Goal: Task Accomplishment & Management: Complete application form

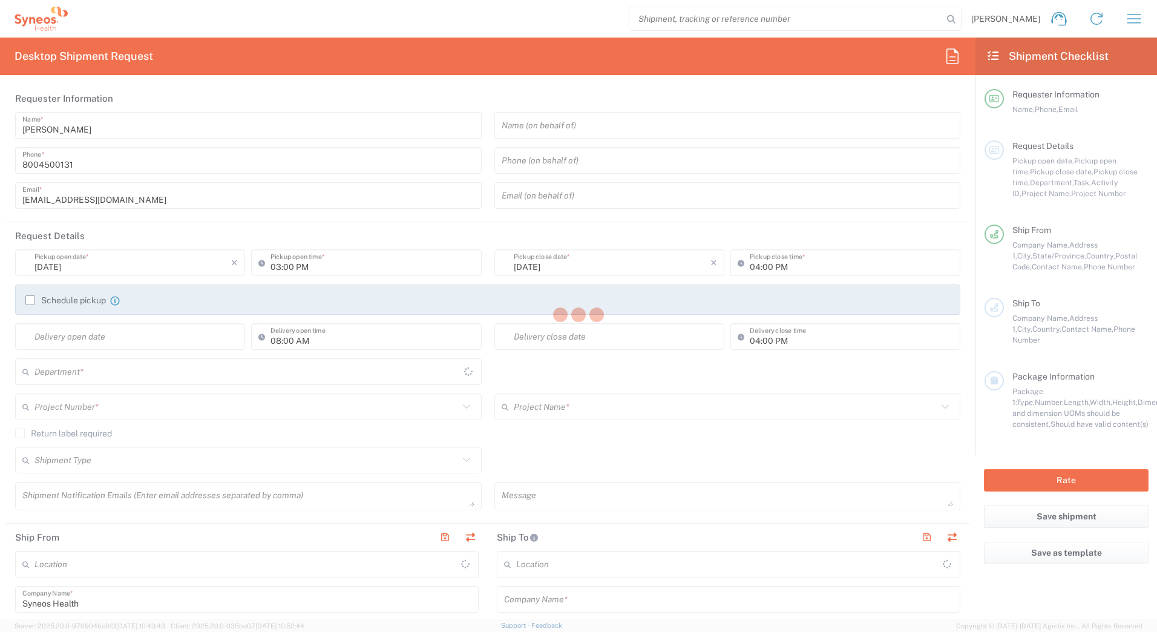
type input "New Jersey"
type input "United States"
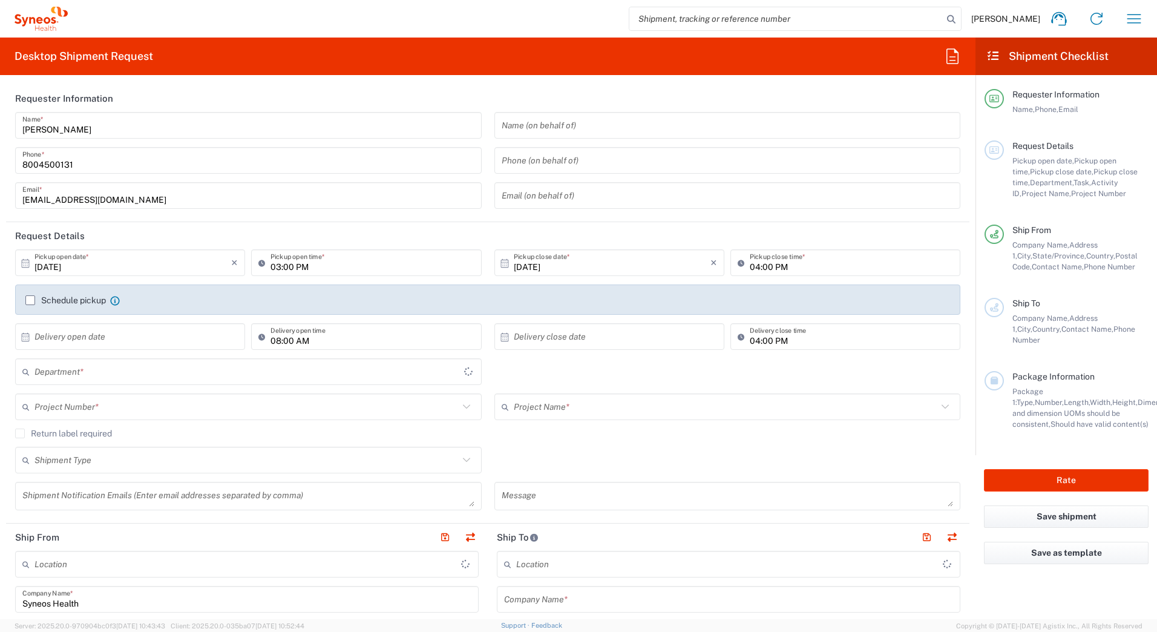
type input "4205"
type input "Syneos Health Commercial Servi- [GEOGRAPHIC_DATA] [GEOGRAPHIC_DATA]"
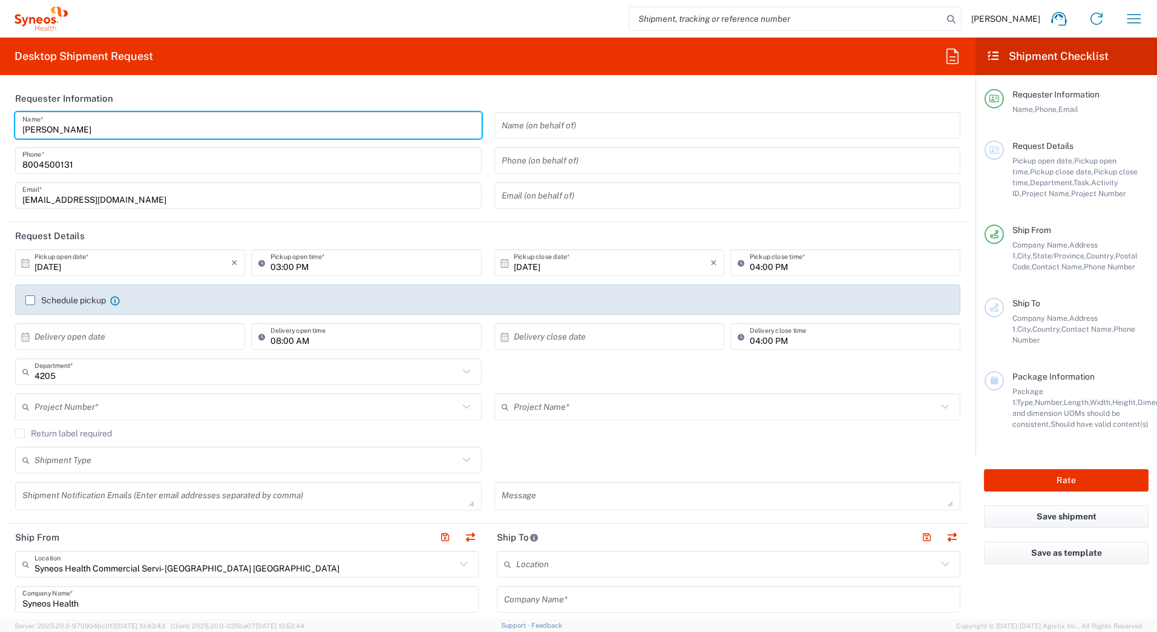
drag, startPoint x: 82, startPoint y: 128, endPoint x: 14, endPoint y: 127, distance: 67.8
click at [14, 127] on div "David Horvath Name * 8004500131 Phone * deployments@syneoshealth.com Email *" at bounding box center [248, 164] width 479 height 105
paste input "Syneos Deployments"
type input "Syneos Deployments"
drag, startPoint x: 165, startPoint y: 88, endPoint x: 175, endPoint y: 107, distance: 20.9
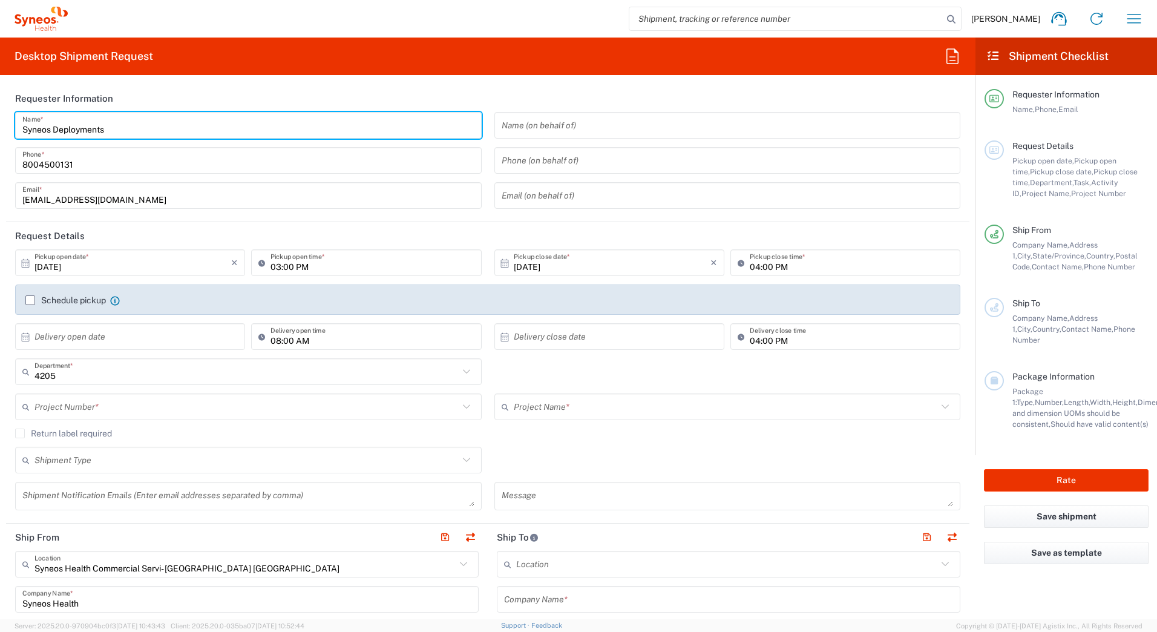
click at [165, 88] on header "Requester Information" at bounding box center [488, 98] width 964 height 27
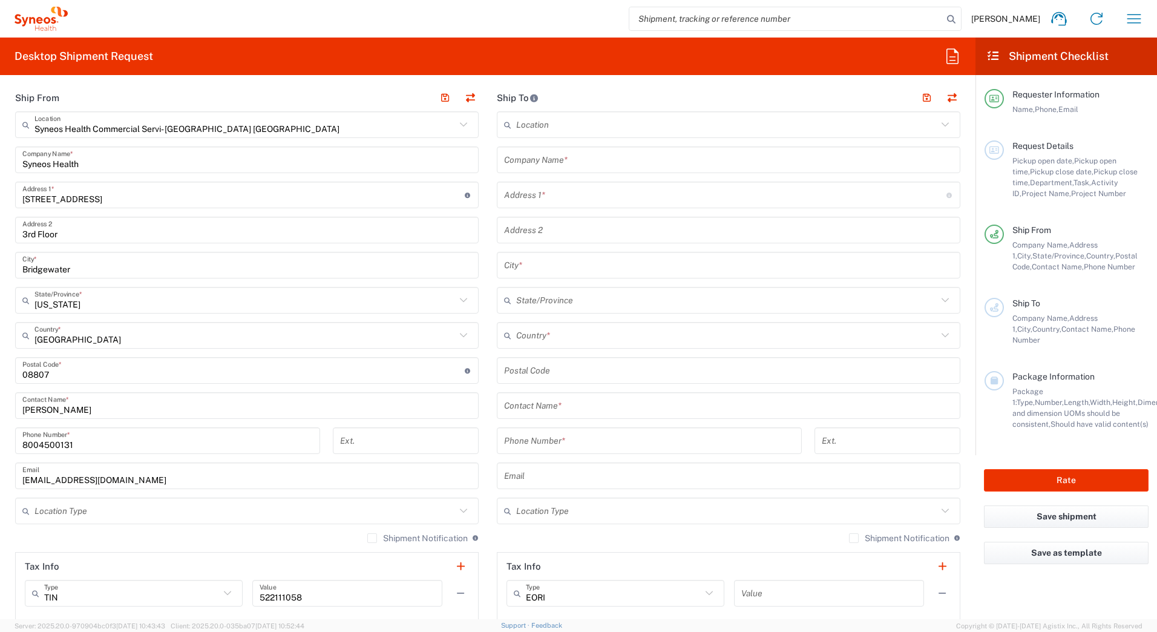
scroll to position [545, 0]
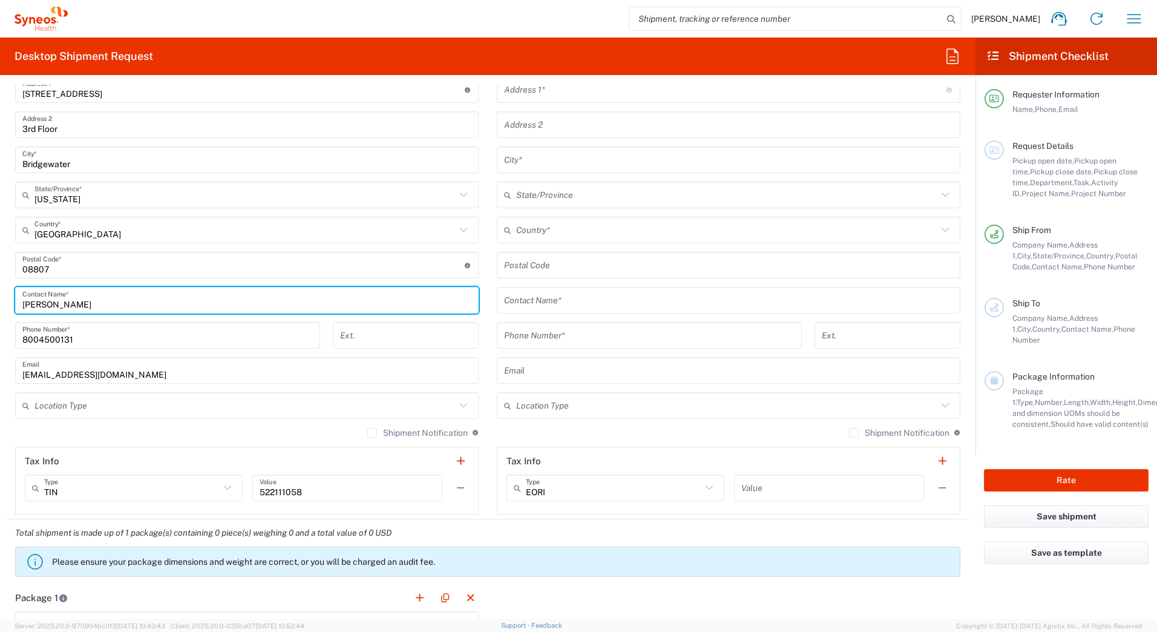
drag, startPoint x: 83, startPoint y: 302, endPoint x: 5, endPoint y: 300, distance: 78.1
click at [6, 300] on main "Syneos Health Commercial Servi- [GEOGRAPHIC_DATA] [GEOGRAPHIC_DATA] Location Sy…" at bounding box center [247, 260] width 482 height 508
paste input "Syneos Deployments"
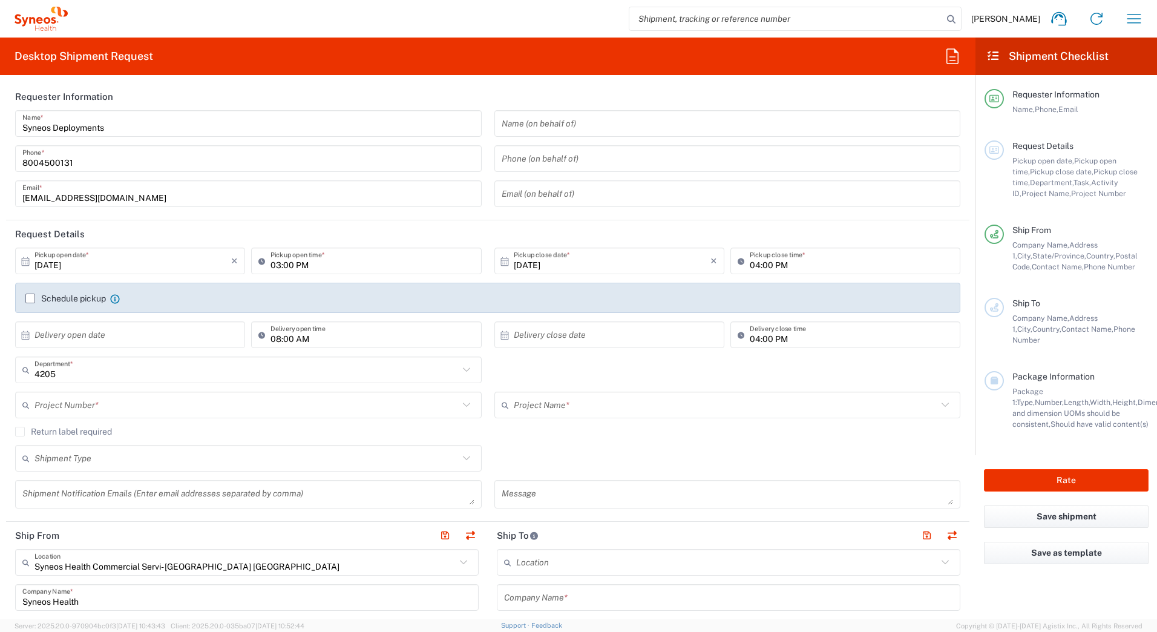
scroll to position [0, 0]
type input "Syneos Deployments"
click at [87, 259] on input "[DATE]" at bounding box center [133, 262] width 197 height 21
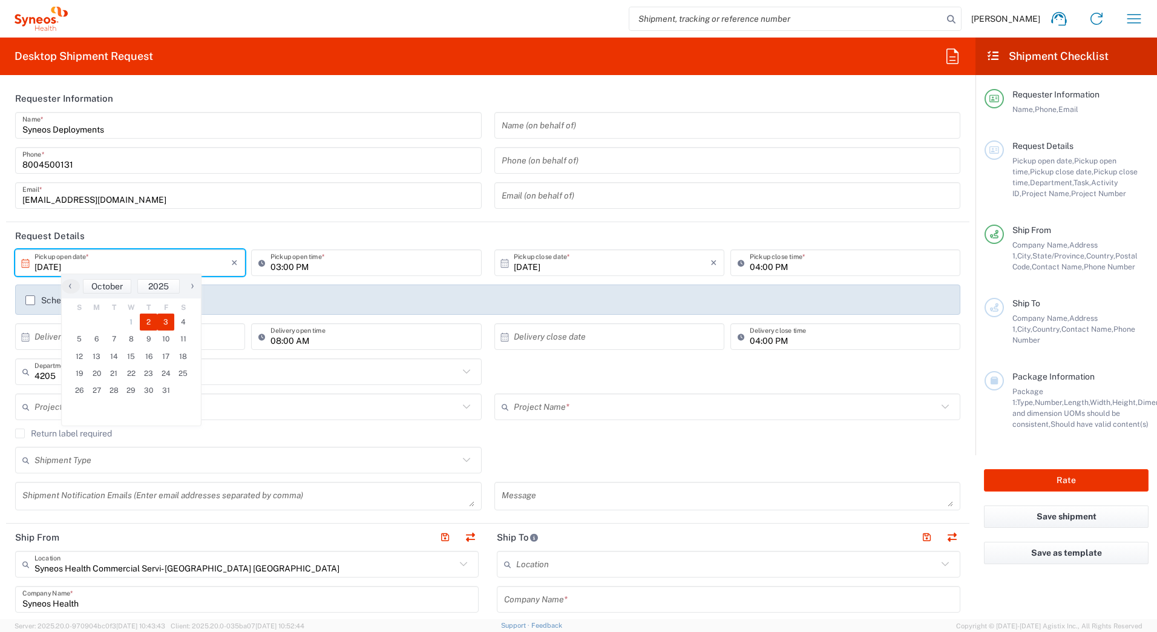
click at [165, 323] on span "3" at bounding box center [166, 322] width 18 height 17
type input "[DATE]"
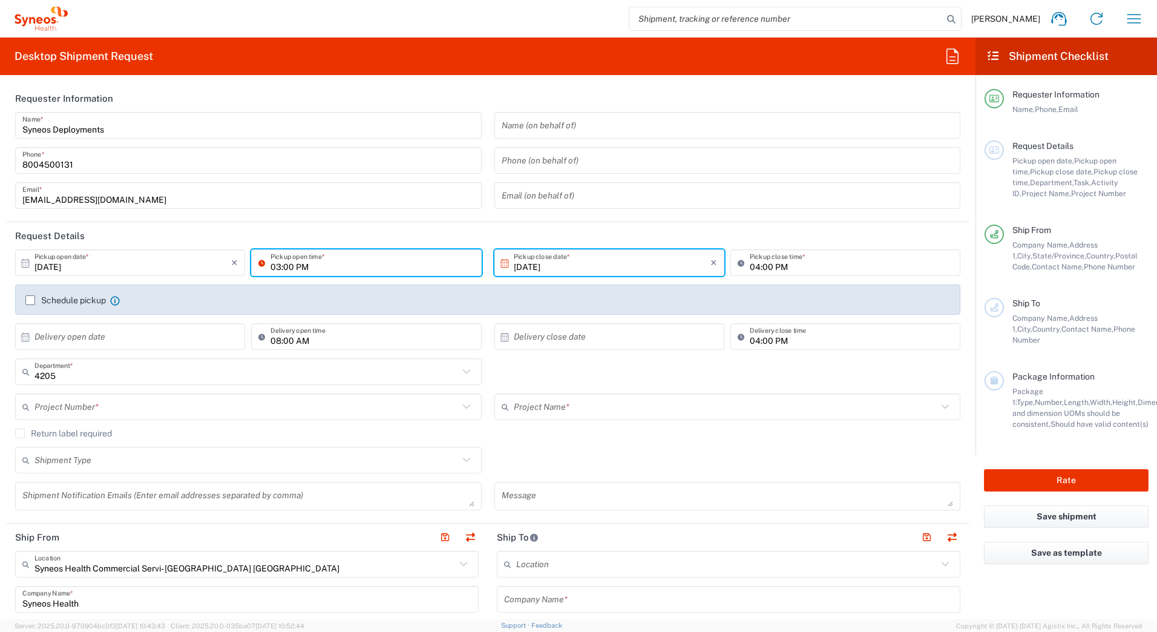
click at [278, 266] on input "03:00 PM" at bounding box center [372, 262] width 203 height 21
click at [300, 266] on input "11:00 PM" at bounding box center [372, 262] width 203 height 21
type input "11:00 AM"
click at [277, 229] on header "Request Details" at bounding box center [488, 235] width 964 height 27
click at [99, 408] on input "text" at bounding box center [247, 407] width 424 height 21
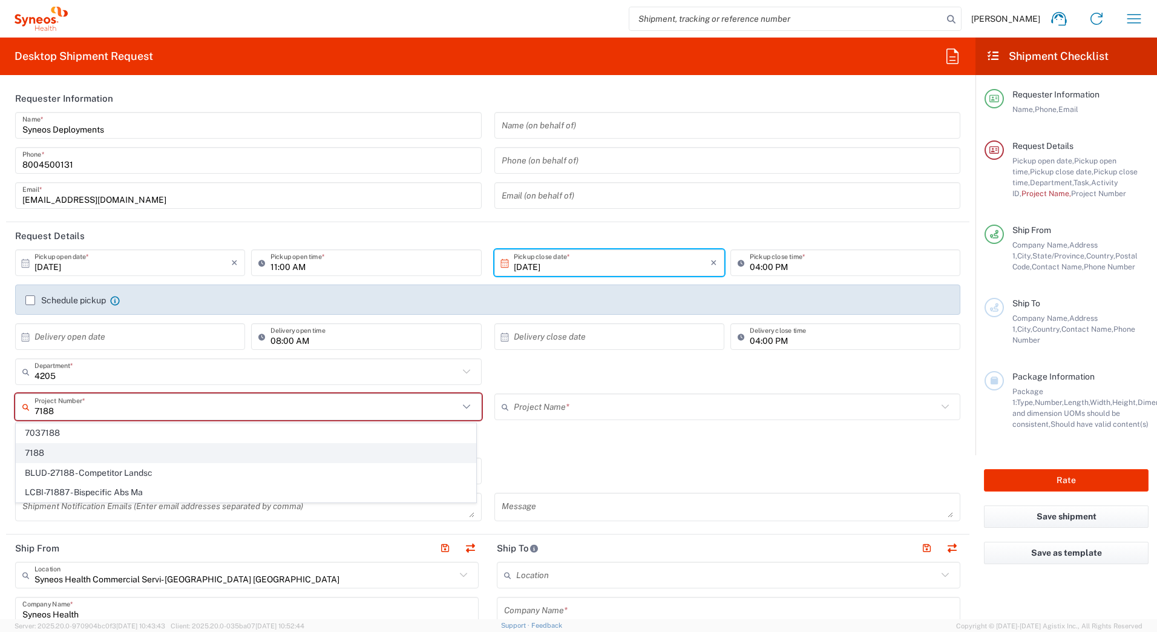
type input "7188"
click at [59, 449] on span "7188" at bounding box center [245, 453] width 459 height 19
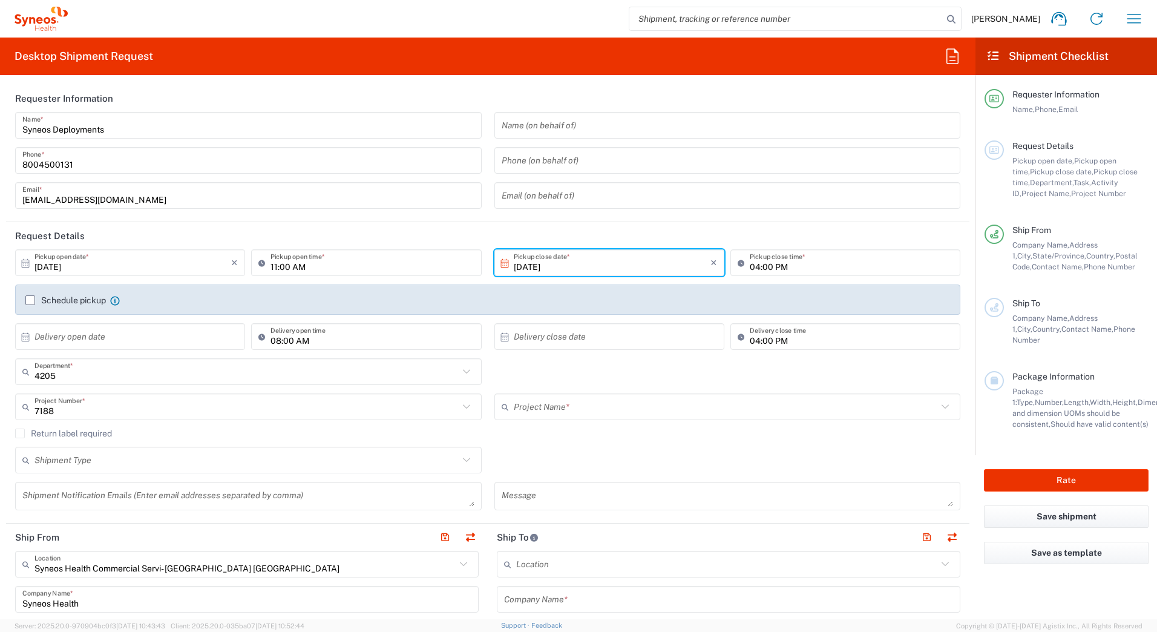
type input "ST-US-GSK-Viiv-Sales"
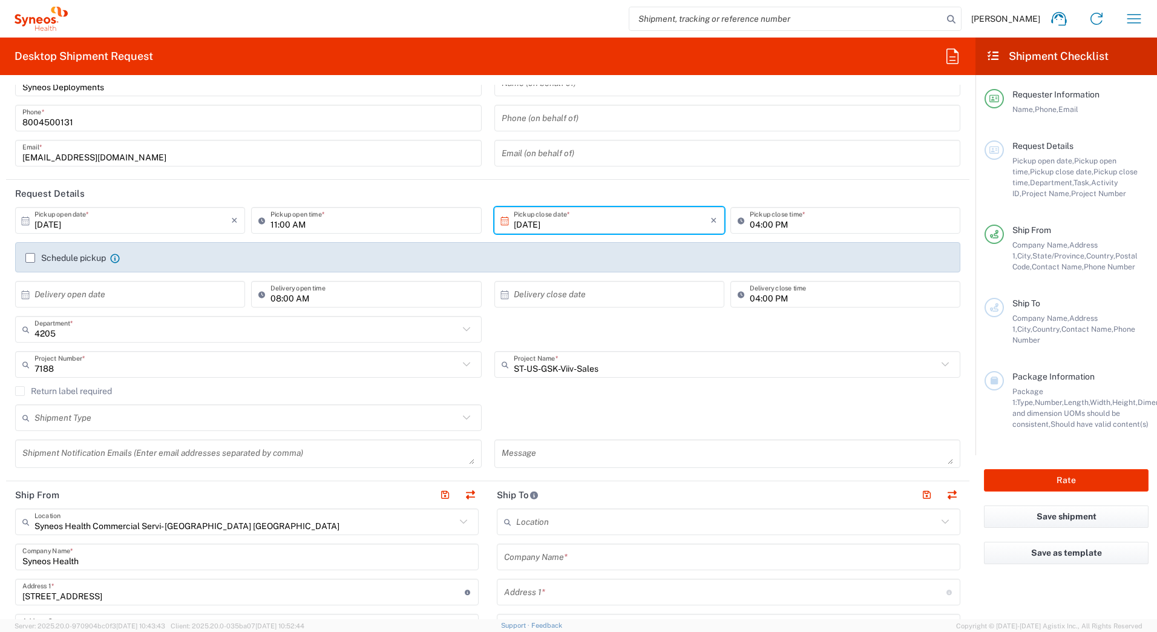
scroll to position [61, 0]
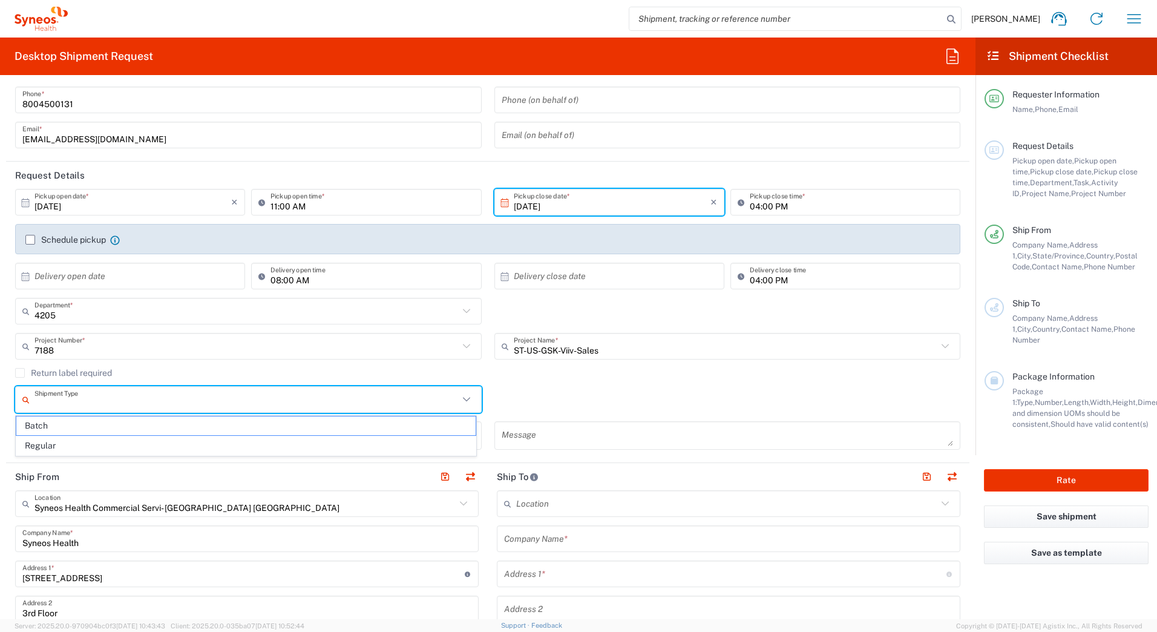
click at [123, 406] on input "text" at bounding box center [247, 399] width 424 height 21
click at [71, 427] on span "Batch" at bounding box center [245, 425] width 459 height 19
type input "Batch"
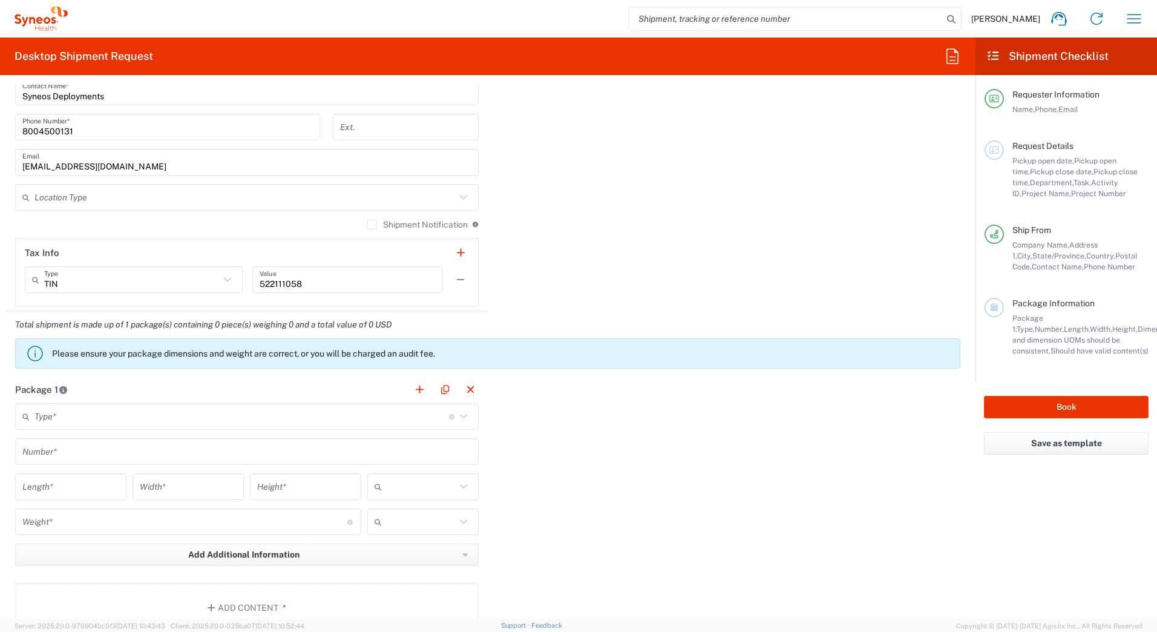
scroll to position [908, 0]
click at [91, 415] on input "text" at bounding box center [242, 416] width 415 height 21
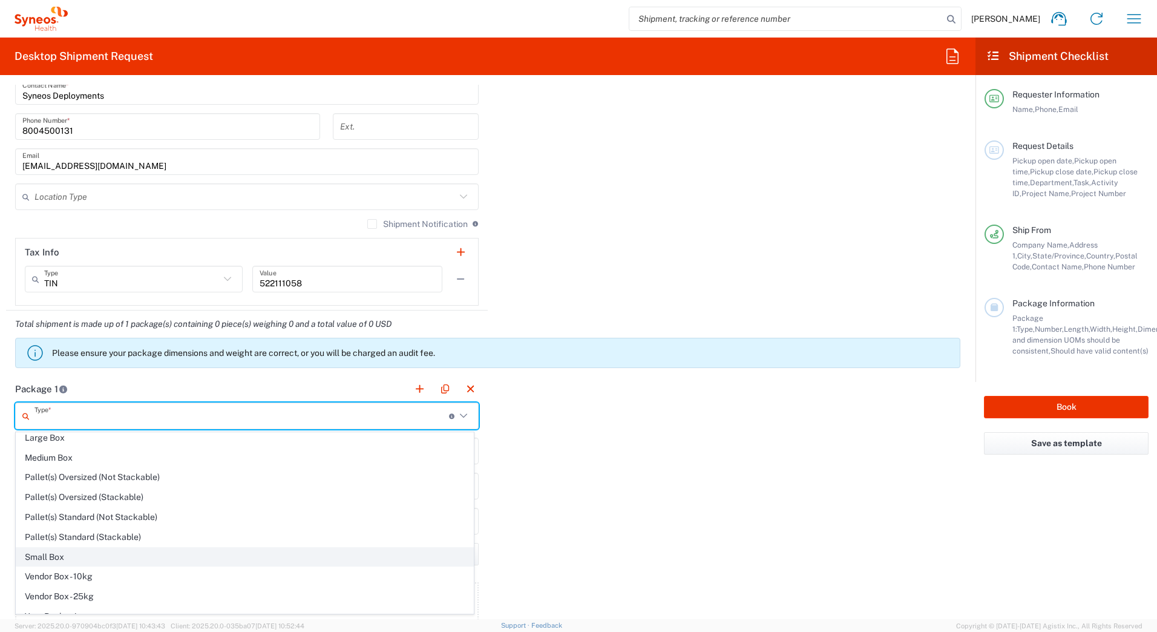
scroll to position [37, 0]
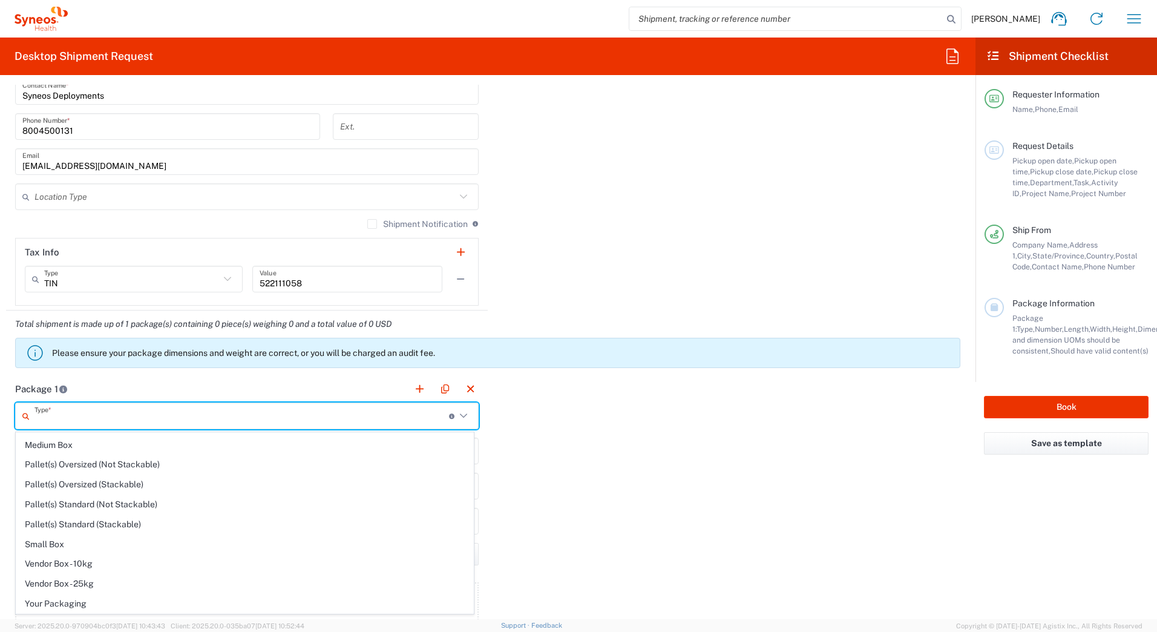
click at [90, 604] on span "Your Packaging" at bounding box center [244, 603] width 457 height 19
type input "Your Packaging"
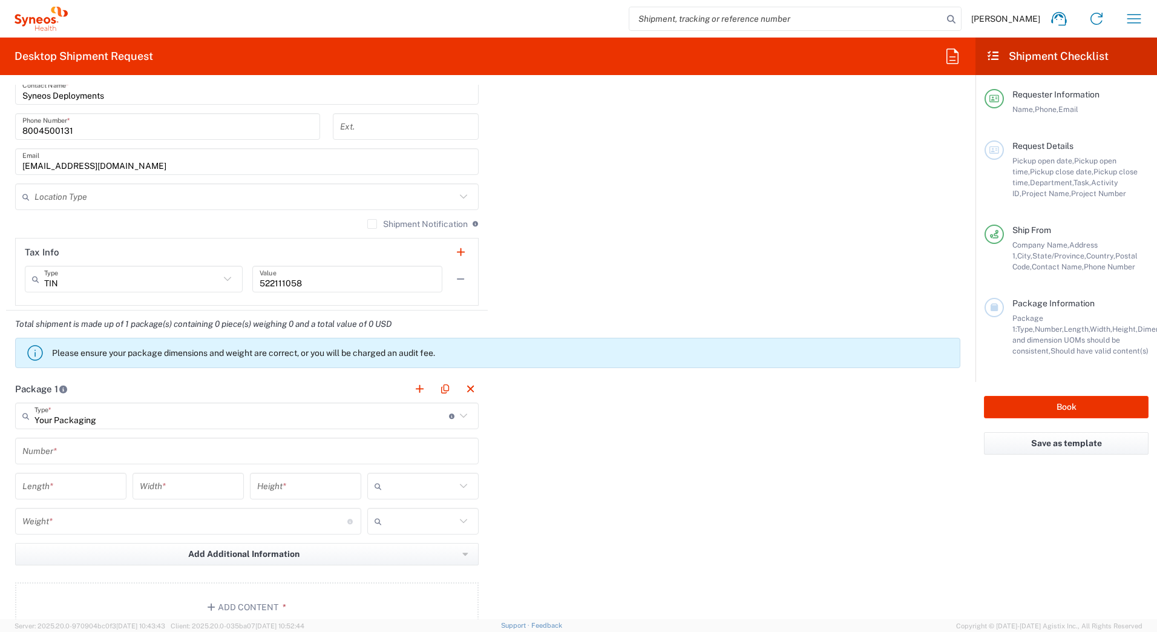
click at [64, 452] on input "text" at bounding box center [246, 451] width 449 height 21
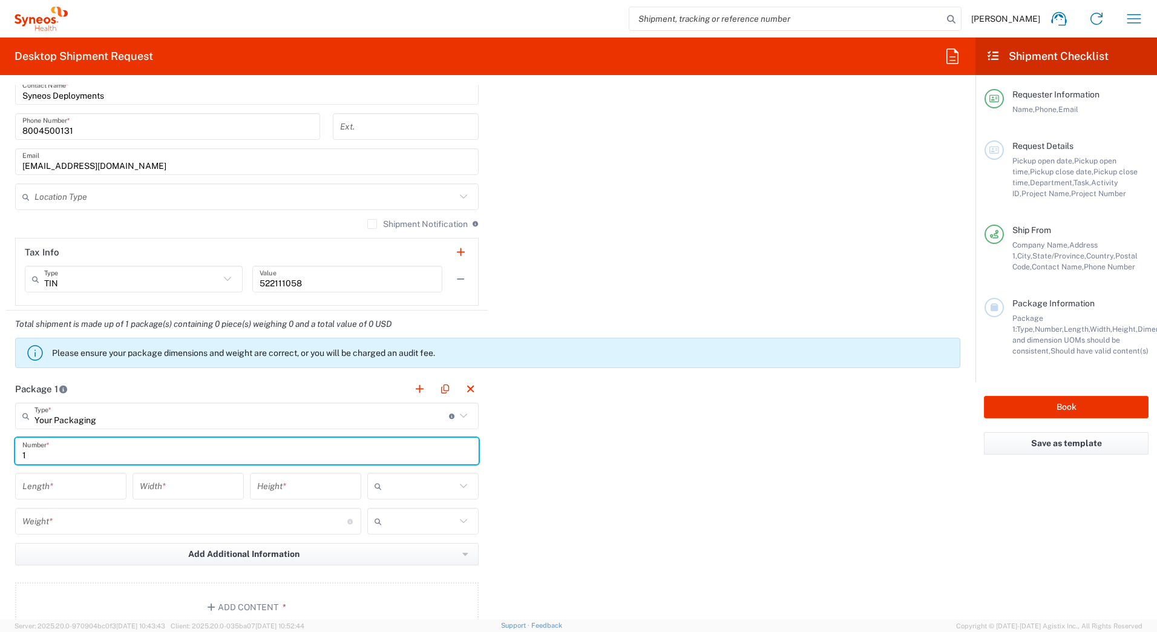
type input "1"
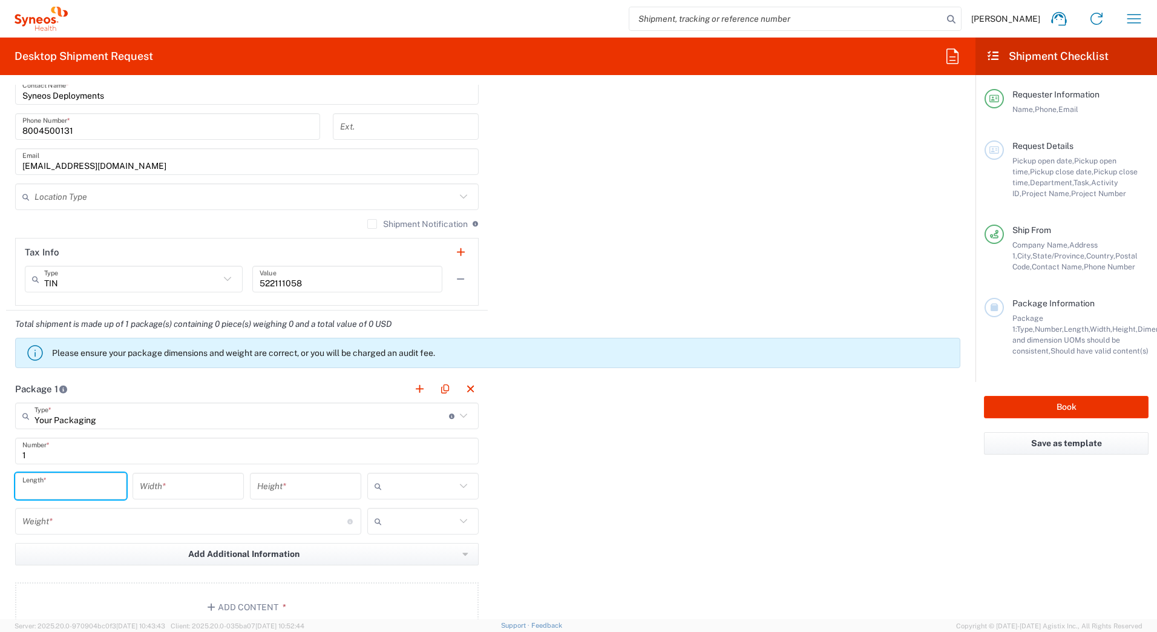
click at [51, 483] on input "number" at bounding box center [70, 486] width 97 height 21
click at [90, 488] on input "number" at bounding box center [70, 486] width 97 height 21
type input "18"
type input "12"
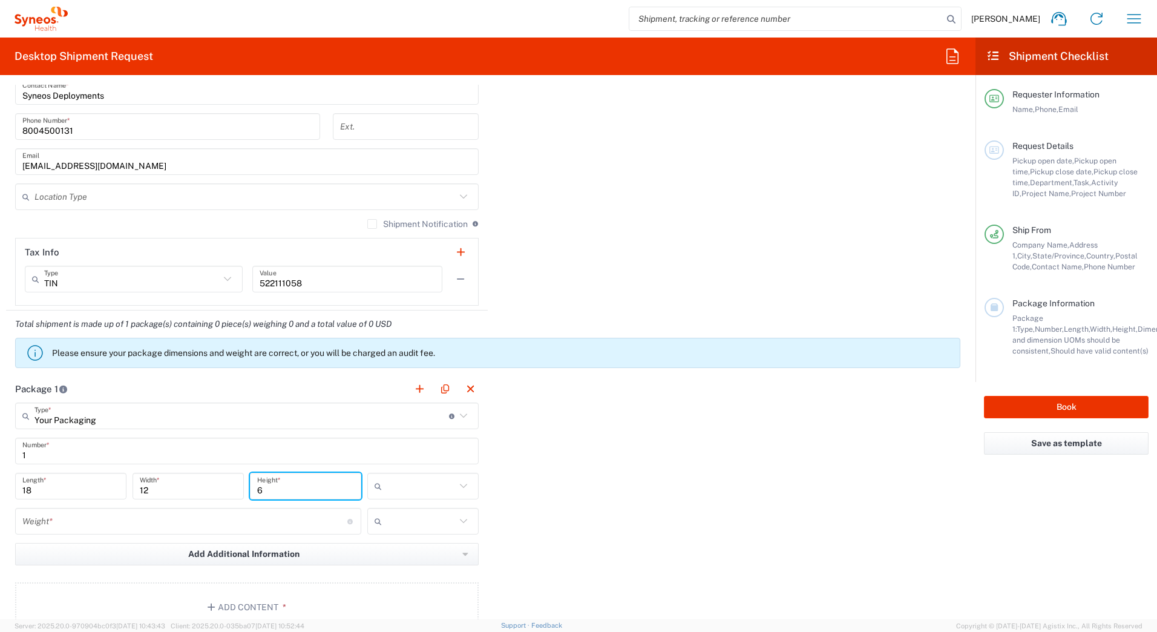
type input "6"
click at [409, 490] on input "text" at bounding box center [421, 485] width 69 height 19
click at [384, 552] on span "in" at bounding box center [419, 552] width 108 height 19
type input "in"
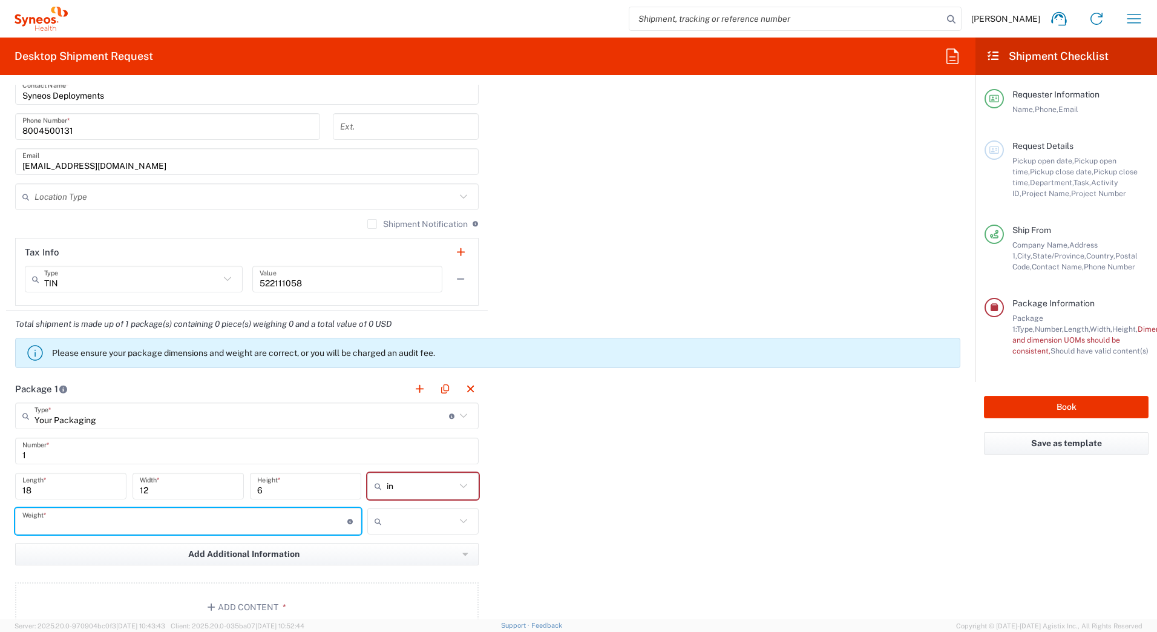
click at [118, 525] on input "number" at bounding box center [184, 521] width 325 height 21
type input "15"
click at [408, 521] on input "text" at bounding box center [421, 521] width 69 height 19
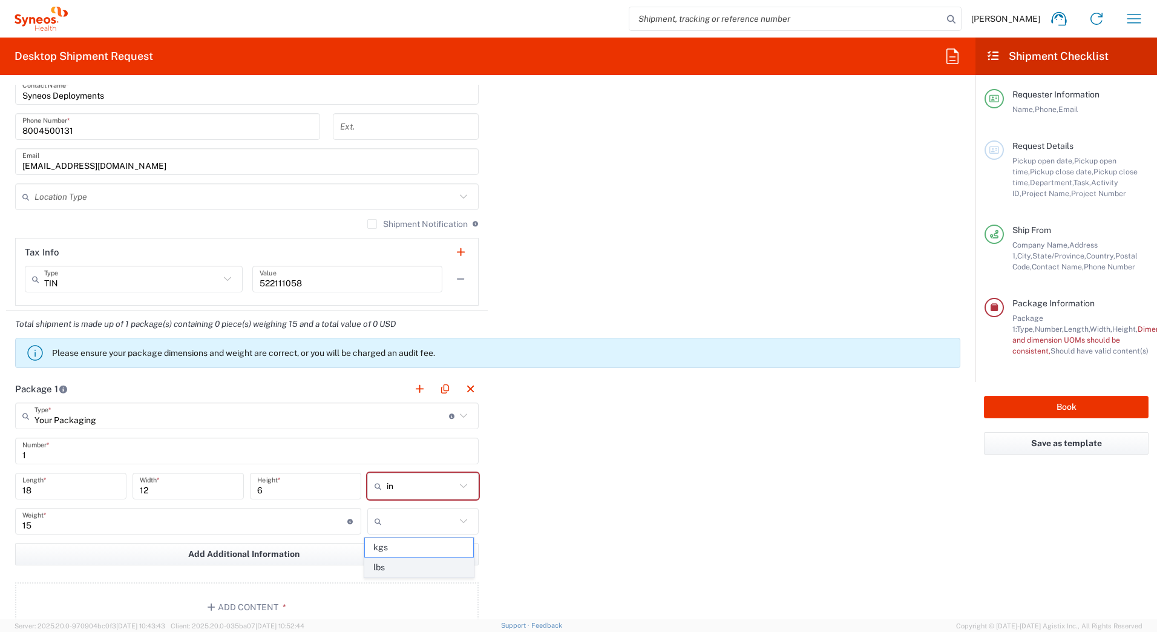
click at [369, 566] on span "lbs" at bounding box center [419, 567] width 108 height 19
type input "lbs"
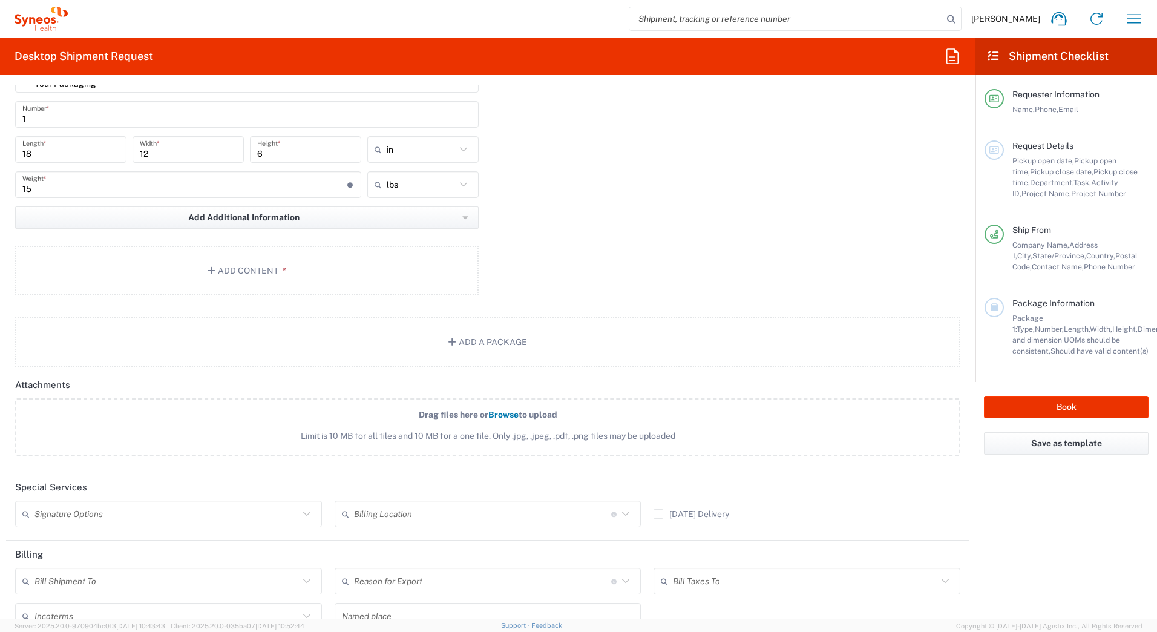
scroll to position [1271, 0]
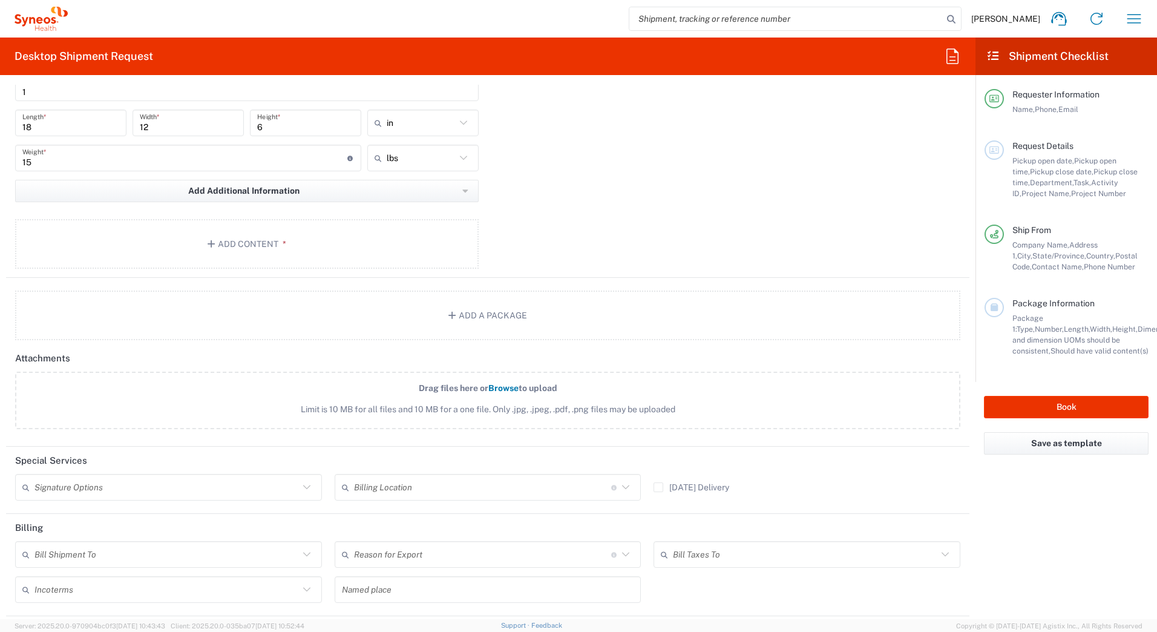
click at [90, 488] on input "text" at bounding box center [167, 487] width 265 height 21
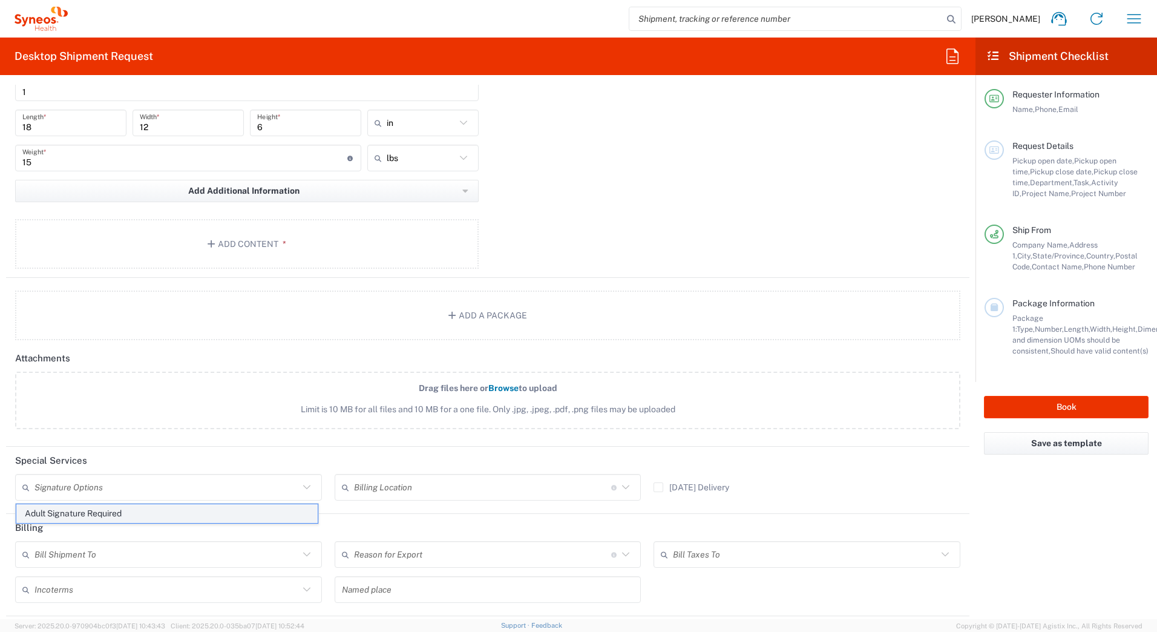
click at [75, 515] on span "Adult Signature Required" at bounding box center [166, 513] width 301 height 19
type input "Adult Signature Required"
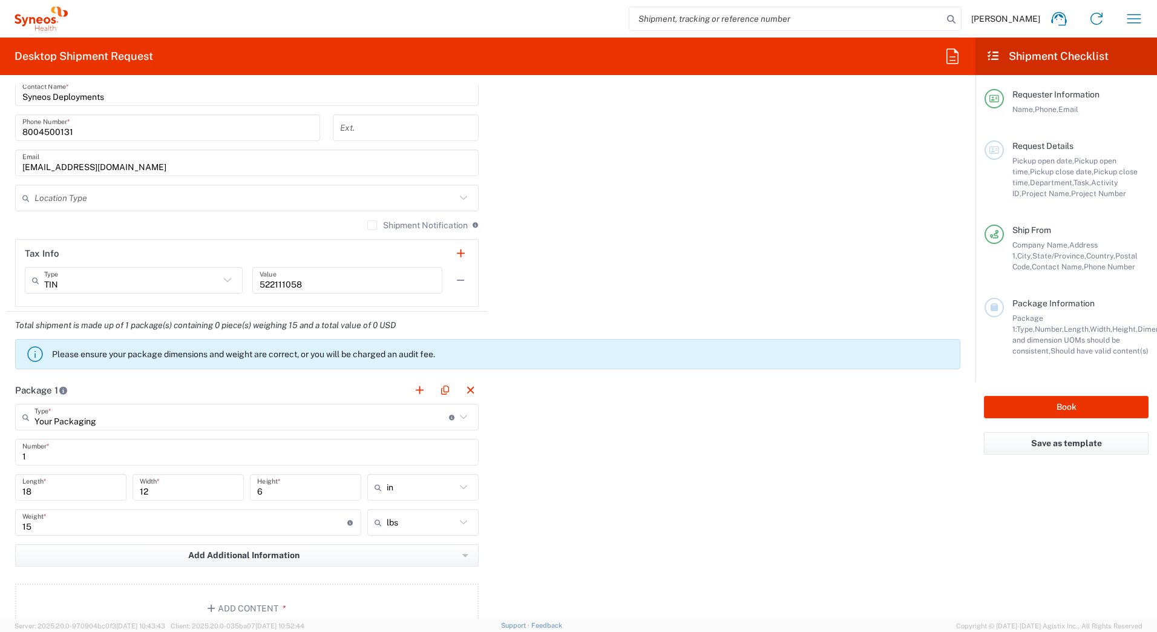
scroll to position [908, 0]
click at [1009, 406] on button "Book" at bounding box center [1066, 407] width 165 height 22
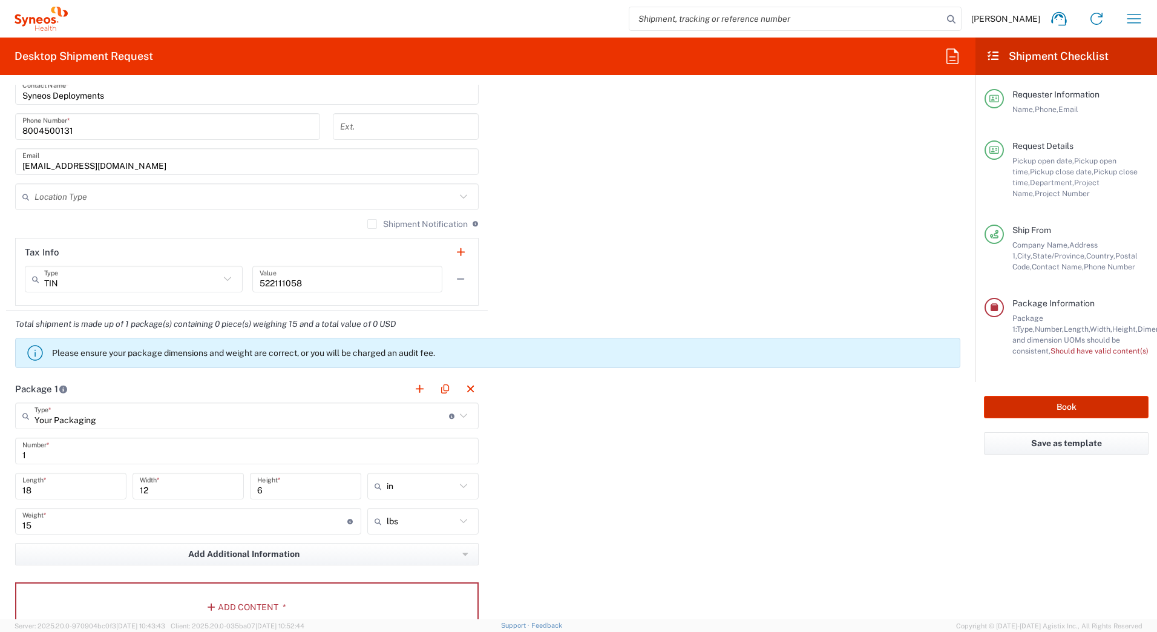
type input "7188"
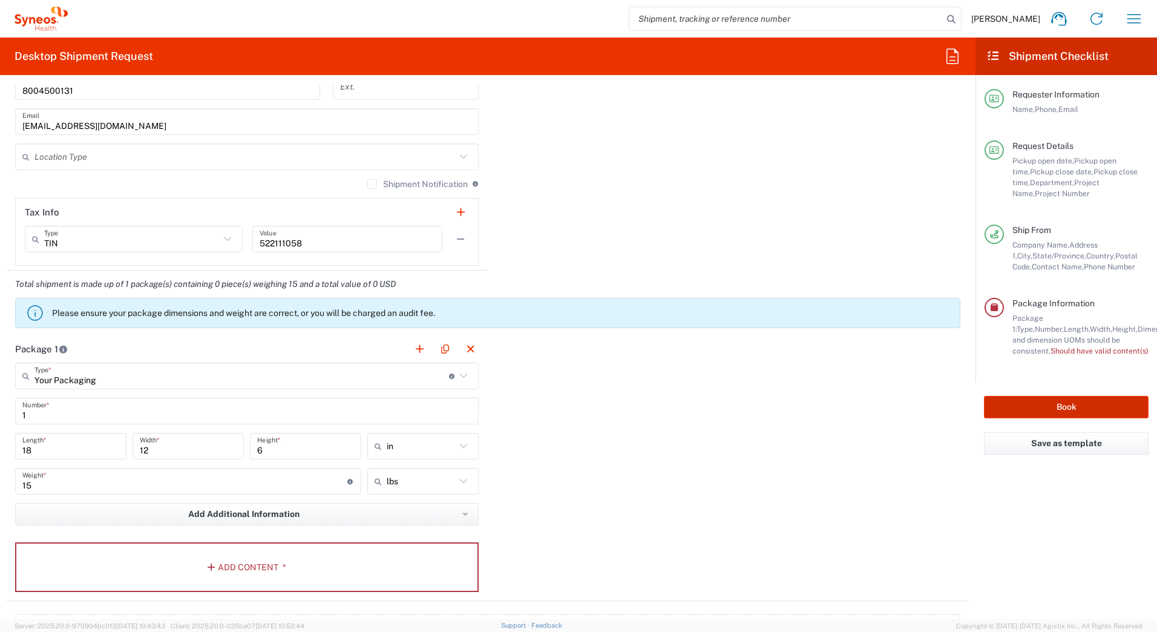
scroll to position [1029, 0]
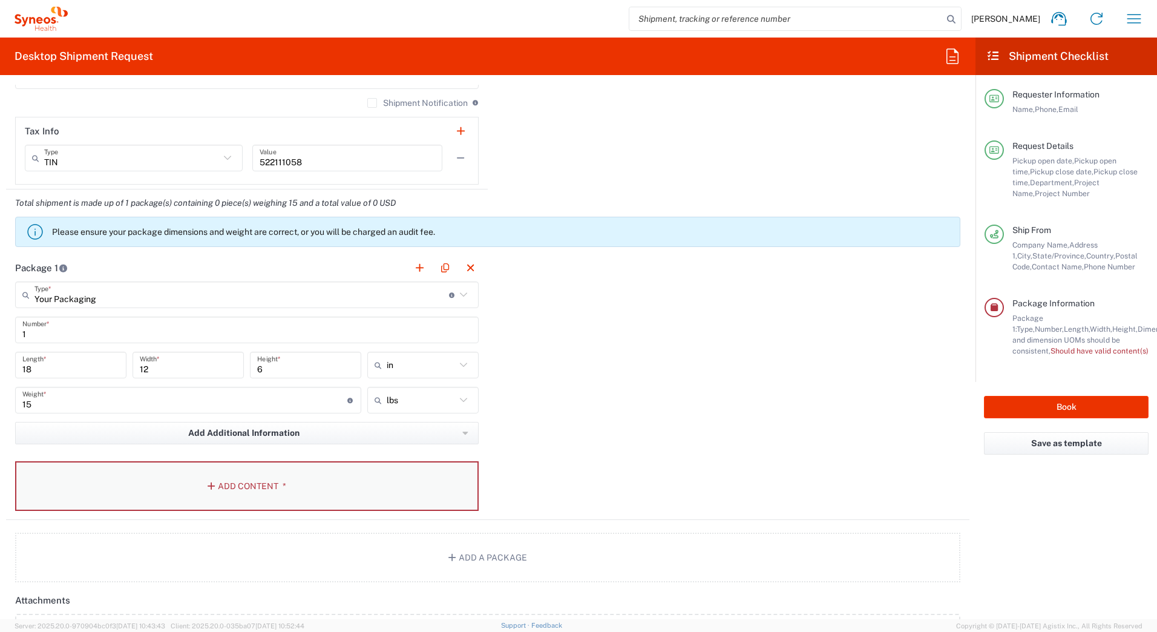
click at [219, 474] on button "Add Content *" at bounding box center [247, 486] width 464 height 50
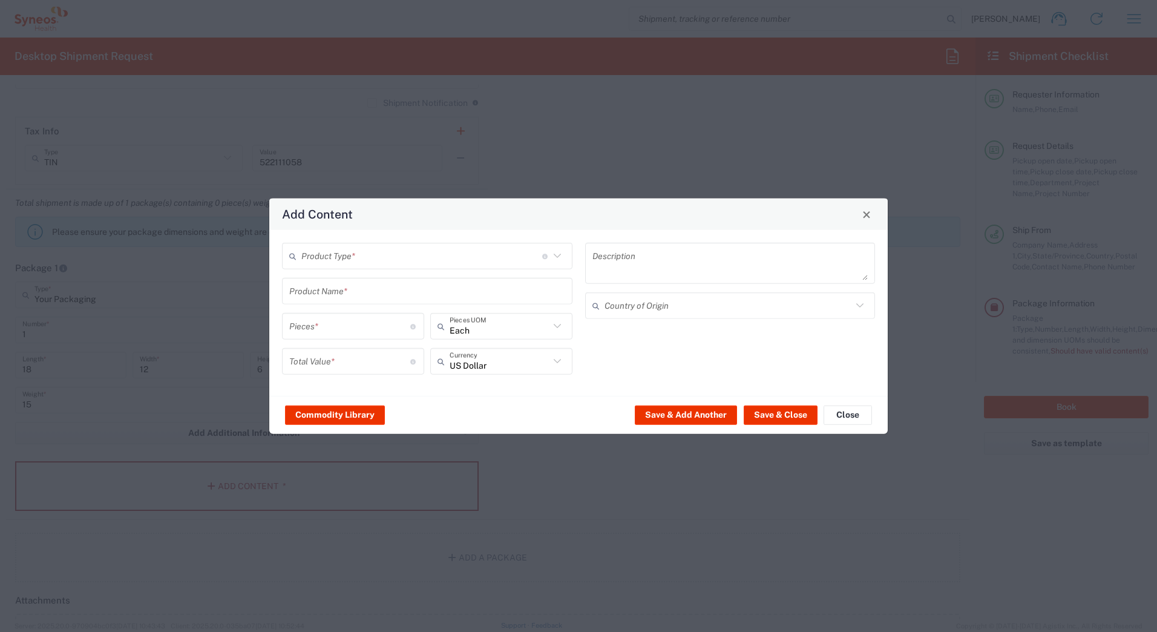
click at [338, 258] on input "text" at bounding box center [421, 255] width 241 height 21
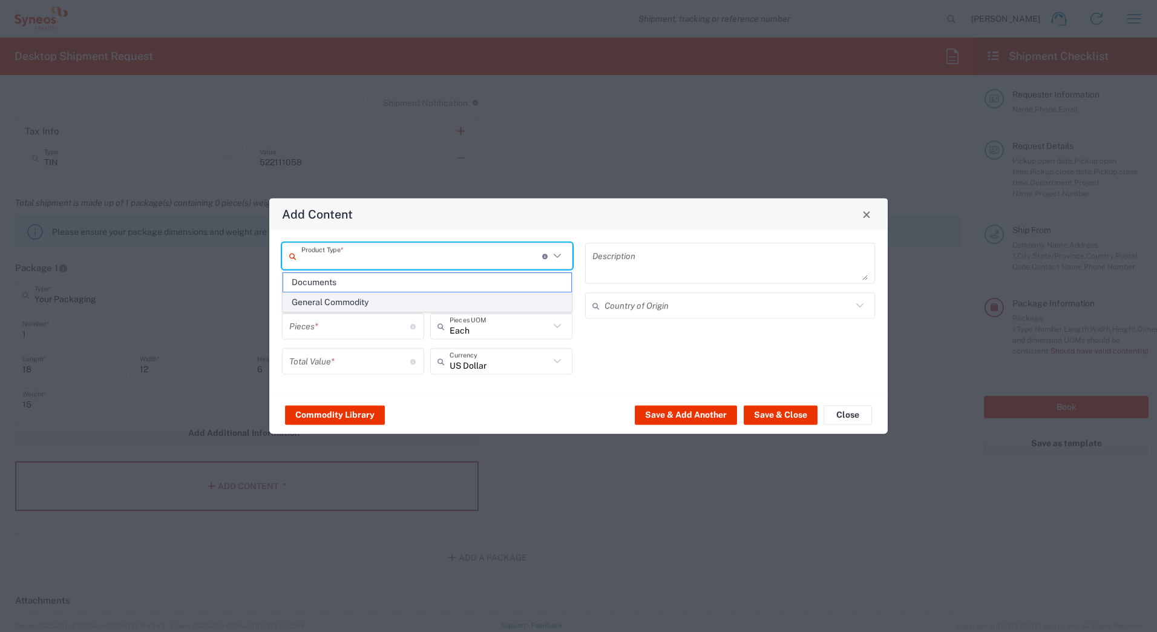
click at [334, 301] on span "General Commodity" at bounding box center [427, 302] width 288 height 19
type input "General Commodity"
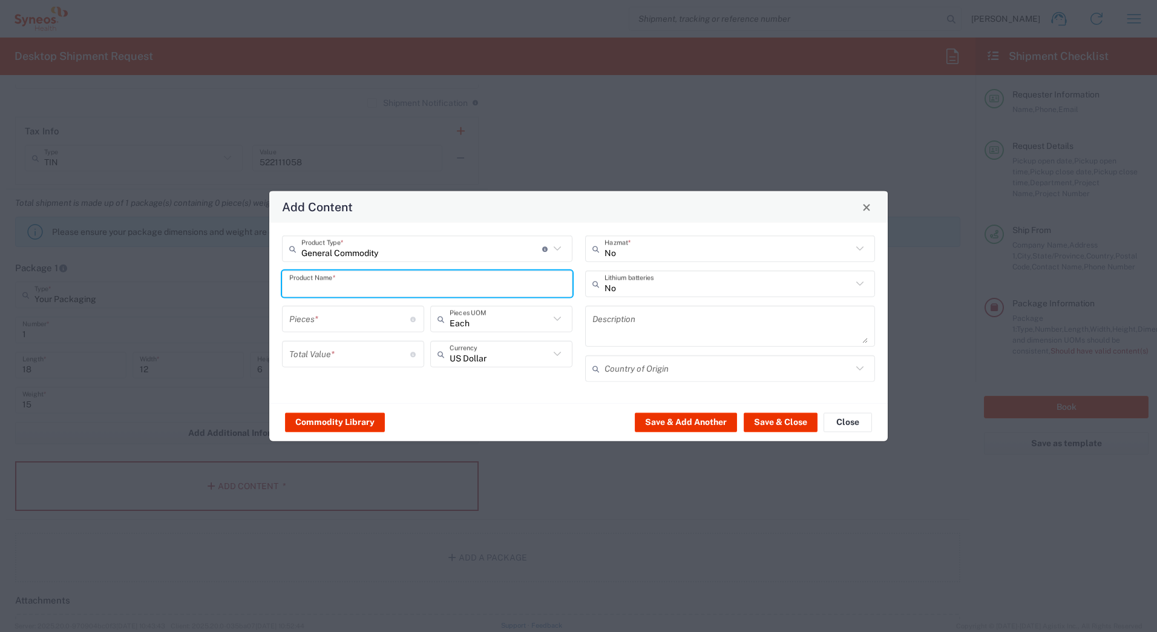
click at [322, 288] on input "text" at bounding box center [427, 283] width 276 height 21
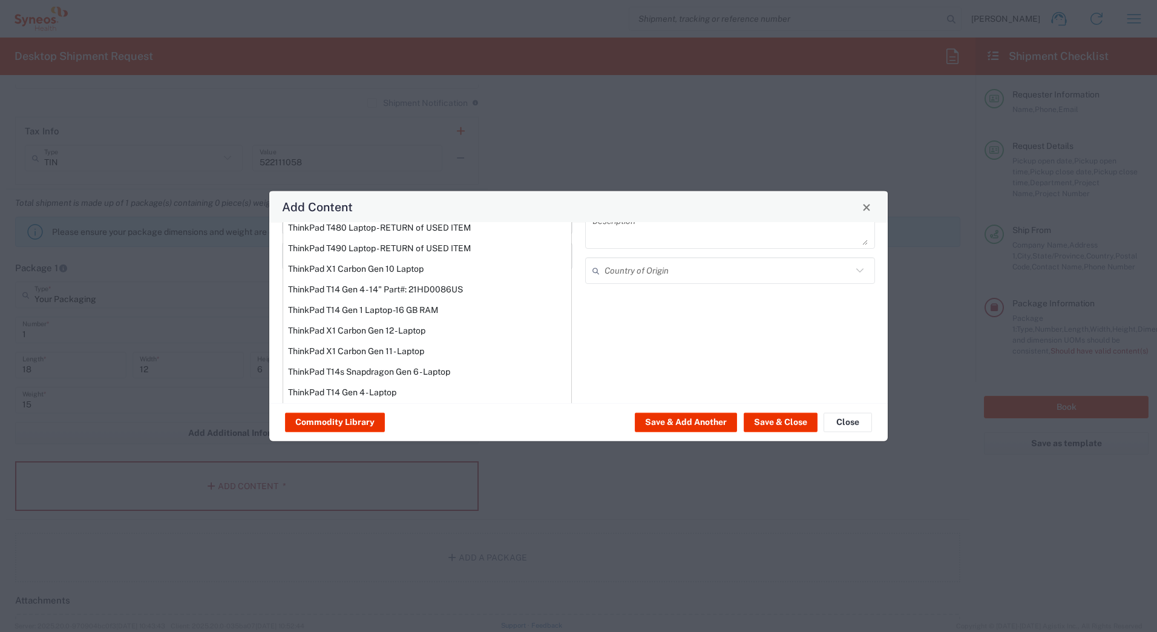
scroll to position [103, 0]
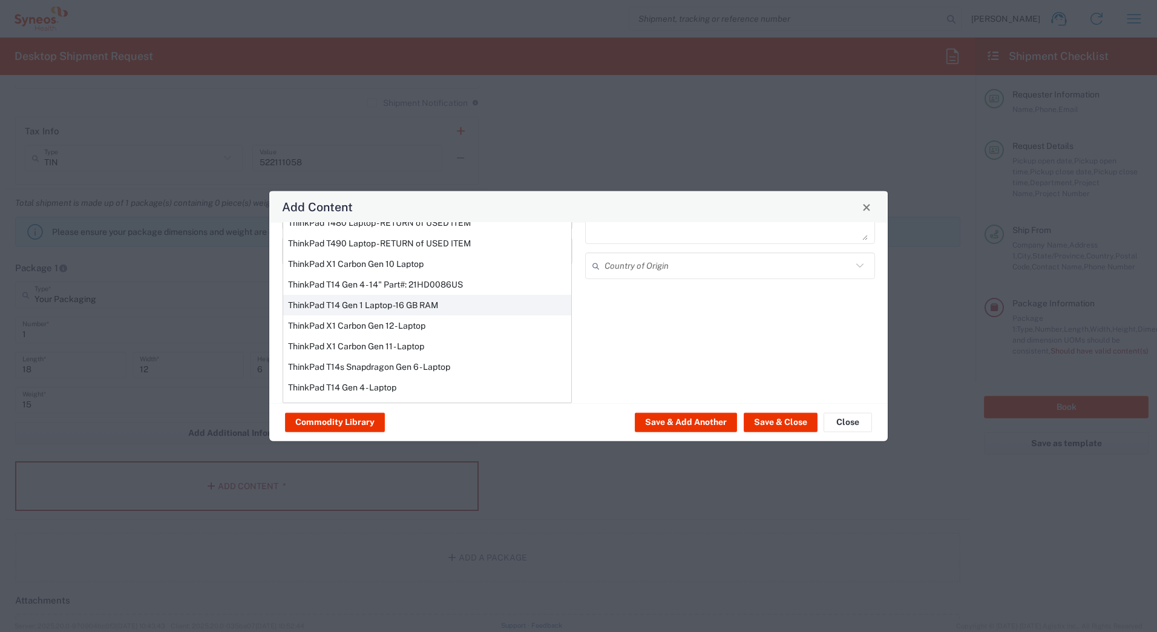
click at [316, 304] on div "ThinkPad T14 Gen 1 Laptop -16 GB RAM" at bounding box center [427, 305] width 288 height 21
type input "ThinkPad T14 Gen 1 Laptop -16 GB RAM"
type textarea "Intel Core i5-10210U- 14"- 512 GB SSD"
type input "[GEOGRAPHIC_DATA]"
type input "Yes"
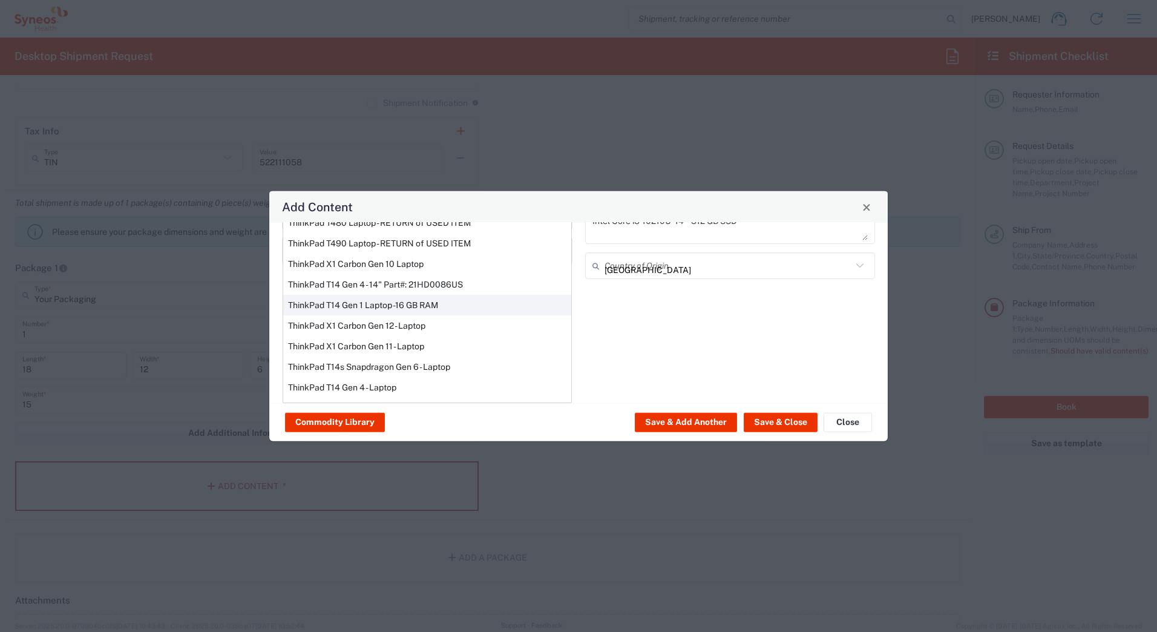
scroll to position [0, 0]
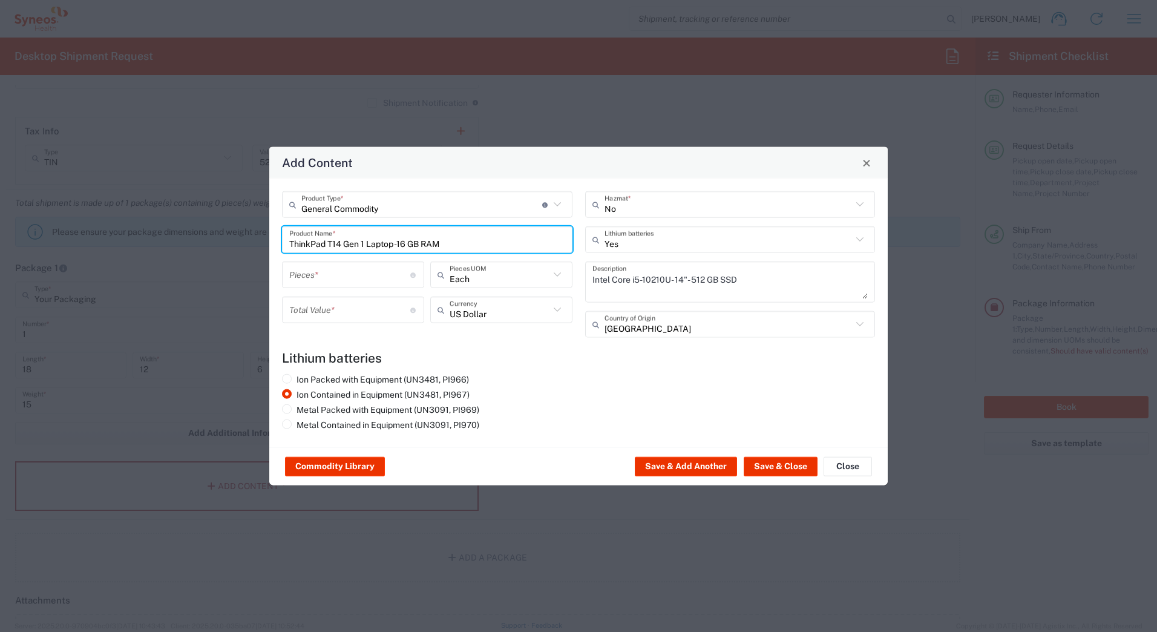
click at [314, 308] on input "number" at bounding box center [349, 309] width 121 height 21
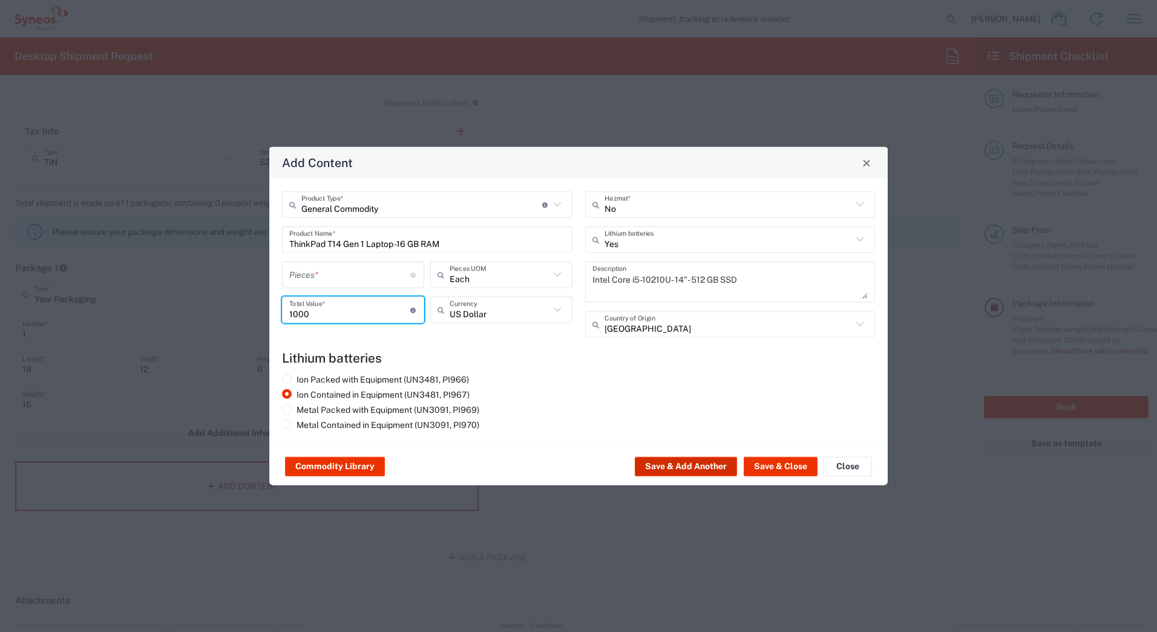
type input "1000"
click at [692, 466] on button "Save & Add Another" at bounding box center [686, 466] width 102 height 19
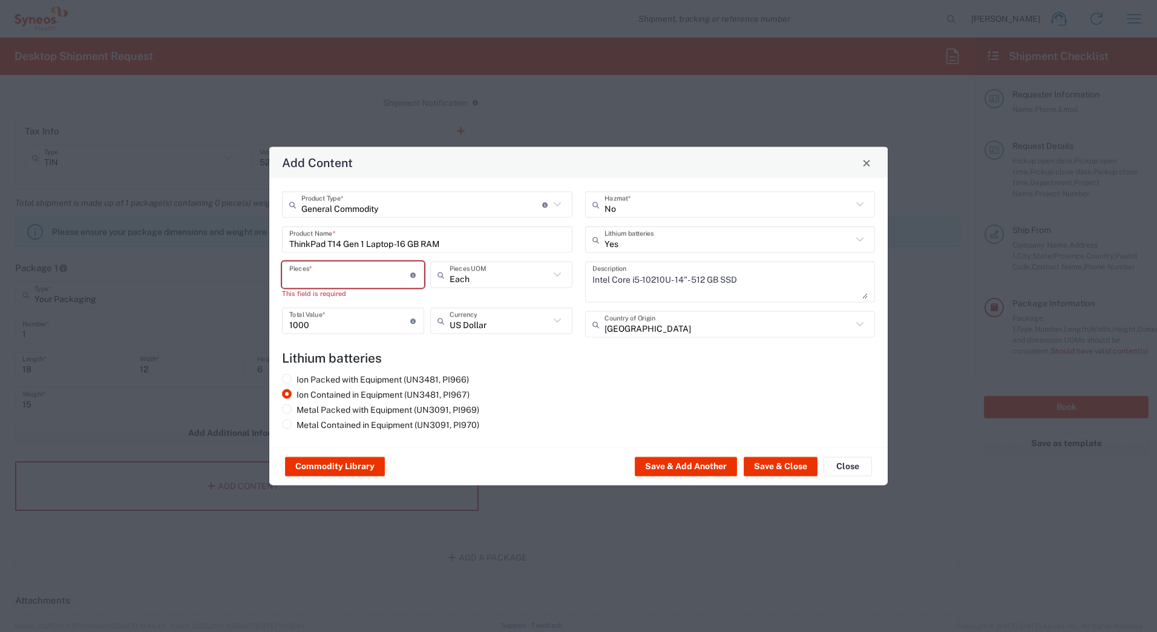
click at [345, 273] on input "number" at bounding box center [349, 274] width 121 height 21
type input "1"
click at [671, 466] on button "Save & Add Another" at bounding box center [686, 466] width 102 height 19
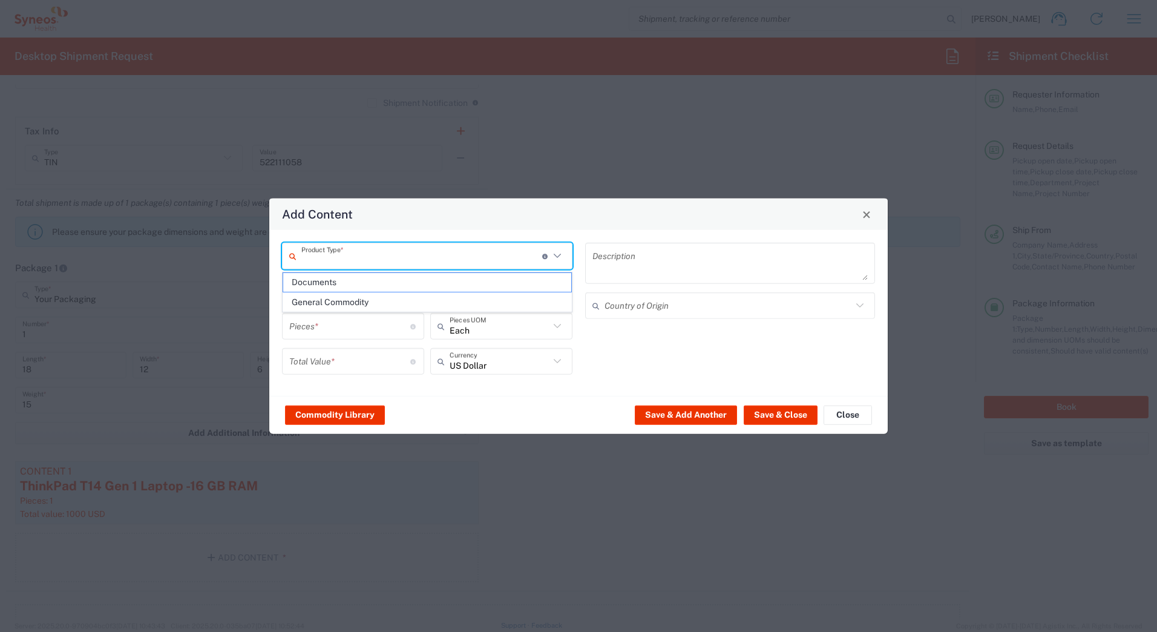
click at [346, 259] on input "text" at bounding box center [421, 255] width 241 height 21
click at [327, 304] on span "General Commodity" at bounding box center [427, 302] width 288 height 19
type input "General Commodity"
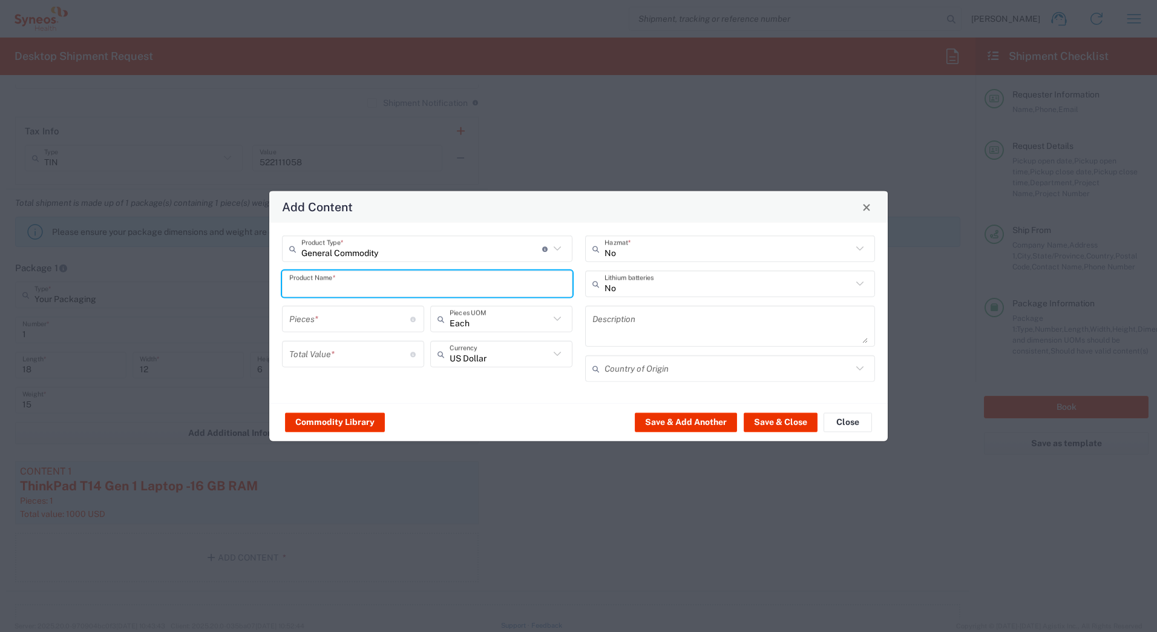
click at [322, 283] on input "text" at bounding box center [427, 283] width 276 height 21
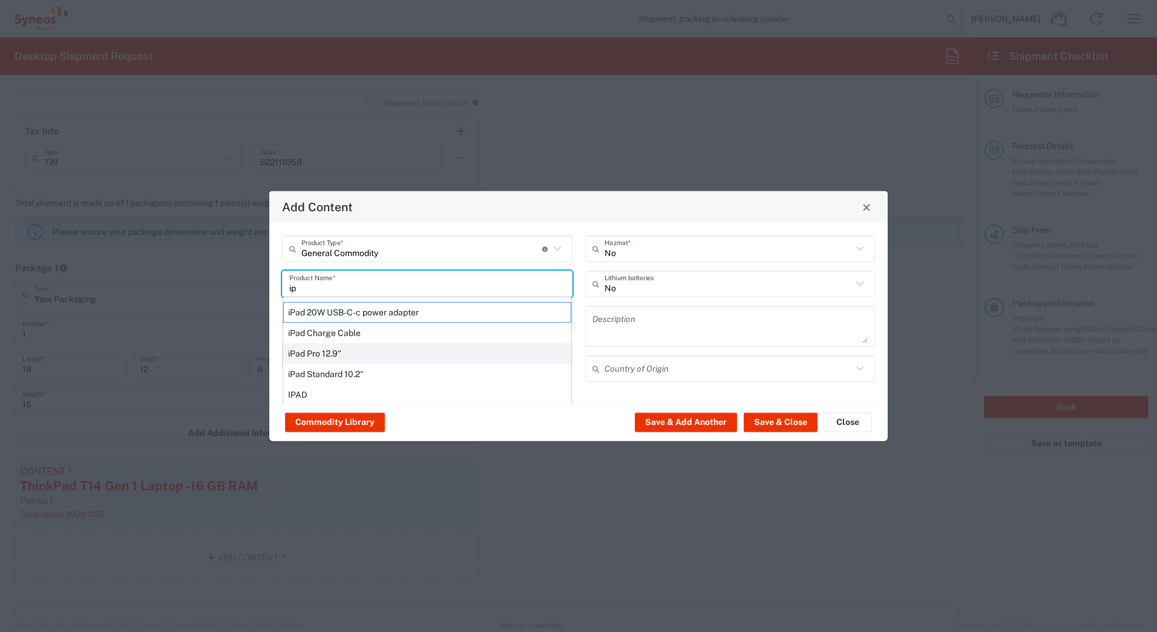
click at [321, 347] on div "iPad Pro 12.9"" at bounding box center [427, 353] width 288 height 21
type input "iPad Pro 12.9""
type input "1"
type textarea "iPad Pro 12.9""
type input "[GEOGRAPHIC_DATA]"
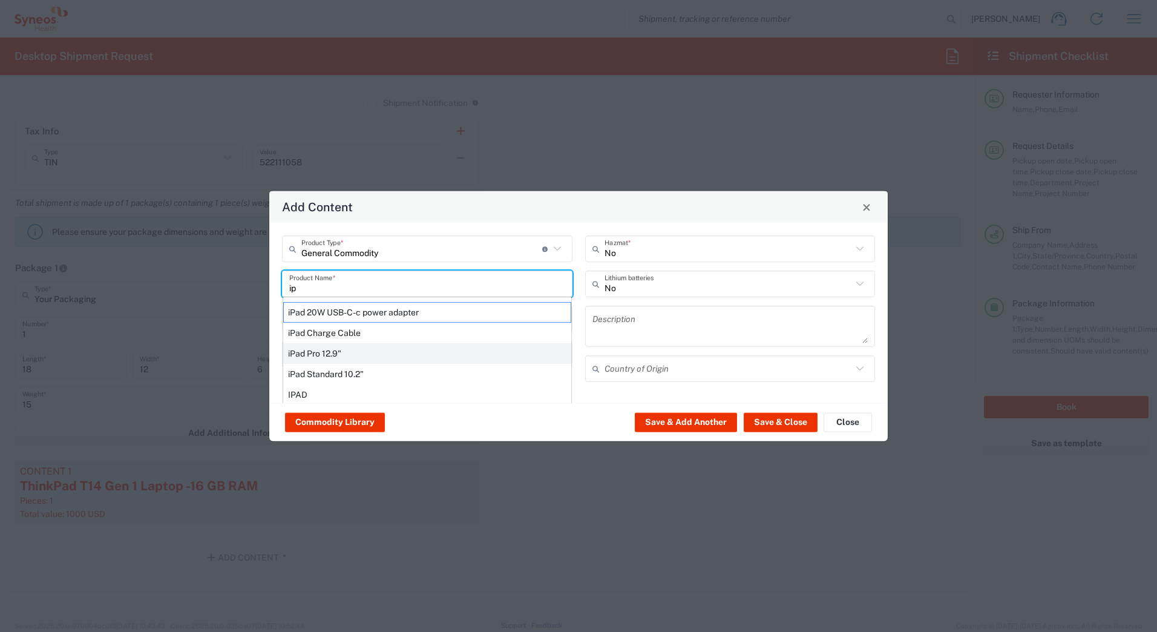
type input "Yes"
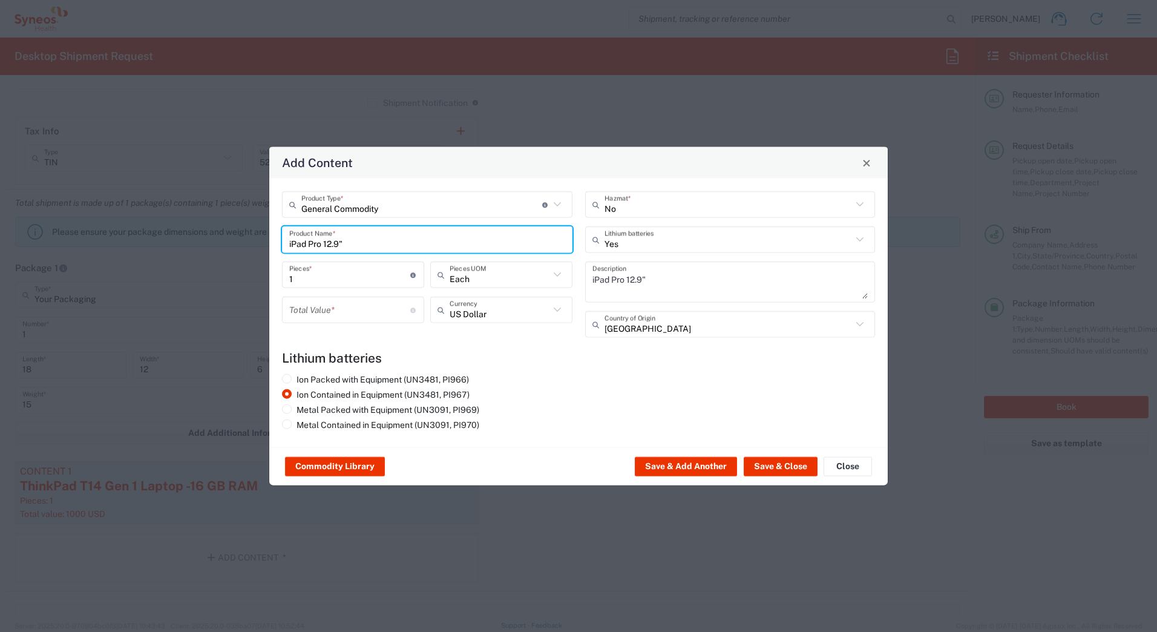
click at [314, 312] on input "number" at bounding box center [349, 309] width 121 height 21
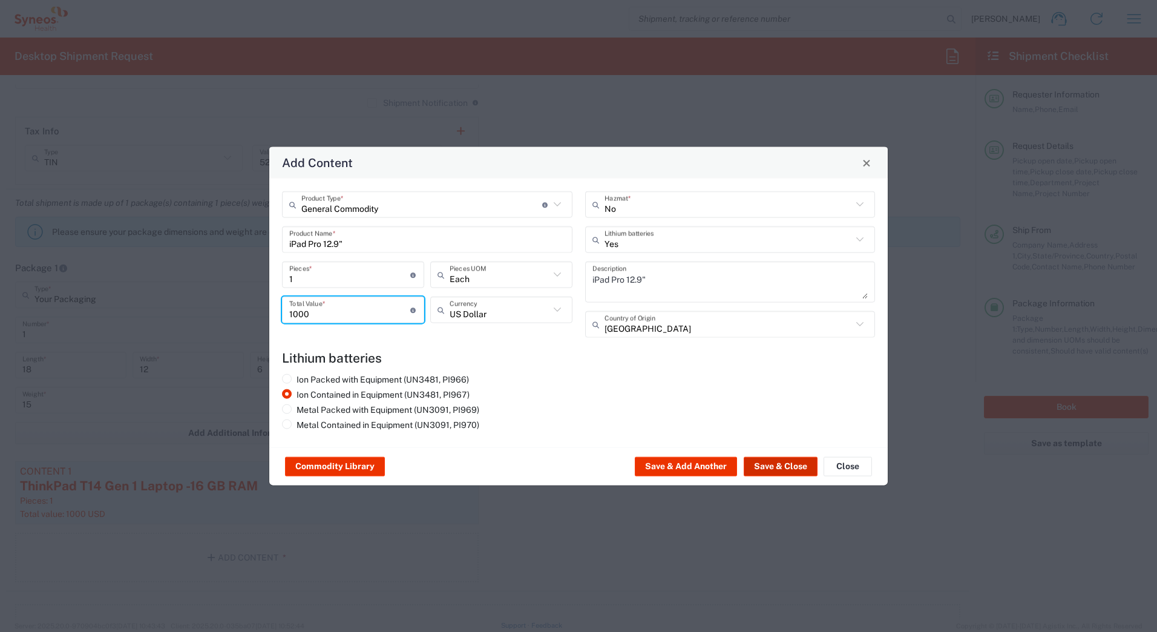
type input "1000"
click at [795, 467] on button "Save & Close" at bounding box center [781, 466] width 74 height 19
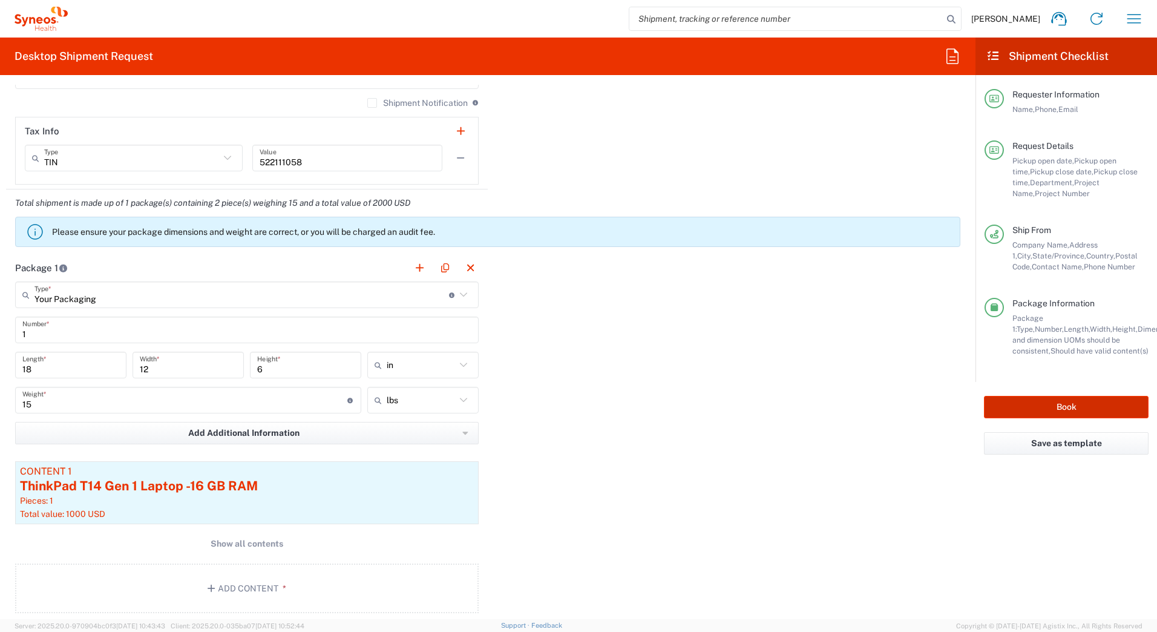
click at [1001, 403] on button "Book" at bounding box center [1066, 407] width 165 height 22
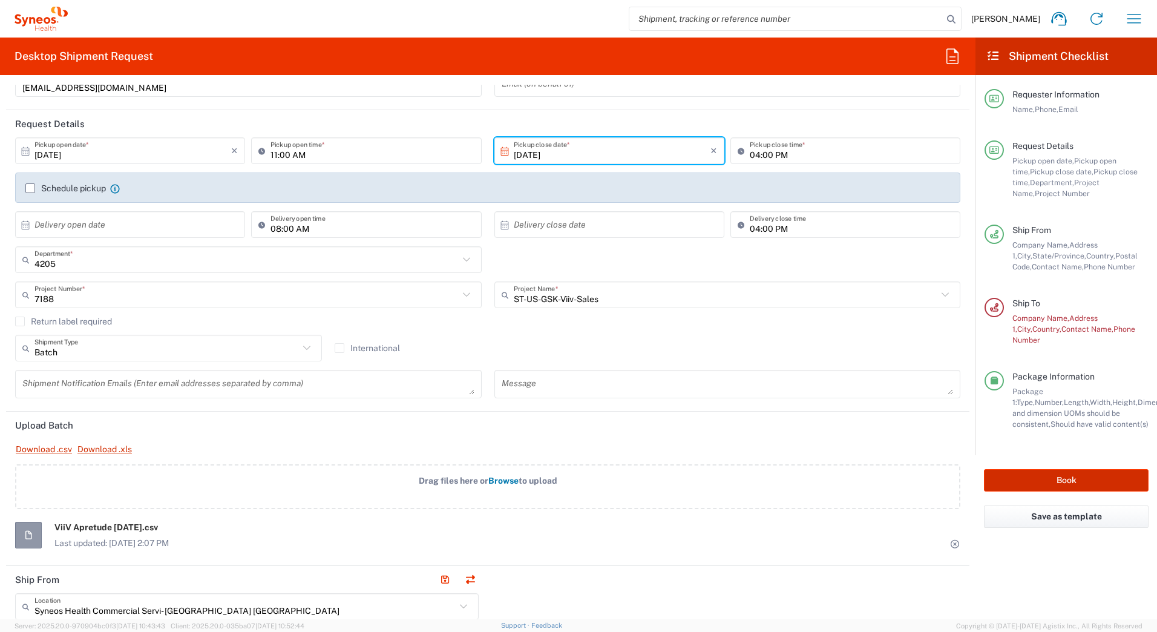
scroll to position [182, 0]
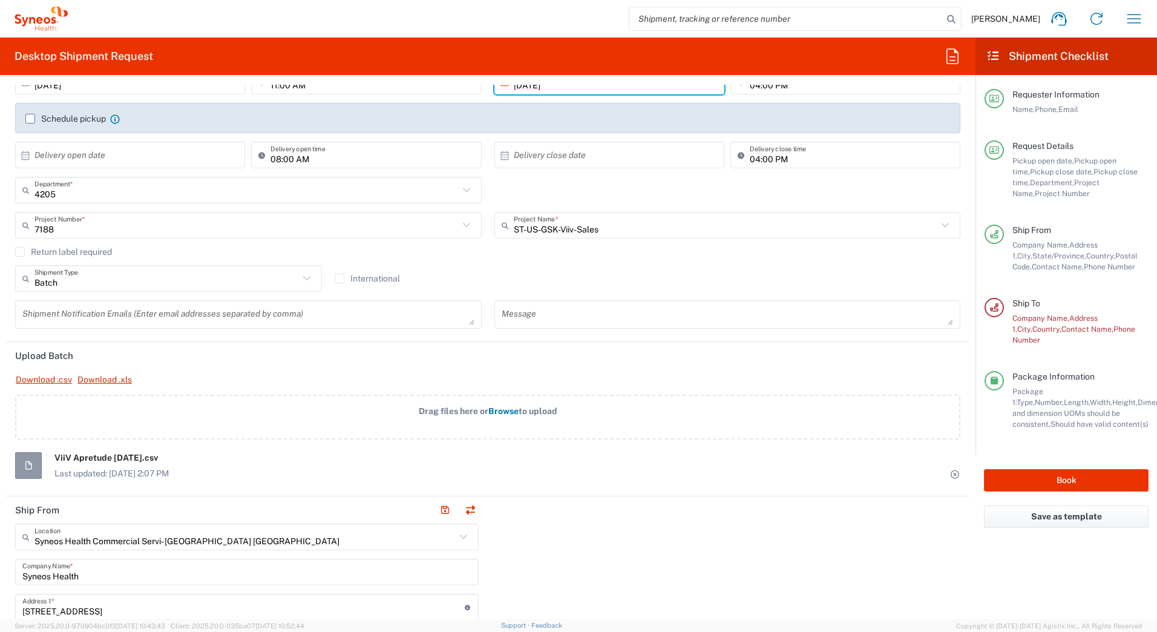
click at [950, 473] on icon at bounding box center [955, 474] width 11 height 8
click at [1030, 469] on button "Book" at bounding box center [1066, 480] width 165 height 22
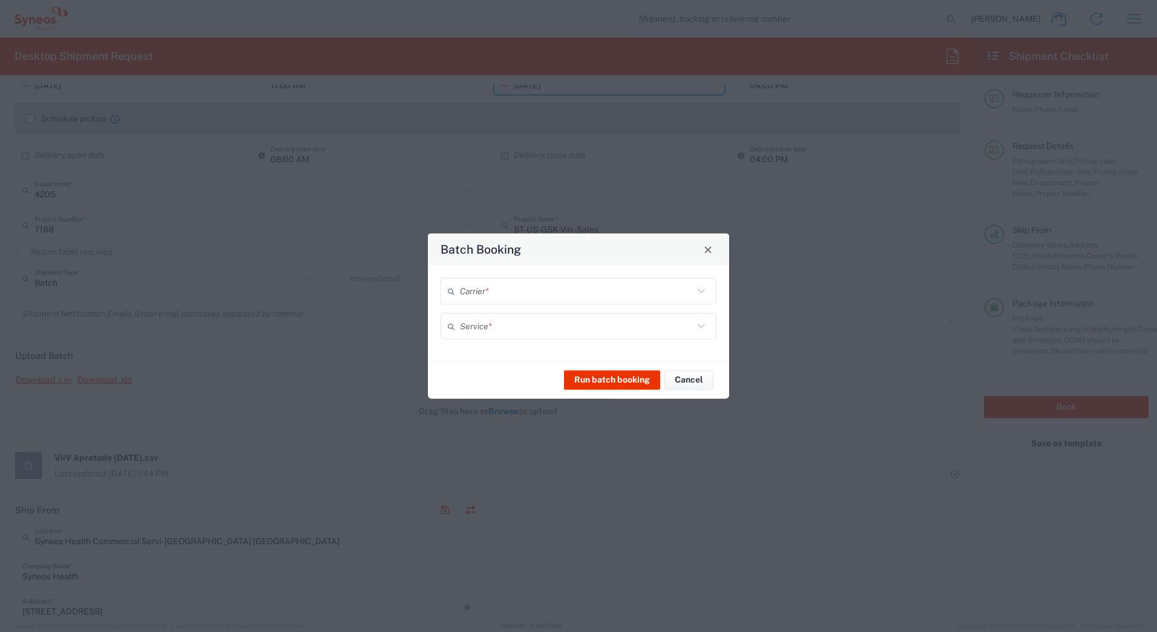
click at [466, 292] on input "text" at bounding box center [577, 290] width 234 height 21
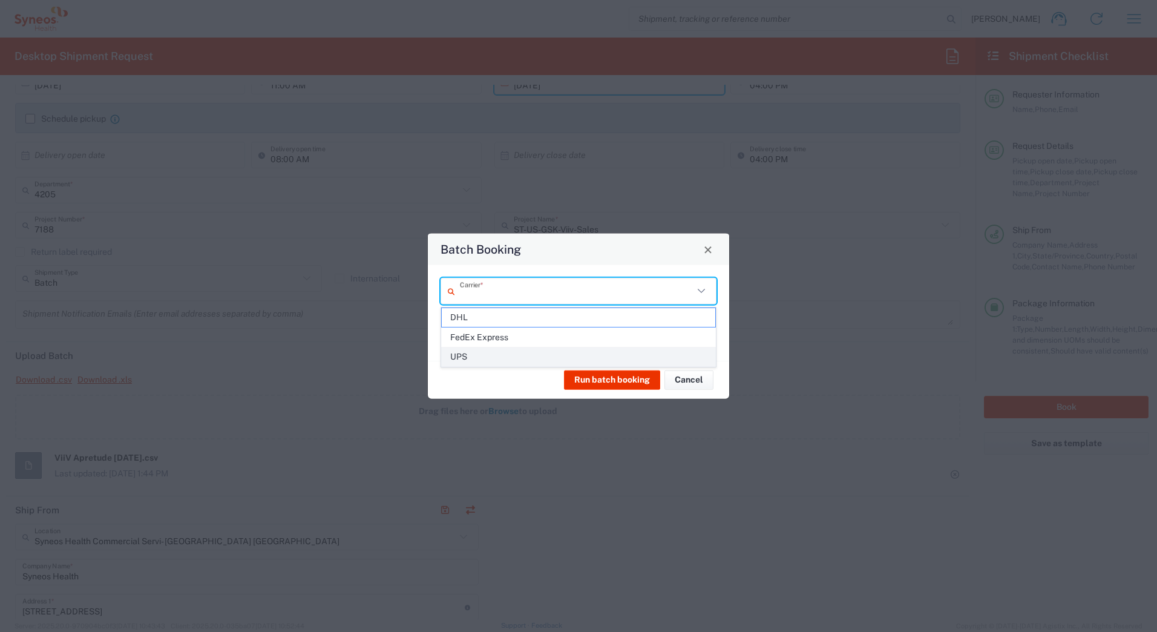
click at [464, 354] on span "UPS" at bounding box center [579, 356] width 274 height 19
type input "UPS"
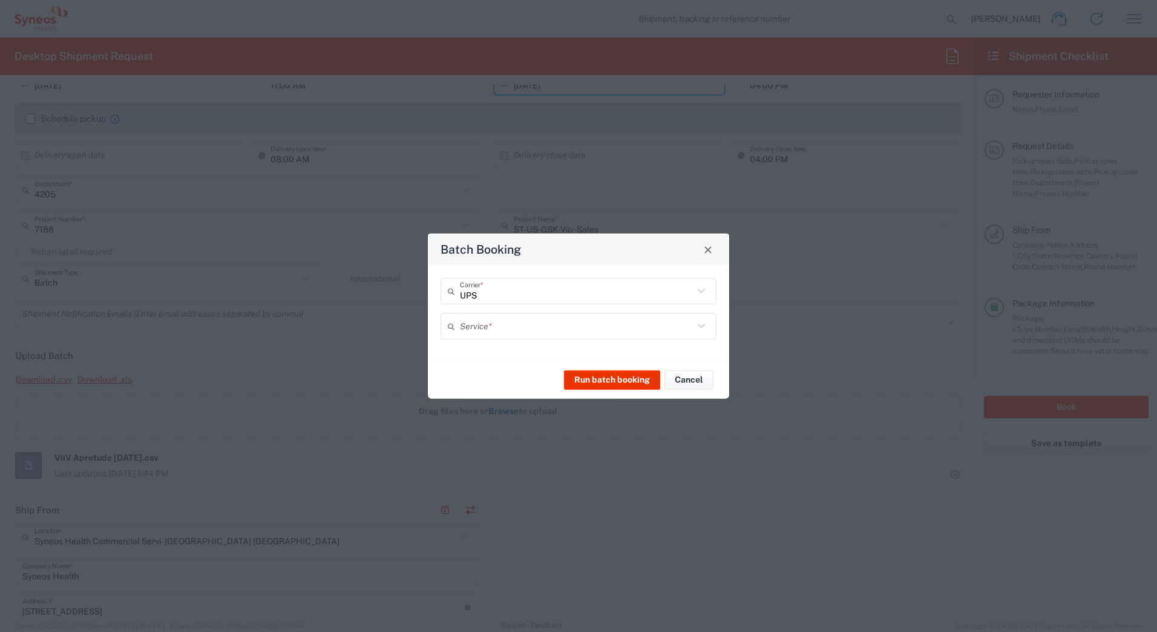
click at [464, 330] on input "text" at bounding box center [577, 325] width 234 height 21
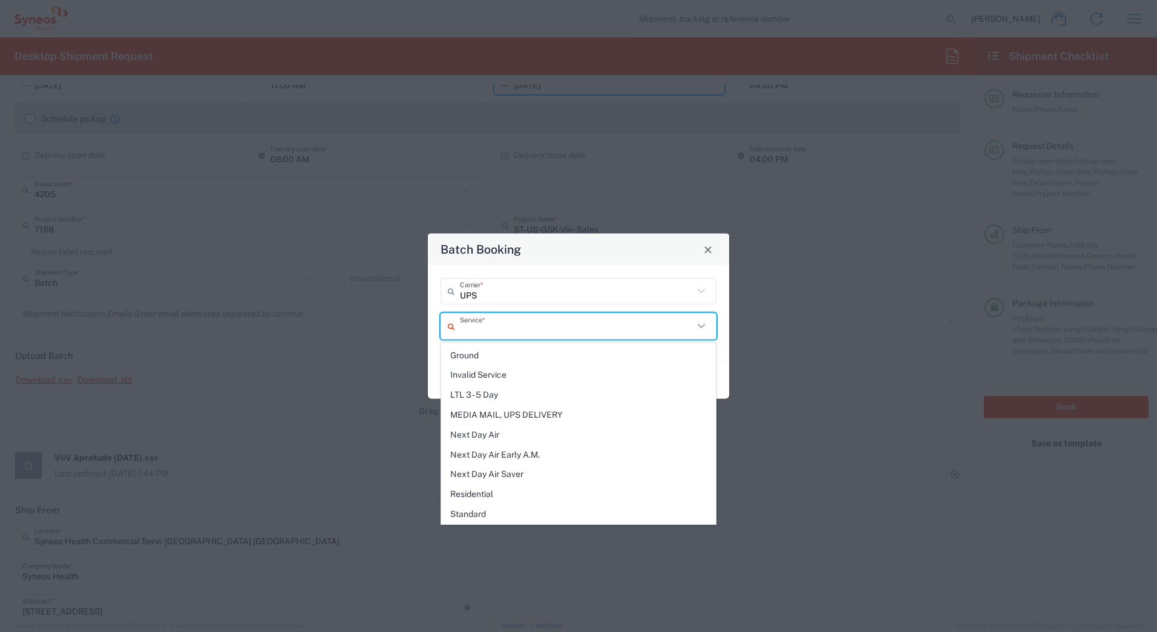
scroll to position [303, 0]
click at [481, 426] on span "Next Day Air" at bounding box center [579, 427] width 274 height 19
type input "Next Day Air"
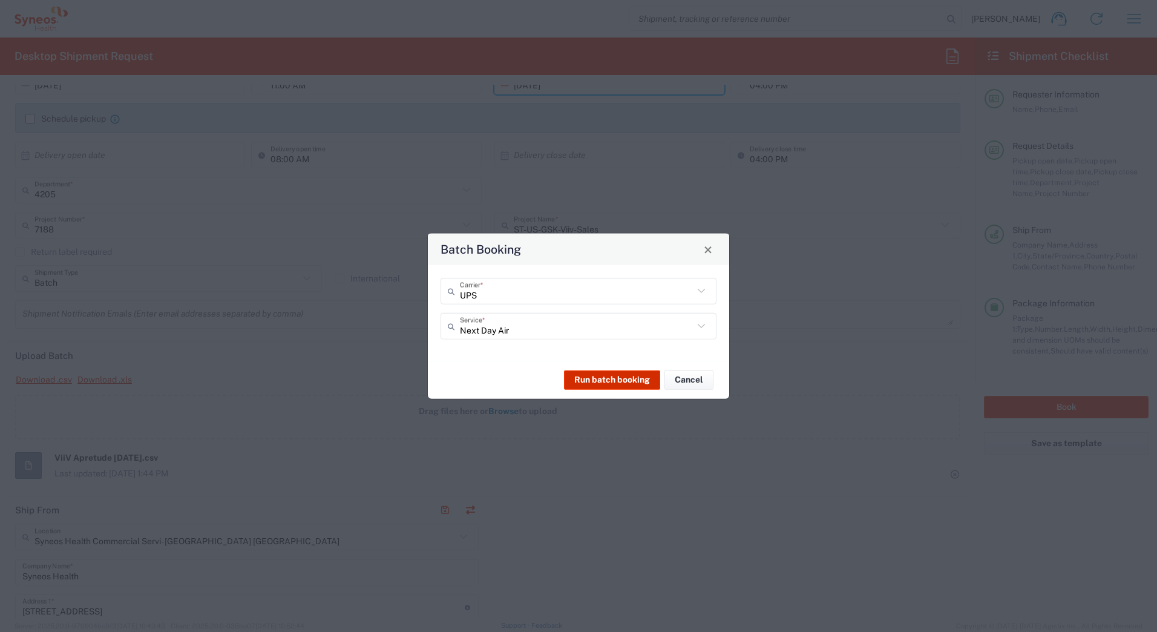
click at [602, 380] on button "Run batch booking" at bounding box center [612, 379] width 96 height 19
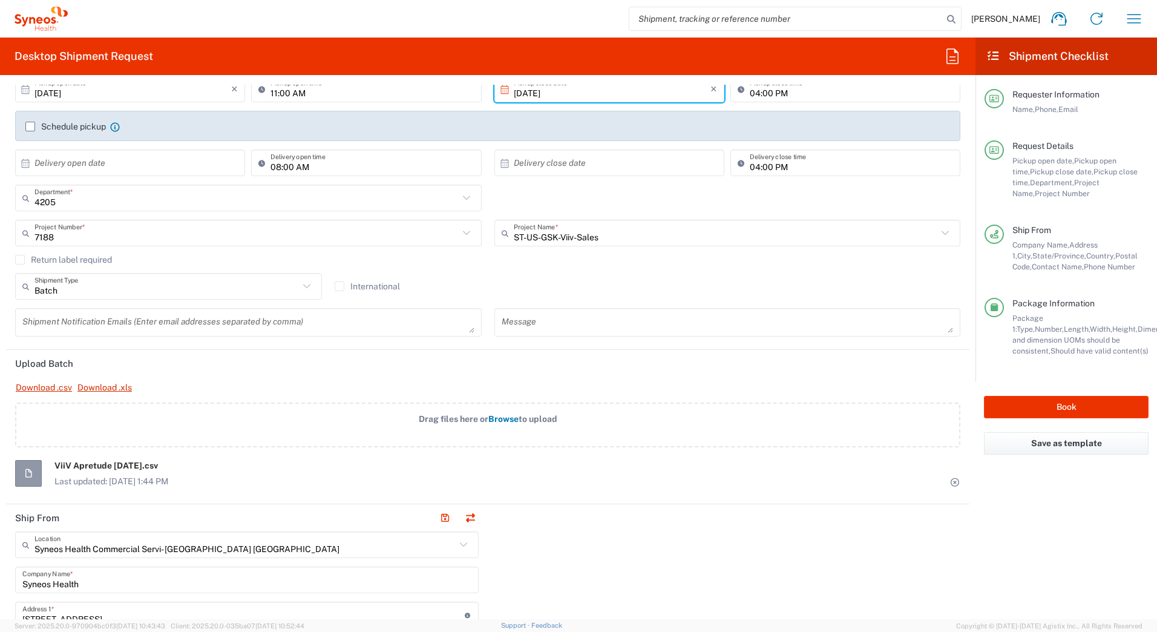
scroll to position [242, 0]
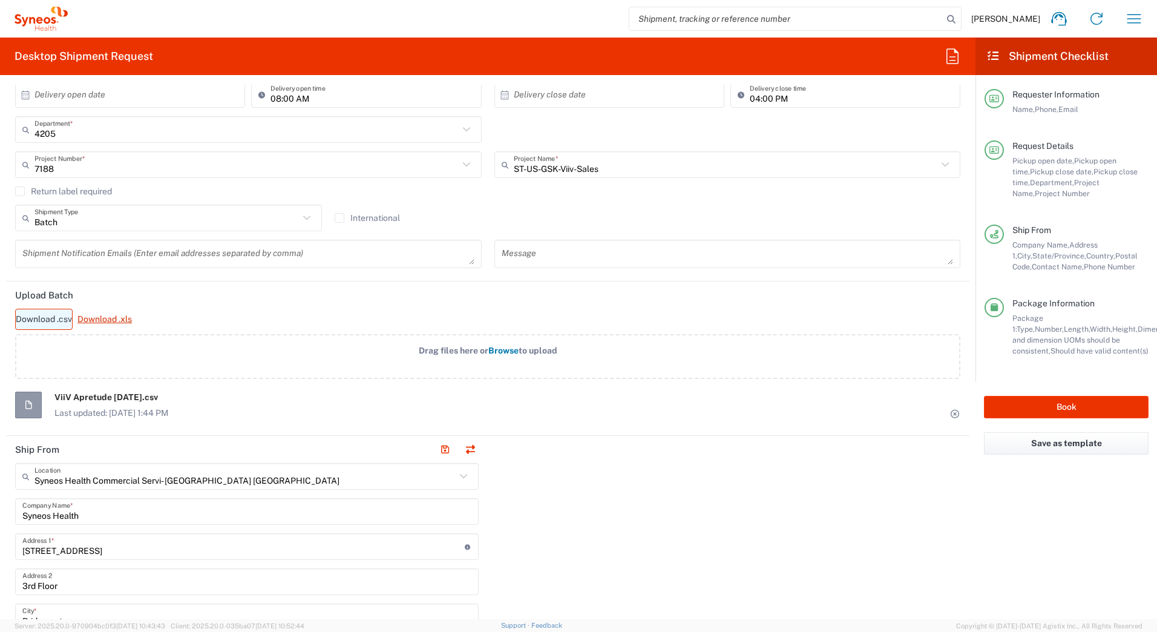
click at [50, 318] on link "Download .csv" at bounding box center [44, 319] width 58 height 21
click at [34, 404] on div at bounding box center [28, 405] width 27 height 27
click at [950, 413] on icon at bounding box center [955, 414] width 11 height 8
click at [1033, 403] on button "Book" at bounding box center [1066, 407] width 165 height 22
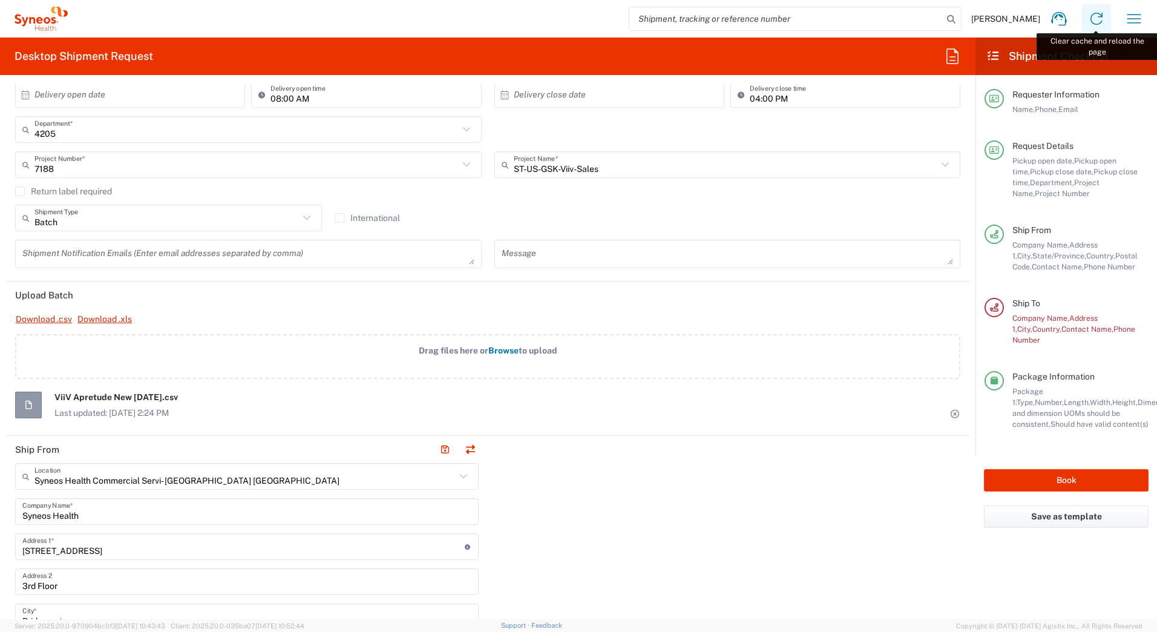
click at [1098, 18] on icon at bounding box center [1096, 18] width 19 height 19
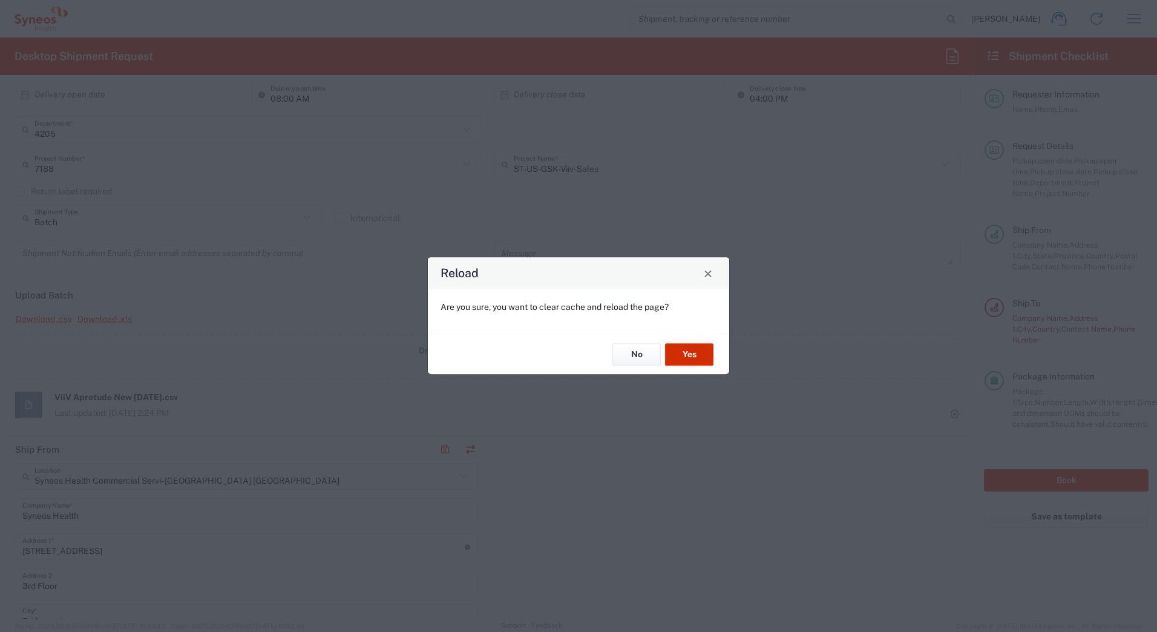
click at [680, 357] on button "Yes" at bounding box center [689, 354] width 48 height 22
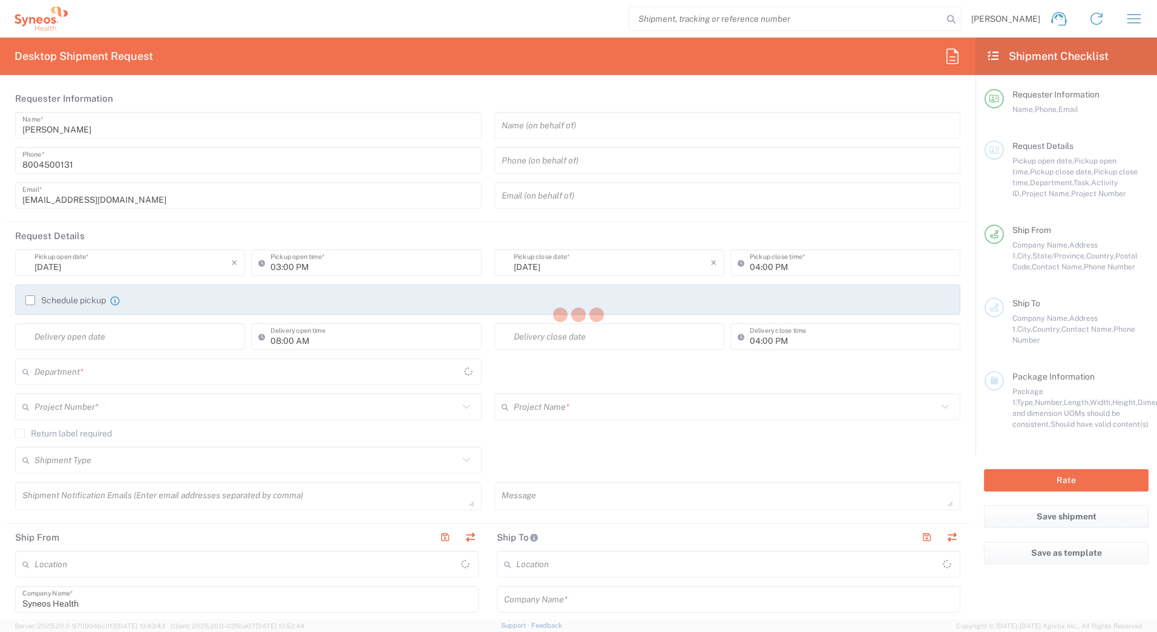
type input "New Jersey"
type input "United States"
type input "4205"
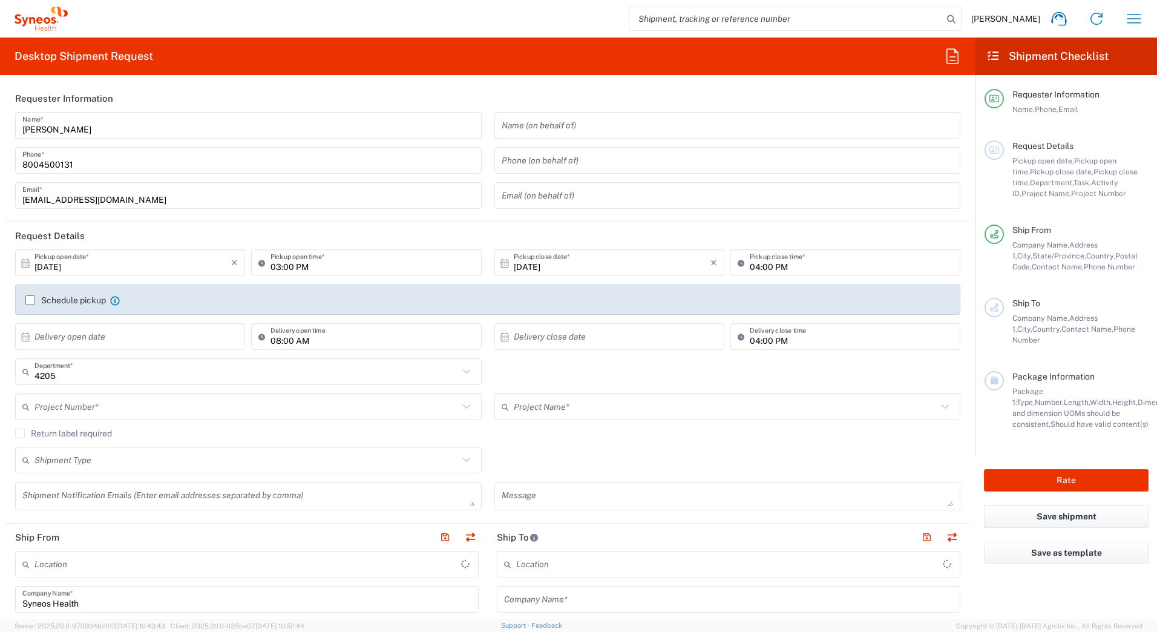
type input "Syneos Health Commercial Servi- NJ US"
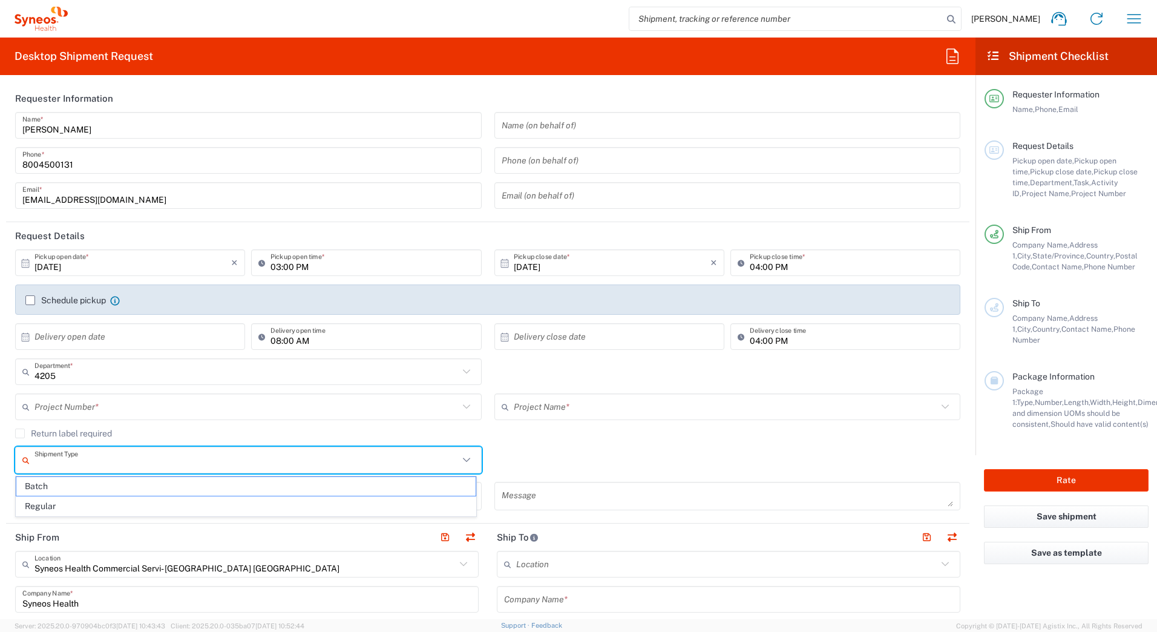
click at [65, 463] on input "text" at bounding box center [247, 460] width 424 height 21
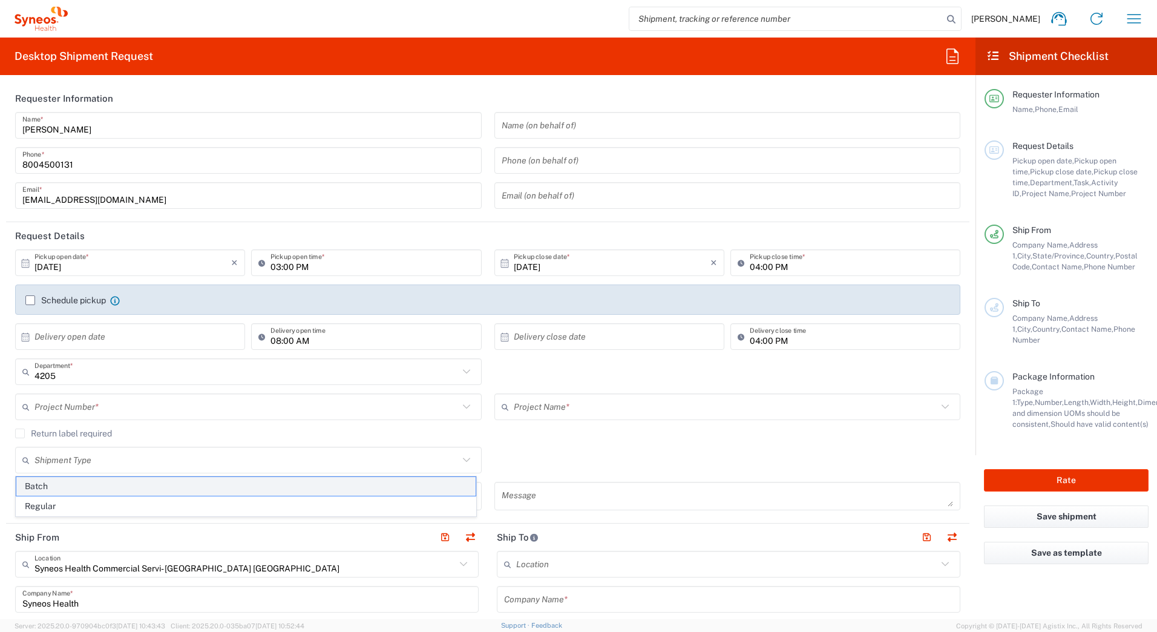
click at [47, 489] on span "Batch" at bounding box center [245, 486] width 459 height 19
type input "Batch"
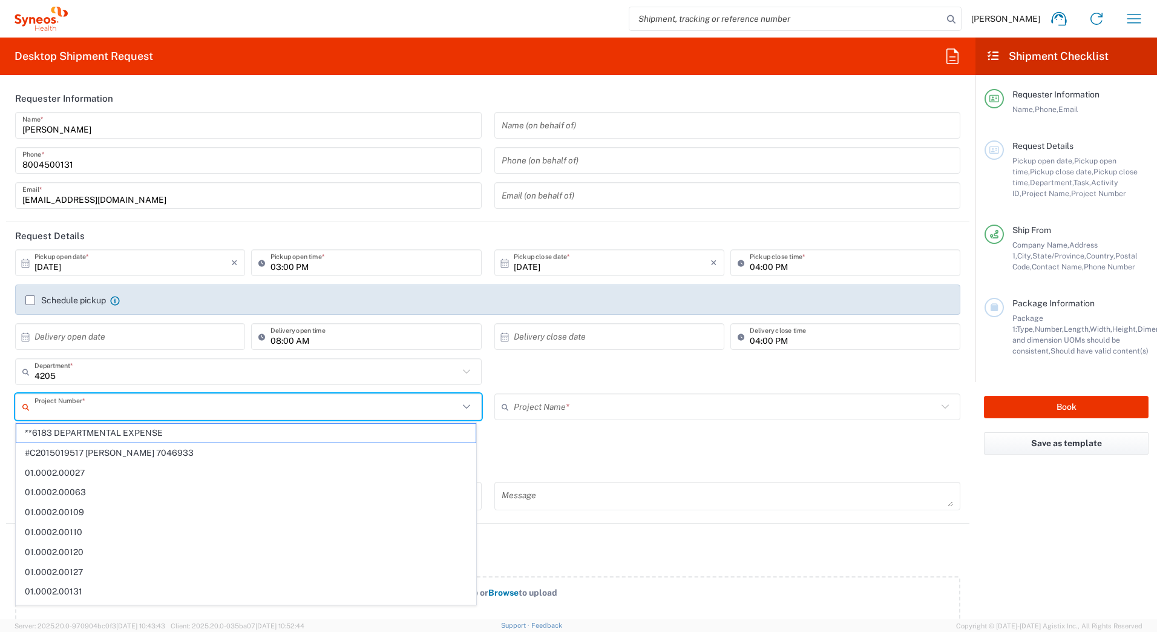
click at [49, 409] on input "text" at bounding box center [247, 407] width 424 height 21
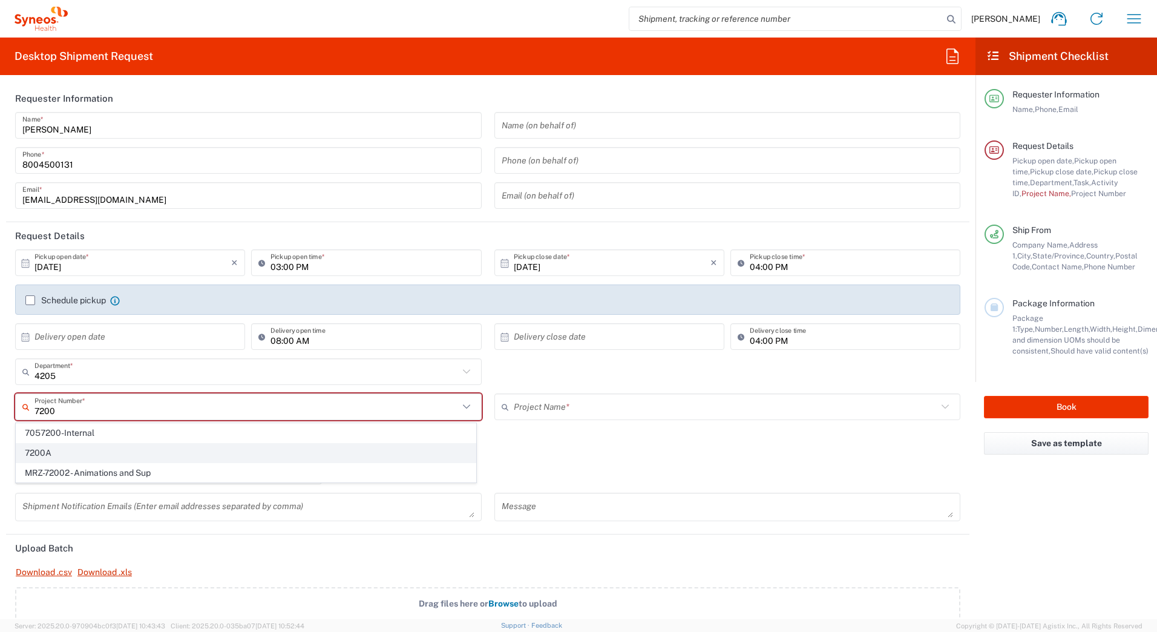
click at [31, 453] on span "7200A" at bounding box center [245, 453] width 459 height 19
type input "7200A"
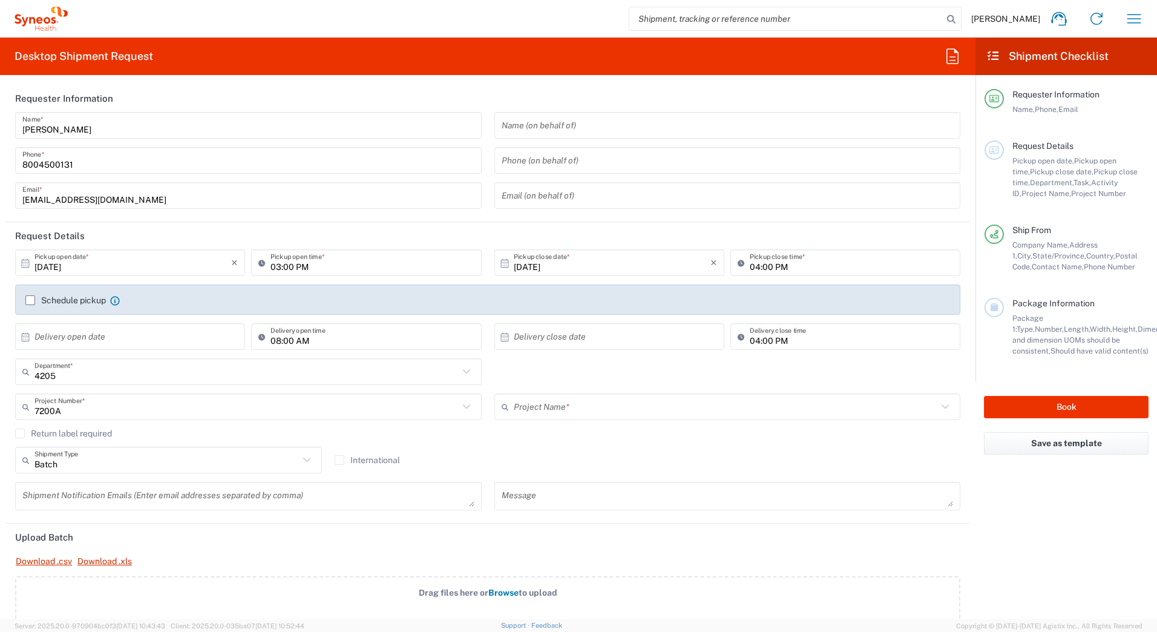
type input "ST-US_GSK_Dovato_SalesA"
click at [68, 411] on input "text" at bounding box center [247, 407] width 424 height 21
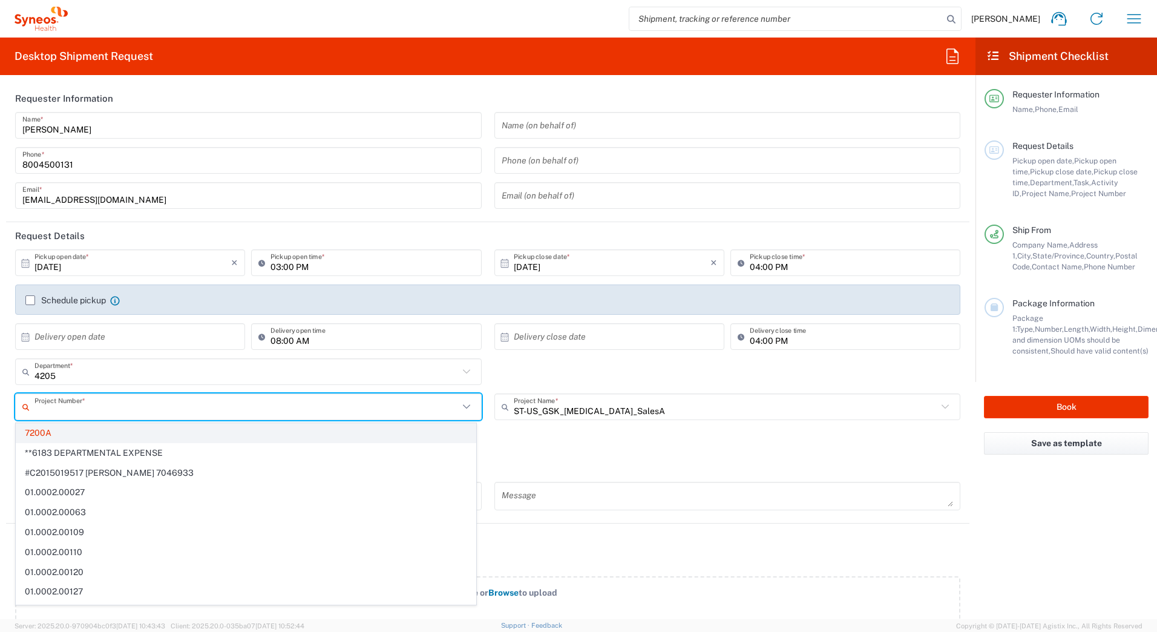
click at [67, 432] on span "7200A" at bounding box center [245, 433] width 459 height 19
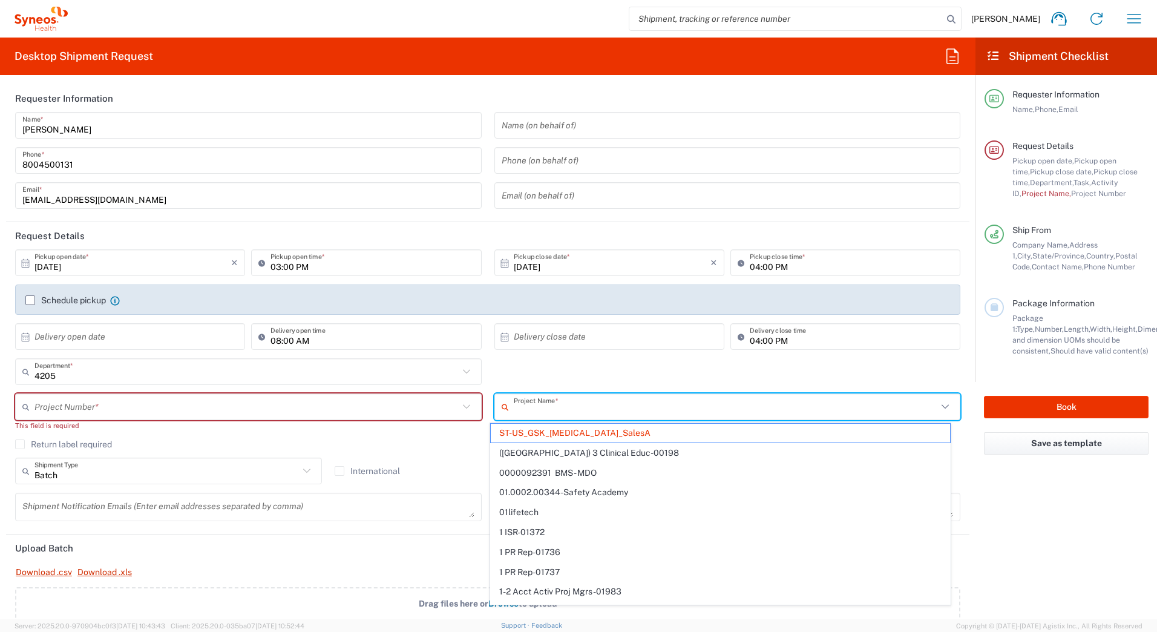
click at [582, 416] on input "text" at bounding box center [726, 407] width 424 height 21
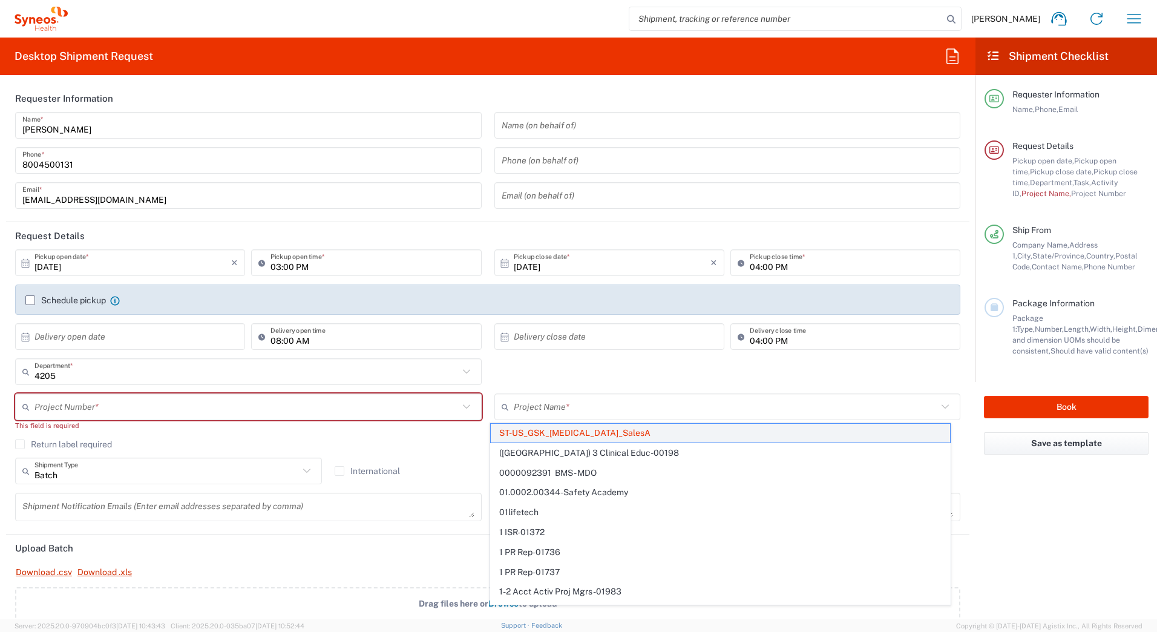
click at [575, 432] on span "ST-US_GSK_Dovato_SalesA" at bounding box center [720, 433] width 459 height 19
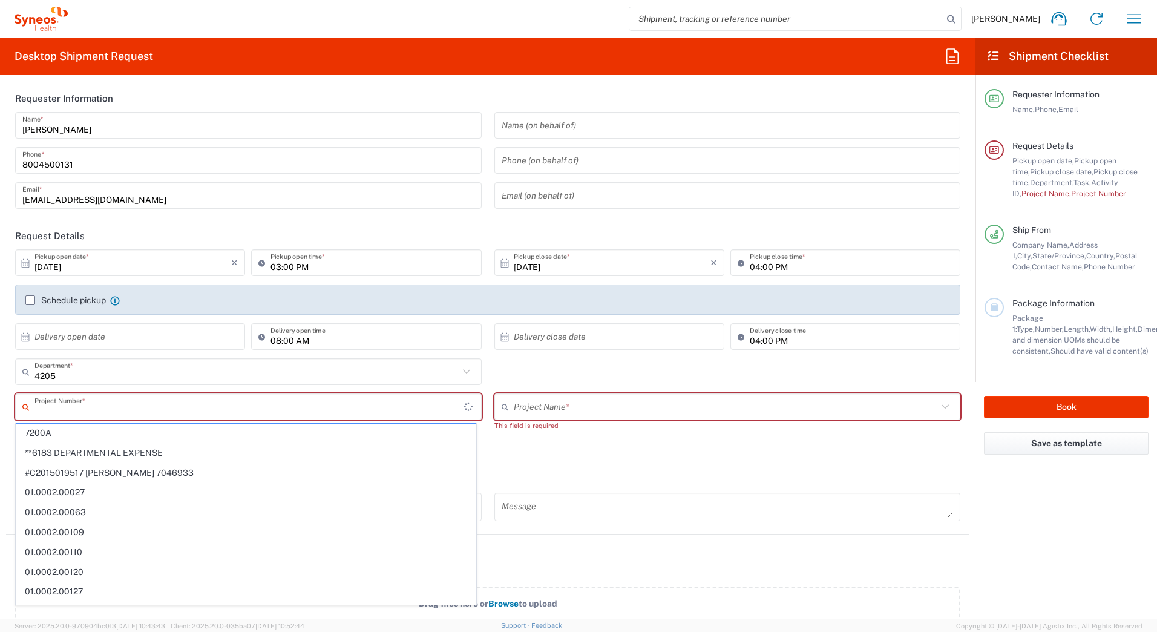
click at [122, 414] on input "text" at bounding box center [250, 407] width 430 height 21
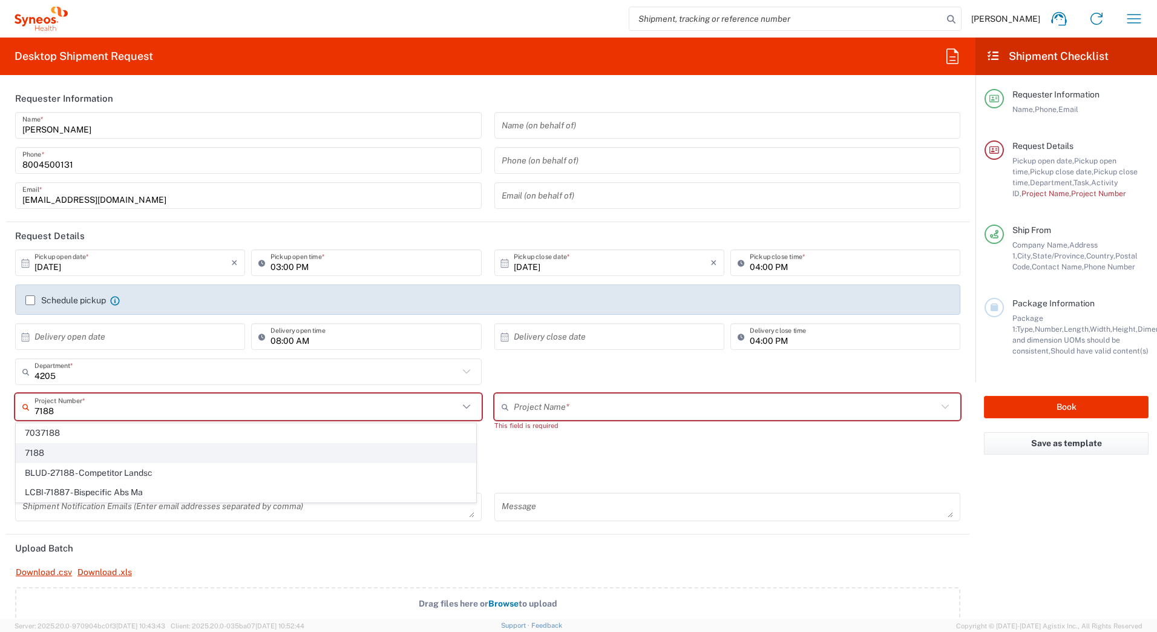
type input "7188"
click at [61, 450] on span "7188" at bounding box center [245, 453] width 459 height 19
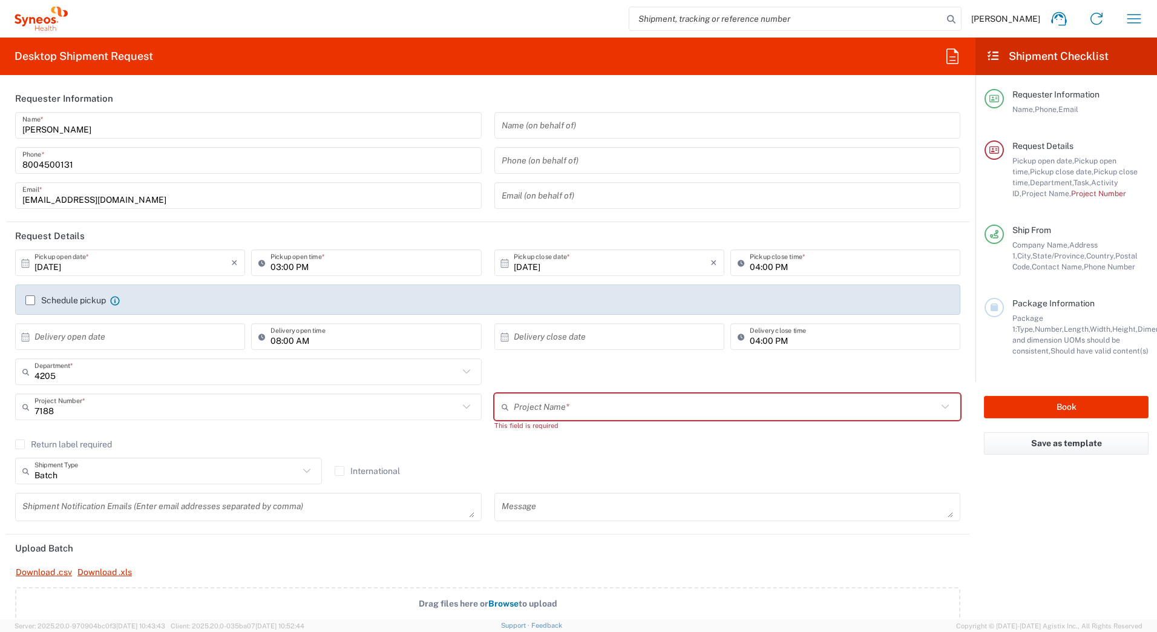
type input "ST-US-GSK-Viiv-Sales"
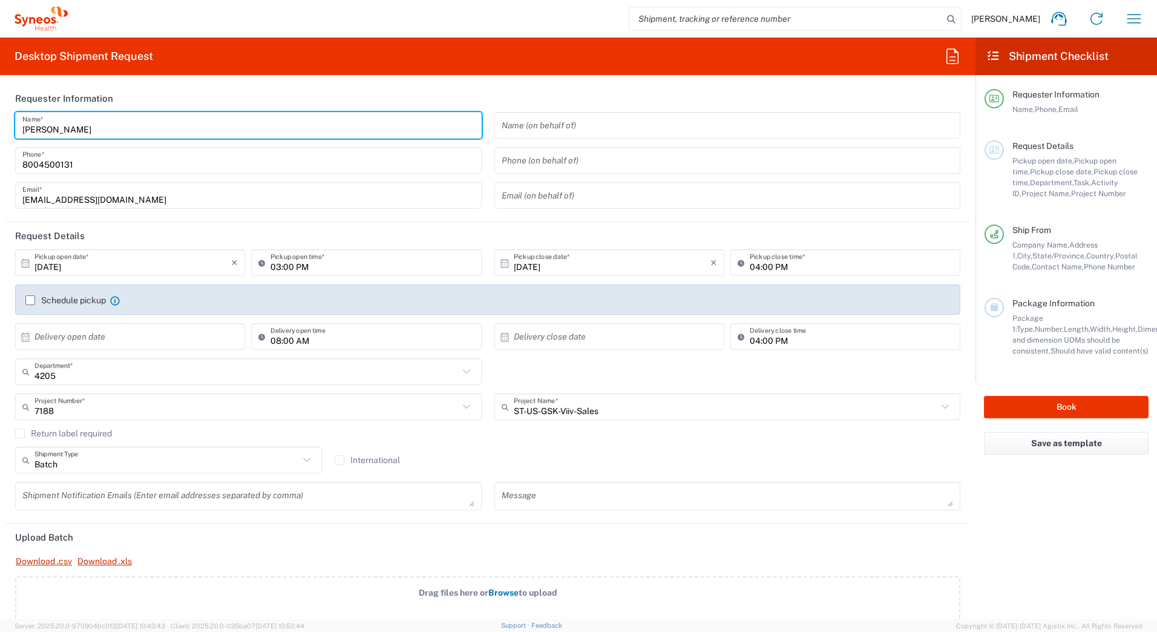
click at [82, 131] on input "[PERSON_NAME]" at bounding box center [248, 125] width 452 height 21
drag, startPoint x: 84, startPoint y: 128, endPoint x: 10, endPoint y: 123, distance: 74.1
click at [10, 125] on div "David Horvath Name * 8004500131 Phone * deployments@syneoshealth.com Email *" at bounding box center [248, 164] width 479 height 105
paste input "Syneos Deployments"
type input "Syneos Deployments"
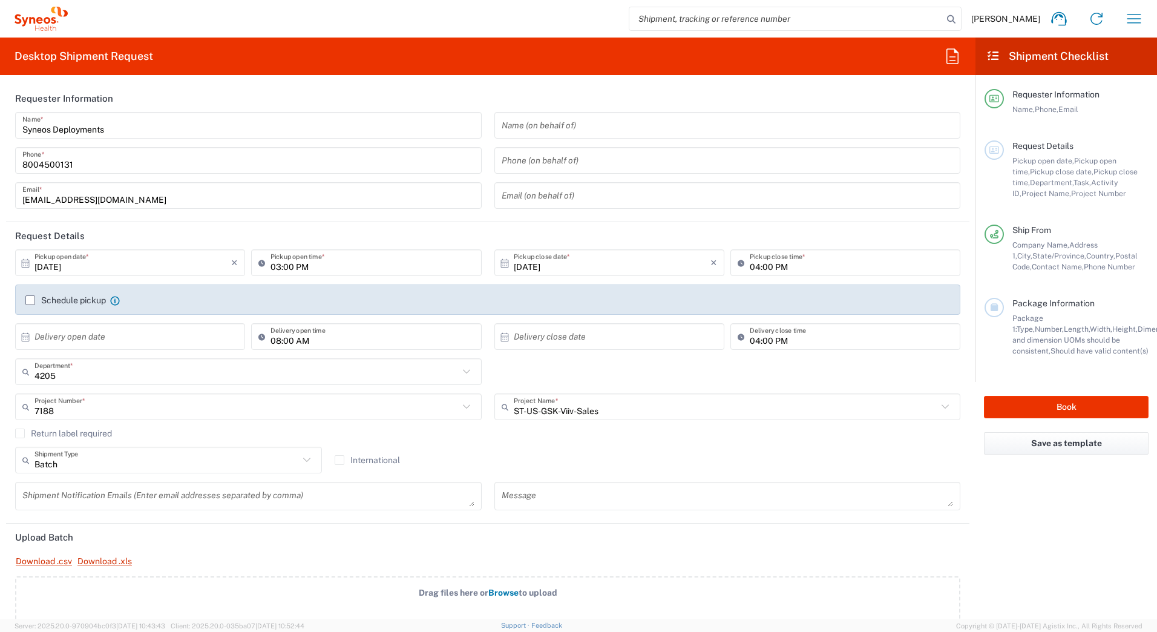
click at [187, 82] on div "Desktop Shipment Request Requester Information Syneos Deployments Name * 800450…" at bounding box center [488, 329] width 976 height 582
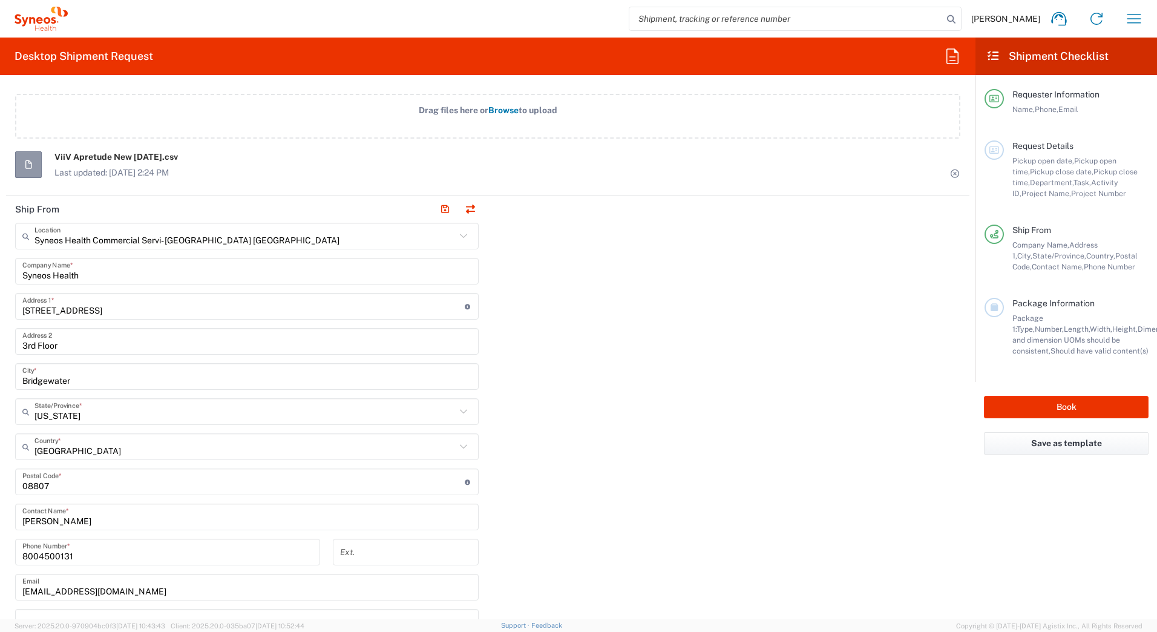
scroll to position [484, 0]
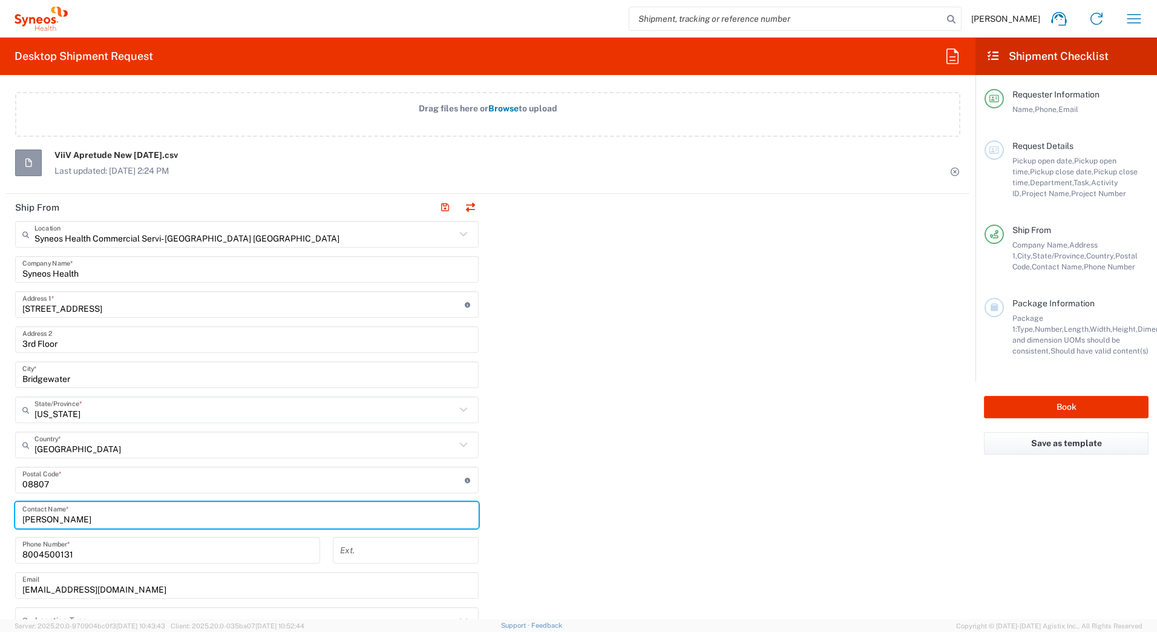
drag, startPoint x: 80, startPoint y: 518, endPoint x: 0, endPoint y: 507, distance: 80.6
click at [0, 508] on form "Requester Information Syneos Deployments Name * 8004500131 Phone * deployments@…" at bounding box center [488, 352] width 976 height 535
paste input "Syneos Deployments"
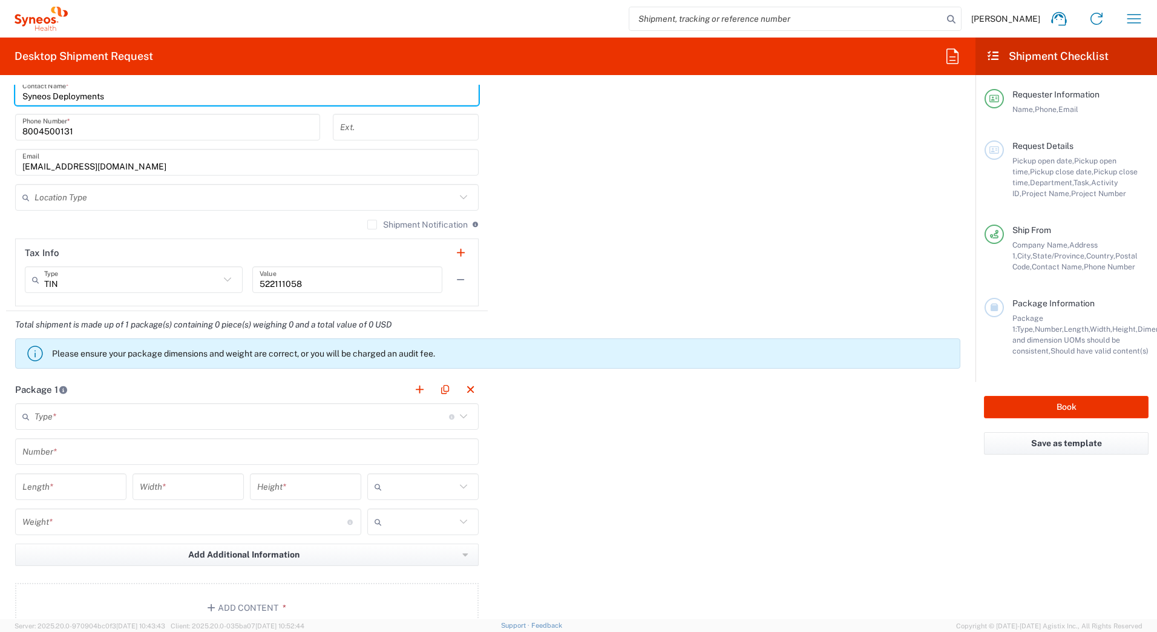
scroll to position [908, 0]
type input "Syneos Deployments"
click at [206, 418] on input "text" at bounding box center [242, 416] width 415 height 21
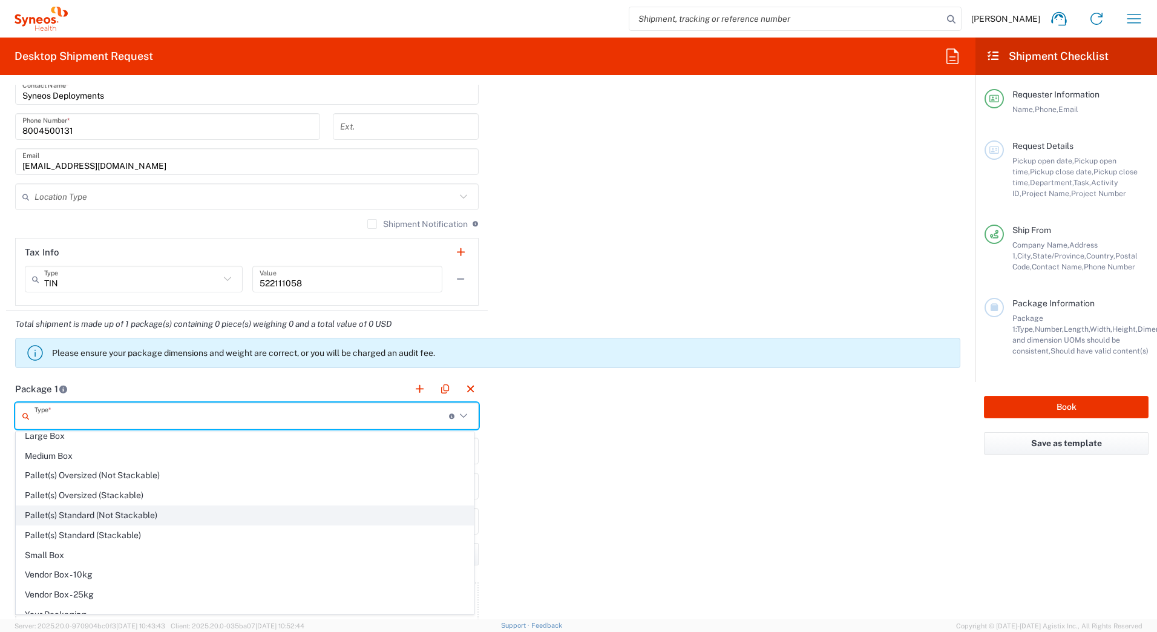
scroll to position [37, 0]
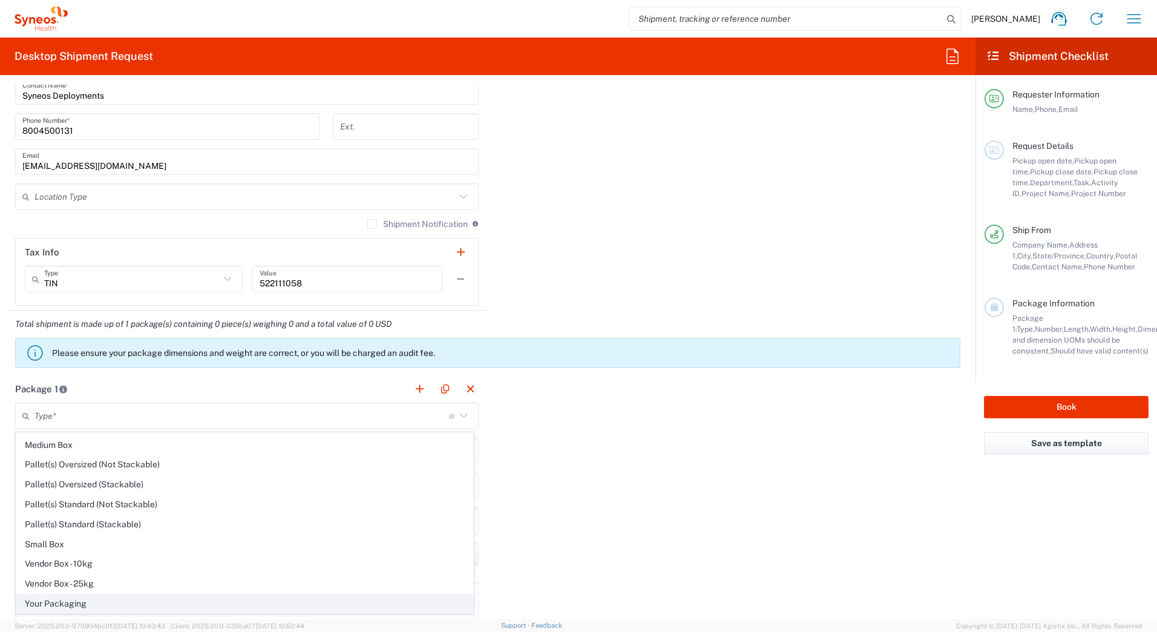
click at [87, 607] on span "Your Packaging" at bounding box center [244, 603] width 457 height 19
type input "Your Packaging"
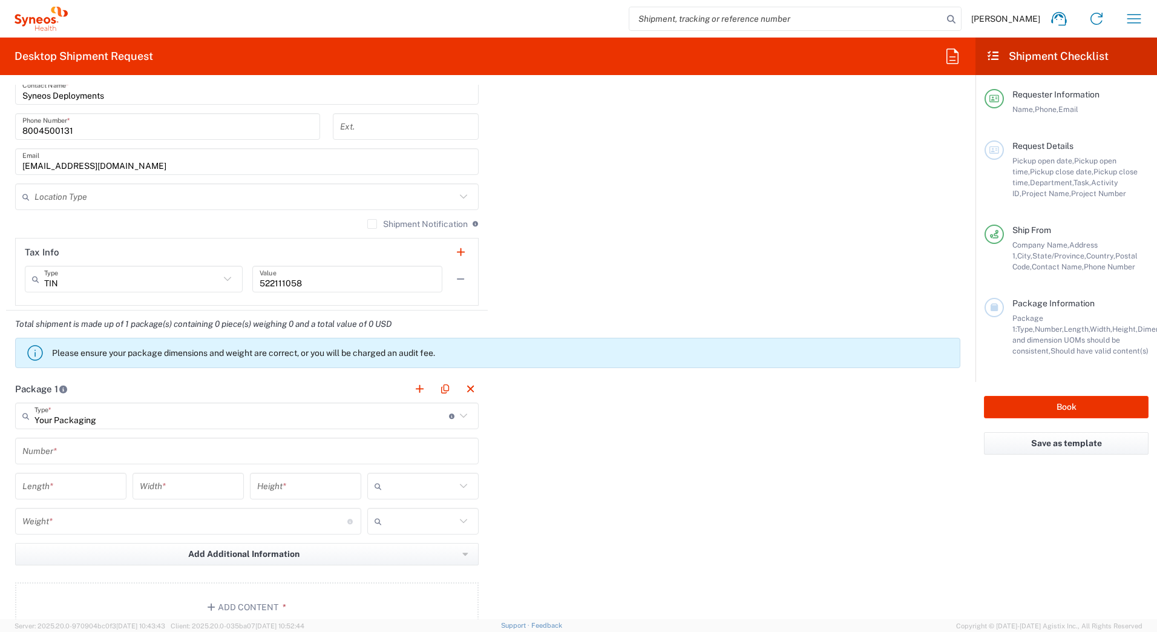
click at [40, 446] on input "text" at bounding box center [246, 451] width 449 height 21
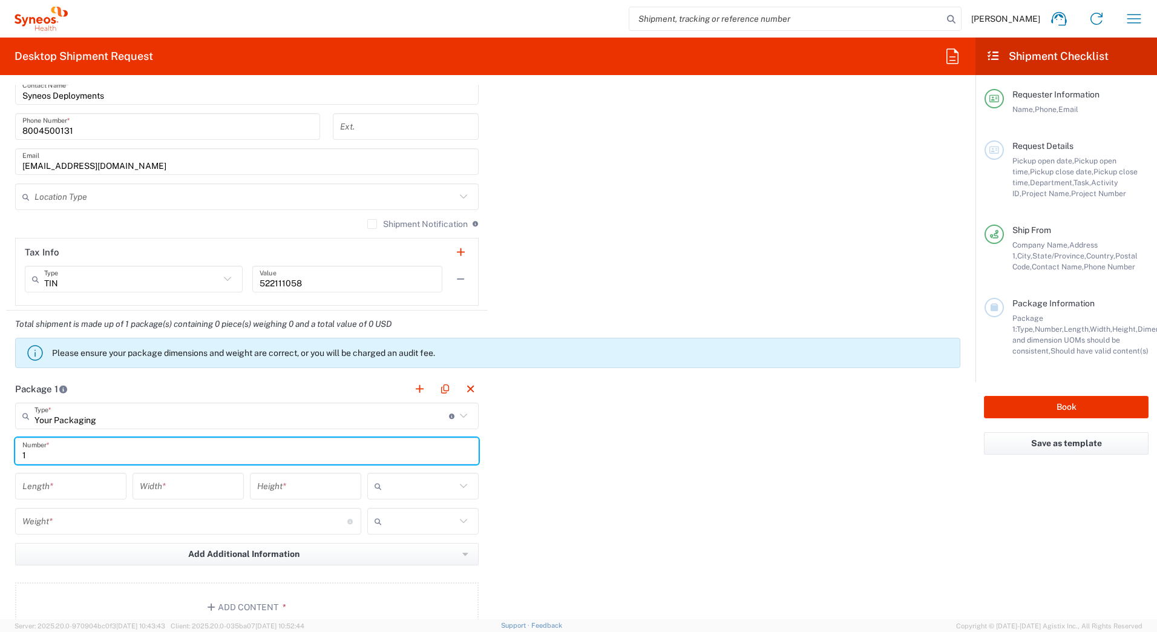
type input "1"
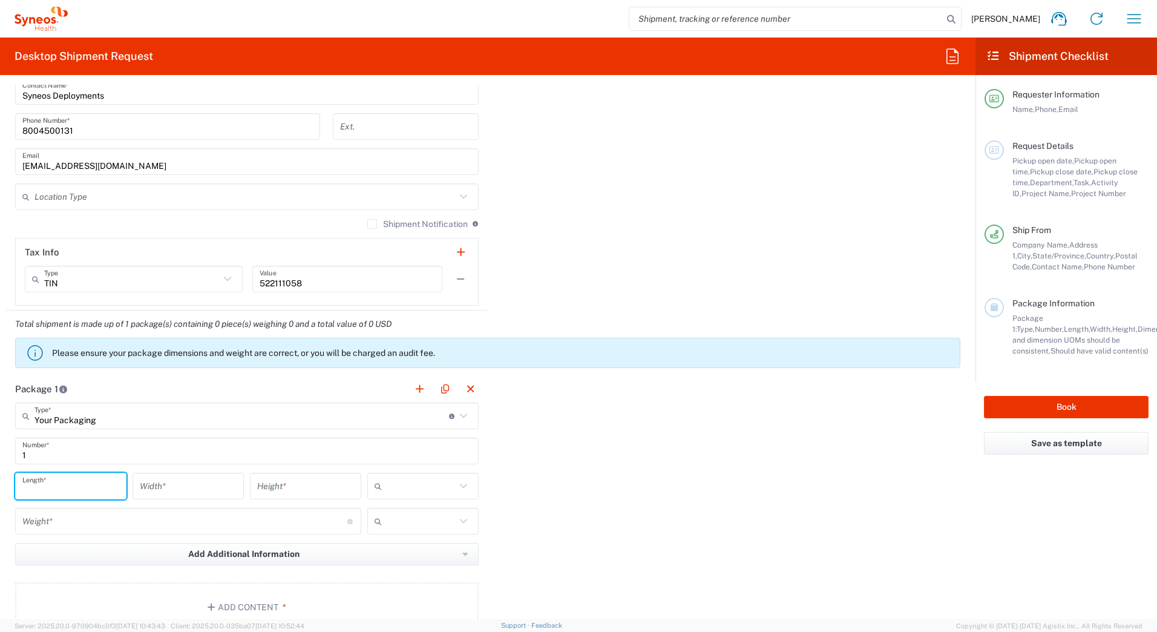
click at [35, 482] on input "number" at bounding box center [70, 486] width 97 height 21
type input "18"
type input "12"
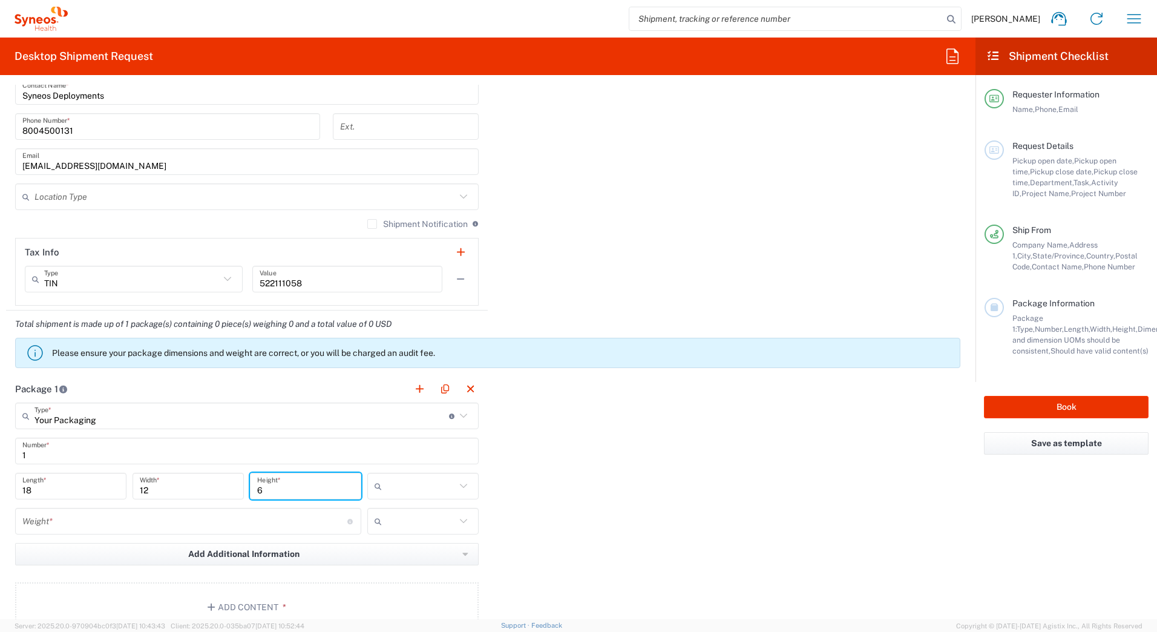
type input "6"
click at [406, 486] on input "text" at bounding box center [421, 485] width 69 height 19
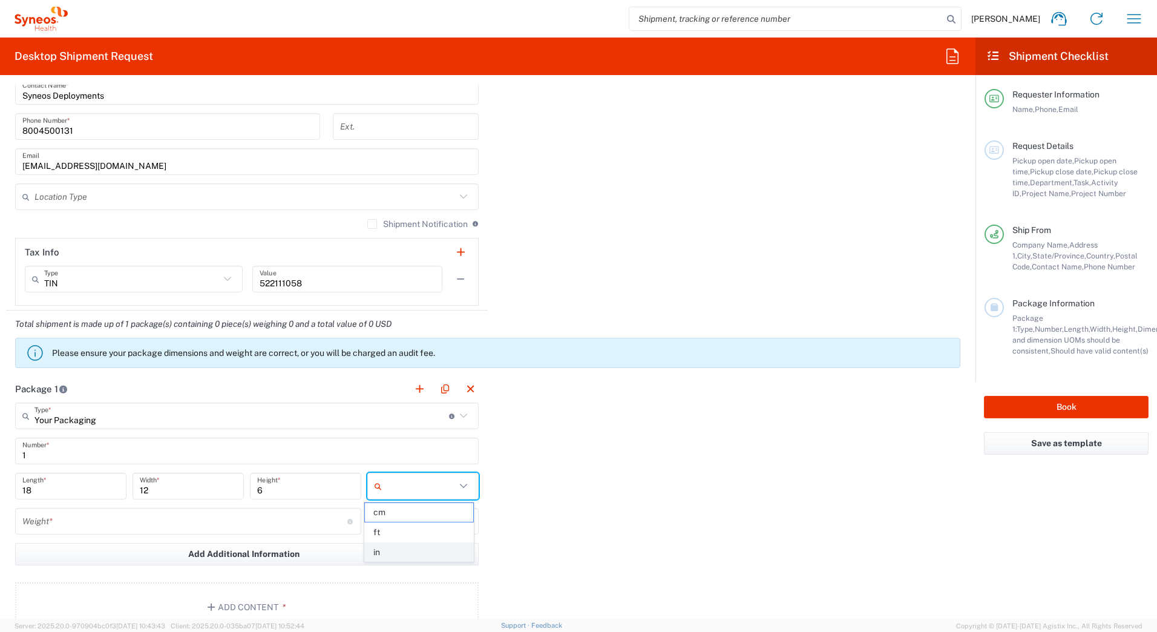
click at [412, 547] on span "in" at bounding box center [419, 552] width 108 height 19
type input "in"
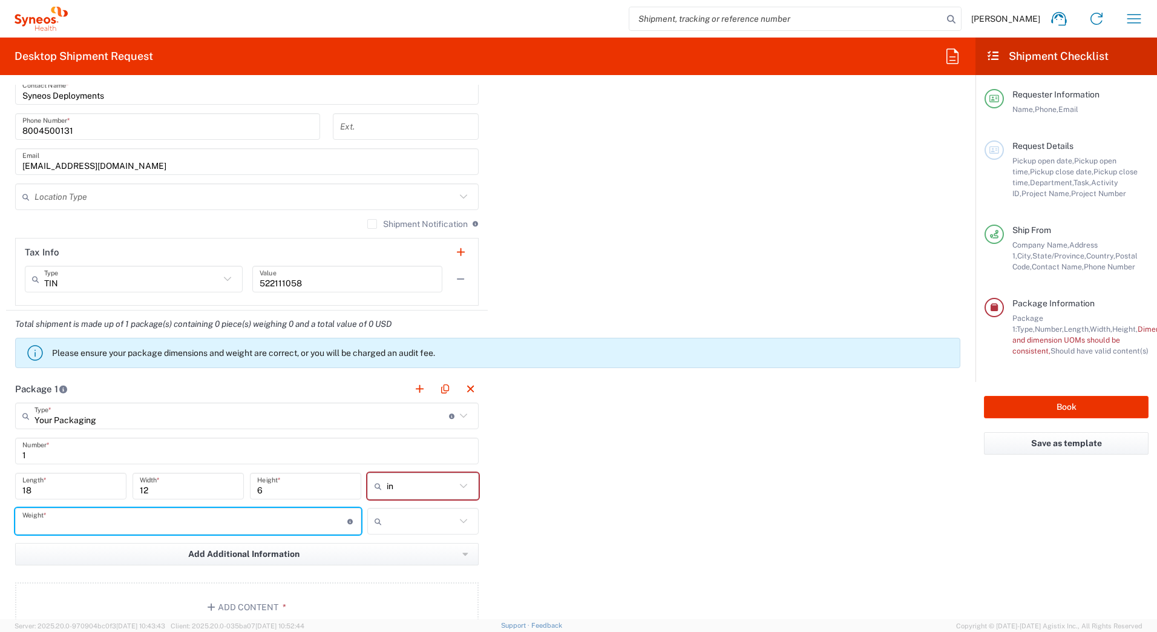
click at [54, 517] on input "number" at bounding box center [184, 521] width 325 height 21
type input "15"
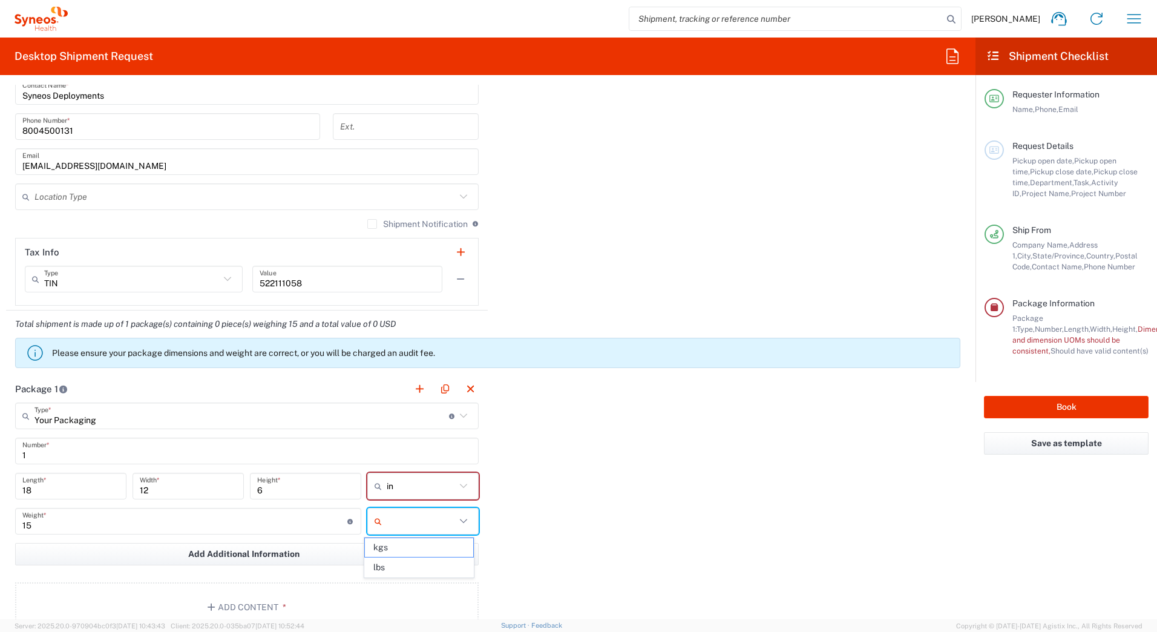
click at [412, 525] on input "text" at bounding box center [421, 521] width 69 height 19
click at [388, 564] on span "lbs" at bounding box center [419, 567] width 108 height 19
type input "lbs"
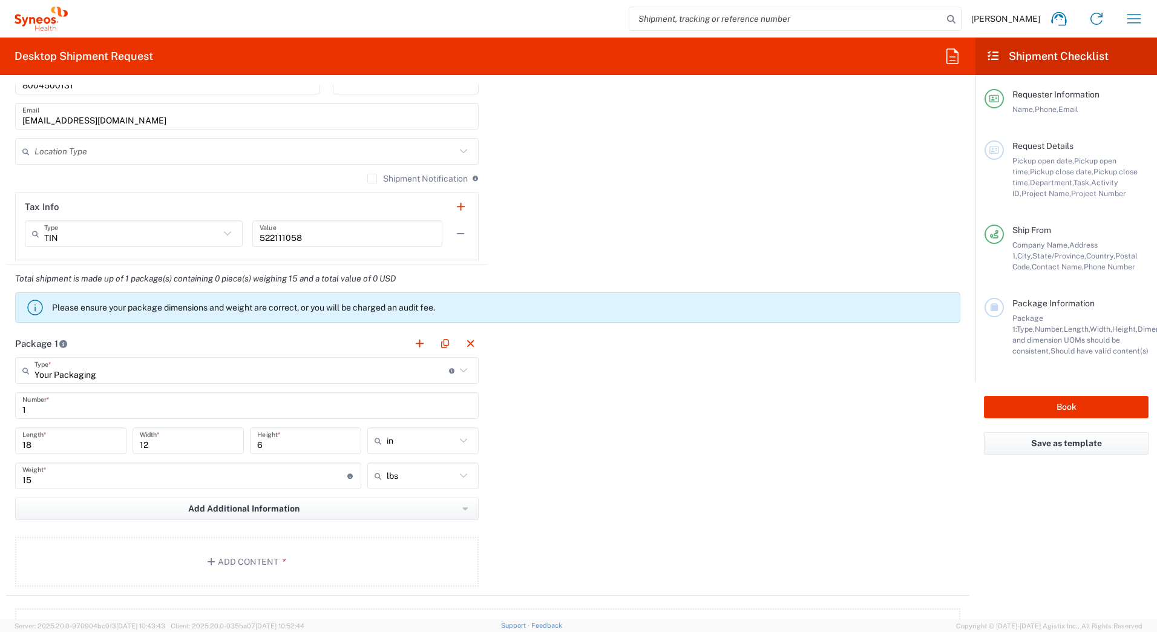
scroll to position [1029, 0]
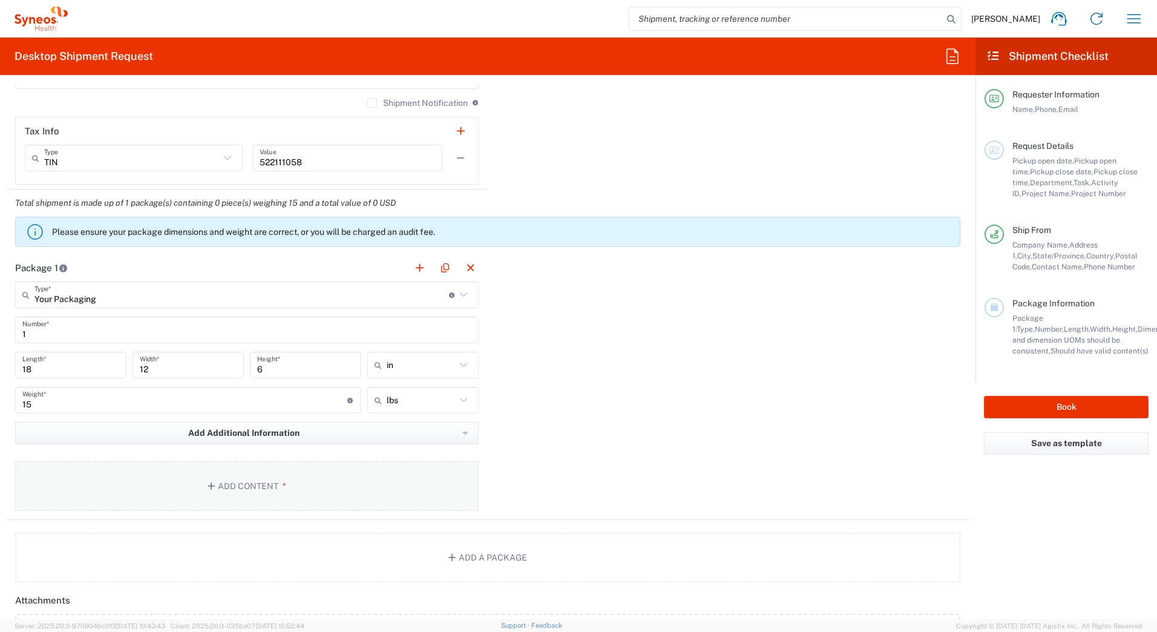
click at [205, 487] on button "Add Content *" at bounding box center [247, 486] width 464 height 50
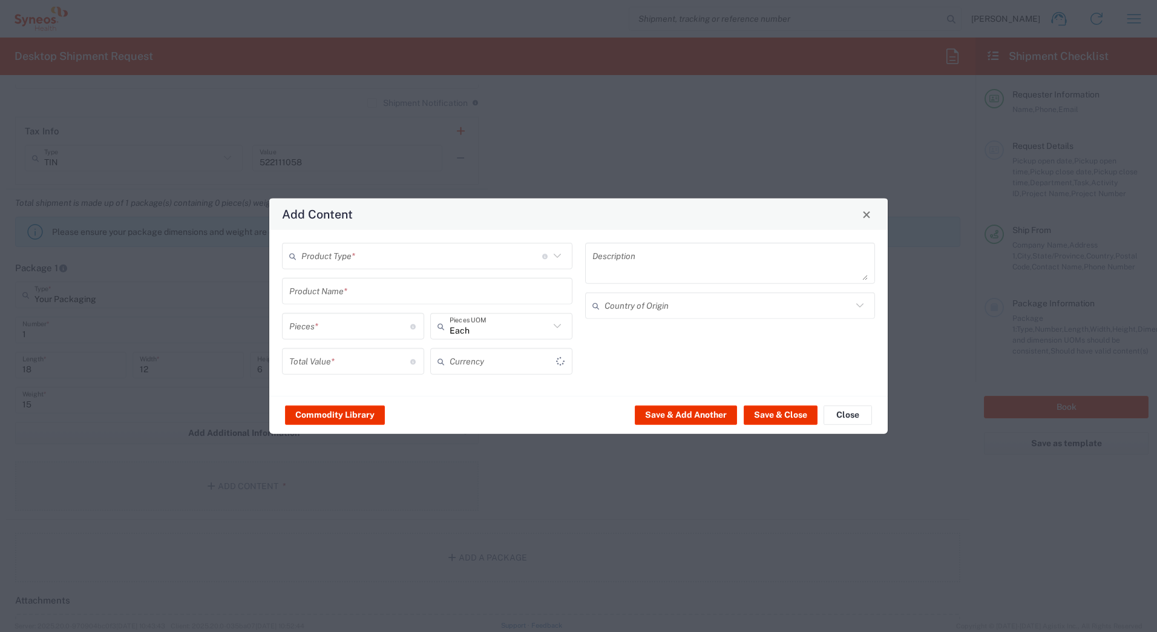
type input "US Dollar"
click at [309, 252] on input "text" at bounding box center [421, 255] width 241 height 21
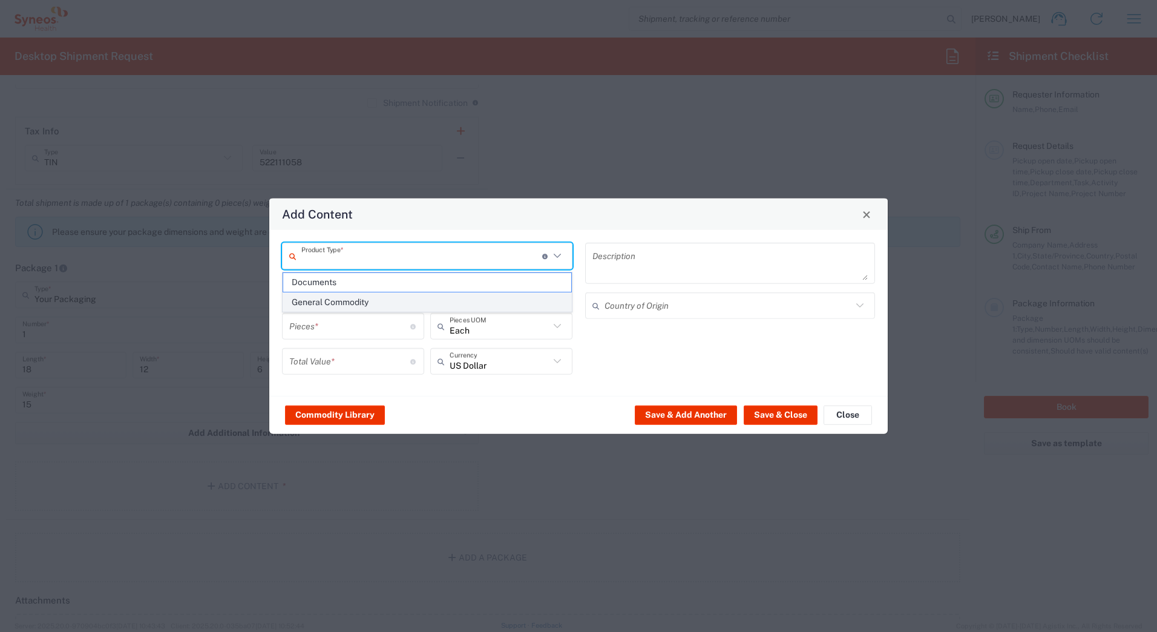
click at [308, 302] on span "General Commodity" at bounding box center [427, 302] width 288 height 19
type input "General Commodity"
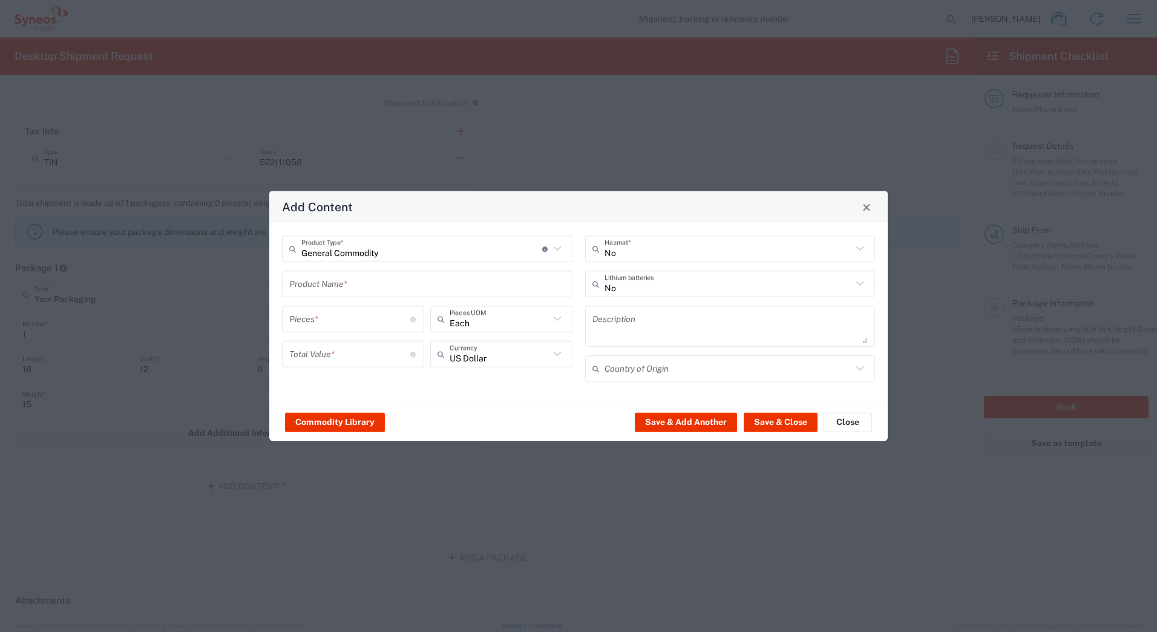
click at [301, 289] on input "text" at bounding box center [427, 283] width 276 height 21
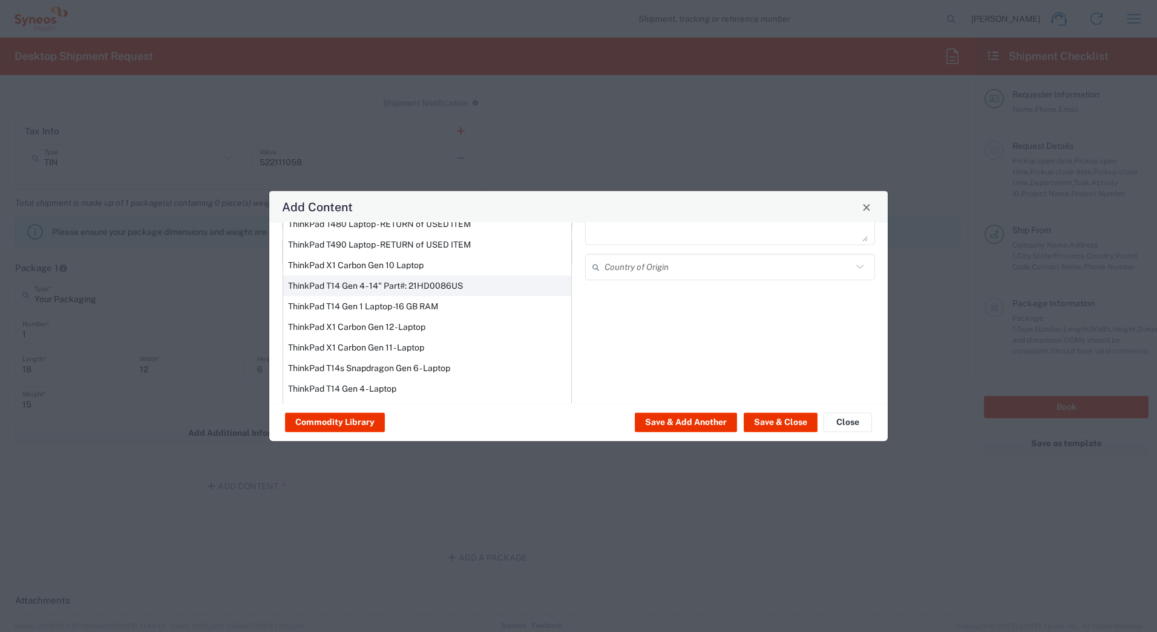
scroll to position [103, 0]
click at [319, 307] on div "ThinkPad T14 Gen 1 Laptop -16 GB RAM" at bounding box center [427, 305] width 288 height 21
type input "ThinkPad T14 Gen 1 Laptop -16 GB RAM"
type textarea "Intel Core i5-10210U- 14"- 512 GB SSD"
type input "[GEOGRAPHIC_DATA]"
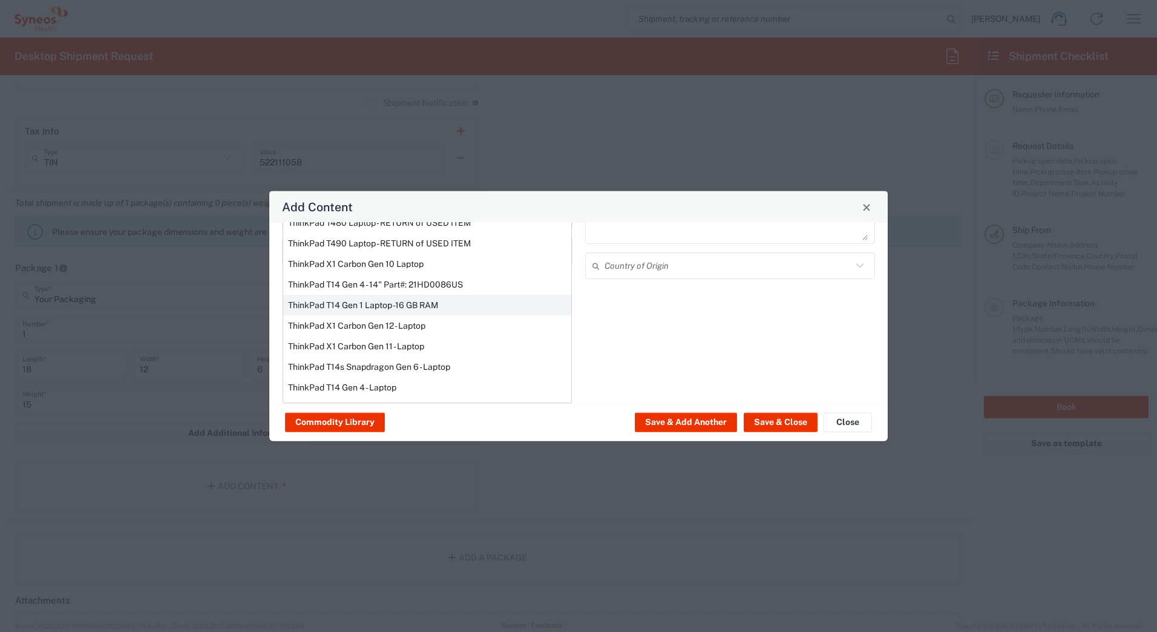
type input "Yes"
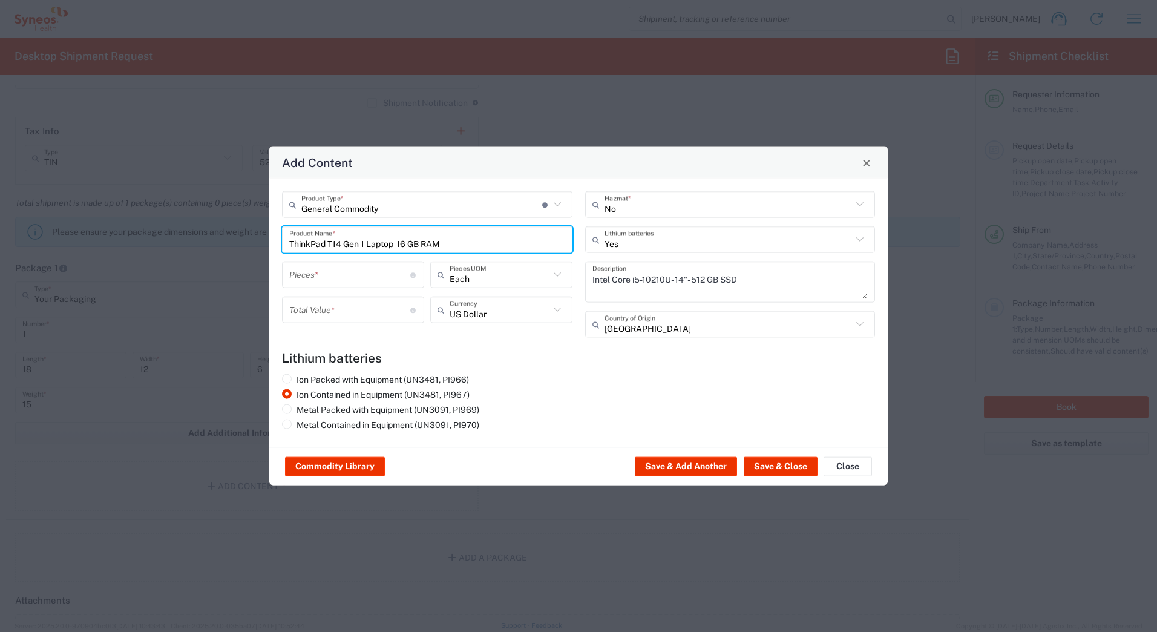
click at [310, 277] on input "number" at bounding box center [349, 274] width 121 height 21
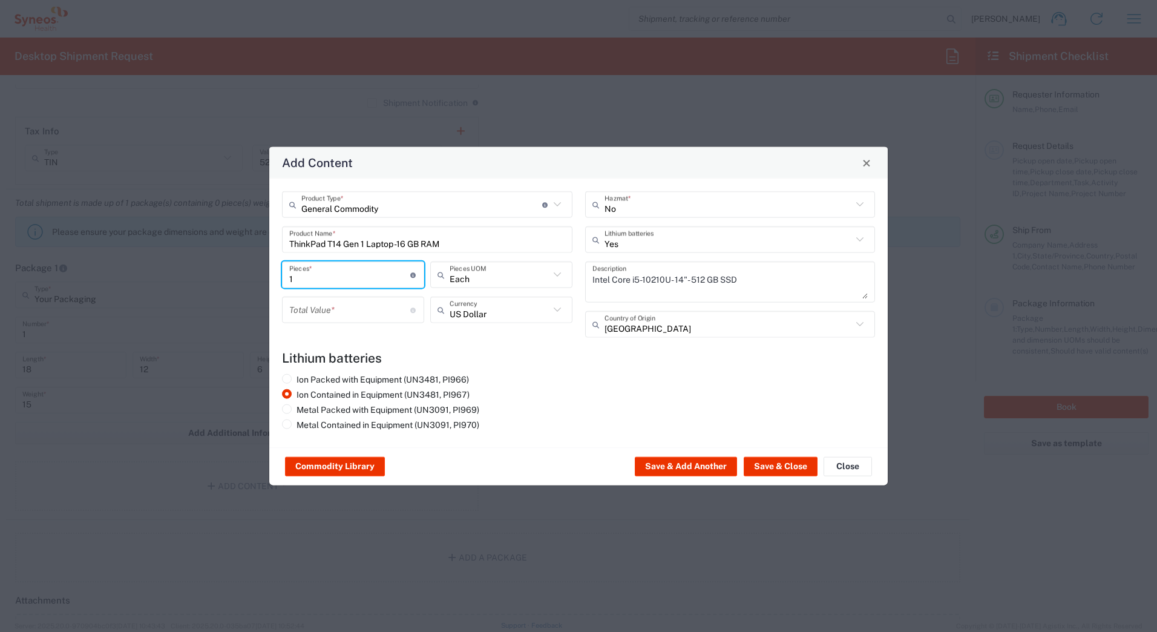
type input "1"
click at [312, 312] on input "number" at bounding box center [349, 309] width 121 height 21
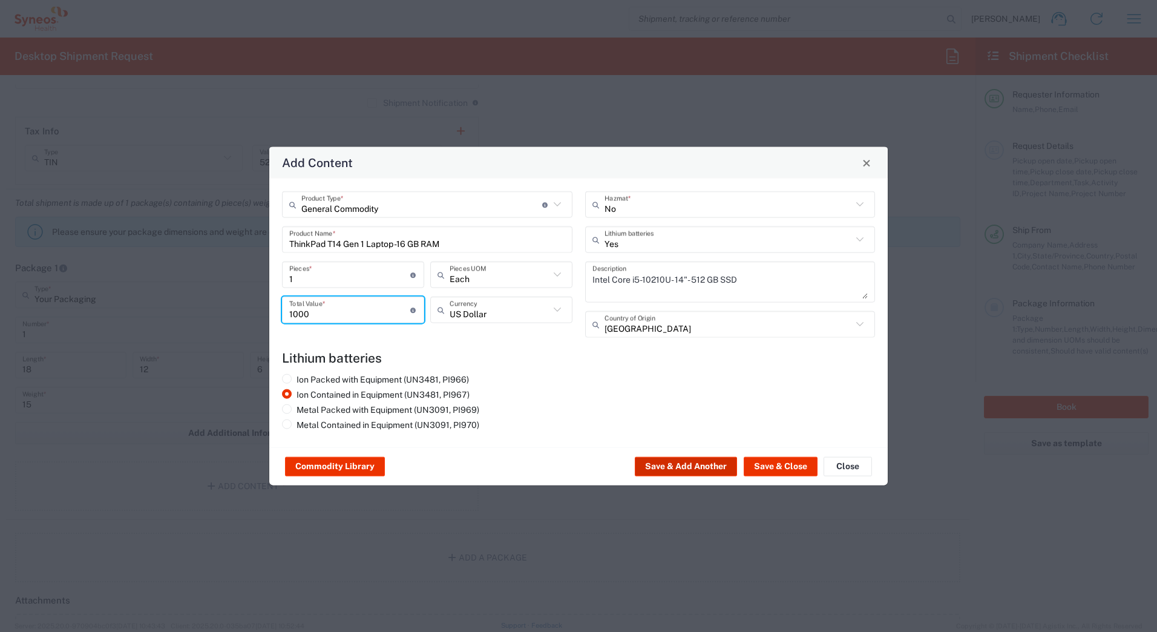
type input "1000"
click at [645, 465] on button "Save & Add Another" at bounding box center [686, 466] width 102 height 19
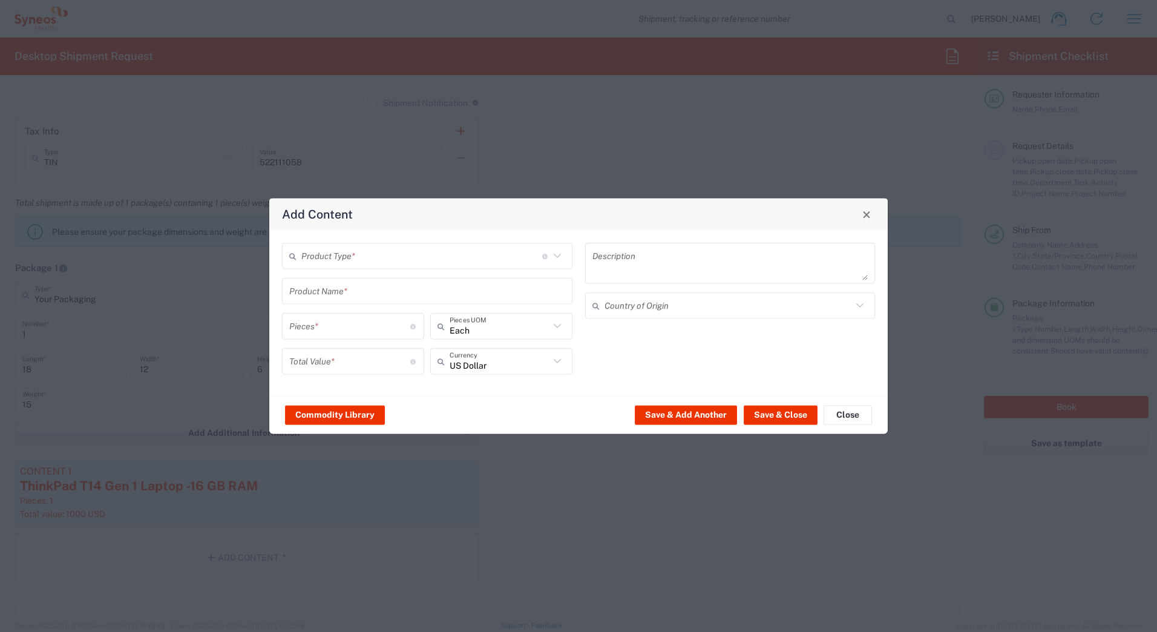
click at [310, 255] on input "text" at bounding box center [421, 255] width 241 height 21
click at [312, 304] on span "General Commodity" at bounding box center [427, 302] width 288 height 19
type input "General Commodity"
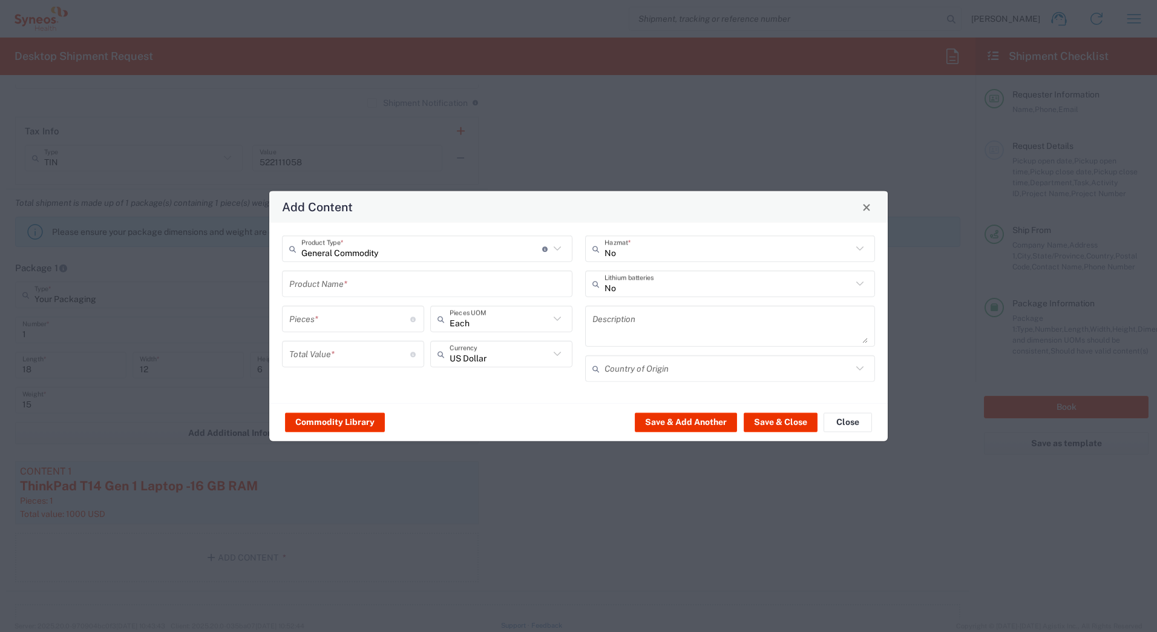
click at [301, 280] on input "text" at bounding box center [427, 283] width 276 height 21
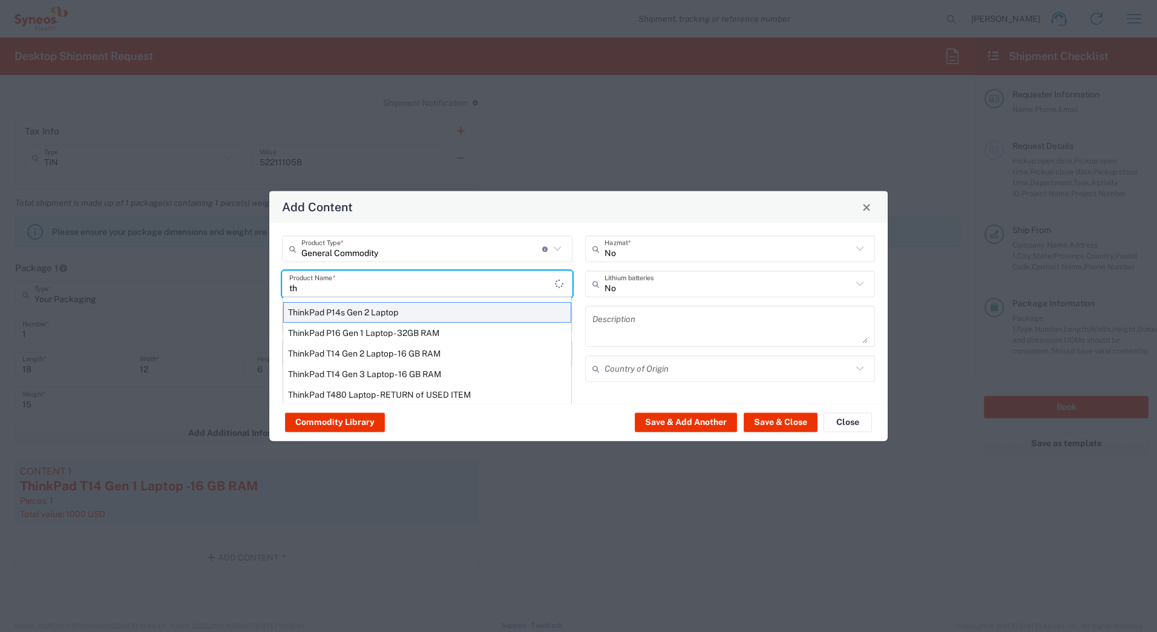
type input "t"
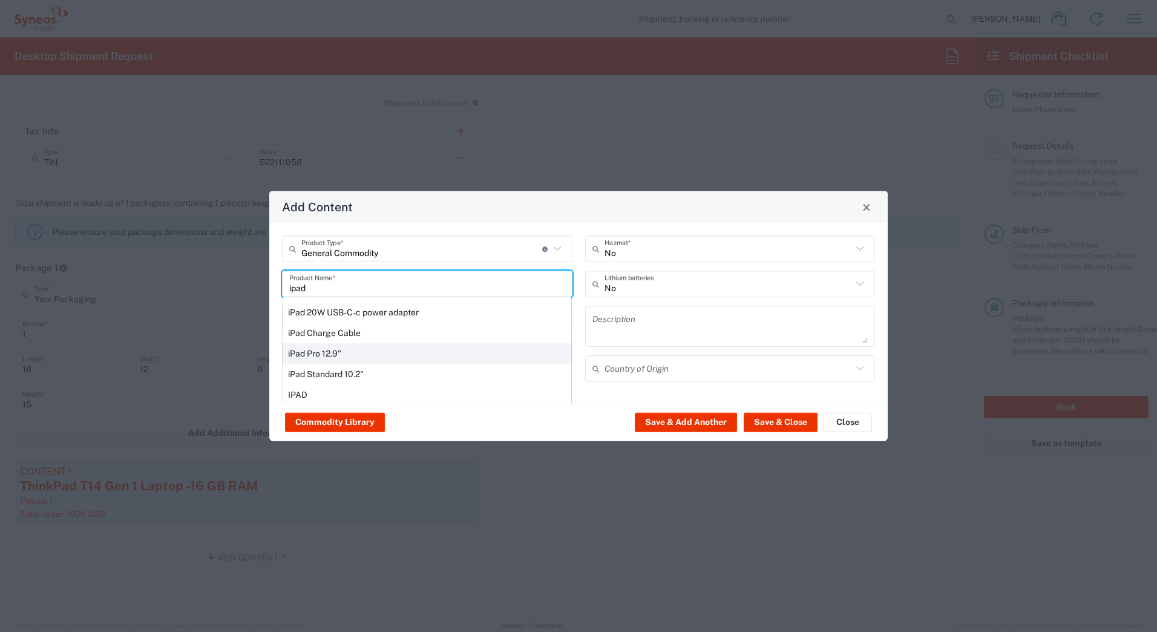
click at [307, 354] on div "iPad Pro 12.9"" at bounding box center [427, 353] width 288 height 21
type input "iPad Pro 12.9""
type input "1"
type textarea "iPad Pro 12.9""
type input "[GEOGRAPHIC_DATA]"
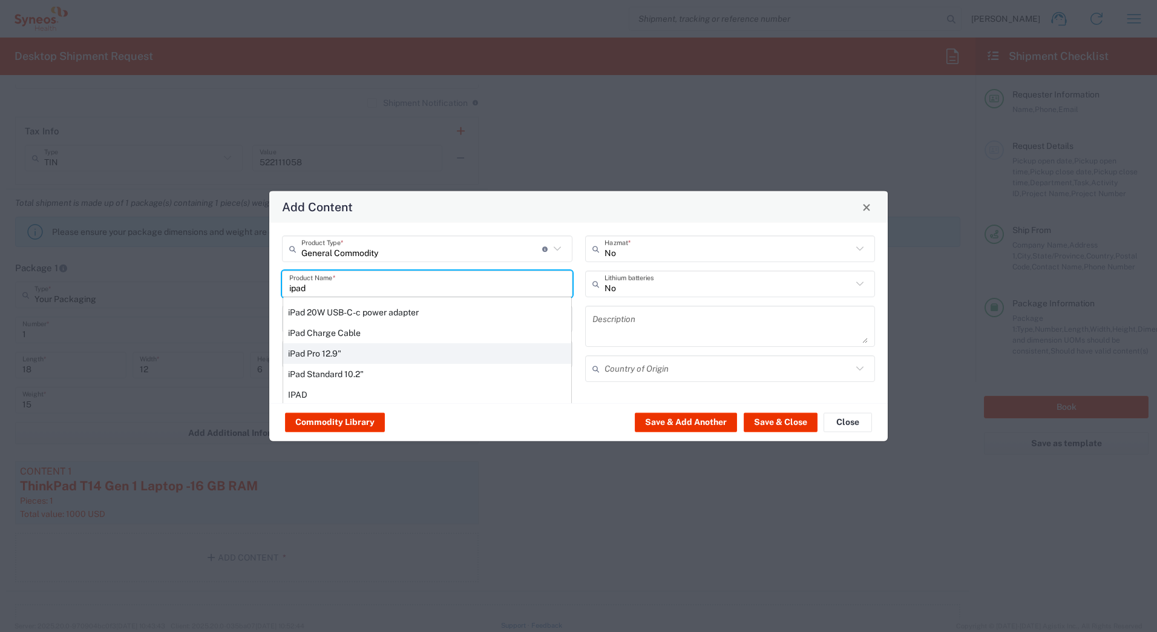
type input "Yes"
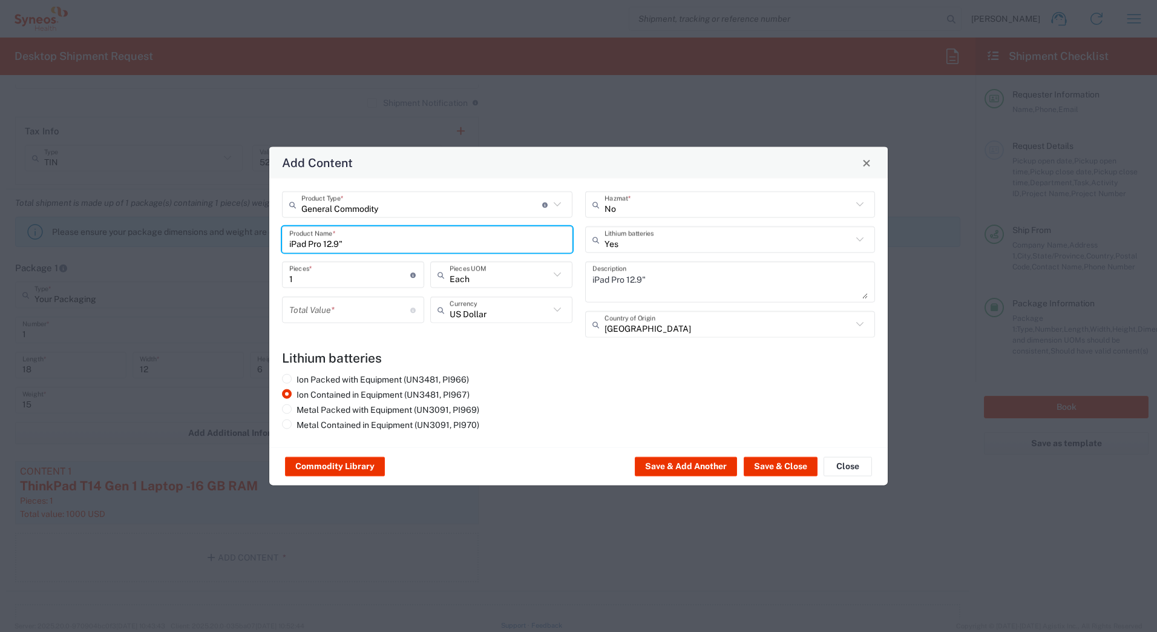
click at [316, 315] on input "number" at bounding box center [349, 309] width 121 height 21
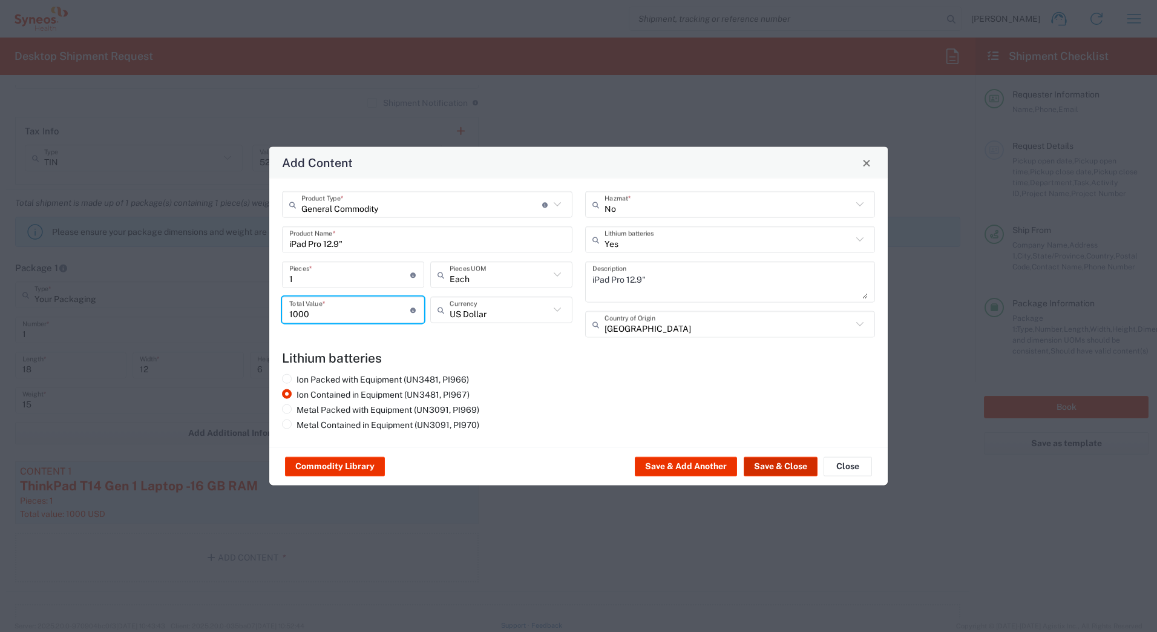
type input "1000"
click at [760, 465] on button "Save & Close" at bounding box center [781, 466] width 74 height 19
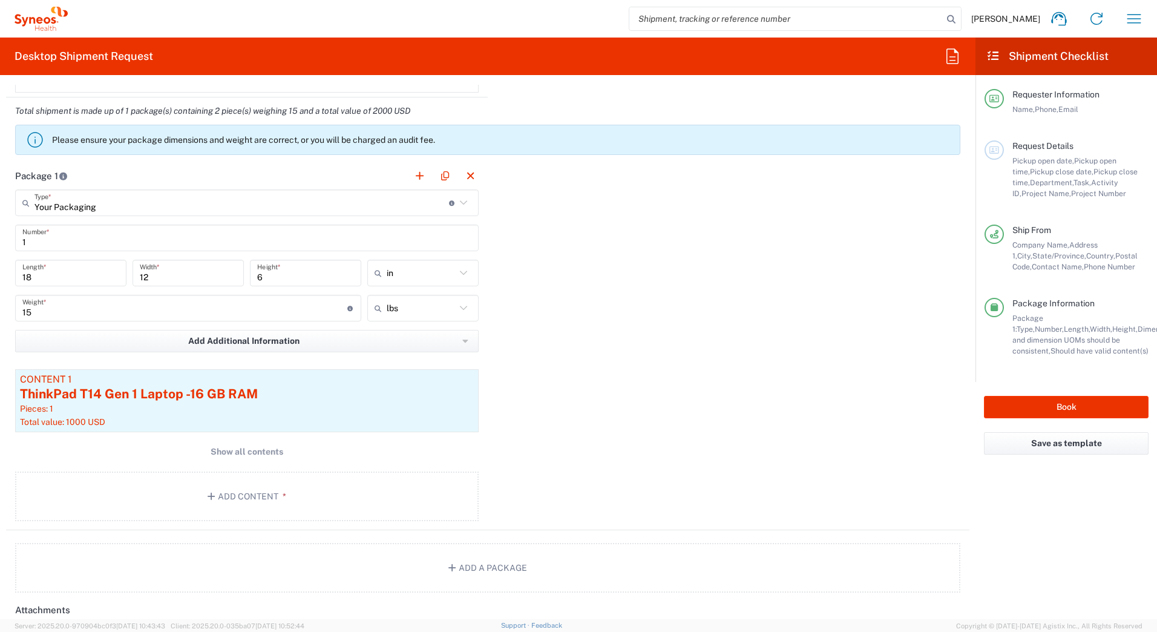
scroll to position [1150, 0]
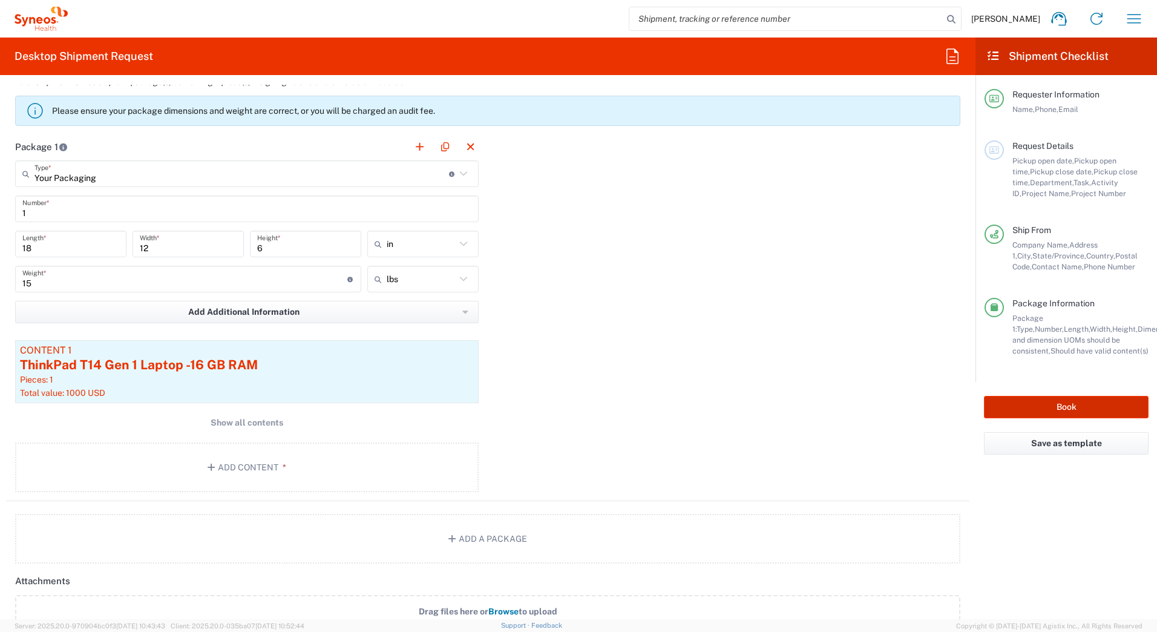
click at [1007, 401] on button "Book" at bounding box center [1066, 407] width 165 height 22
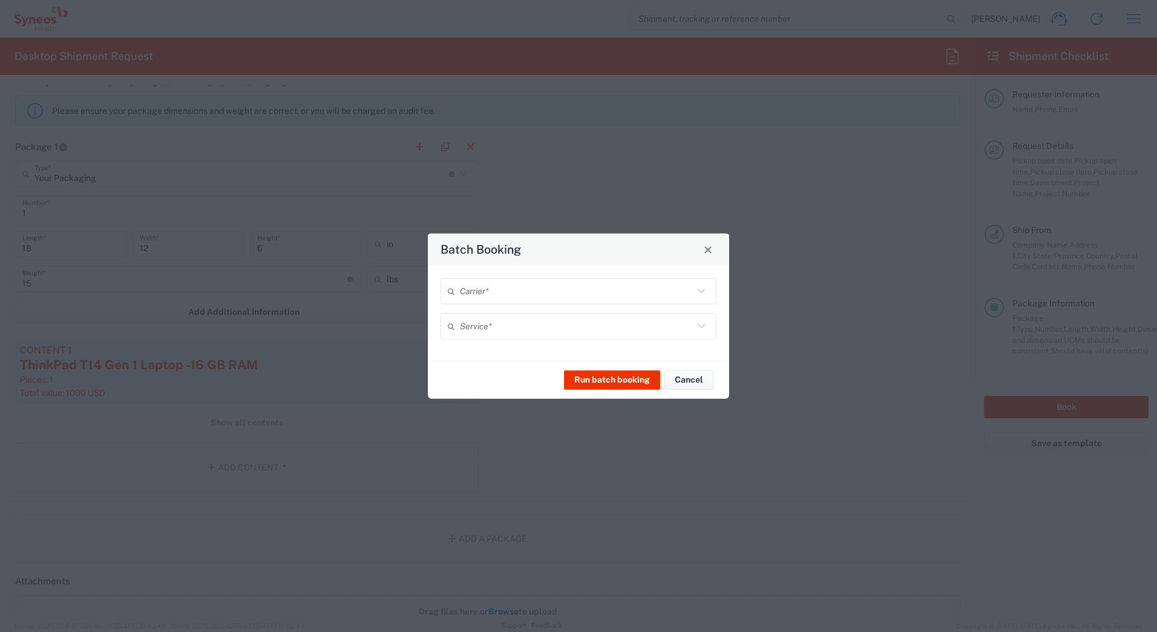
type input "7188"
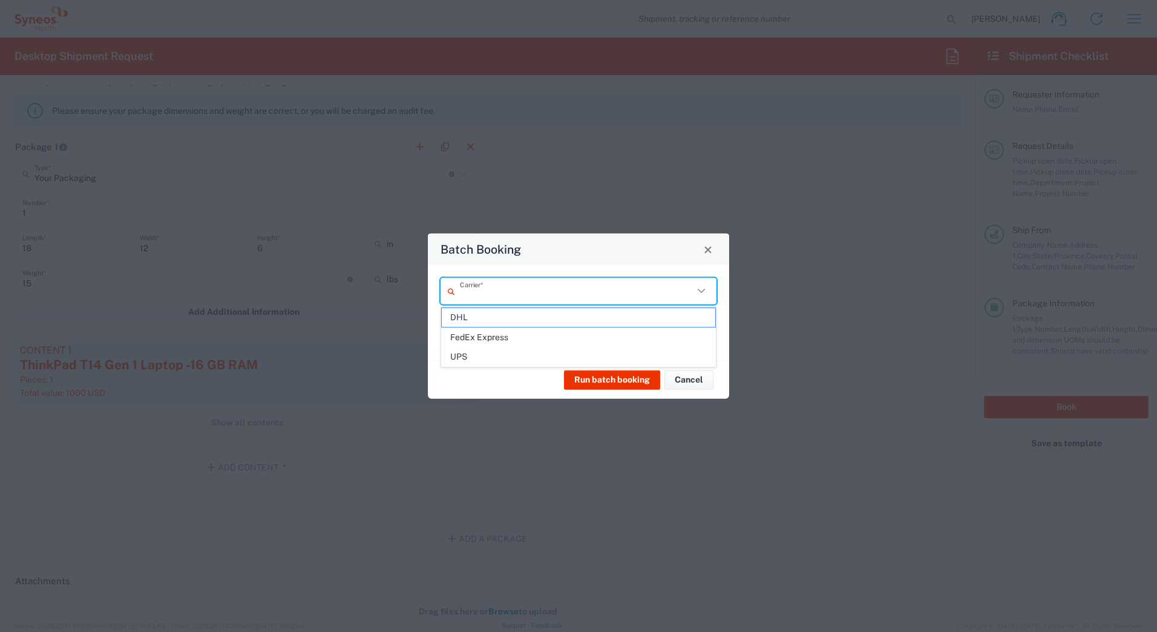
click at [473, 294] on input "text" at bounding box center [577, 290] width 234 height 21
click at [474, 354] on span "UPS" at bounding box center [579, 356] width 274 height 19
type input "UPS"
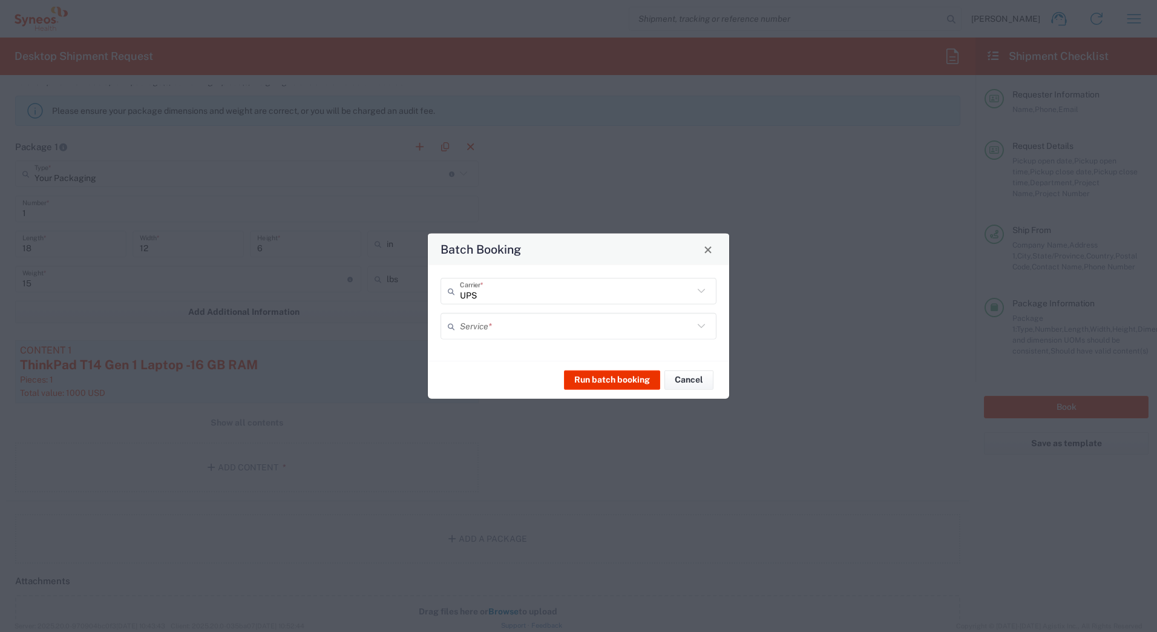
click at [469, 324] on input "text" at bounding box center [577, 325] width 234 height 21
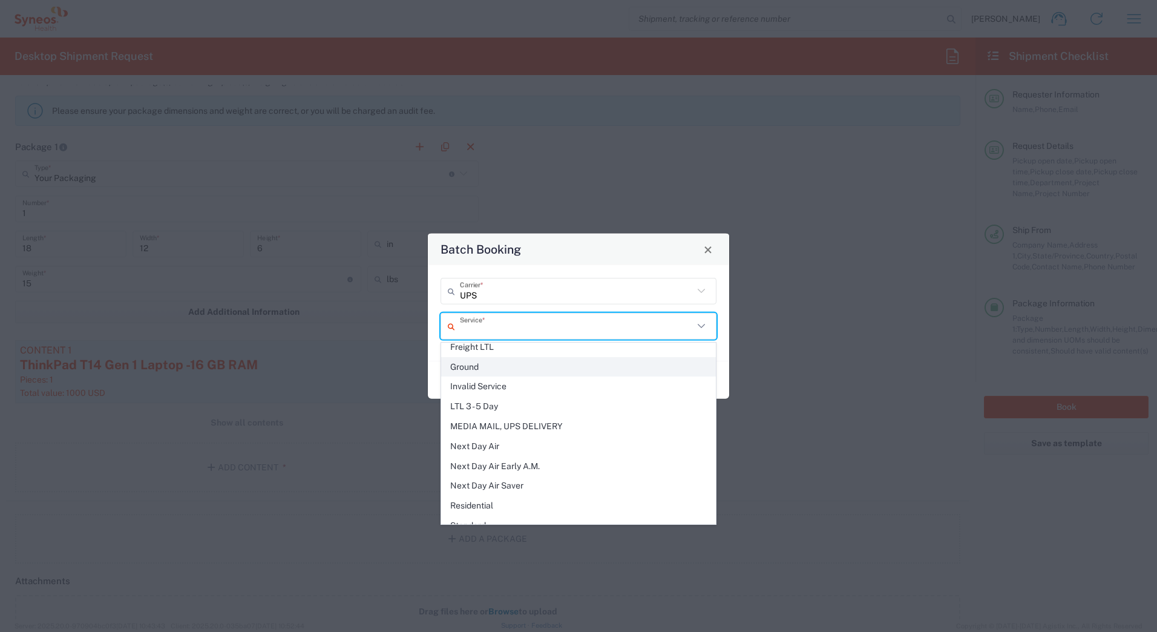
scroll to position [303, 0]
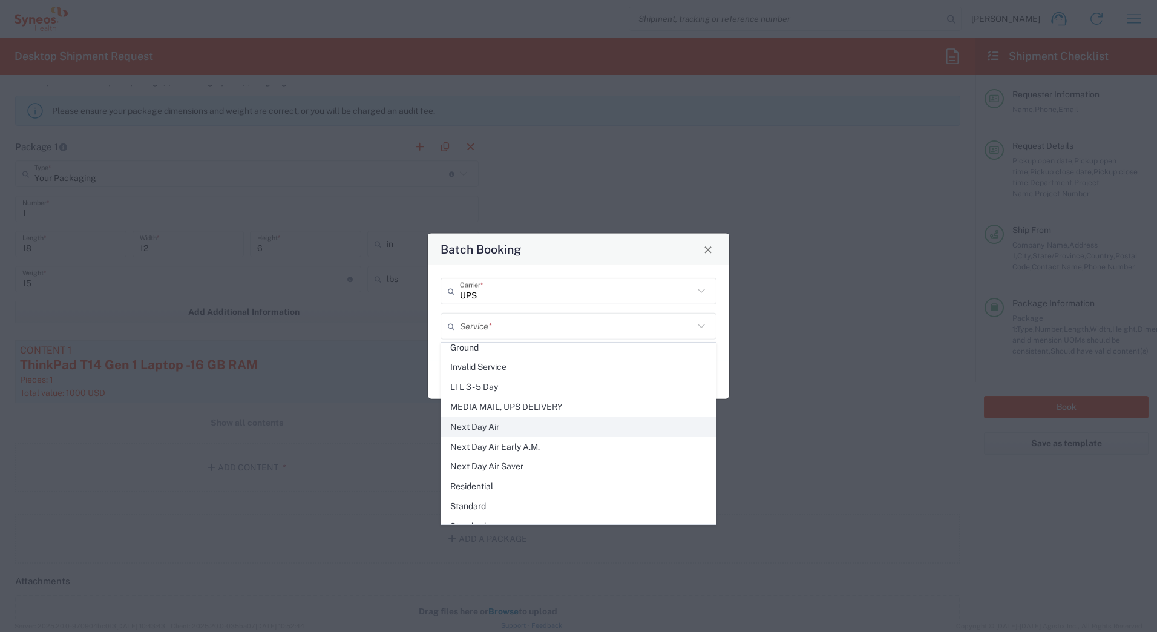
click at [476, 427] on span "Next Day Air" at bounding box center [579, 427] width 274 height 19
type input "Next Day Air"
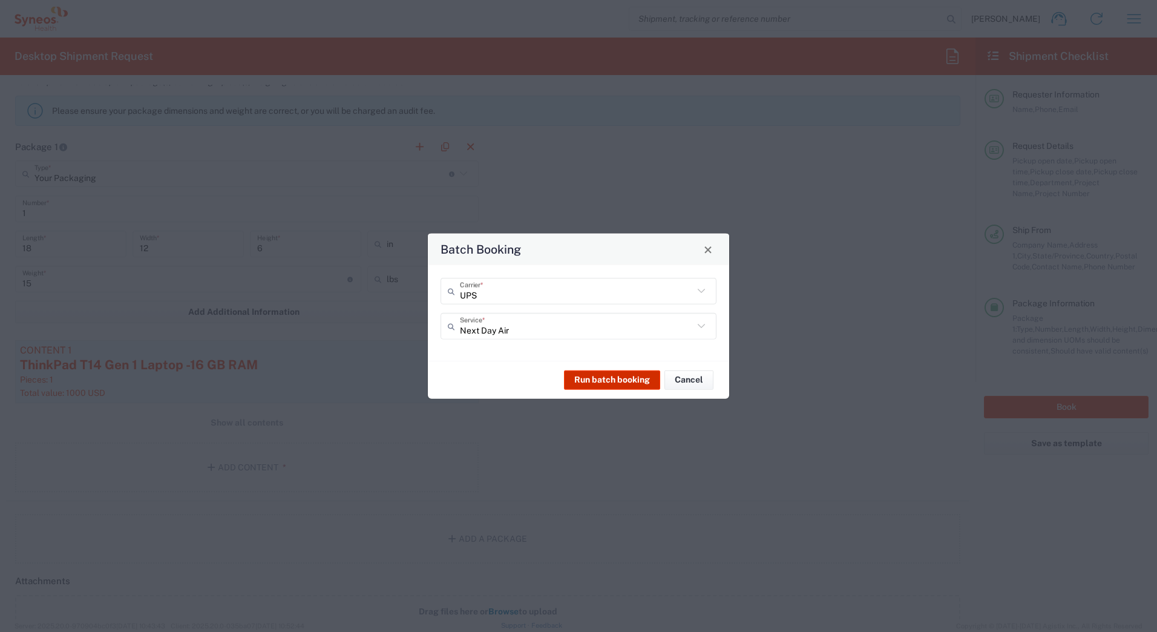
click at [606, 378] on button "Run batch booking" at bounding box center [612, 379] width 96 height 19
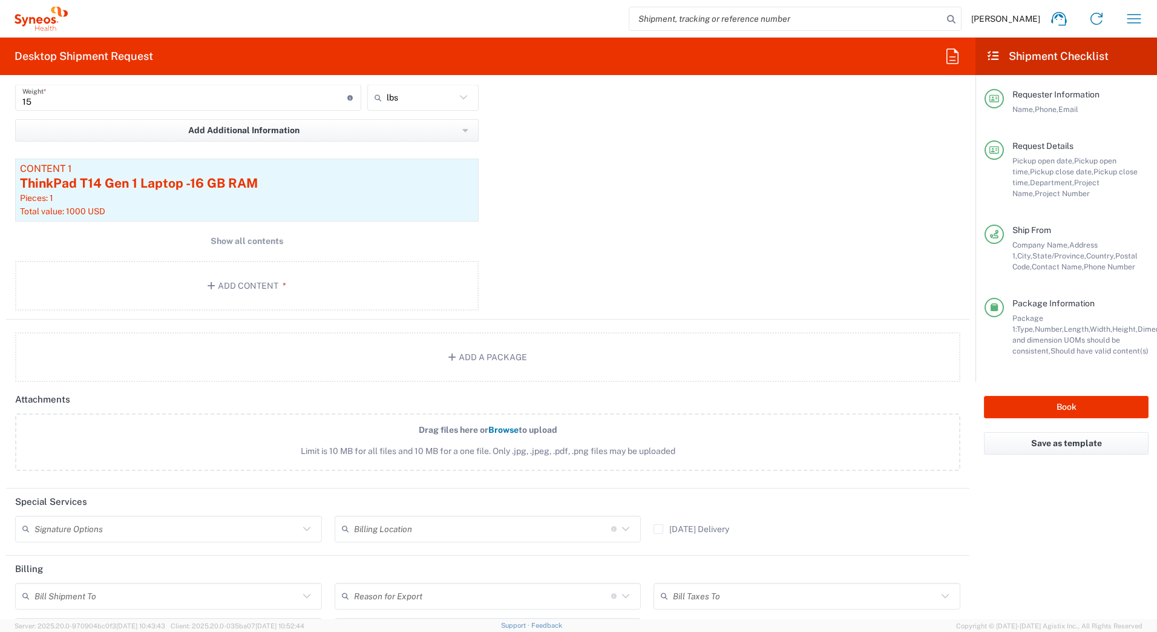
scroll to position [1392, 0]
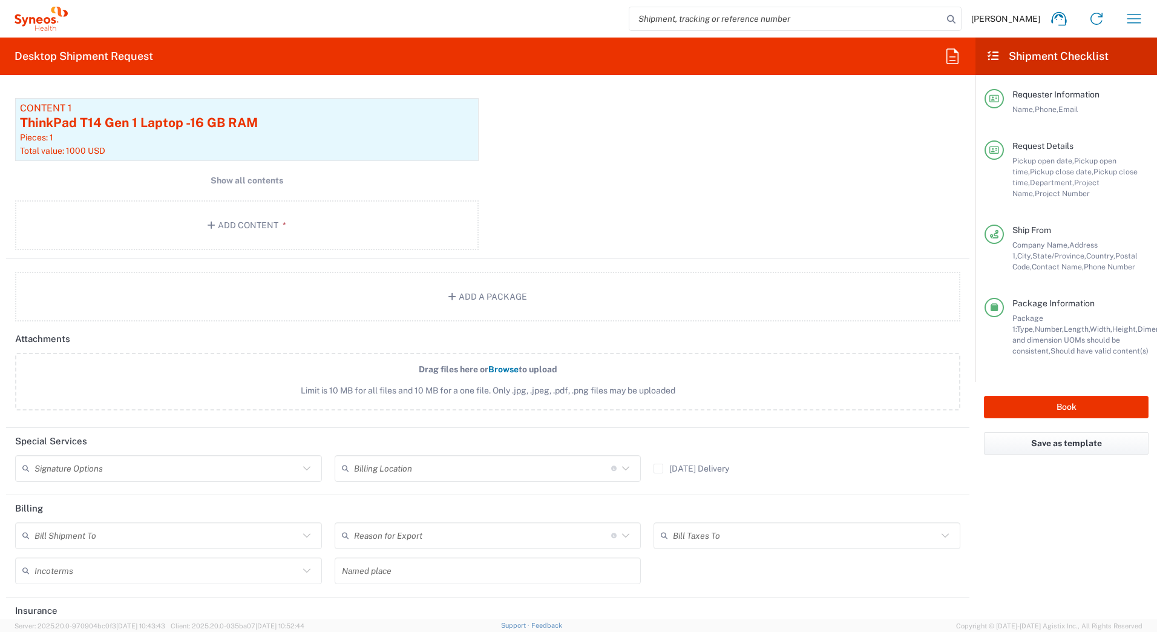
click at [179, 475] on input "text" at bounding box center [167, 468] width 265 height 21
click at [96, 495] on span "Adult Signature Required" at bounding box center [166, 494] width 301 height 19
type input "Adult Signature Required"
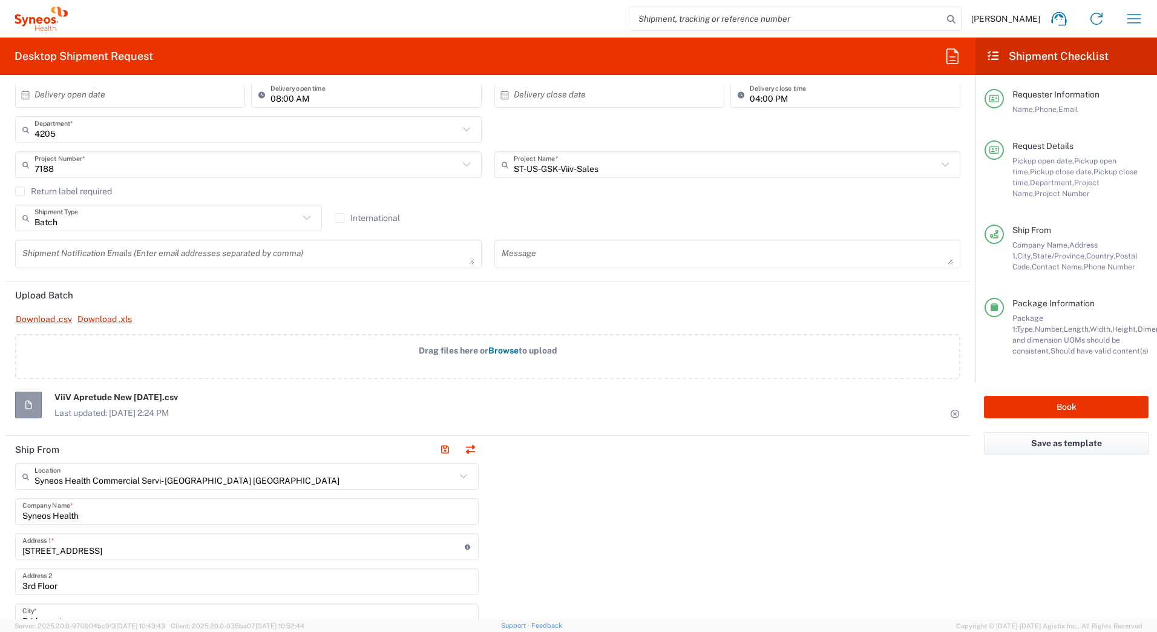
scroll to position [61, 0]
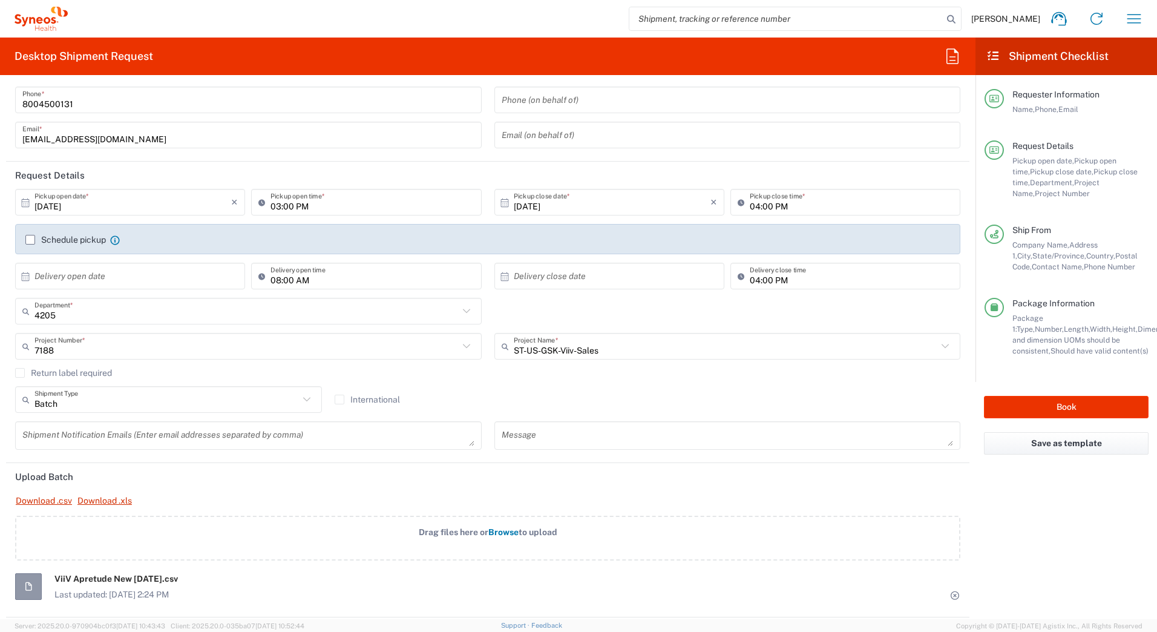
click at [75, 208] on input "[DATE]" at bounding box center [133, 202] width 197 height 21
click at [165, 255] on span "3" at bounding box center [166, 261] width 18 height 17
type input "[DATE]"
click at [275, 206] on input "03:00 PM" at bounding box center [372, 202] width 203 height 21
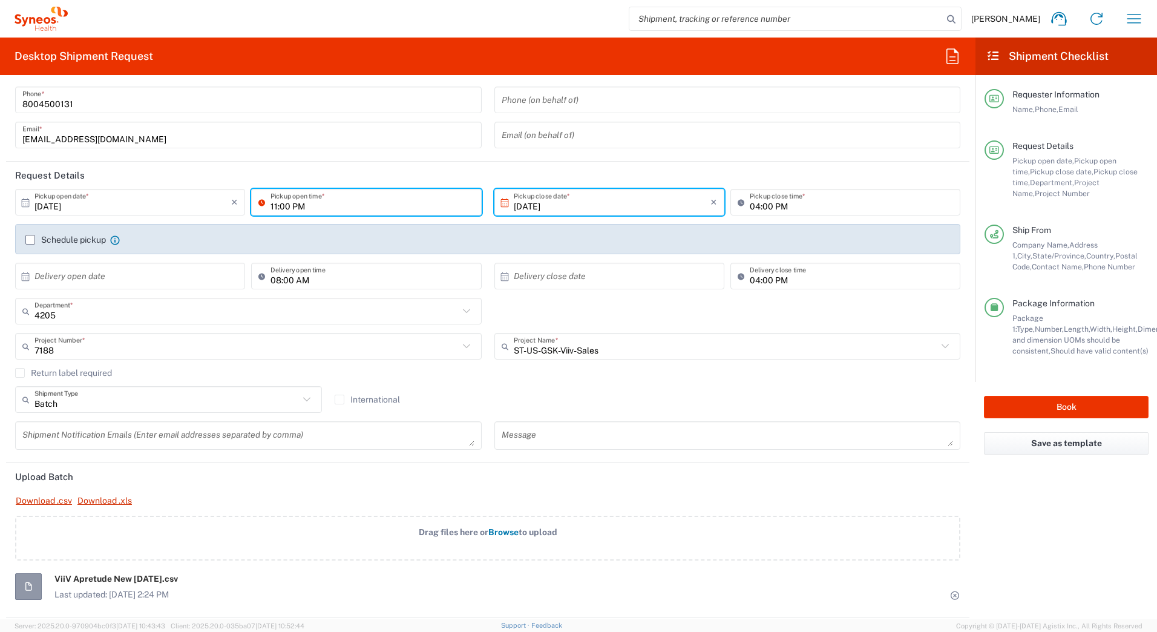
click at [299, 205] on input "11:00 PM" at bounding box center [372, 202] width 203 height 21
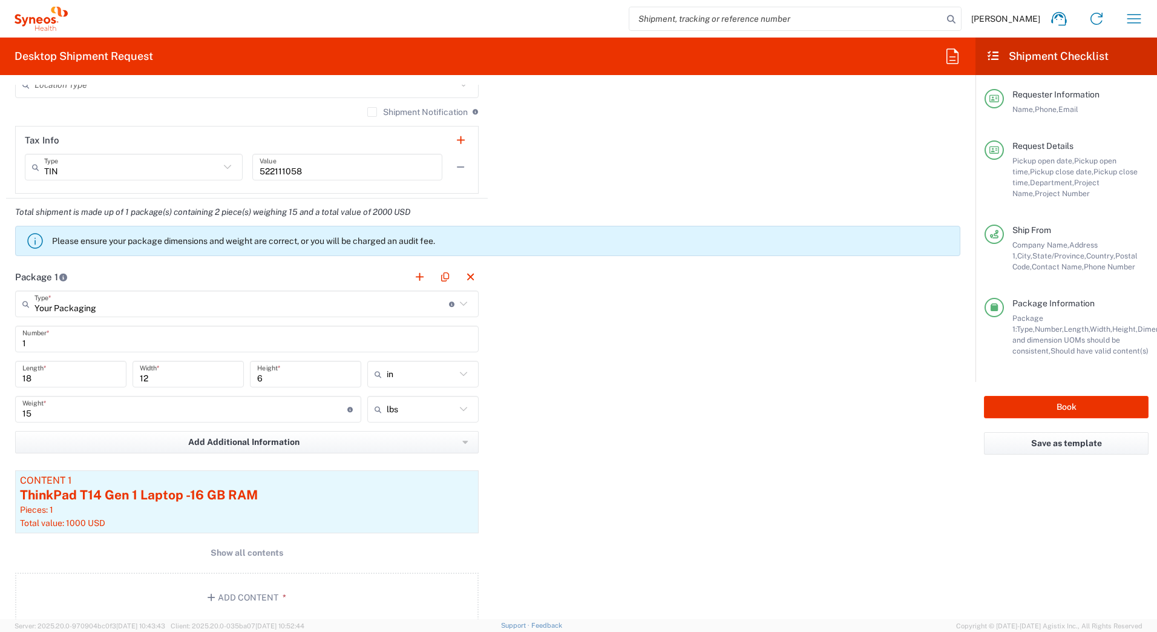
scroll to position [1090, 0]
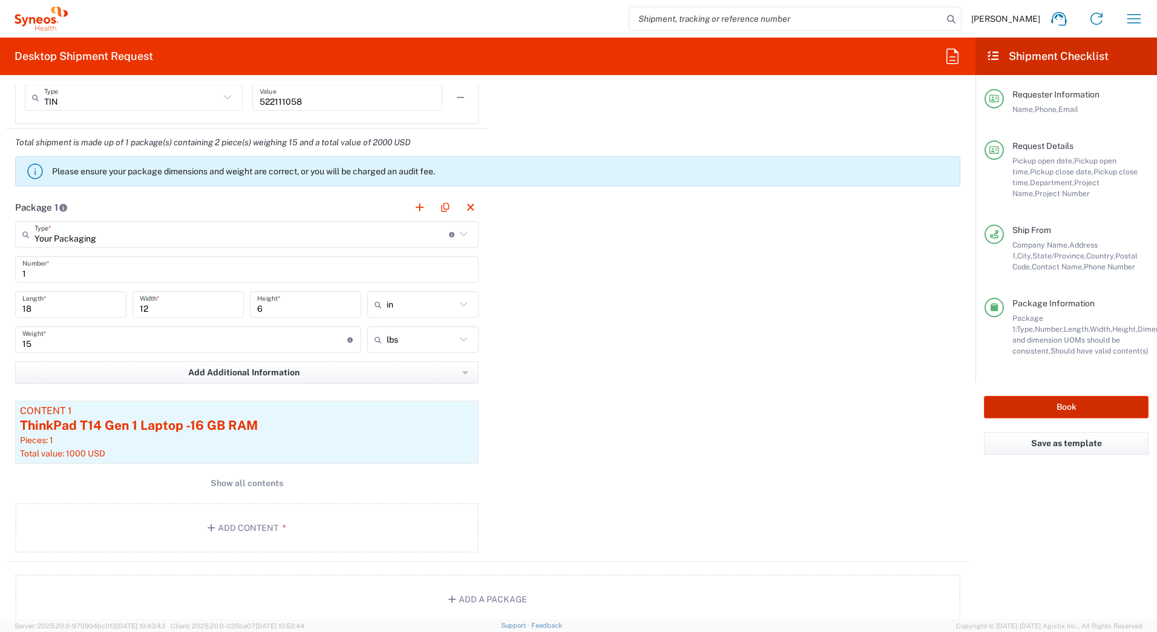
type input "11:00 AM"
click at [1047, 412] on button "Book" at bounding box center [1066, 407] width 165 height 22
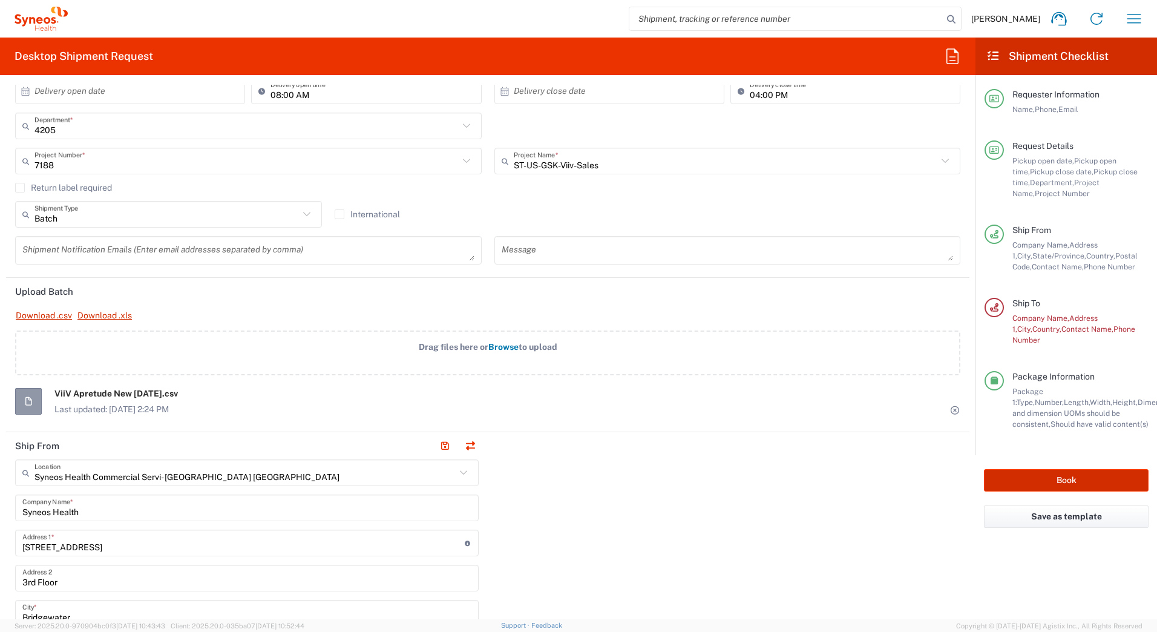
scroll to position [242, 0]
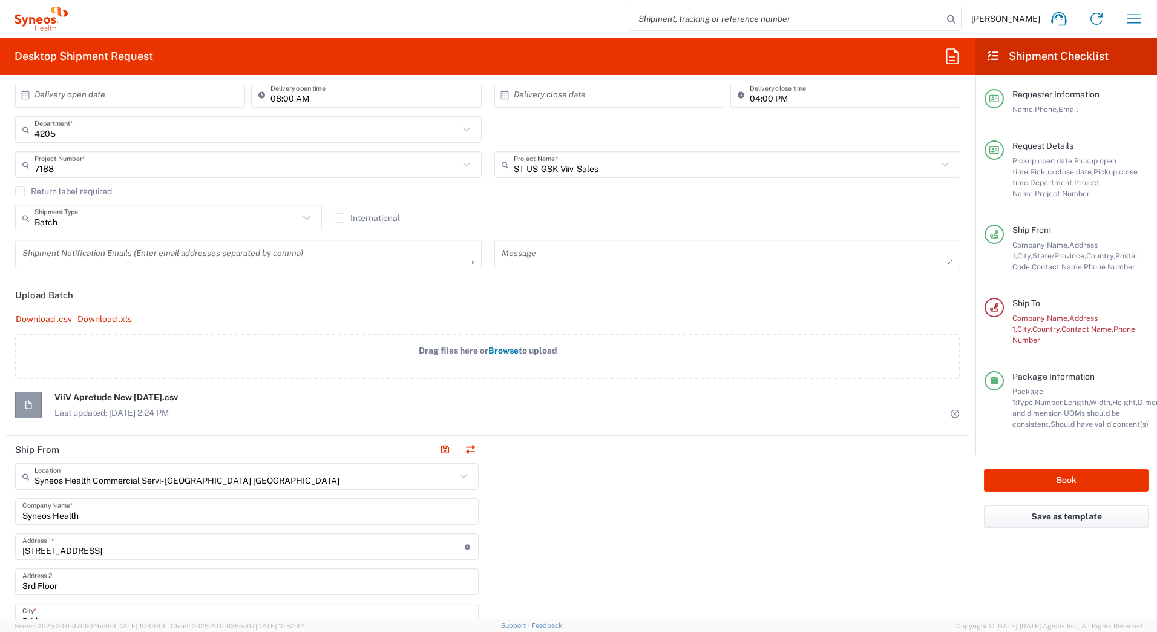
click at [950, 413] on icon at bounding box center [955, 414] width 11 height 8
click at [1086, 469] on button "Book" at bounding box center [1066, 480] width 165 height 22
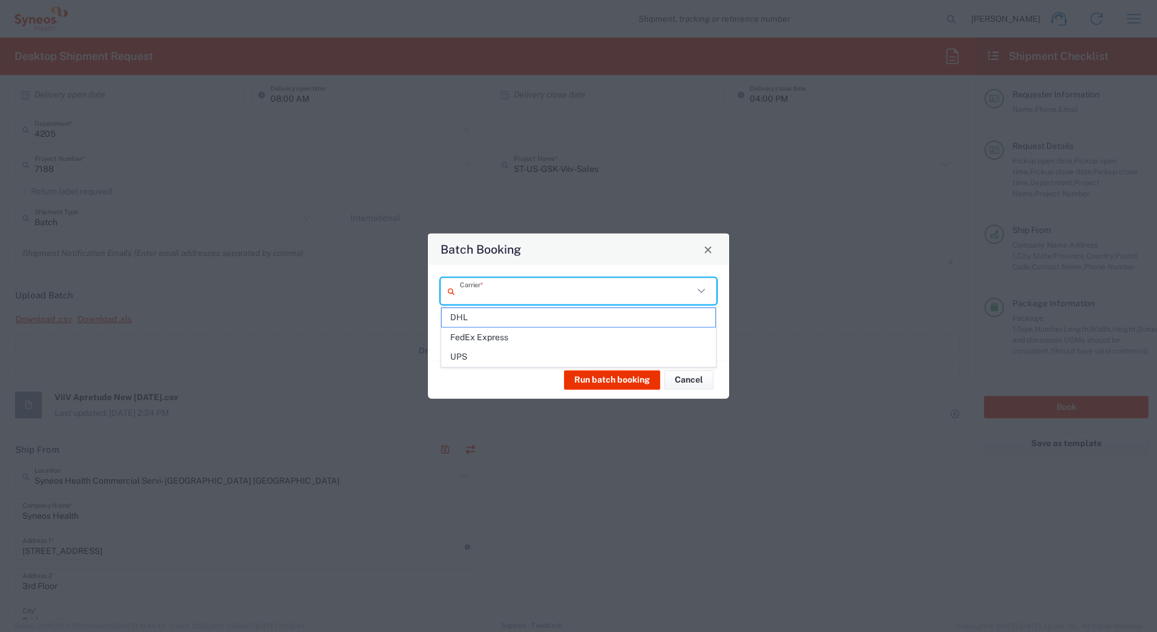
click at [564, 291] on input "text" at bounding box center [577, 290] width 234 height 21
click at [510, 358] on span "UPS" at bounding box center [579, 356] width 274 height 19
type input "UPS"
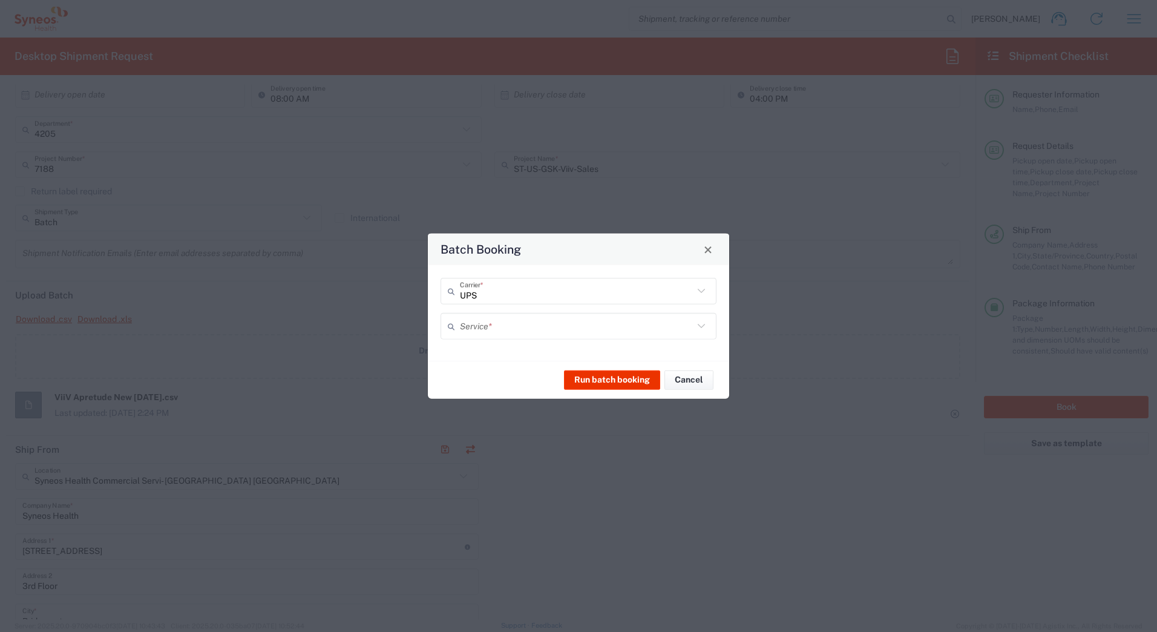
click at [496, 321] on input "text" at bounding box center [577, 325] width 234 height 21
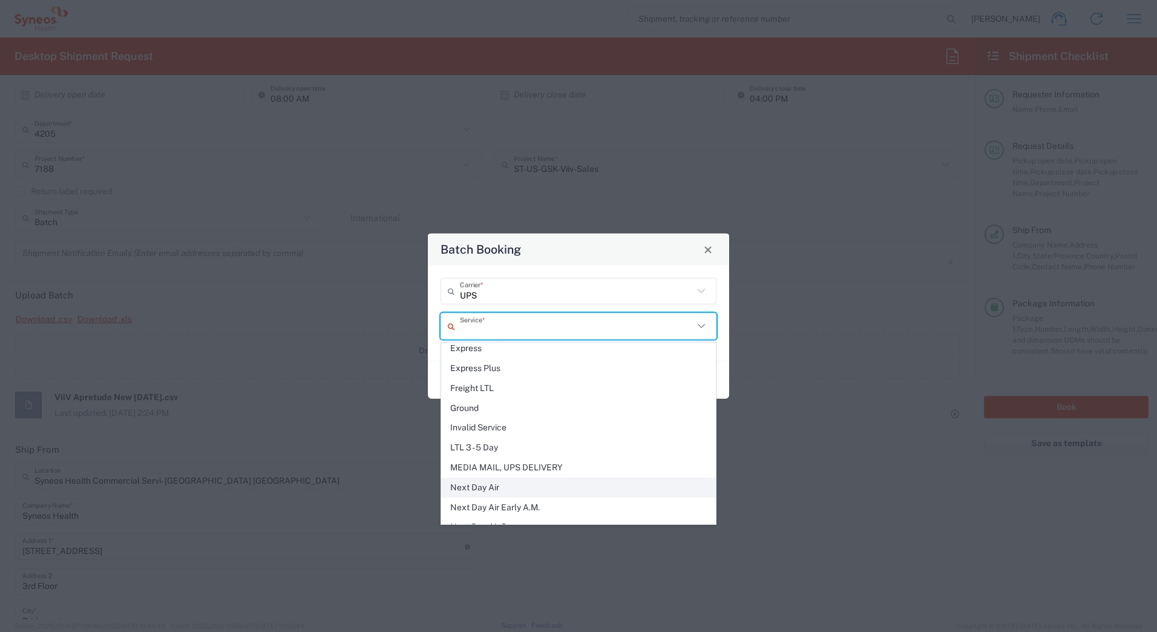
click at [496, 488] on span "Next Day Air" at bounding box center [579, 487] width 274 height 19
type input "Next Day Air"
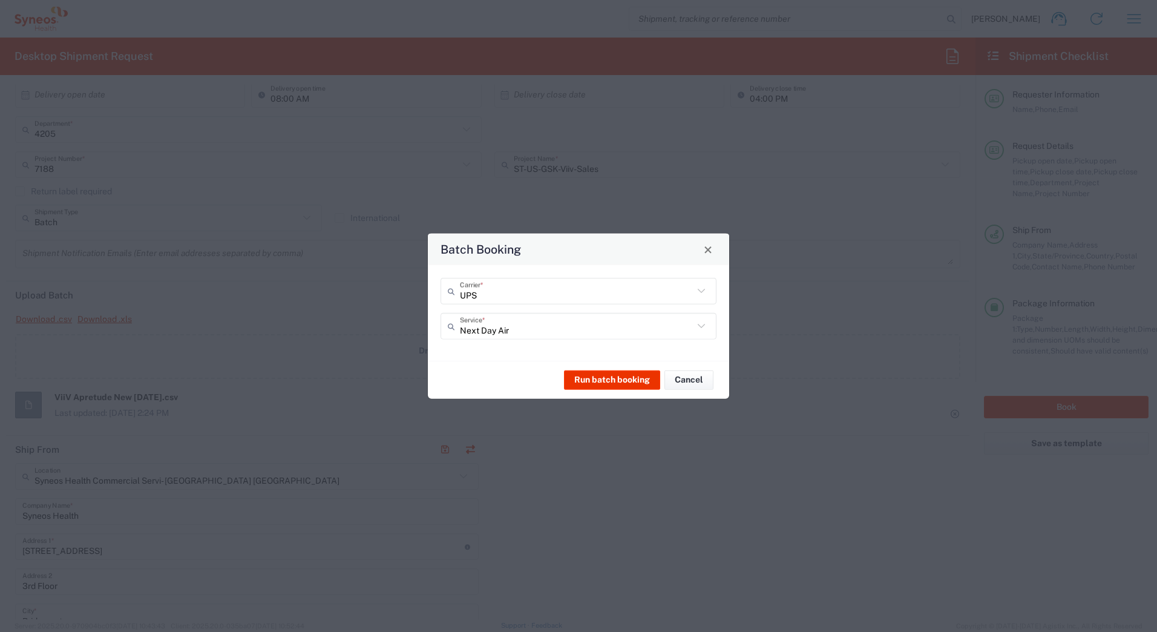
type input "UPS"
click at [679, 294] on input "UPS" at bounding box center [577, 290] width 234 height 21
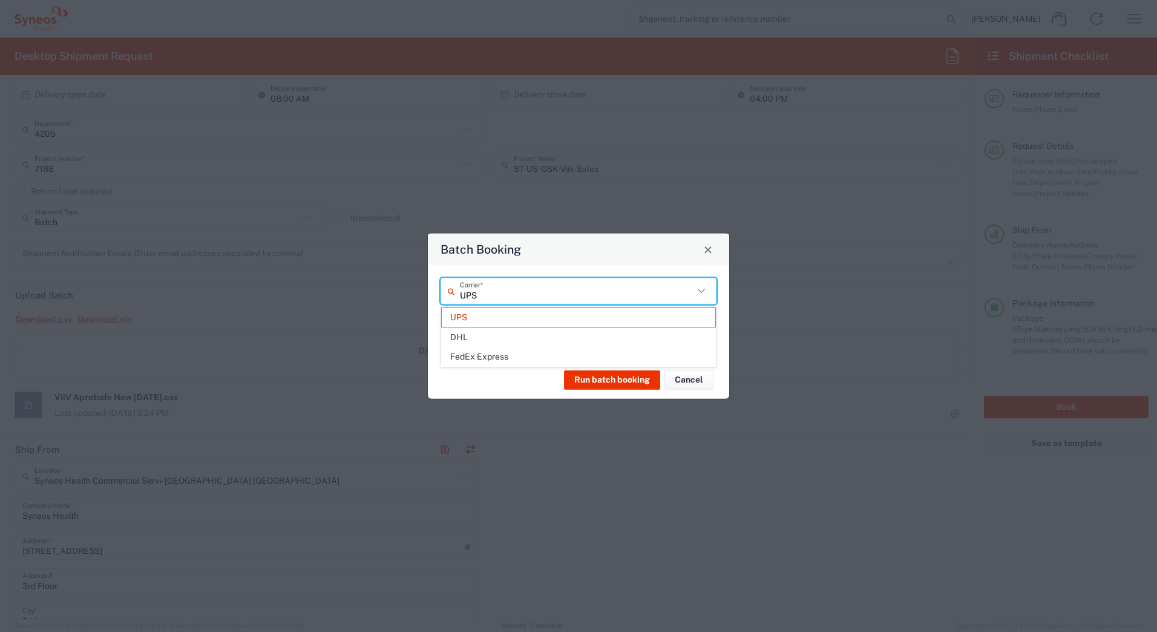
click at [679, 294] on input "UPS" at bounding box center [577, 290] width 234 height 21
click at [504, 322] on span "UPS" at bounding box center [579, 317] width 274 height 19
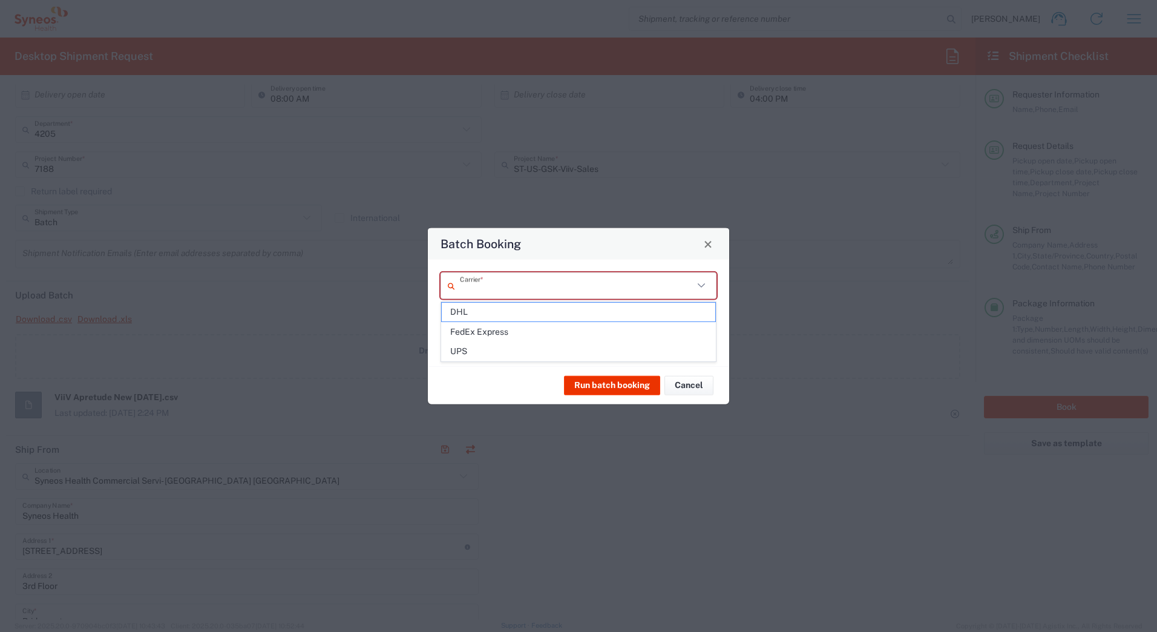
click at [489, 286] on input "text" at bounding box center [577, 285] width 234 height 21
click at [485, 354] on span "UPS" at bounding box center [579, 351] width 274 height 19
type input "UPS"
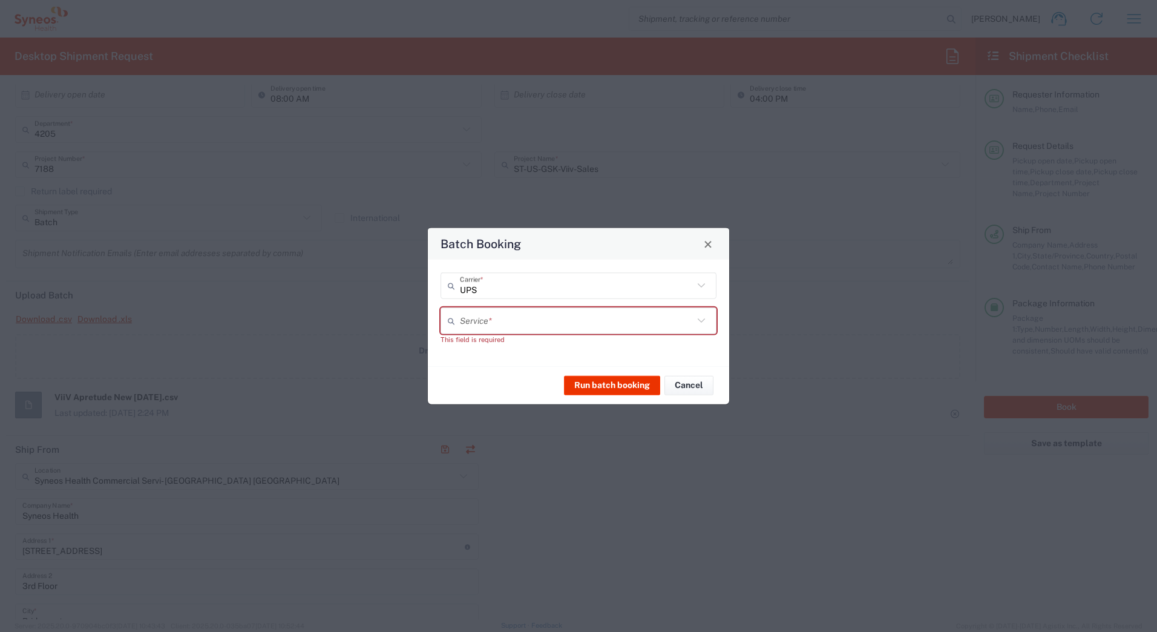
click at [482, 325] on input "text" at bounding box center [577, 320] width 234 height 21
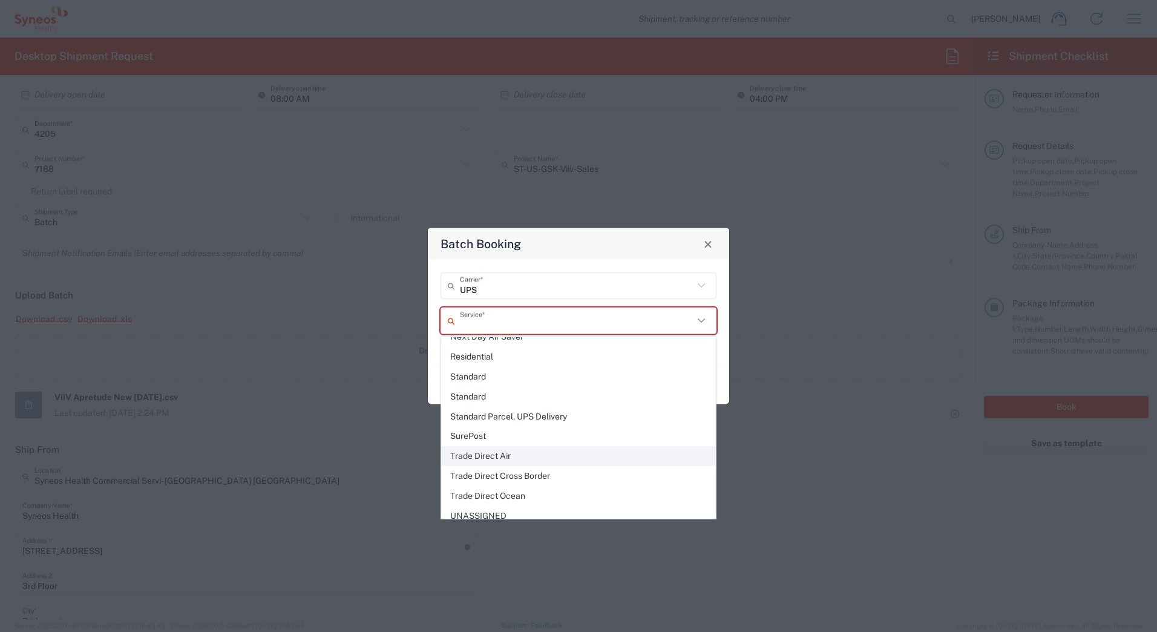
scroll to position [366, 0]
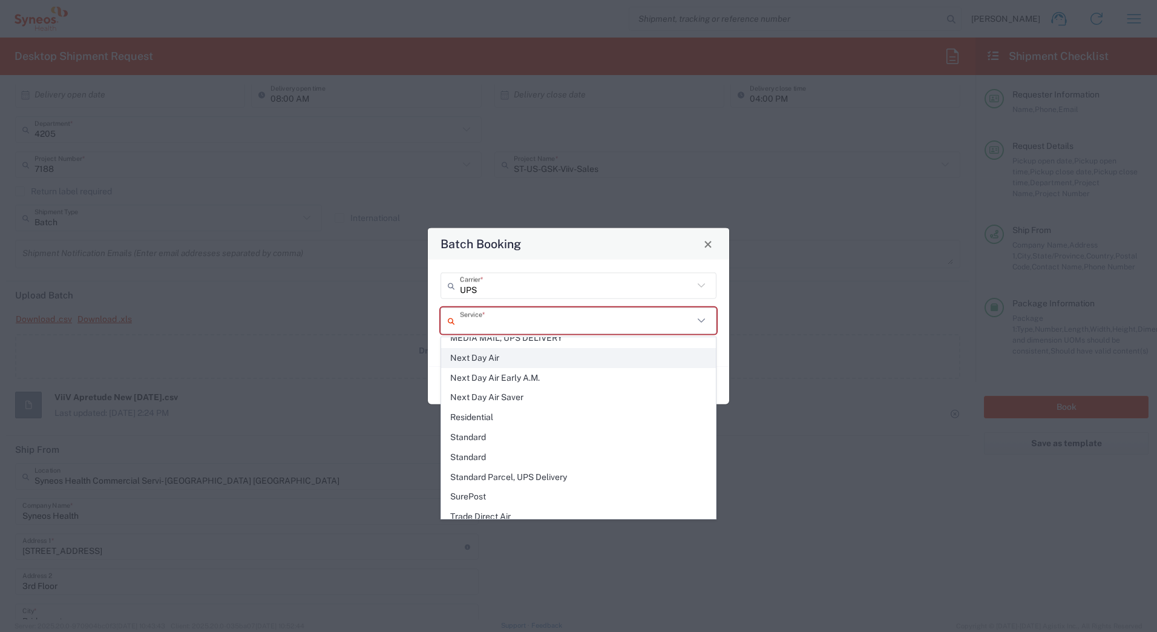
click at [498, 357] on span "Next Day Air" at bounding box center [579, 358] width 274 height 19
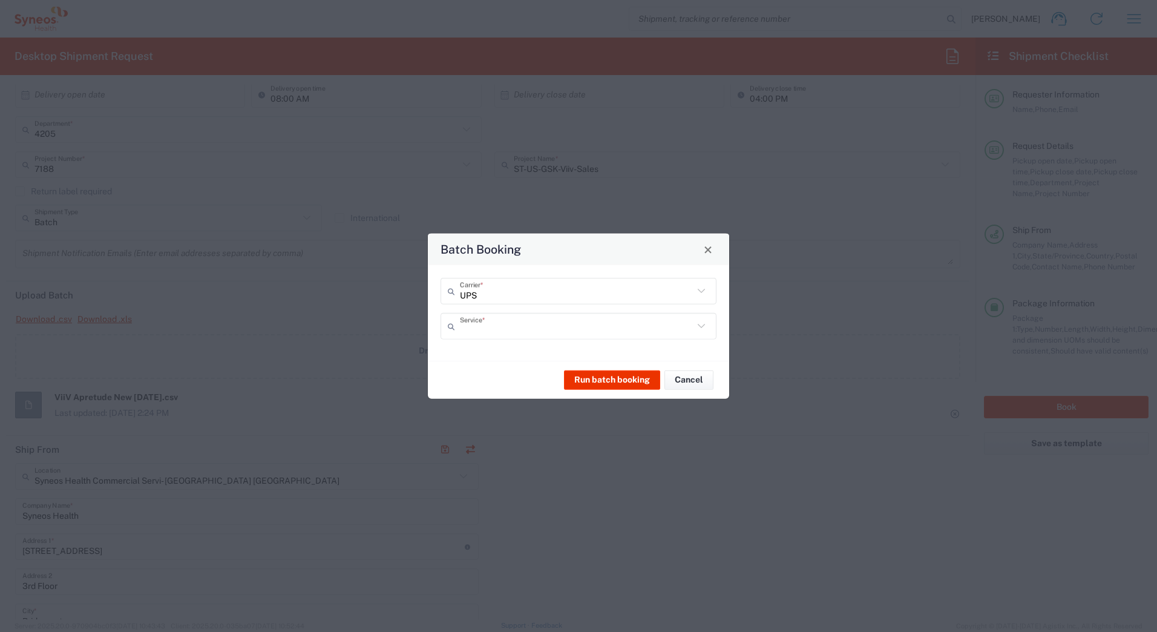
type input "Next Day Air"
click at [599, 381] on button "Run batch booking" at bounding box center [612, 379] width 96 height 19
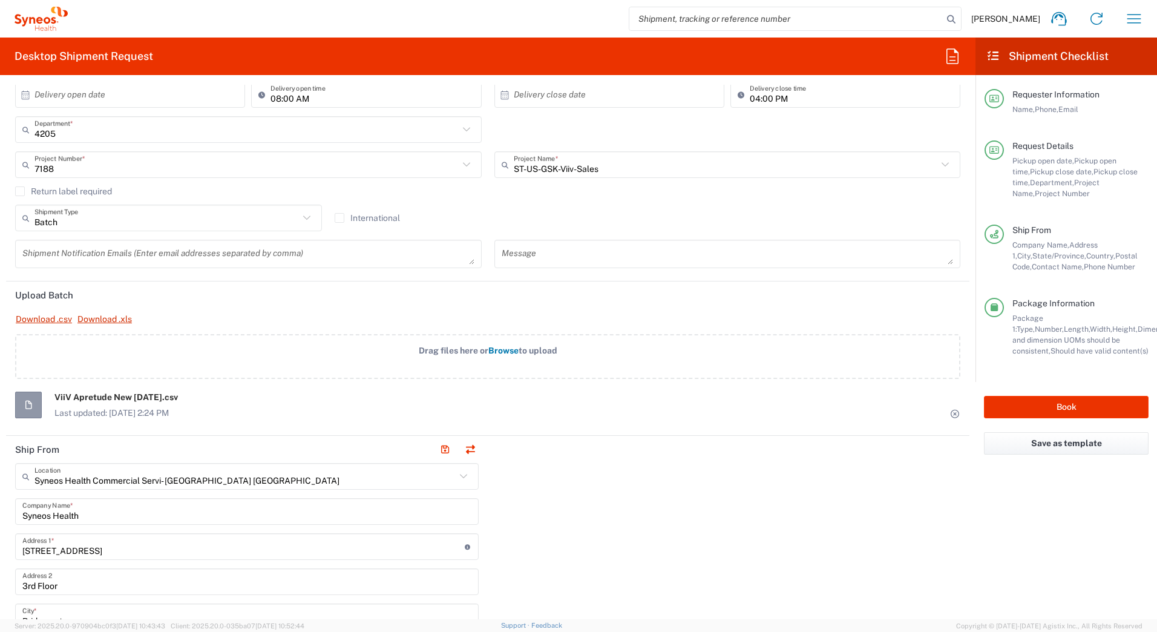
click at [950, 415] on icon at bounding box center [955, 414] width 11 height 8
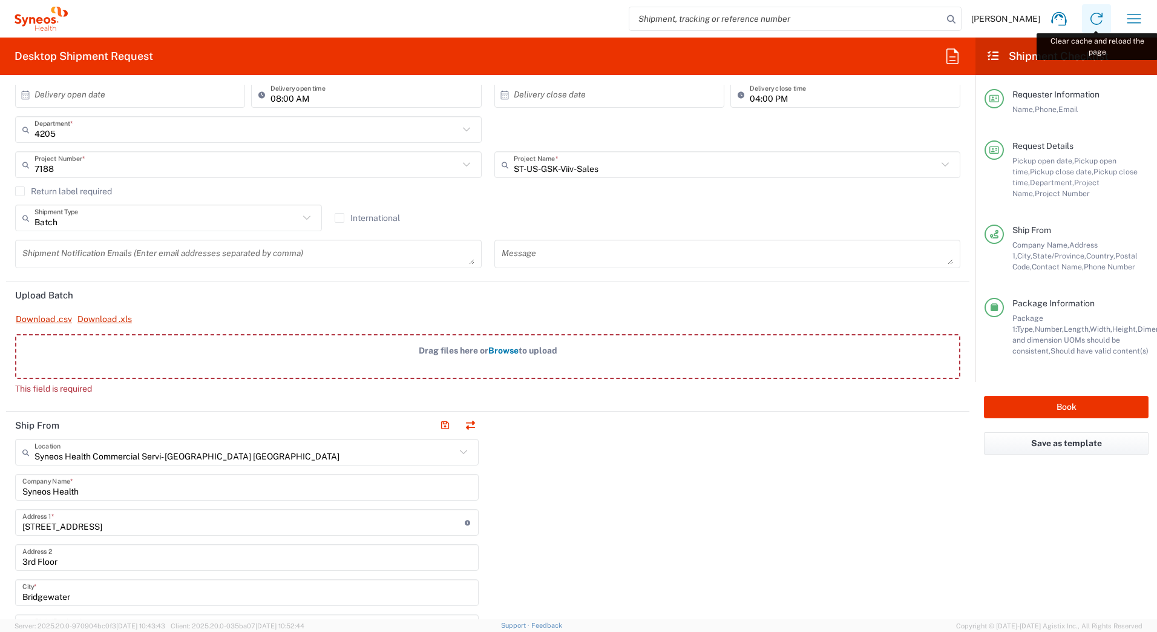
click at [1095, 16] on icon at bounding box center [1096, 18] width 19 height 19
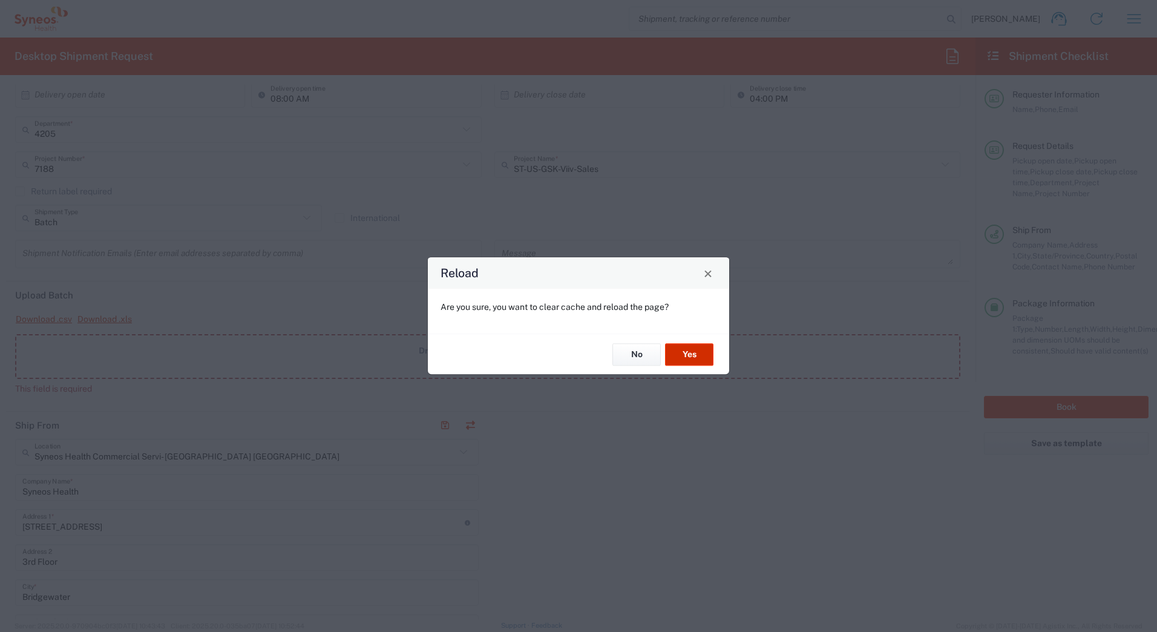
click at [689, 351] on button "Yes" at bounding box center [689, 354] width 48 height 22
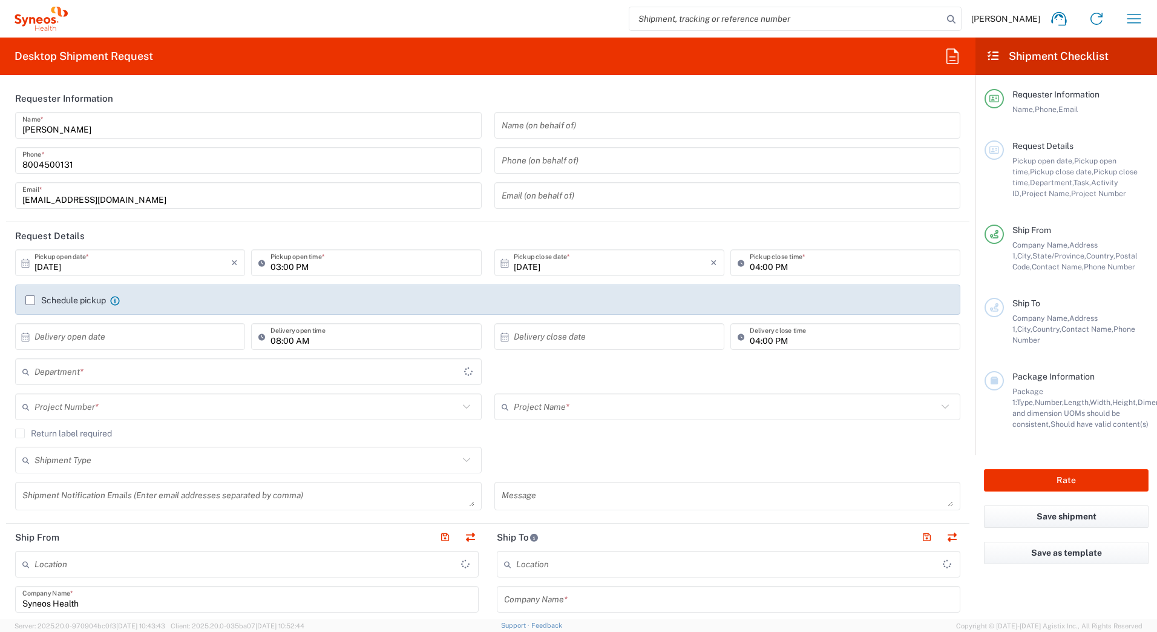
type input "[US_STATE]"
type input "[GEOGRAPHIC_DATA]"
type input "4205"
type input "Syneos Health Commercial Servi- [GEOGRAPHIC_DATA] [GEOGRAPHIC_DATA]"
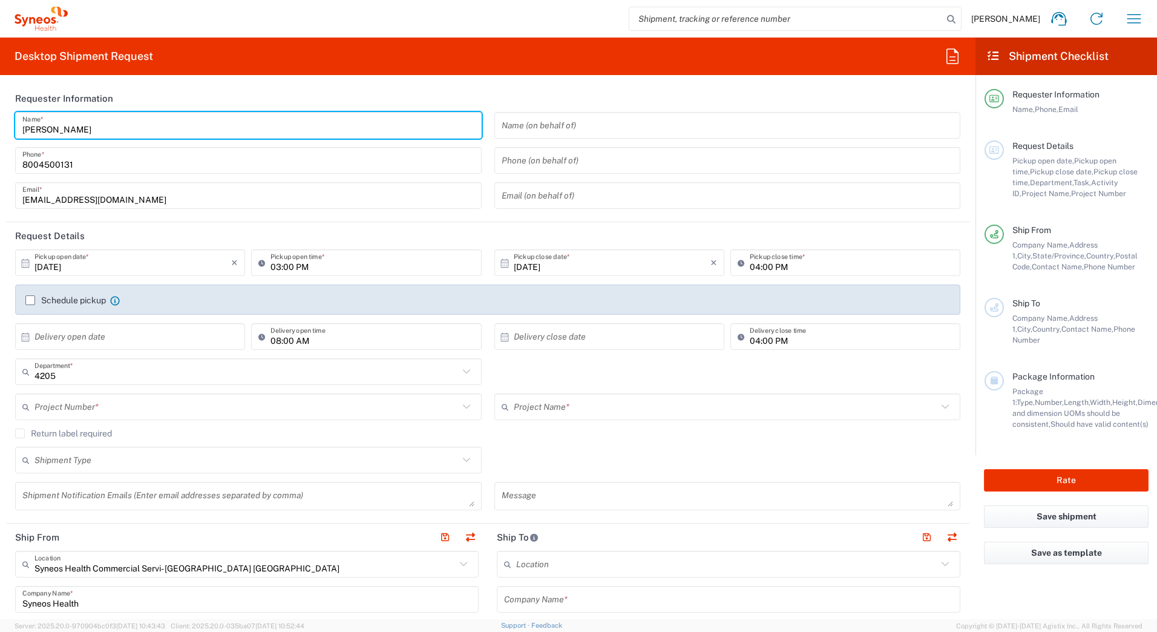
drag, startPoint x: 86, startPoint y: 131, endPoint x: -2, endPoint y: 131, distance: 88.4
click at [0, 131] on html "[PERSON_NAME] Home Shipment estimator Shipment tracking Desktop shipment reques…" at bounding box center [578, 316] width 1157 height 632
paste input "Syneos Deployments"
type input "Syneos Deployments"
click at [146, 96] on header "Requester Information" at bounding box center [488, 98] width 964 height 27
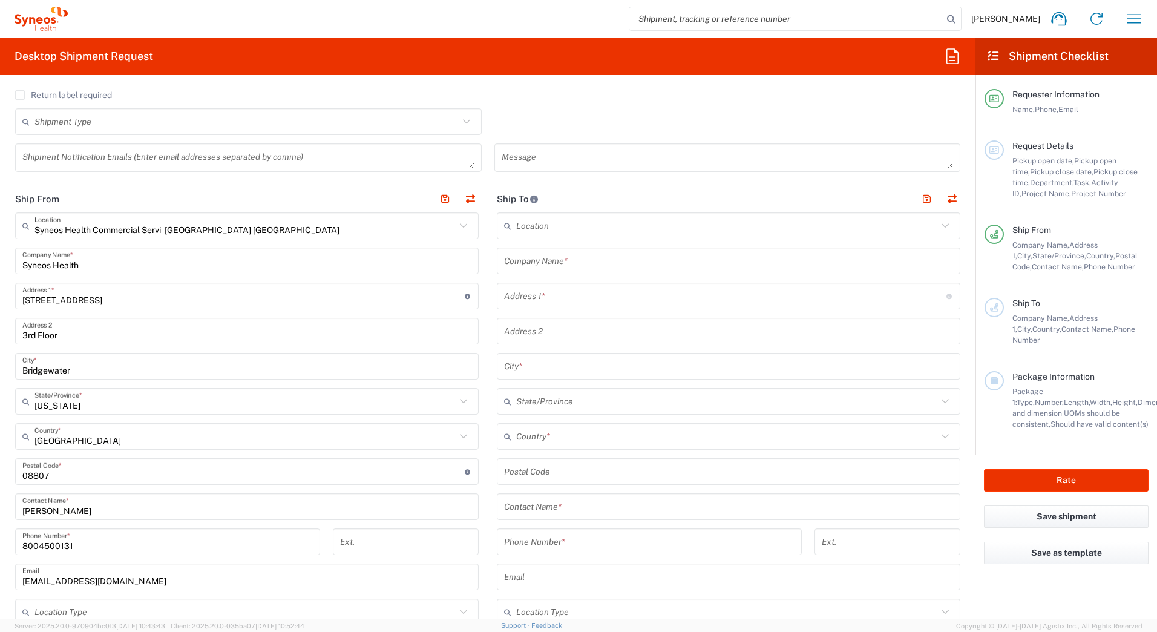
scroll to position [424, 0]
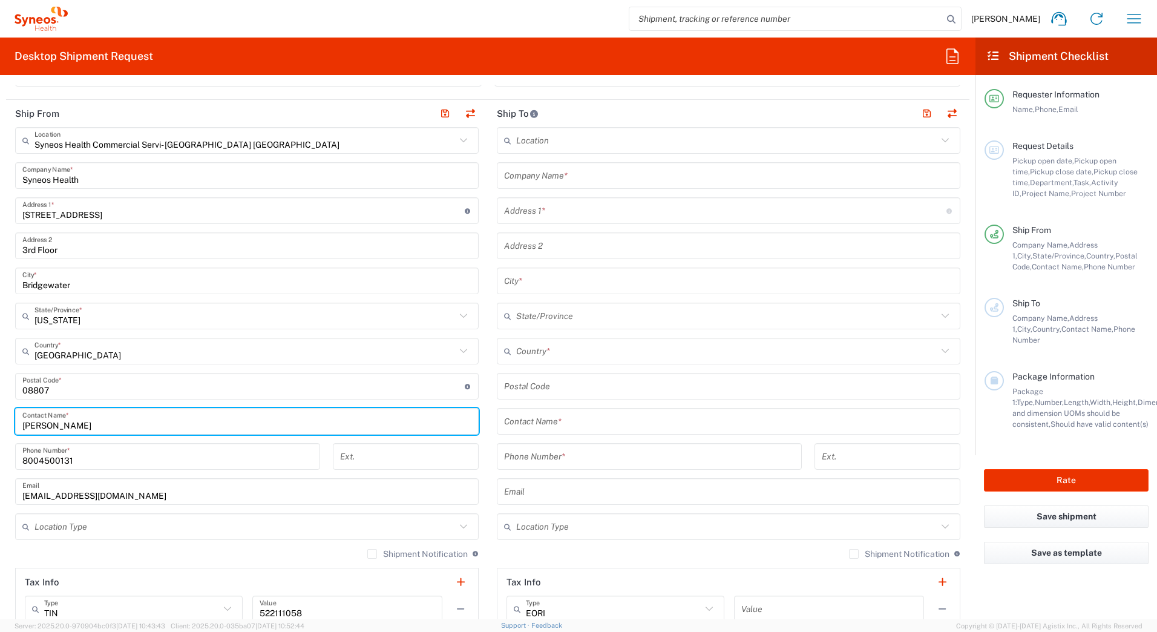
drag, startPoint x: 84, startPoint y: 426, endPoint x: 8, endPoint y: 418, distance: 76.0
click at [10, 420] on main "Syneos Health Commercial Servi- [GEOGRAPHIC_DATA] [GEOGRAPHIC_DATA] Location Sy…" at bounding box center [247, 381] width 482 height 508
paste input "Syneos Deployments"
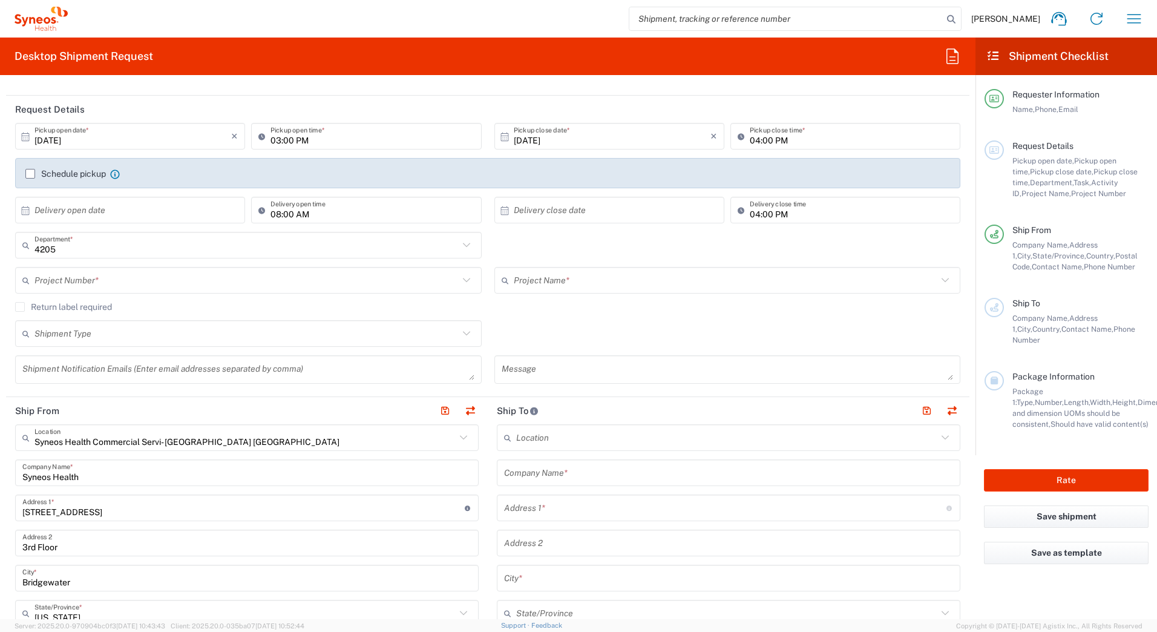
scroll to position [0, 0]
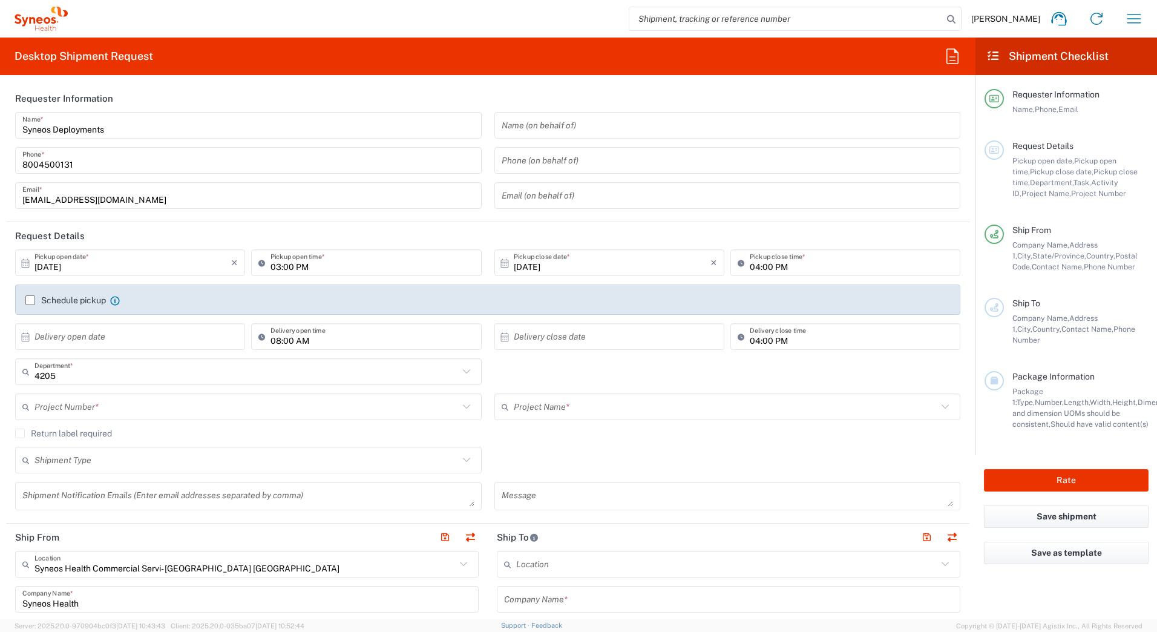
type input "Syneos Deployments"
click at [243, 91] on header "Requester Information" at bounding box center [488, 98] width 964 height 27
click at [74, 409] on input "text" at bounding box center [247, 407] width 424 height 21
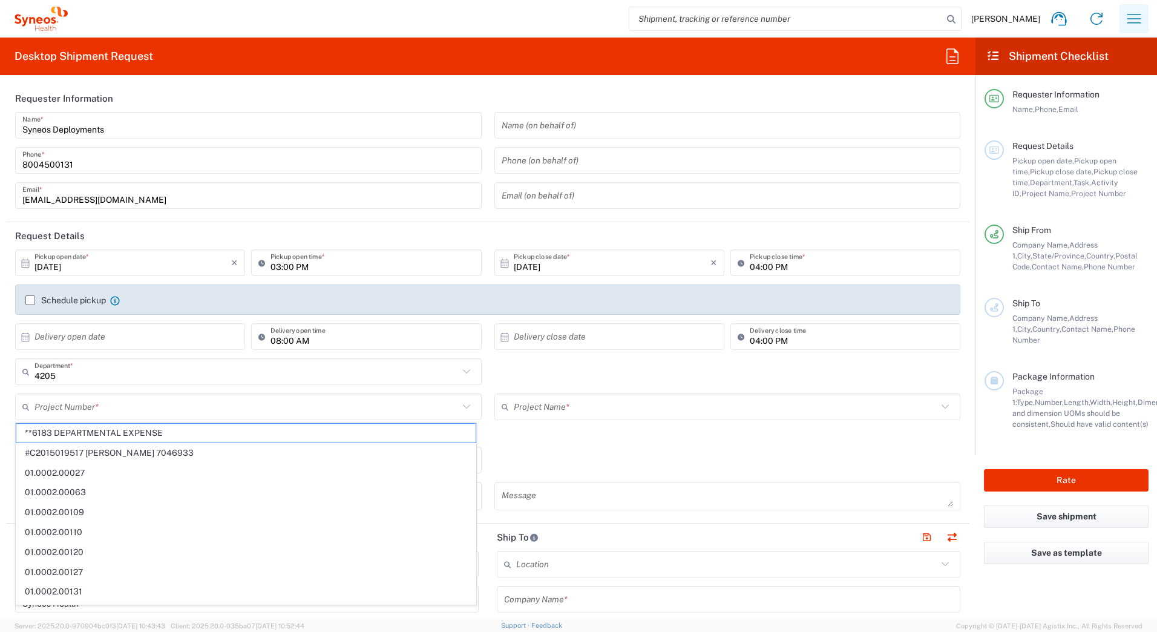
click at [1143, 14] on icon "button" at bounding box center [1134, 18] width 19 height 19
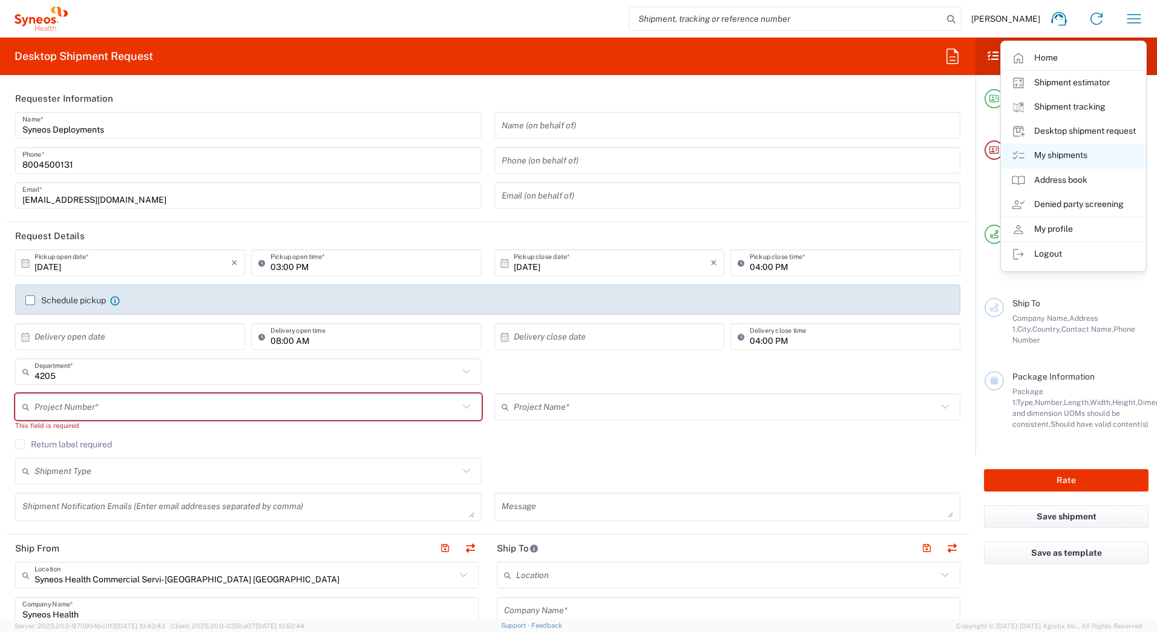
click at [1080, 153] on link "My shipments" at bounding box center [1074, 155] width 144 height 24
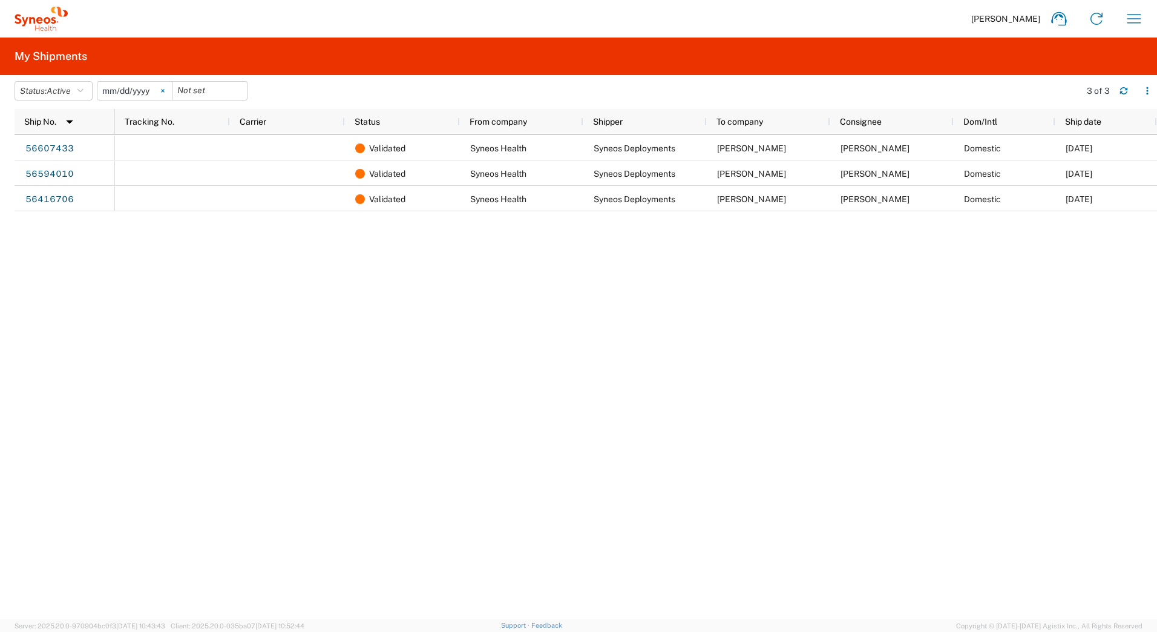
click at [164, 90] on icon at bounding box center [162, 91] width 3 height 3
click at [84, 90] on icon "button" at bounding box center [80, 91] width 6 height 8
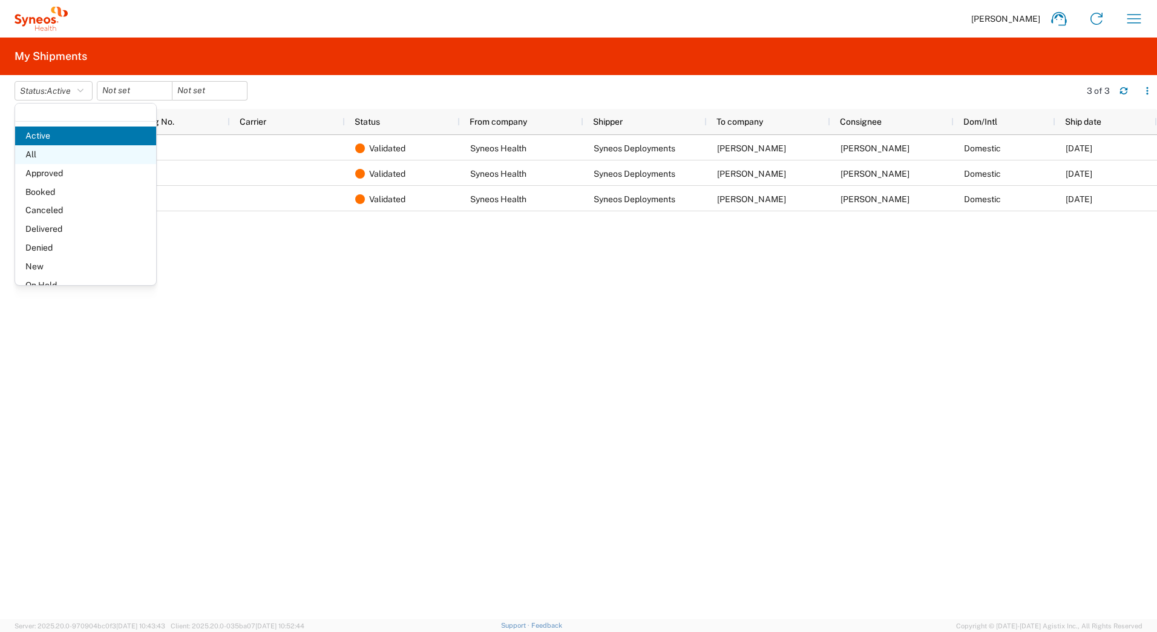
click at [44, 151] on span "All" at bounding box center [85, 154] width 141 height 19
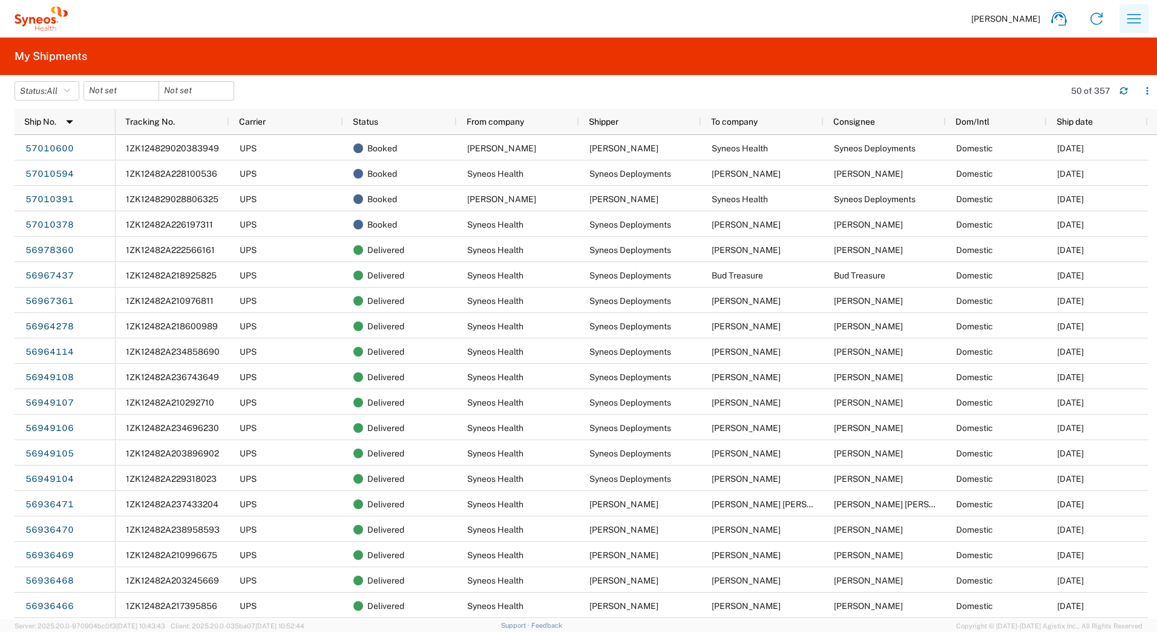
click at [1130, 18] on icon "button" at bounding box center [1134, 18] width 19 height 19
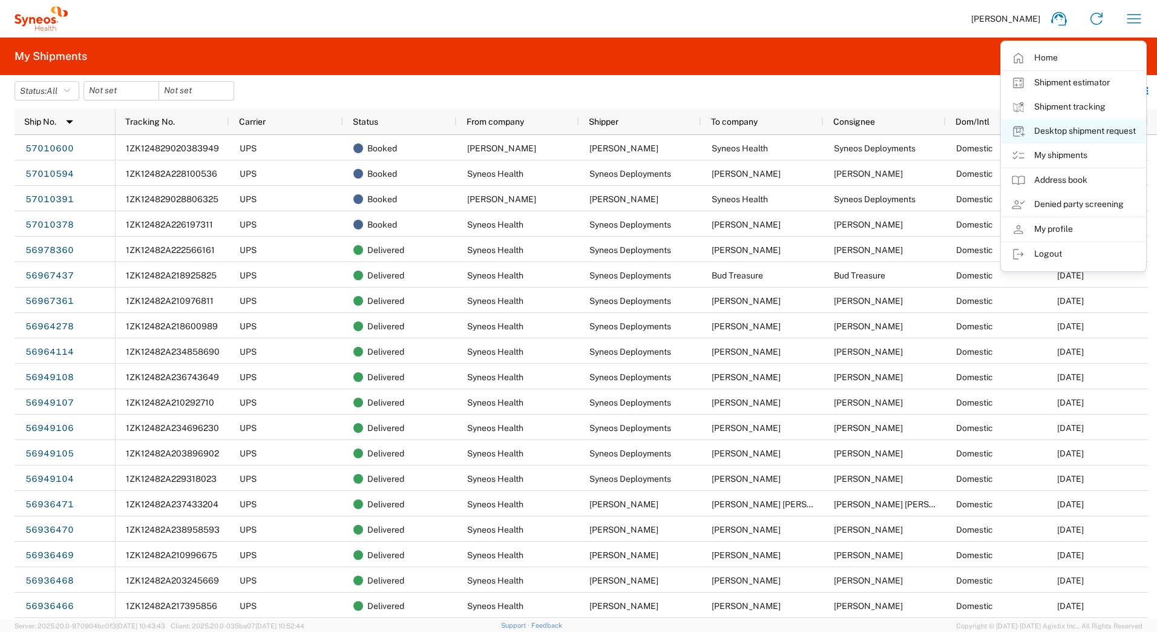
click at [1048, 125] on link "Desktop shipment request" at bounding box center [1074, 131] width 144 height 24
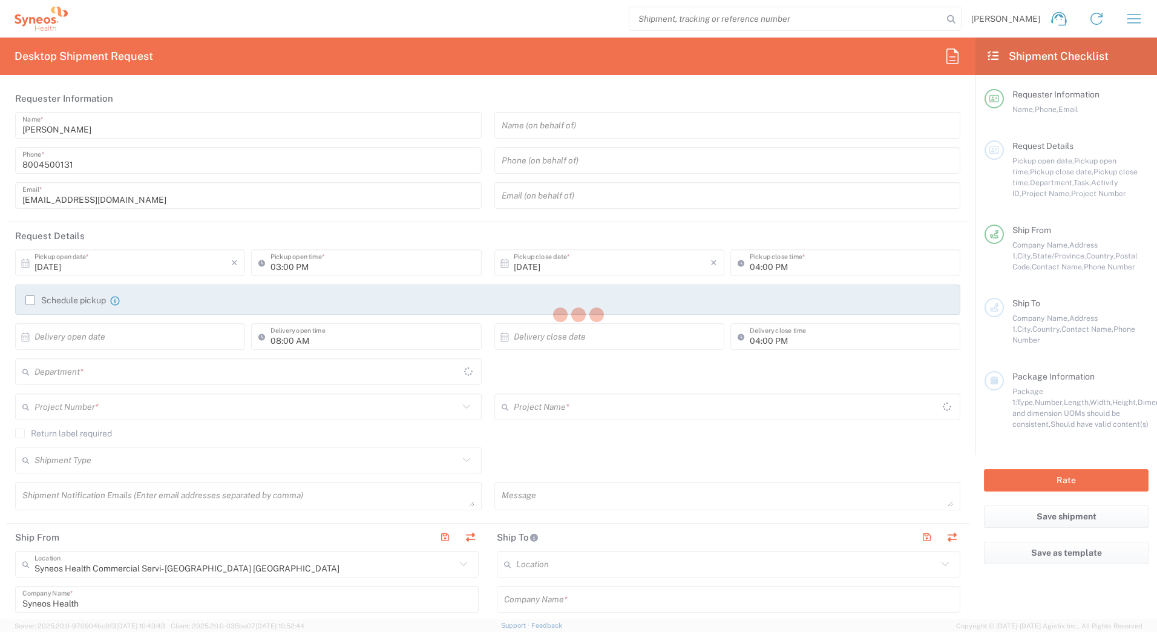
type input "4205"
type input "[US_STATE]"
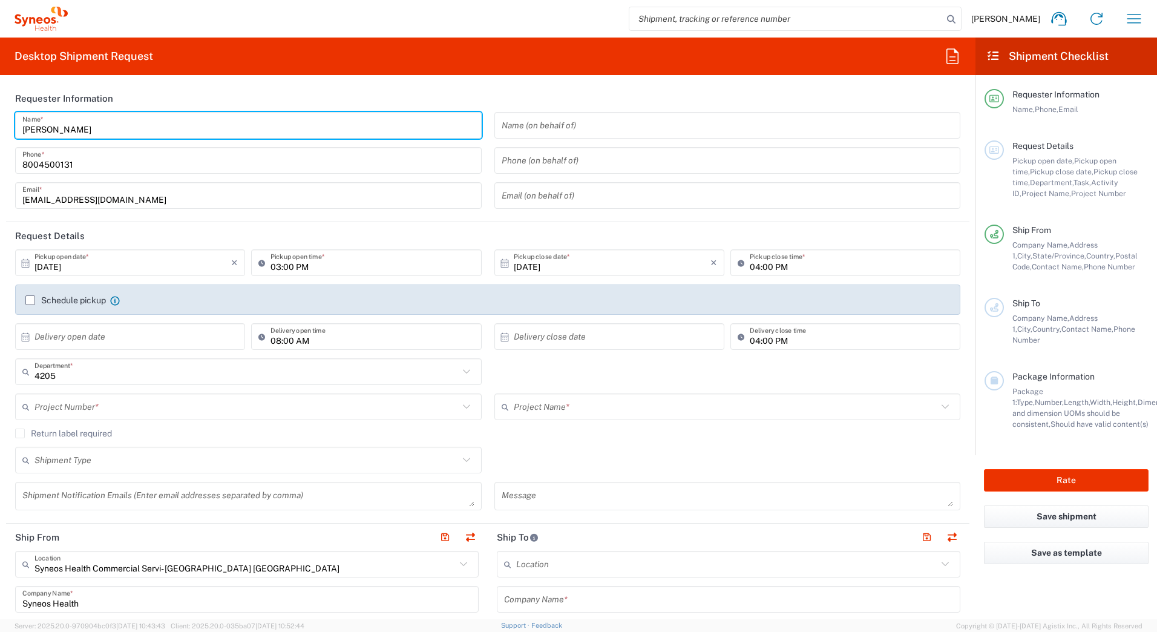
drag, startPoint x: 88, startPoint y: 131, endPoint x: 5, endPoint y: 125, distance: 83.8
click at [5, 125] on form "Requester Information [PERSON_NAME] Name * [PHONE_NUMBER] Phone * [EMAIL_ADDRES…" at bounding box center [488, 352] width 976 height 535
paste input "Syneos Deployments"
type input "Syneos Deployments"
click at [155, 86] on header "Requester Information" at bounding box center [488, 98] width 964 height 27
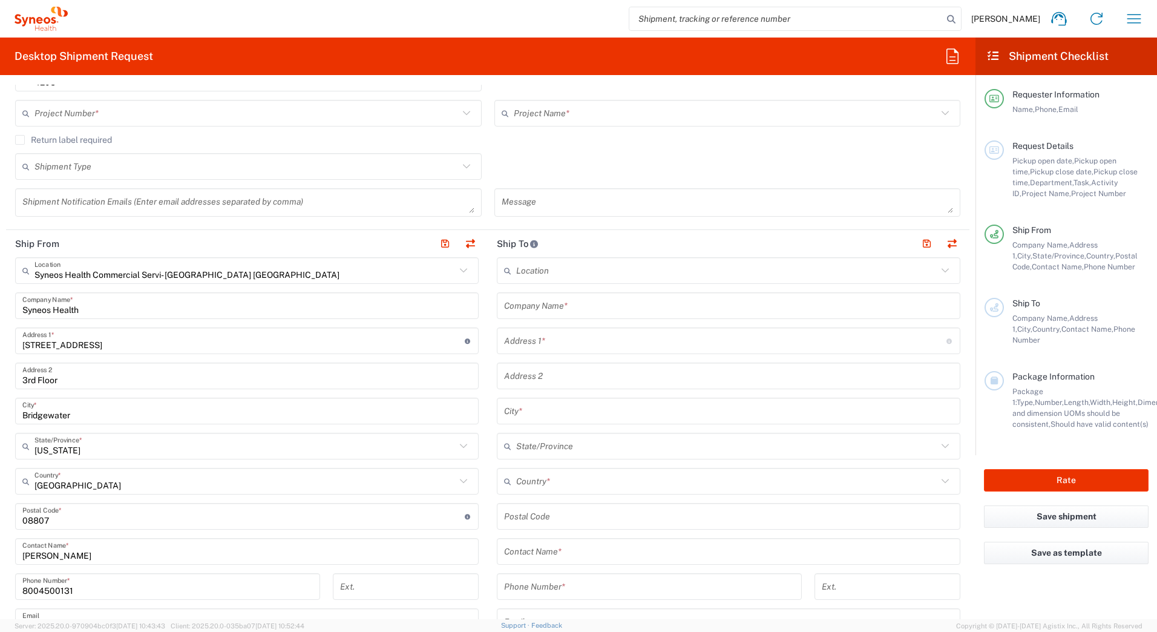
scroll to position [424, 0]
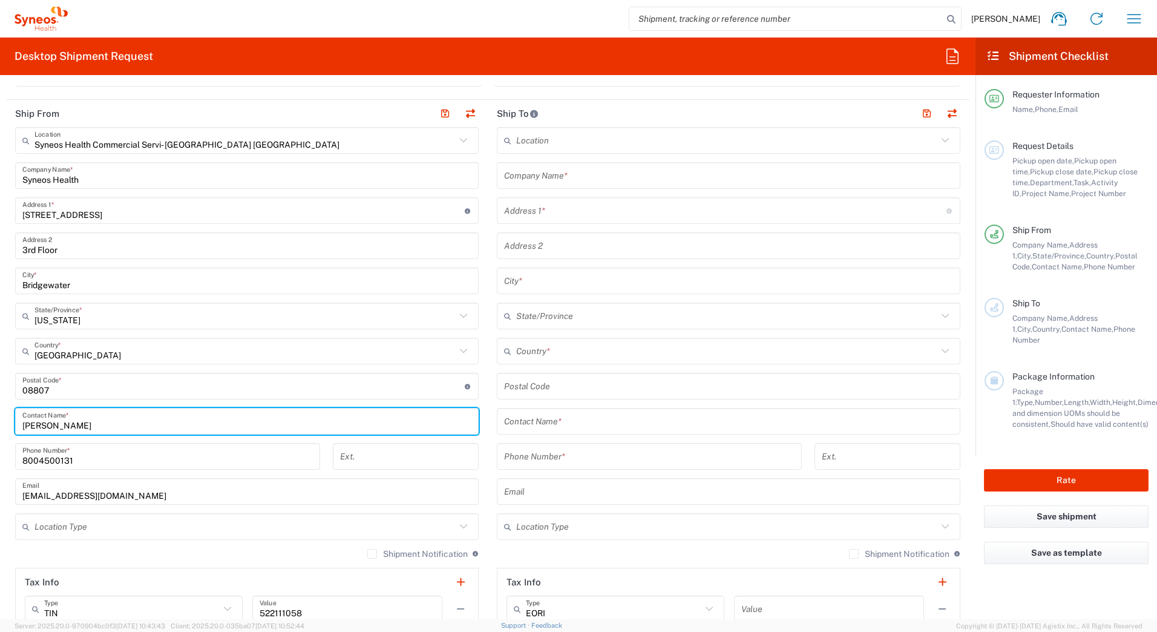
drag, startPoint x: 81, startPoint y: 423, endPoint x: -2, endPoint y: 432, distance: 83.4
click at [0, 432] on html "[PERSON_NAME] Home Shipment estimator Shipment tracking Desktop shipment reques…" at bounding box center [578, 316] width 1157 height 632
paste input "Syneos Deployments"
type input "Syneos Deployments"
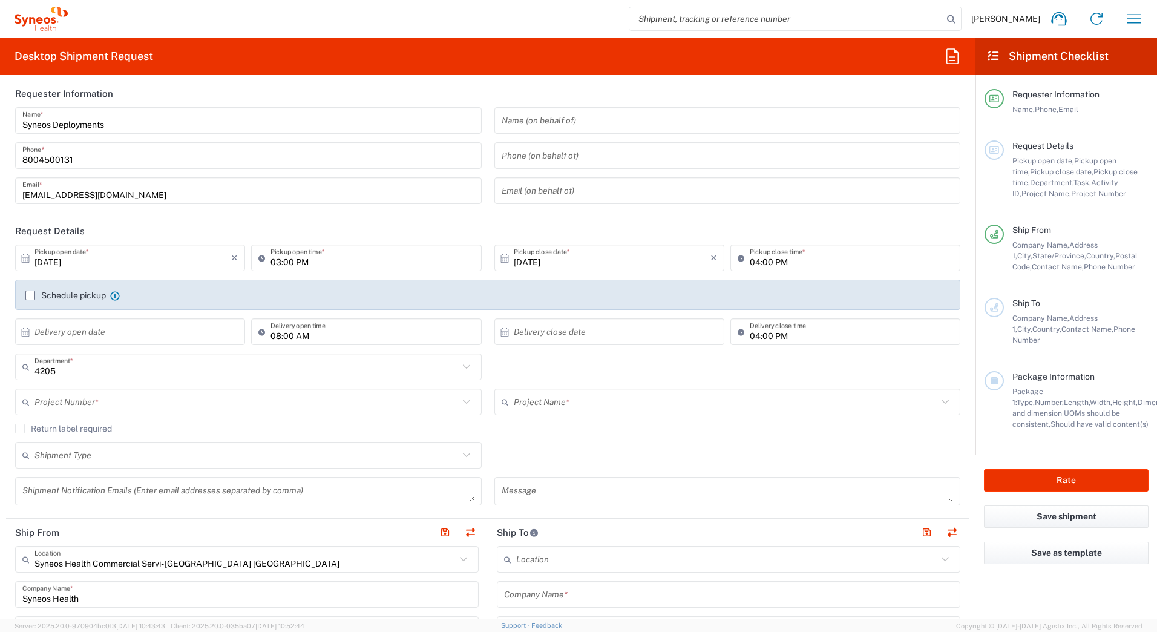
scroll to position [0, 0]
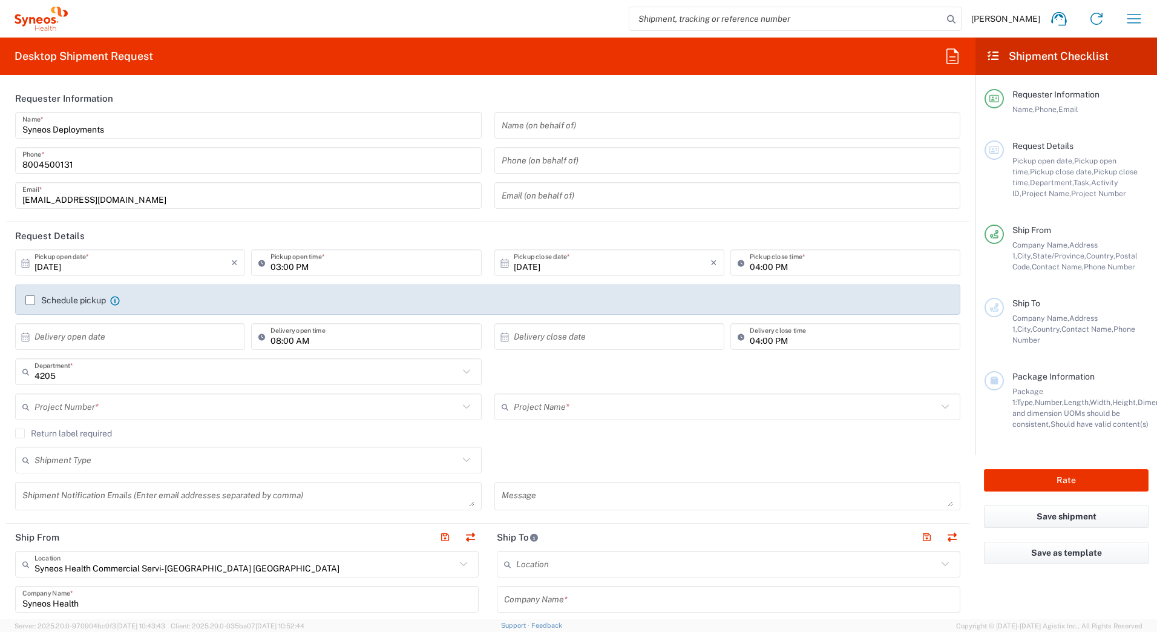
click at [70, 268] on input "[DATE]" at bounding box center [133, 262] width 197 height 21
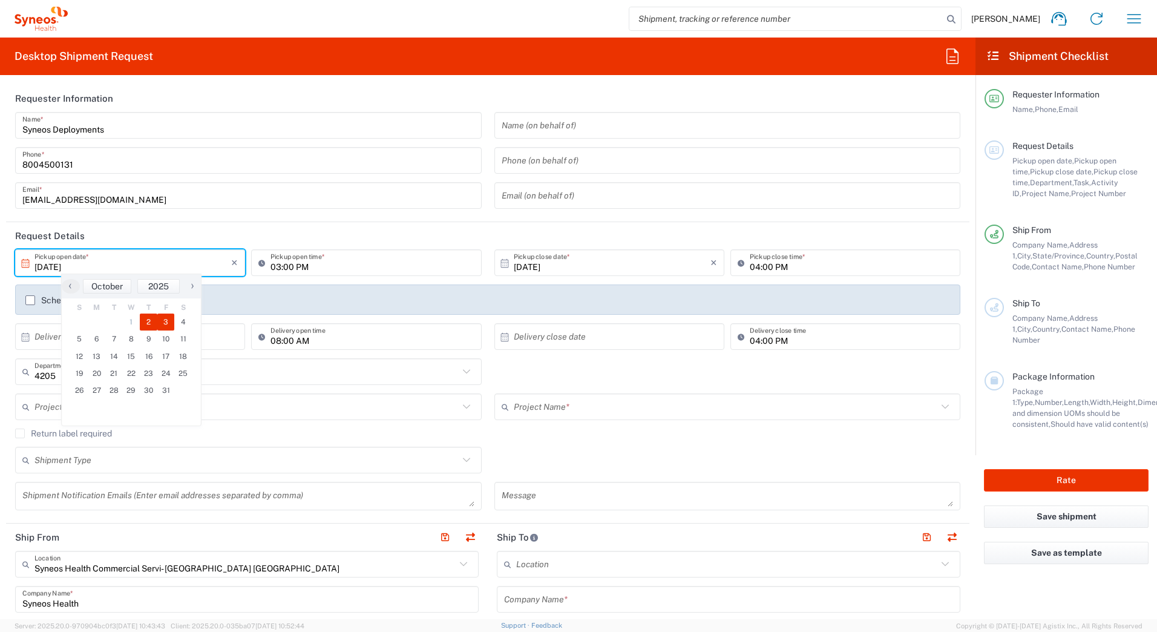
click at [163, 322] on span "3" at bounding box center [166, 322] width 18 height 17
type input "[DATE]"
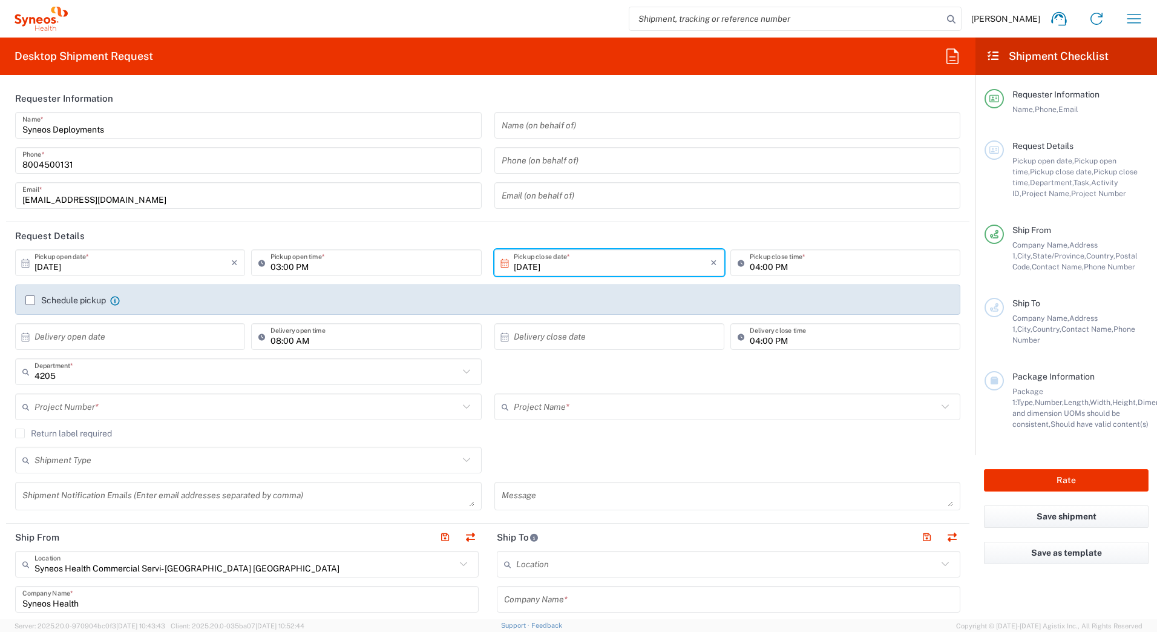
click at [273, 265] on input "03:00 PM" at bounding box center [372, 262] width 203 height 21
click at [301, 268] on input "11:00 PM" at bounding box center [372, 262] width 203 height 21
type input "11:00 AM"
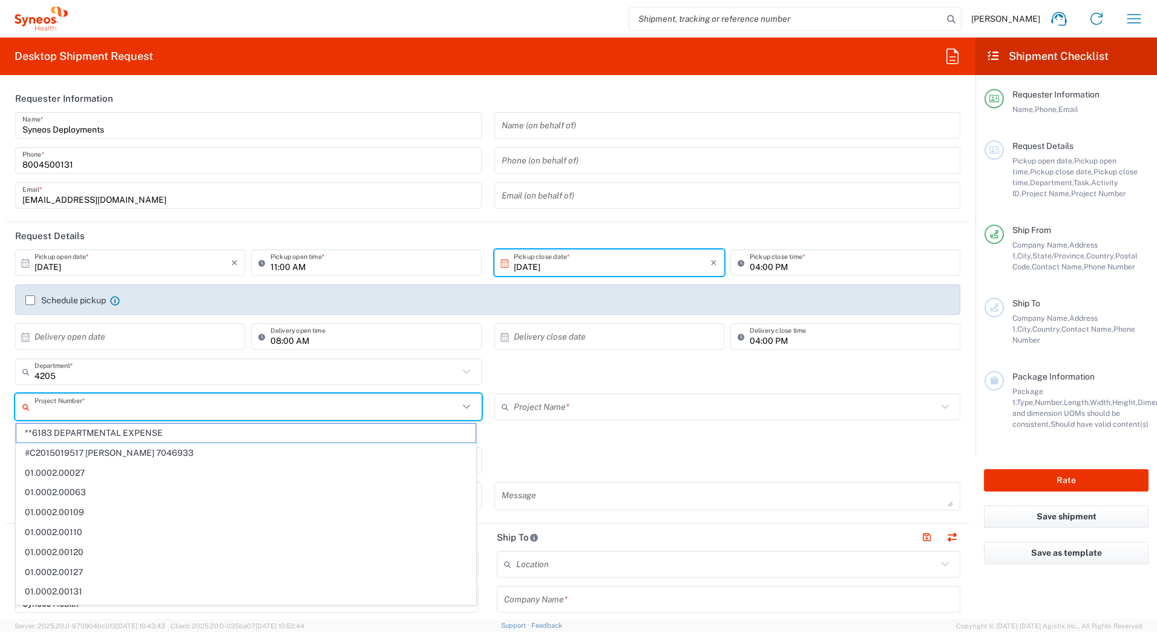
click at [107, 410] on input "text" at bounding box center [247, 407] width 424 height 21
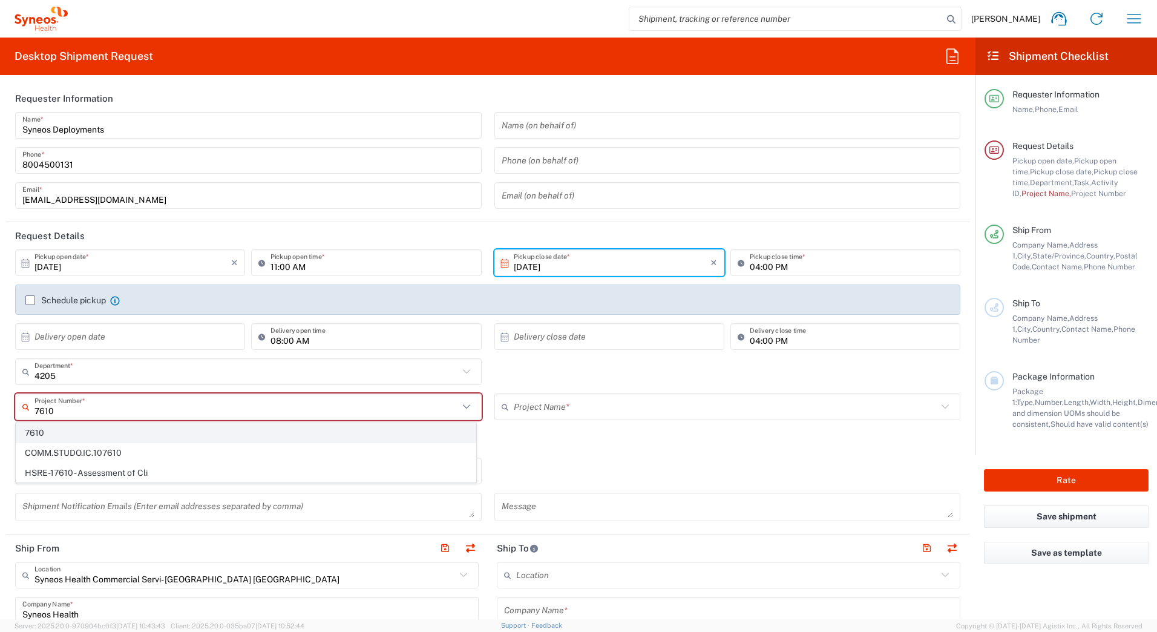
type input "7610"
click at [64, 435] on span "7610" at bounding box center [245, 433] width 459 height 19
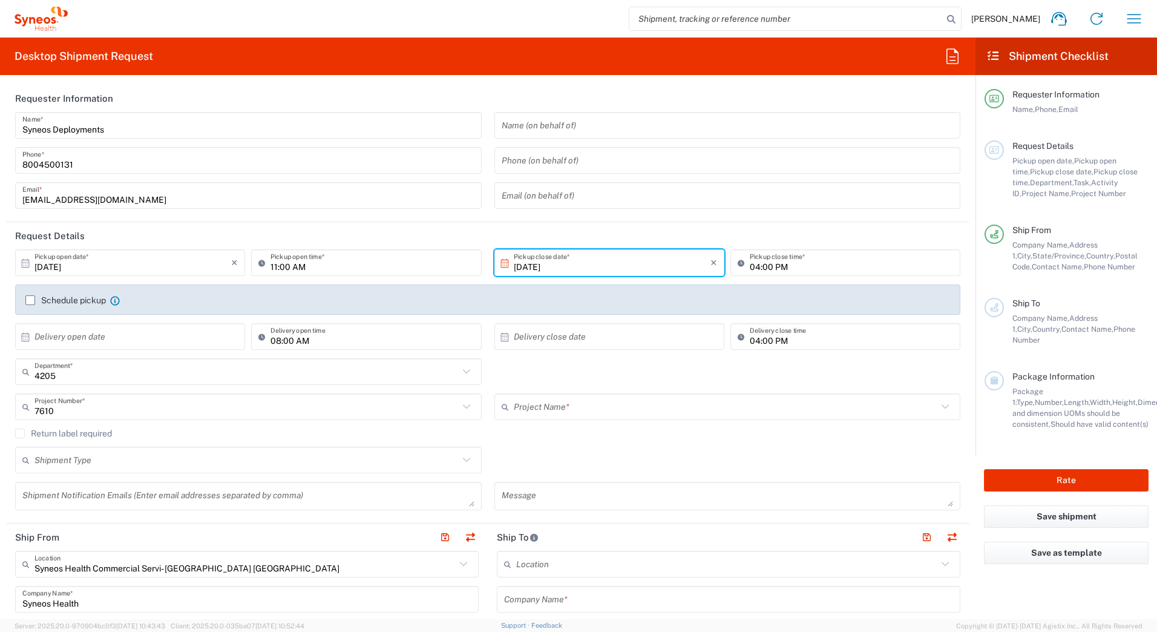
type input "MMS-US-Amgen-FRS Oncl-Inflam"
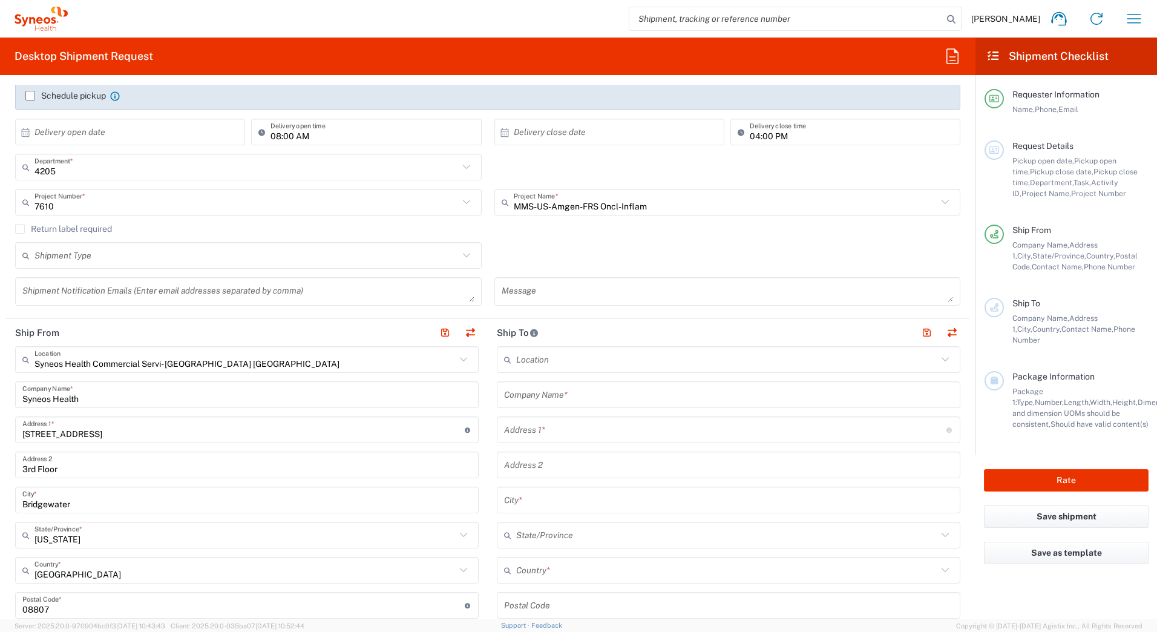
scroll to position [242, 0]
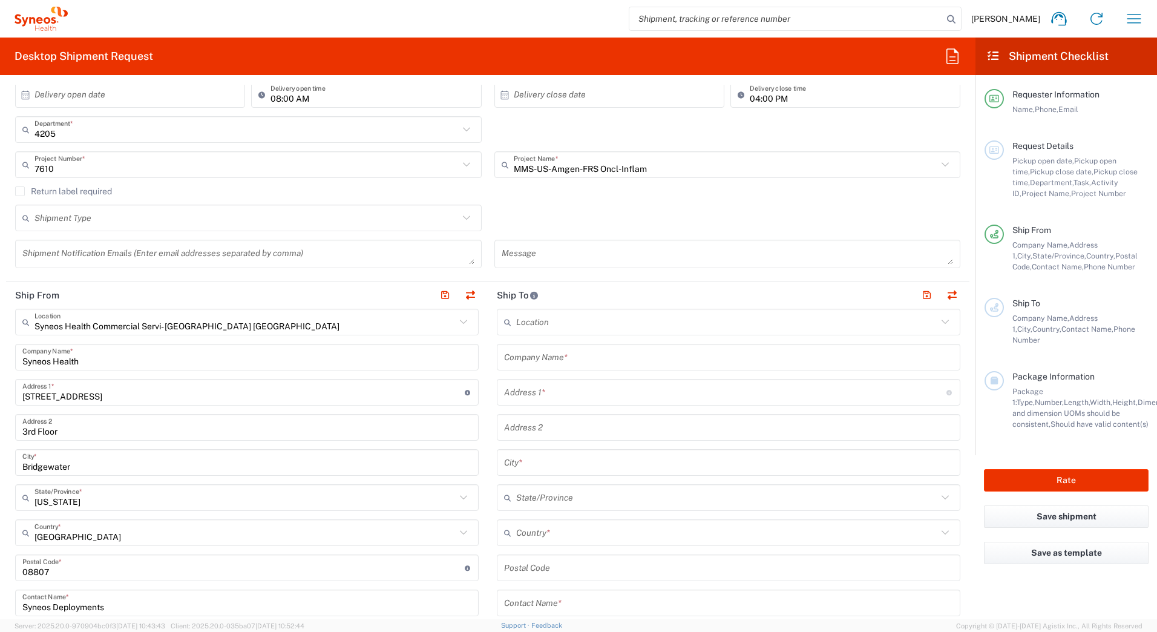
click at [530, 358] on input "text" at bounding box center [728, 357] width 449 height 21
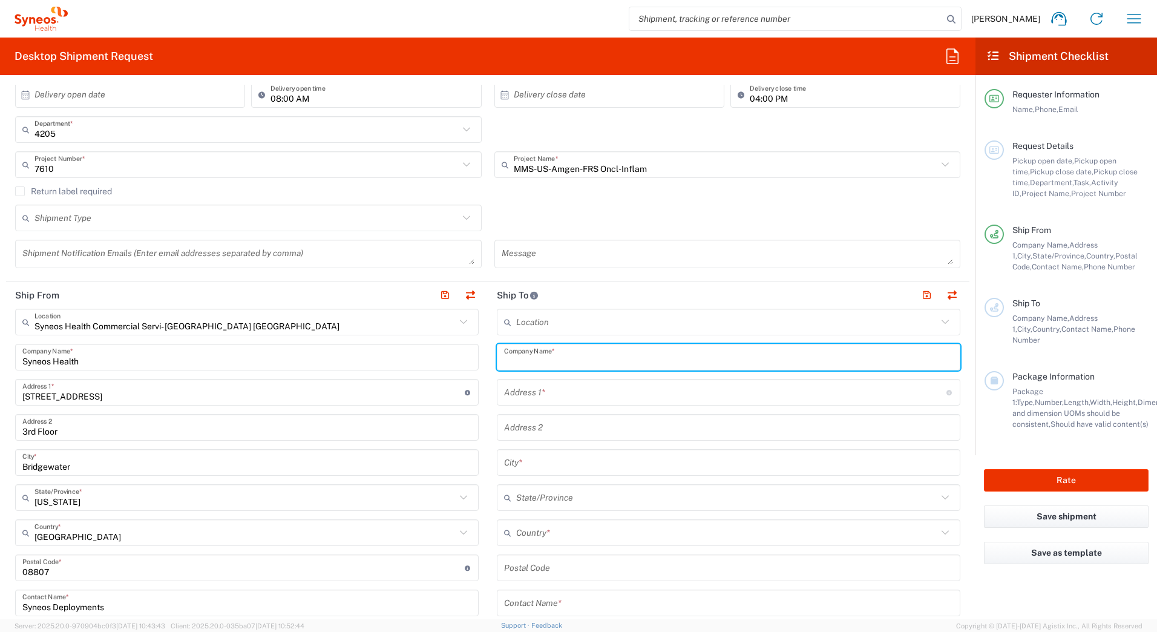
paste input "[PERSON_NAME][MEDICAL_DATA]"
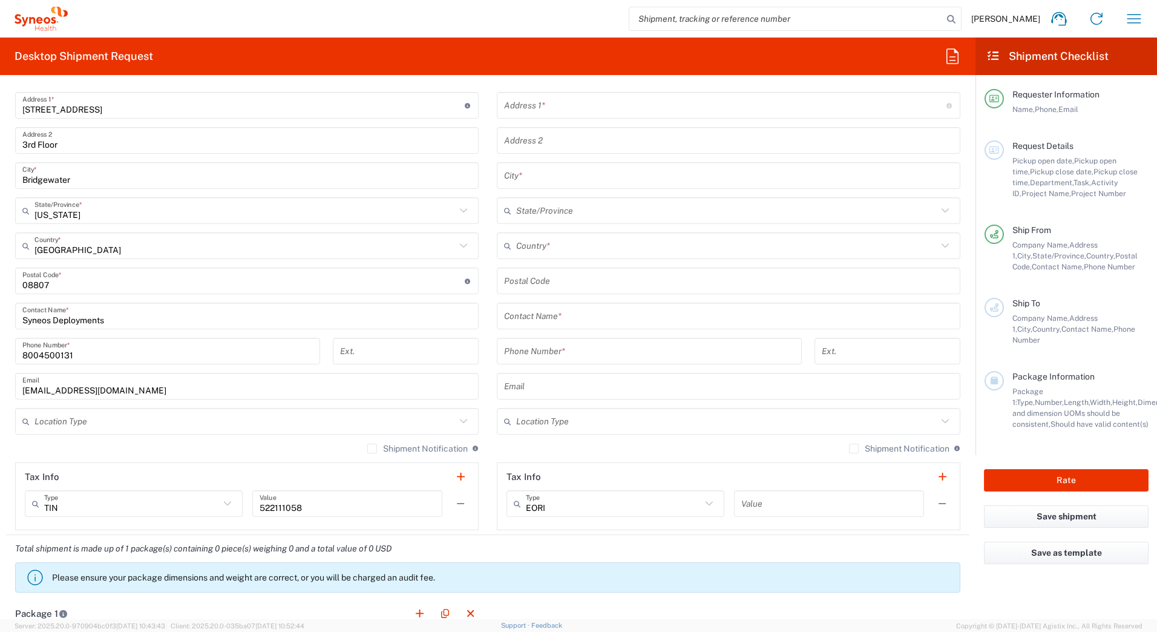
scroll to position [545, 0]
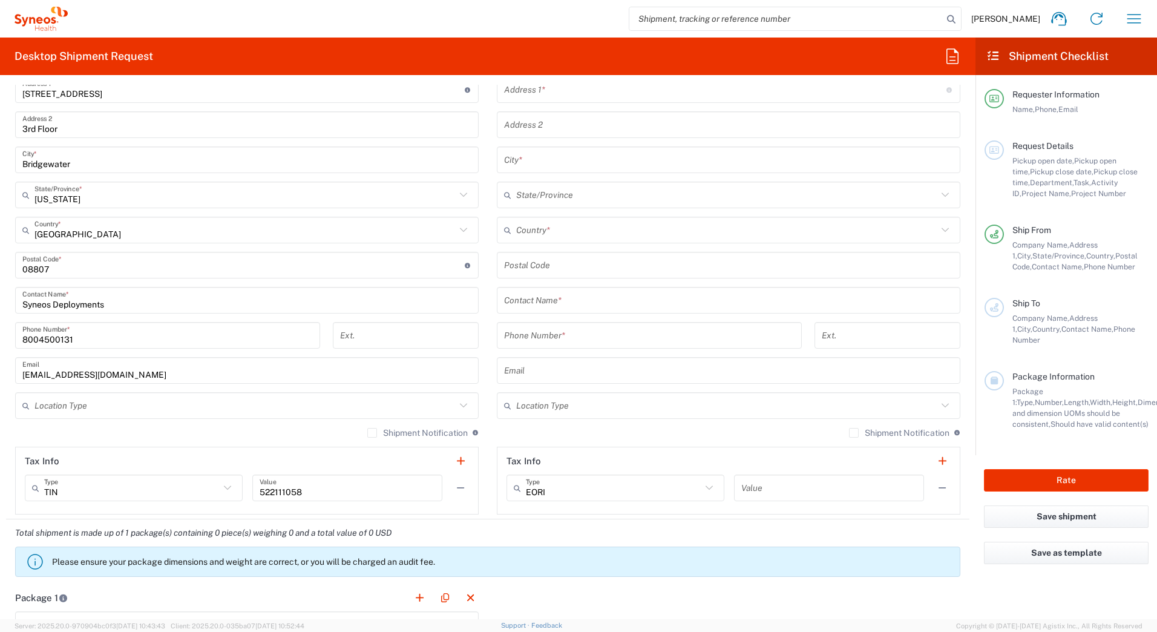
type input "[PERSON_NAME][MEDICAL_DATA]"
click at [508, 304] on input "text" at bounding box center [728, 300] width 449 height 21
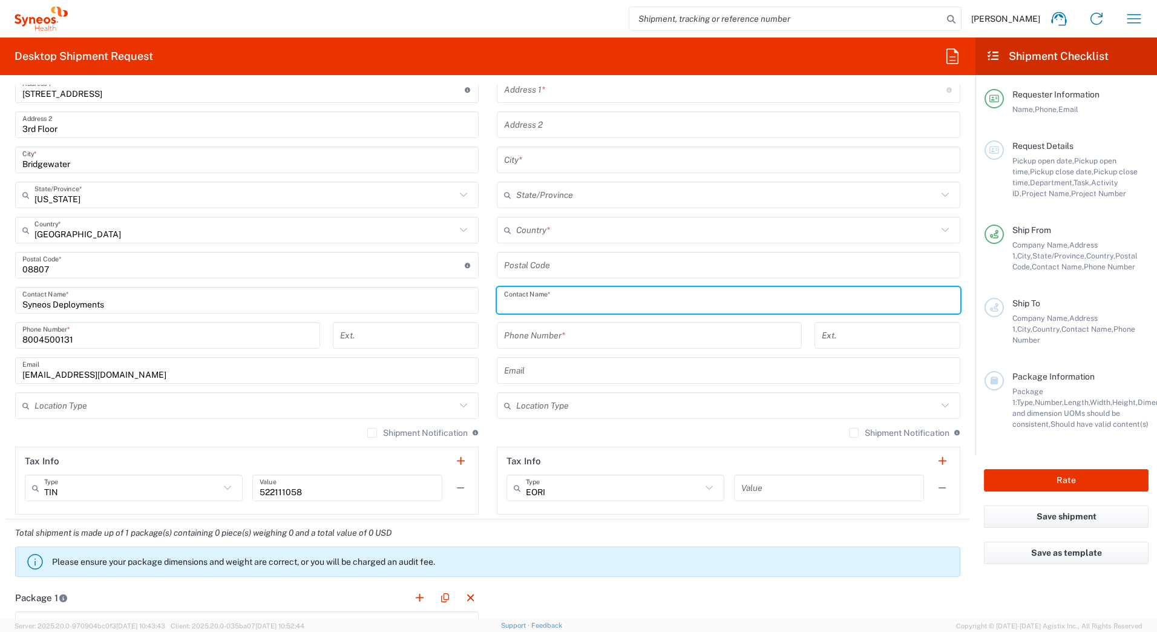
paste input "[PERSON_NAME][MEDICAL_DATA]"
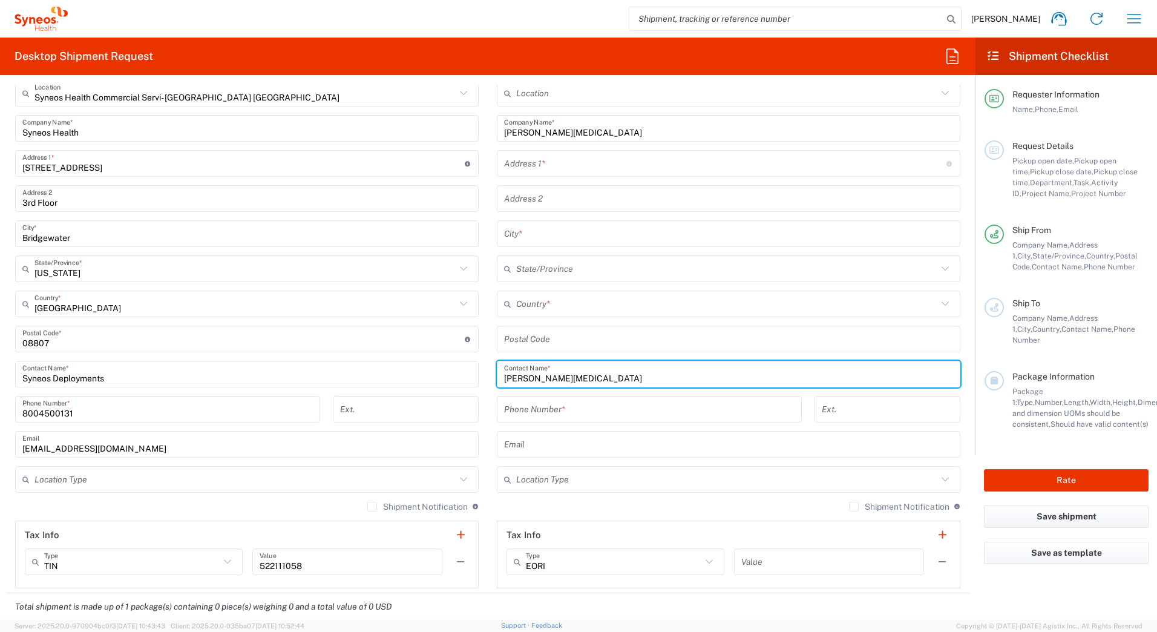
scroll to position [242, 0]
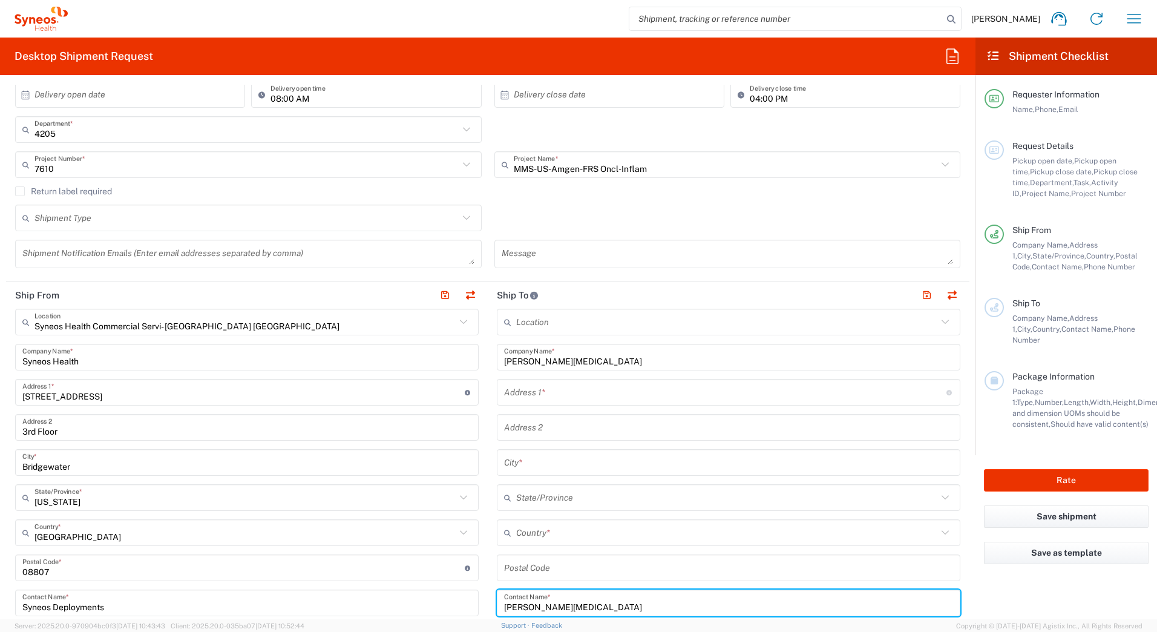
type input "[PERSON_NAME][MEDICAL_DATA]"
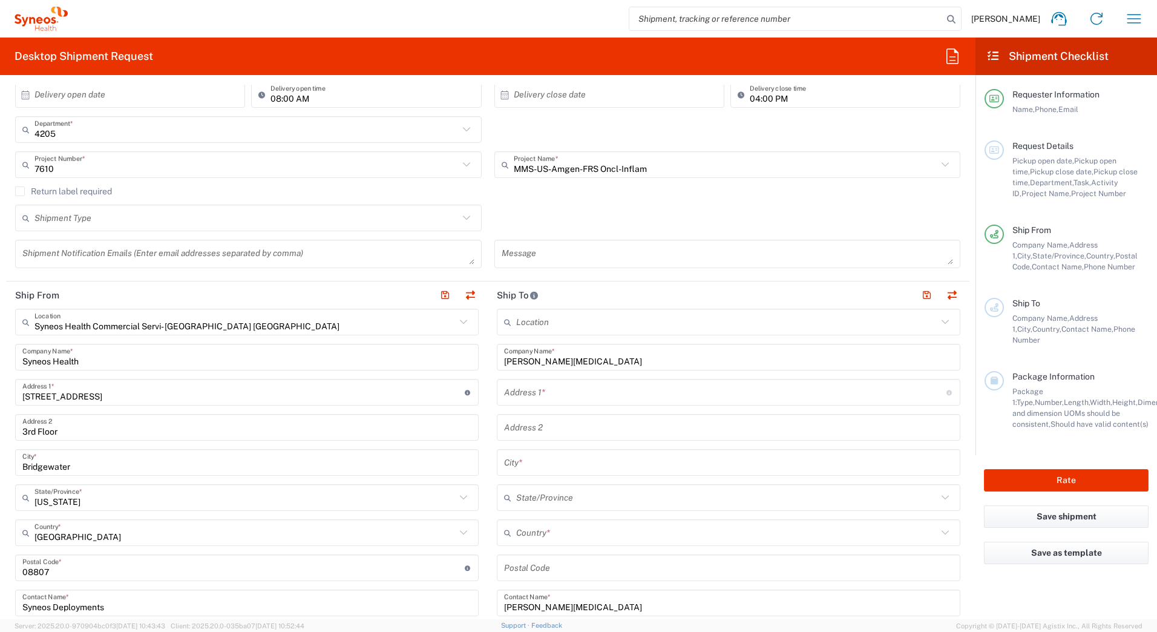
click at [512, 392] on input "text" at bounding box center [725, 392] width 443 height 21
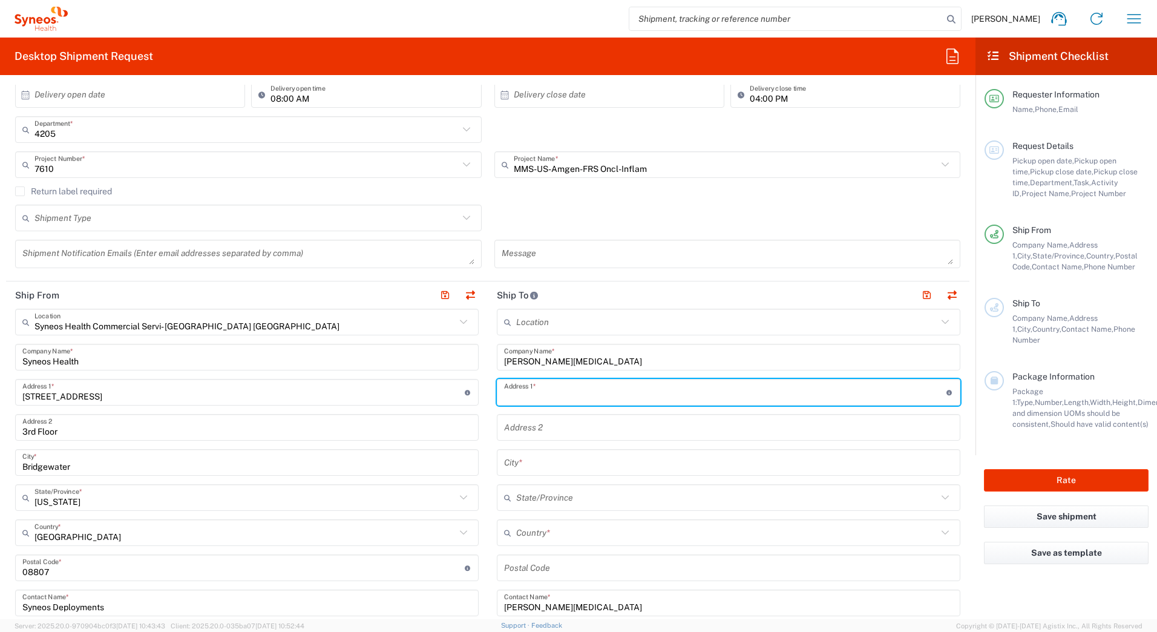
paste input "[STREET_ADDRESS]"
type input "[STREET_ADDRESS]"
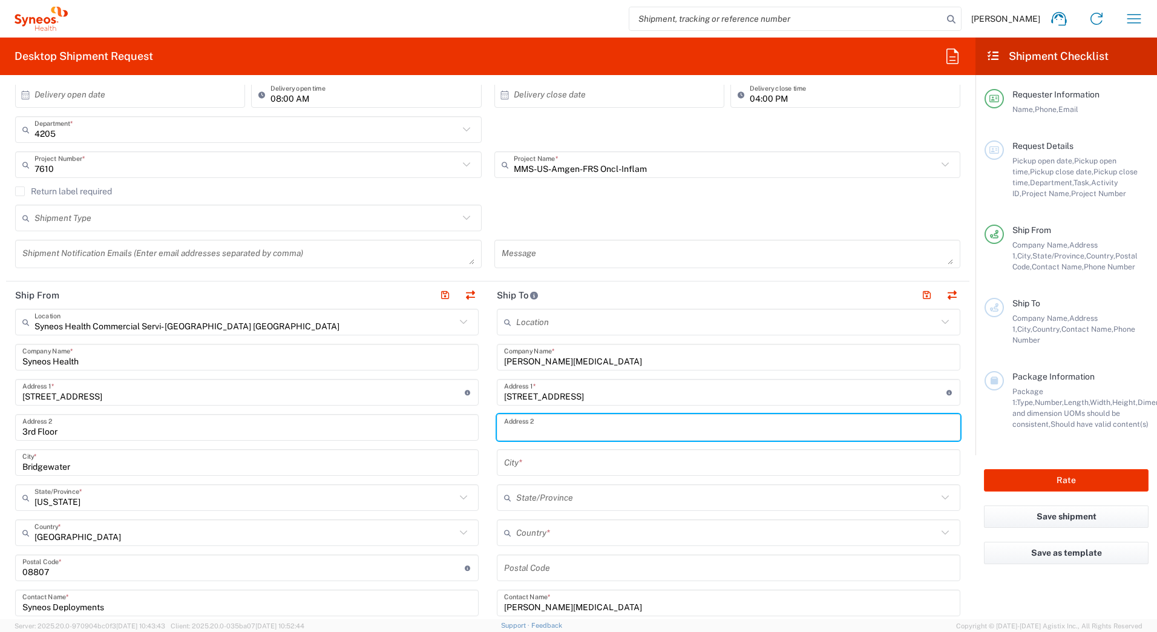
click at [521, 430] on input "text" at bounding box center [728, 427] width 449 height 21
paste input "APT 1"
type input "APT 1"
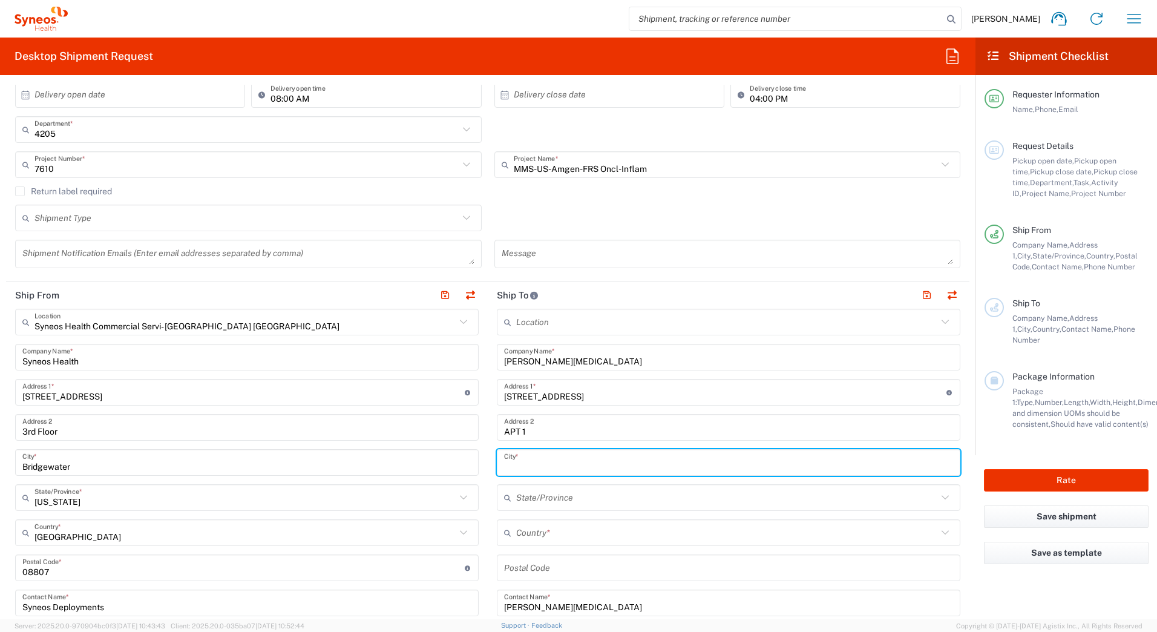
click at [528, 466] on input "text" at bounding box center [728, 462] width 449 height 21
paste input "[GEOGRAPHIC_DATA]"
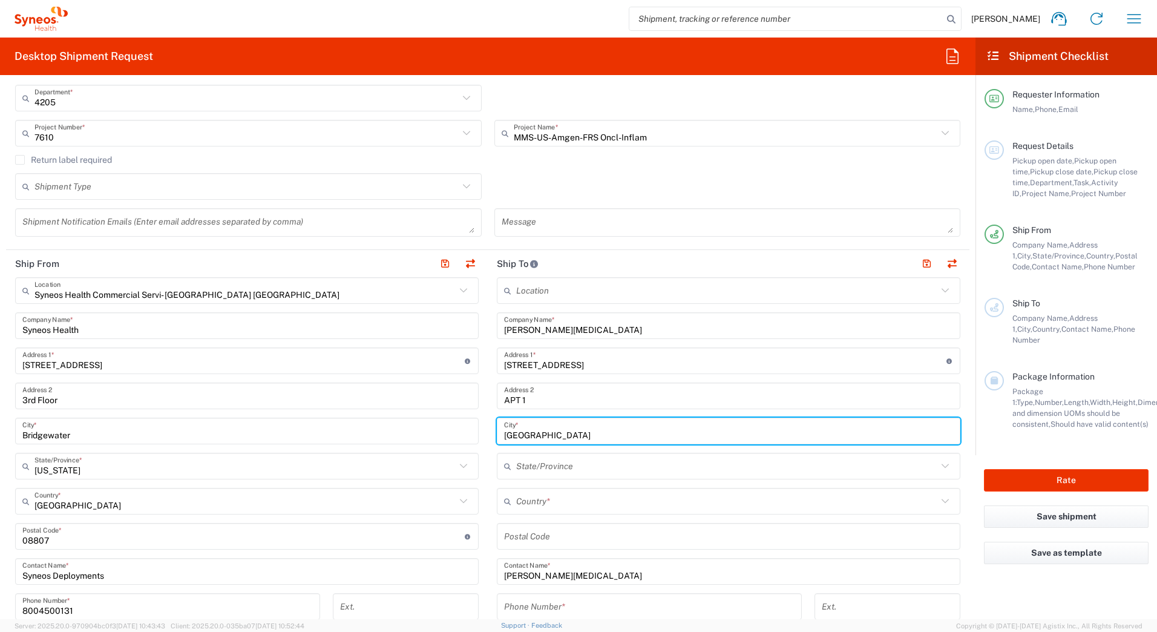
scroll to position [303, 0]
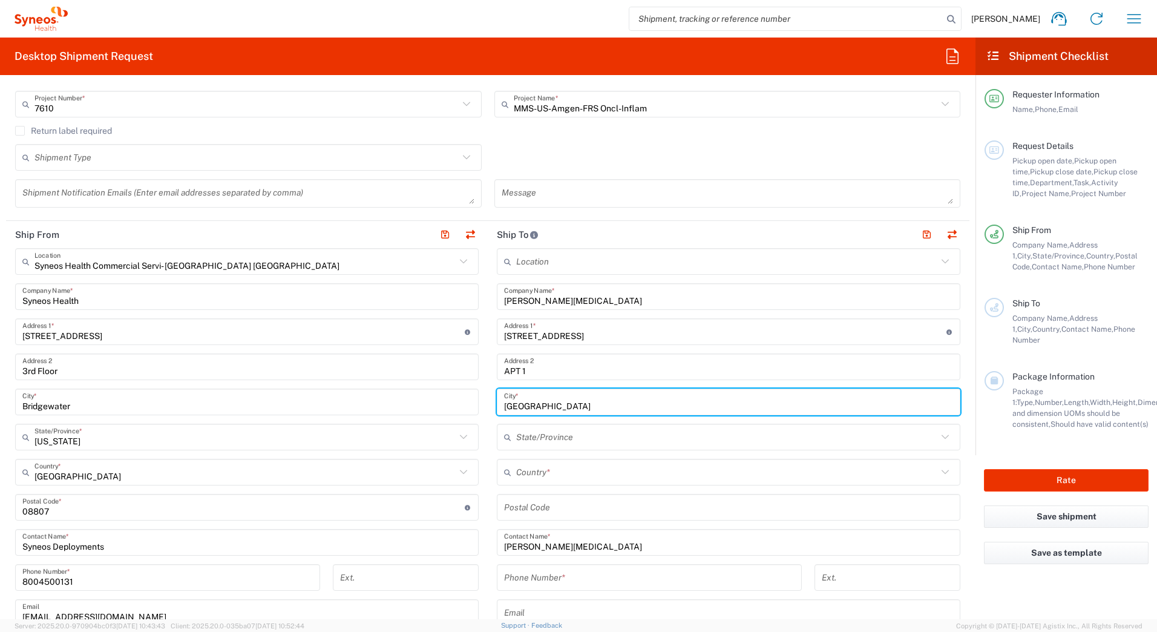
type input "[GEOGRAPHIC_DATA]"
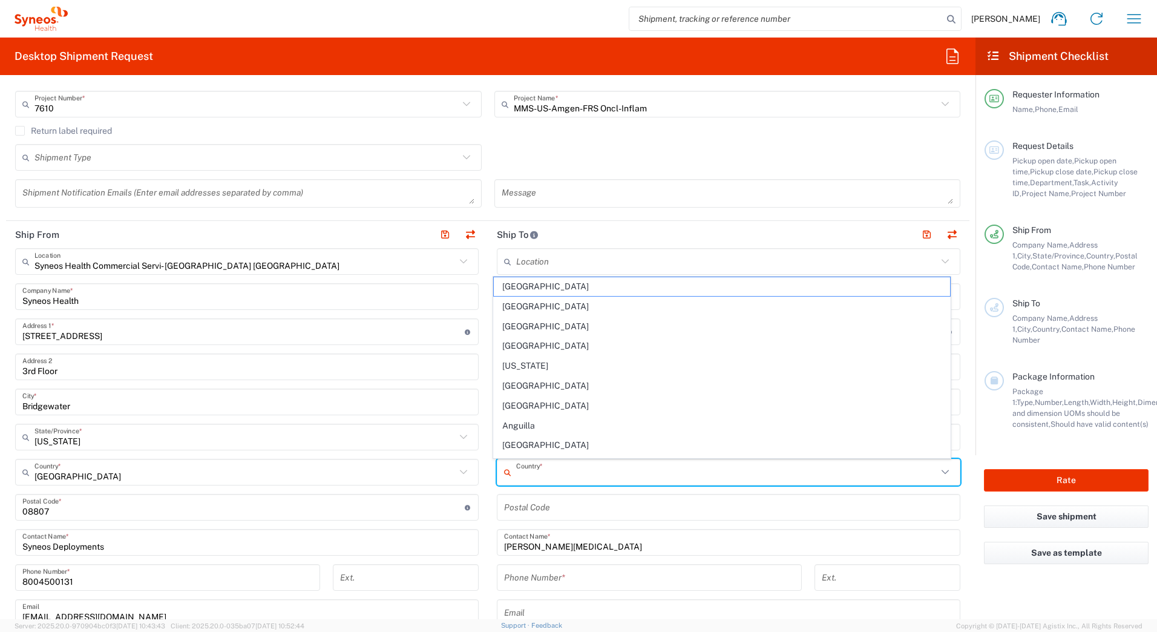
click at [531, 473] on input "text" at bounding box center [726, 472] width 421 height 21
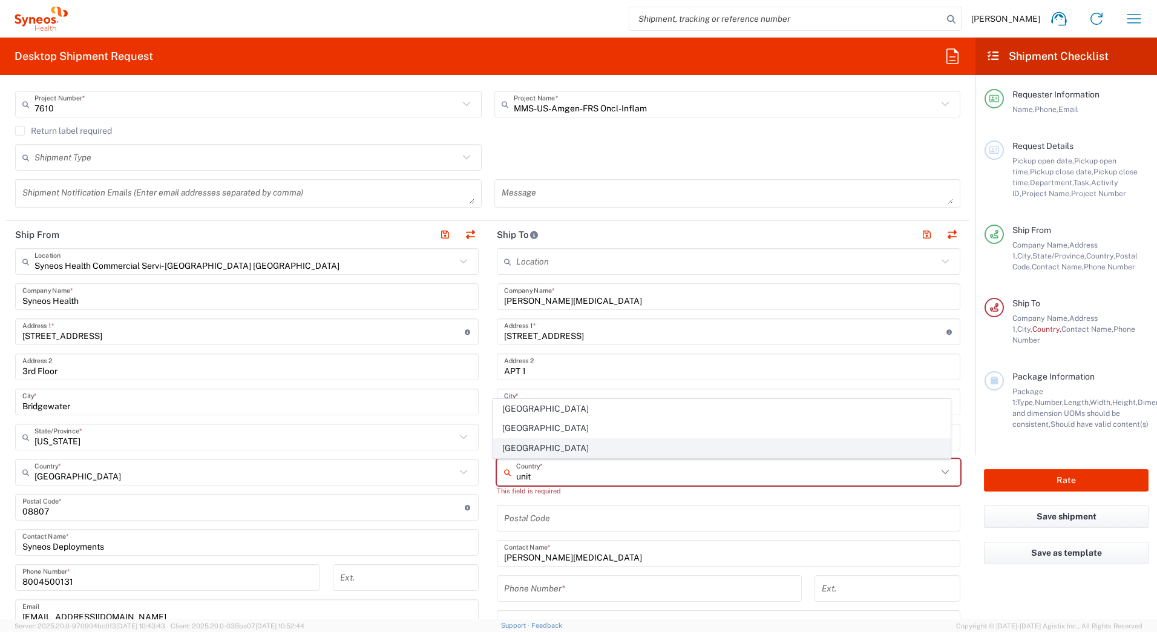
click at [522, 449] on span "[GEOGRAPHIC_DATA]" at bounding box center [722, 448] width 457 height 19
type input "[GEOGRAPHIC_DATA]"
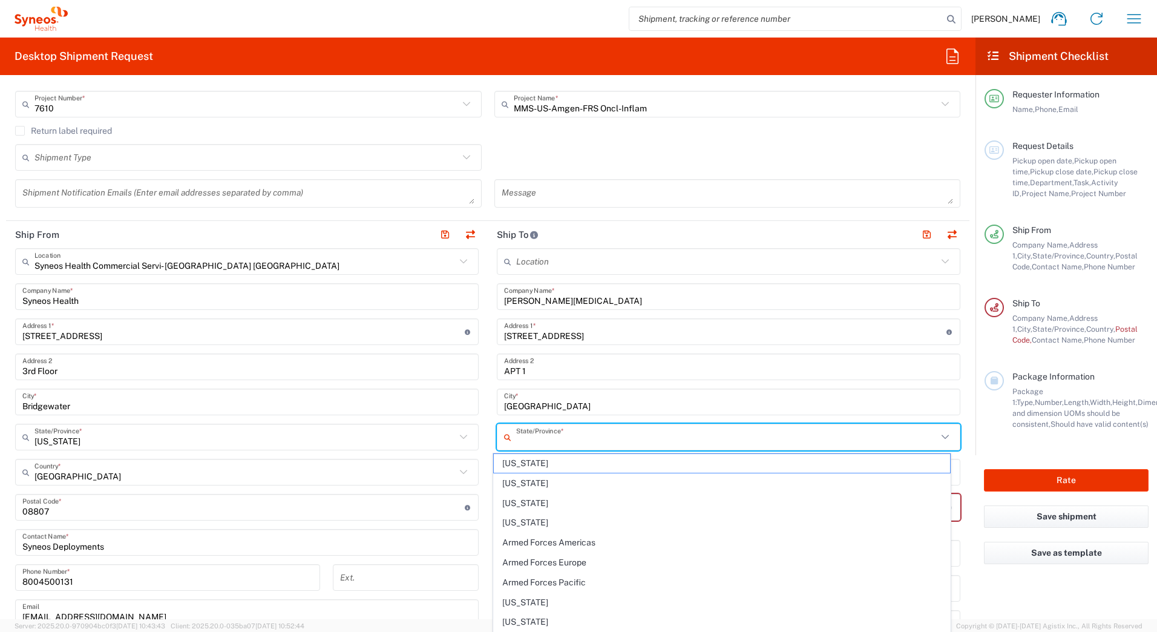
click at [535, 438] on input "text" at bounding box center [726, 437] width 421 height 21
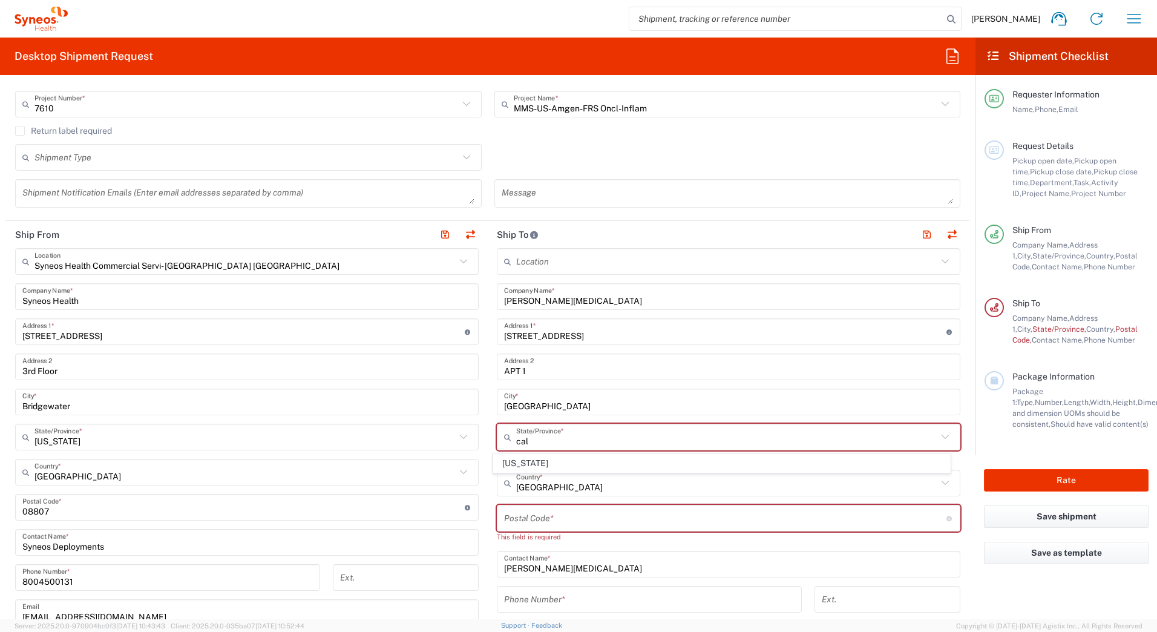
click at [523, 459] on span "[US_STATE]" at bounding box center [722, 463] width 457 height 19
type input "[US_STATE]"
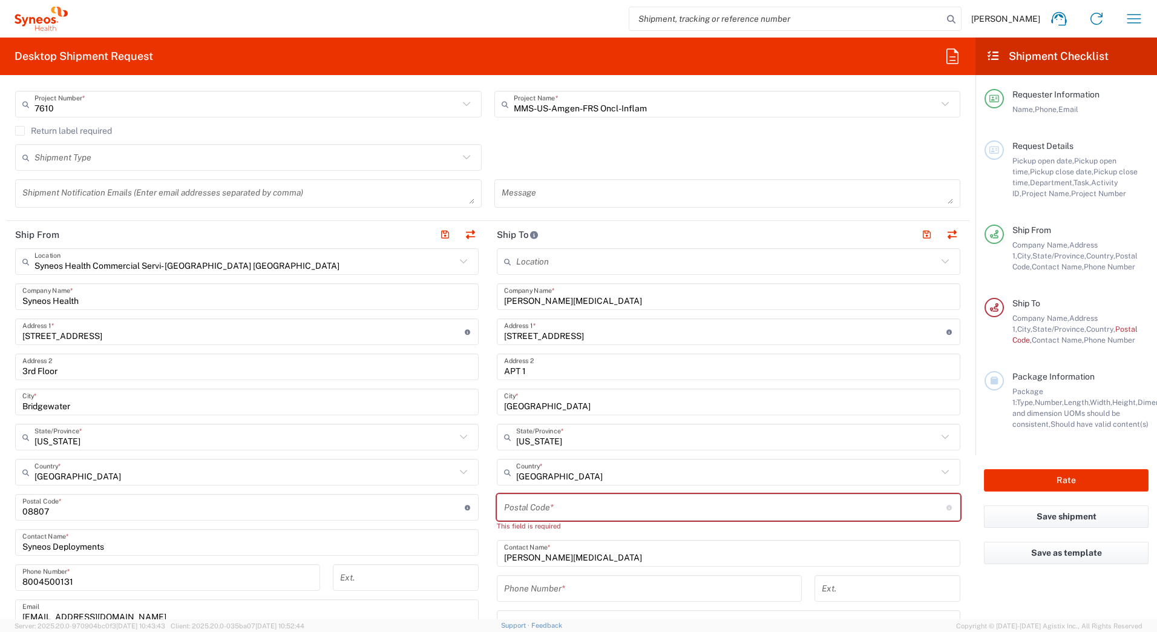
click at [594, 509] on input "undefined" at bounding box center [725, 507] width 443 height 21
paste input "91607"
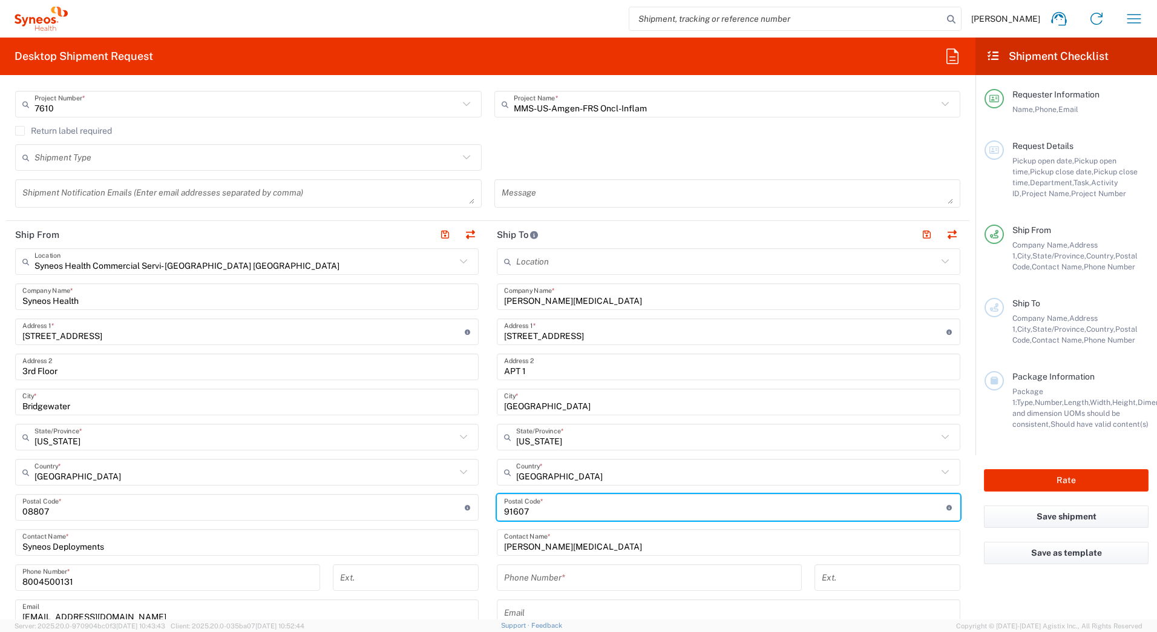
type input "91607"
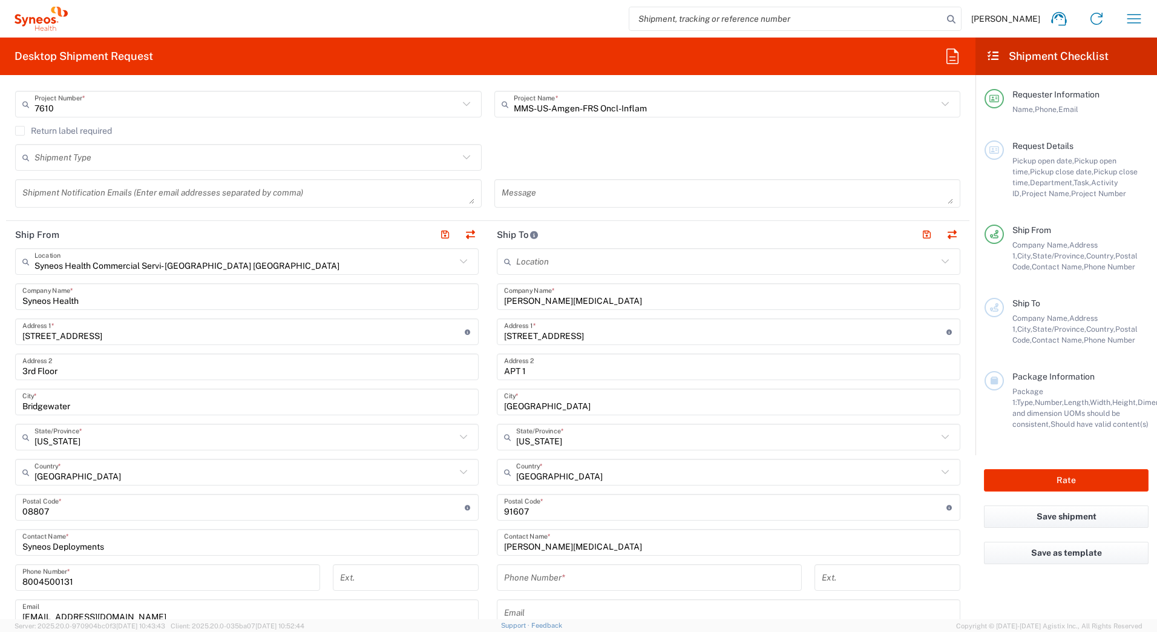
click at [552, 576] on input "tel" at bounding box center [649, 577] width 291 height 21
paste input "6262414737"
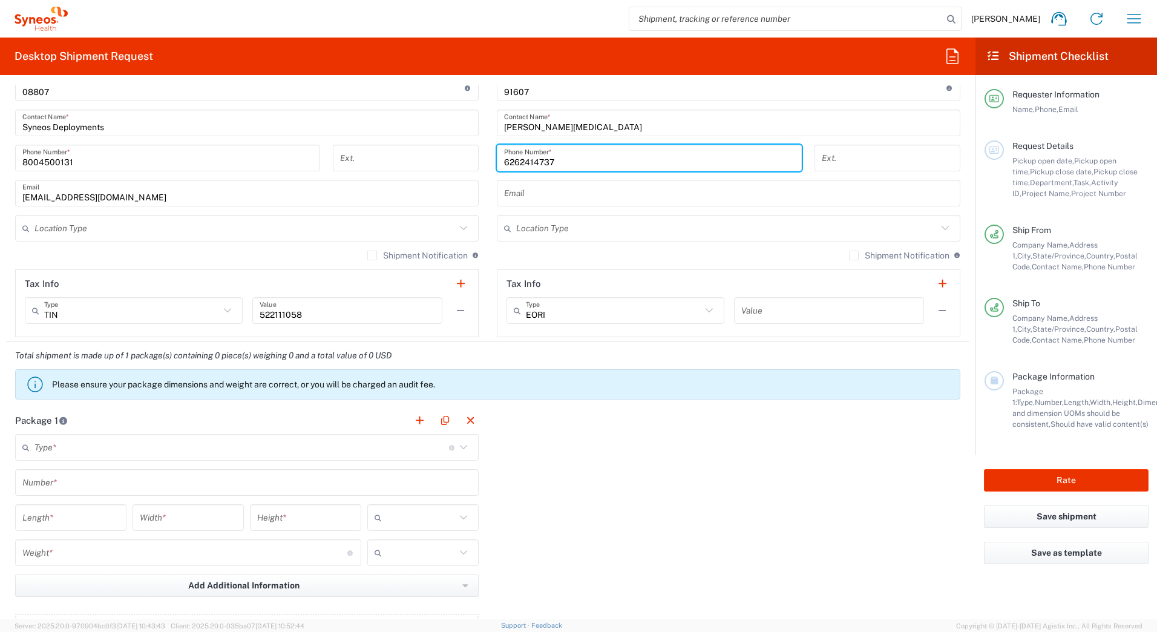
scroll to position [726, 0]
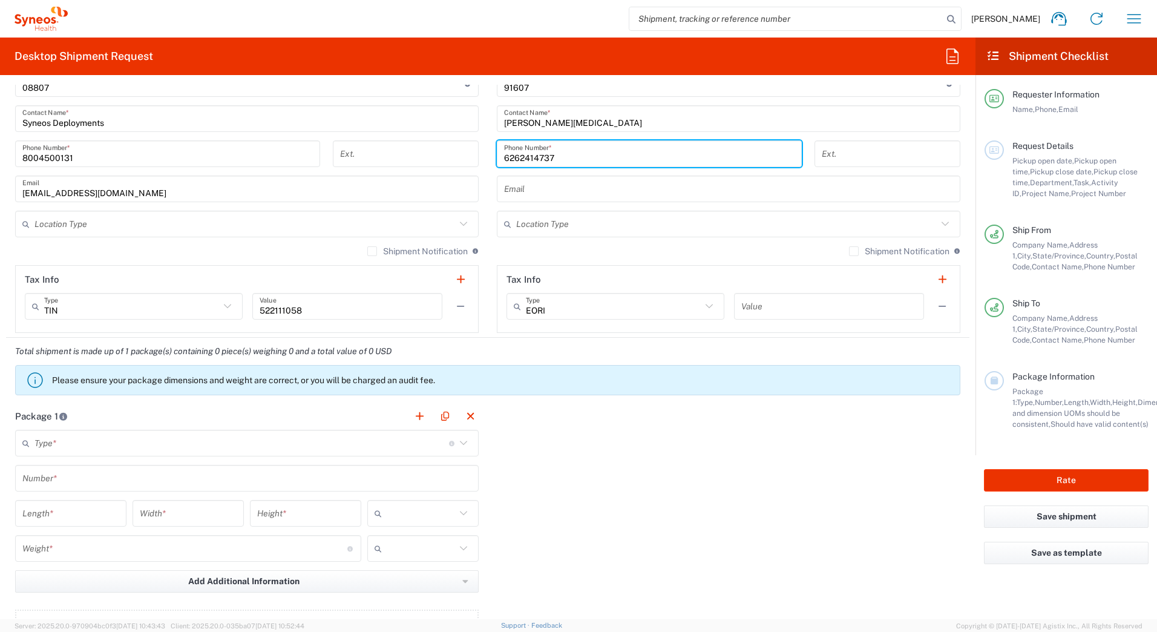
type input "6262414737"
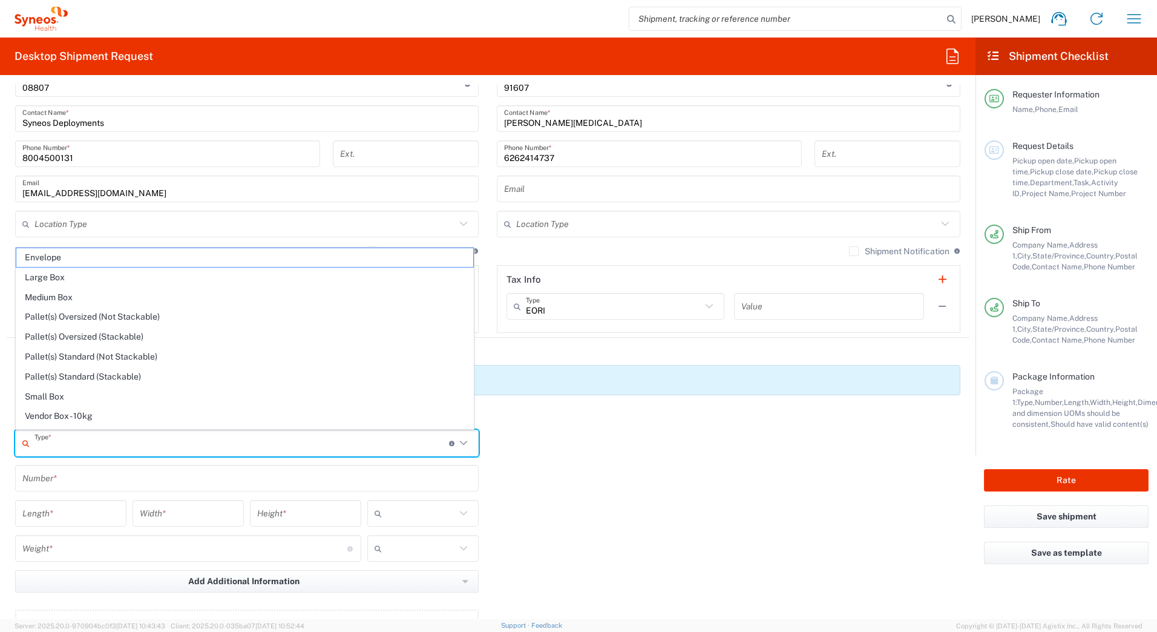
click at [85, 447] on input "text" at bounding box center [242, 443] width 415 height 21
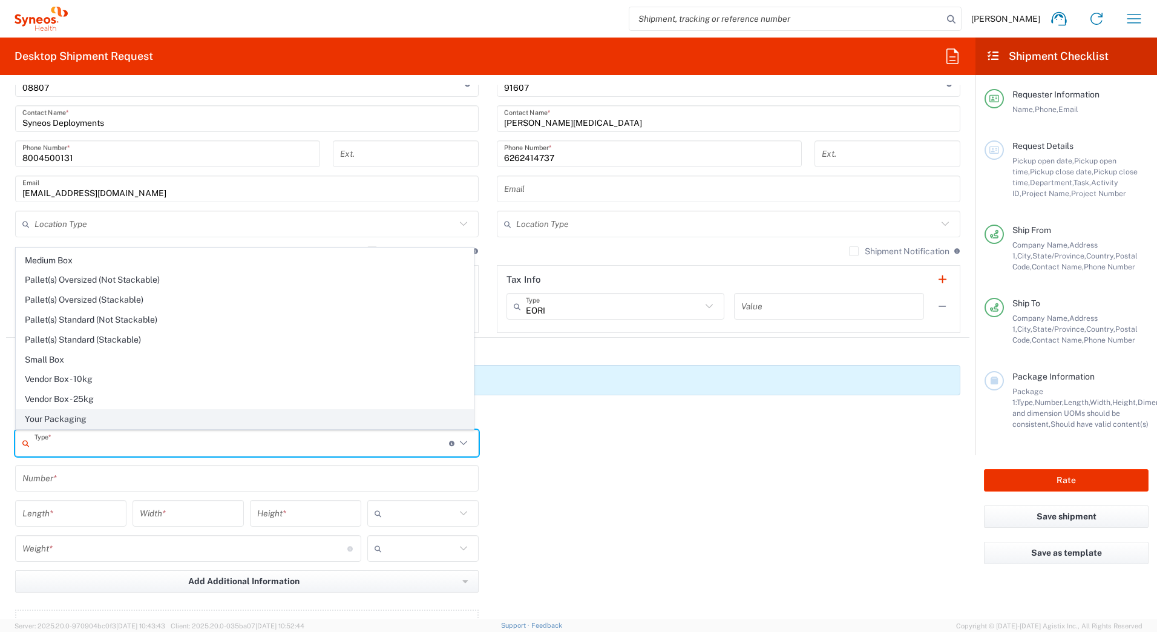
click at [86, 423] on span "Your Packaging" at bounding box center [244, 419] width 457 height 19
type input "Your Packaging"
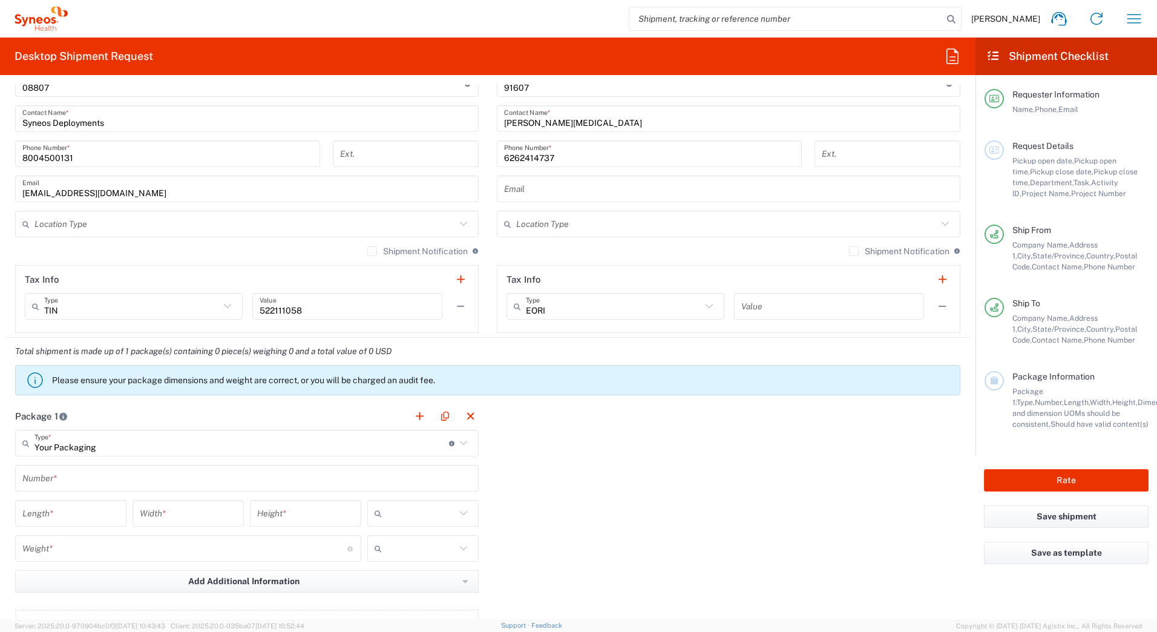
click at [71, 481] on input "text" at bounding box center [246, 478] width 449 height 21
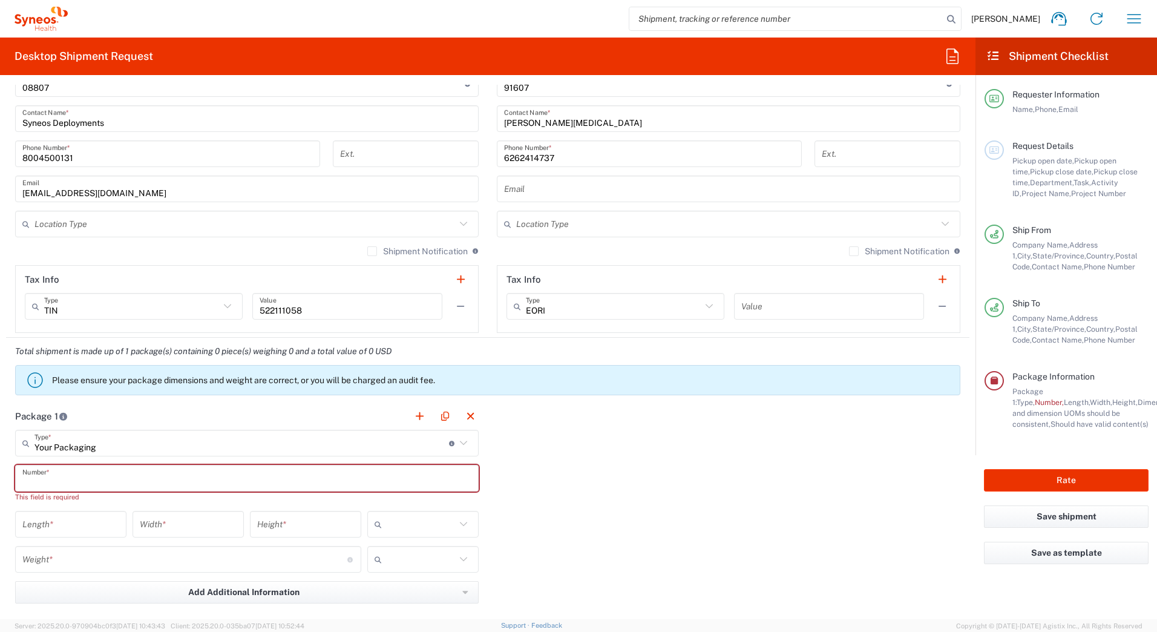
click at [36, 476] on input "text" at bounding box center [246, 478] width 449 height 21
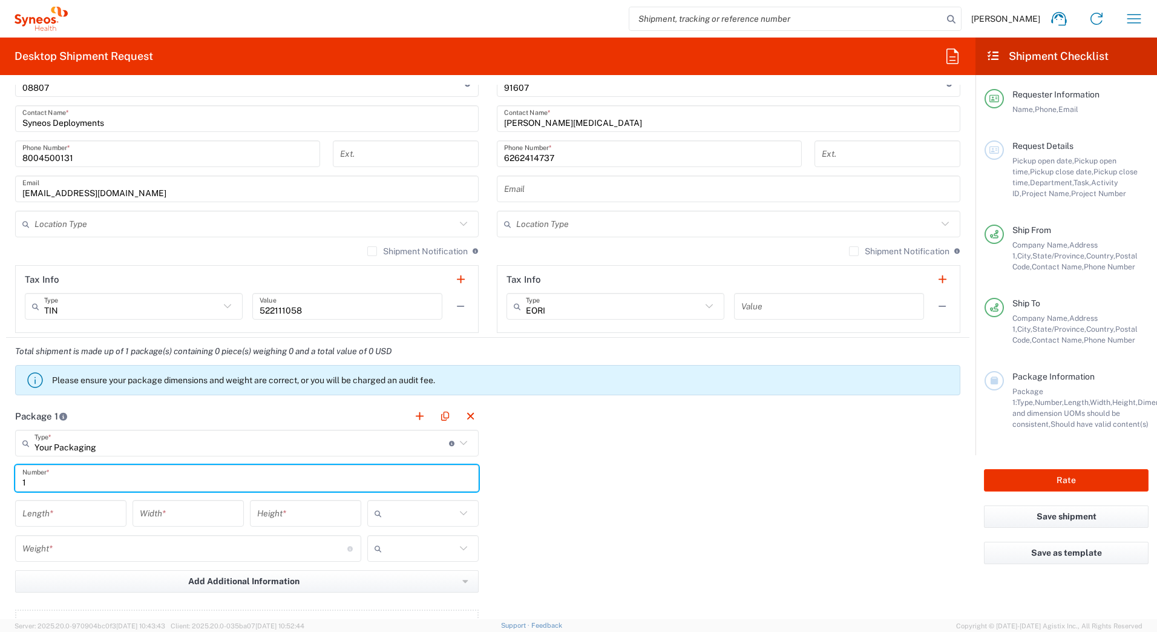
type input "1"
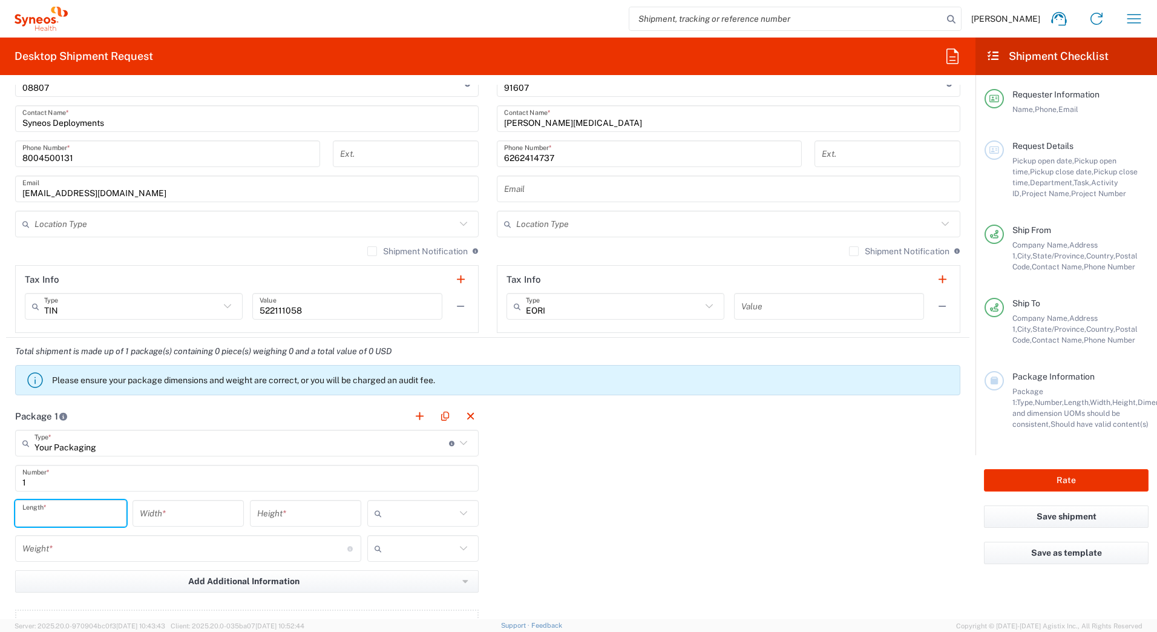
click at [36, 512] on input "number" at bounding box center [70, 513] width 97 height 21
type input "18"
type input "12"
type input "6"
click at [395, 508] on input "text" at bounding box center [421, 513] width 69 height 19
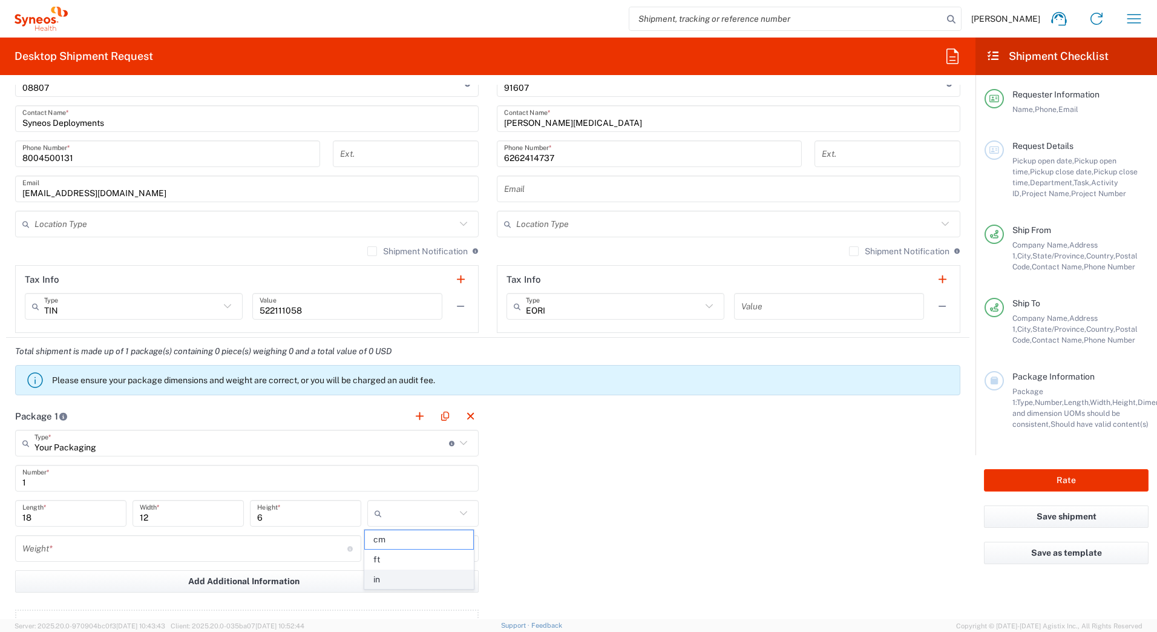
click at [386, 573] on span "in" at bounding box center [419, 579] width 108 height 19
type input "in"
click at [82, 553] on input "number" at bounding box center [184, 548] width 325 height 21
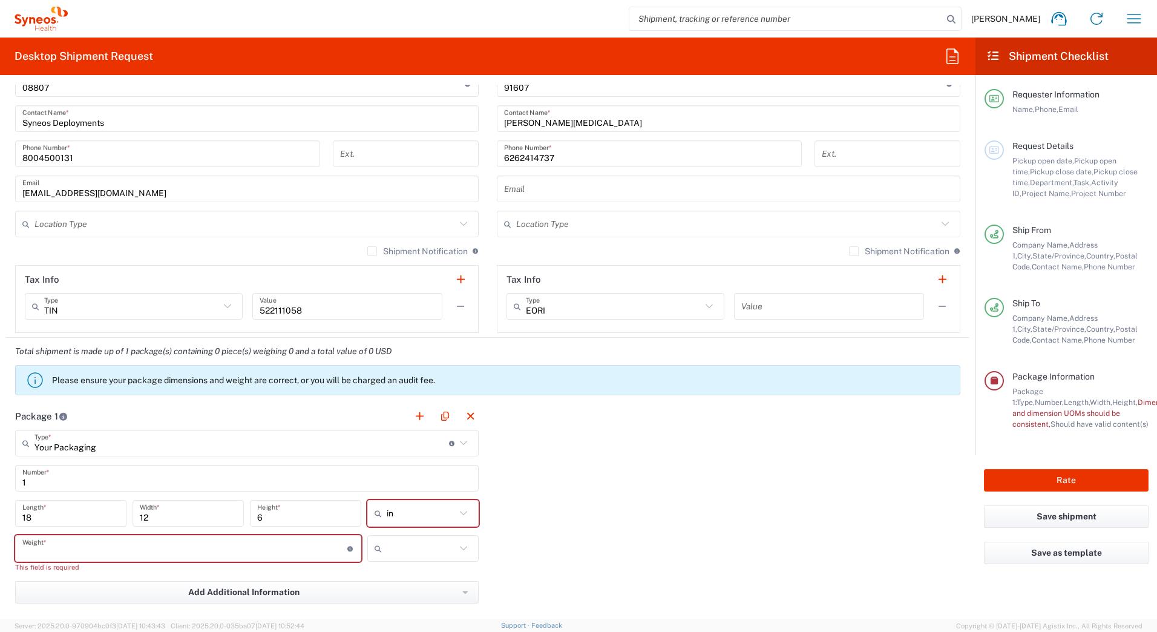
click at [197, 551] on input "number" at bounding box center [184, 548] width 325 height 21
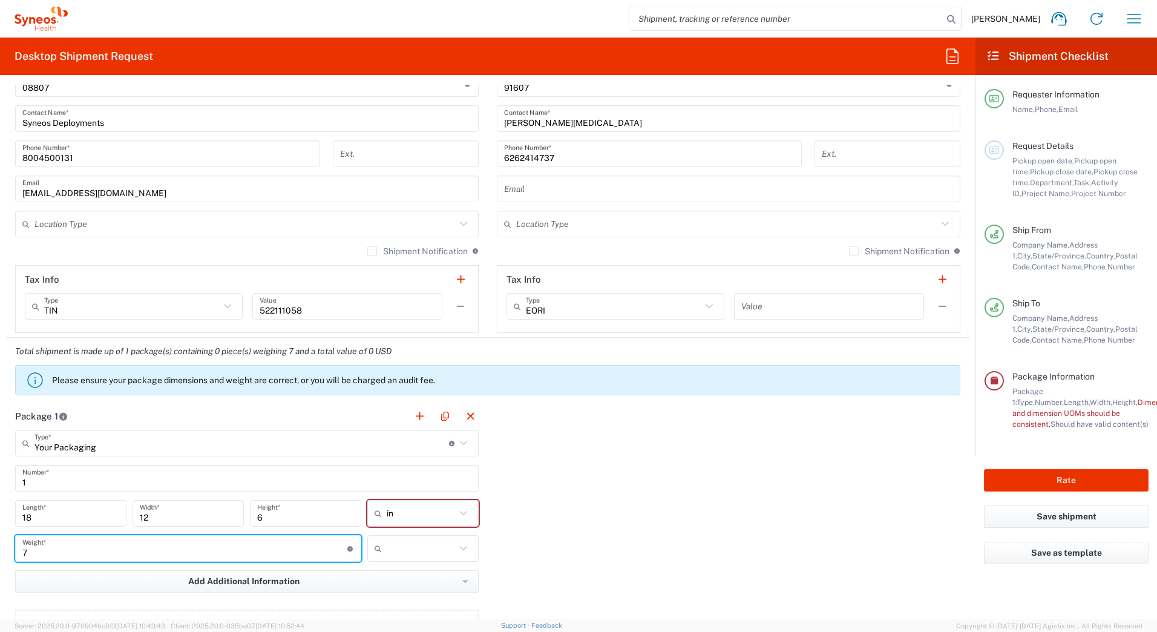
type input "7"
click at [428, 551] on input "text" at bounding box center [421, 548] width 69 height 19
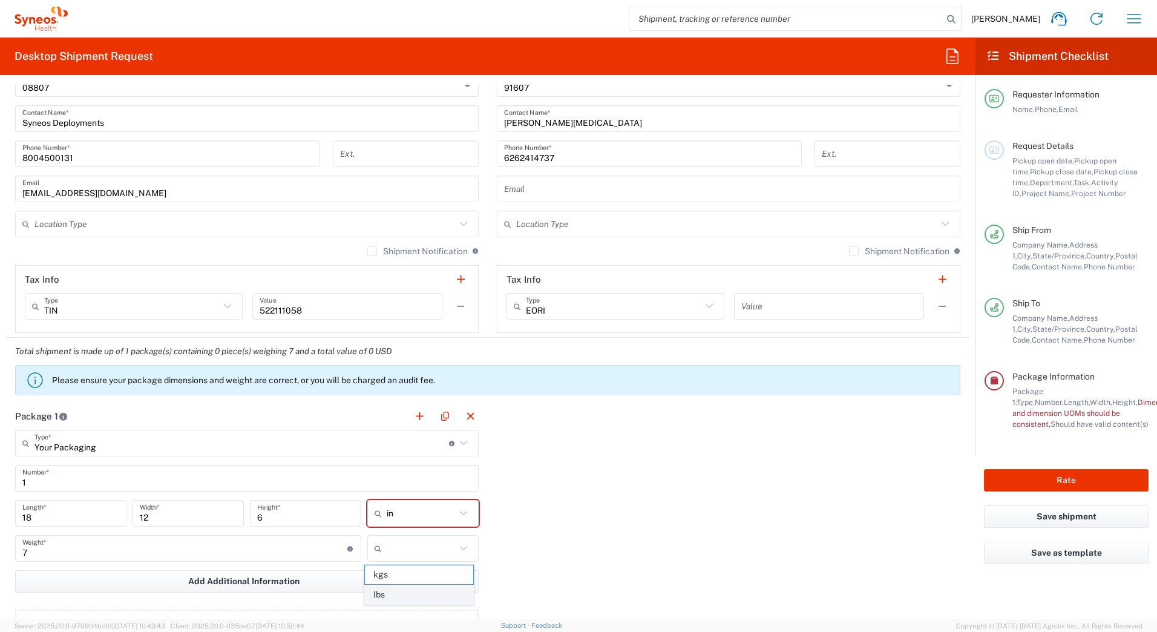
click at [400, 592] on span "lbs" at bounding box center [419, 594] width 108 height 19
type input "lbs"
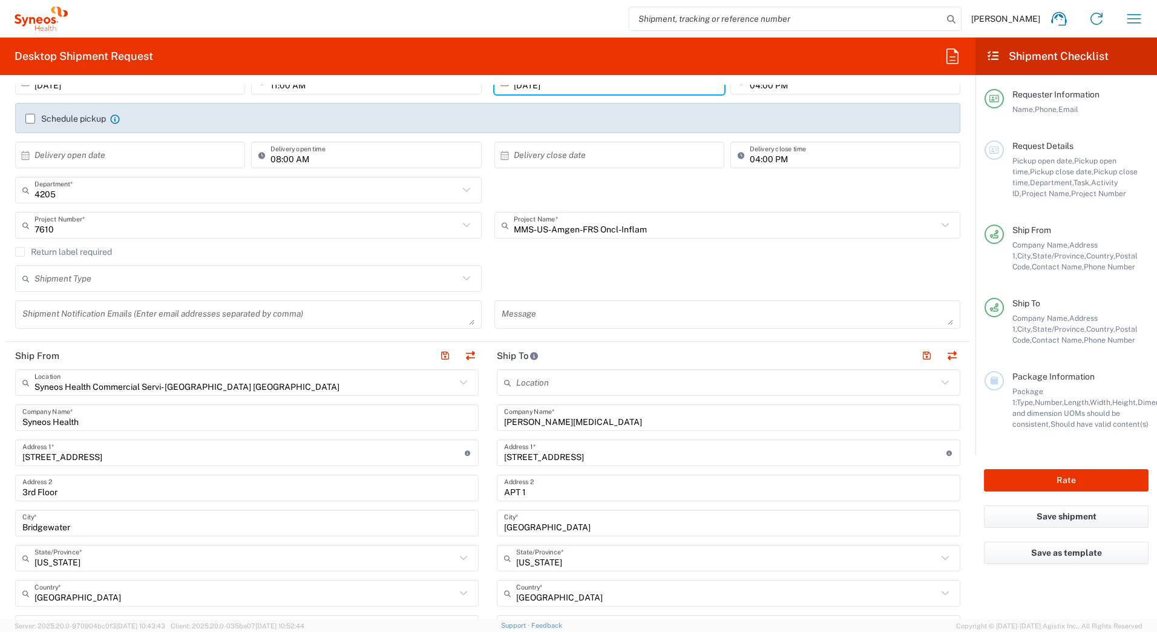
scroll to position [0, 0]
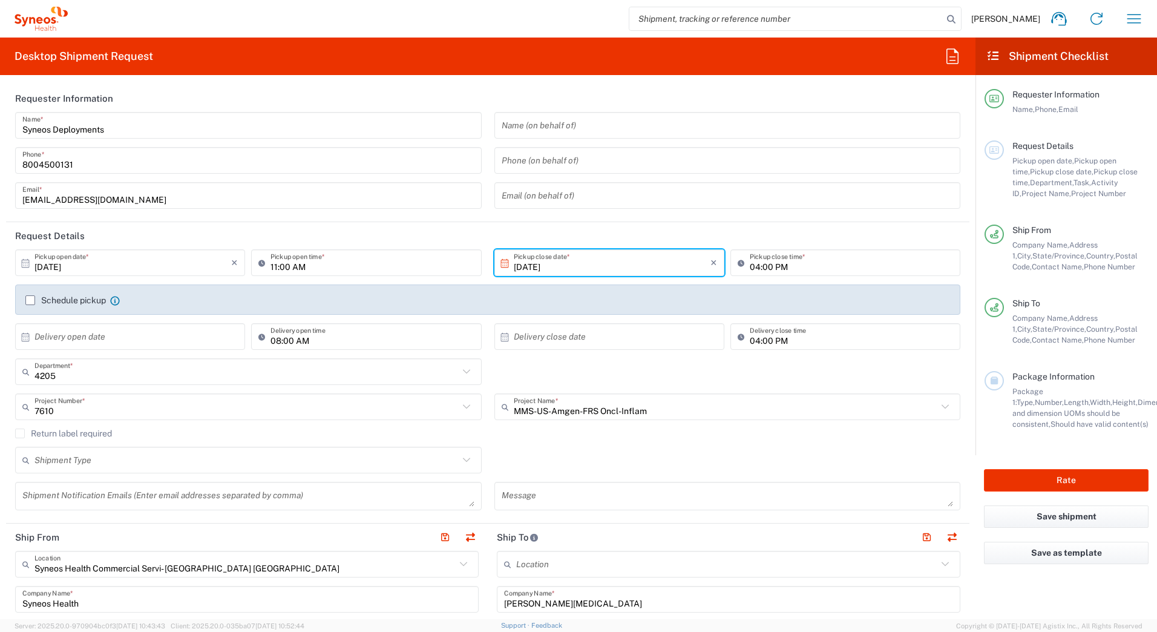
click at [19, 433] on label "Return label required" at bounding box center [63, 434] width 97 height 10
click at [20, 433] on input "Return label required" at bounding box center [20, 433] width 0 height 0
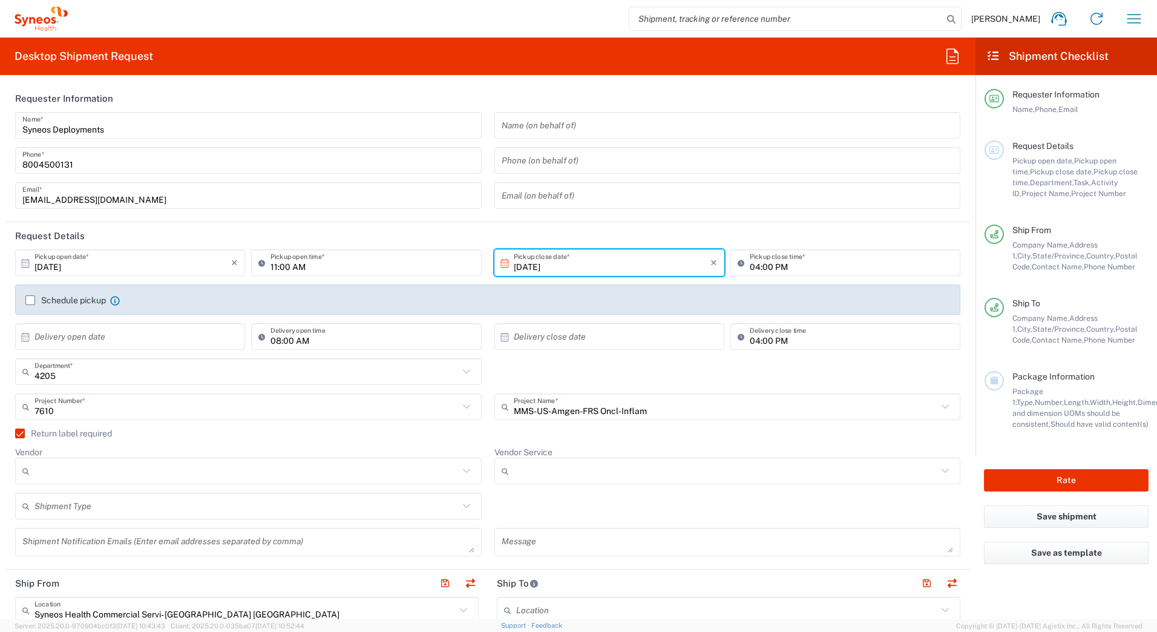
click at [50, 470] on input "Vendor" at bounding box center [247, 470] width 424 height 19
click at [48, 536] on span "UPS" at bounding box center [245, 537] width 459 height 19
type input "UPS"
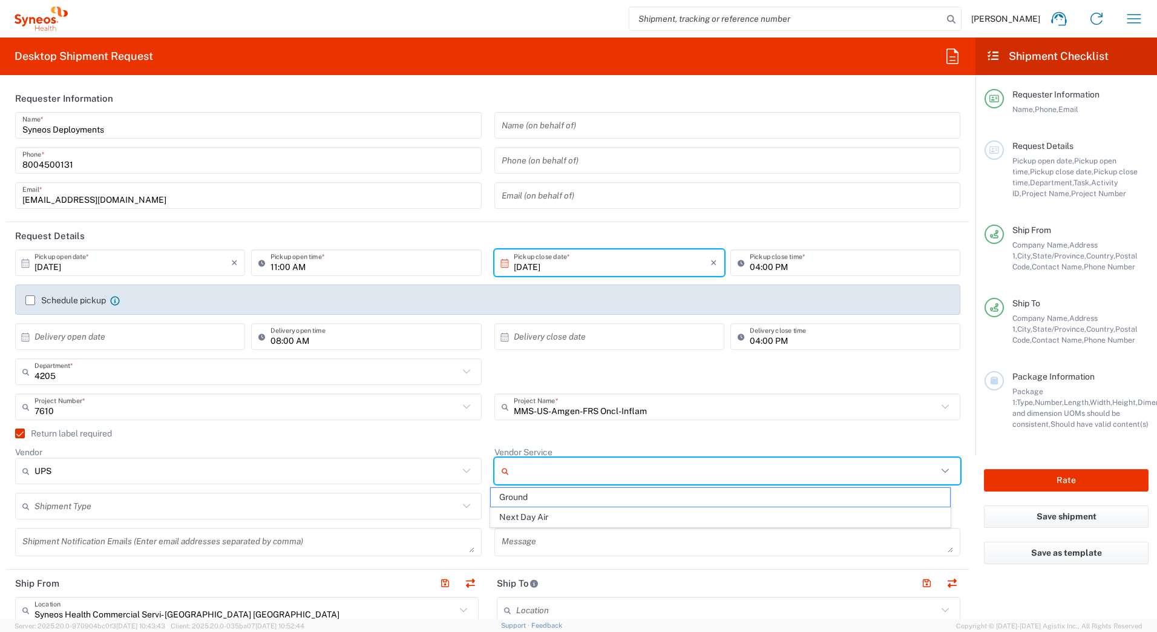
click at [514, 469] on input "Vendor Service" at bounding box center [726, 470] width 424 height 19
click at [511, 495] on span "Ground" at bounding box center [720, 497] width 459 height 19
type input "Ground"
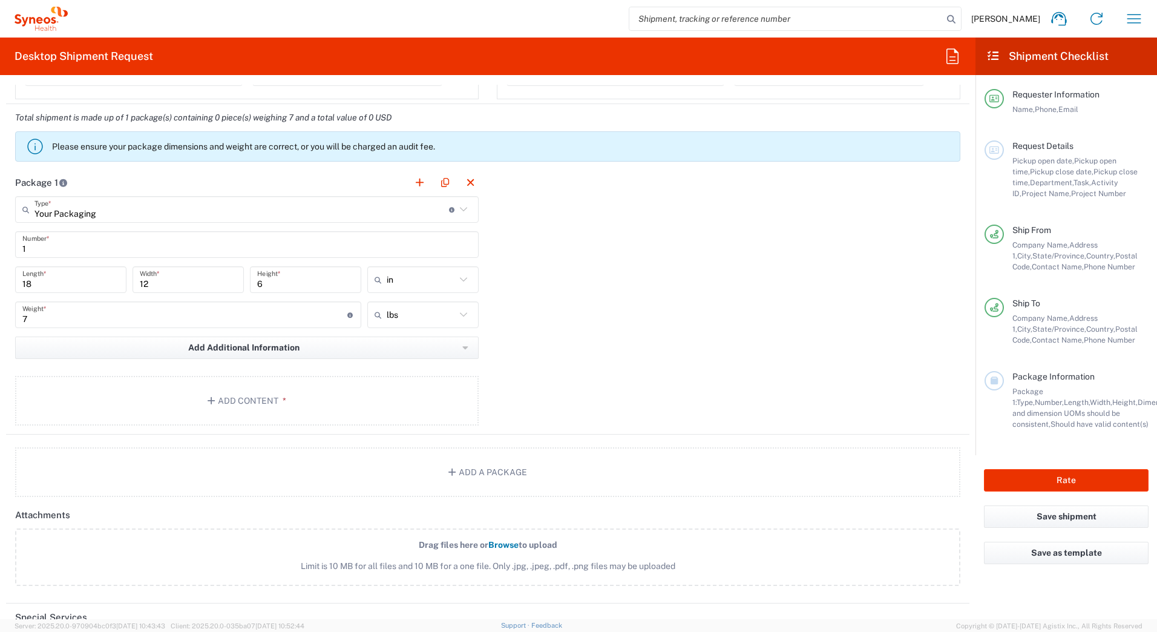
scroll to position [1029, 0]
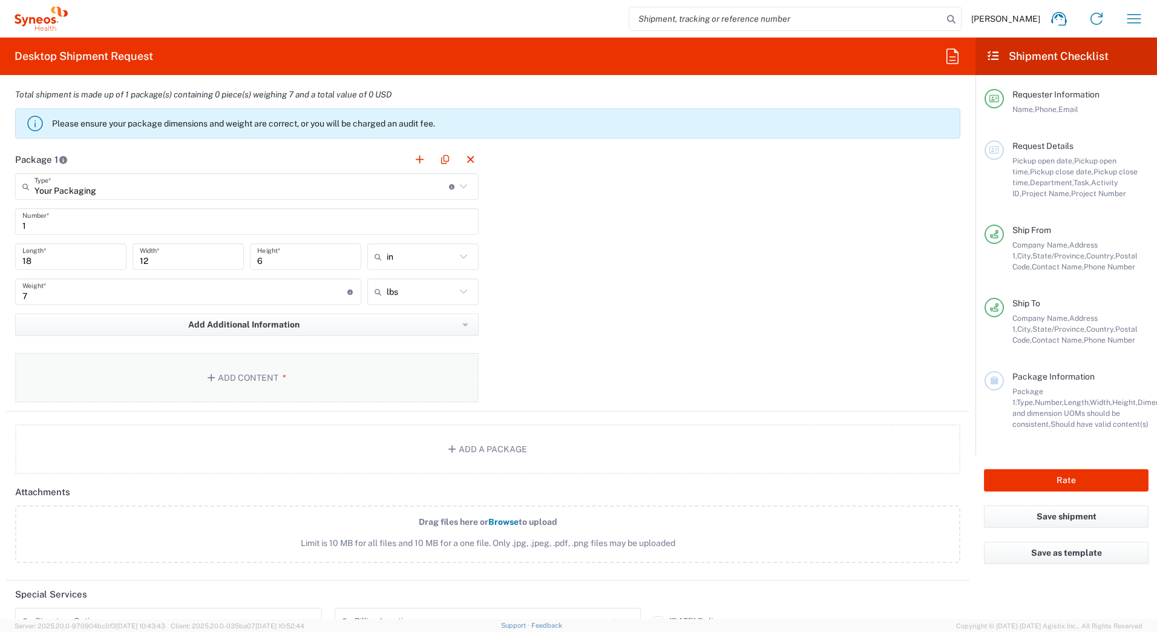
click at [206, 373] on button "Add Content *" at bounding box center [247, 378] width 464 height 50
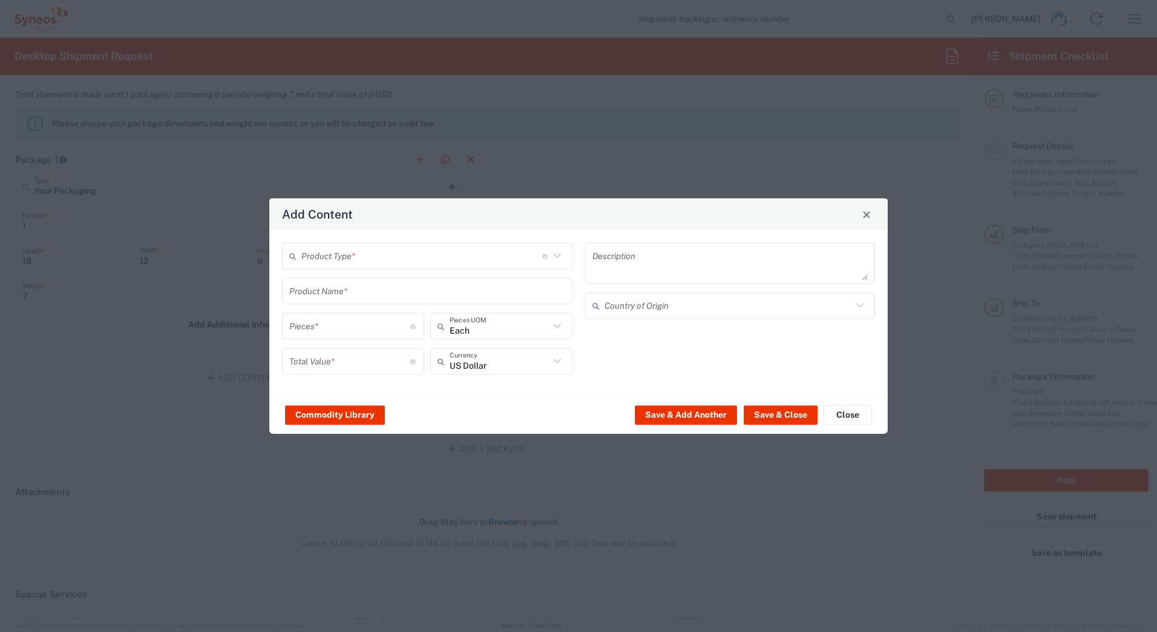
click at [325, 262] on input "text" at bounding box center [421, 255] width 241 height 21
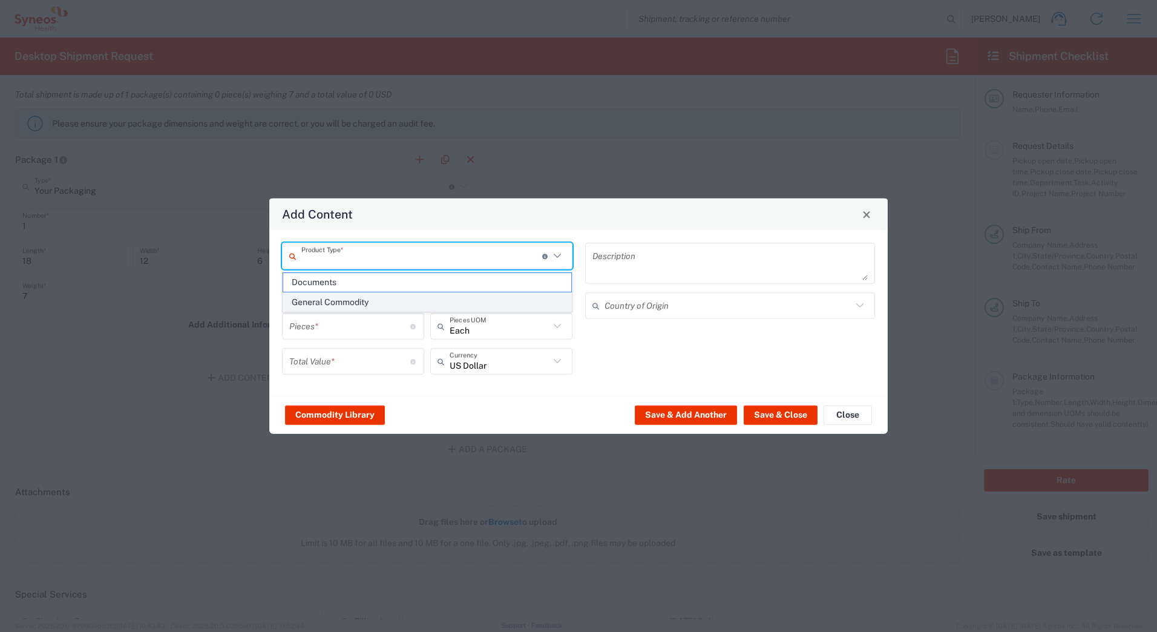
click at [324, 298] on span "General Commodity" at bounding box center [427, 302] width 288 height 19
type input "General Commodity"
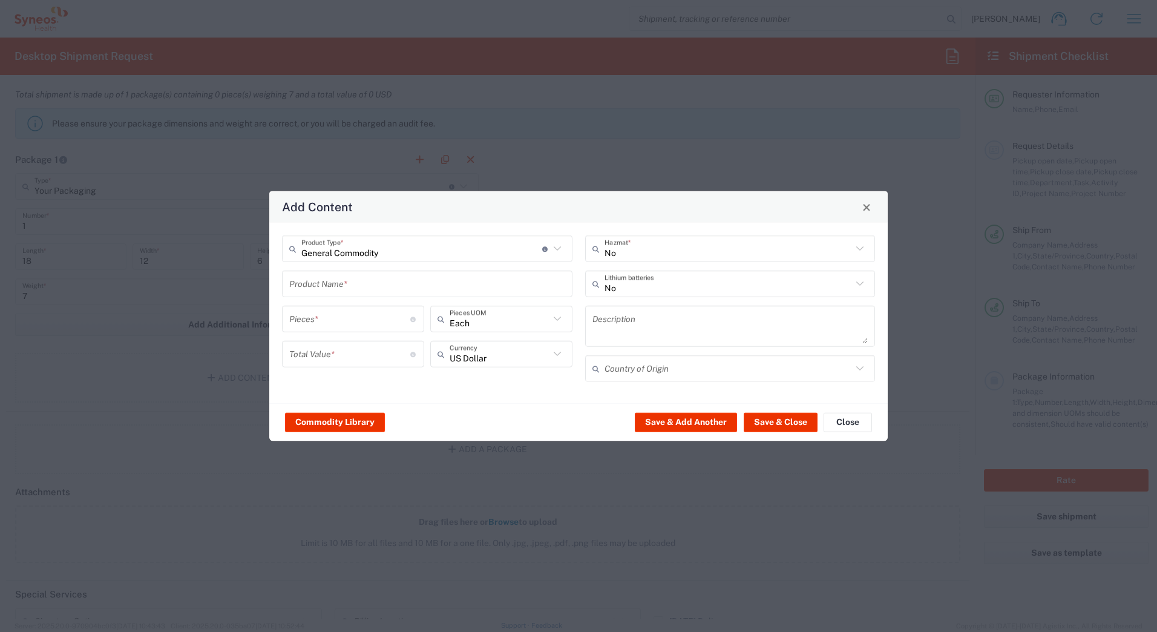
click at [318, 280] on input "text" at bounding box center [427, 283] width 276 height 21
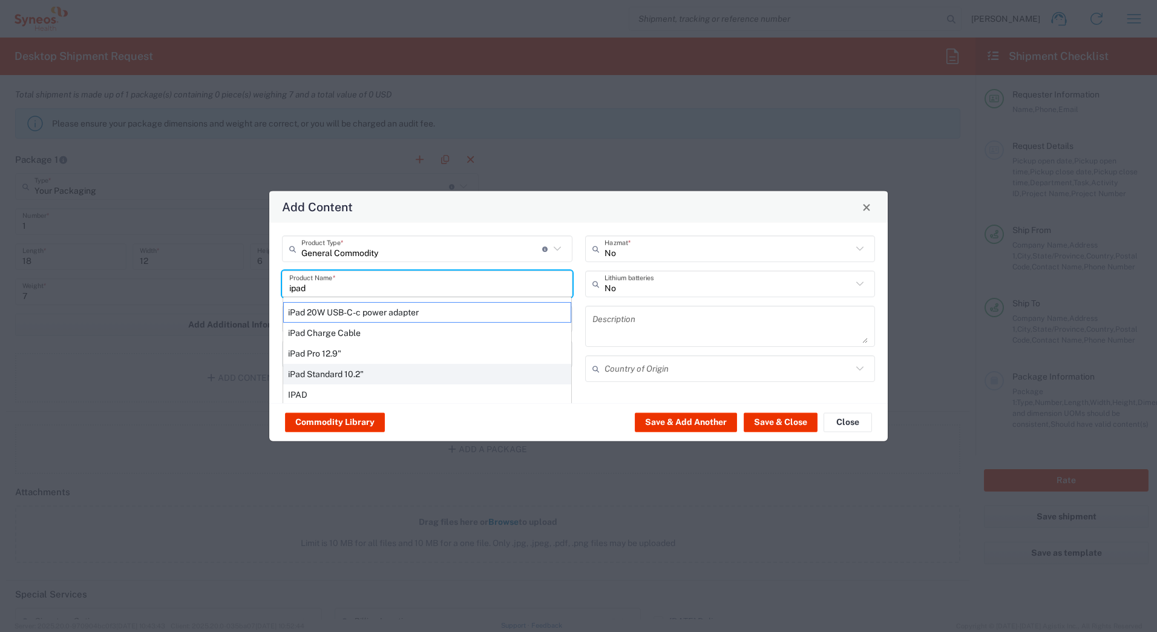
click at [311, 369] on div "iPad Standard 10.2"" at bounding box center [427, 374] width 288 height 21
type input "iPad Standard 10.2""
type input "1"
type textarea "iPad Standard 10.2""
type input "[GEOGRAPHIC_DATA]"
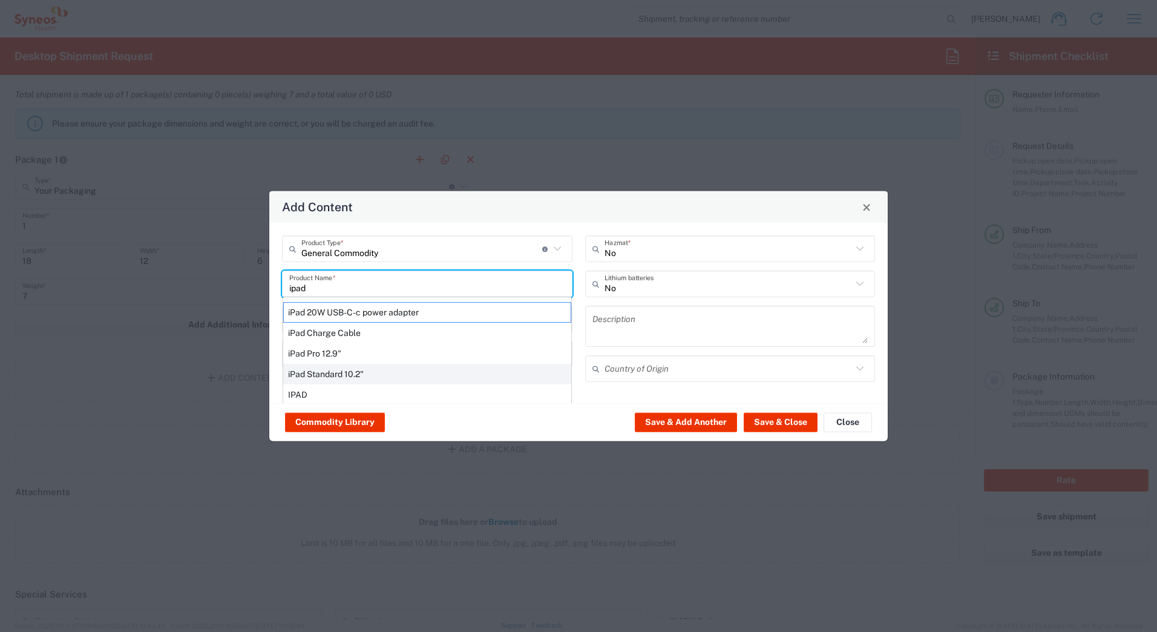
type input "Yes"
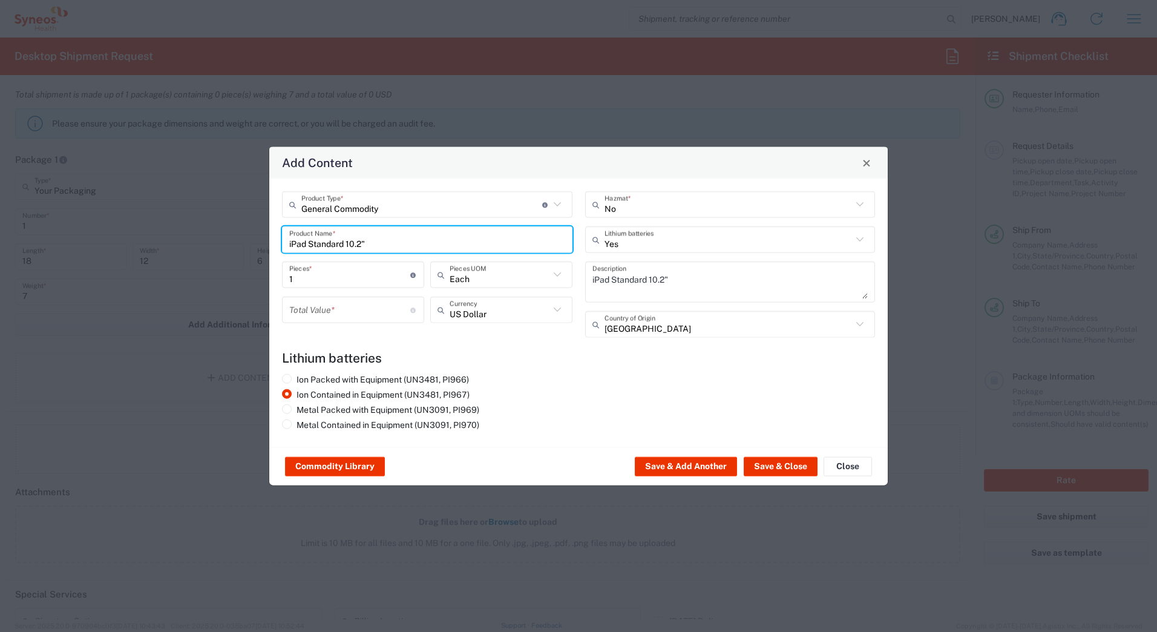
click at [312, 313] on input "number" at bounding box center [349, 309] width 121 height 21
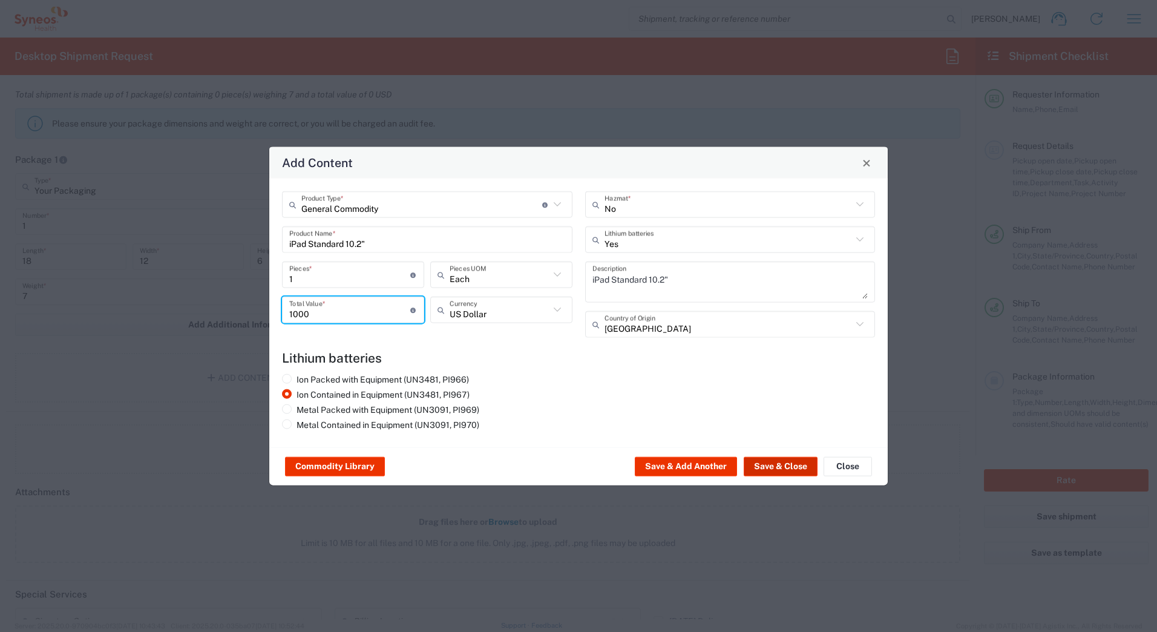
type input "1000"
click at [772, 467] on button "Save & Close" at bounding box center [781, 466] width 74 height 19
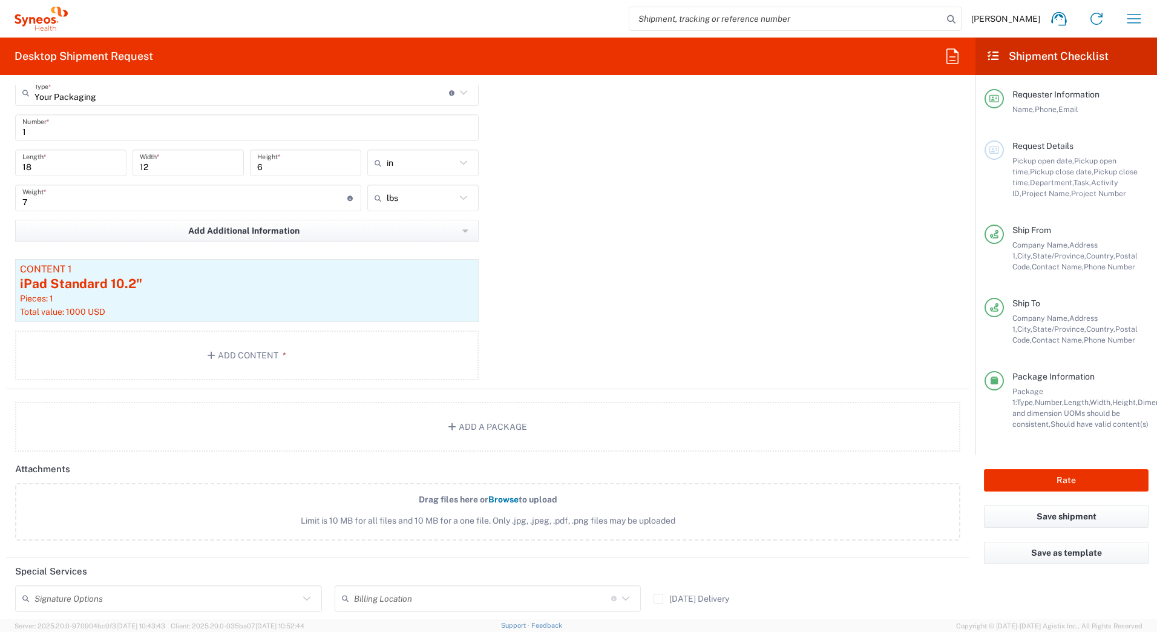
scroll to position [1271, 0]
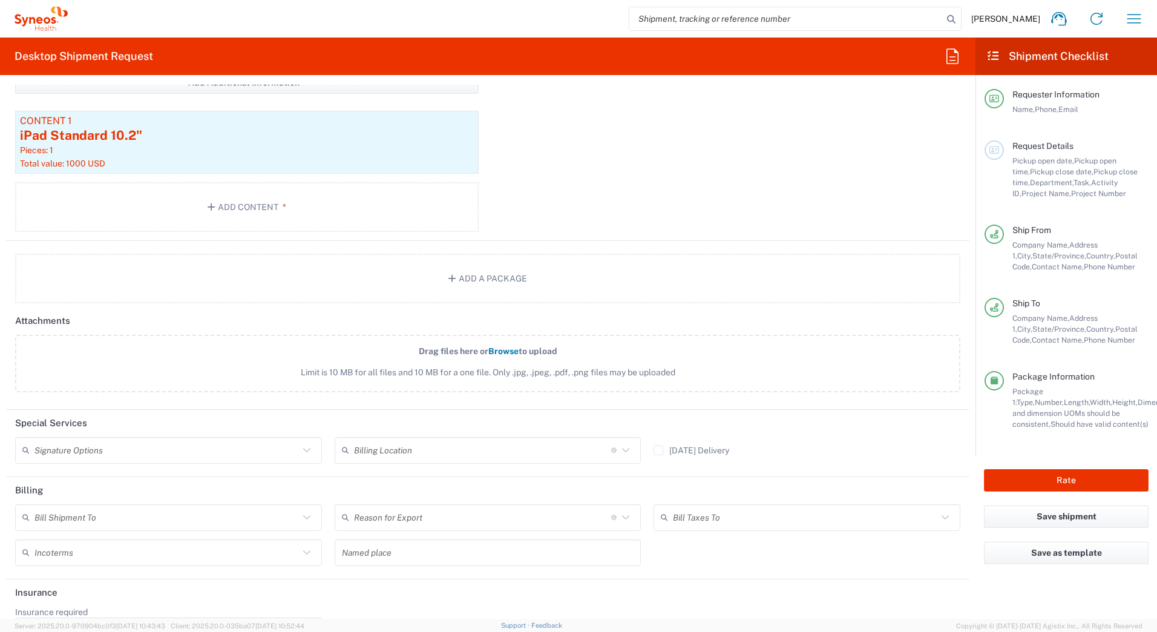
click at [101, 450] on input "text" at bounding box center [167, 449] width 265 height 21
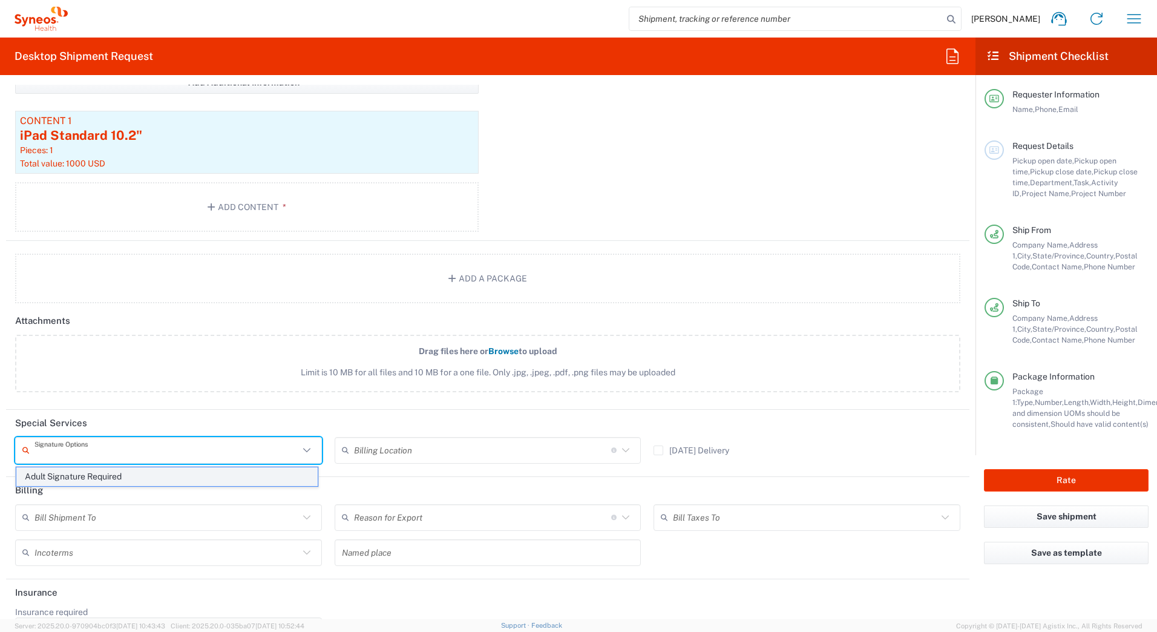
click at [98, 474] on span "Adult Signature Required" at bounding box center [166, 476] width 301 height 19
type input "Adult Signature Required"
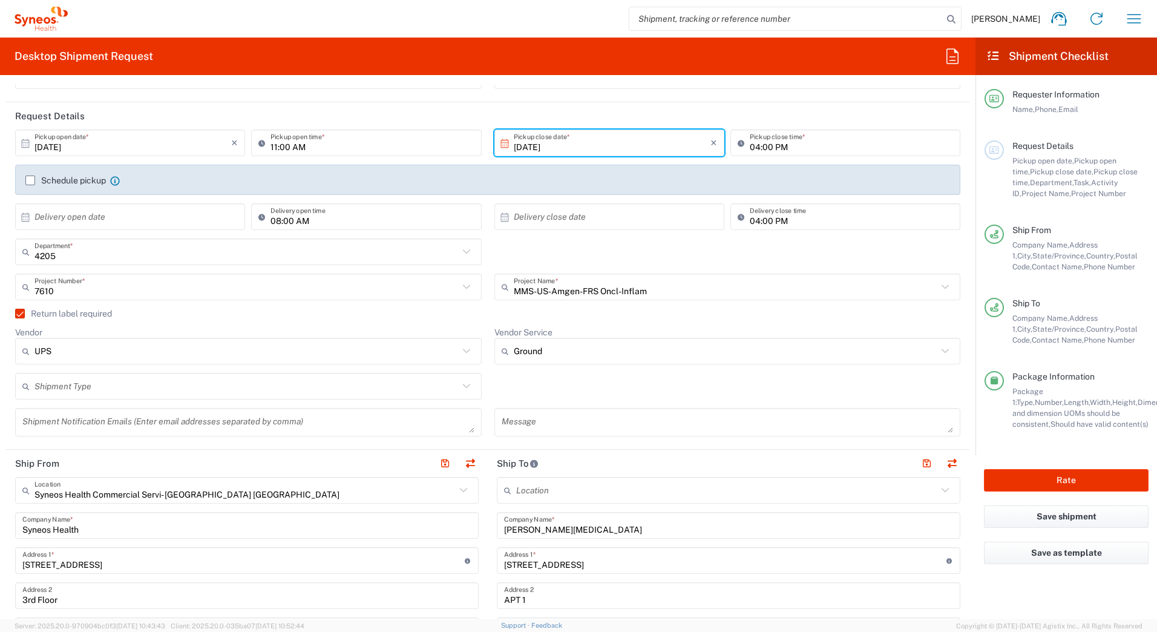
scroll to position [121, 0]
click at [1018, 476] on button "Rate" at bounding box center [1066, 480] width 165 height 22
type input "7610"
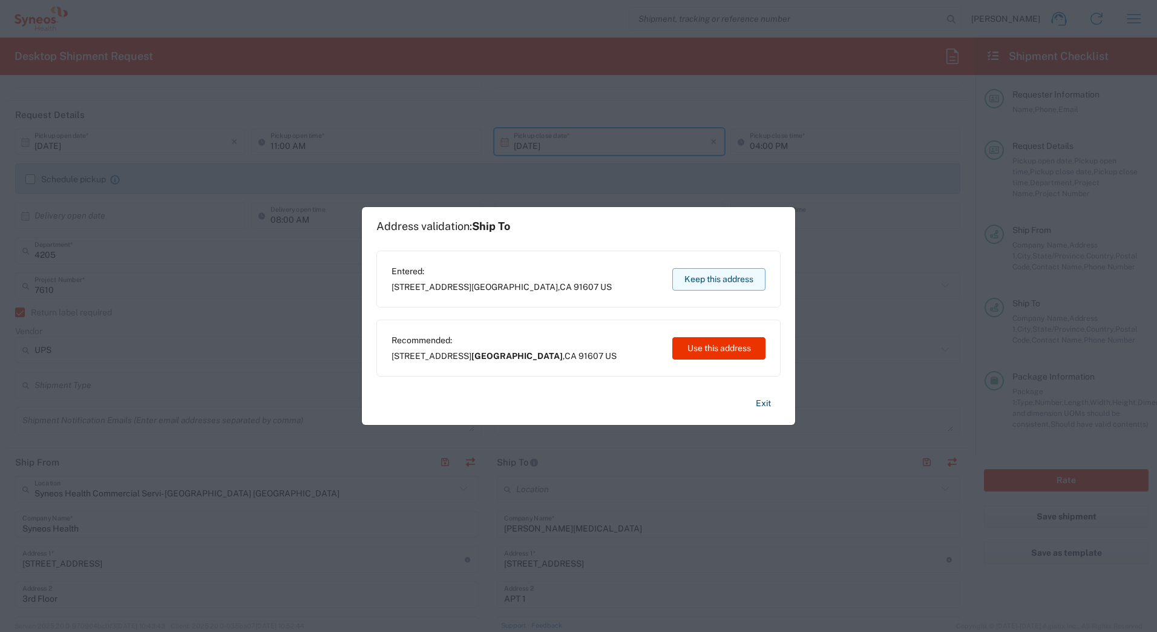
click at [711, 280] on button "Keep this address" at bounding box center [719, 279] width 93 height 22
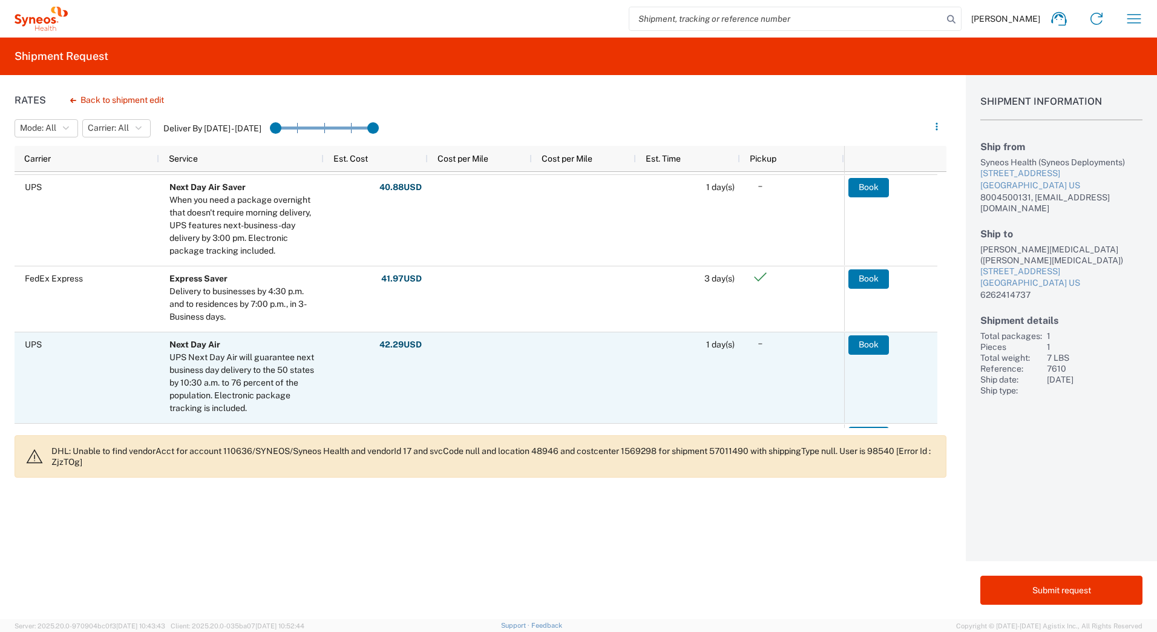
scroll to position [303, 0]
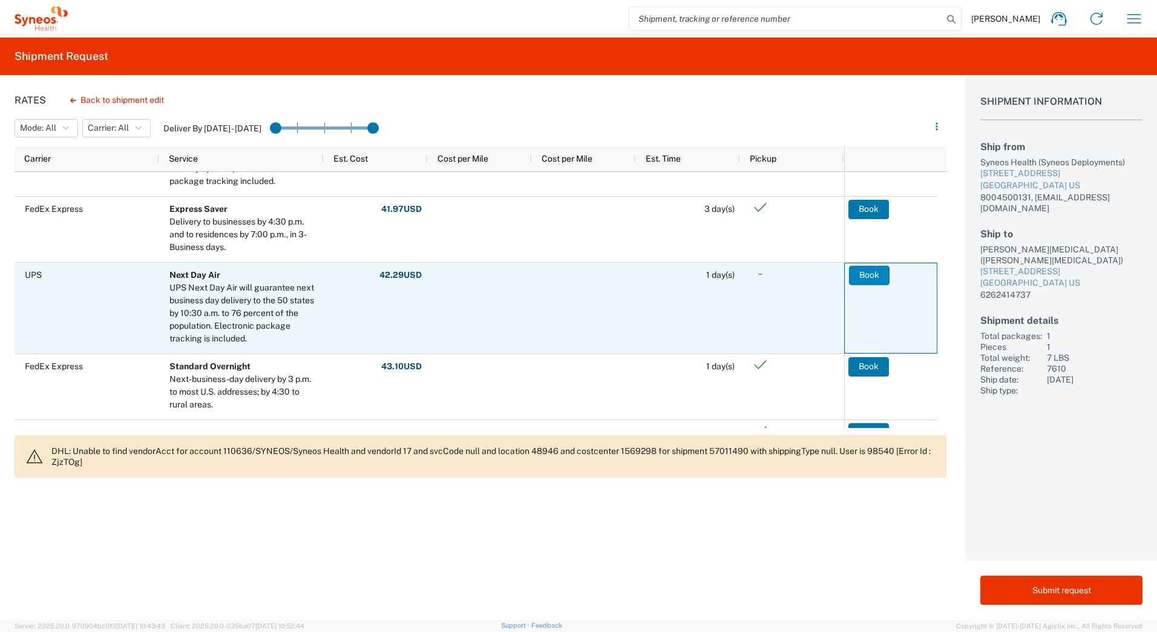
click at [866, 275] on button "Book" at bounding box center [869, 275] width 41 height 19
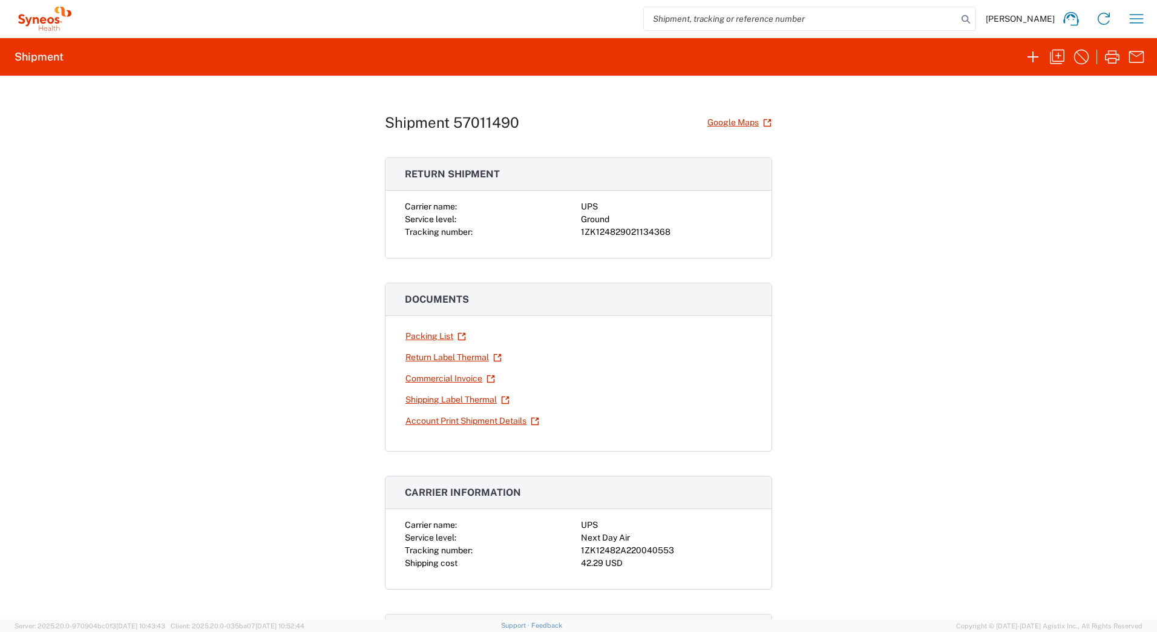
click at [619, 236] on div "1ZK124829021134368" at bounding box center [666, 232] width 171 height 13
copy div "1ZK124829021134368"
click at [650, 547] on div "1ZK12482A220040553" at bounding box center [666, 550] width 171 height 13
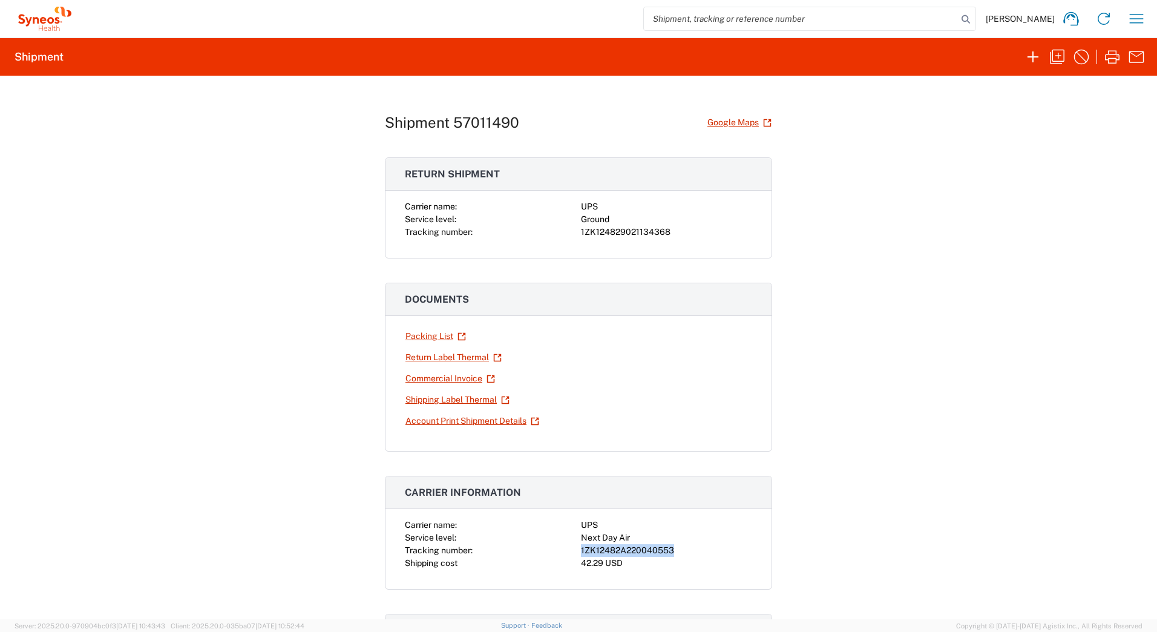
copy div "1ZK12482A220040553"
click at [418, 355] on link "Return Label Thermal" at bounding box center [453, 357] width 97 height 21
click at [424, 401] on link "Shipping Label Thermal" at bounding box center [457, 399] width 105 height 21
click at [1057, 56] on icon "button" at bounding box center [1057, 57] width 15 height 15
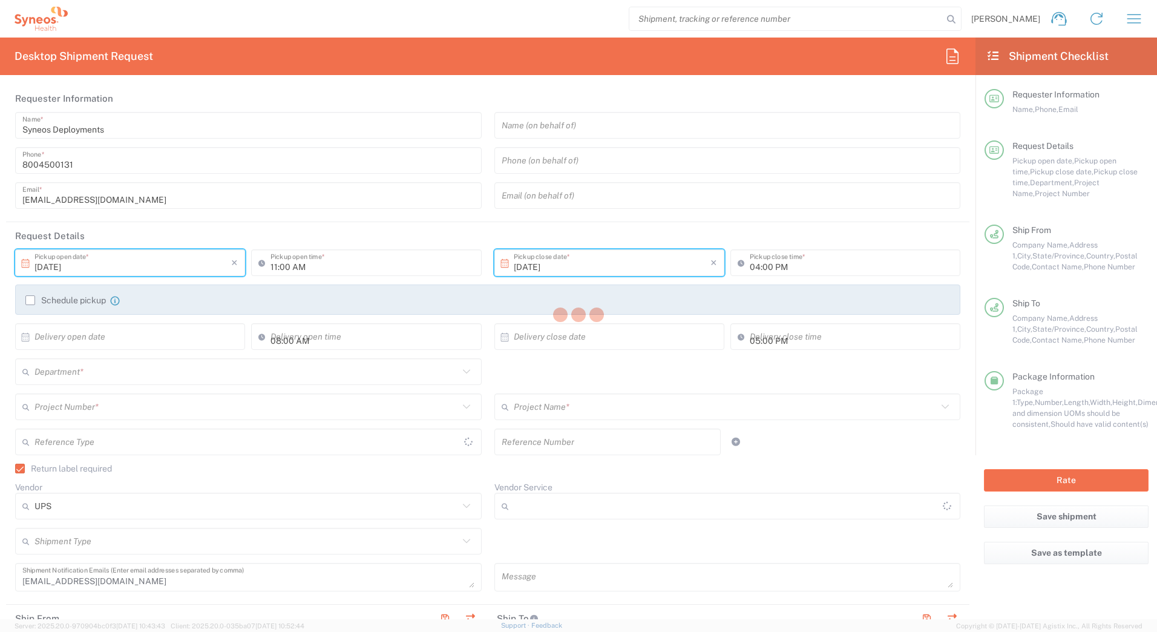
type input "[US_STATE]"
type input "Your Packaging"
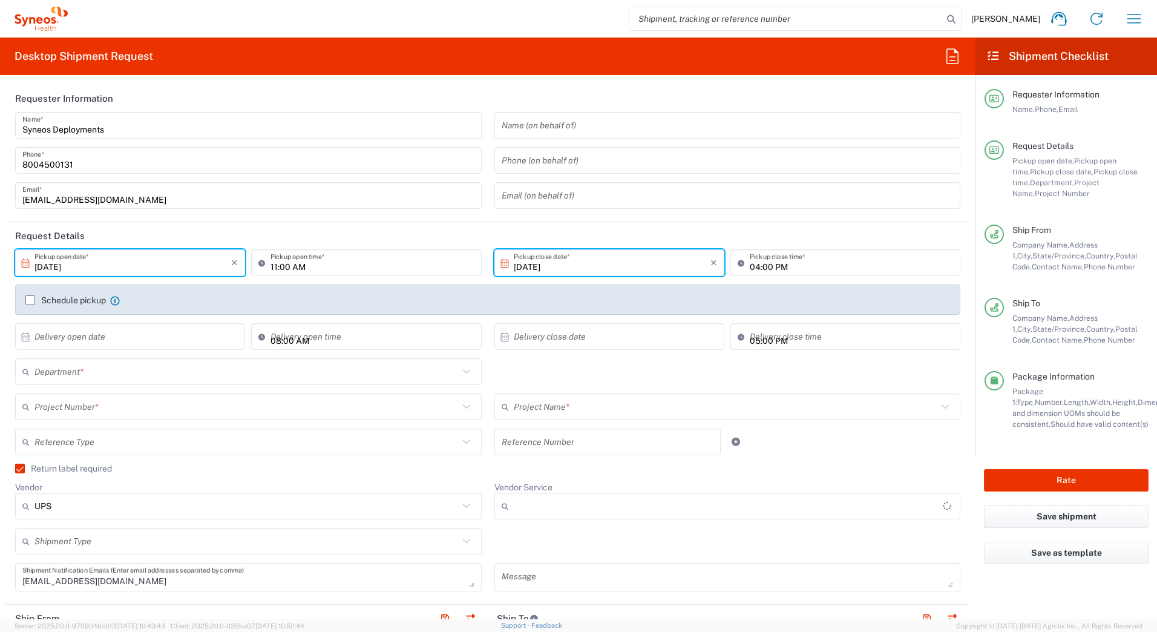
type input "Ground"
type input "7610"
type input "4205"
type input "MMS-US-Amgen-FRS Oncl-Inflam"
click at [20, 466] on label "Return label required" at bounding box center [63, 469] width 97 height 10
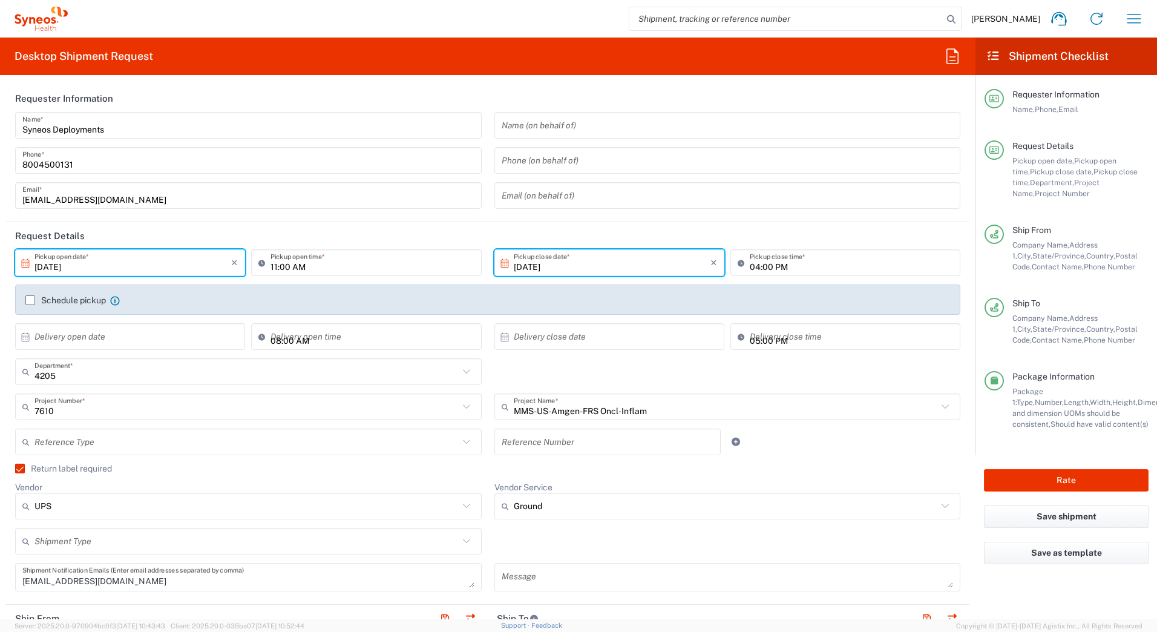
click at [15, 469] on input "Return label required" at bounding box center [15, 469] width 0 height 0
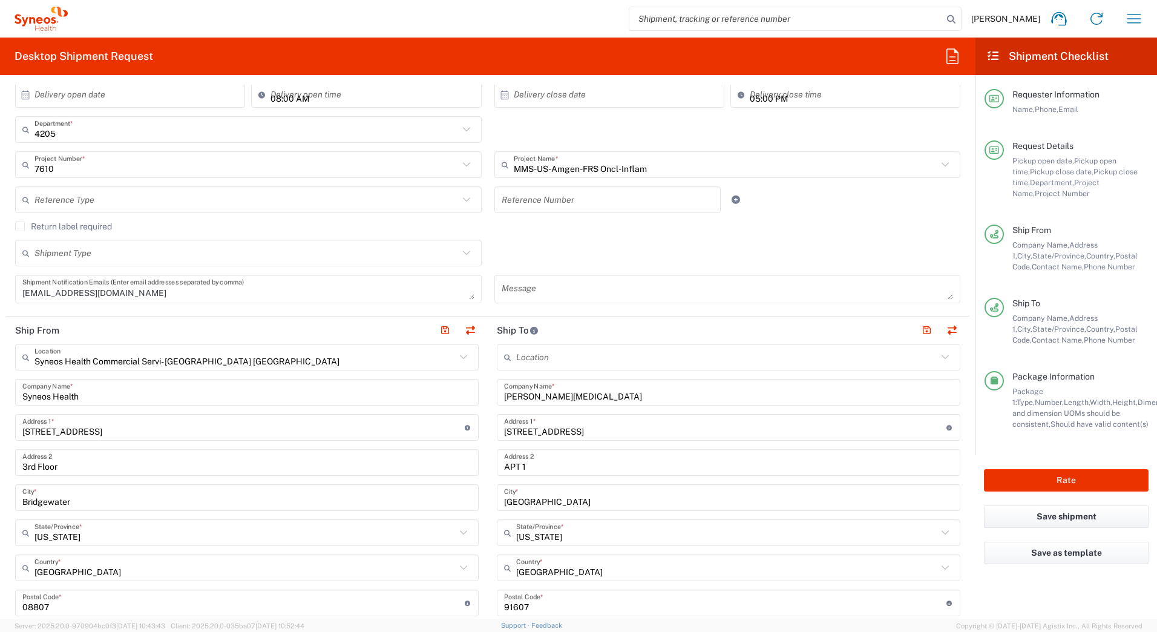
scroll to position [303, 0]
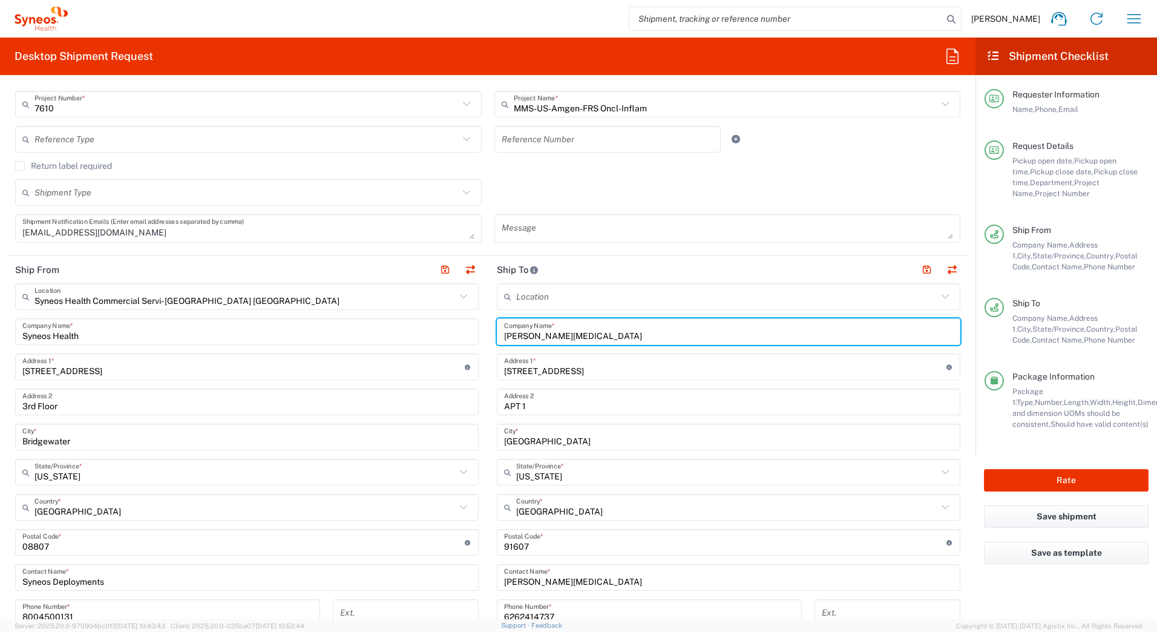
drag, startPoint x: 551, startPoint y: 337, endPoint x: 495, endPoint y: 332, distance: 57.1
click at [497, 332] on div "[PERSON_NAME][MEDICAL_DATA] Company Name *" at bounding box center [729, 331] width 464 height 27
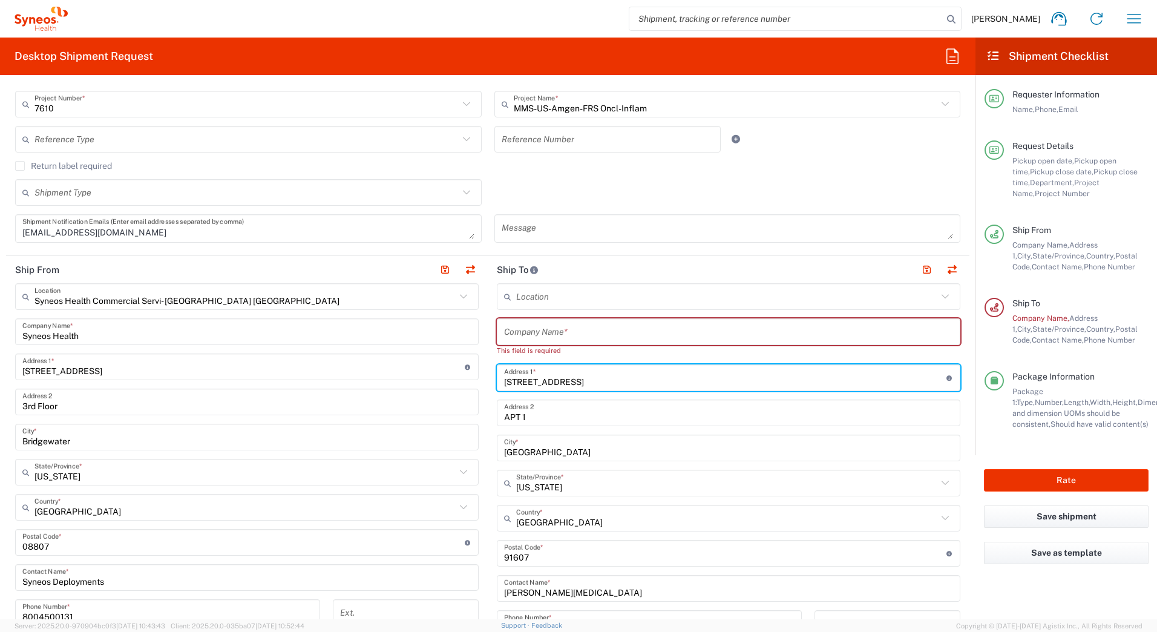
drag, startPoint x: 598, startPoint y: 375, endPoint x: 489, endPoint y: 387, distance: 109.6
click at [489, 387] on main "Location [PERSON_NAME] LLC-[GEOGRAPHIC_DATA] [GEOGRAPHIC_DATA] [GEOGRAPHIC_DATA…" at bounding box center [729, 542] width 482 height 519
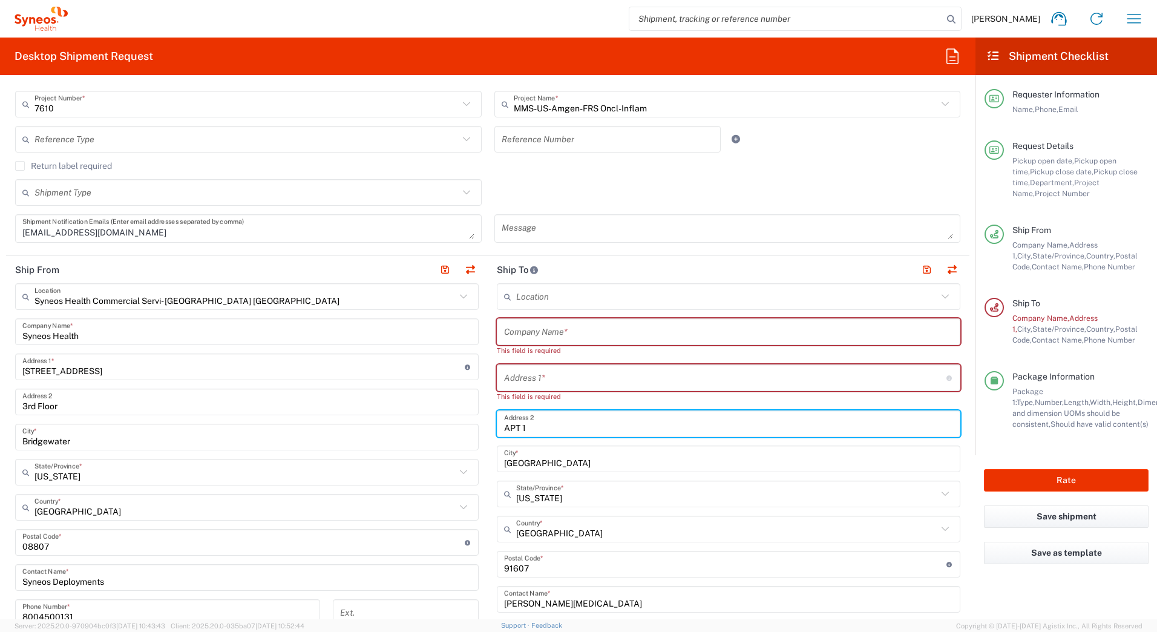
drag, startPoint x: 523, startPoint y: 423, endPoint x: 454, endPoint y: 433, distance: 69.8
click at [454, 433] on div "Ship From Syneos Health Commercial Servi- [GEOGRAPHIC_DATA] [GEOGRAPHIC_DATA] L…" at bounding box center [488, 537] width 964 height 562
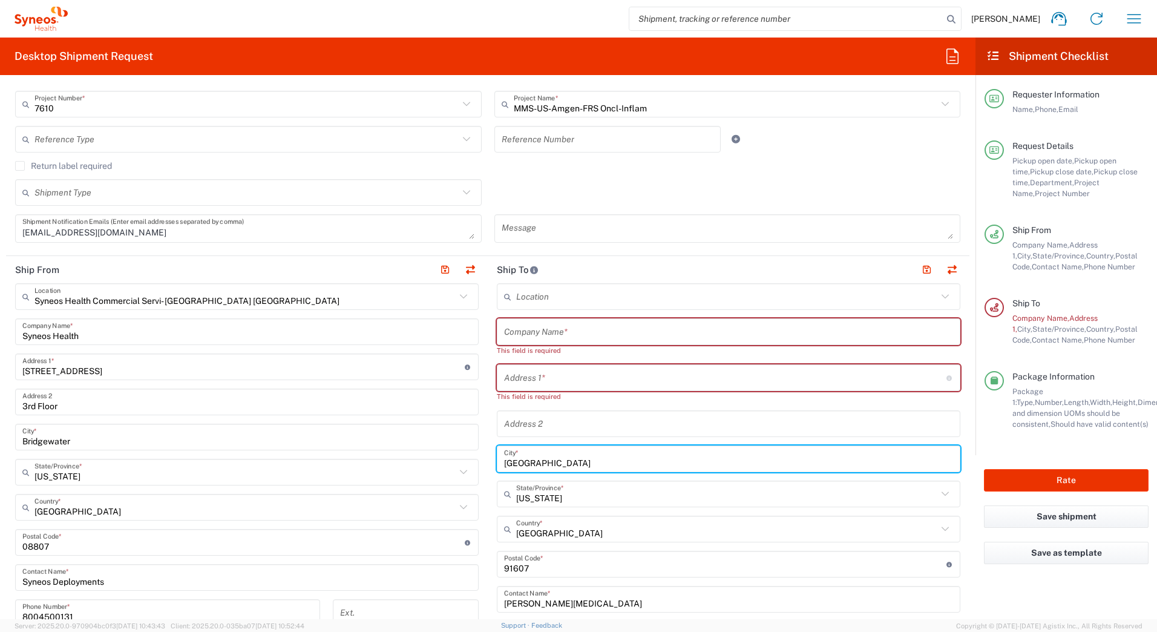
drag, startPoint x: 564, startPoint y: 464, endPoint x: 464, endPoint y: 471, distance: 100.7
click at [466, 472] on div "Ship From Syneos Health Commercial Servi- [GEOGRAPHIC_DATA] [GEOGRAPHIC_DATA] L…" at bounding box center [488, 537] width 964 height 562
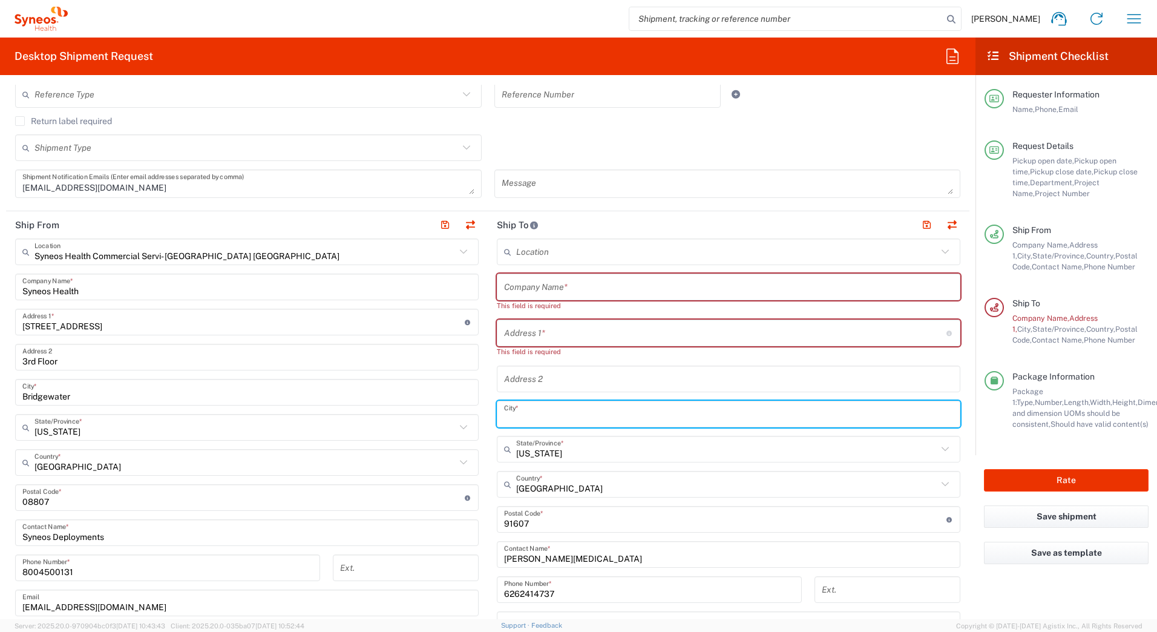
scroll to position [424, 0]
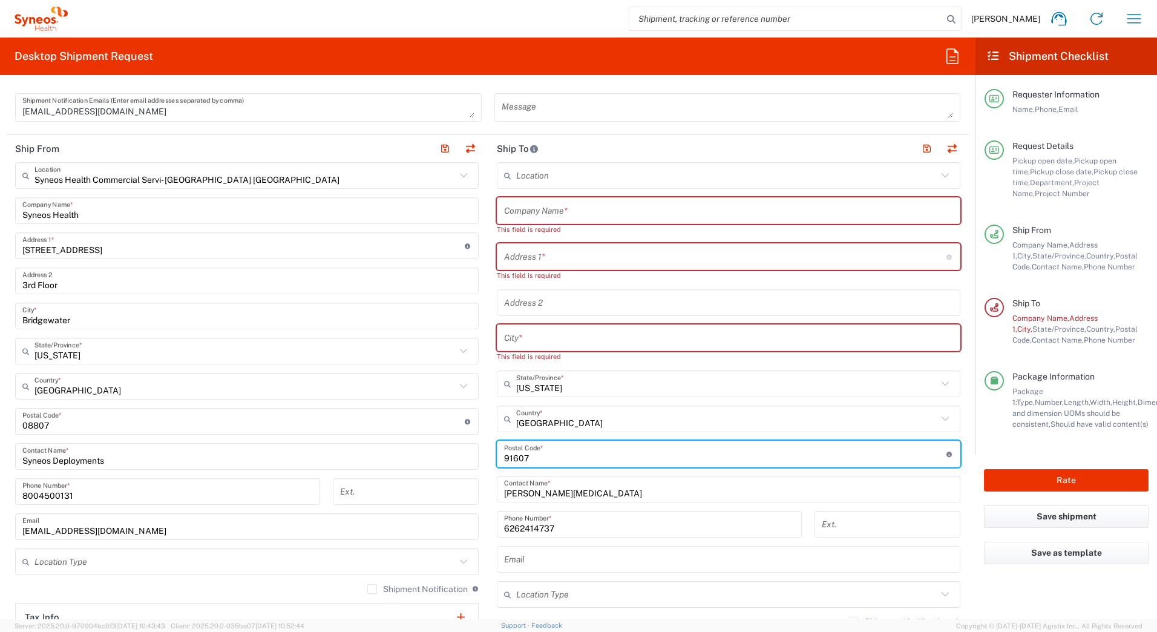
drag, startPoint x: 526, startPoint y: 448, endPoint x: 461, endPoint y: 455, distance: 65.2
click at [464, 455] on div "Ship From Syneos Health Commercial Servi- [GEOGRAPHIC_DATA] [GEOGRAPHIC_DATA] L…" at bounding box center [488, 421] width 964 height 573
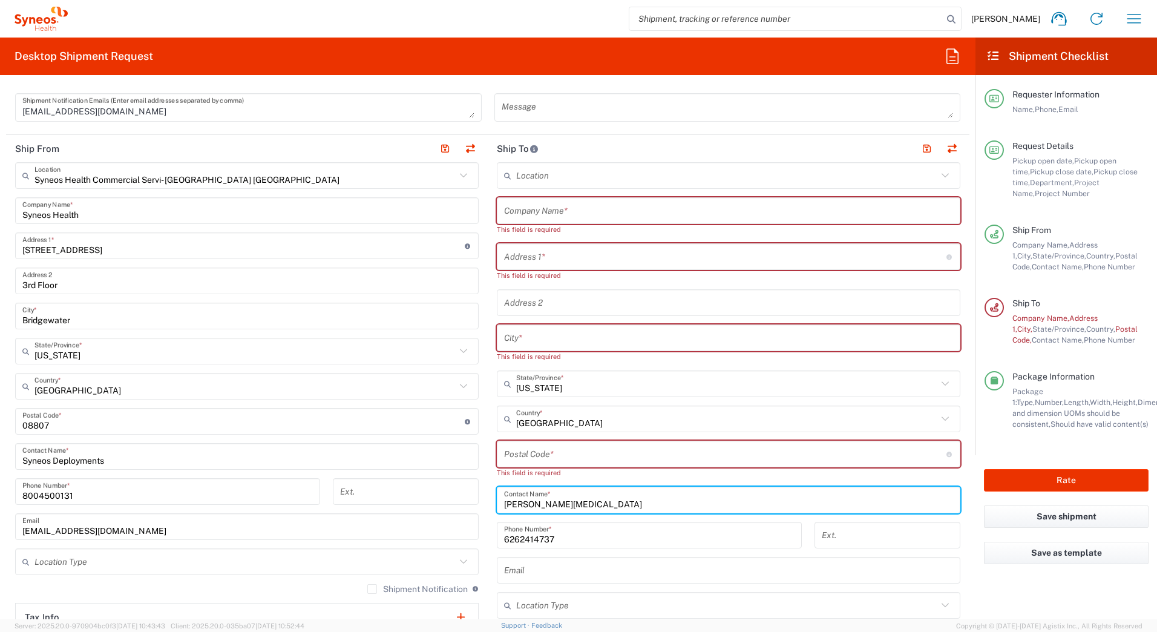
drag, startPoint x: 462, startPoint y: 519, endPoint x: 454, endPoint y: 519, distance: 8.5
click at [457, 519] on div "Ship From Syneos Health Commercial Servi- [GEOGRAPHIC_DATA] [GEOGRAPHIC_DATA] L…" at bounding box center [488, 427] width 964 height 584
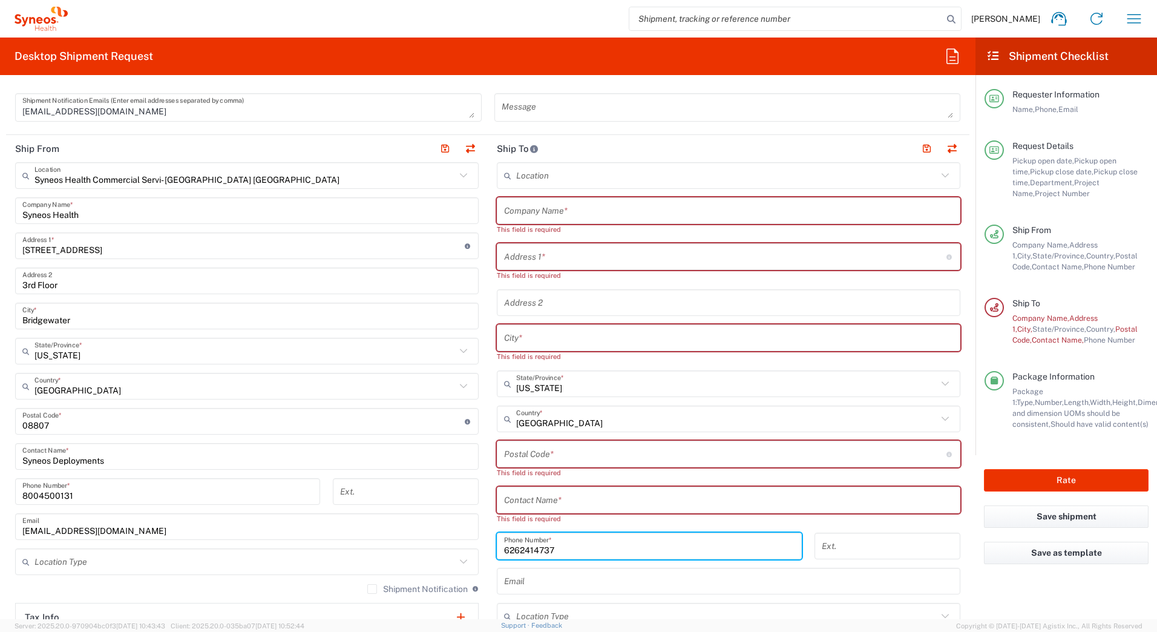
drag, startPoint x: 573, startPoint y: 539, endPoint x: 420, endPoint y: 549, distance: 153.5
click at [442, 551] on div "Ship From Syneos Health Commercial Servi- [GEOGRAPHIC_DATA] [GEOGRAPHIC_DATA] L…" at bounding box center [488, 432] width 964 height 595
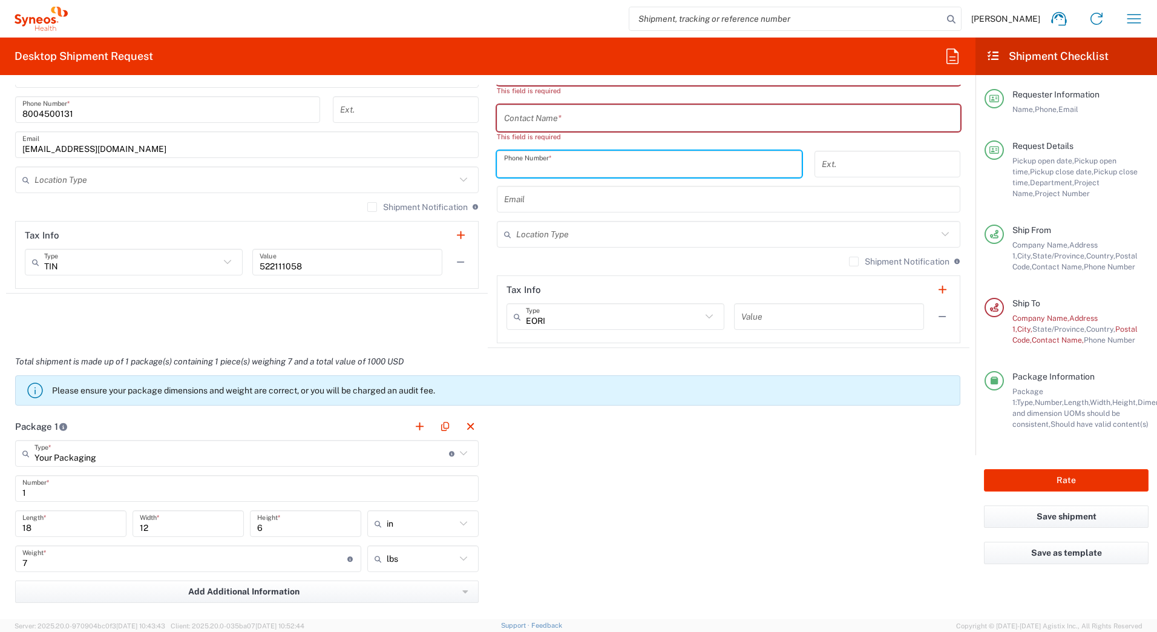
scroll to position [847, 0]
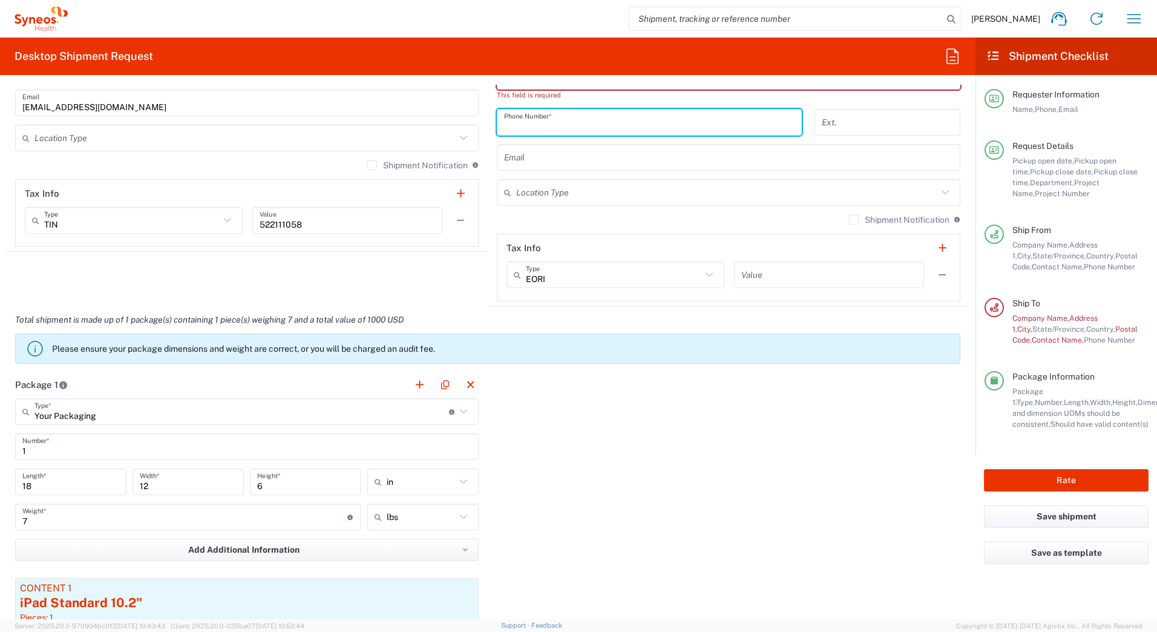
click at [63, 484] on input "18" at bounding box center [70, 482] width 97 height 21
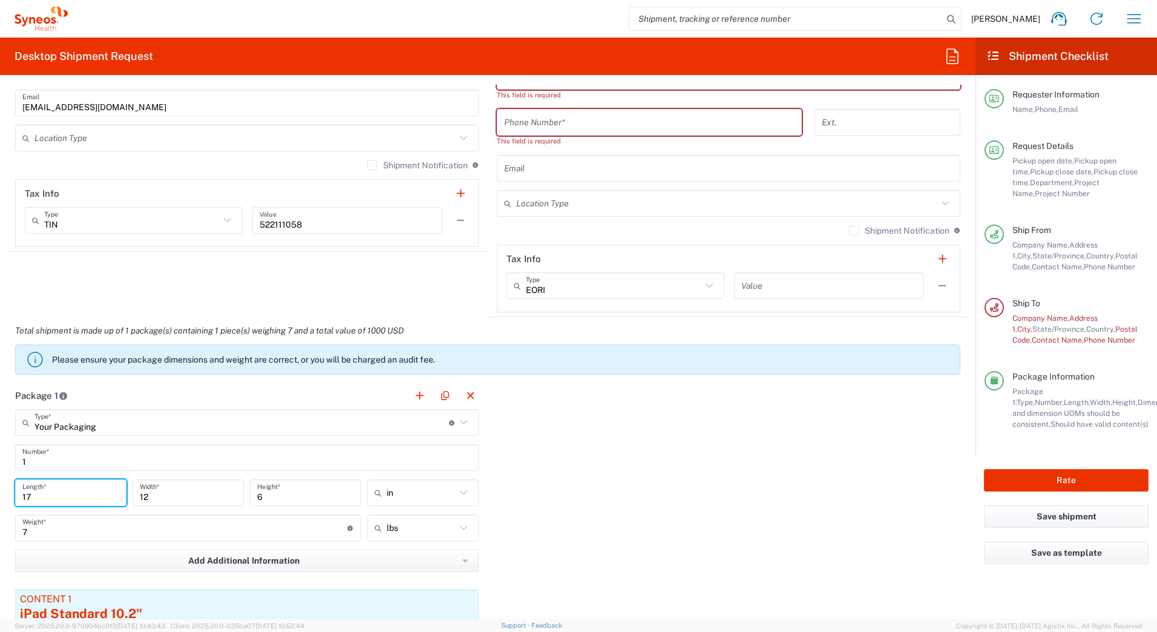
type input "17"
click at [49, 530] on input "7" at bounding box center [184, 528] width 325 height 21
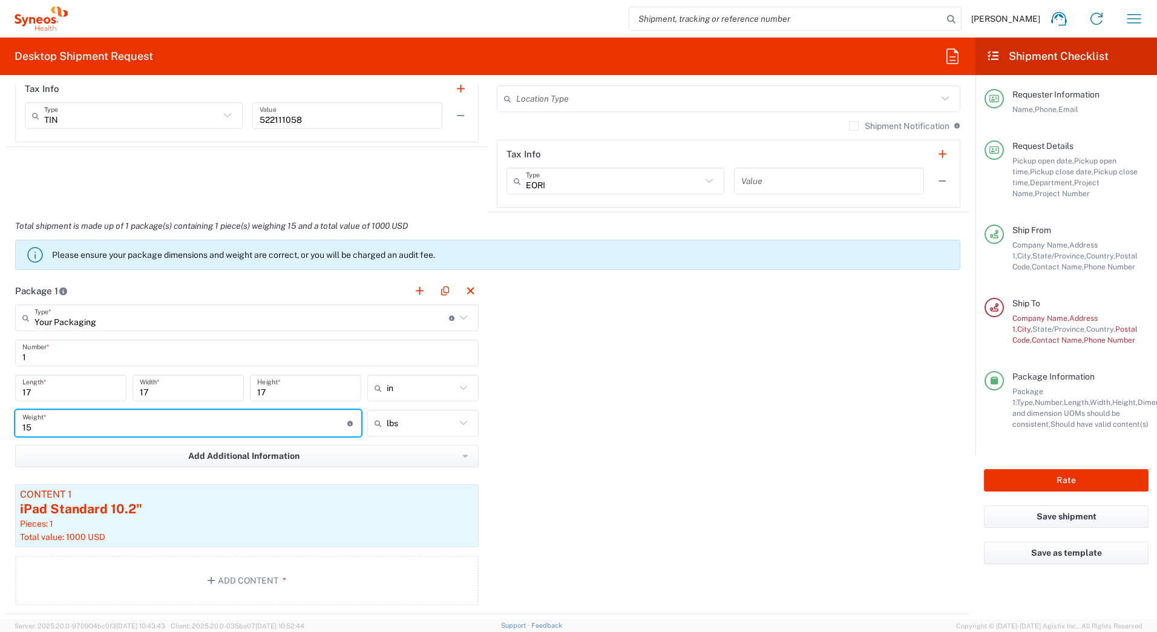
scroll to position [969, 0]
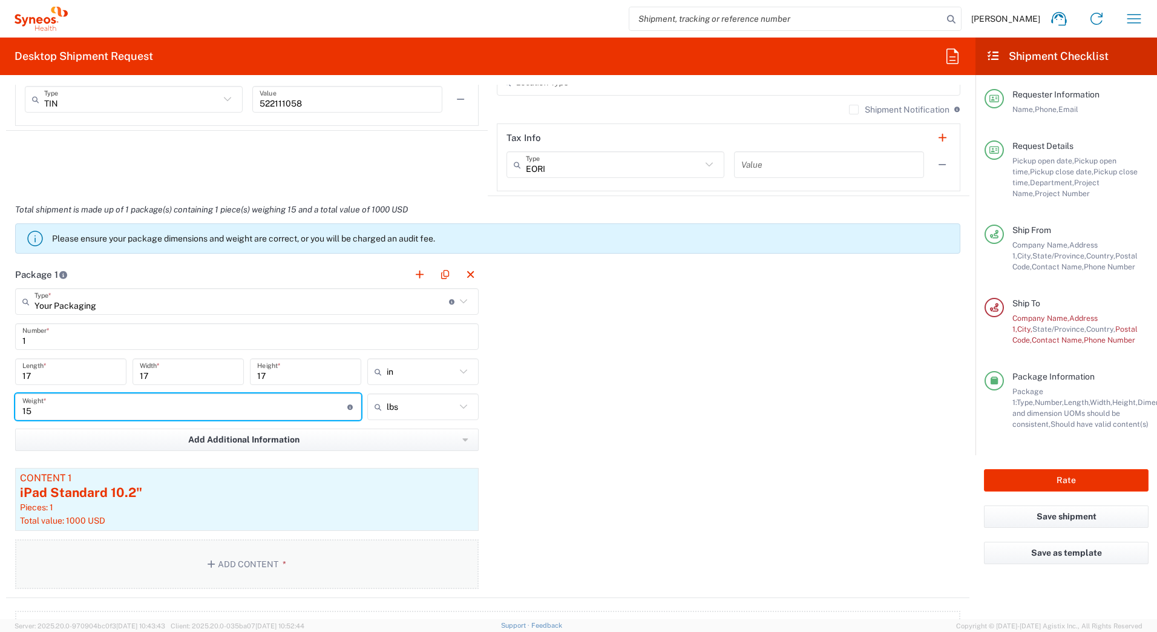
type input "15"
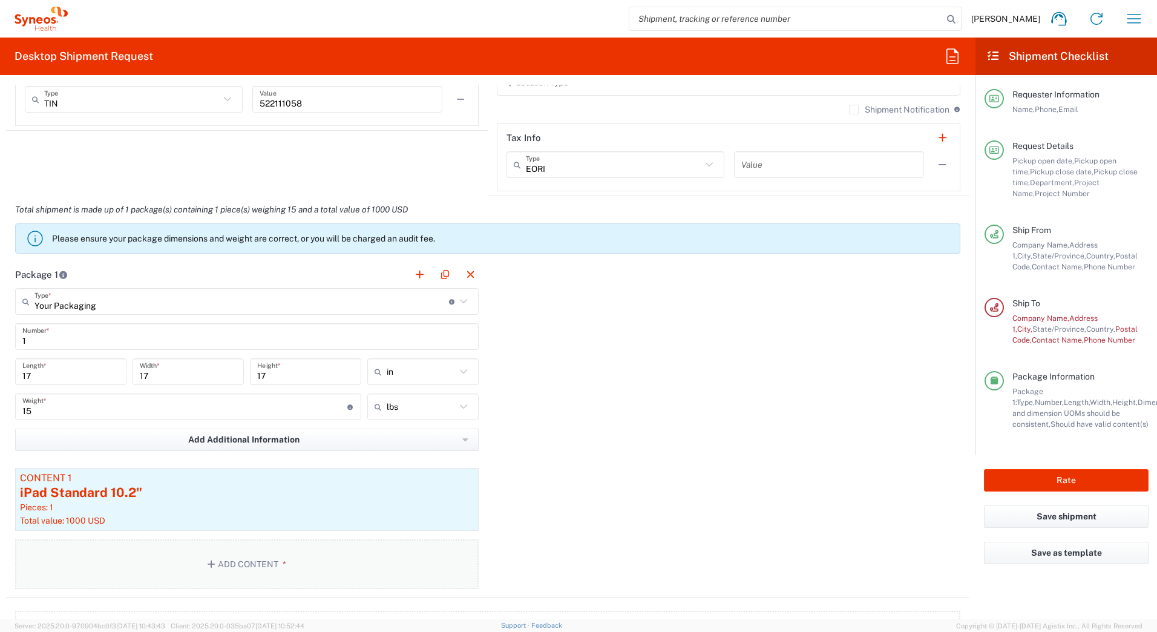
click at [223, 565] on button "Add Content *" at bounding box center [247, 564] width 464 height 50
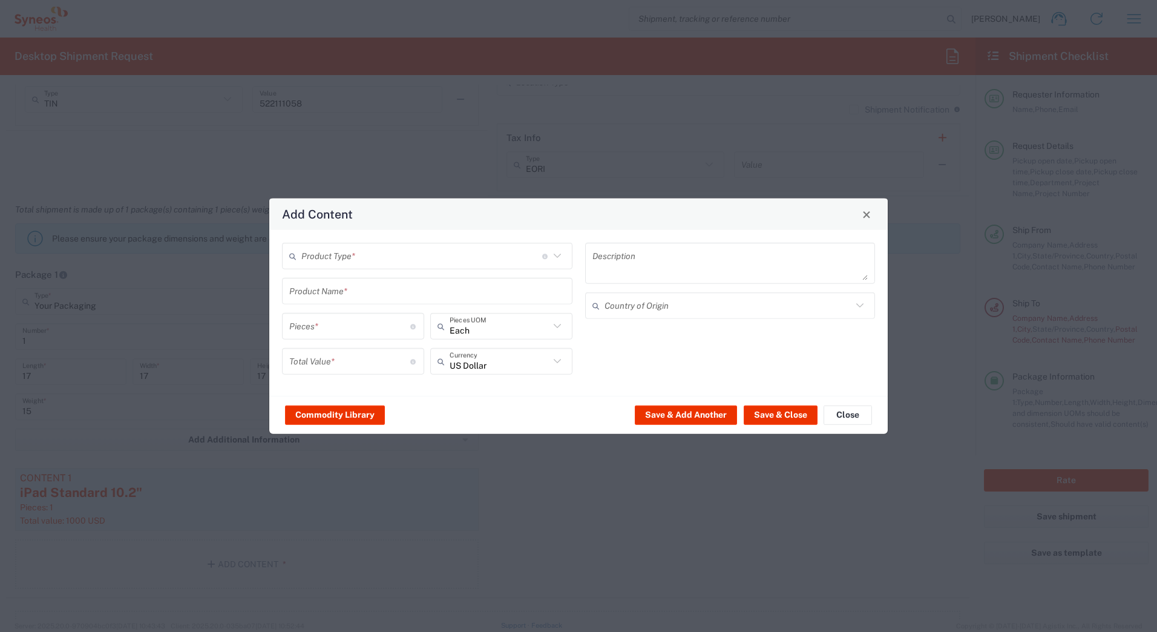
click at [323, 257] on input "text" at bounding box center [421, 255] width 241 height 21
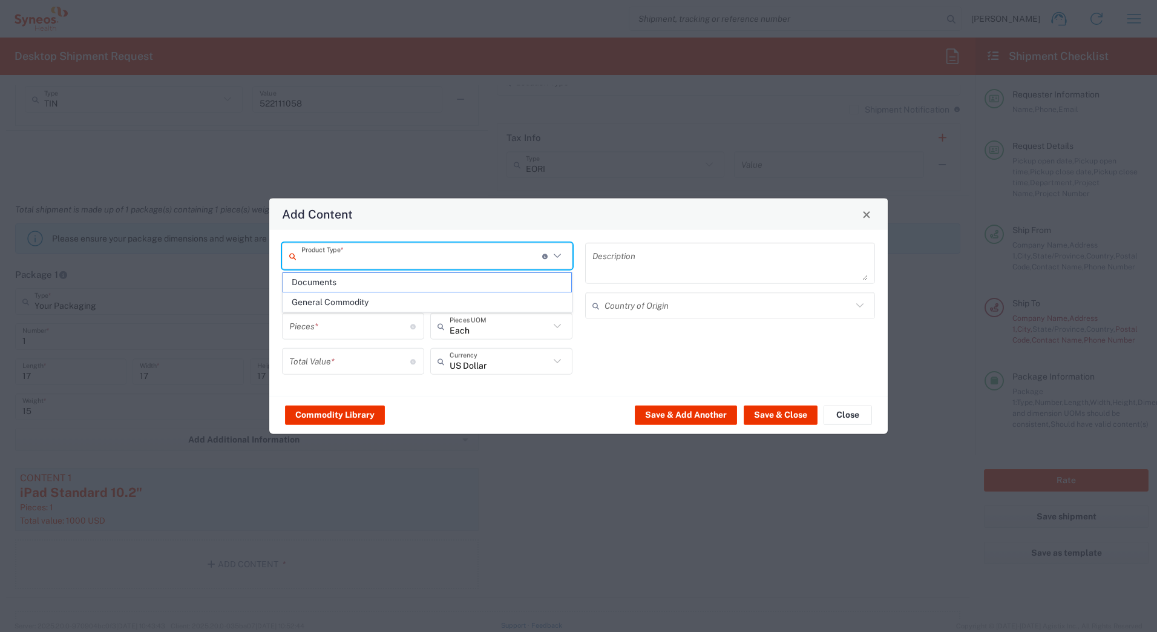
click at [317, 304] on span "General Commodity" at bounding box center [427, 302] width 288 height 19
type input "General Commodity"
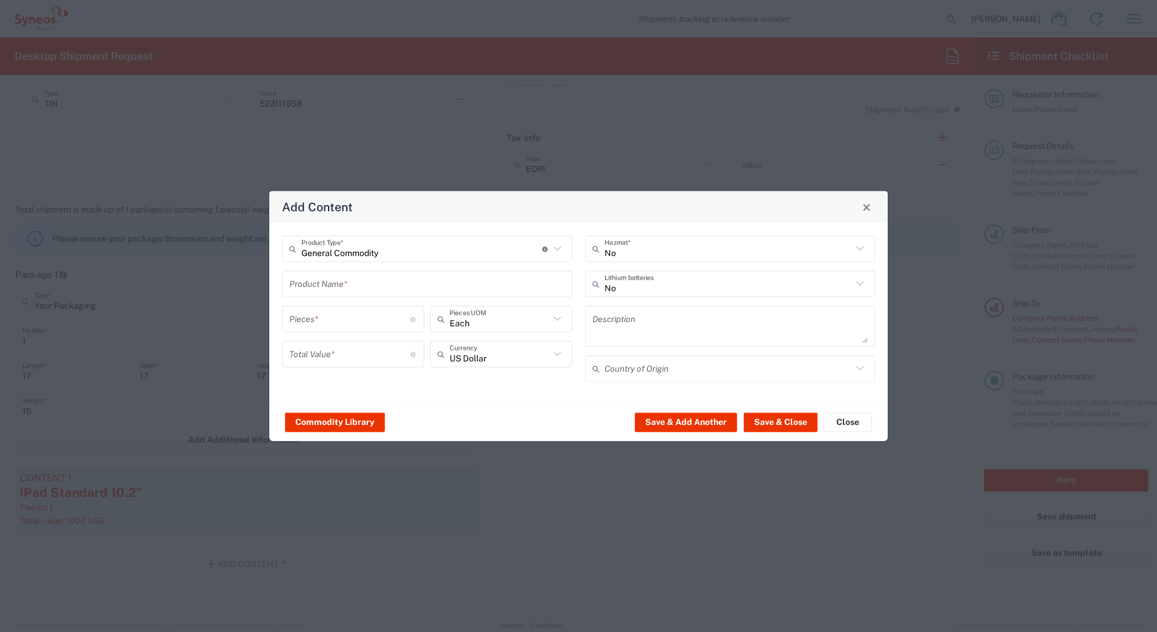
click at [312, 290] on input "text" at bounding box center [427, 283] width 276 height 21
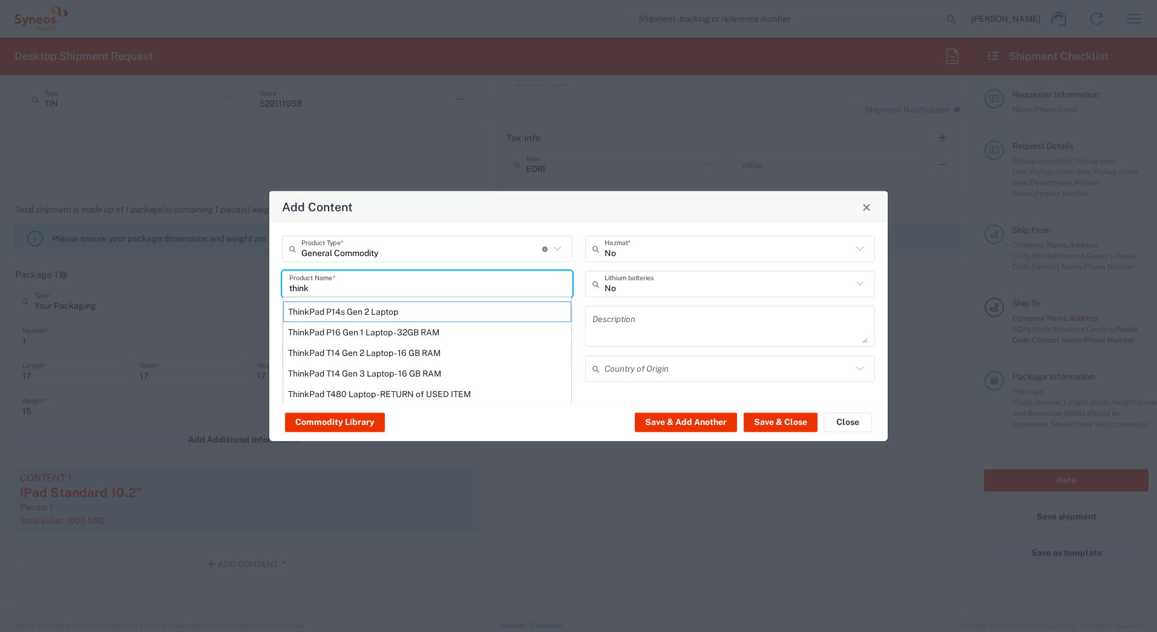
scroll to position [0, 0]
click at [312, 312] on div "ThinkPad P14s Gen 2 Laptop" at bounding box center [427, 312] width 288 height 21
type input "ThinkPad P14s Gen 2 Laptop"
type input "1"
type textarea "ThinkPad P14s Gen 2 Laptop"
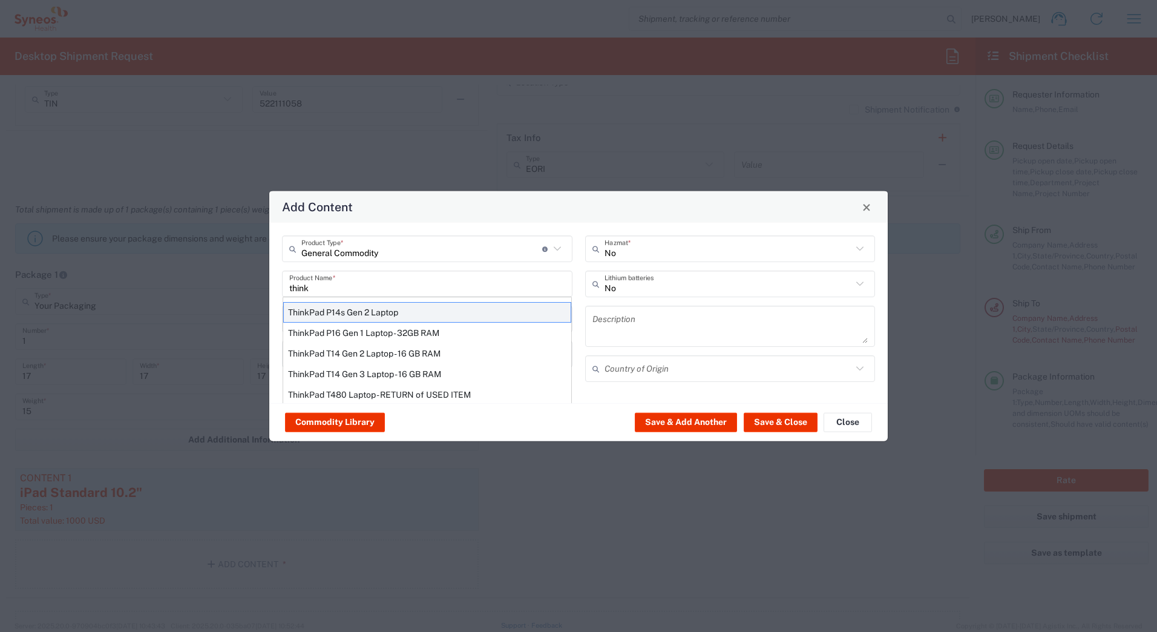
type input "[GEOGRAPHIC_DATA]"
type input "Yes"
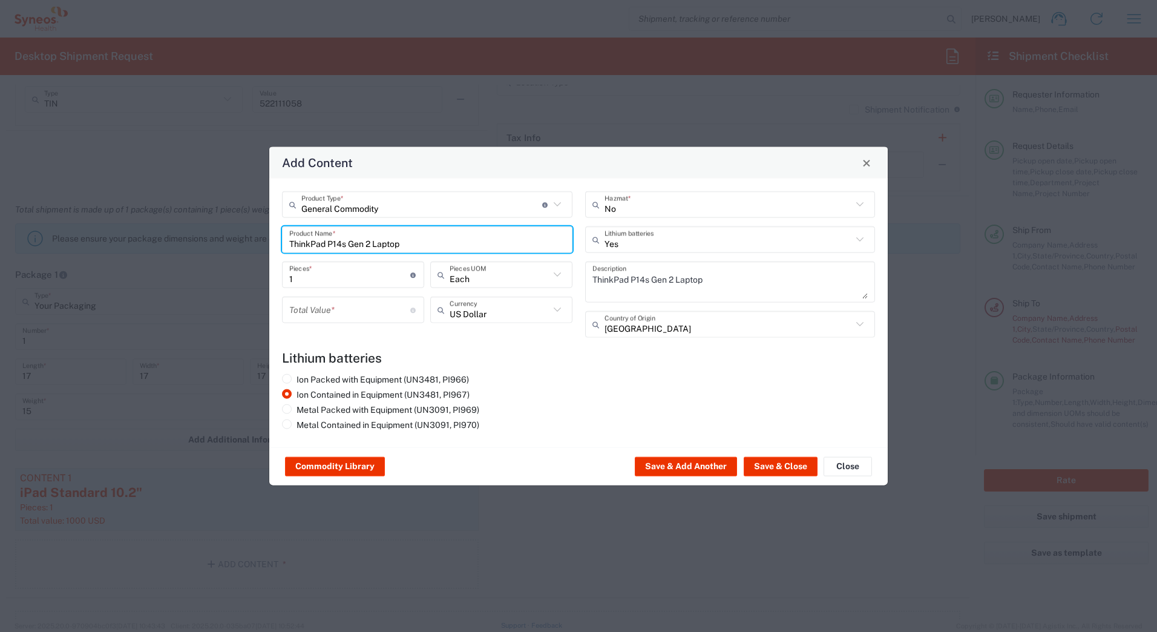
drag, startPoint x: 410, startPoint y: 242, endPoint x: 323, endPoint y: 298, distance: 103.4
click at [354, 248] on input "ThinkPad P14s Gen 2 Laptop" at bounding box center [427, 239] width 276 height 21
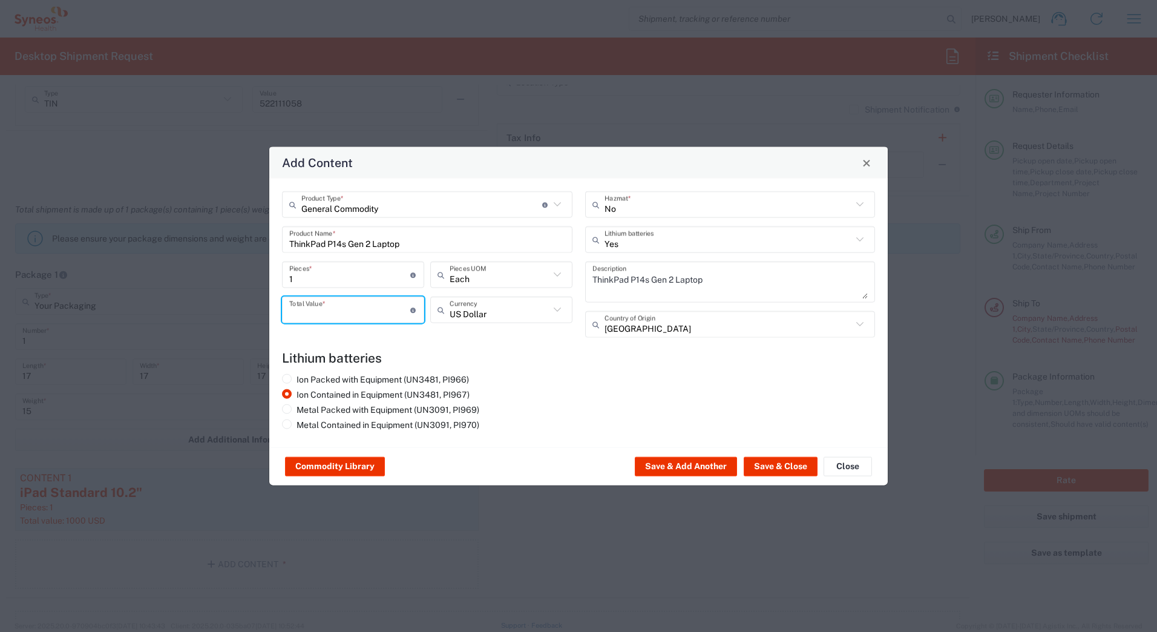
click at [323, 309] on input "number" at bounding box center [349, 309] width 121 height 21
type input "1000"
click at [763, 468] on button "Save & Close" at bounding box center [781, 466] width 74 height 19
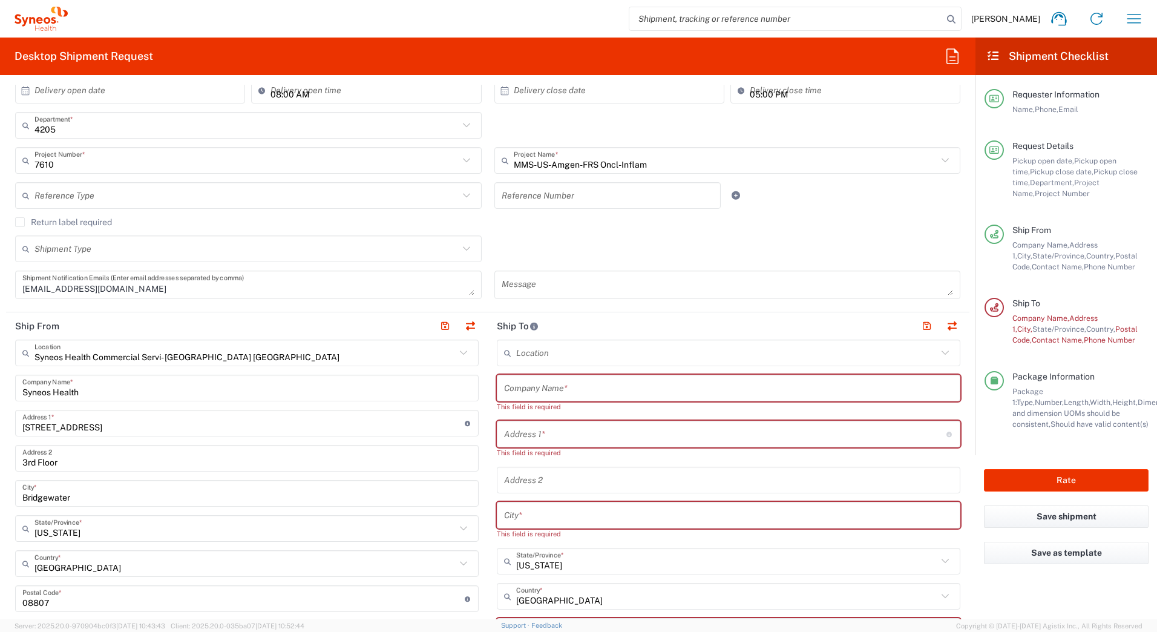
scroll to position [245, 0]
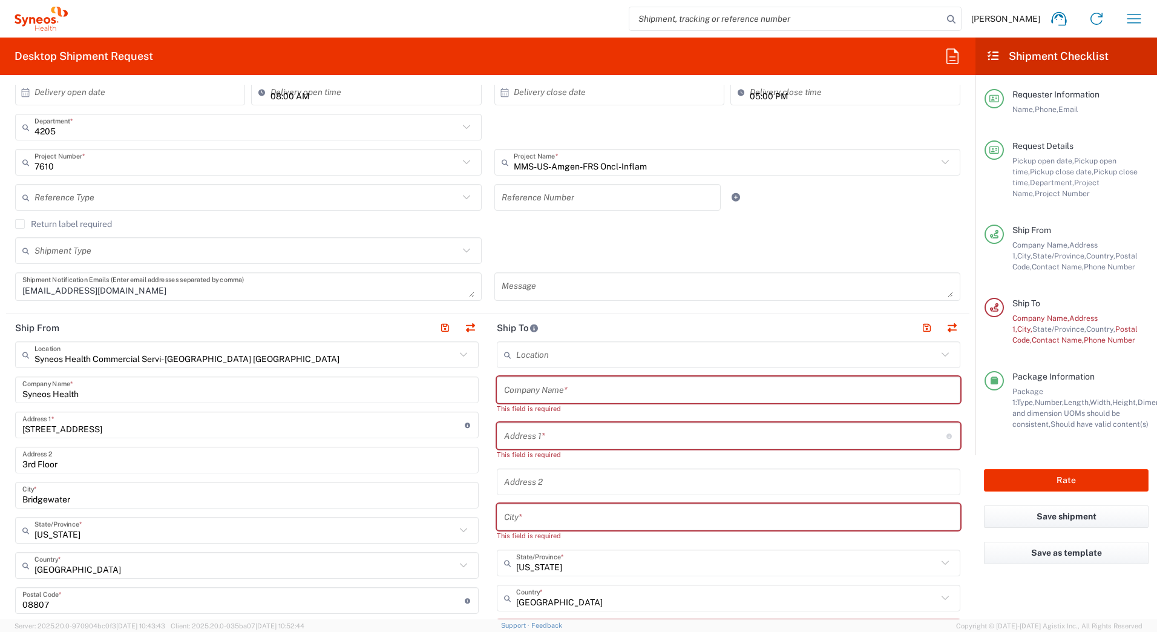
click at [532, 378] on div "Company Name *" at bounding box center [729, 390] width 464 height 27
click at [529, 387] on input "text" at bounding box center [728, 390] width 449 height 21
paste input "[PERSON_NAME]"
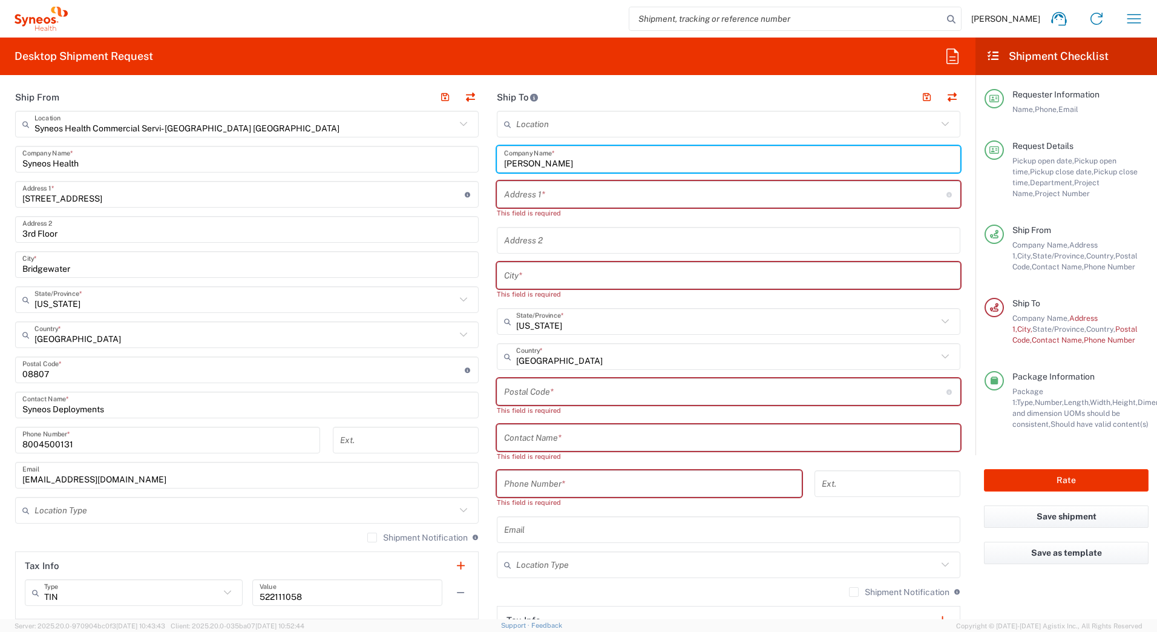
scroll to position [487, 0]
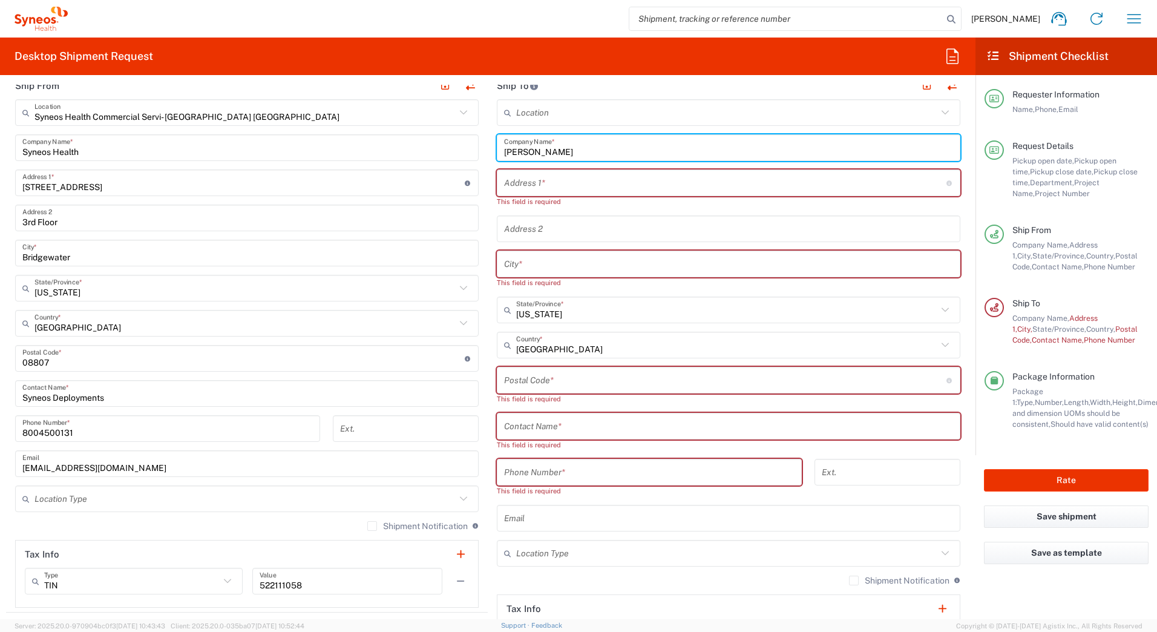
type input "[PERSON_NAME]"
click at [518, 422] on input "text" at bounding box center [728, 426] width 449 height 21
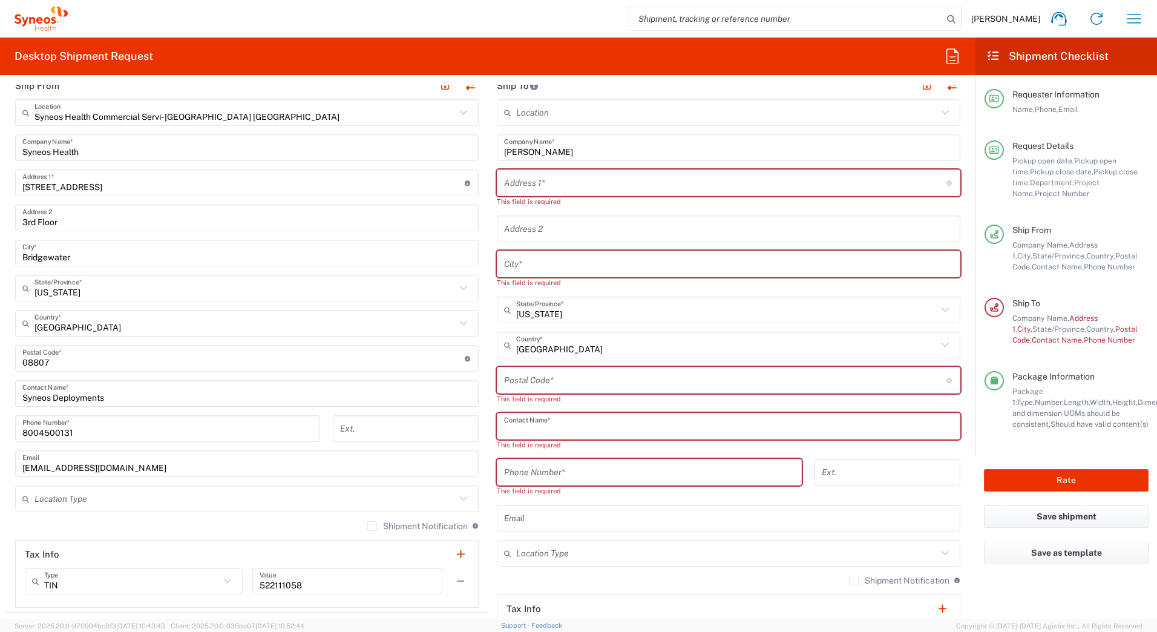
paste input "[PERSON_NAME]"
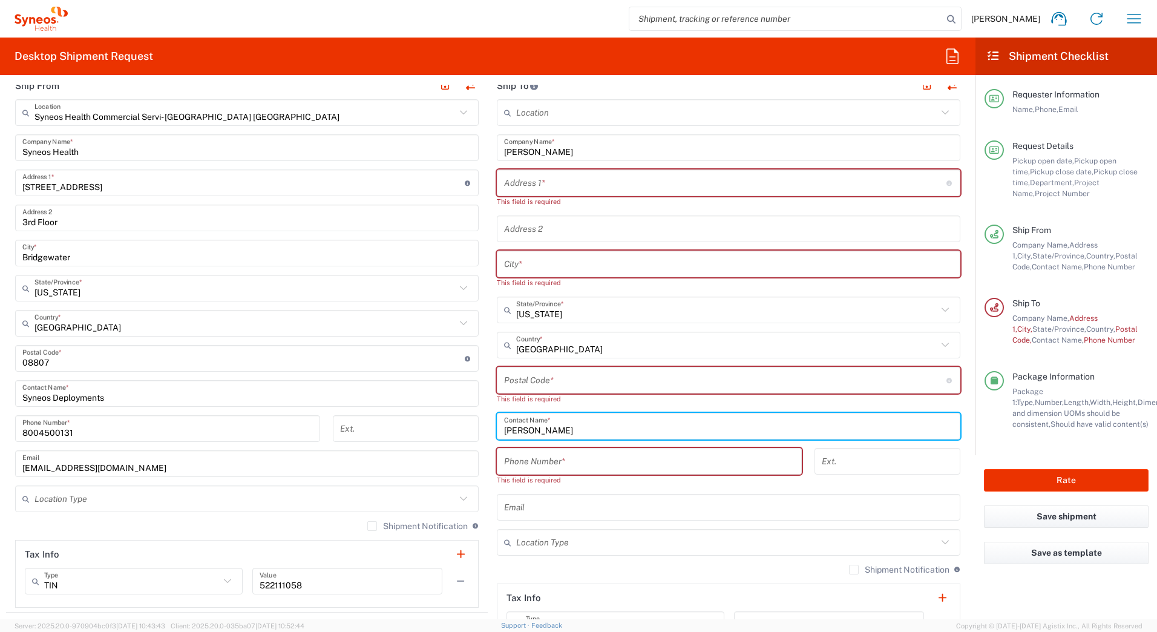
type input "[PERSON_NAME]"
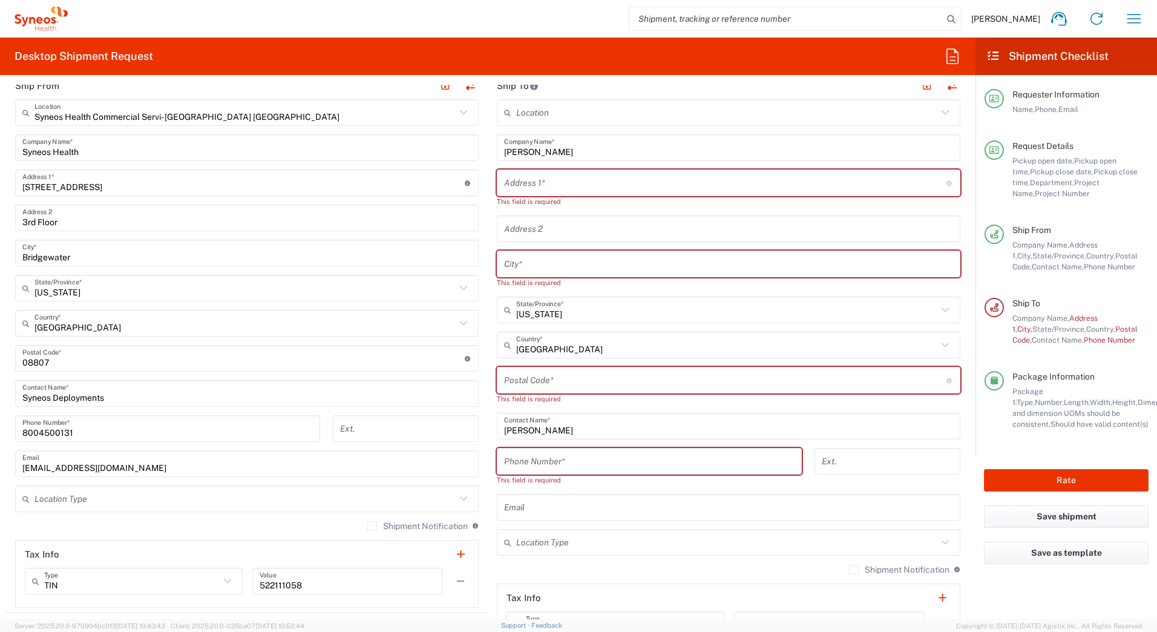
click at [529, 178] on input "text" at bounding box center [725, 183] width 443 height 21
paste input "[STREET_ADDRESS]"
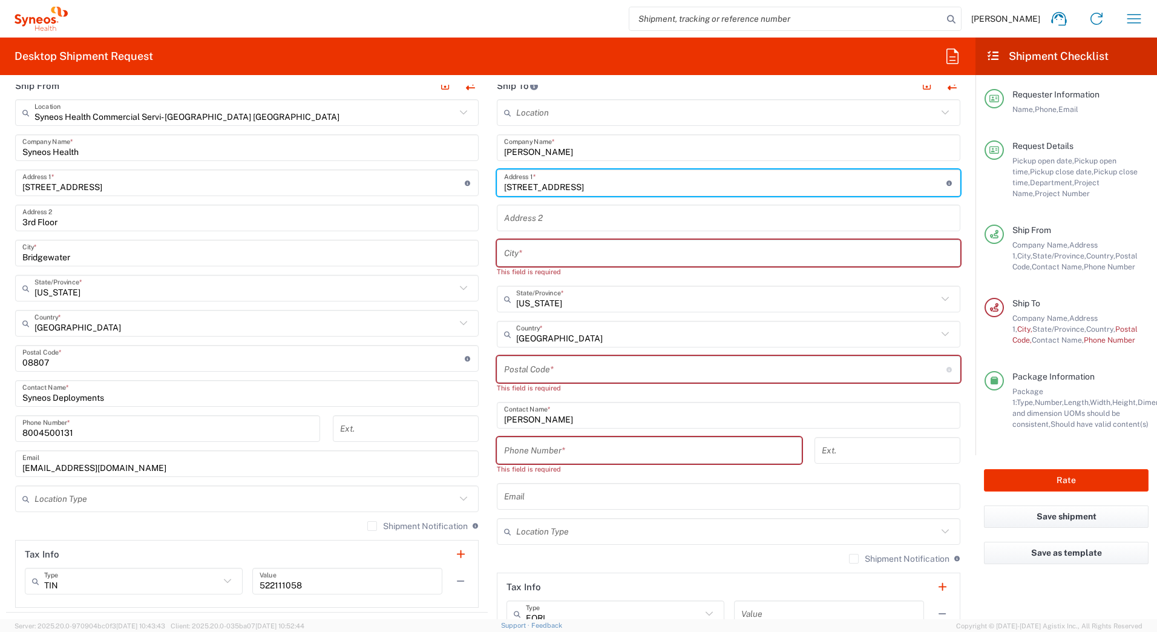
type input "[STREET_ADDRESS]"
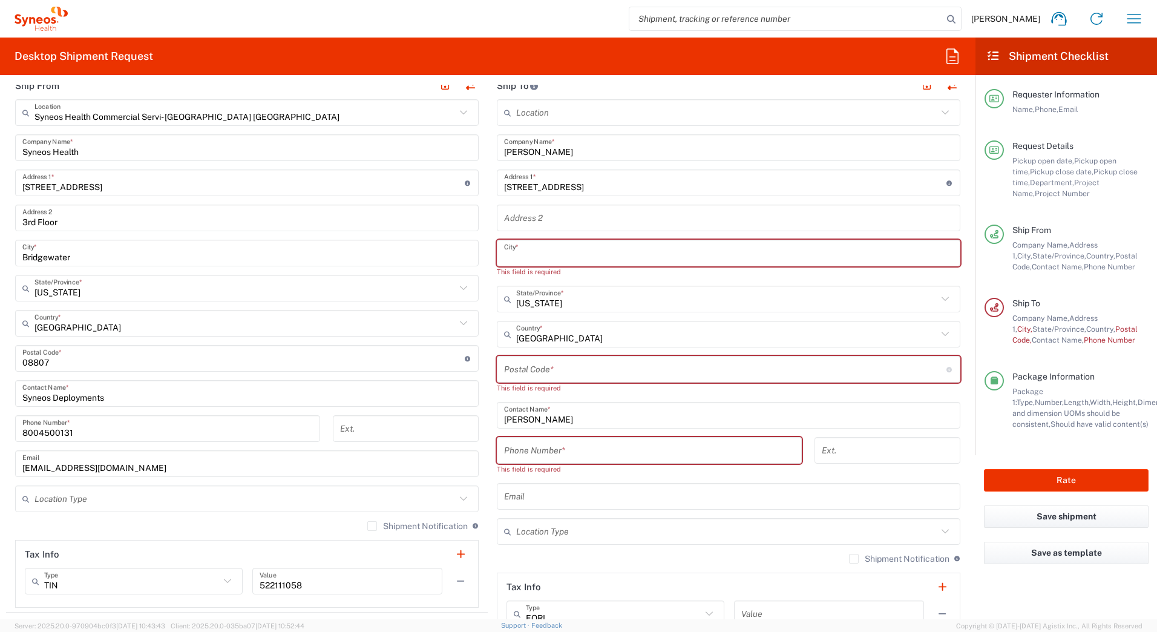
click at [509, 254] on input "text" at bounding box center [728, 253] width 449 height 21
paste input "Rocklin"
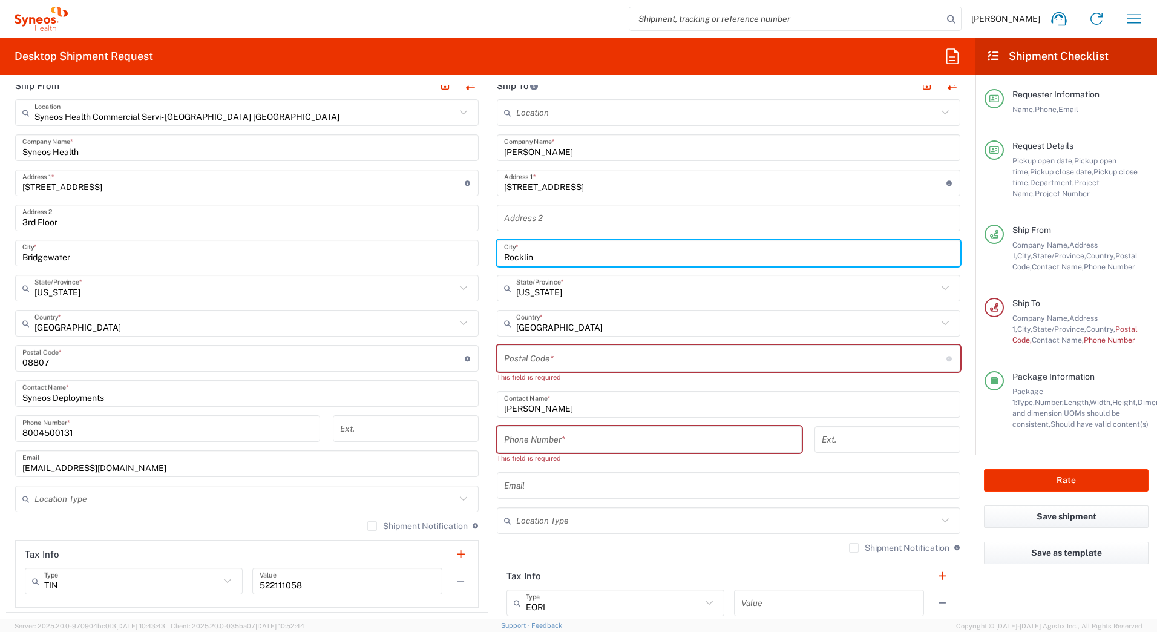
type input "Rocklin"
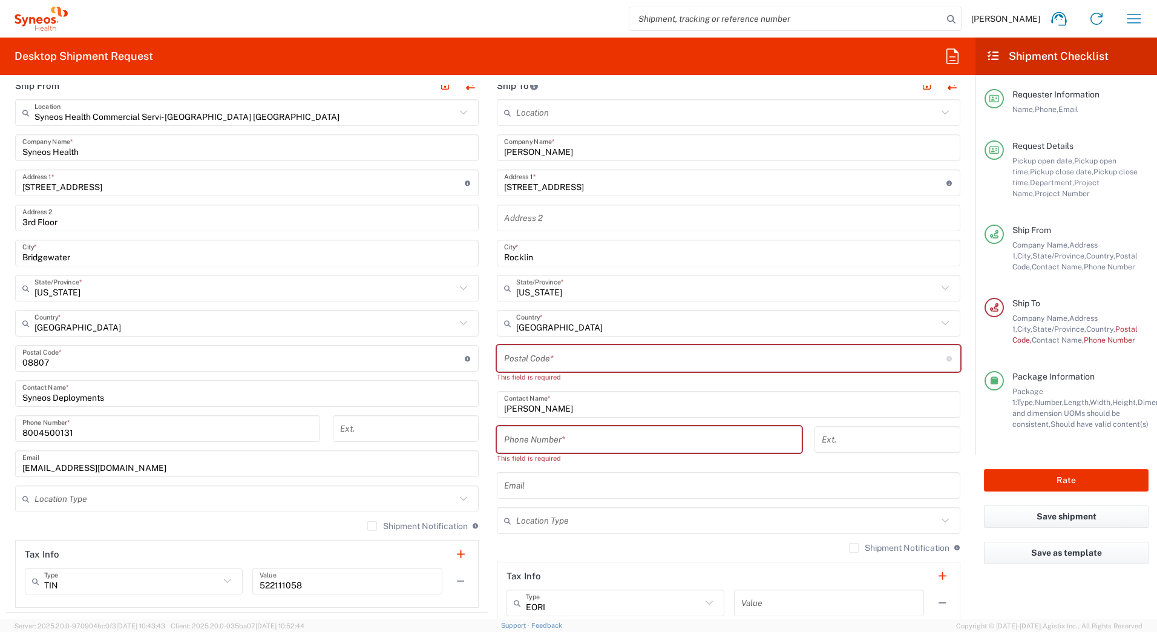
click at [511, 363] on input "undefined" at bounding box center [725, 358] width 443 height 21
paste input "95765"
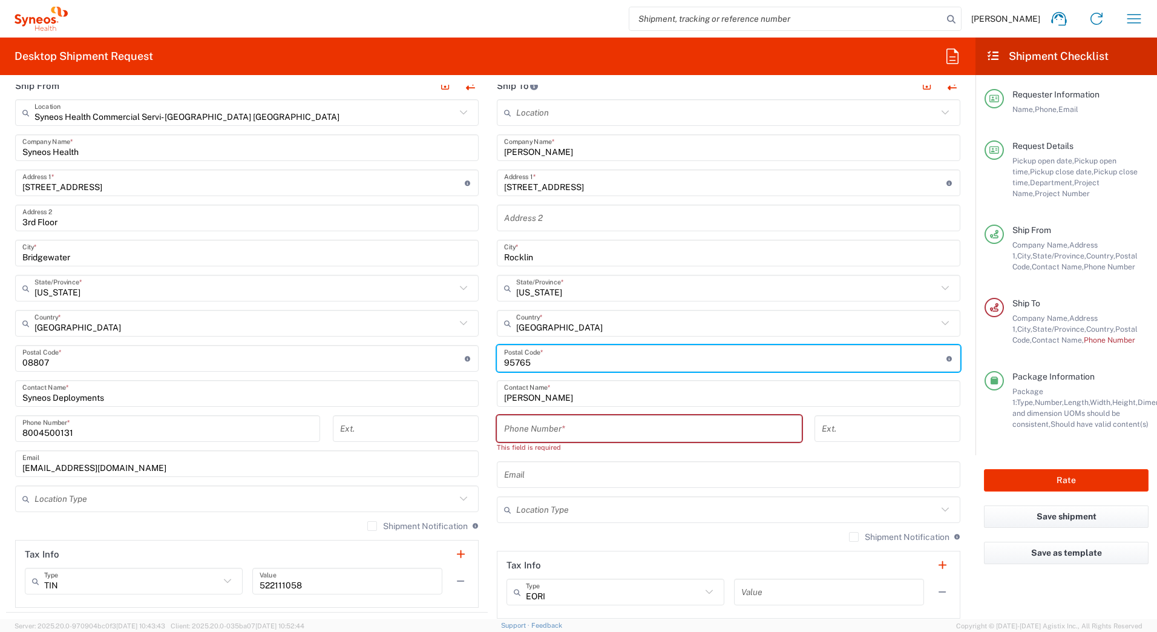
type input "95765"
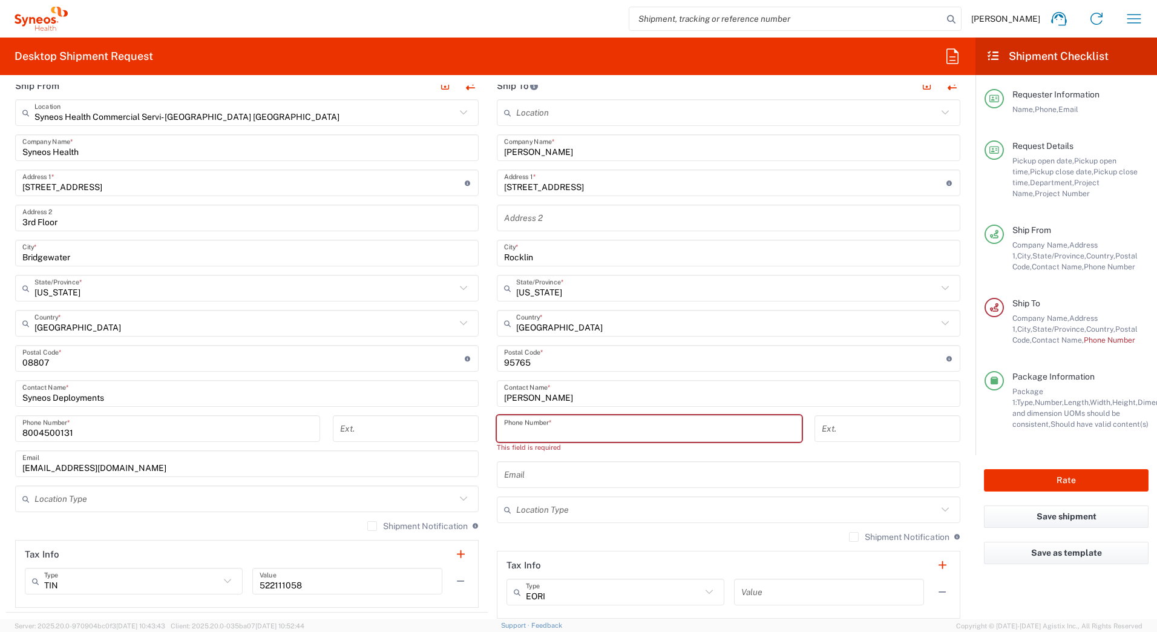
click at [566, 425] on input "tel" at bounding box center [649, 428] width 291 height 21
paste input "9169608640"
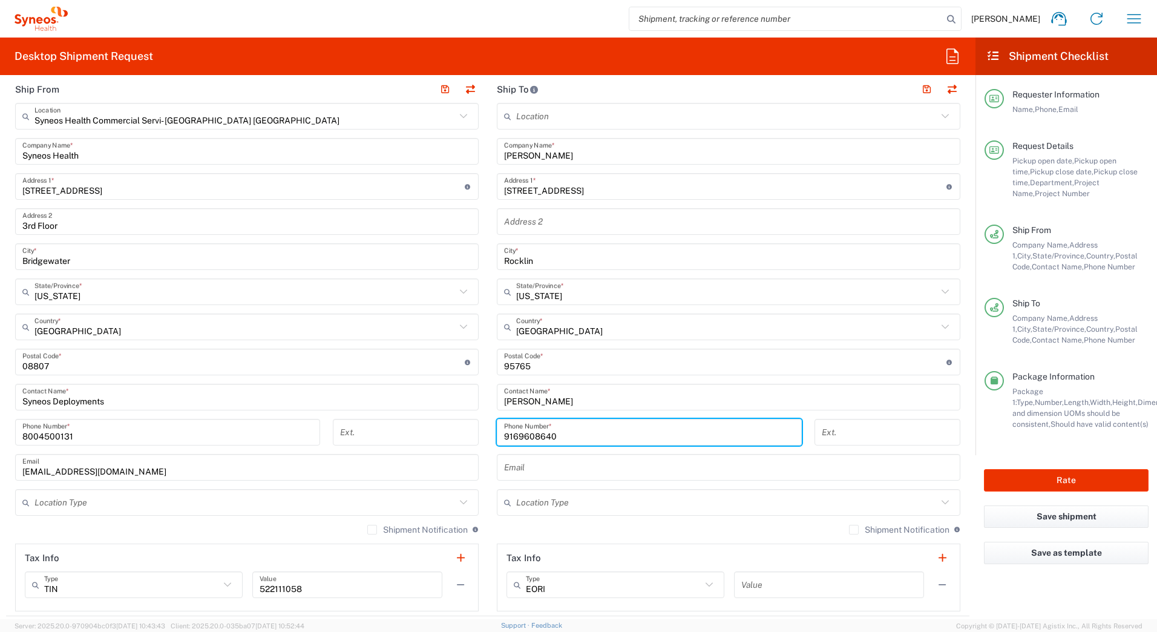
scroll to position [484, 0]
type input "9169608640"
click at [1056, 481] on button "Rate" at bounding box center [1066, 480] width 165 height 22
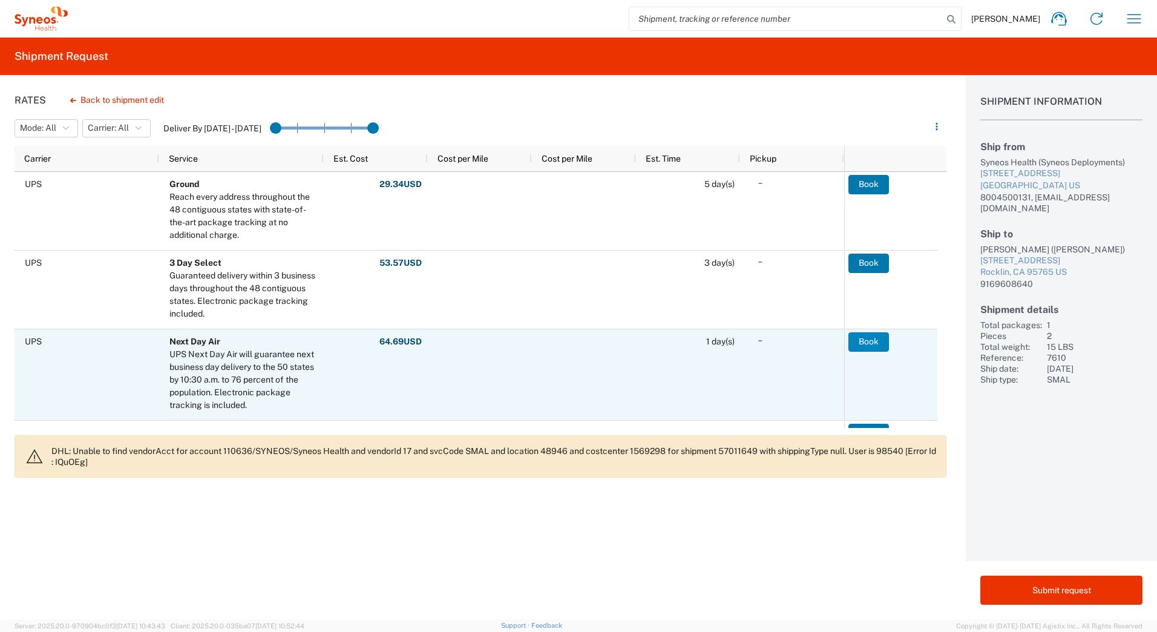
click at [859, 339] on button "Book" at bounding box center [869, 341] width 41 height 19
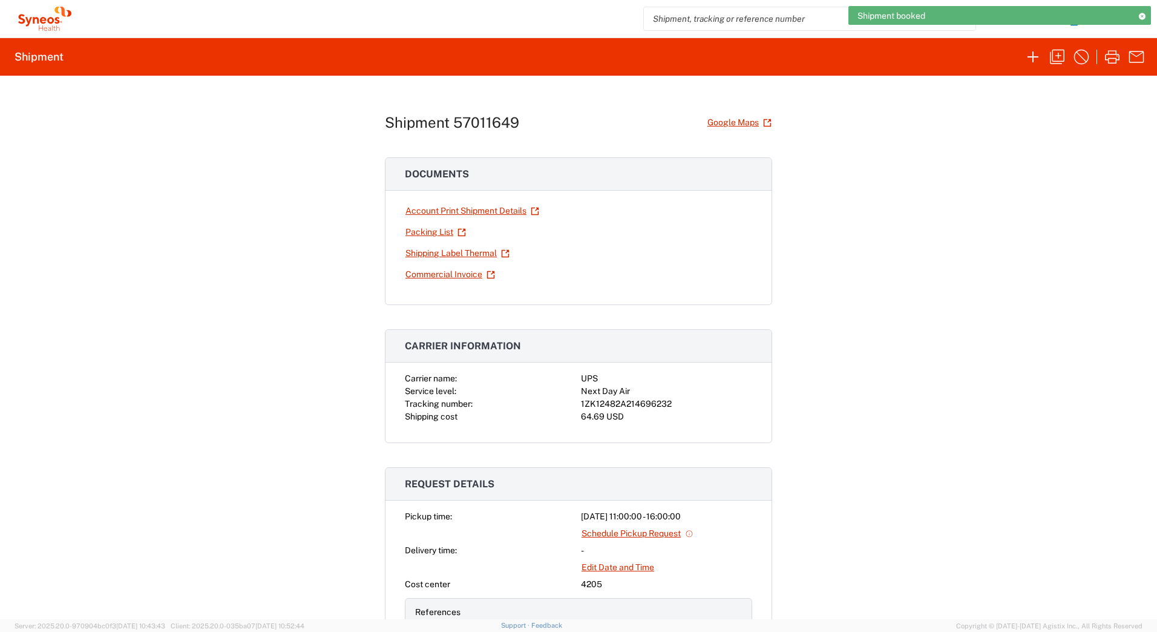
click at [628, 403] on div "1ZK12482A214696232" at bounding box center [666, 404] width 171 height 13
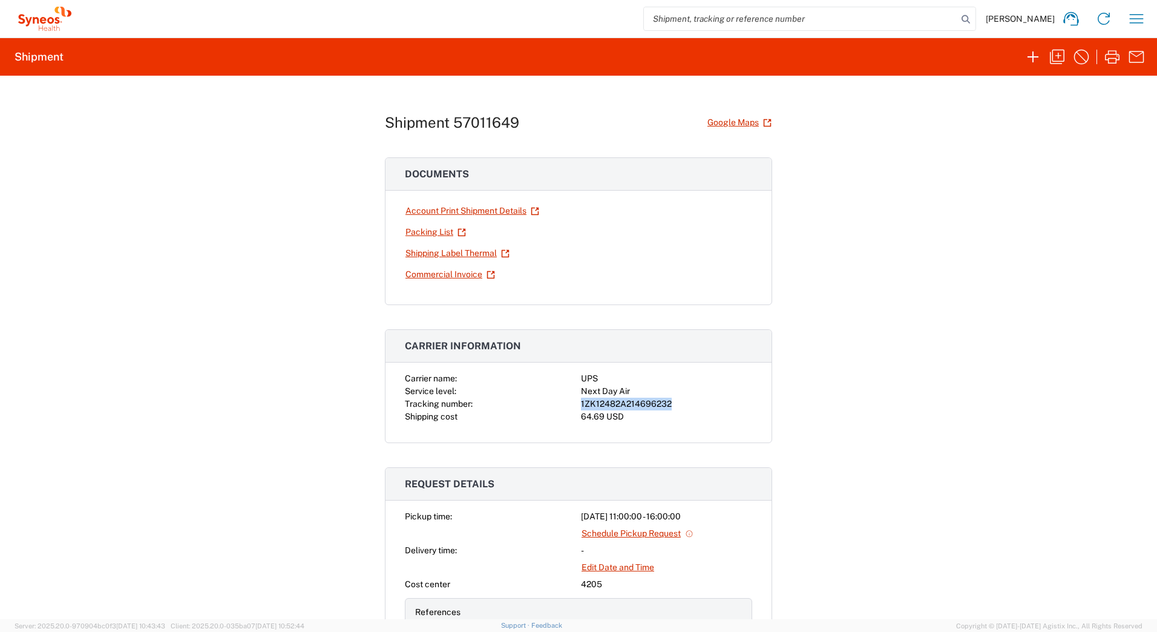
copy div "1ZK12482A214696232"
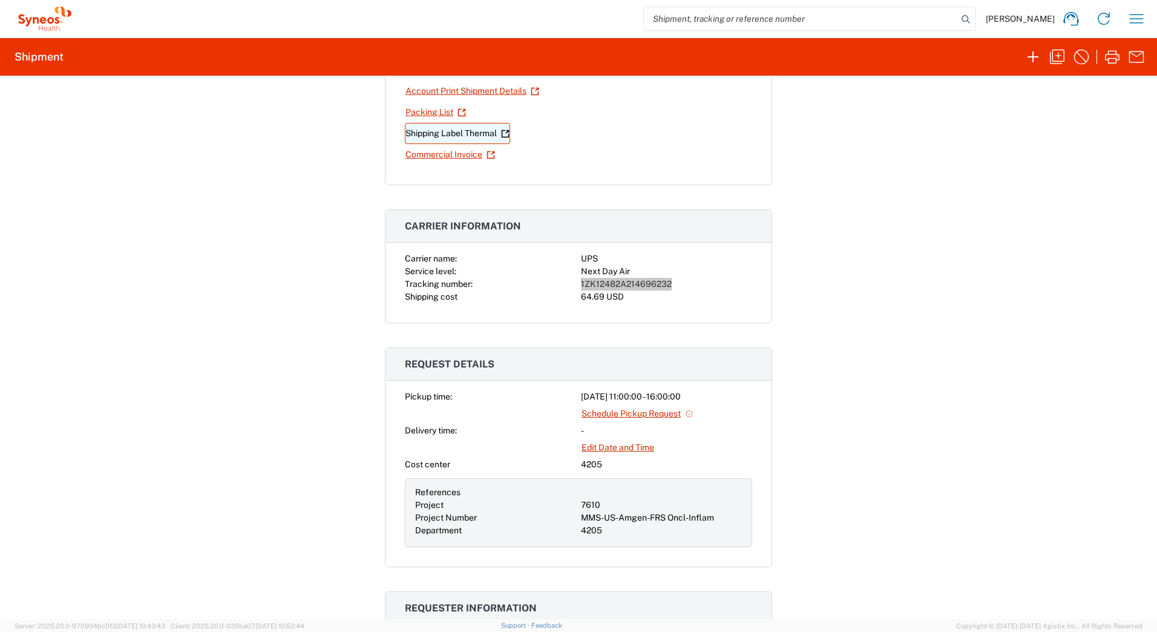
scroll to position [121, 0]
click at [424, 131] on link "Shipping Label Thermal" at bounding box center [457, 132] width 105 height 21
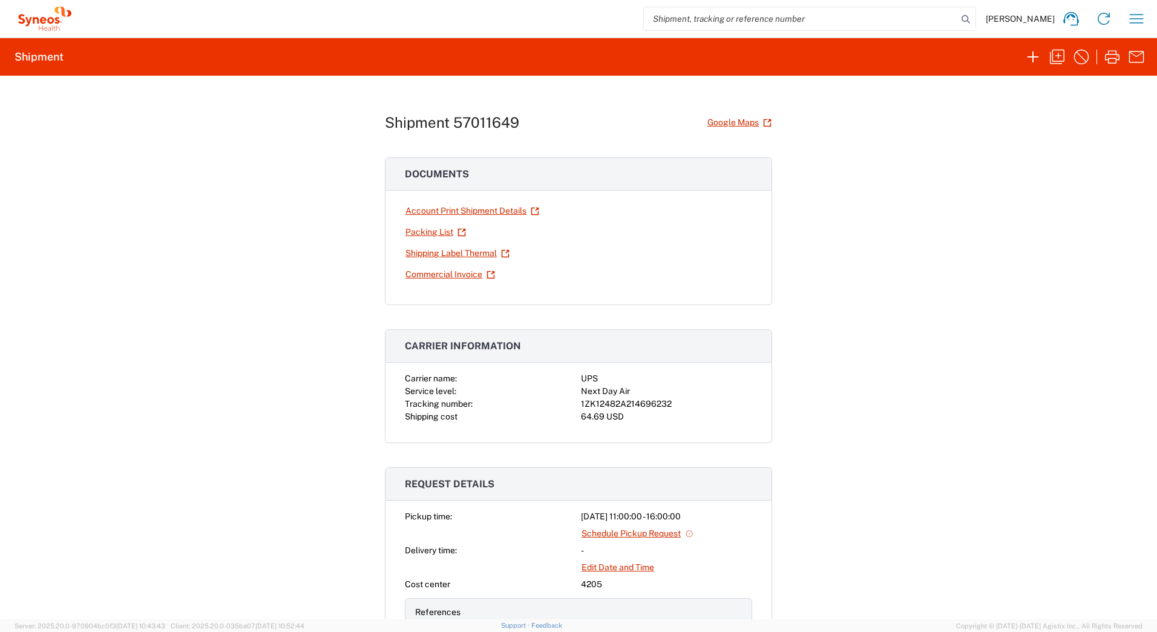
click at [884, 317] on div "Shipment 57011649 Google Maps Documents Account Print Shipment Details Packing …" at bounding box center [578, 348] width 1157 height 544
click at [686, 407] on div "1ZK12482A214696232" at bounding box center [666, 404] width 171 height 13
click at [1056, 56] on icon "button" at bounding box center [1057, 56] width 19 height 19
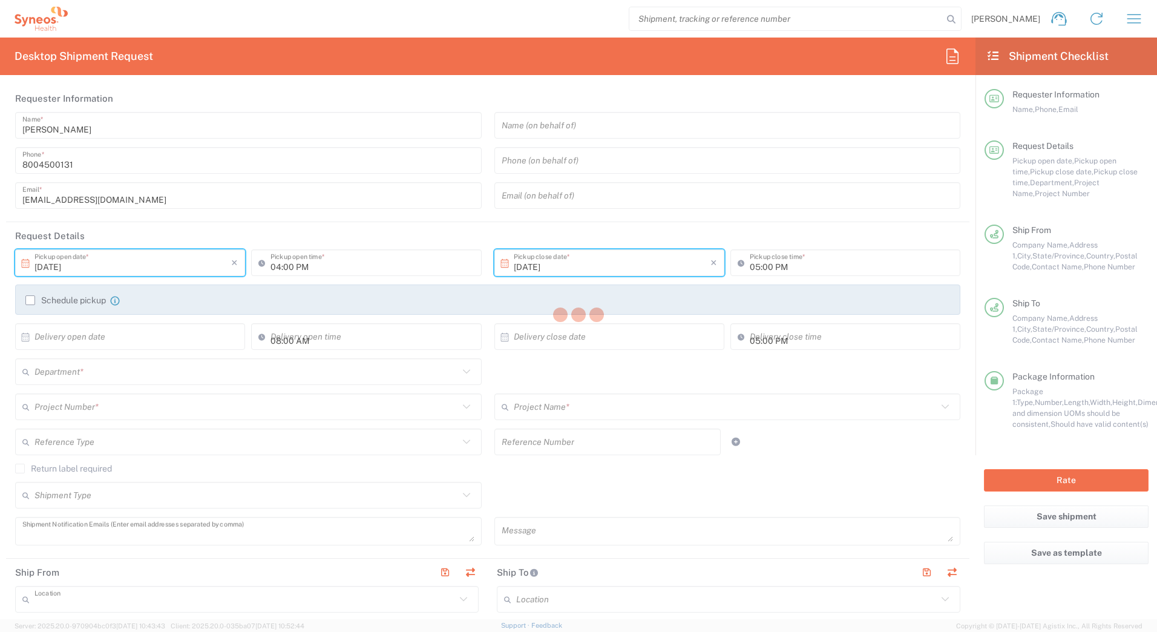
type input "Syneos Deployments"
type input "[DATE]"
type input "11:00 AM"
type input "[DATE]"
type input "04:00 PM"
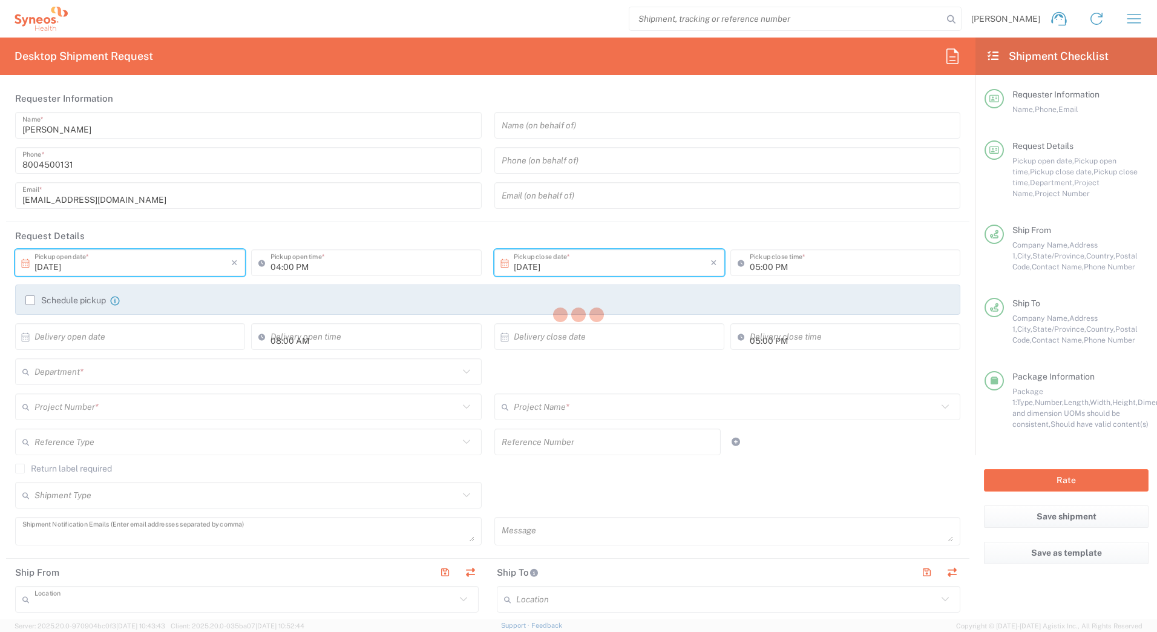
type textarea "[EMAIL_ADDRESS][DOMAIN_NAME]"
type input "Syneos Health Commercial Servi- [GEOGRAPHIC_DATA] [GEOGRAPHIC_DATA]"
type input "Syneos Health"
type input "[STREET_ADDRESS]"
type input "3rd Floor"
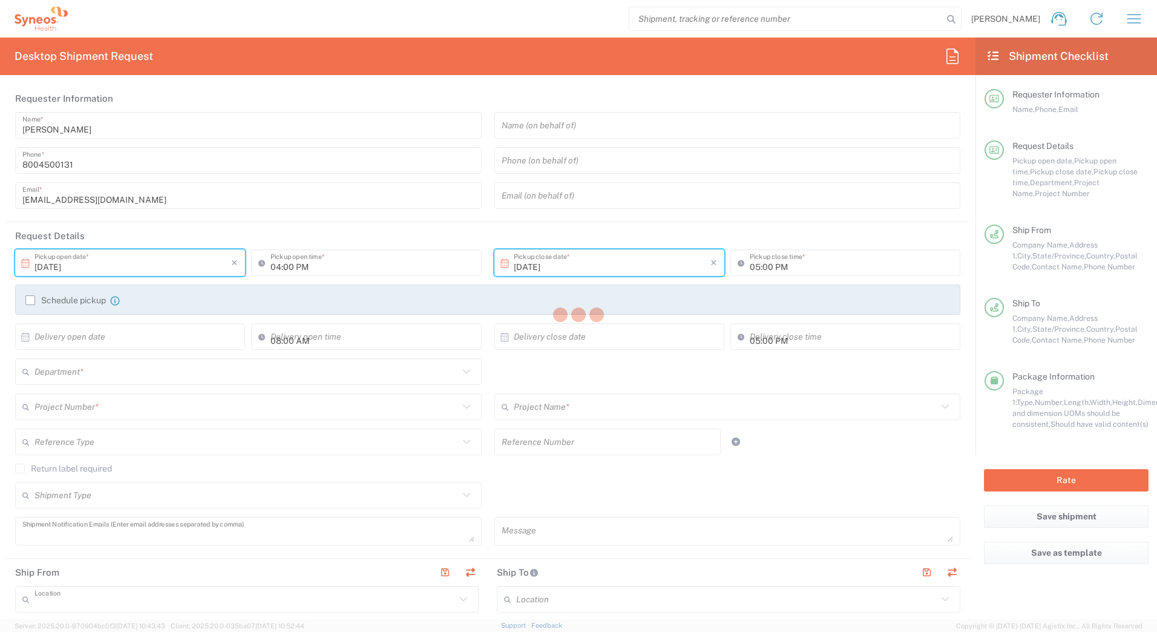
type input "Bridgewater"
type input "[US_STATE]"
type input "08807"
type input "Syneos Deployments"
type input "8004500131"
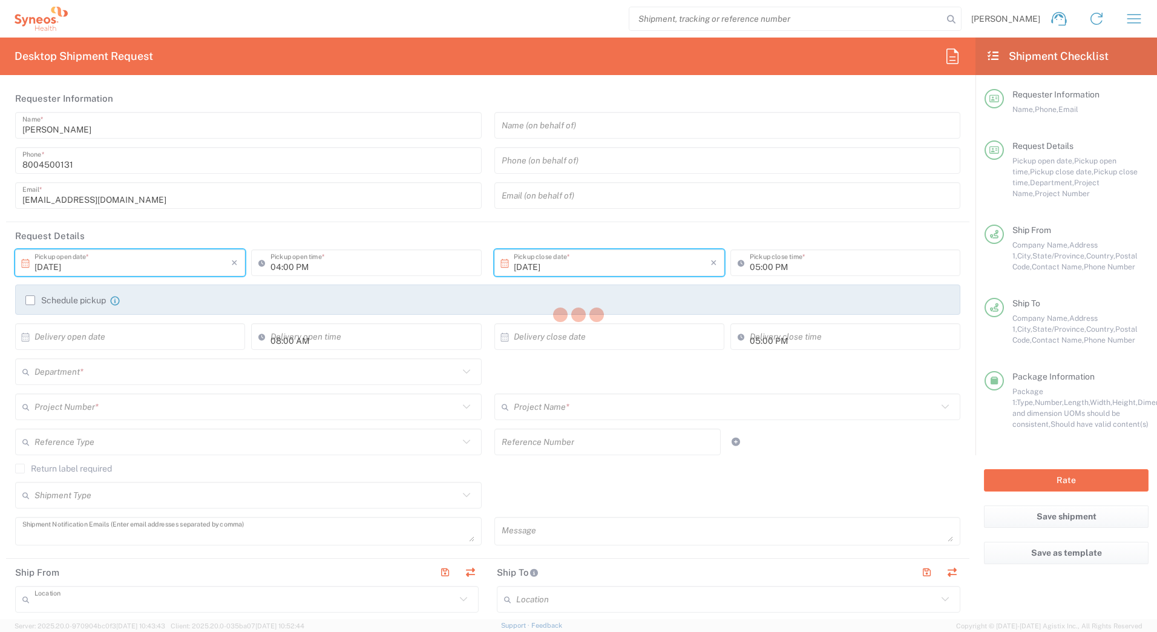
type input "[EMAIL_ADDRESS][DOMAIN_NAME]"
type input "[PERSON_NAME]"
type input "[STREET_ADDRESS]"
type input "Rocklin"
type input "[GEOGRAPHIC_DATA]"
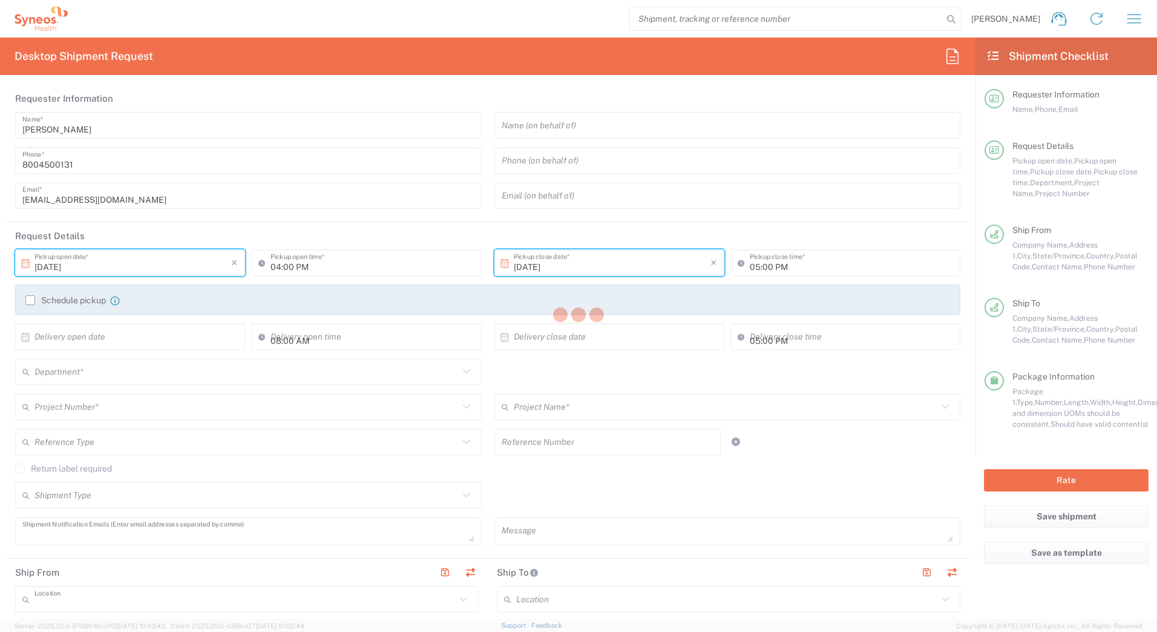
type input "95765"
type input "[PERSON_NAME]"
type input "9169608640"
type input "Adult Signature Required"
type input "Sender/Shipper"
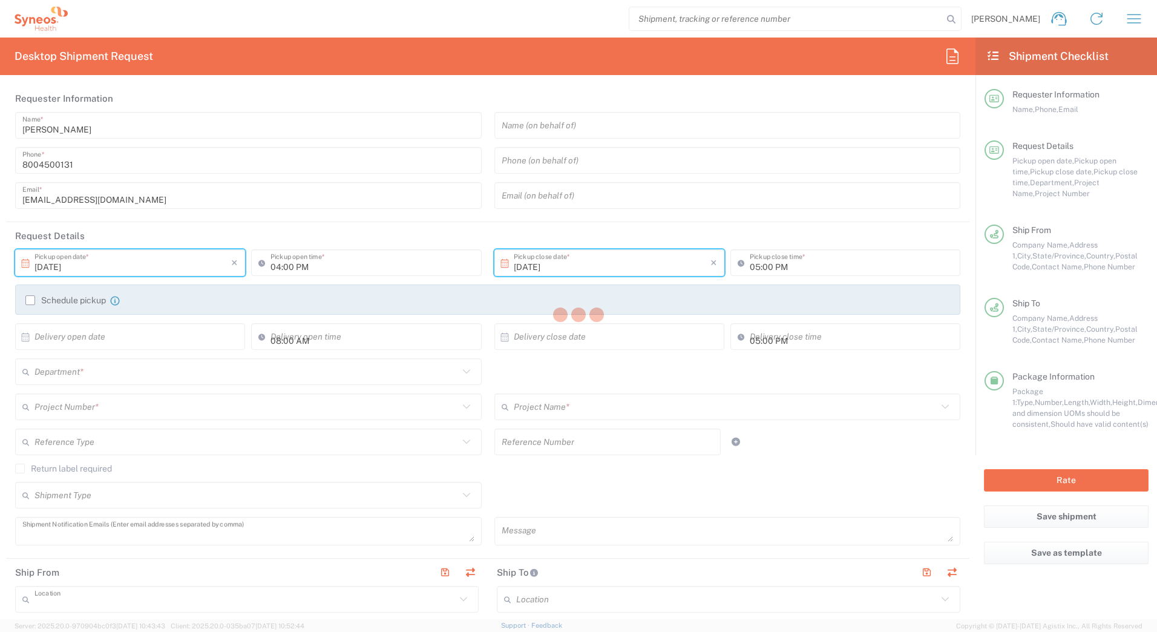
type input "Sender/Shipper"
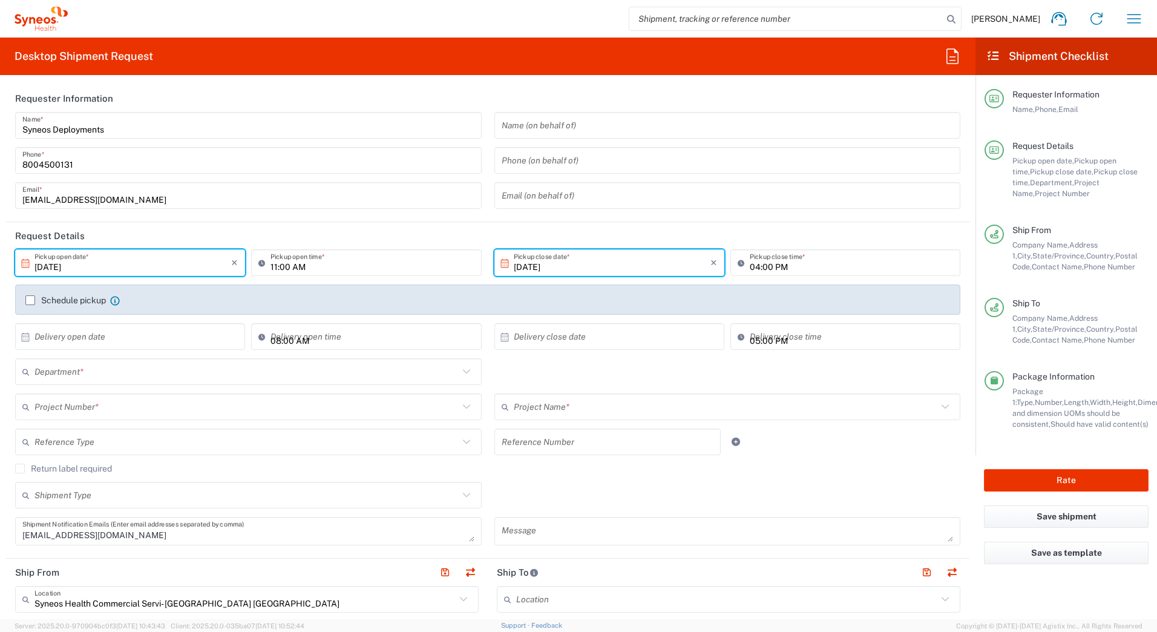
type input "[US_STATE]"
type input "Your Packaging"
type input "7610"
type input "4205"
type input "MMS-US-Amgen-FRS Oncl-Inflam"
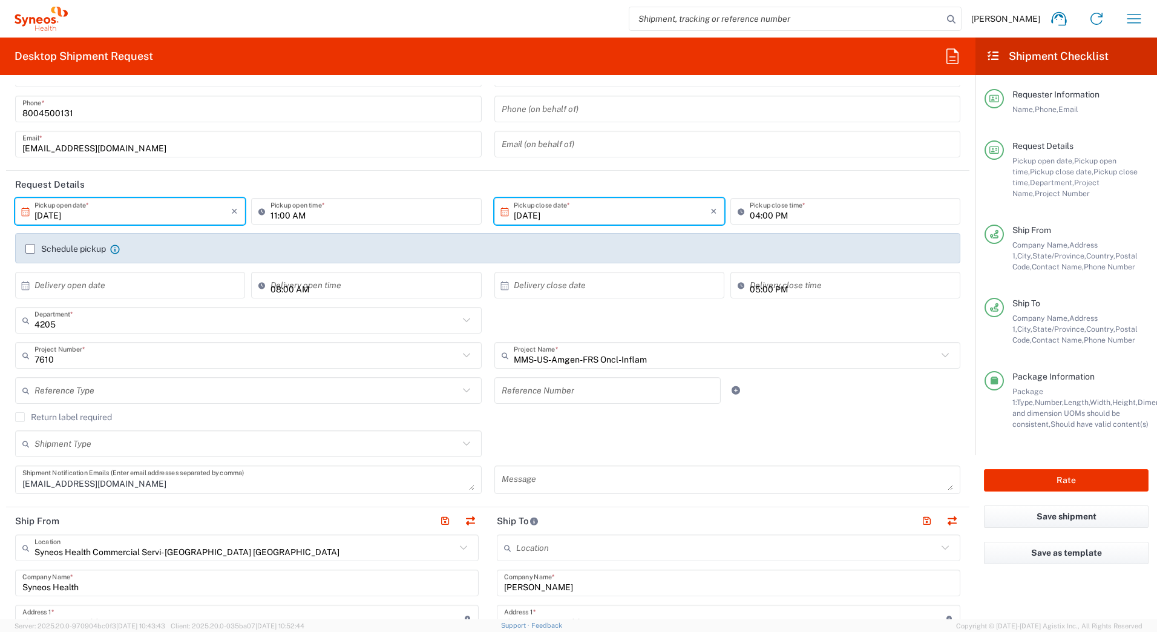
scroll to position [121, 0]
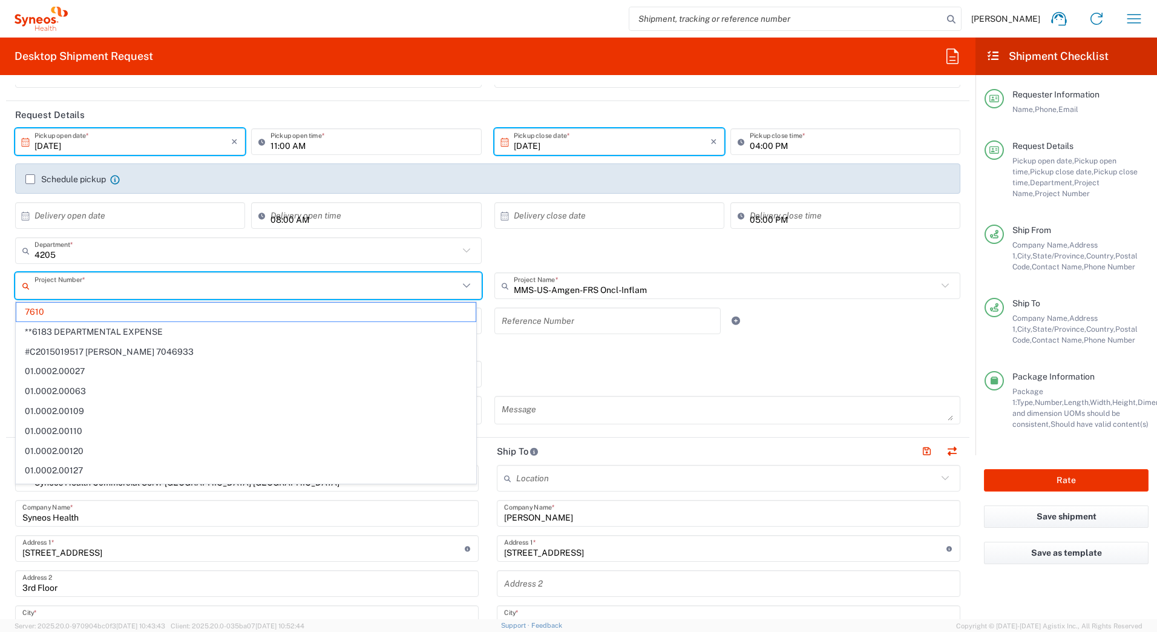
click at [56, 291] on input "text" at bounding box center [247, 285] width 424 height 21
click at [48, 311] on span "7610" at bounding box center [245, 312] width 459 height 19
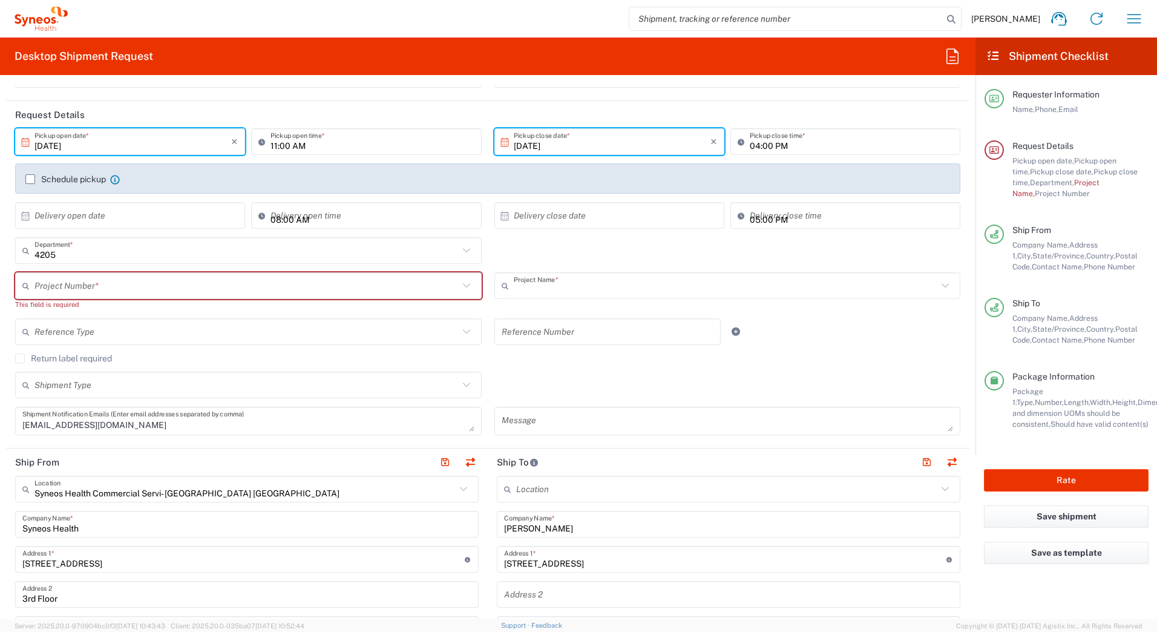
click at [551, 289] on input "text" at bounding box center [726, 285] width 424 height 21
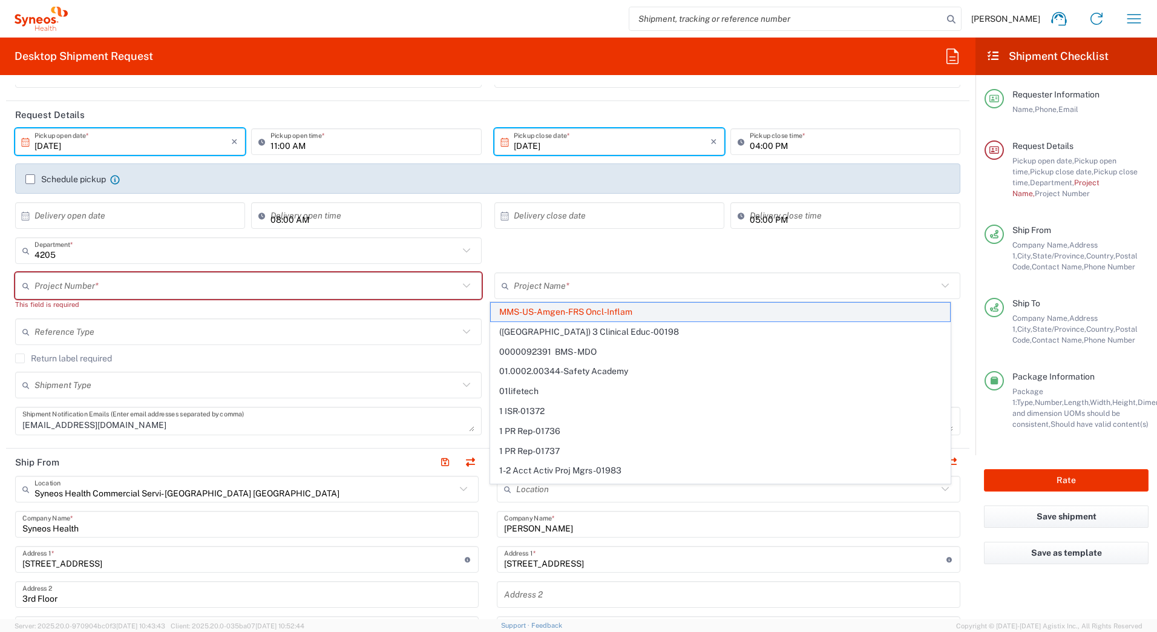
click at [523, 313] on span "MMS-US-Amgen-FRS Oncl-Inflam" at bounding box center [720, 312] width 459 height 19
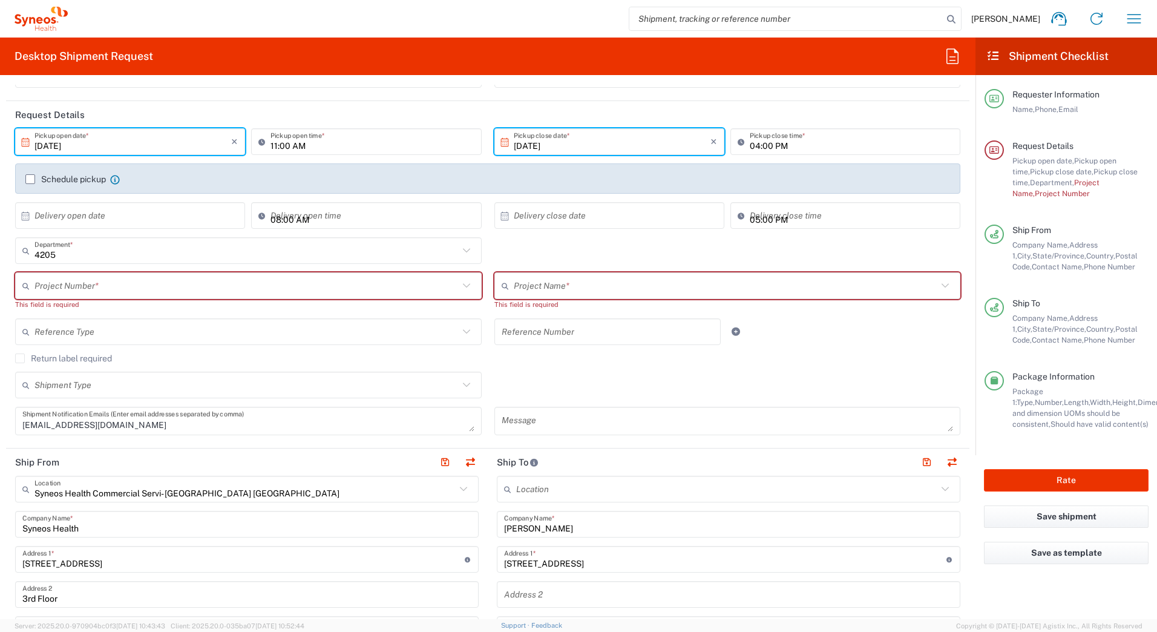
click at [90, 284] on input "text" at bounding box center [247, 285] width 424 height 21
type input "5281"
click at [45, 312] on span "5281" at bounding box center [245, 312] width 459 height 19
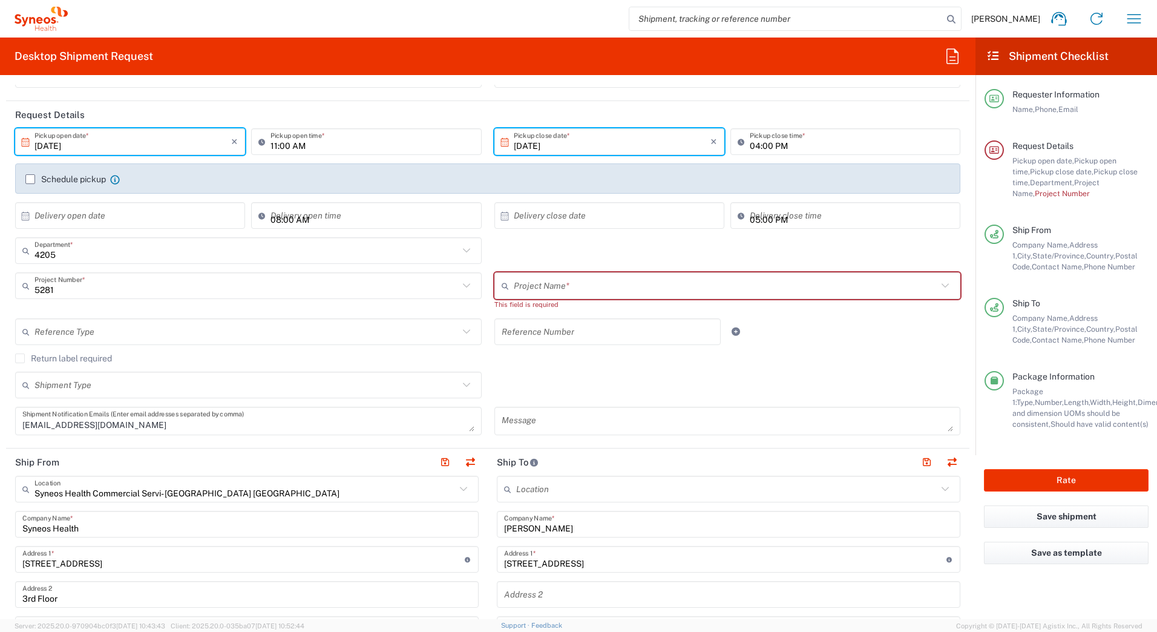
type input "EC_US_Amgen_[MEDICAL_DATA]_Tel"
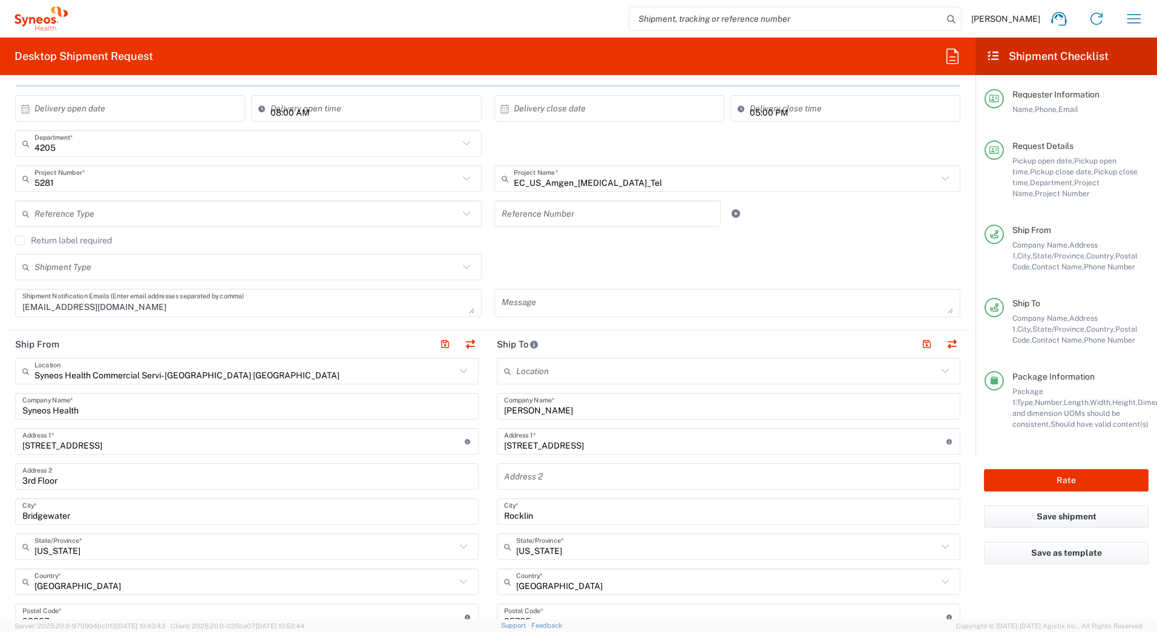
scroll to position [242, 0]
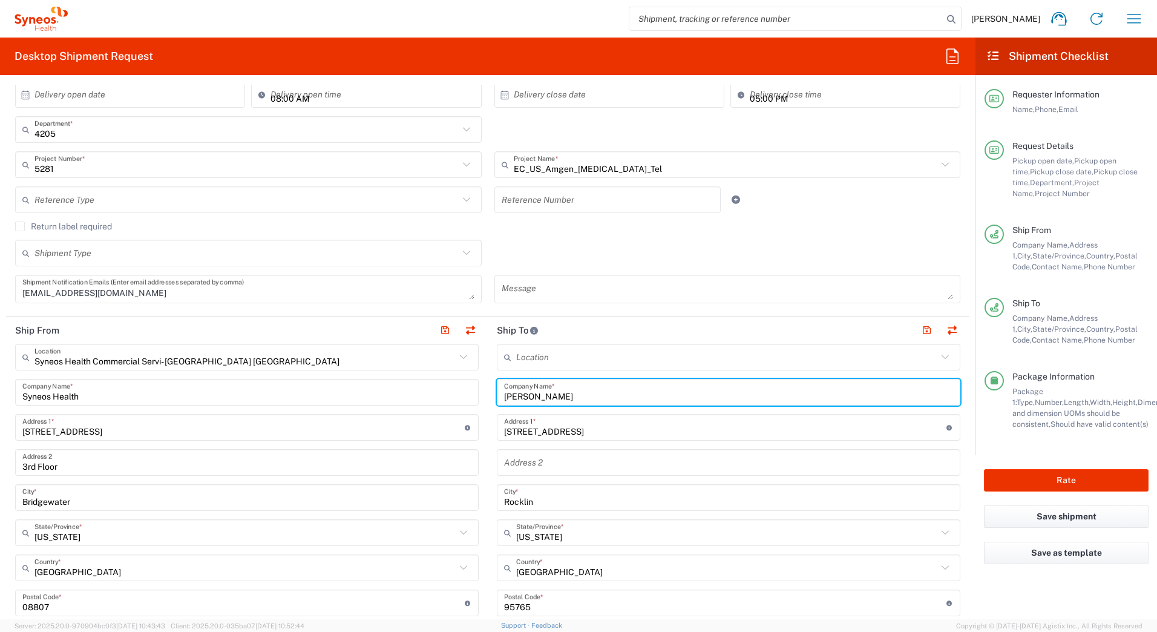
drag, startPoint x: 571, startPoint y: 393, endPoint x: 495, endPoint y: 397, distance: 76.3
click at [497, 397] on div "[PERSON_NAME] Company Name *" at bounding box center [729, 392] width 464 height 27
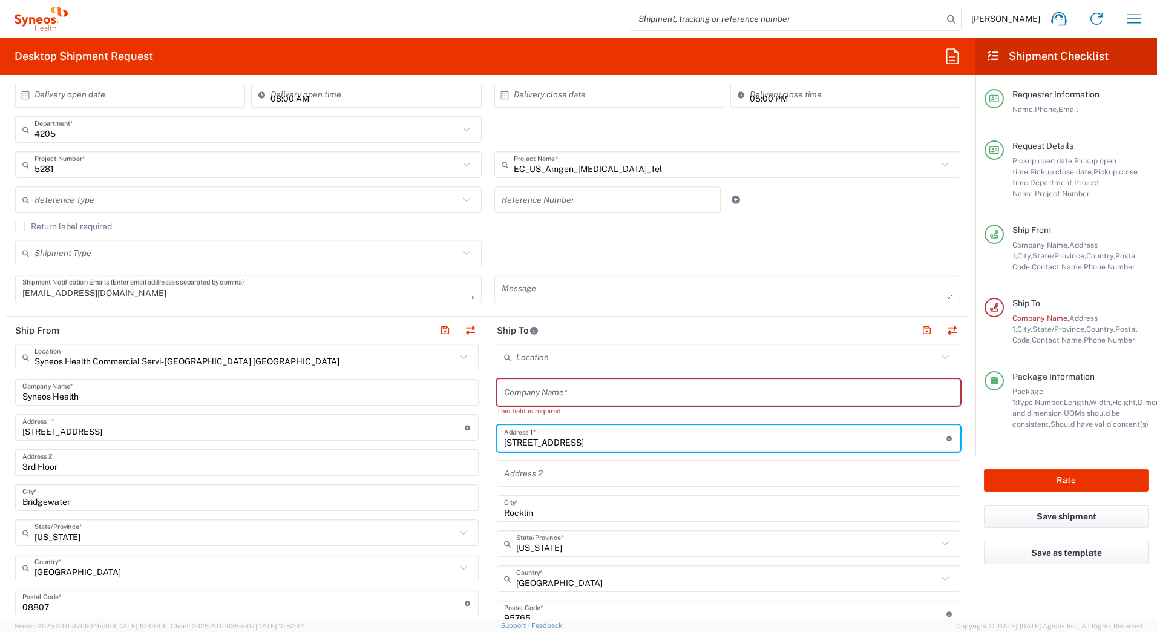
drag, startPoint x: 565, startPoint y: 433, endPoint x: 479, endPoint y: 450, distance: 88.1
click at [478, 450] on div "Ship From Syneos Health Commercial Servi- [GEOGRAPHIC_DATA] [GEOGRAPHIC_DATA] L…" at bounding box center [488, 592] width 964 height 551
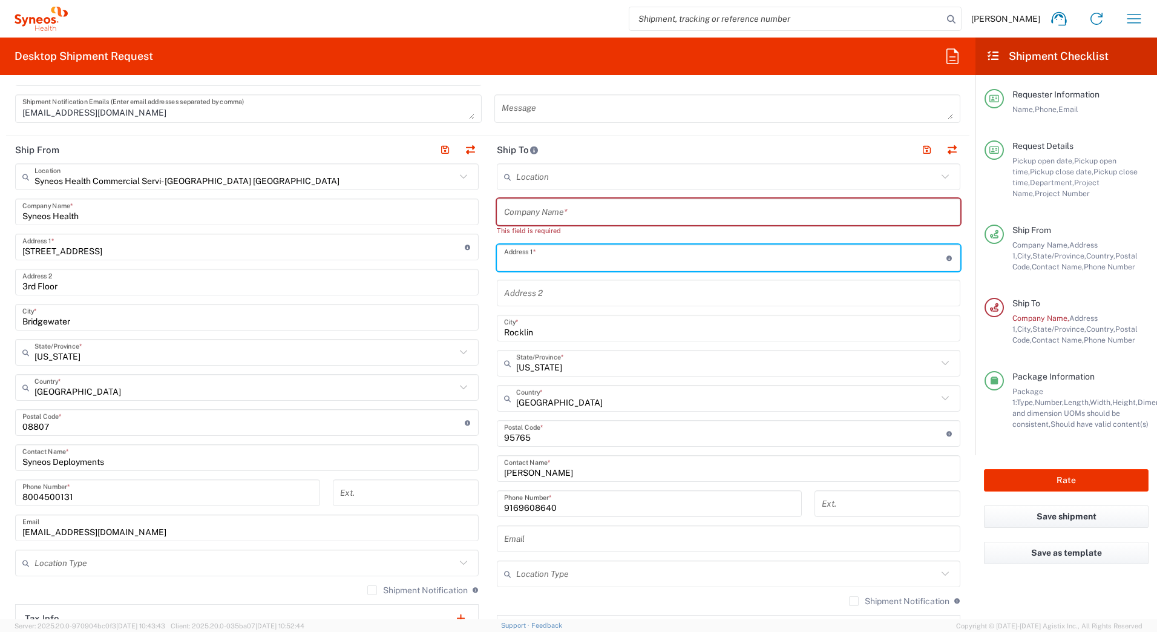
scroll to position [424, 0]
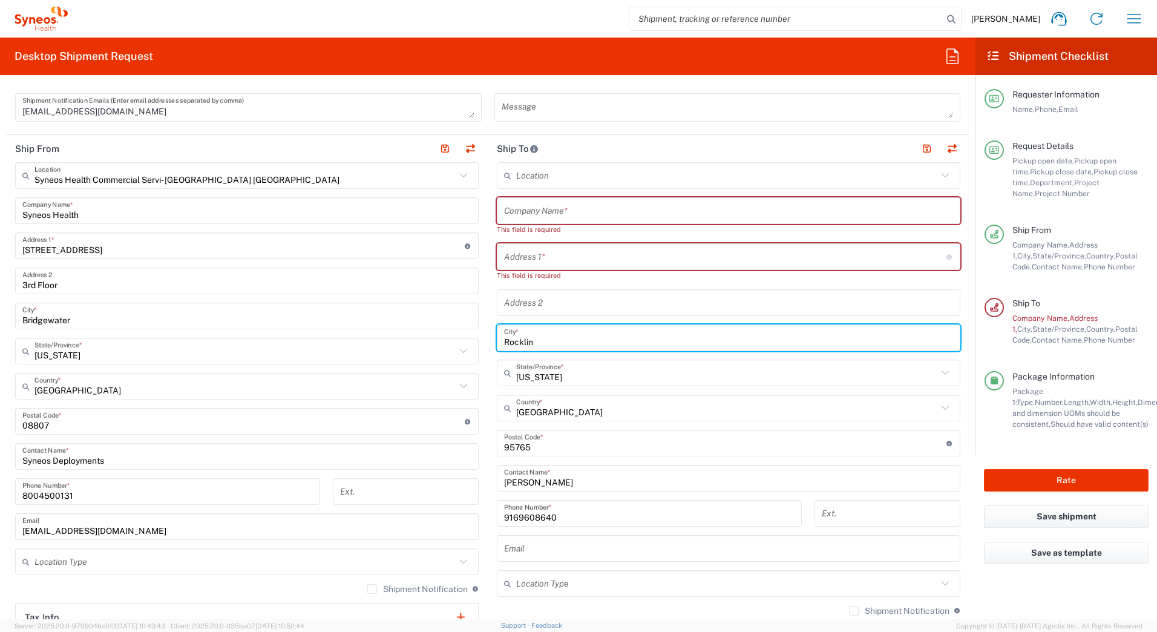
drag, startPoint x: 532, startPoint y: 329, endPoint x: 461, endPoint y: 337, distance: 71.3
click at [460, 334] on div "Ship From Syneos Health Commercial Servi- [GEOGRAPHIC_DATA] [GEOGRAPHIC_DATA] L…" at bounding box center [488, 416] width 964 height 562
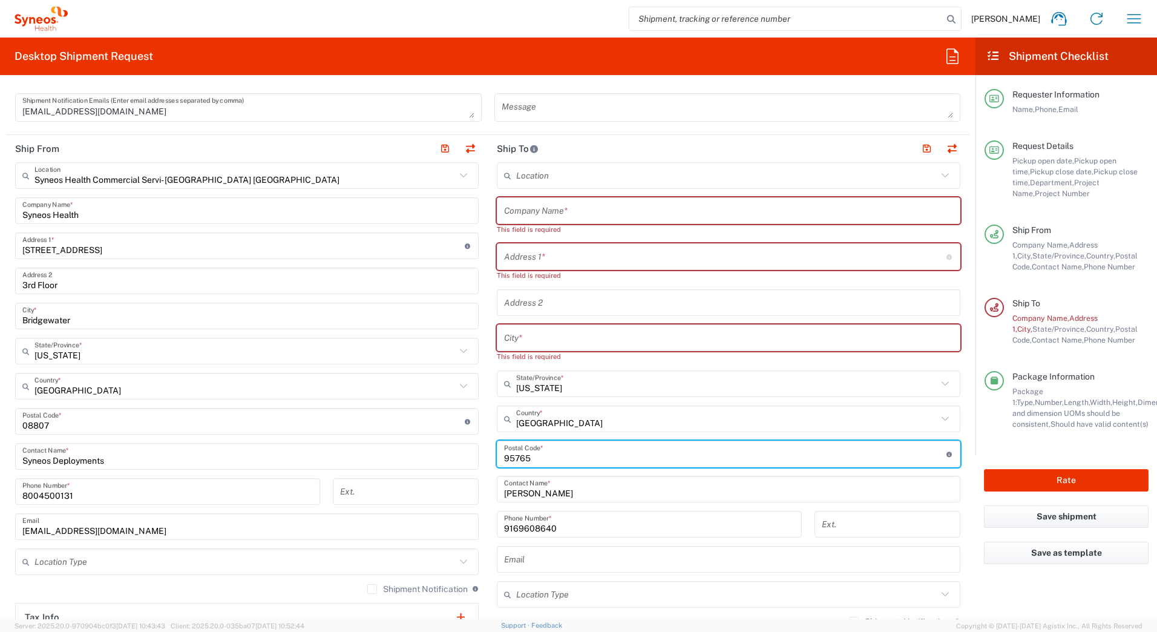
drag, startPoint x: 551, startPoint y: 442, endPoint x: 464, endPoint y: 452, distance: 87.7
click at [470, 451] on div "Ship From Syneos Health Commercial Servi- [GEOGRAPHIC_DATA] [GEOGRAPHIC_DATA] L…" at bounding box center [488, 421] width 964 height 573
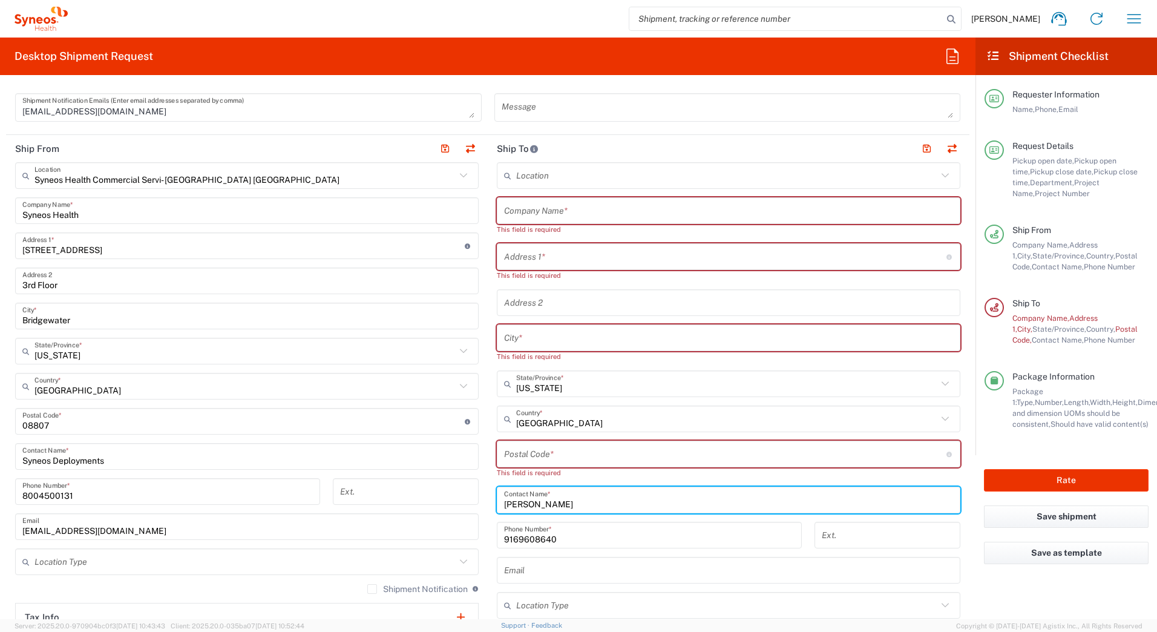
drag, startPoint x: 574, startPoint y: 510, endPoint x: 458, endPoint y: 513, distance: 116.3
click at [469, 514] on div "Ship From Syneos Health Commercial Servi- [GEOGRAPHIC_DATA] [GEOGRAPHIC_DATA] L…" at bounding box center [488, 427] width 964 height 584
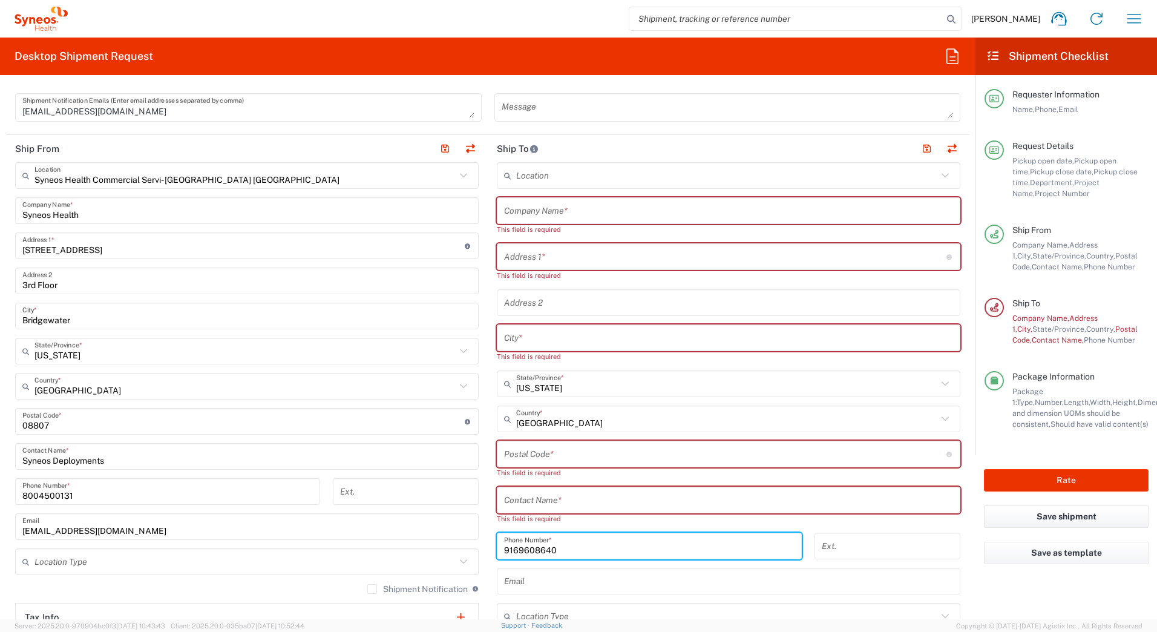
drag, startPoint x: 561, startPoint y: 536, endPoint x: 476, endPoint y: 546, distance: 85.9
click at [488, 549] on main "Location [PERSON_NAME] LLC-[GEOGRAPHIC_DATA] [GEOGRAPHIC_DATA] [GEOGRAPHIC_DATA…" at bounding box center [729, 443] width 482 height 563
click at [545, 196] on div "Location [PERSON_NAME] LLC-[GEOGRAPHIC_DATA] [GEOGRAPHIC_DATA] [GEOGRAPHIC_DATA…" at bounding box center [729, 449] width 464 height 574
click at [538, 209] on input "text" at bounding box center [728, 210] width 449 height 21
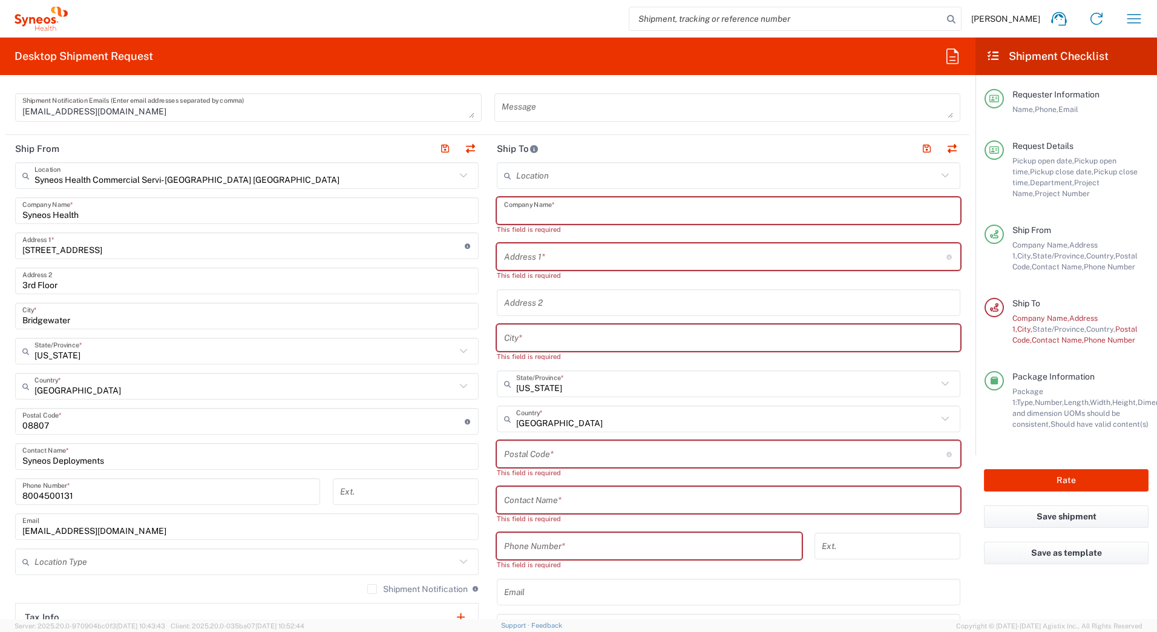
paste input "[PERSON_NAME]"
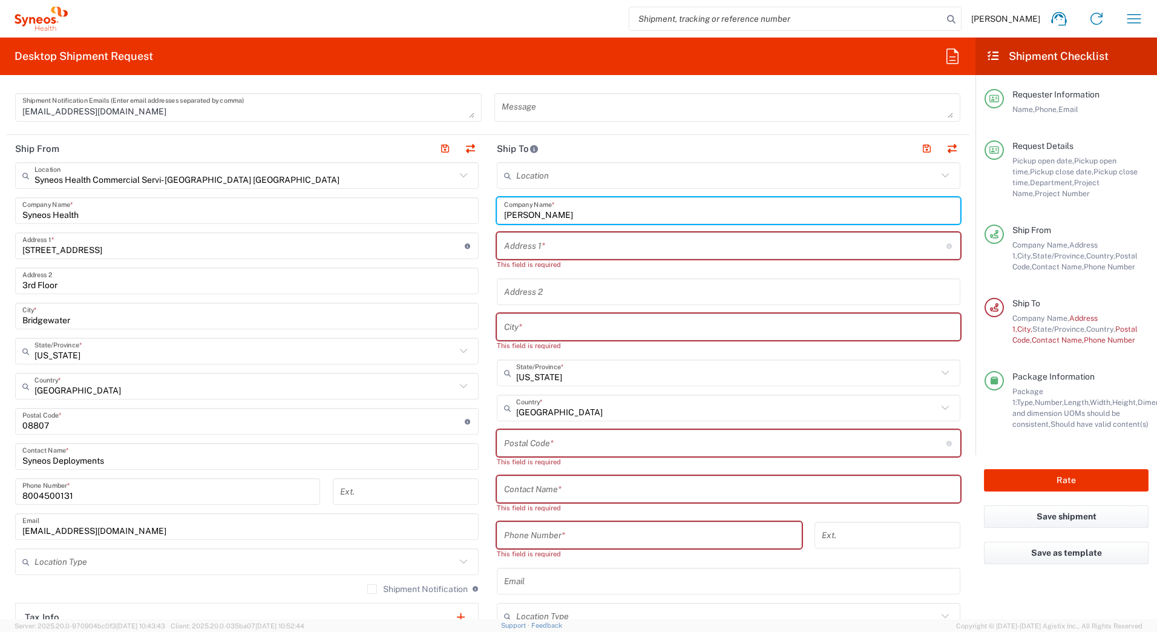
type input "[PERSON_NAME]"
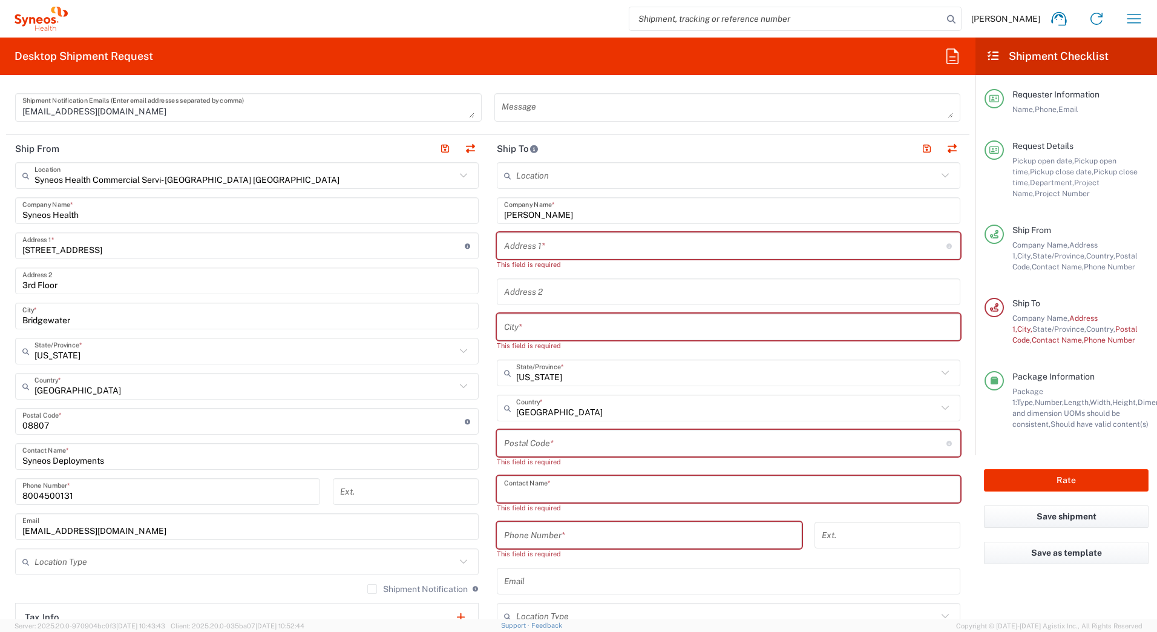
click at [526, 485] on input "text" at bounding box center [728, 489] width 449 height 21
paste input "[PERSON_NAME]"
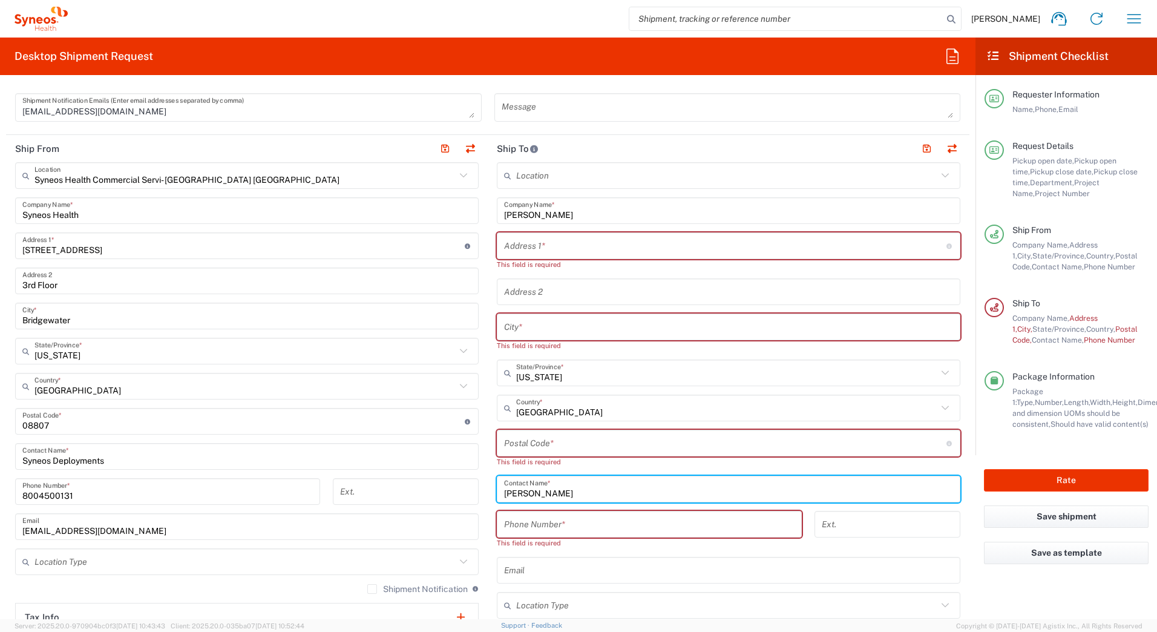
type input "[PERSON_NAME]"
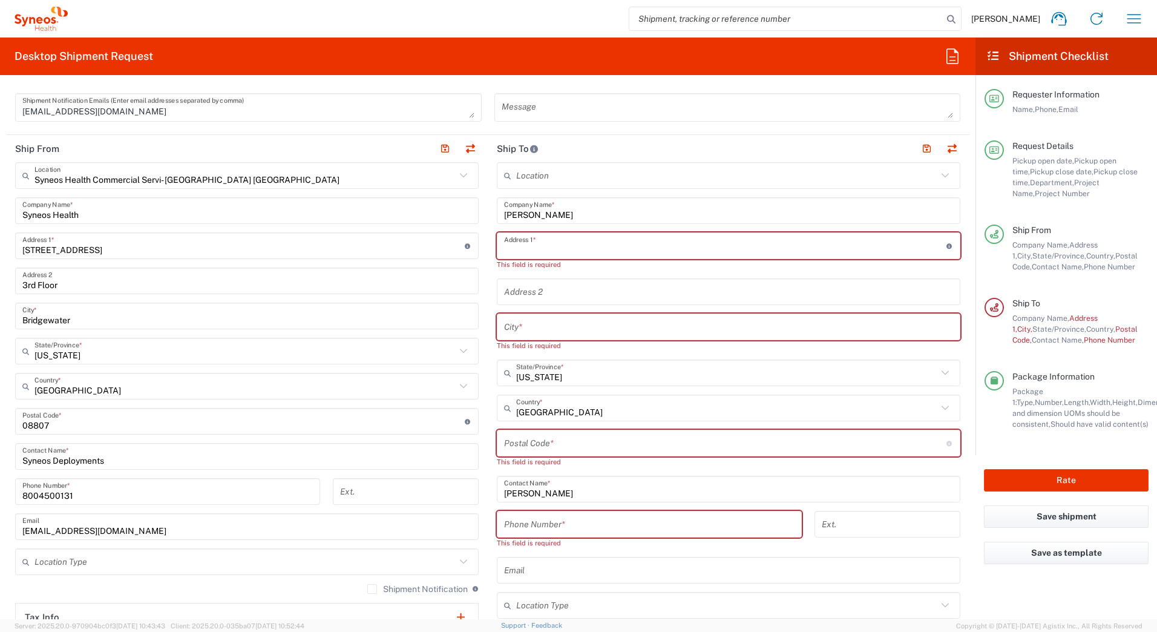
click at [520, 245] on input "text" at bounding box center [725, 245] width 443 height 21
paste input "[STREET_ADDRESS]"
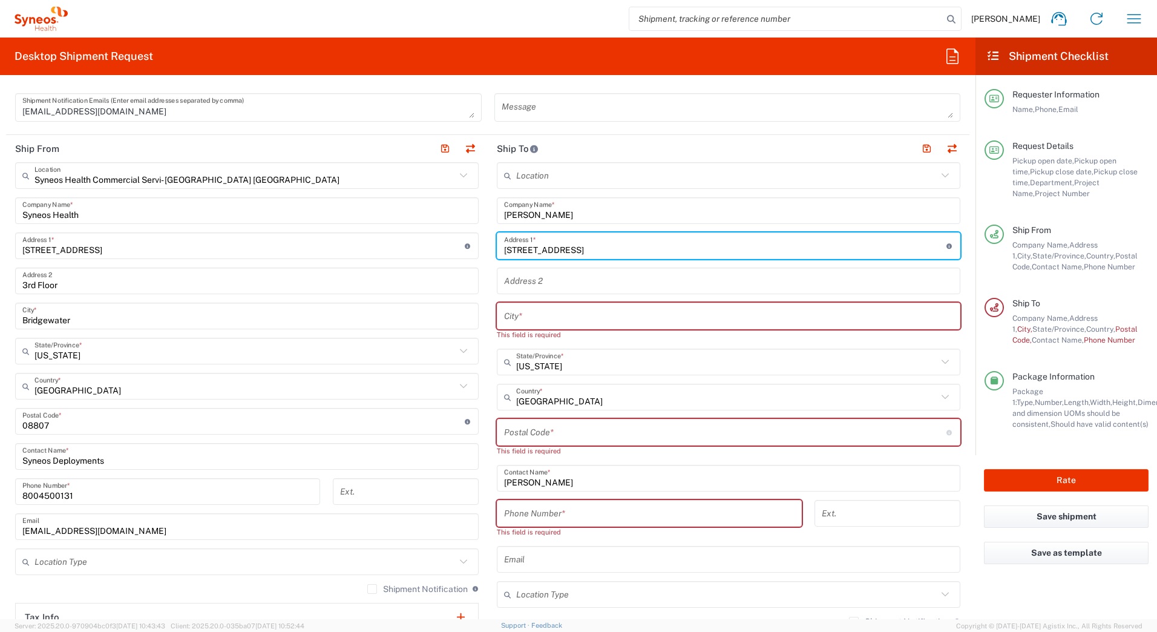
type input "[STREET_ADDRESS]"
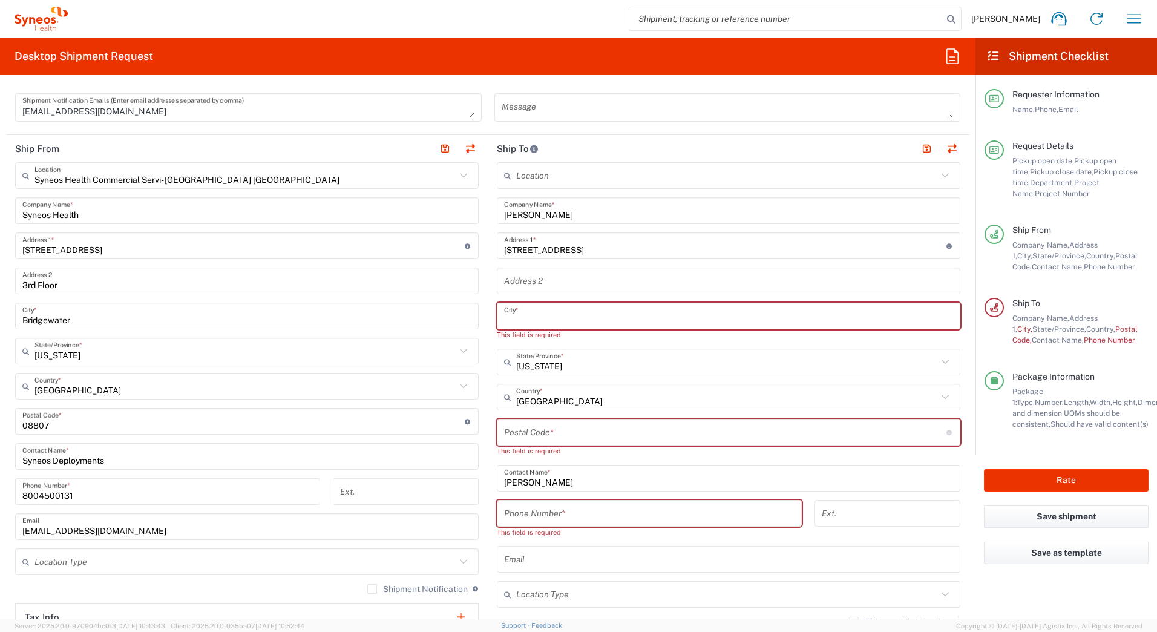
click at [525, 312] on input "text" at bounding box center [728, 316] width 449 height 21
paste input "[GEOGRAPHIC_DATA]"
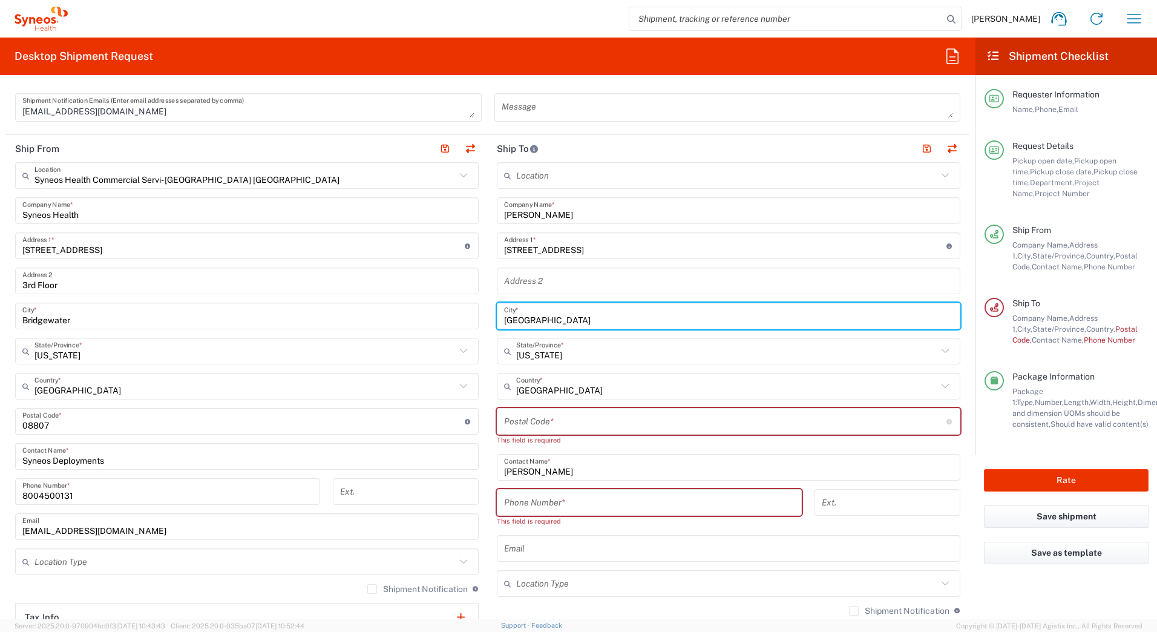
type input "[GEOGRAPHIC_DATA]"
click at [554, 341] on input "text" at bounding box center [726, 351] width 421 height 21
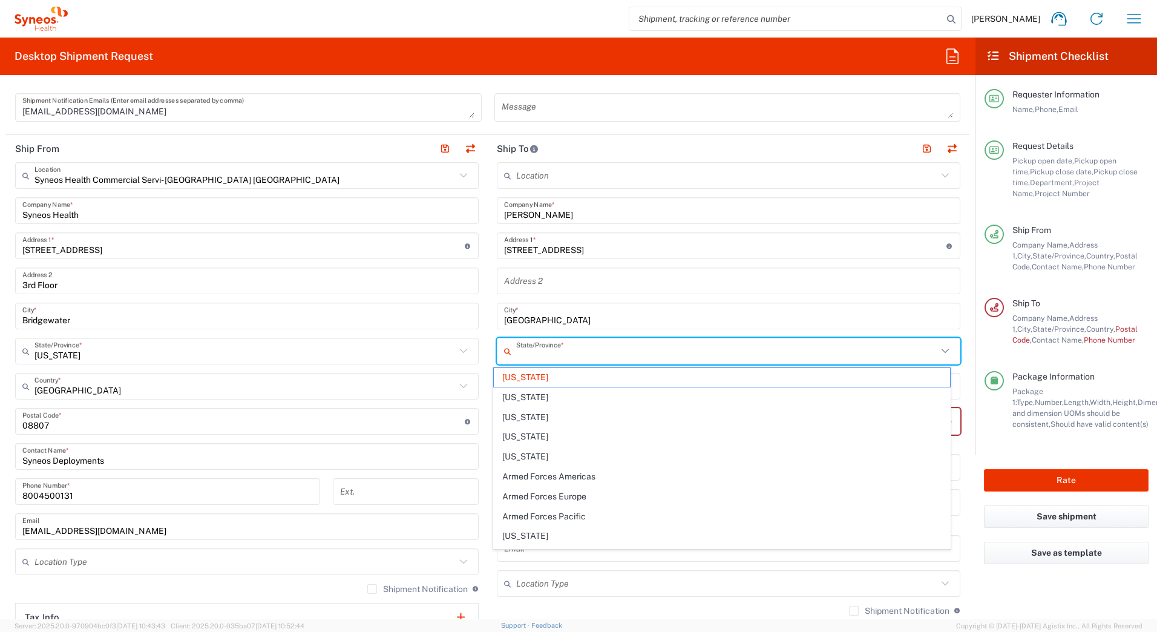
click at [526, 358] on input "text" at bounding box center [726, 351] width 421 height 21
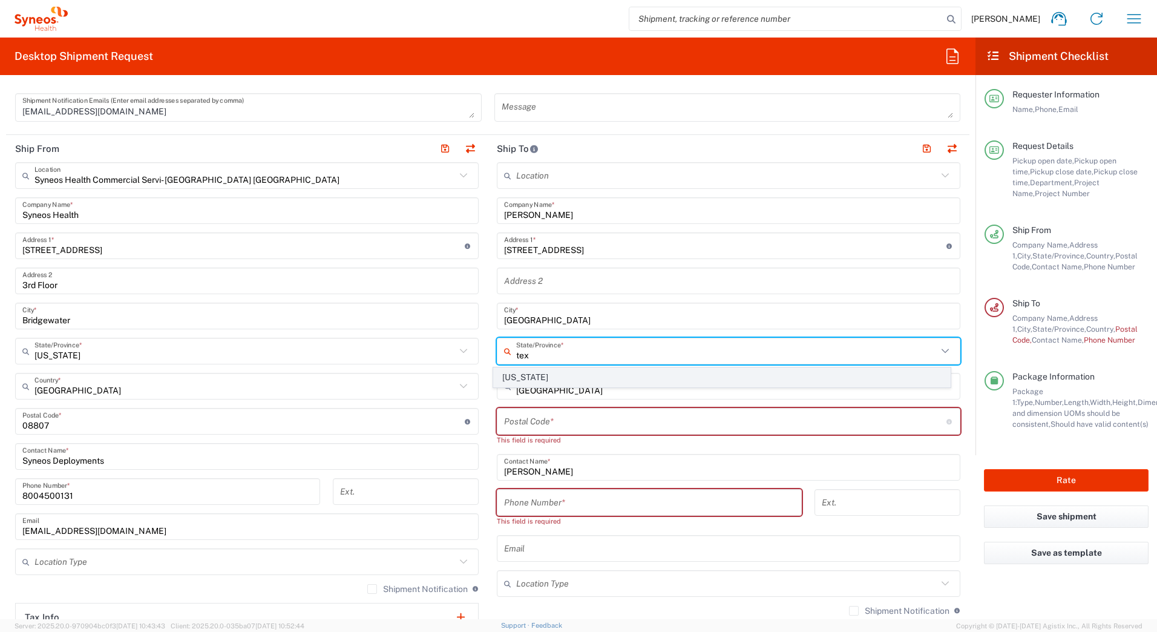
click at [514, 378] on span "[US_STATE]" at bounding box center [722, 377] width 457 height 19
type input "[US_STATE]"
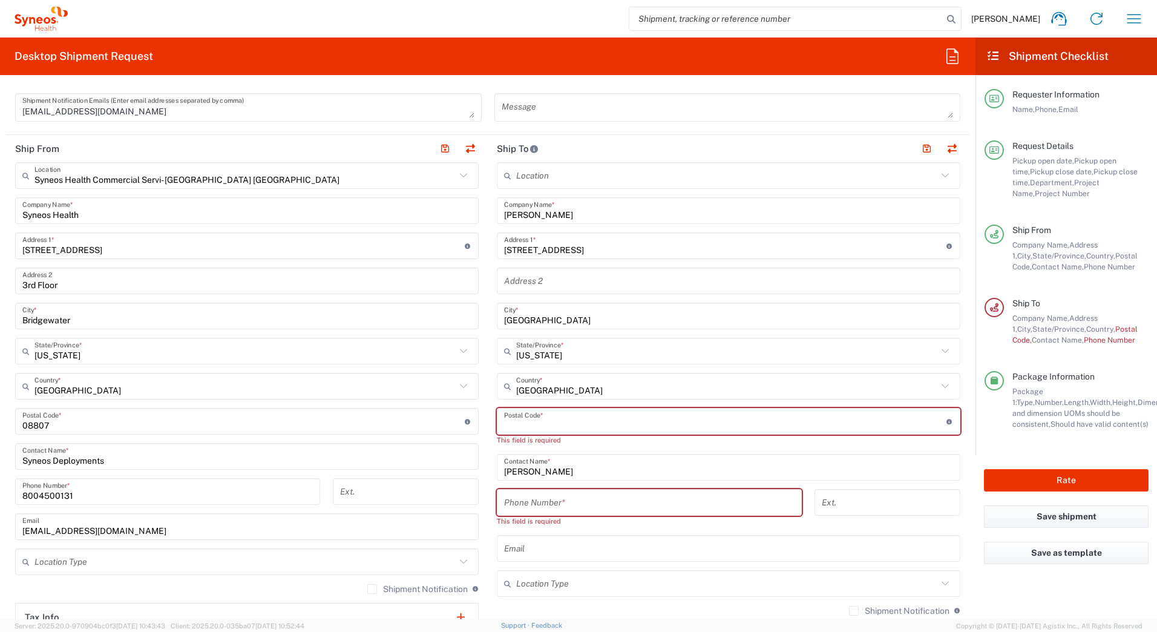
click at [526, 419] on input "undefined" at bounding box center [725, 421] width 443 height 21
paste input "77494"
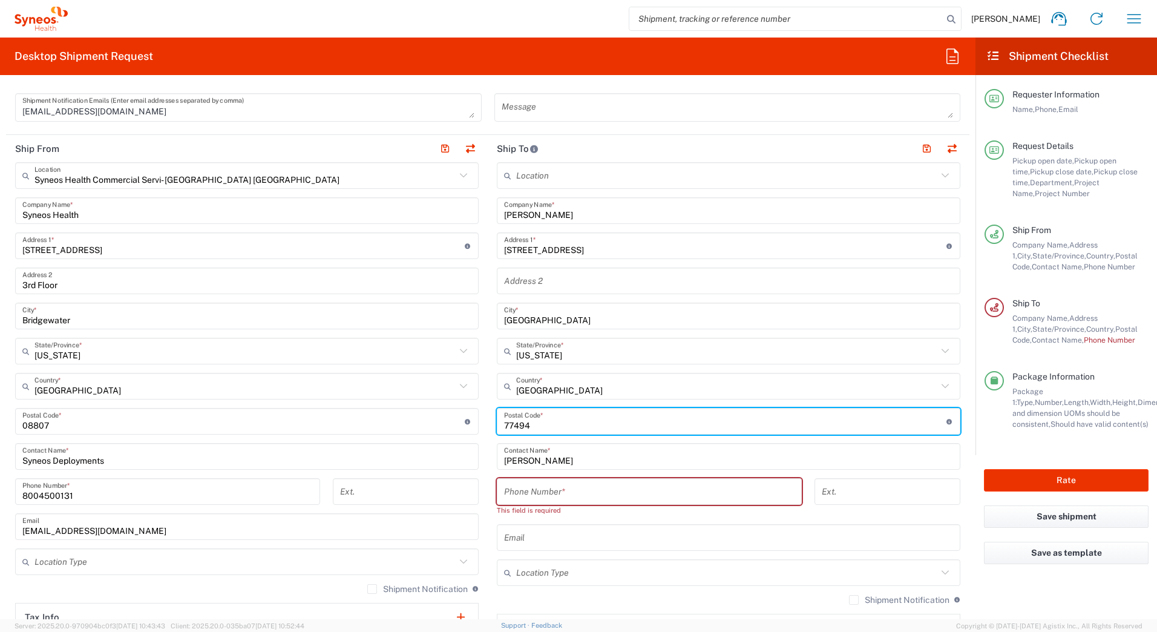
type input "77494"
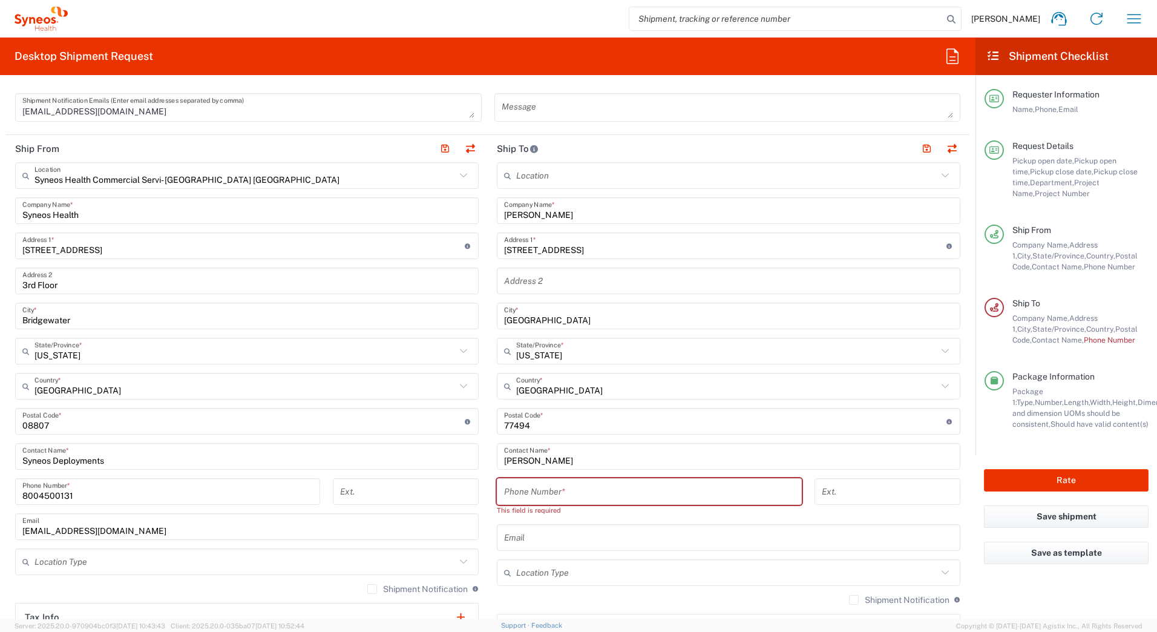
click at [532, 489] on input "tel" at bounding box center [649, 491] width 291 height 21
paste input "3142259382"
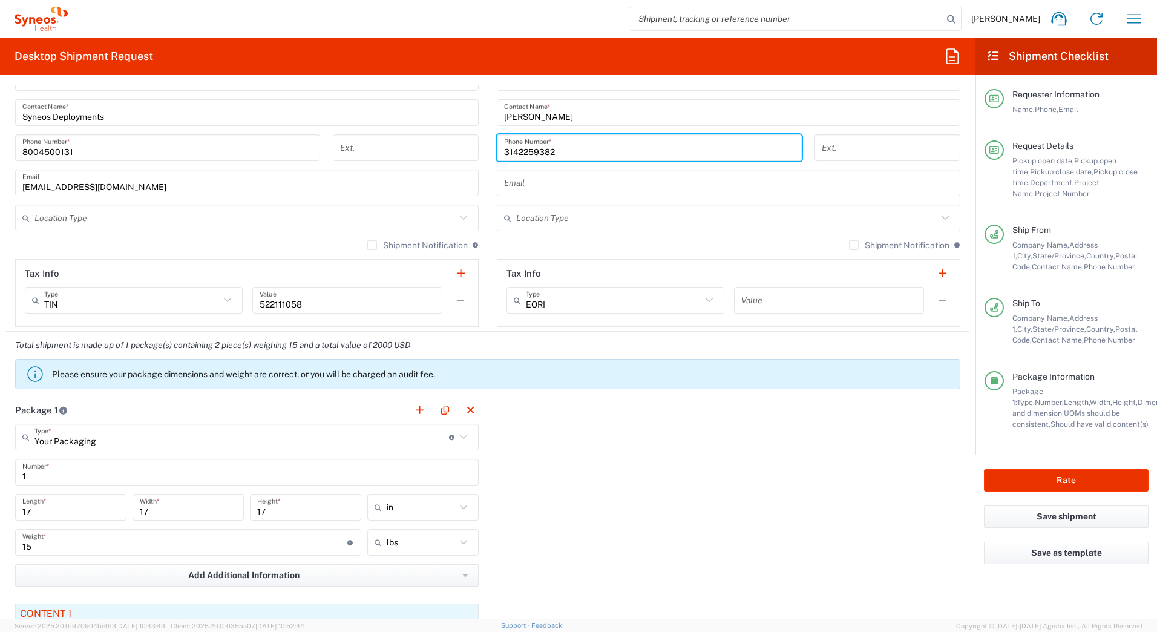
scroll to position [787, 0]
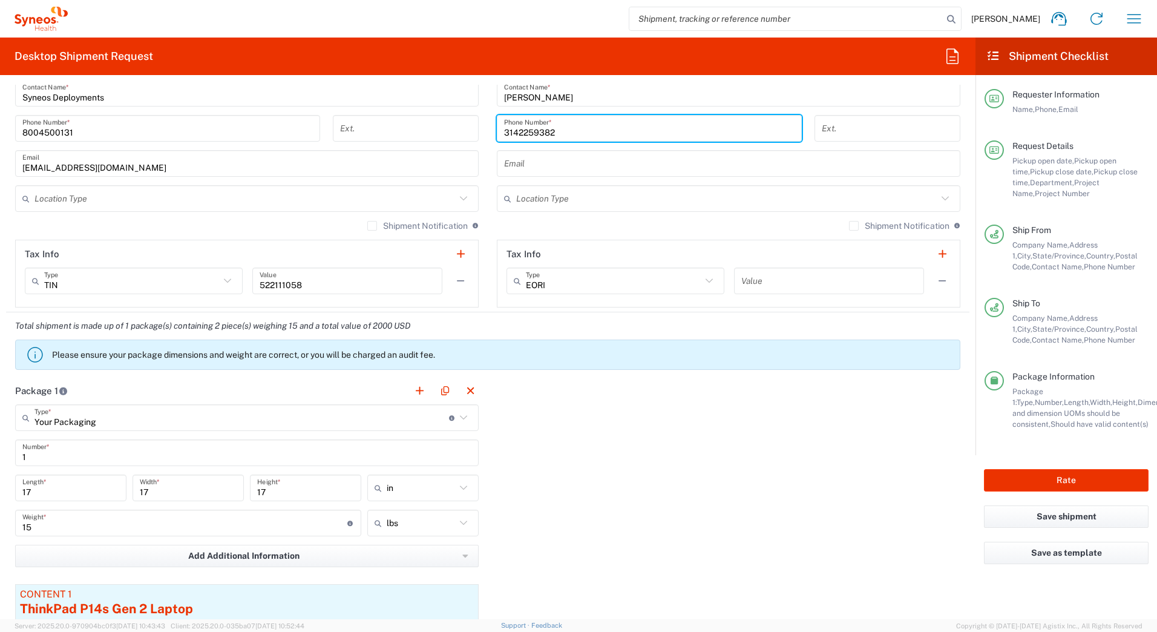
type input "3142259382"
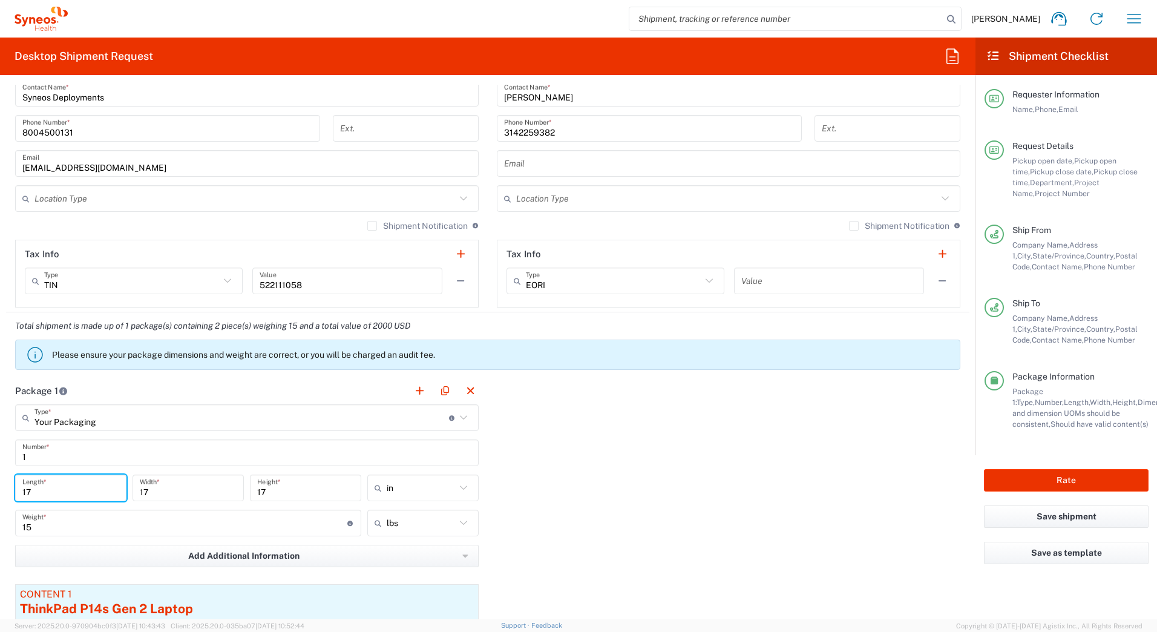
click at [41, 487] on input "17" at bounding box center [70, 488] width 97 height 21
type input "1"
type input "20"
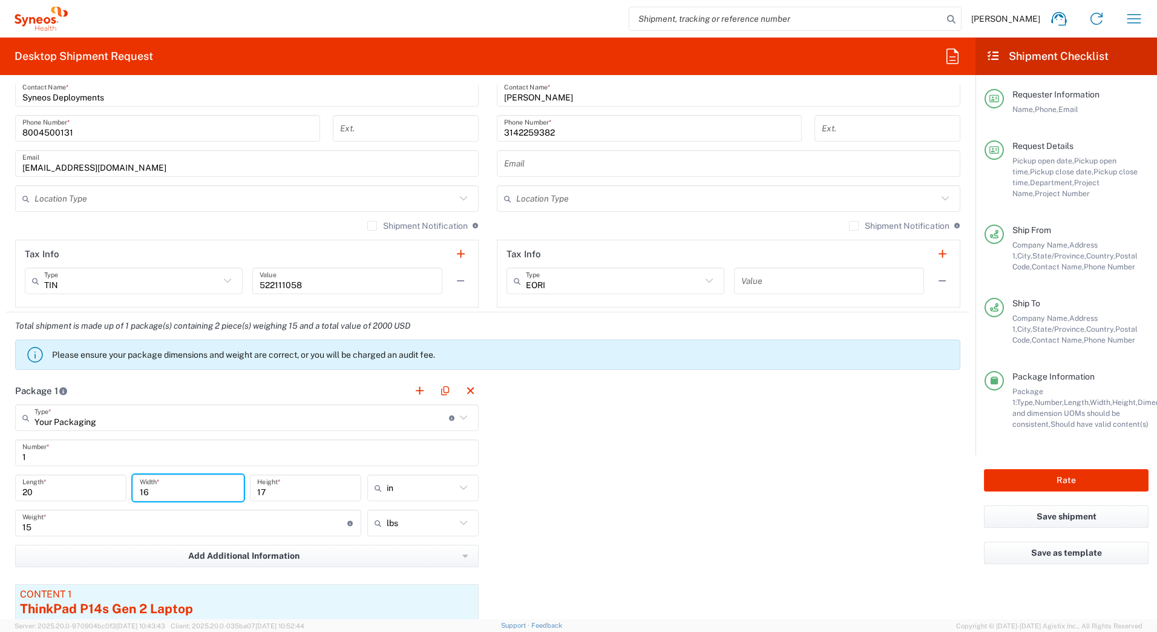
type input "16"
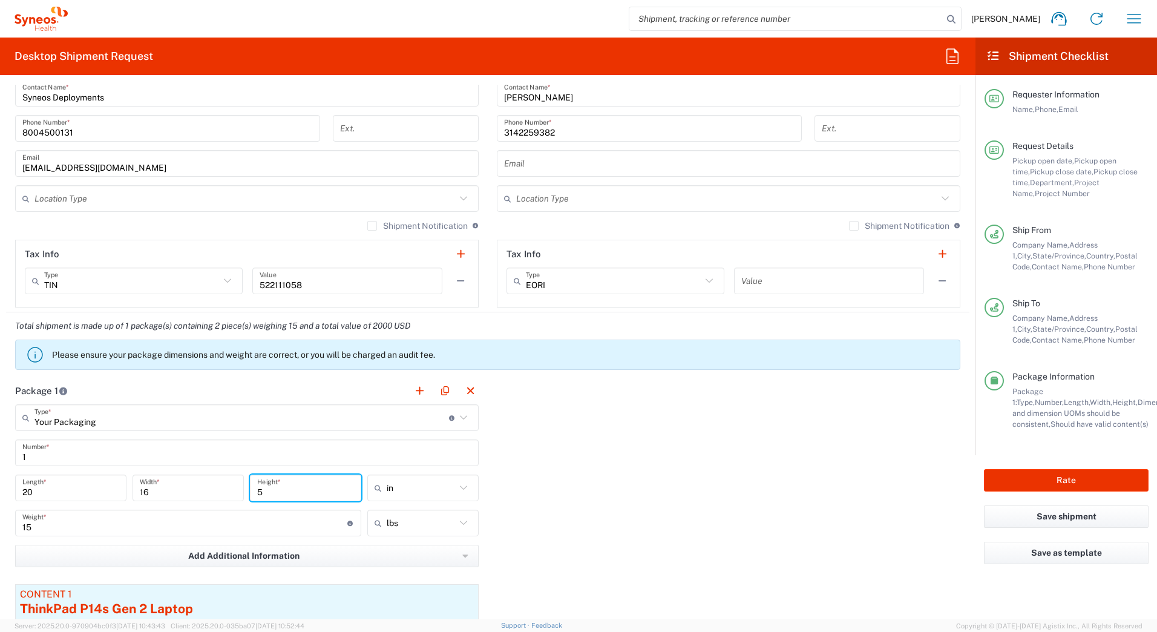
type input "5"
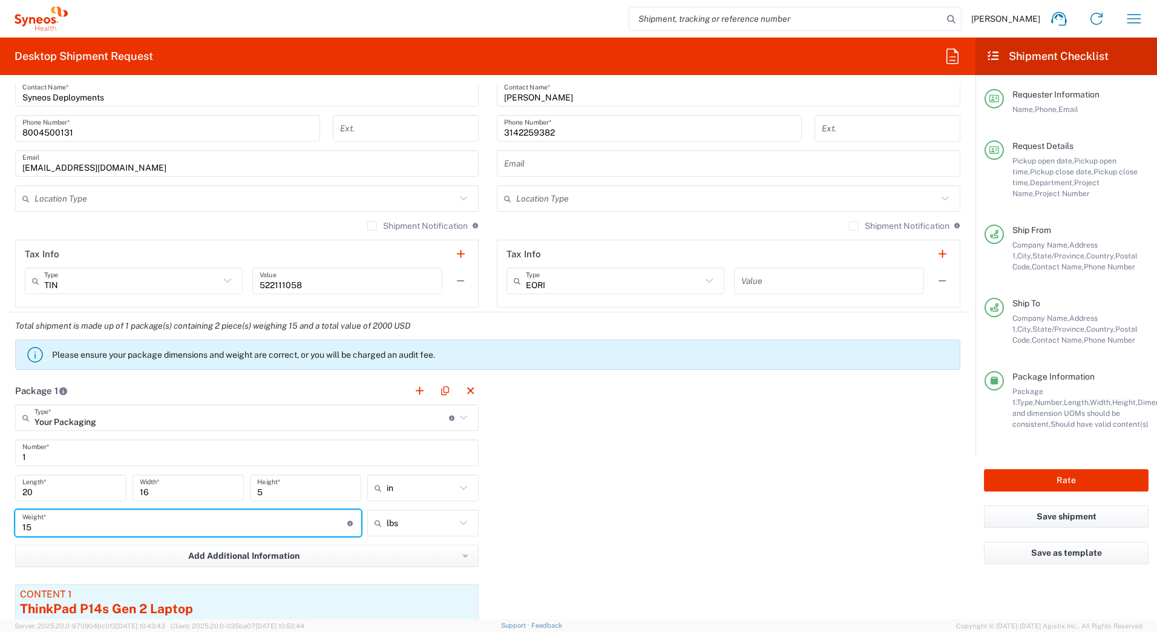
click at [50, 527] on input "15" at bounding box center [184, 523] width 325 height 21
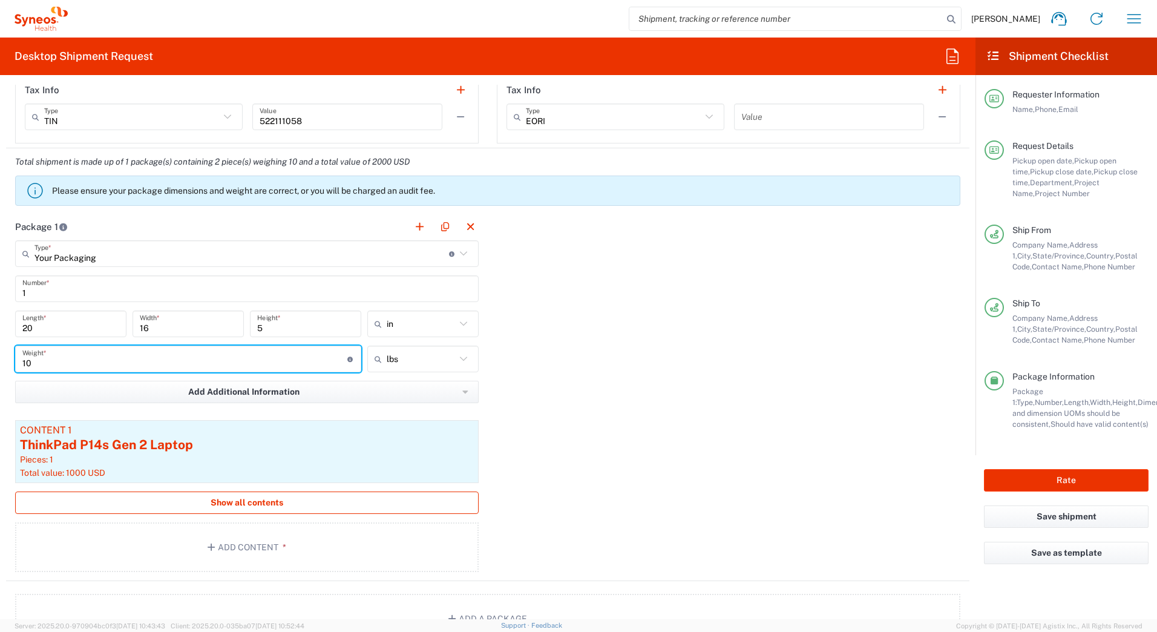
scroll to position [969, 0]
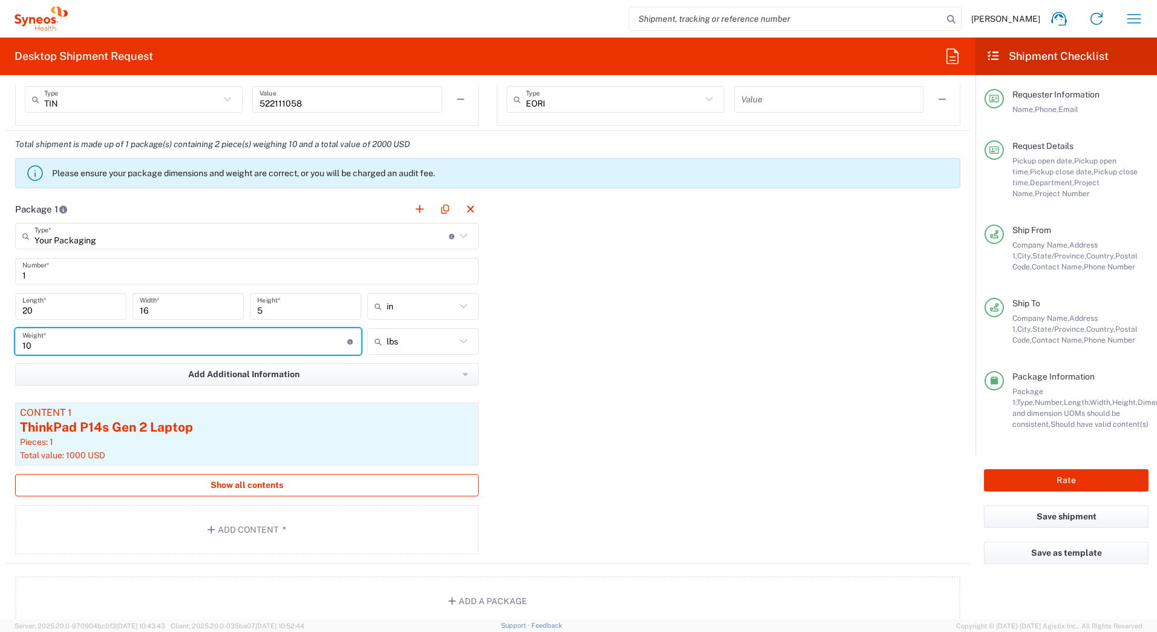
type input "10"
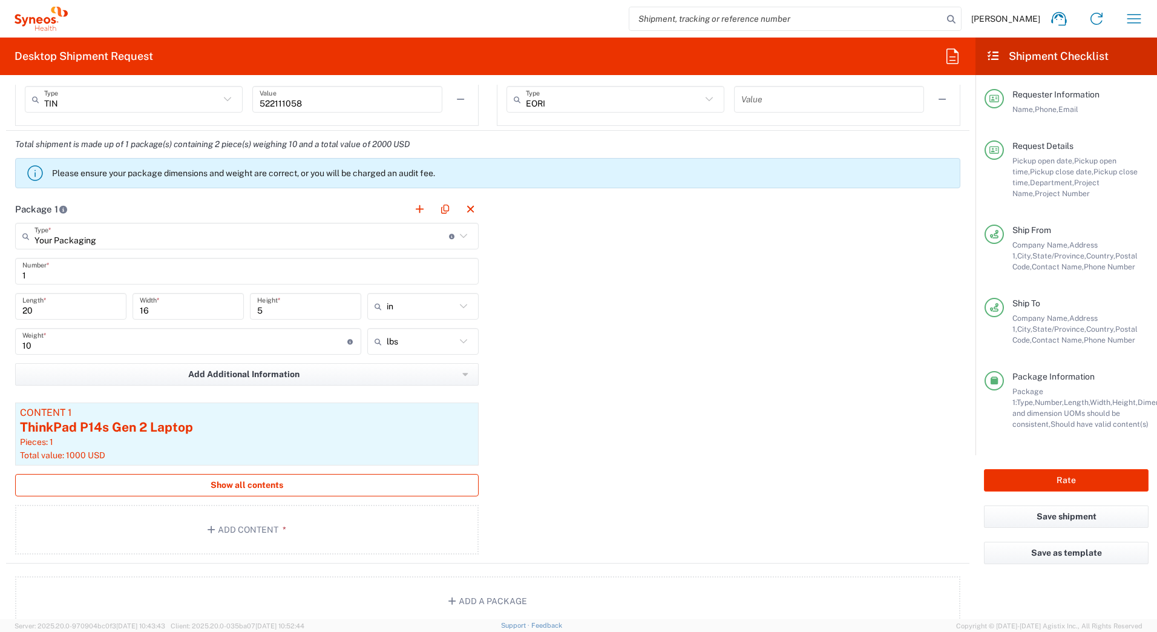
click at [252, 492] on button "Show all contents" at bounding box center [247, 485] width 464 height 22
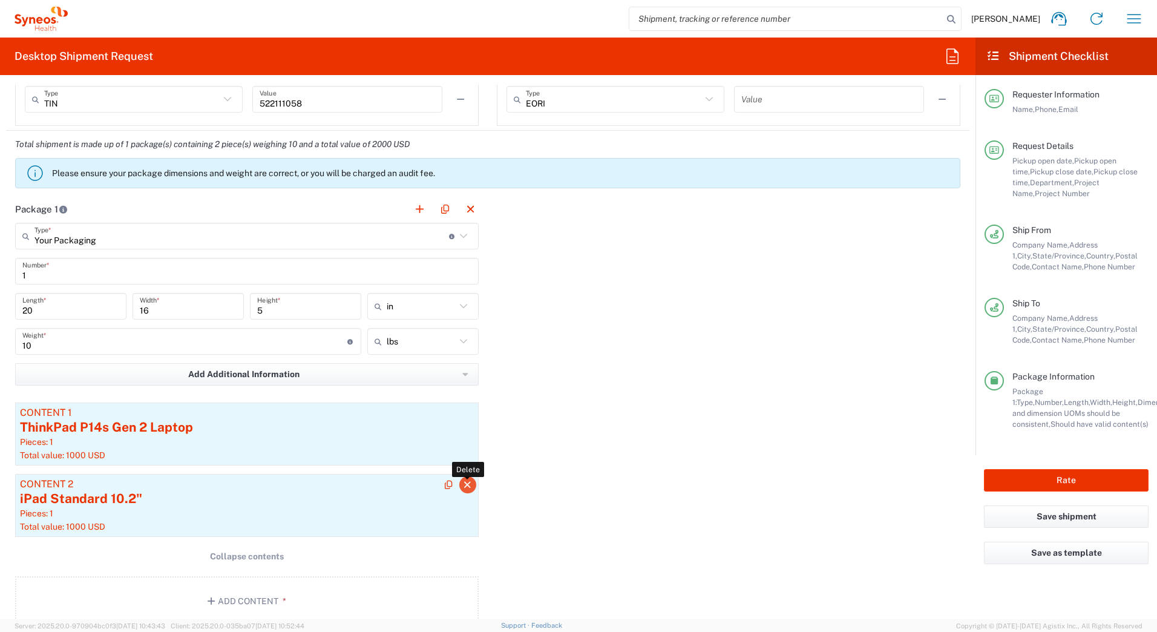
click at [466, 485] on icon "button" at bounding box center [467, 485] width 11 height 8
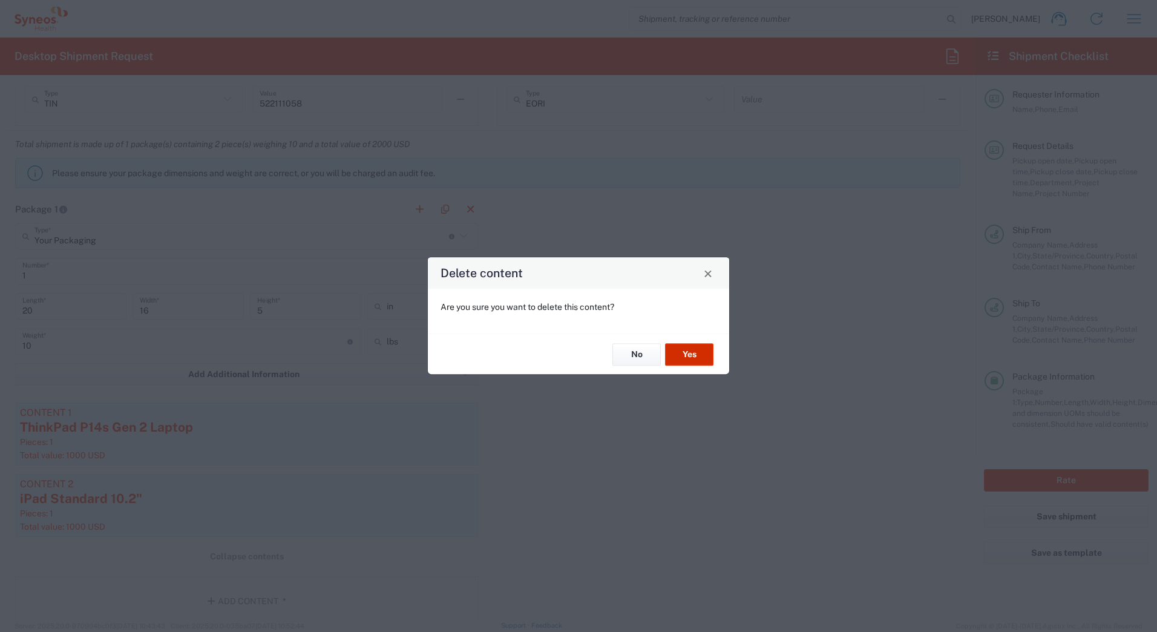
click at [692, 355] on button "Yes" at bounding box center [689, 354] width 48 height 22
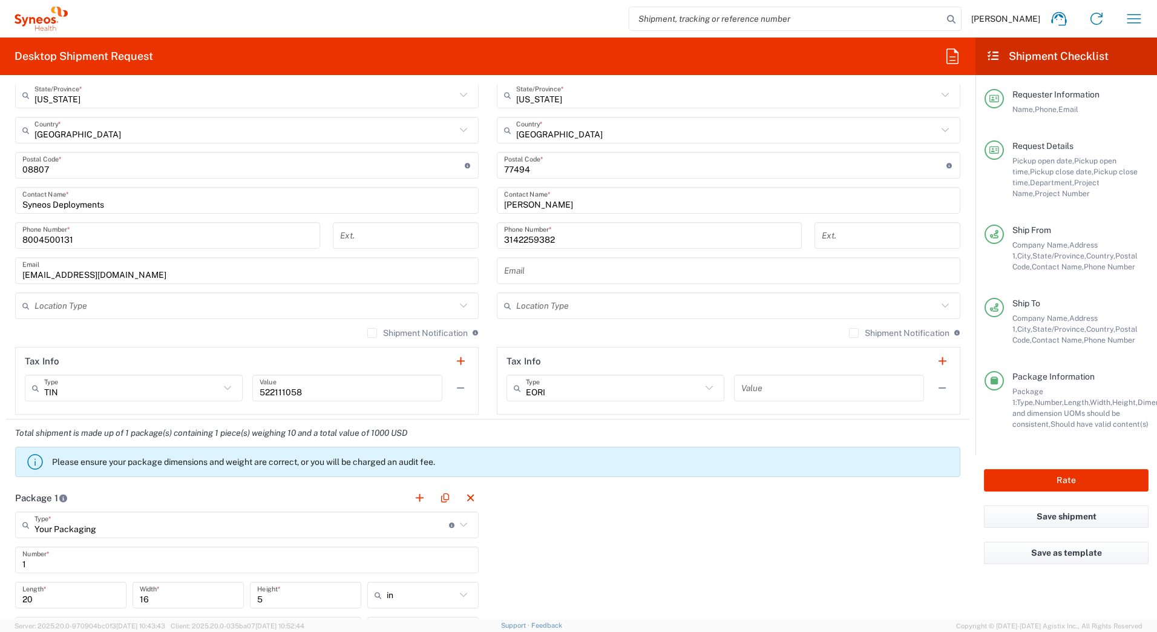
scroll to position [484, 0]
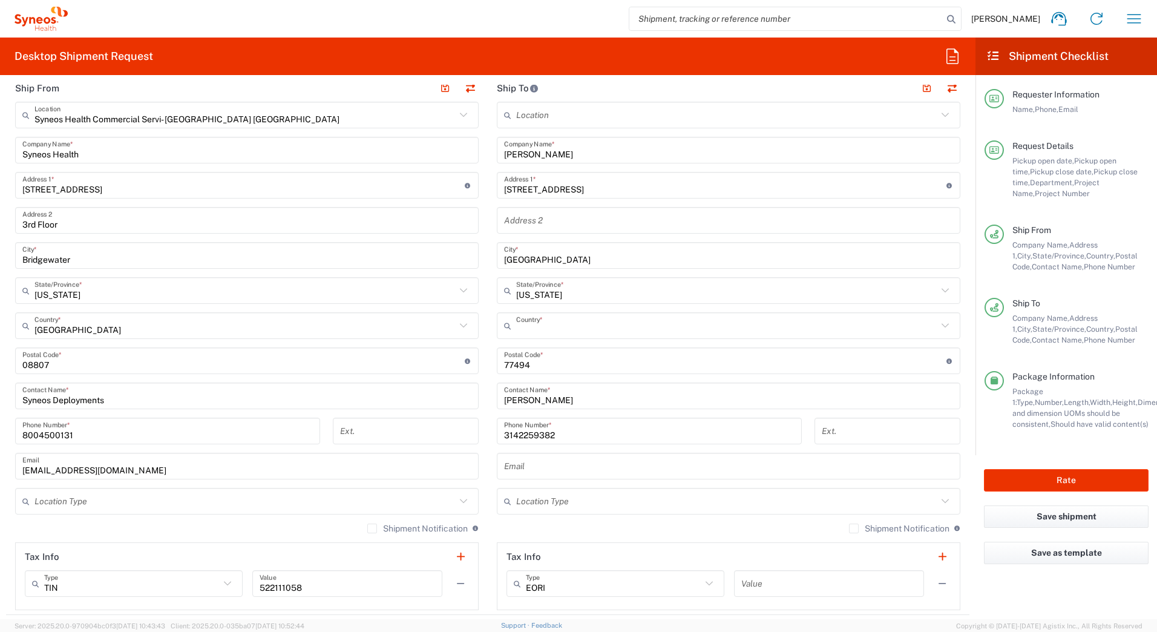
click at [591, 327] on input "text" at bounding box center [726, 325] width 421 height 21
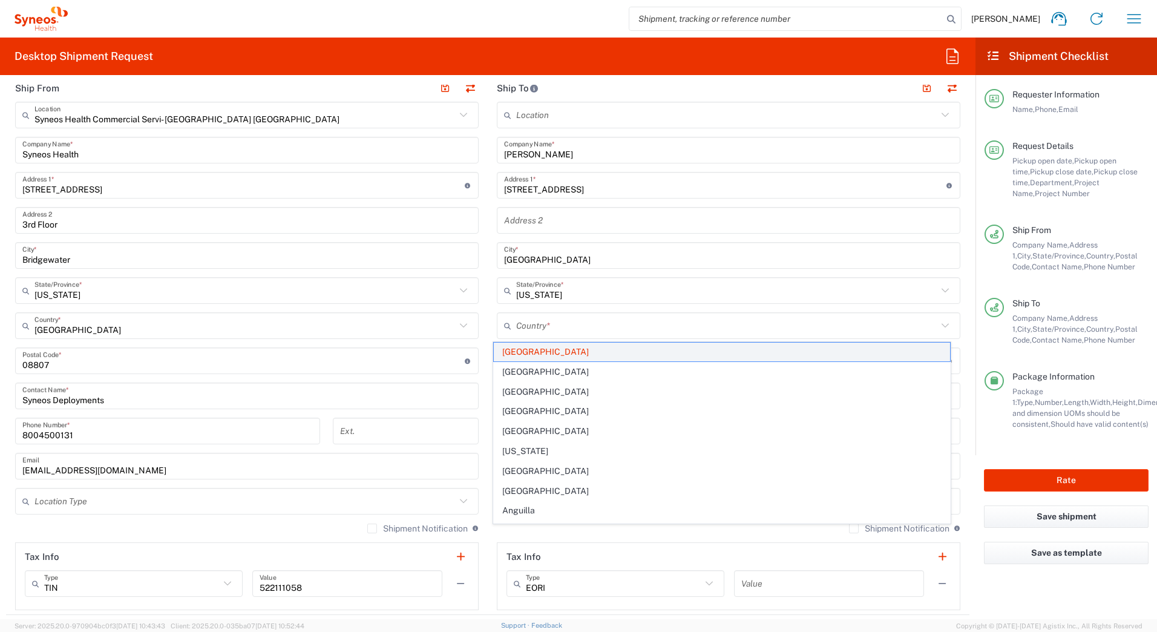
click at [507, 355] on span "[GEOGRAPHIC_DATA]" at bounding box center [722, 352] width 457 height 19
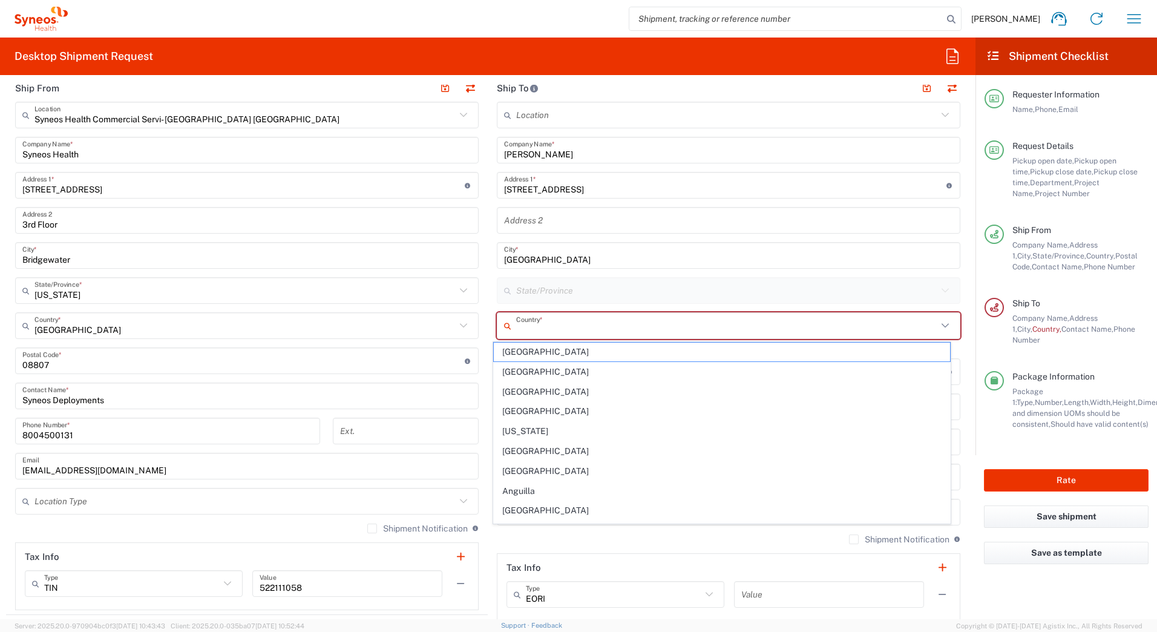
click at [525, 317] on input "text" at bounding box center [726, 325] width 421 height 21
drag, startPoint x: 521, startPoint y: 429, endPoint x: 521, endPoint y: 421, distance: 8.5
click at [521, 429] on span "[GEOGRAPHIC_DATA]" at bounding box center [722, 431] width 457 height 19
type input "[GEOGRAPHIC_DATA]"
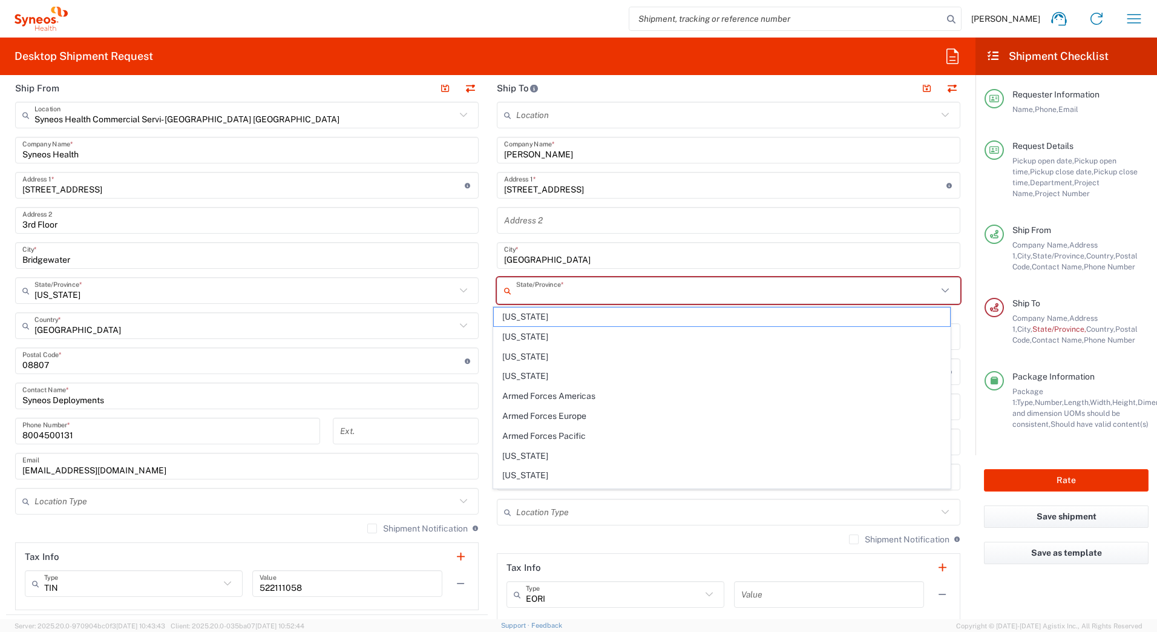
click at [525, 289] on input "text" at bounding box center [726, 290] width 421 height 21
click at [516, 317] on span "[US_STATE]" at bounding box center [722, 317] width 457 height 19
type input "[US_STATE]"
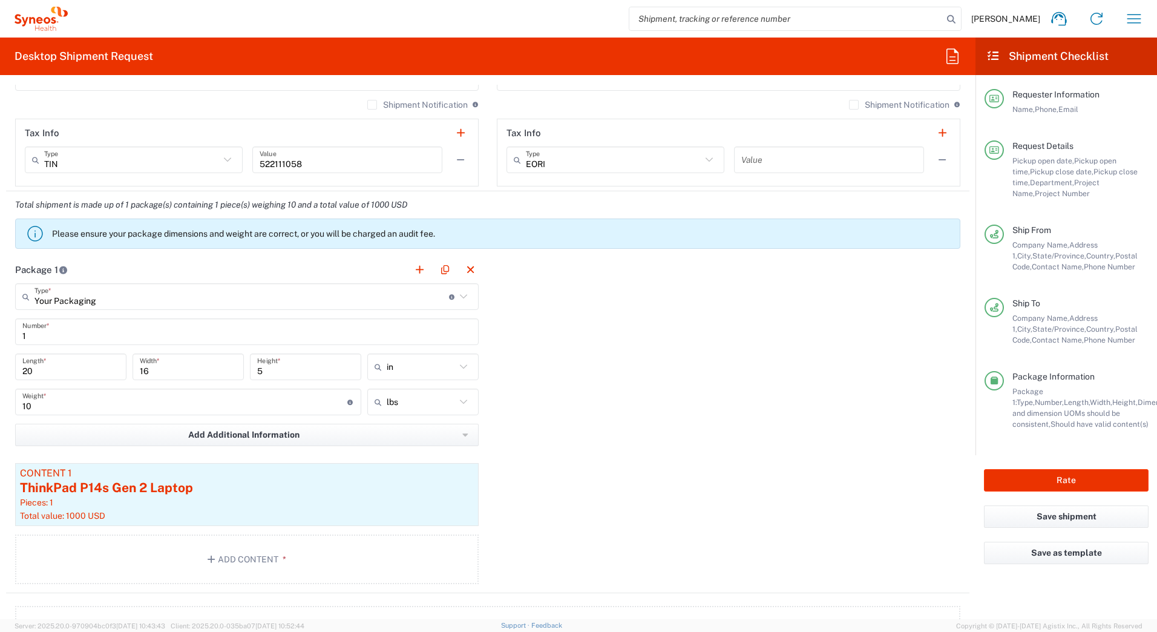
scroll to position [1090, 0]
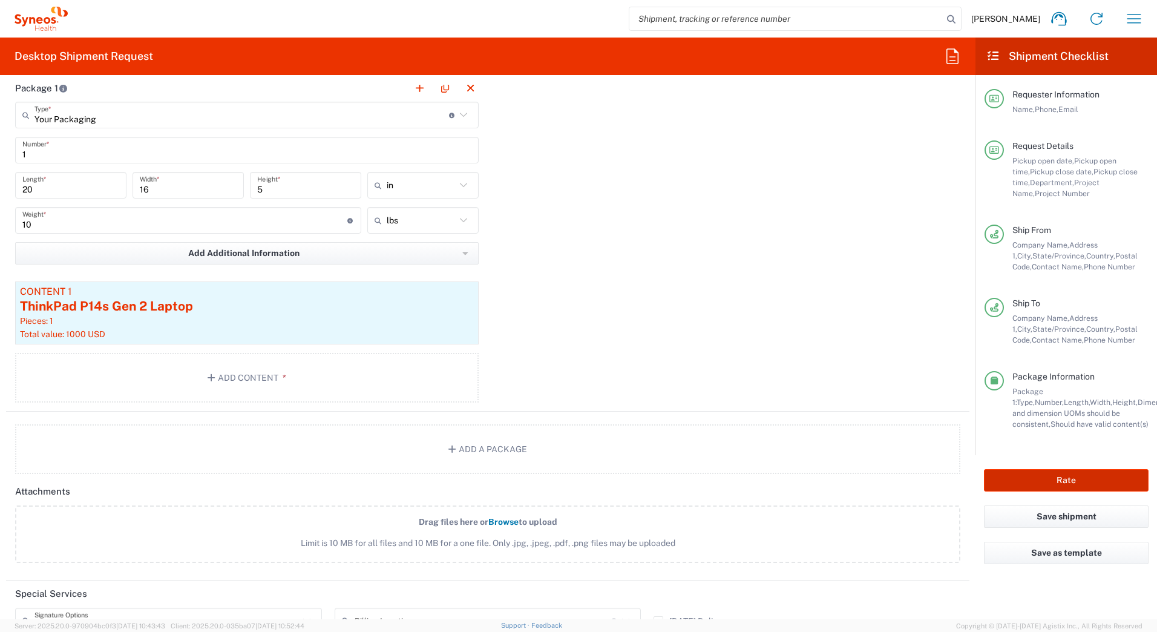
click at [1030, 482] on button "Rate" at bounding box center [1066, 480] width 165 height 22
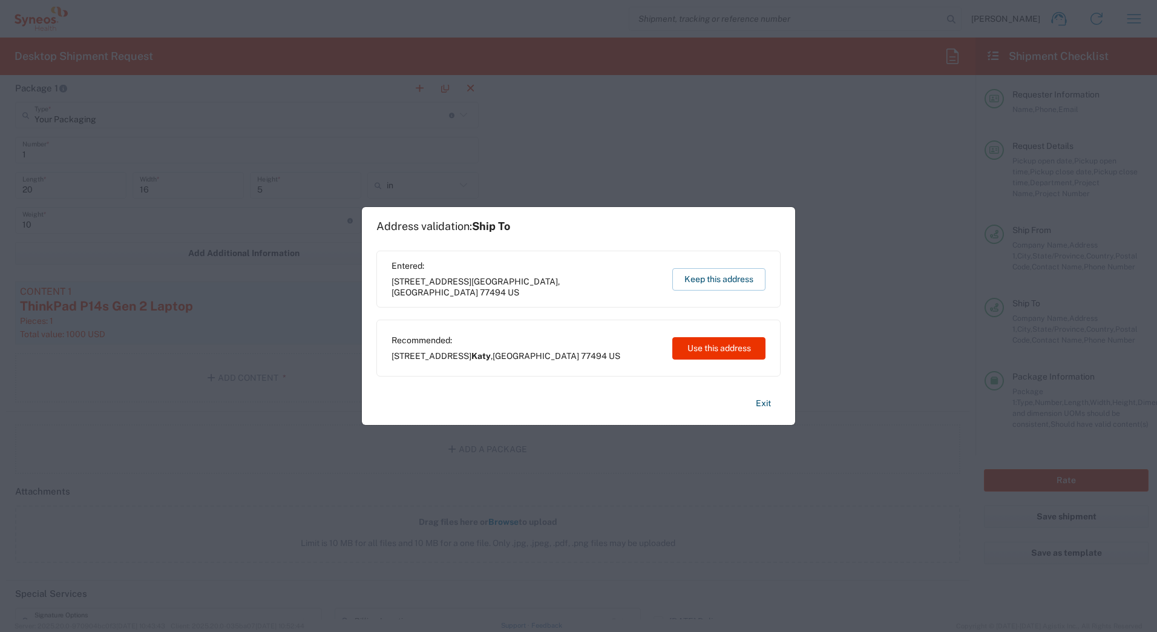
type input "5281"
click at [719, 277] on button "Keep this address" at bounding box center [719, 279] width 93 height 22
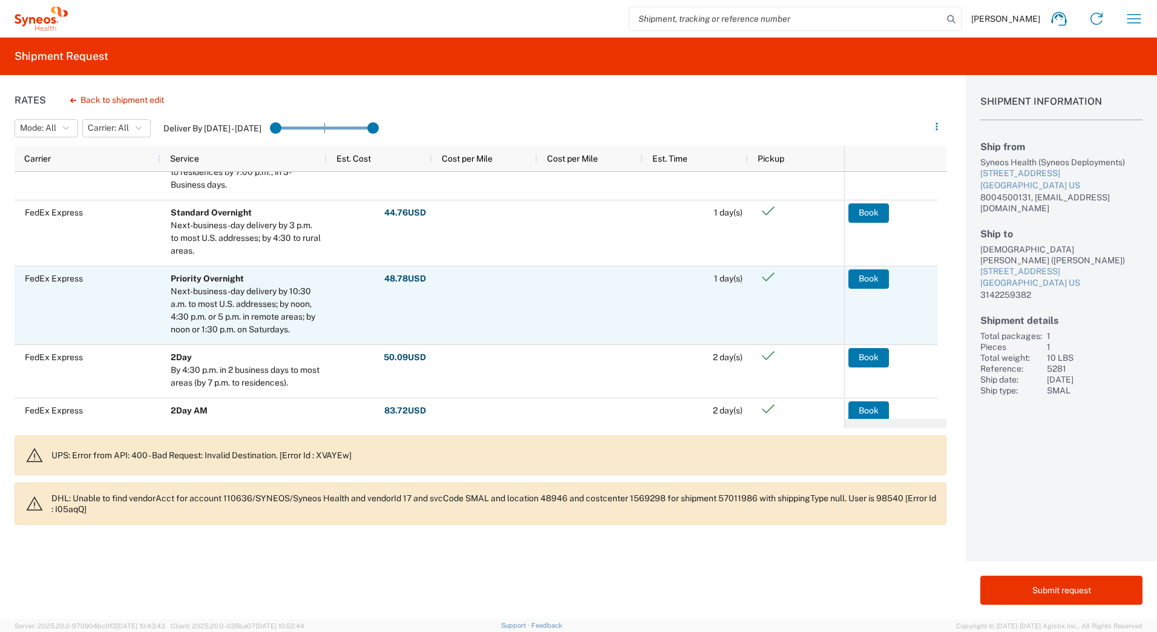
scroll to position [58, 0]
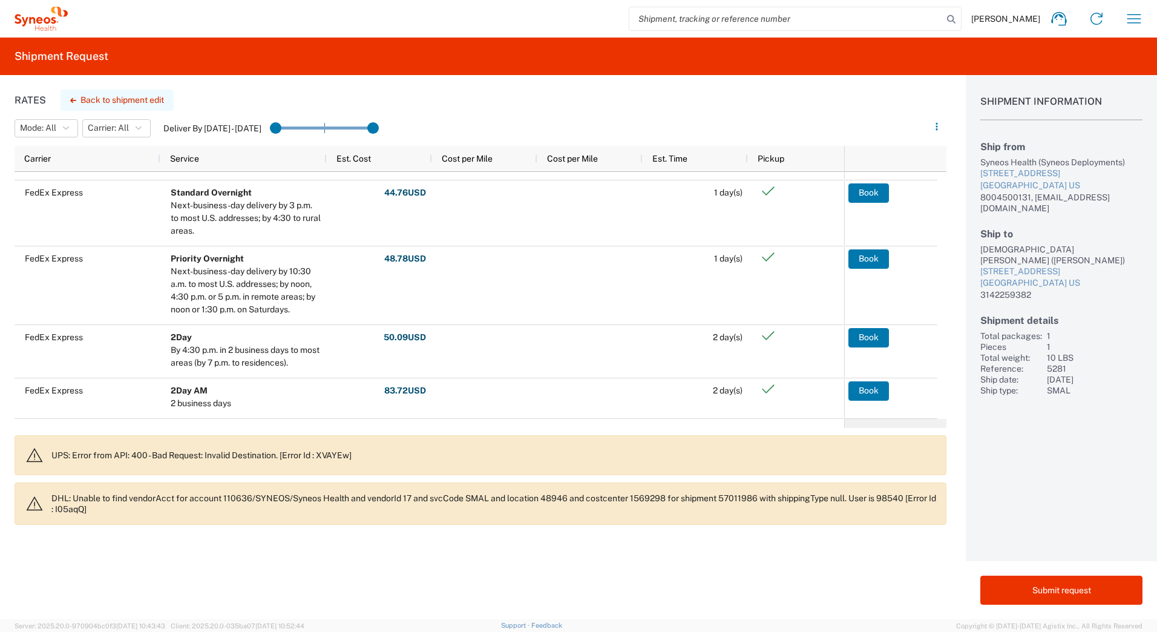
click at [102, 96] on button "Back to shipment edit" at bounding box center [117, 100] width 113 height 21
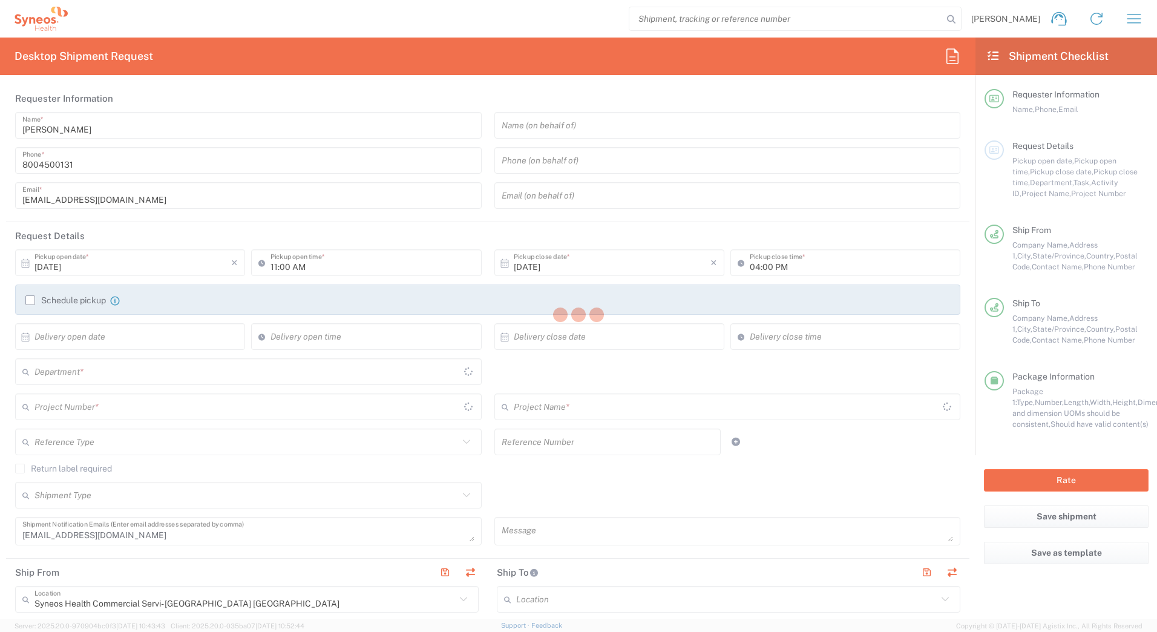
type input "5281"
type input "EC_US_Amgen_[MEDICAL_DATA]_Tel"
type input "[US_STATE]"
type input "Your Packaging"
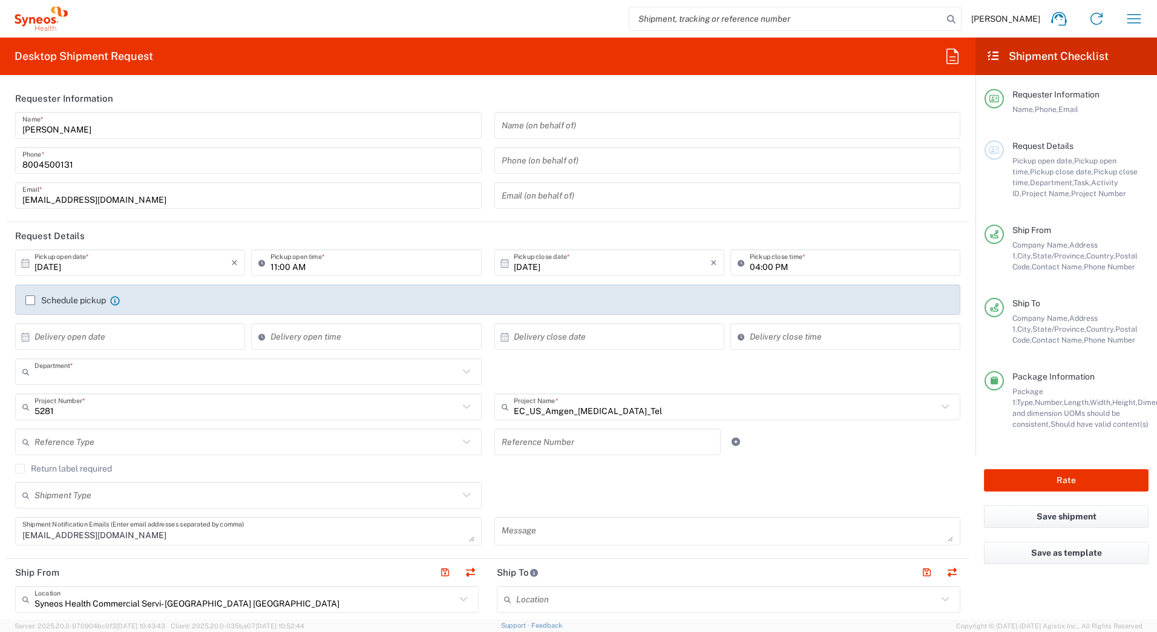
type input "4205"
click at [1022, 477] on button "Rate" at bounding box center [1066, 480] width 165 height 22
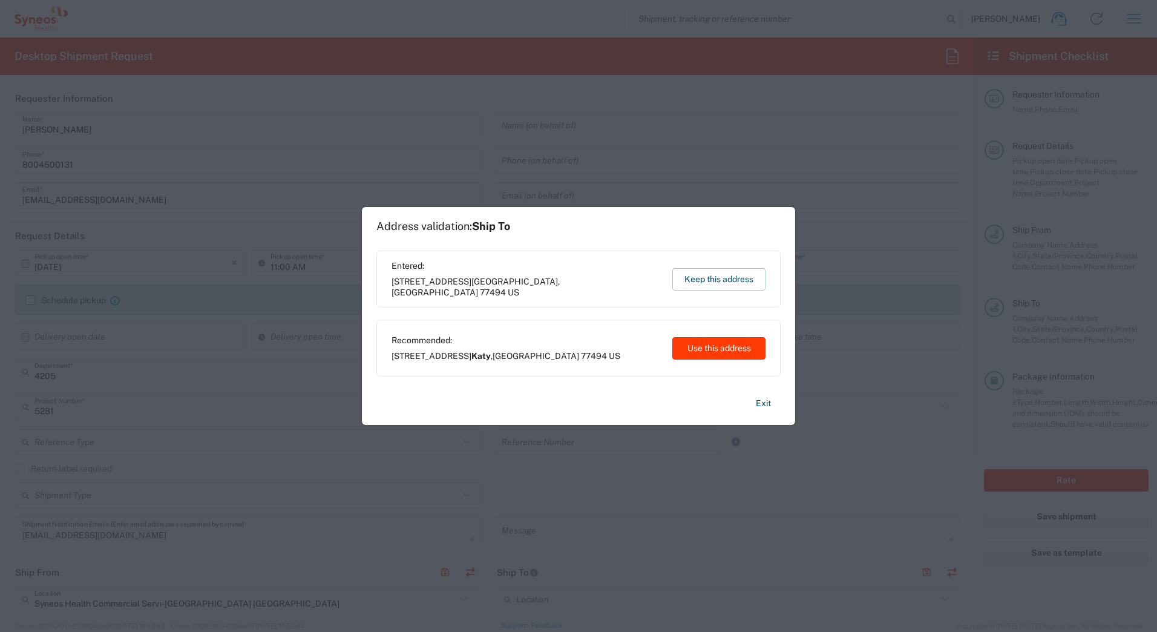
click at [691, 348] on button "Use this address" at bounding box center [719, 348] width 93 height 22
type input "Katy"
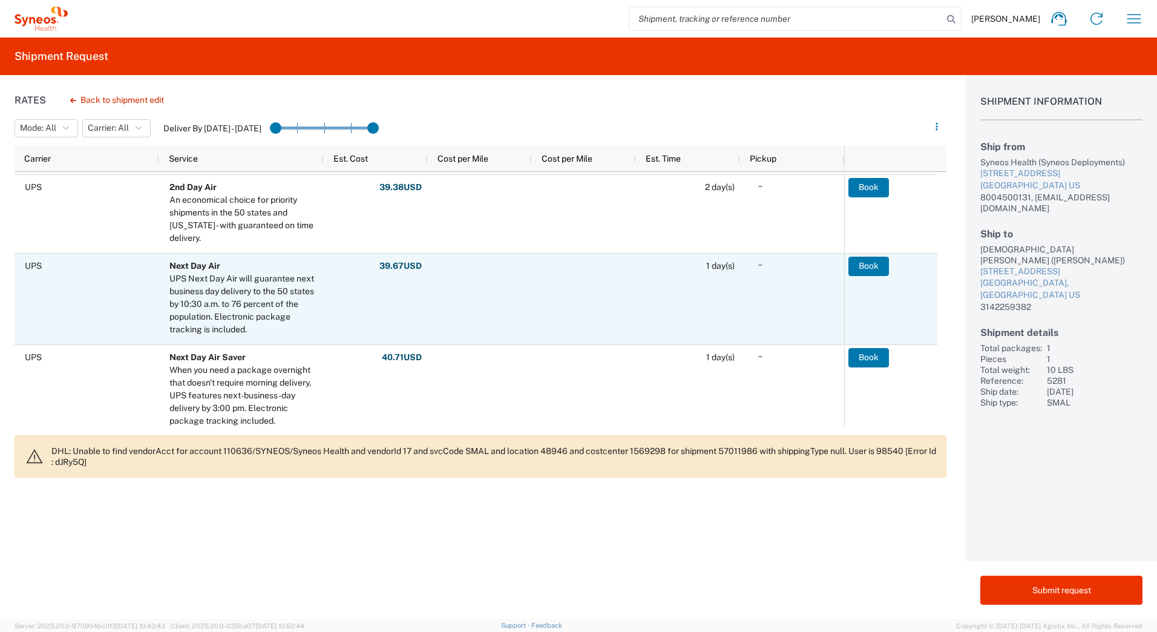
scroll to position [242, 0]
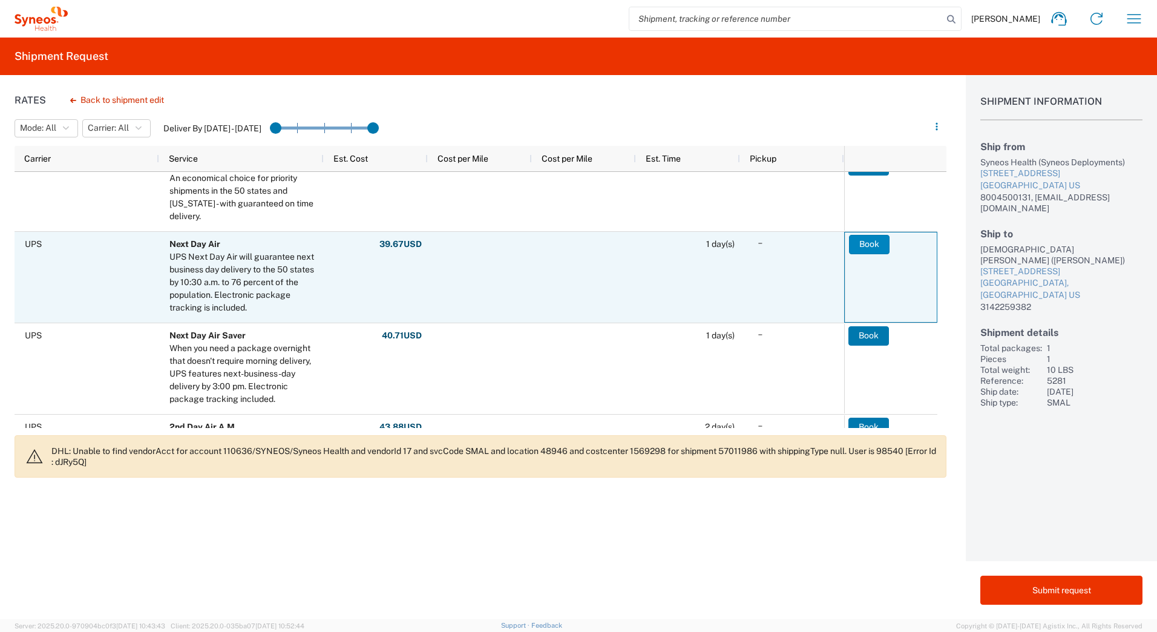
click at [867, 246] on button "Book" at bounding box center [869, 244] width 41 height 19
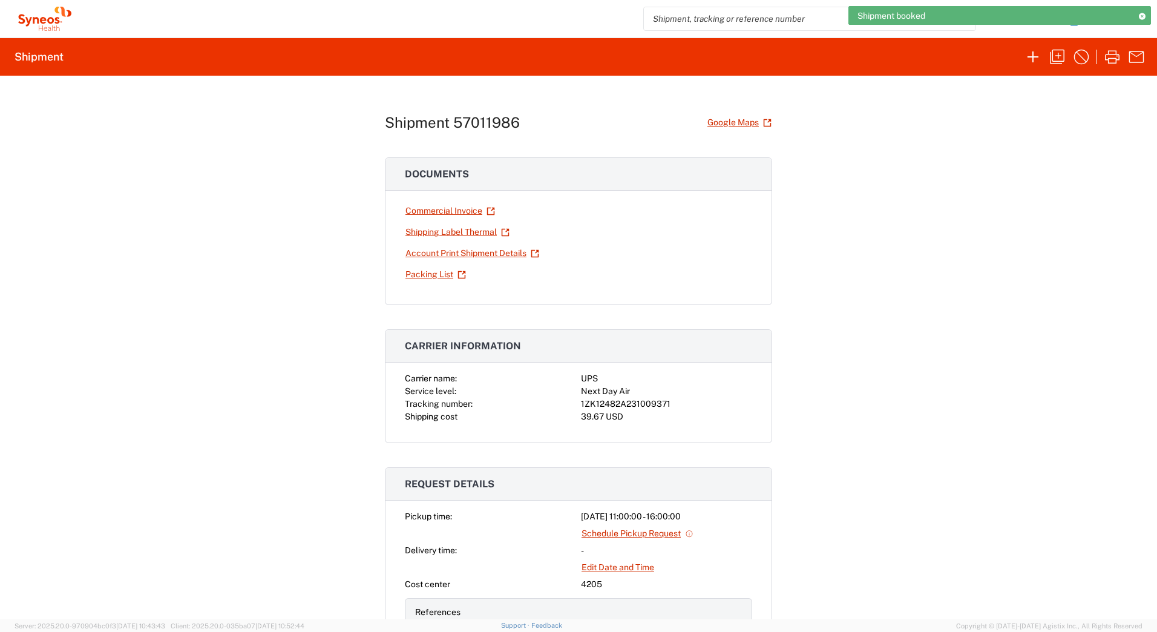
click at [635, 398] on div "1ZK12482A231009371" at bounding box center [666, 404] width 171 height 13
click at [635, 399] on div "1ZK12482A231009371" at bounding box center [666, 404] width 171 height 13
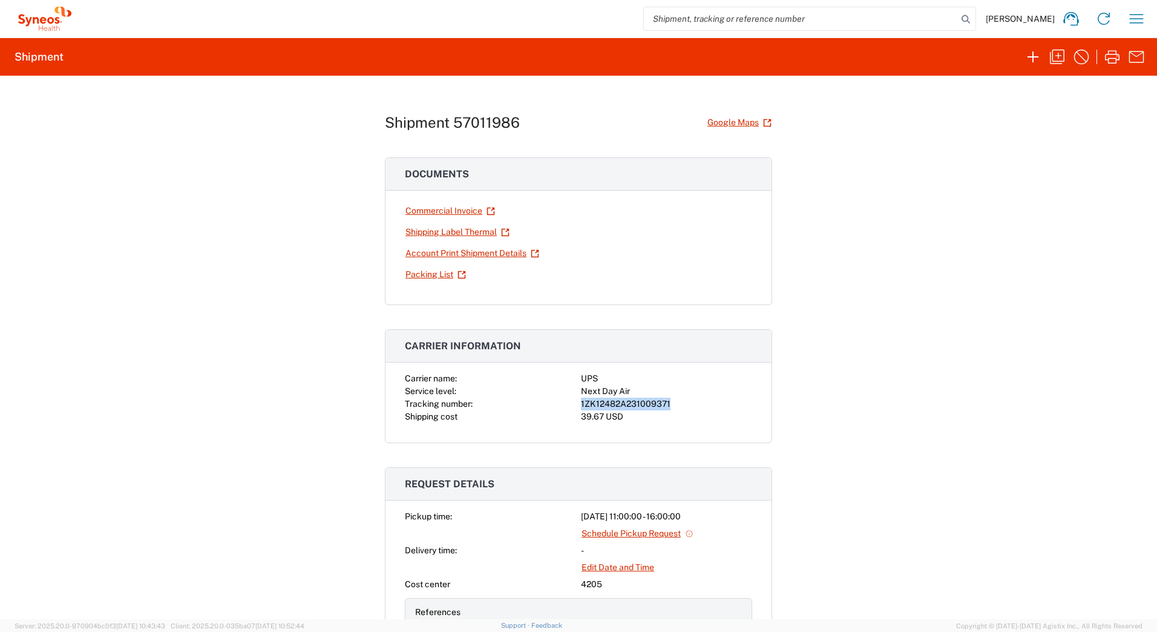
copy div "1ZK12482A231009371"
click at [1110, 56] on icon "button" at bounding box center [1112, 56] width 19 height 19
click at [858, 280] on div "Shipment 57011986 Google Maps Documents Commercial Invoice Shipping Label Therm…" at bounding box center [578, 348] width 1157 height 544
click at [1057, 56] on icon "button" at bounding box center [1057, 57] width 15 height 15
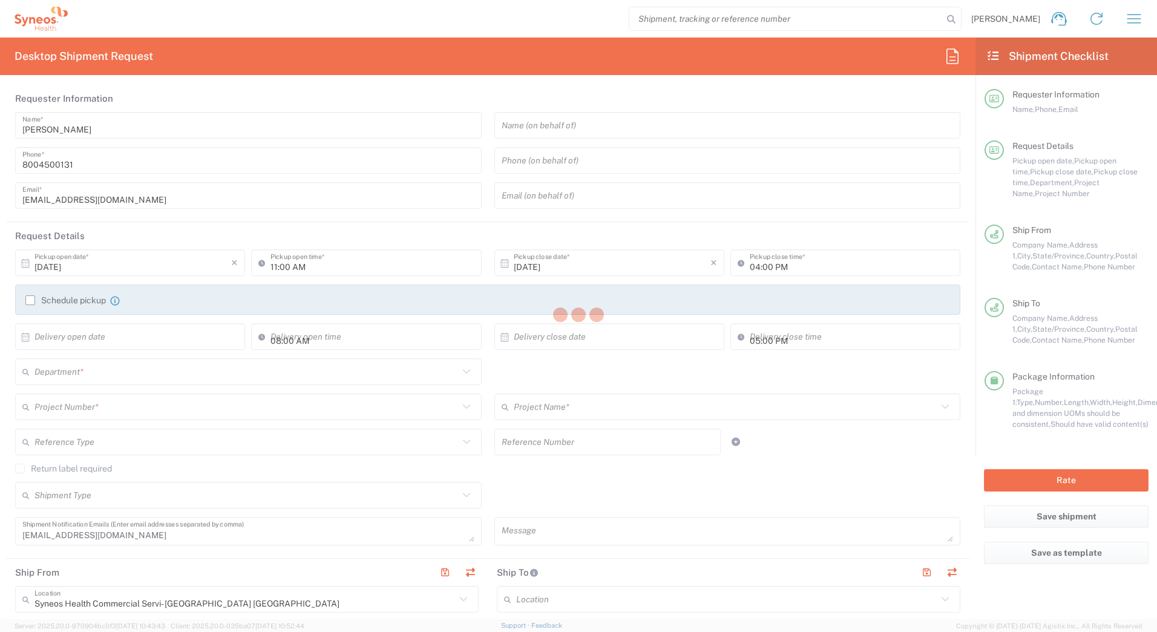
type input "[US_STATE]"
type input "5281"
type input "Your Packaging"
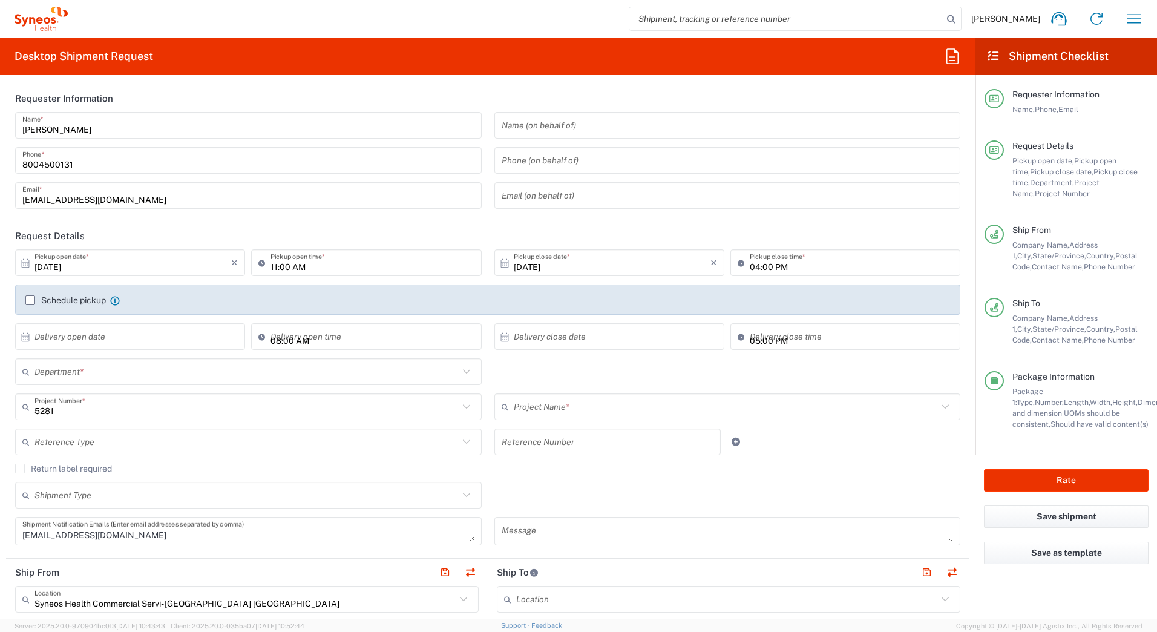
type input "EC_US_Amgen_[MEDICAL_DATA]_Tel"
type input "4205"
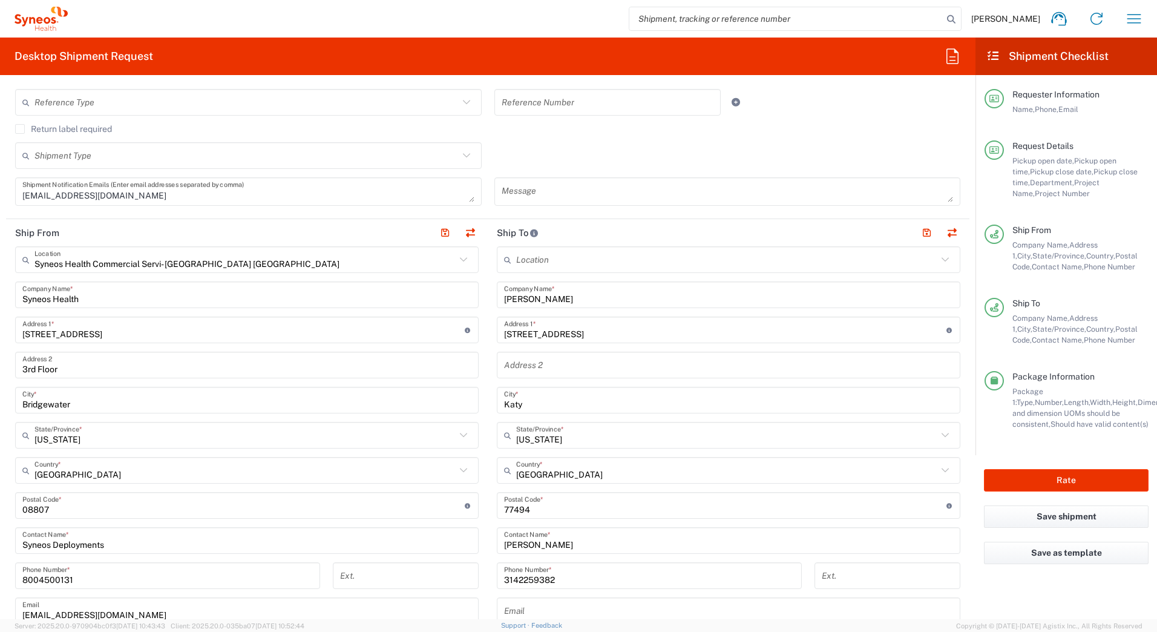
scroll to position [363, 0]
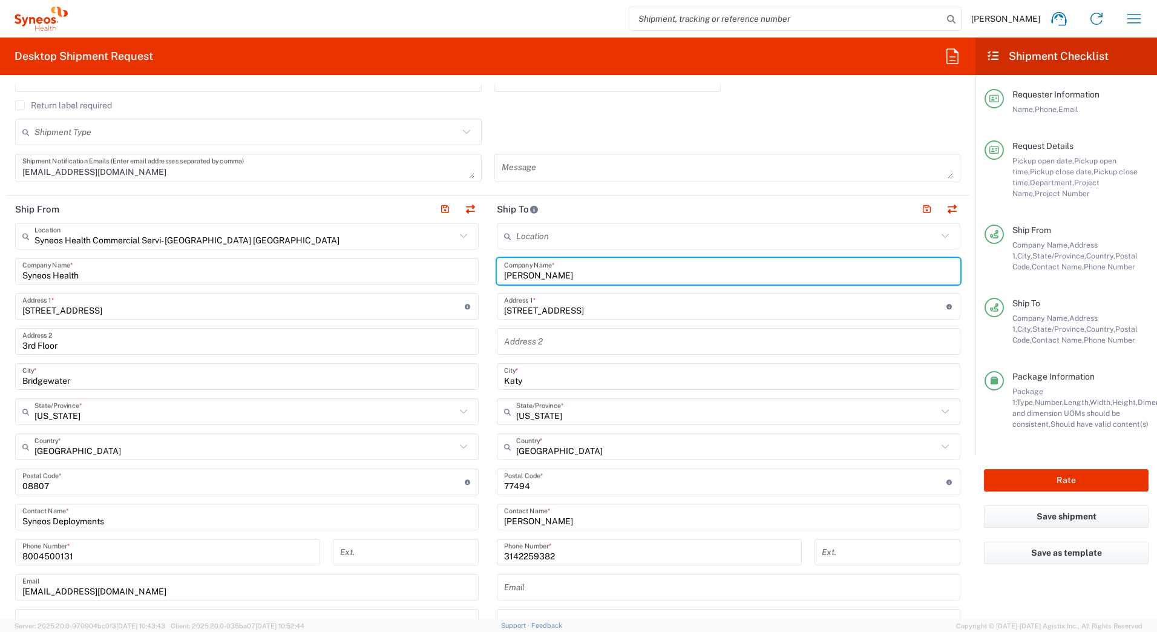
drag, startPoint x: 571, startPoint y: 275, endPoint x: 493, endPoint y: 279, distance: 77.6
click at [497, 279] on div "[PERSON_NAME] Company Name *" at bounding box center [729, 271] width 464 height 27
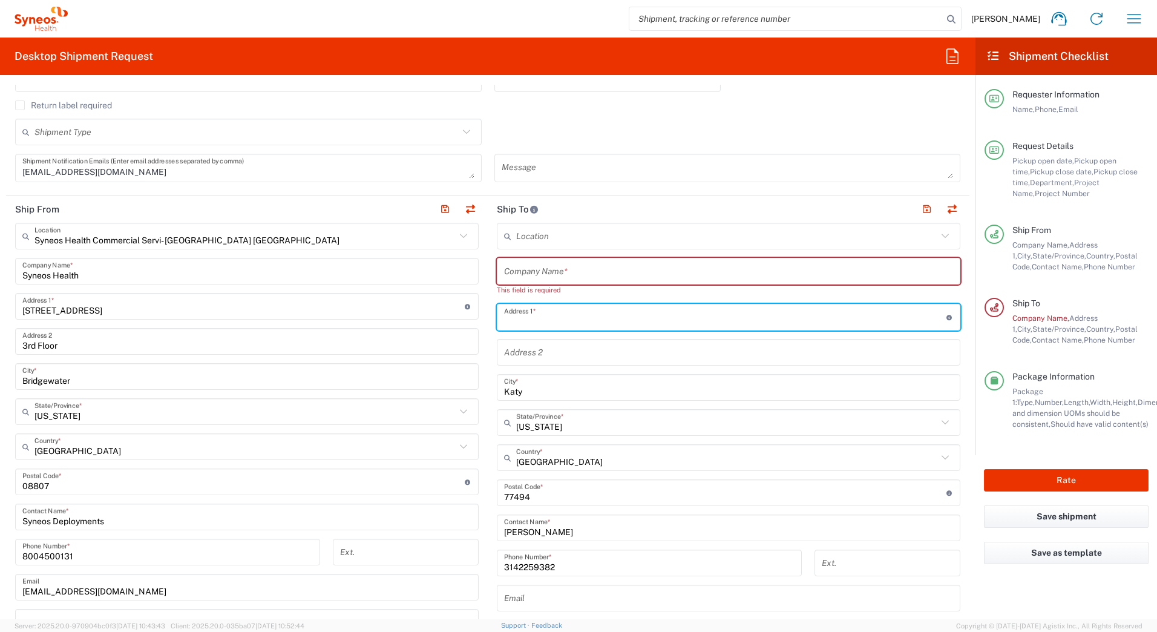
drag, startPoint x: 608, startPoint y: 309, endPoint x: 493, endPoint y: 321, distance: 116.3
click at [497, 321] on div "Address 1 * For cross streets use street names with '&' or 'and' in between. Fo…" at bounding box center [729, 317] width 464 height 27
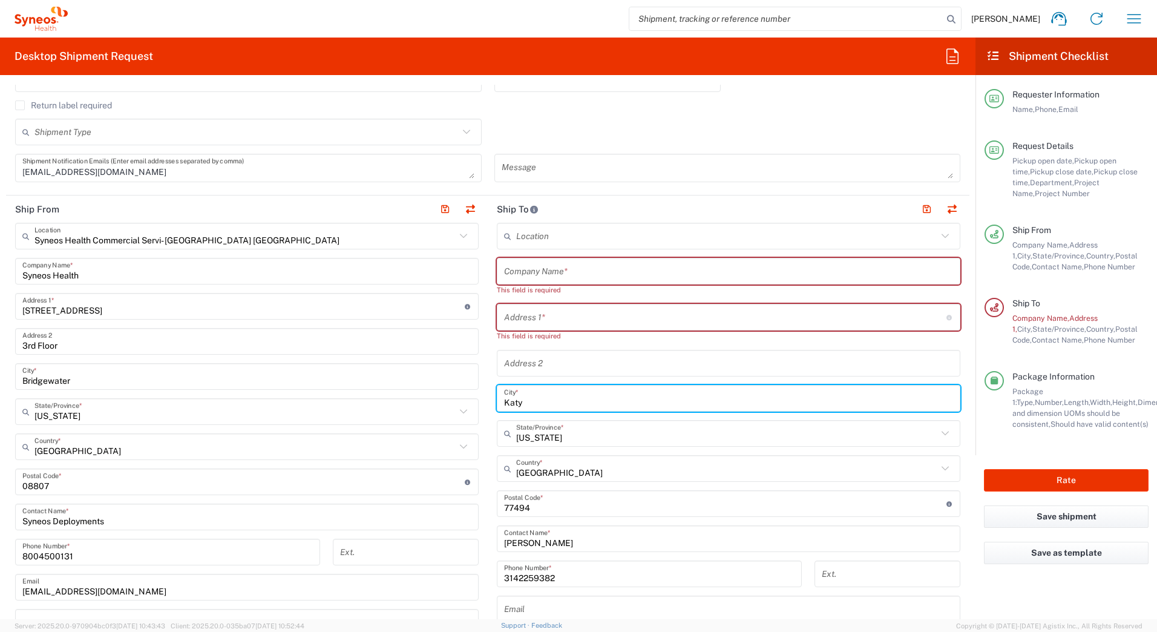
drag, startPoint x: 524, startPoint y: 389, endPoint x: 459, endPoint y: 400, distance: 65.8
click at [458, 399] on div "Ship From Syneos Health Commercial Servi- [GEOGRAPHIC_DATA] [GEOGRAPHIC_DATA] L…" at bounding box center [488, 477] width 964 height 562
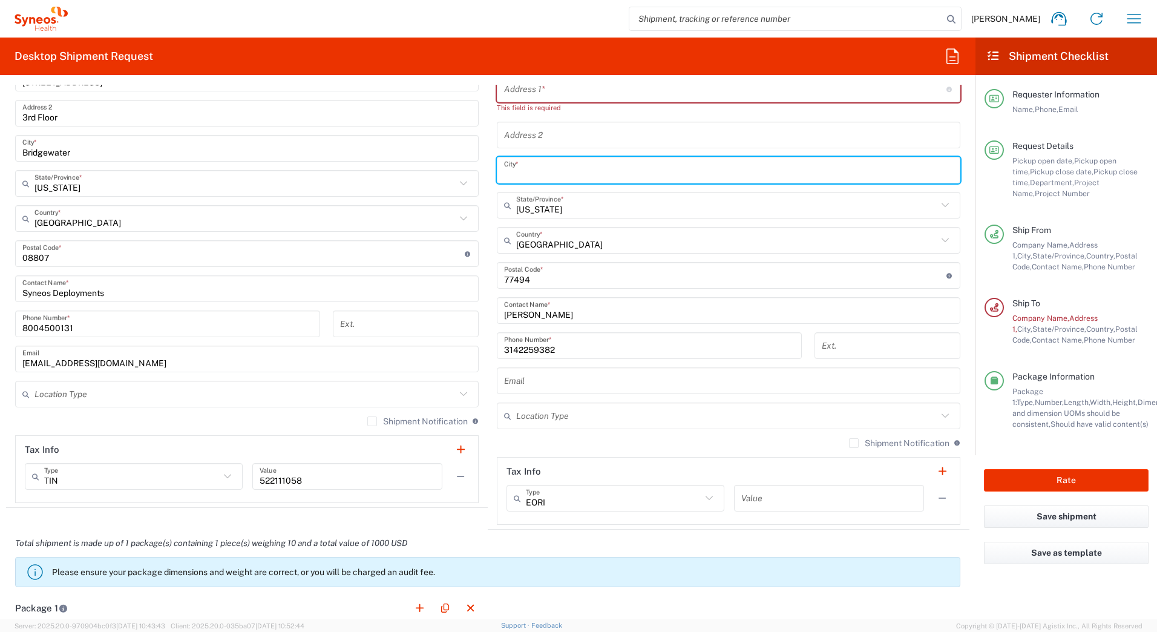
scroll to position [605, 0]
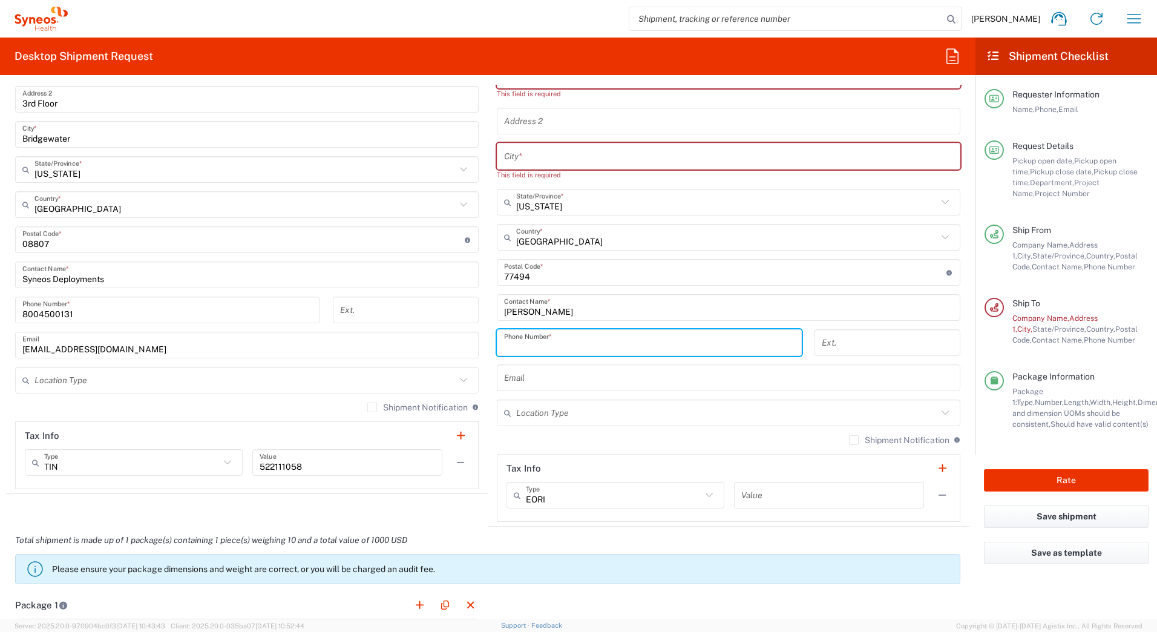
drag, startPoint x: 556, startPoint y: 337, endPoint x: 438, endPoint y: 341, distance: 118.1
click at [441, 341] on div "Ship From Syneos Health Commercial Servi- [GEOGRAPHIC_DATA] [GEOGRAPHIC_DATA] L…" at bounding box center [488, 239] width 964 height 573
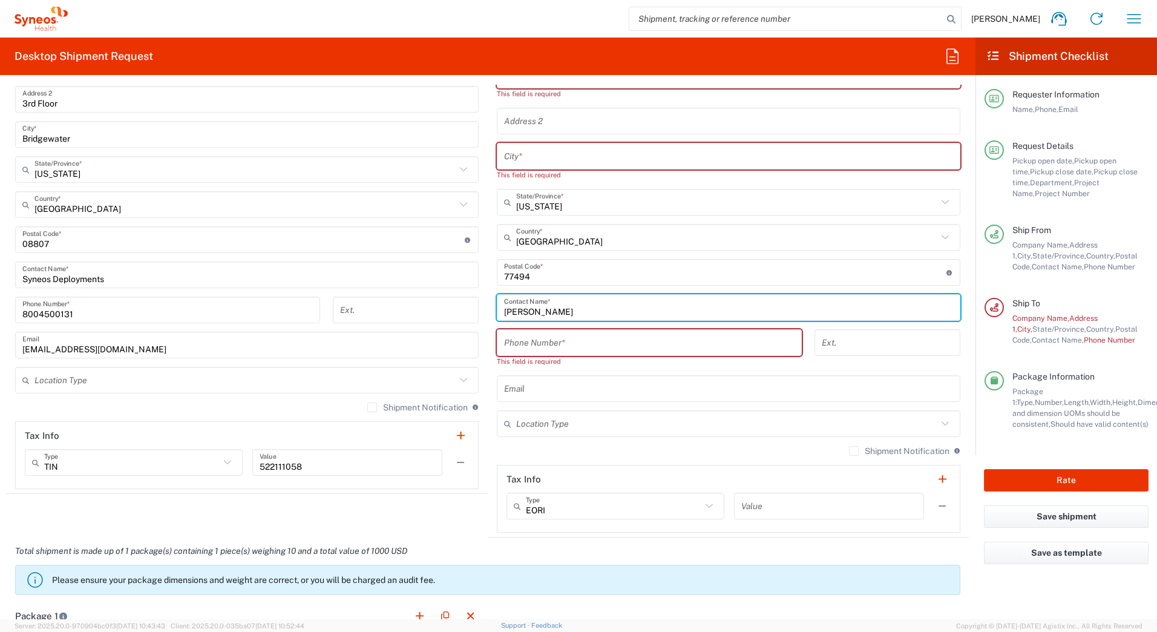
drag, startPoint x: 573, startPoint y: 313, endPoint x: 419, endPoint y: 327, distance: 155.0
click at [419, 328] on div "Ship From Syneos Health Commercial Servi- [GEOGRAPHIC_DATA] [GEOGRAPHIC_DATA] L…" at bounding box center [488, 245] width 964 height 584
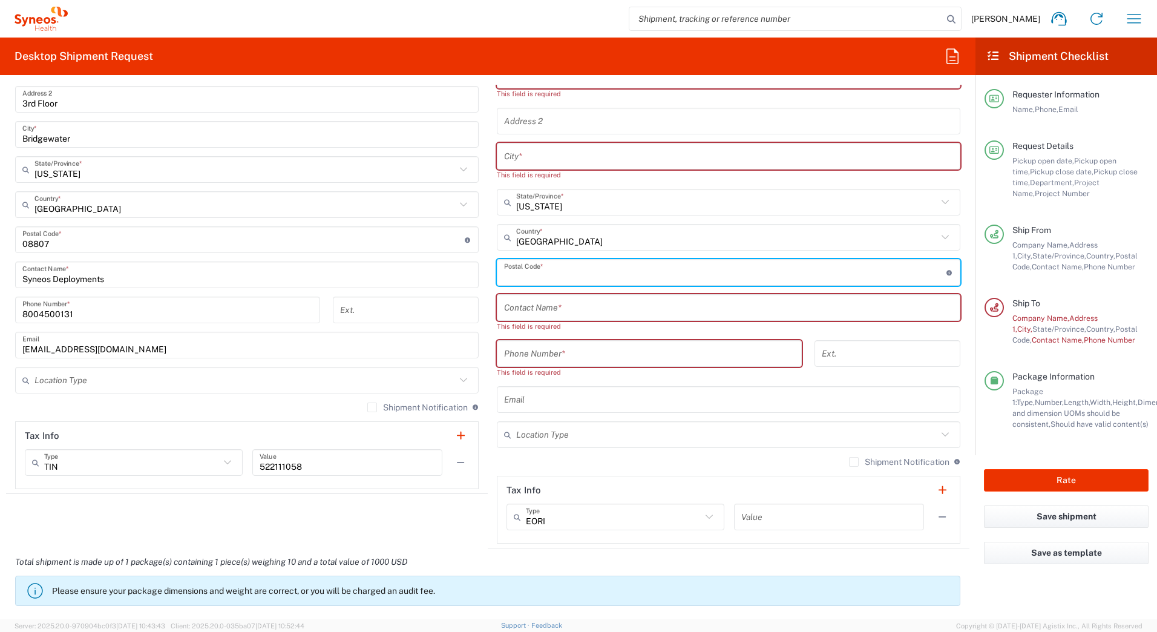
drag, startPoint x: 536, startPoint y: 275, endPoint x: 470, endPoint y: 278, distance: 66.0
click at [470, 278] on div "Ship From Syneos Health Commercial Servi- [GEOGRAPHIC_DATA] [GEOGRAPHIC_DATA] L…" at bounding box center [488, 250] width 964 height 595
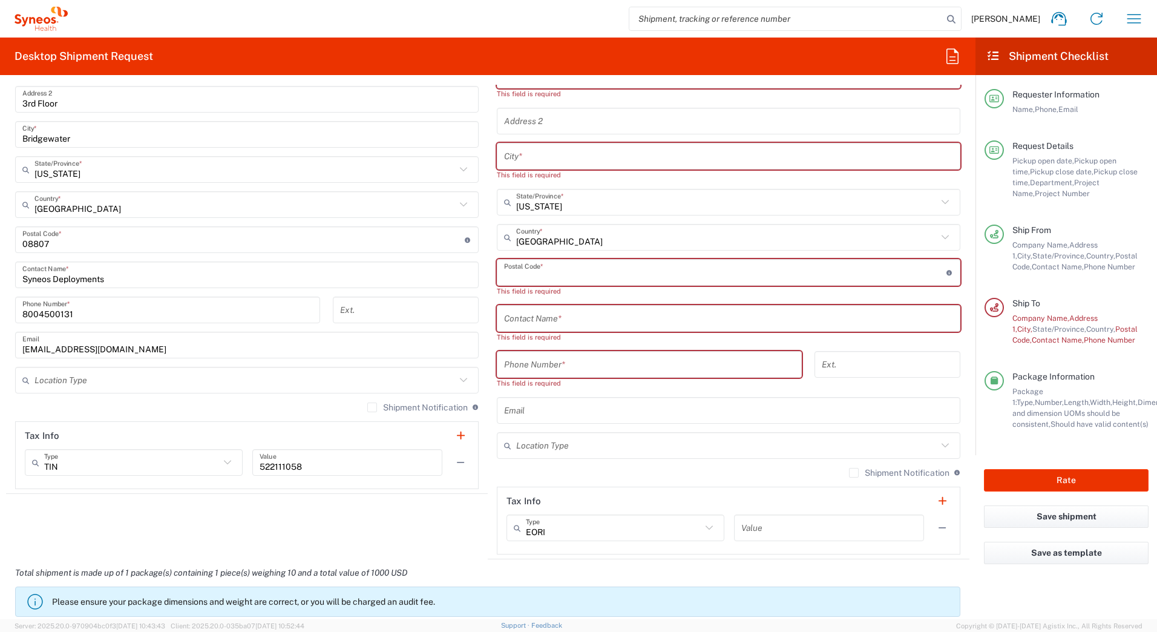
scroll to position [484, 0]
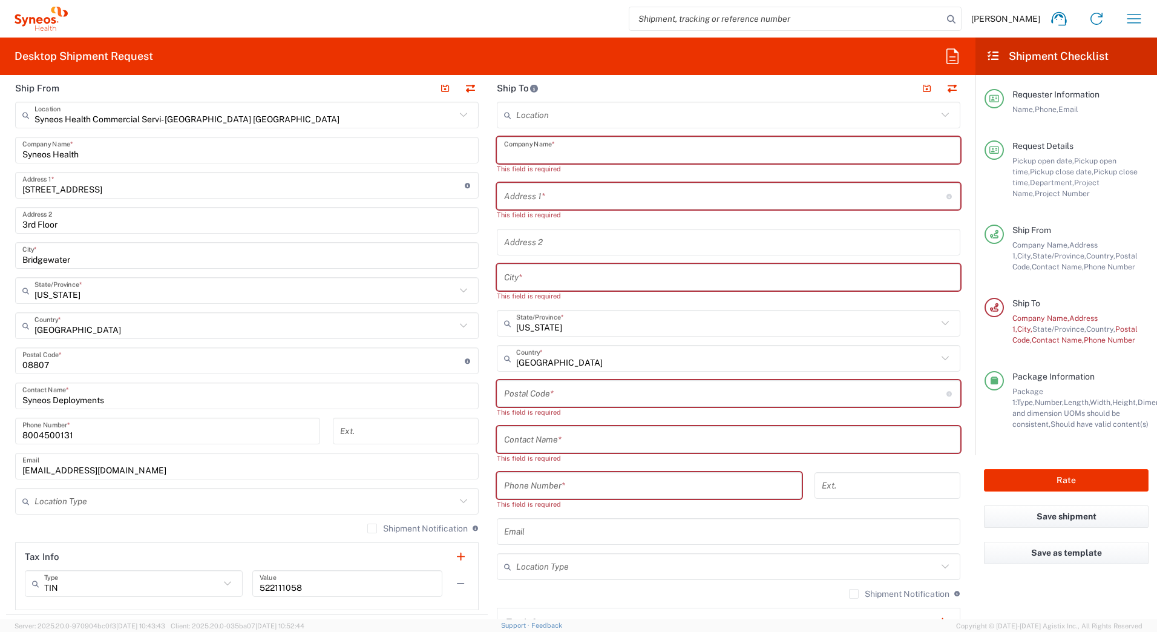
click at [529, 150] on input "text" at bounding box center [728, 150] width 449 height 21
paste input "[PERSON_NAME]"
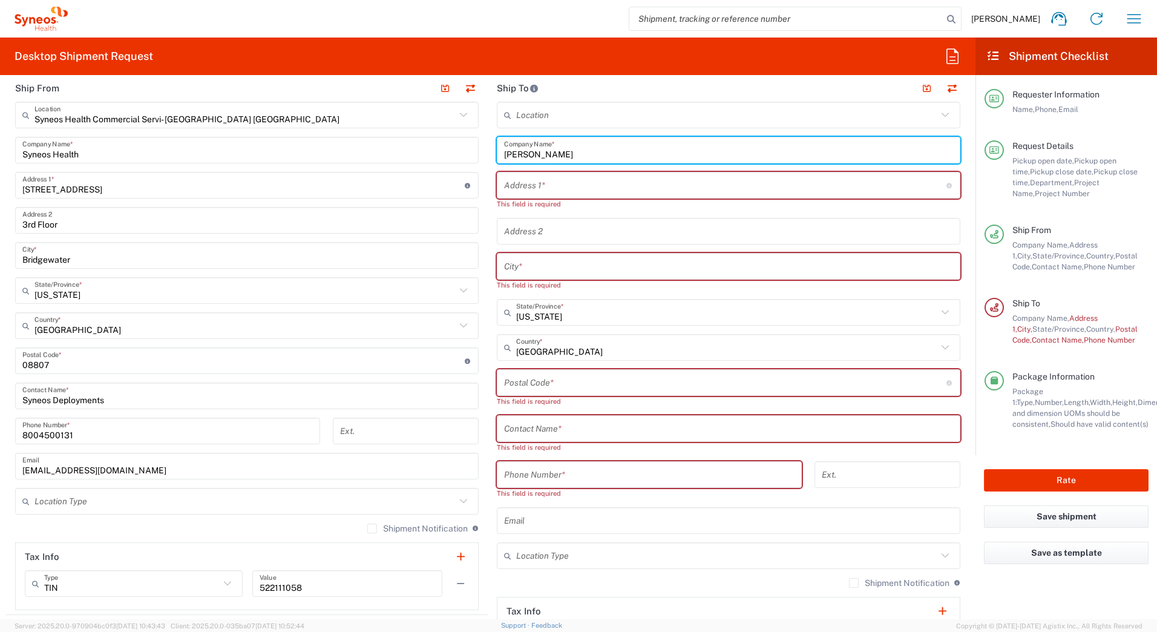
type input "[PERSON_NAME]"
click at [544, 428] on input "text" at bounding box center [728, 428] width 449 height 21
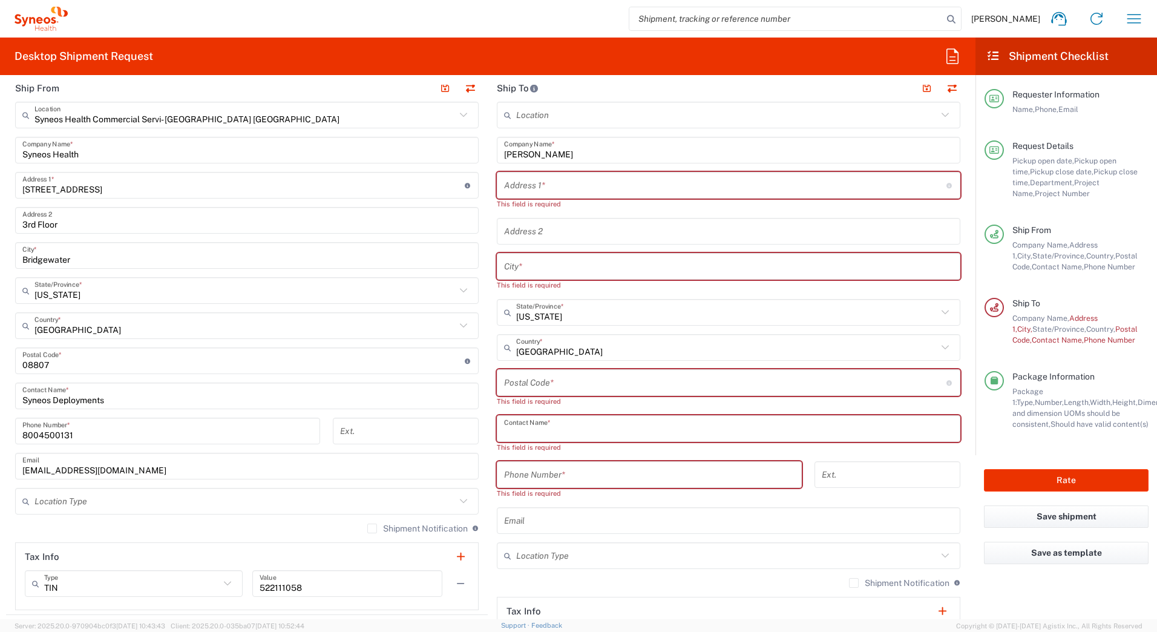
paste input "[PERSON_NAME]"
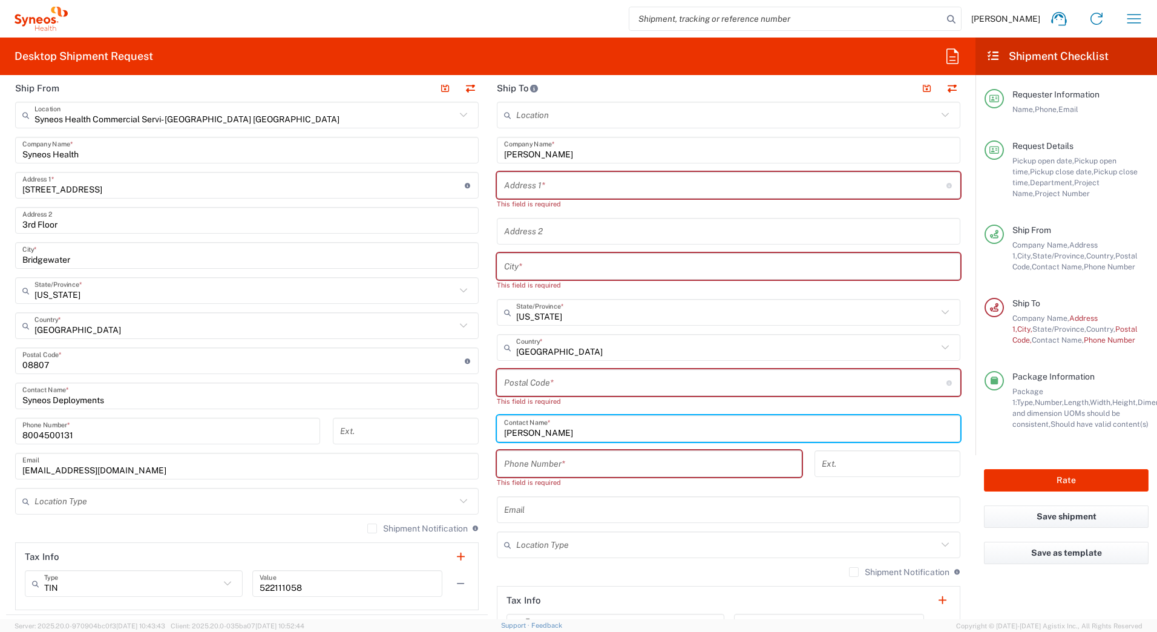
type input "[PERSON_NAME]"
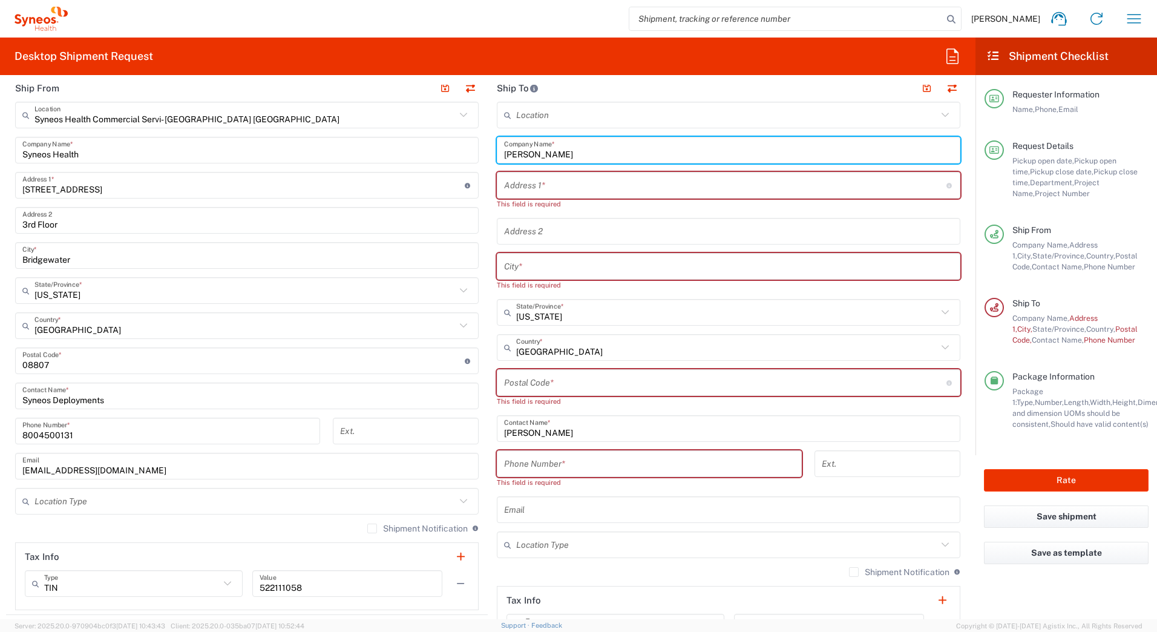
click at [524, 157] on input "[PERSON_NAME]" at bounding box center [728, 150] width 449 height 21
type input "[PERSON_NAME]"
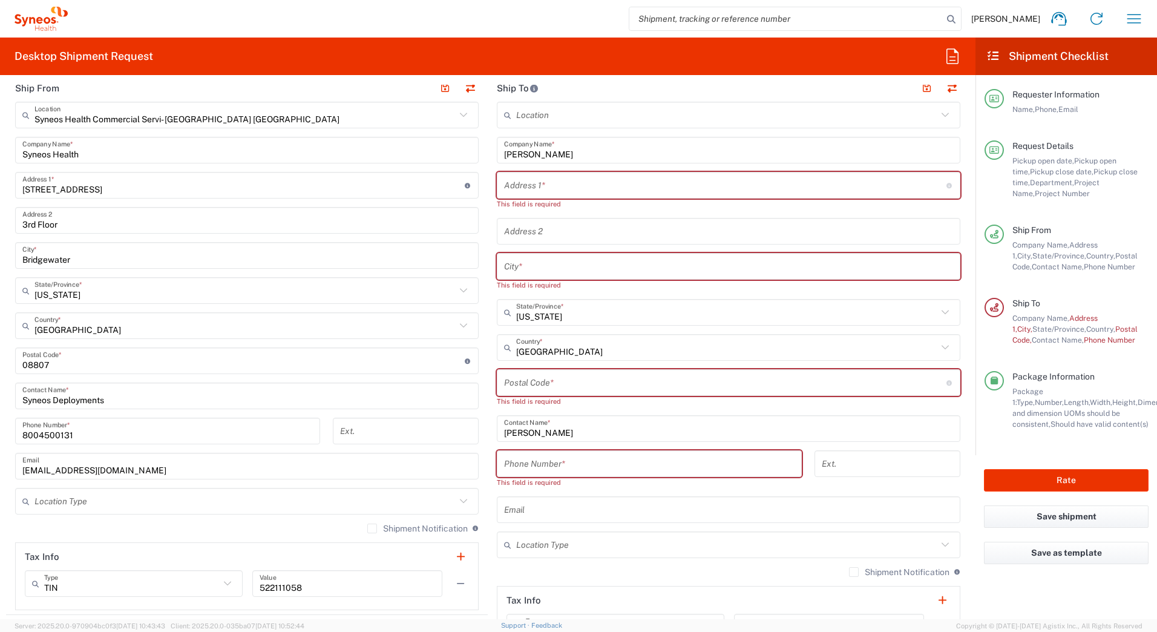
click at [518, 182] on input "text" at bounding box center [725, 185] width 443 height 21
paste input "[STREET_ADDRESS]"
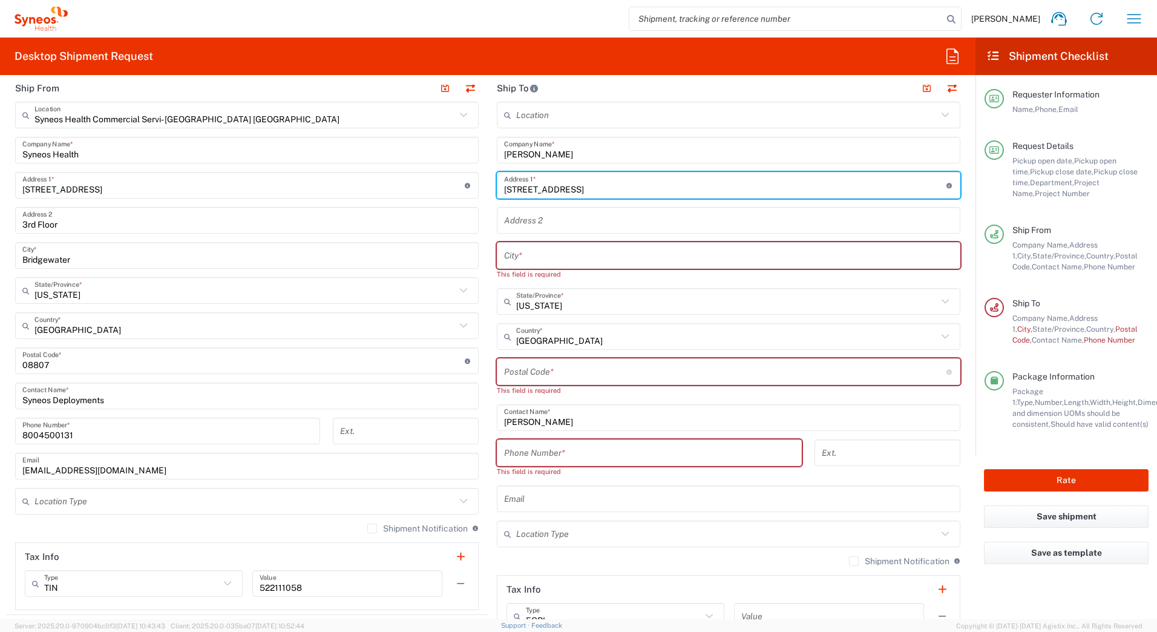
type input "[STREET_ADDRESS]"
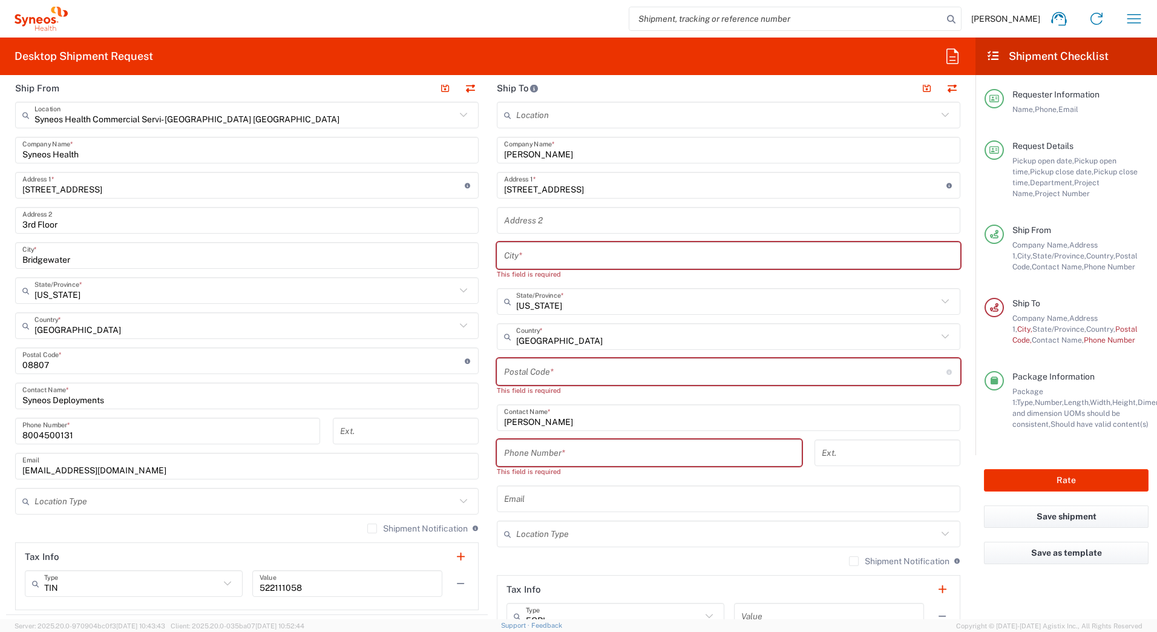
click at [515, 257] on input "text" at bounding box center [728, 255] width 449 height 21
paste input "[GEOGRAPHIC_DATA]"
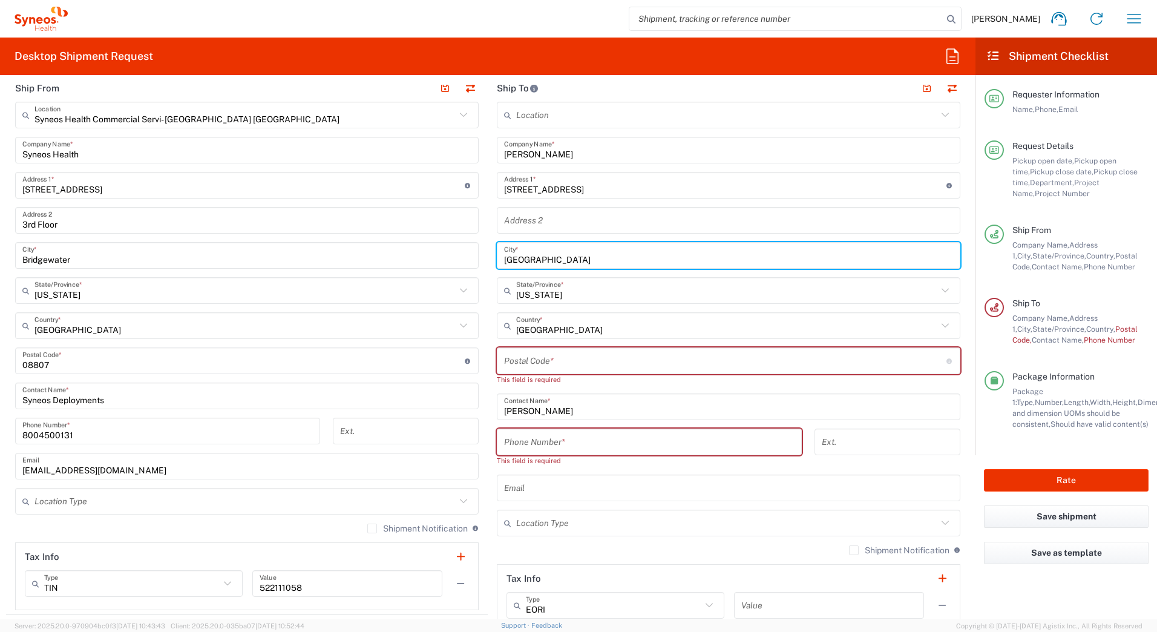
type input "[GEOGRAPHIC_DATA]"
click at [563, 294] on input "text" at bounding box center [726, 290] width 421 height 21
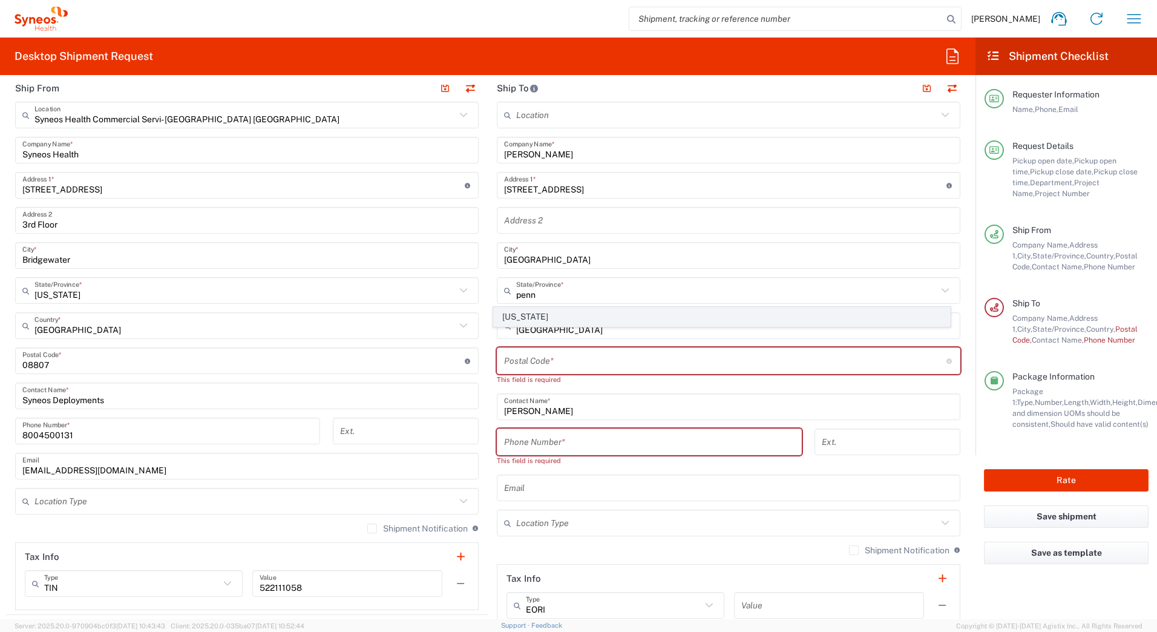
click at [516, 319] on span "[US_STATE]" at bounding box center [722, 317] width 457 height 19
type input "[US_STATE]"
click at [546, 360] on input "undefined" at bounding box center [725, 360] width 443 height 21
paste input "18902"
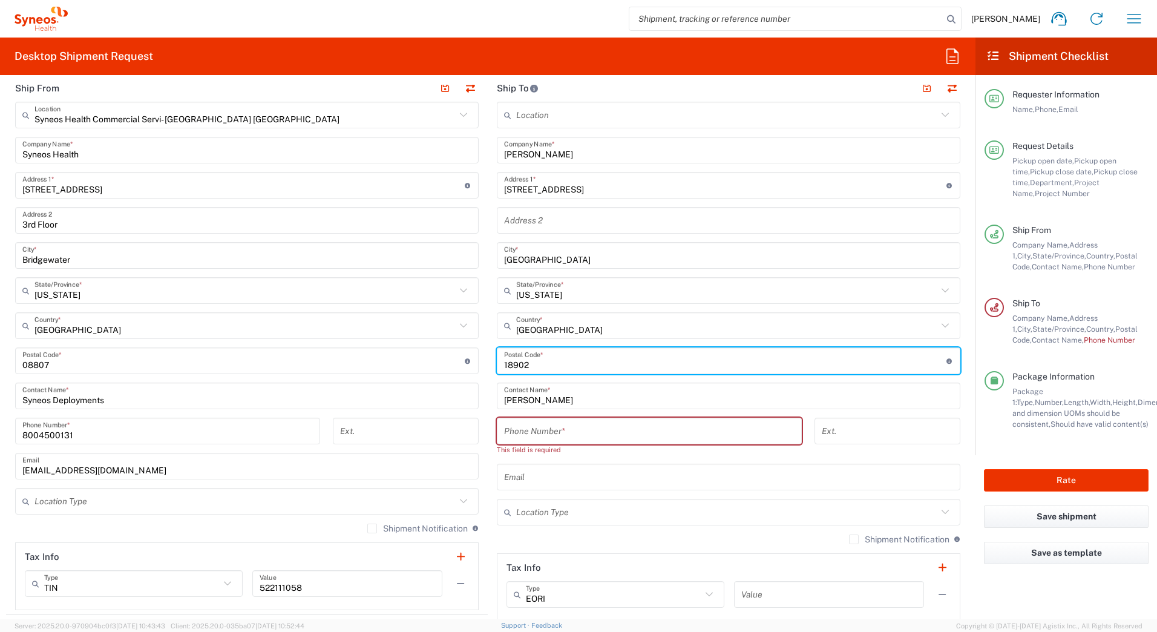
type input "18902"
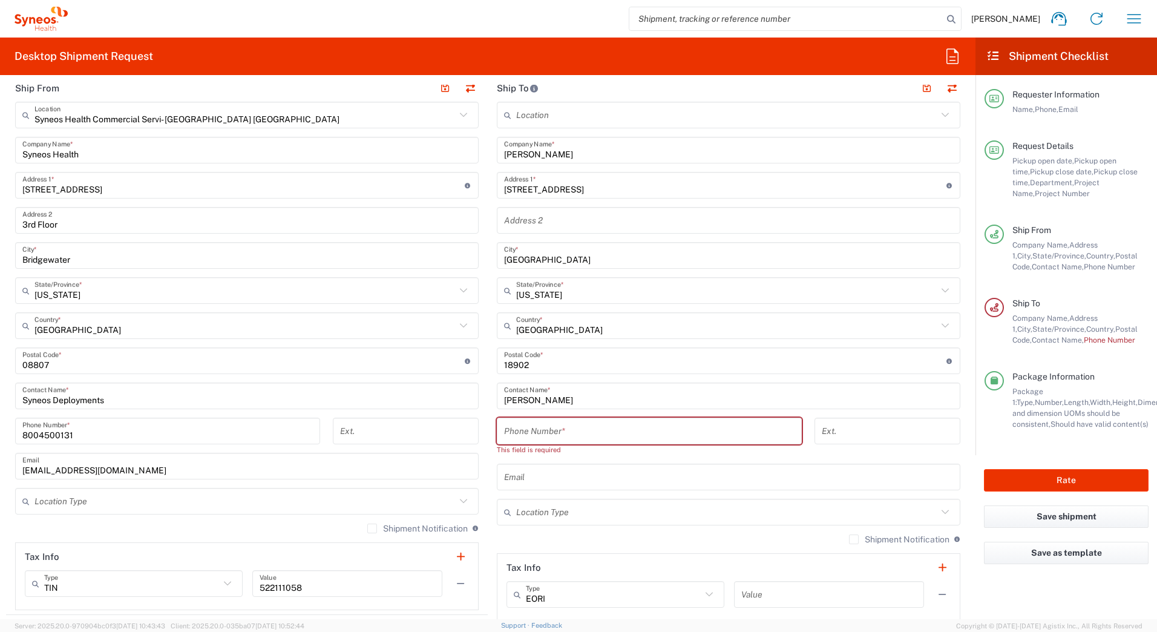
click at [592, 433] on input "tel" at bounding box center [649, 431] width 291 height 21
paste input "2154994380"
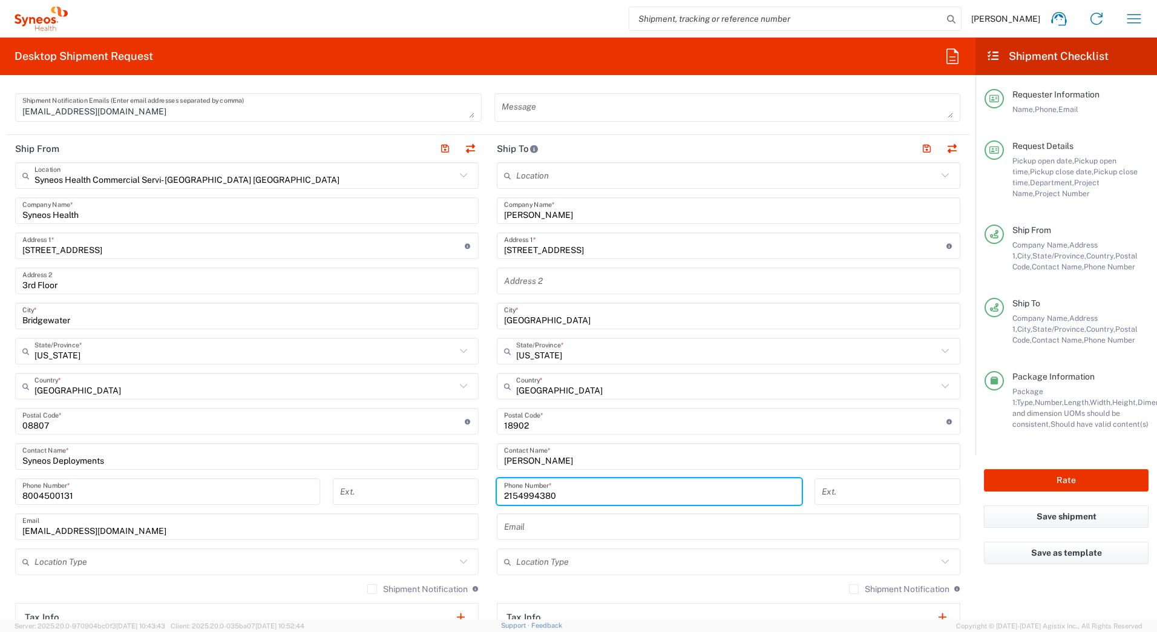
scroll to position [605, 0]
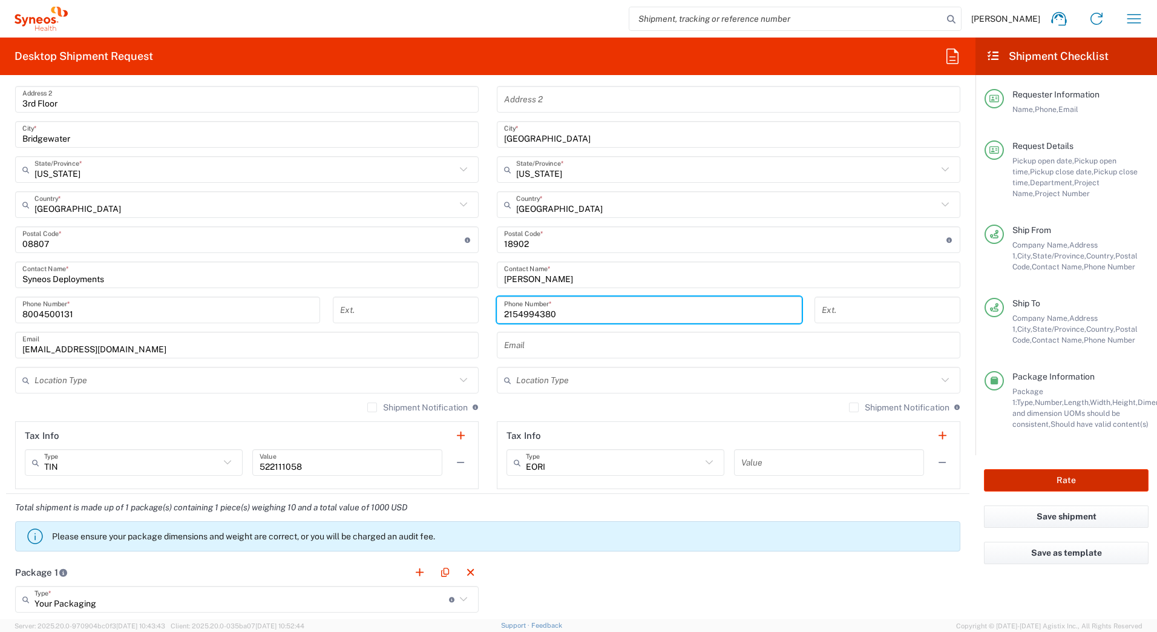
type input "2154994380"
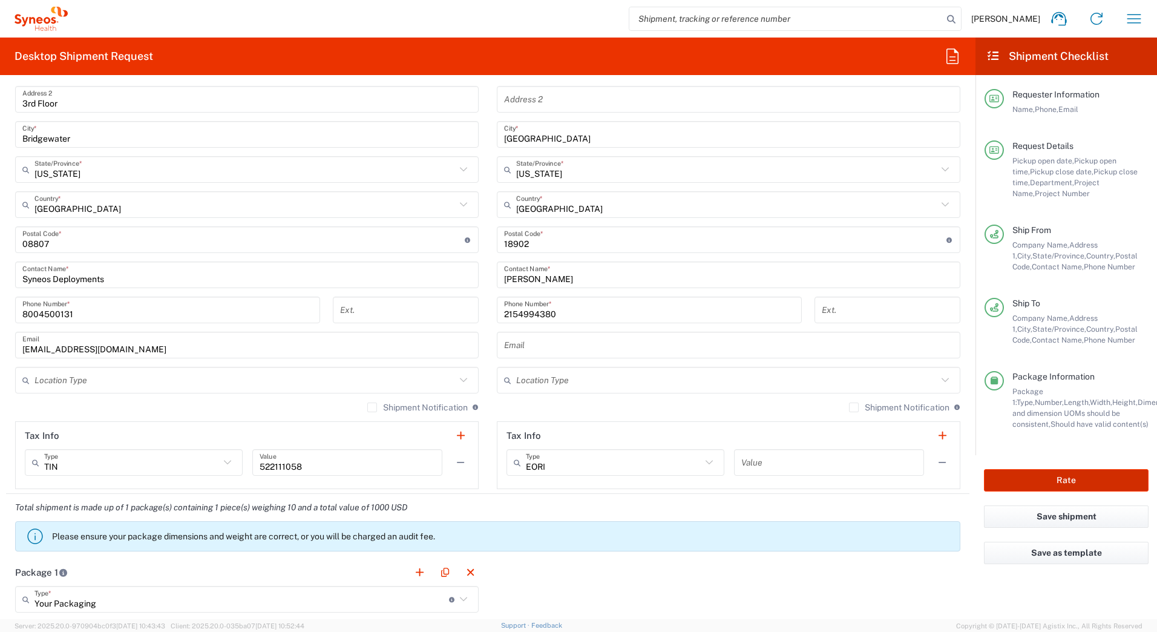
click at [1005, 476] on button "Rate" at bounding box center [1066, 480] width 165 height 22
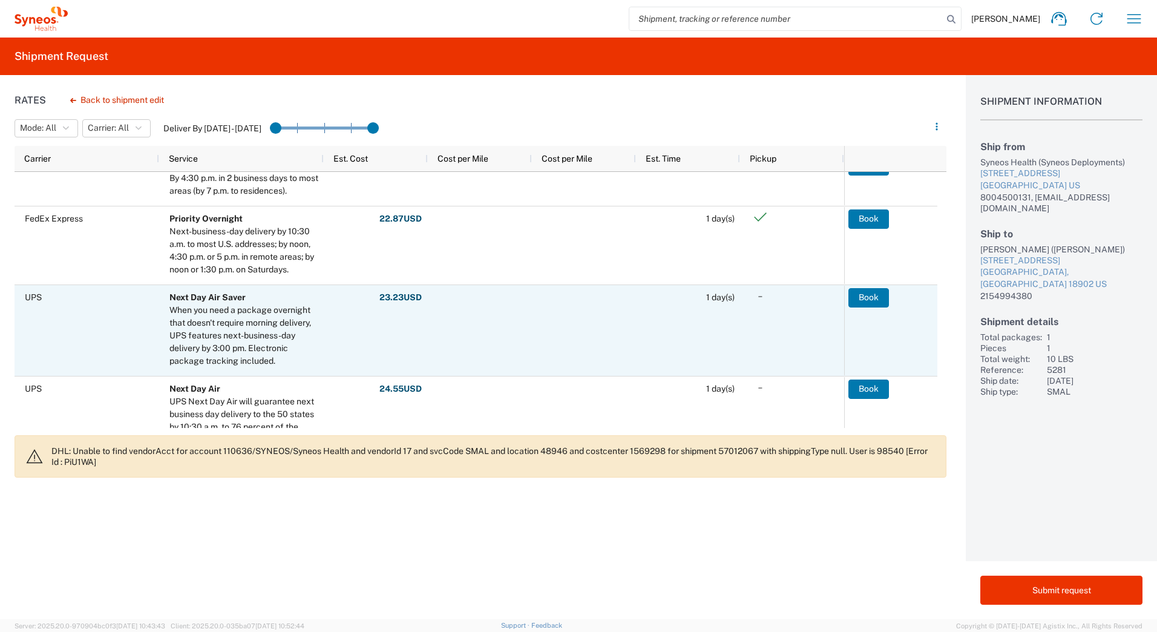
scroll to position [424, 0]
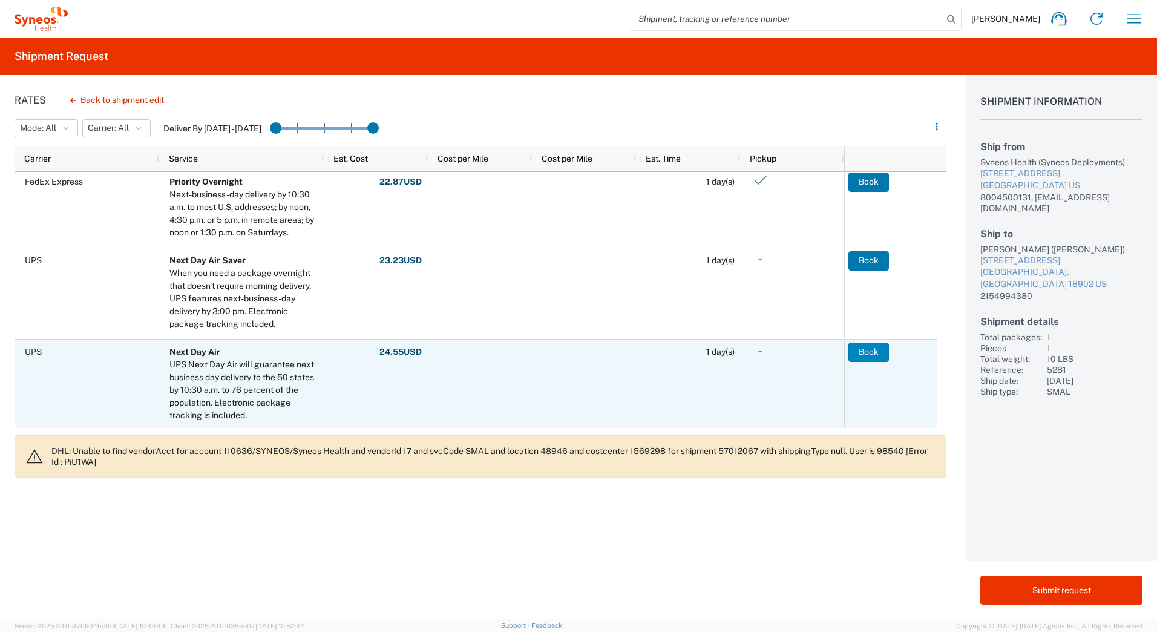
click at [867, 350] on button "Book" at bounding box center [869, 352] width 41 height 19
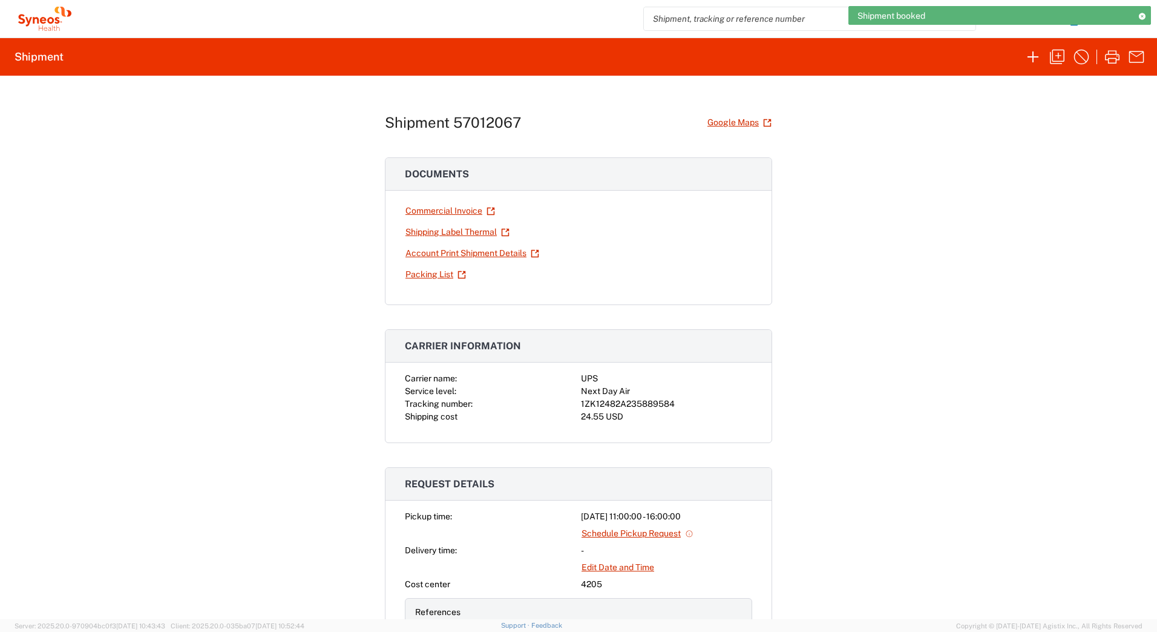
click at [634, 402] on div "1ZK12482A235889584" at bounding box center [666, 404] width 171 height 13
click at [635, 402] on div "1ZK12482A235889584" at bounding box center [666, 404] width 171 height 13
copy div "1ZK12482A235889584"
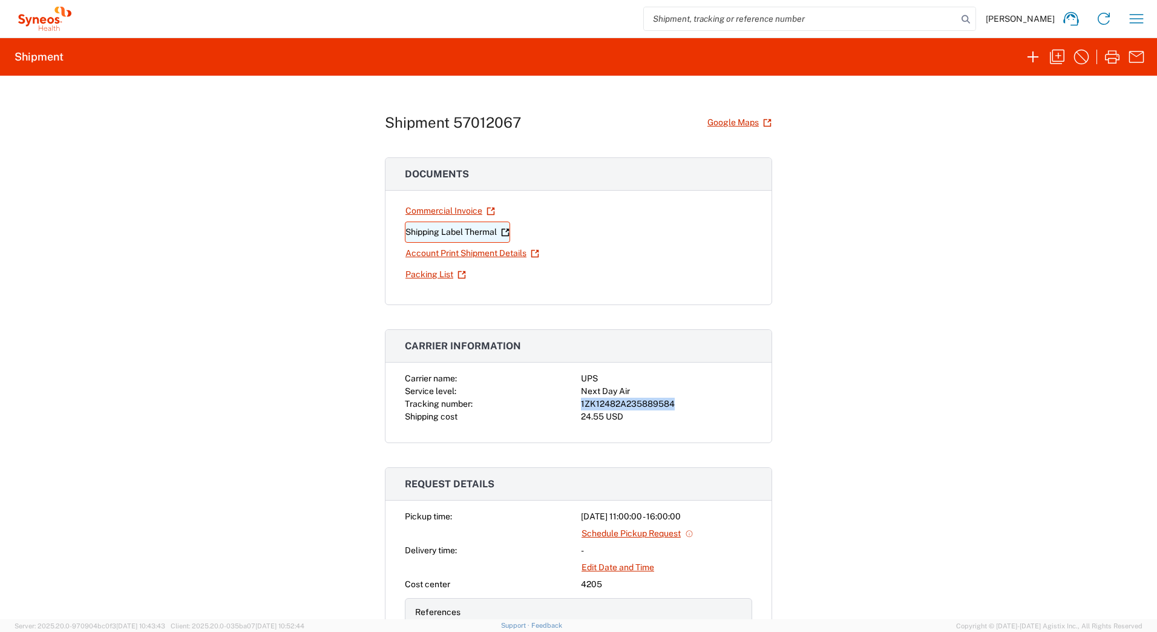
click at [439, 234] on link "Shipping Label Thermal" at bounding box center [457, 232] width 105 height 21
click at [1058, 54] on icon "button" at bounding box center [1057, 56] width 19 height 19
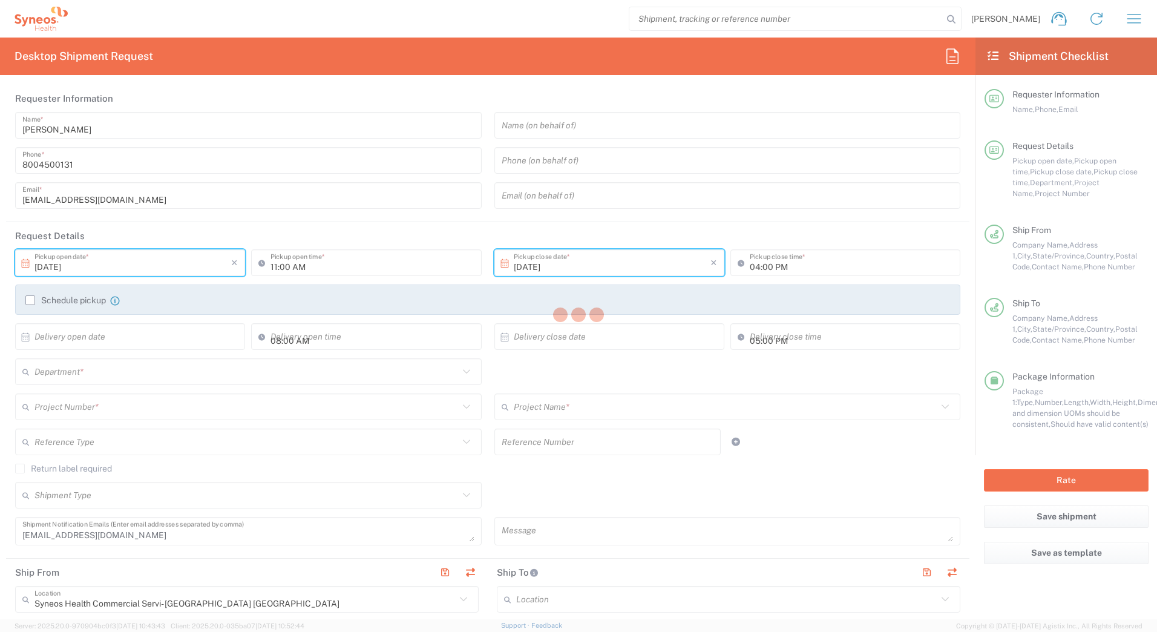
type input "[US_STATE]"
type input "Your Packaging"
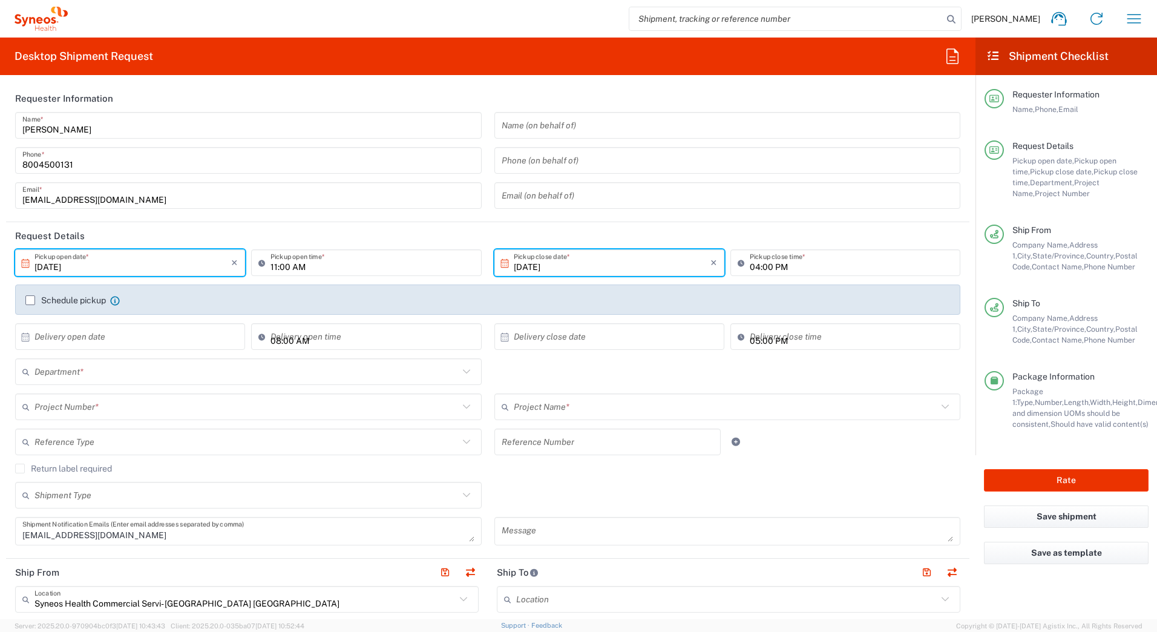
type input "5281"
type input "4205"
type input "EC_US_Amgen_[MEDICAL_DATA]_Tel"
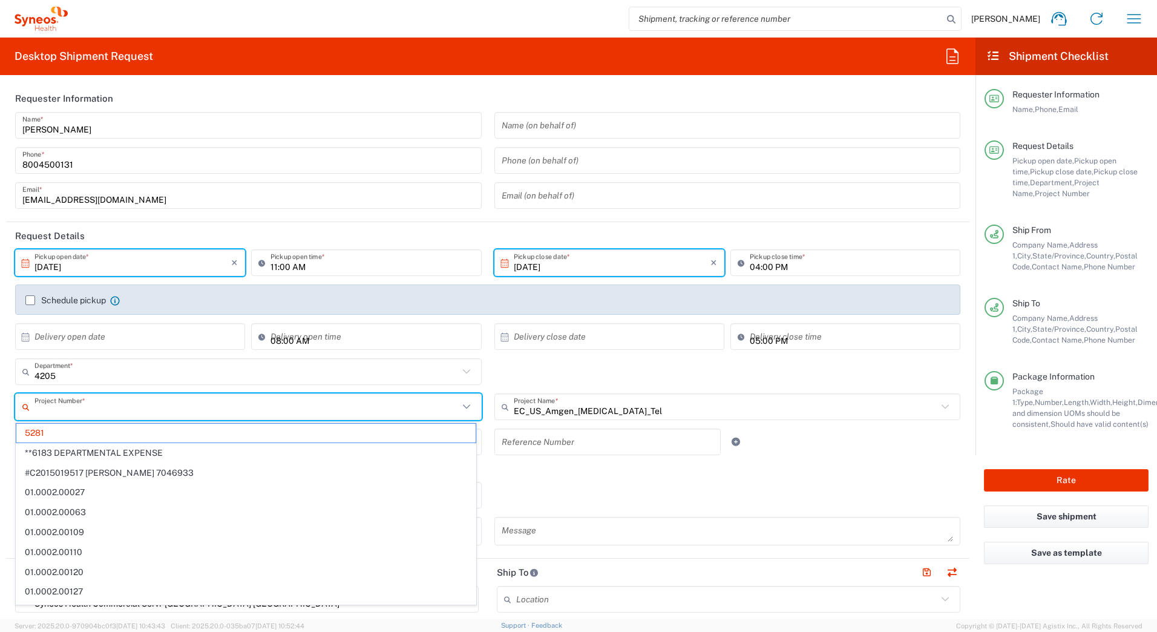
click at [59, 412] on input "text" at bounding box center [247, 407] width 424 height 21
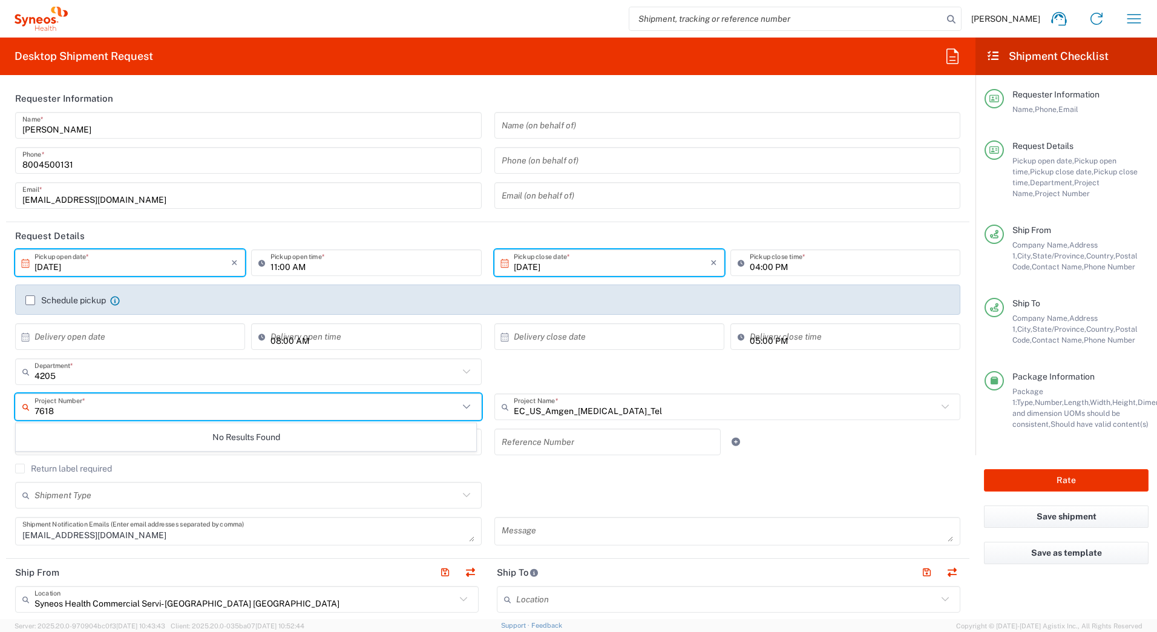
type input "7618"
click at [568, 418] on div "EC_US_Amgen_[MEDICAL_DATA]_Tel Project Name *" at bounding box center [728, 406] width 467 height 27
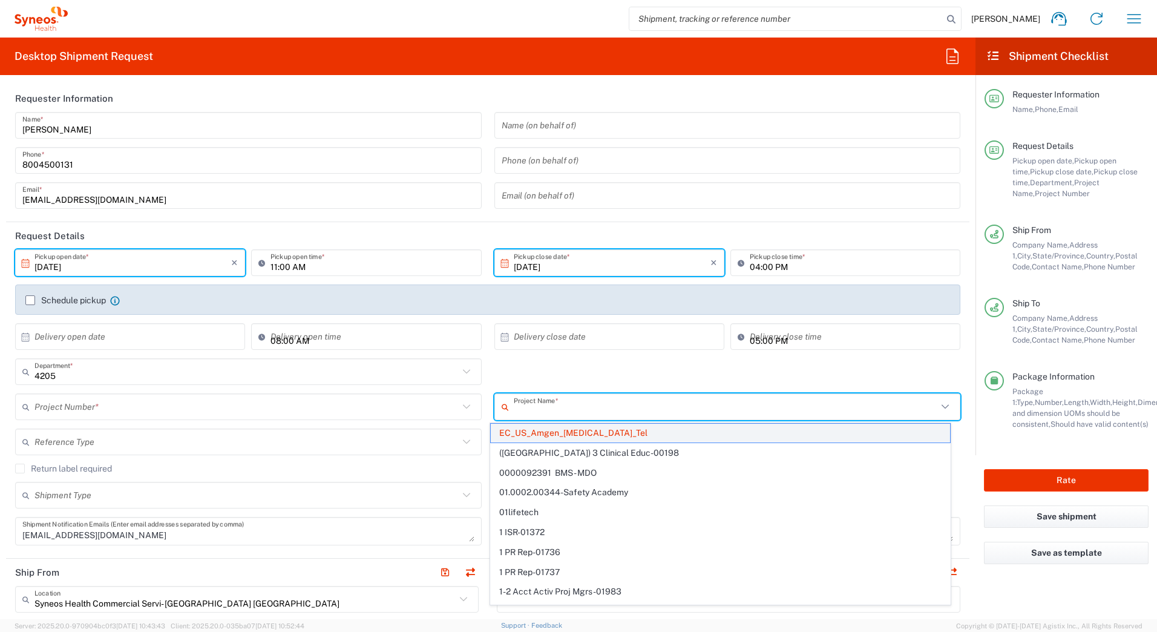
click at [555, 435] on span "EC_US_Amgen_[MEDICAL_DATA]_Tel" at bounding box center [720, 433] width 459 height 19
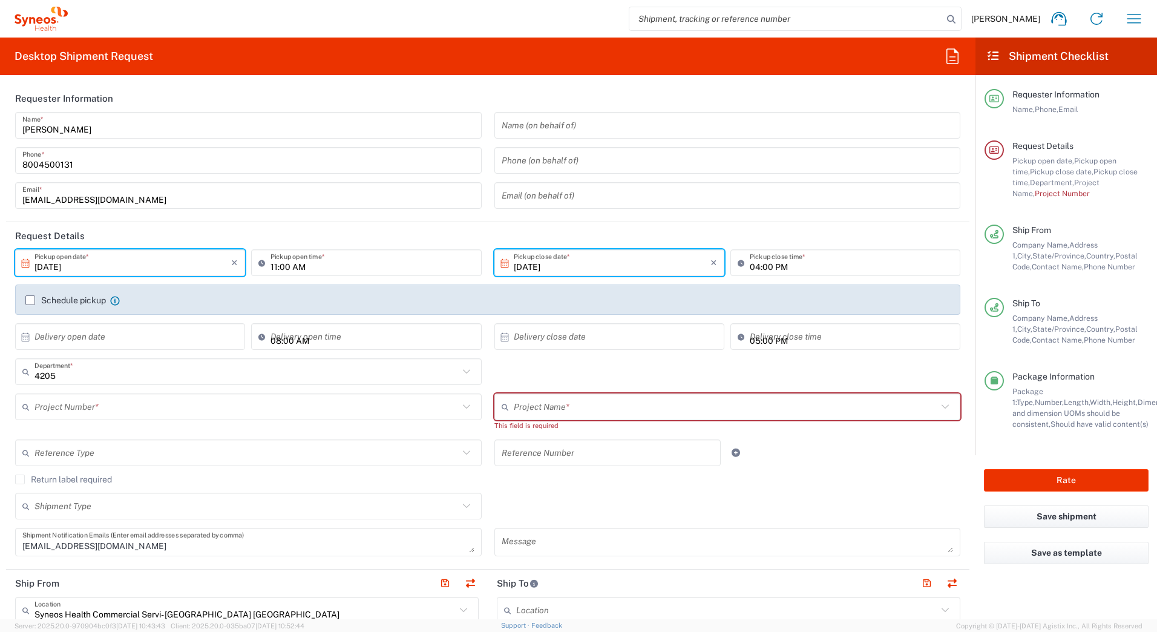
click at [67, 408] on input "text" at bounding box center [247, 407] width 424 height 21
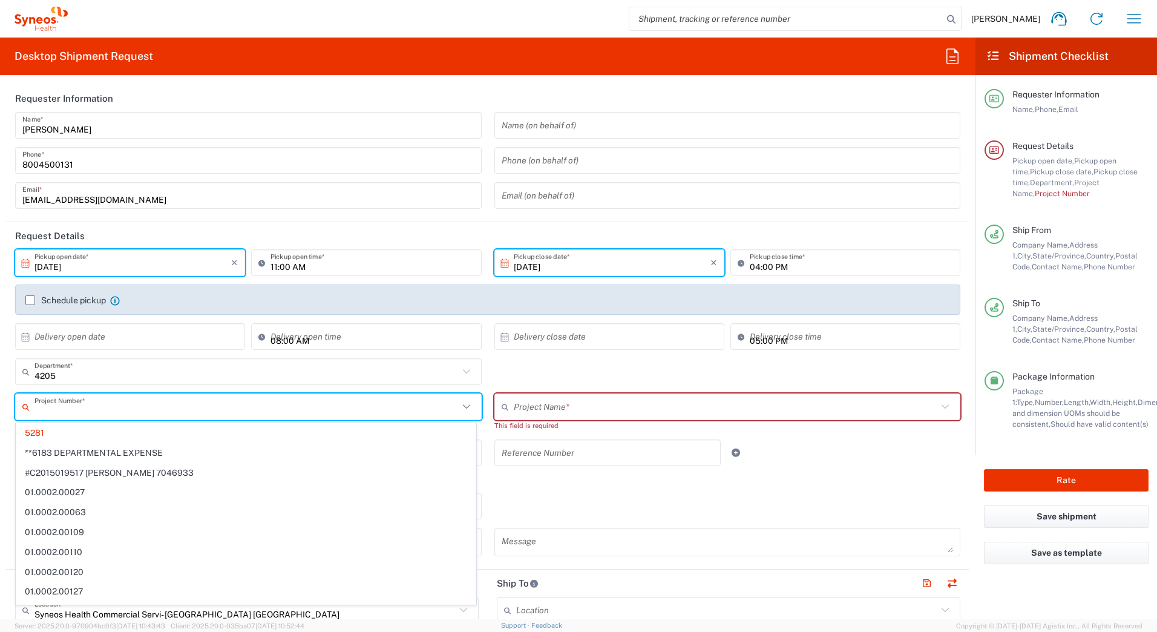
type input "7"
type input "EC_US_Amgen_[MEDICAL_DATA]_Tel"
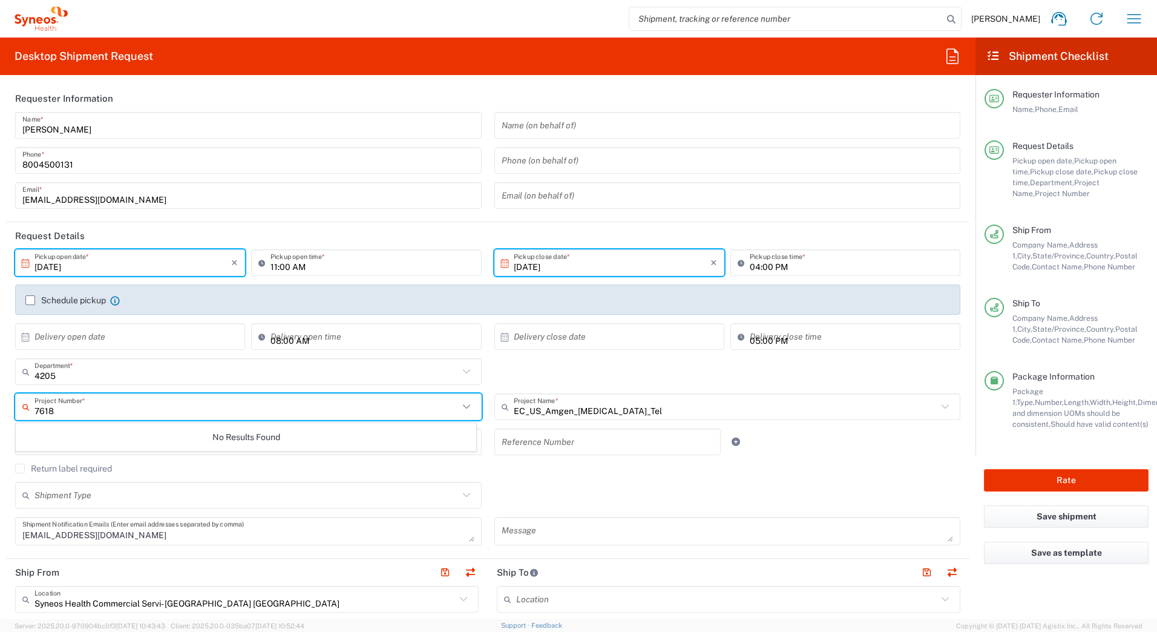
type input "7618"
click at [578, 405] on input "text" at bounding box center [726, 407] width 424 height 21
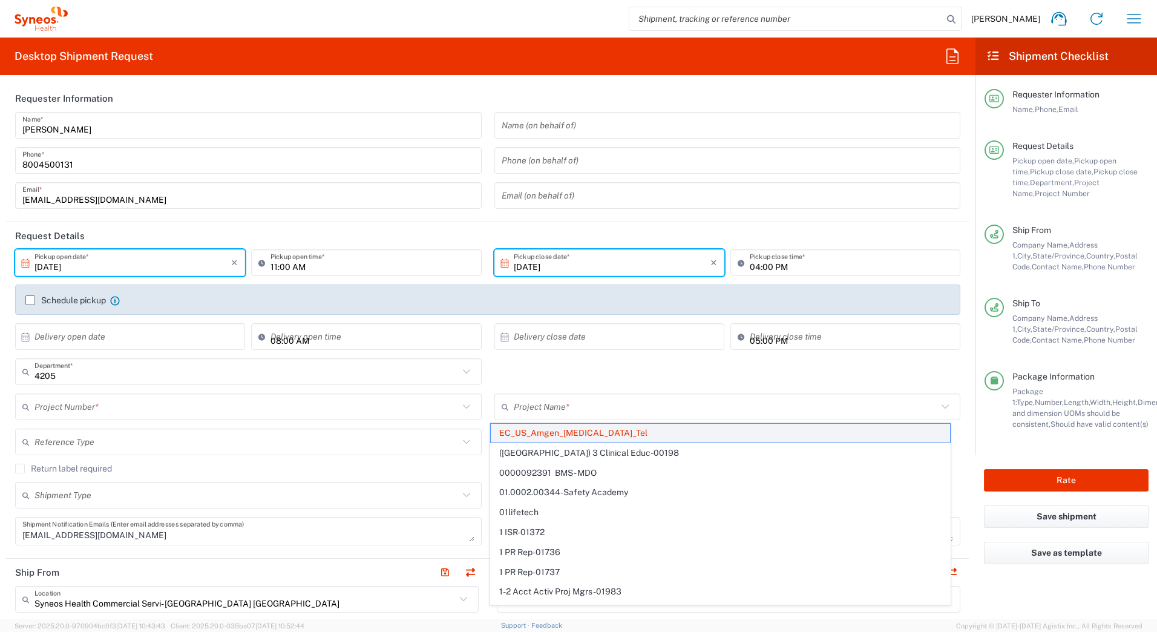
click at [570, 435] on span "EC_US_Amgen_[MEDICAL_DATA]_Tel" at bounding box center [720, 433] width 459 height 19
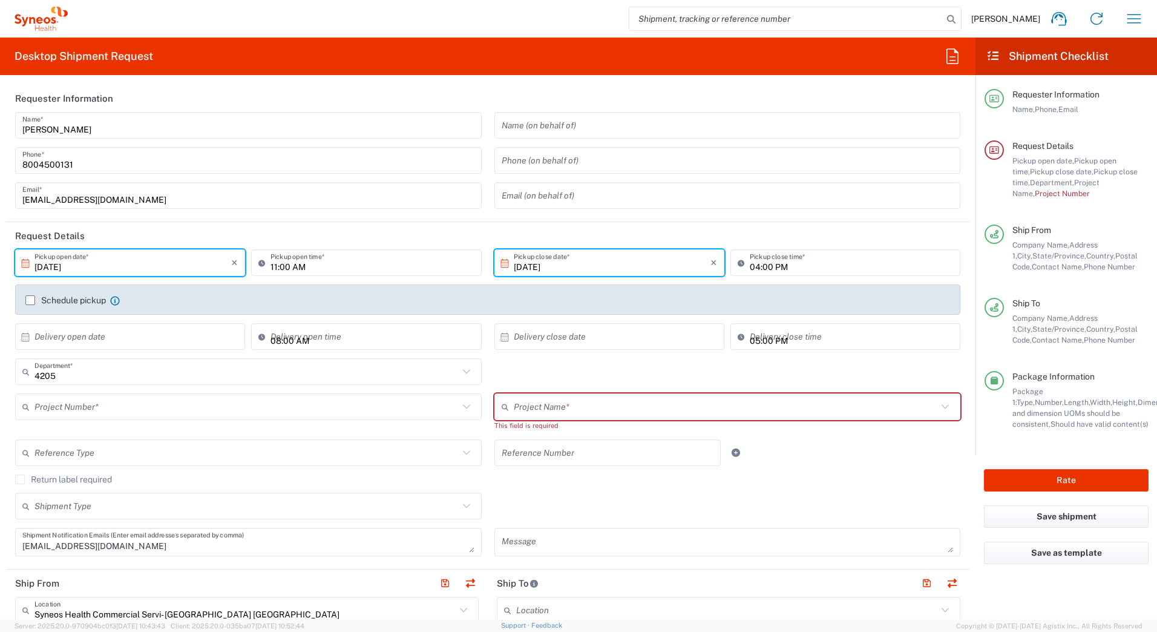
click at [171, 403] on input "text" at bounding box center [247, 407] width 424 height 21
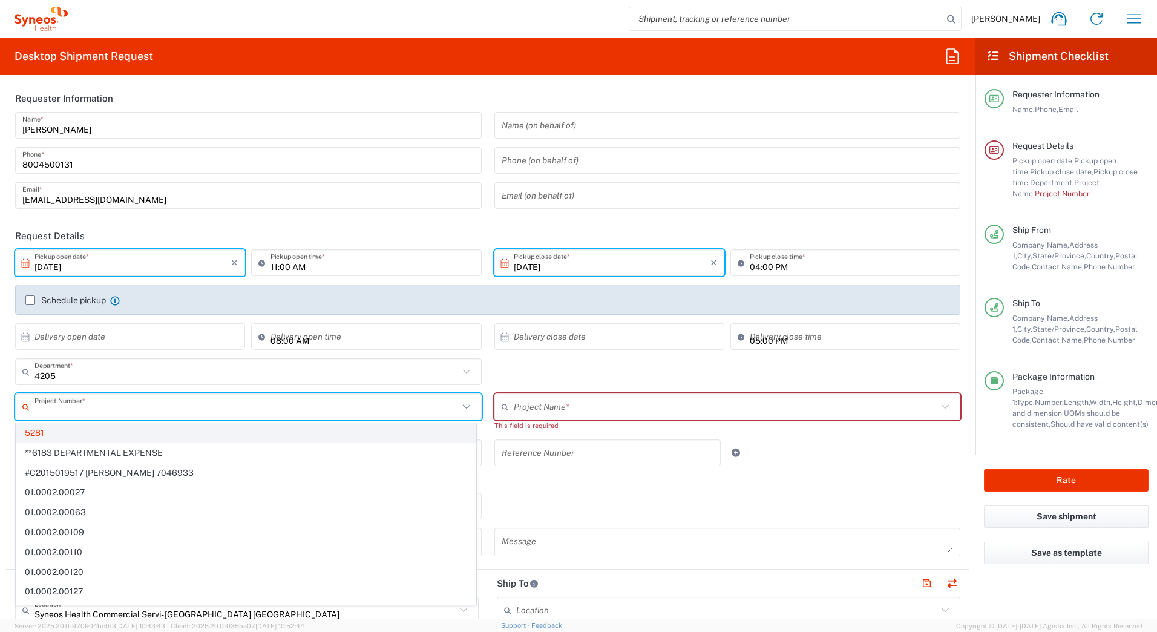
click at [107, 430] on span "5281" at bounding box center [245, 433] width 459 height 19
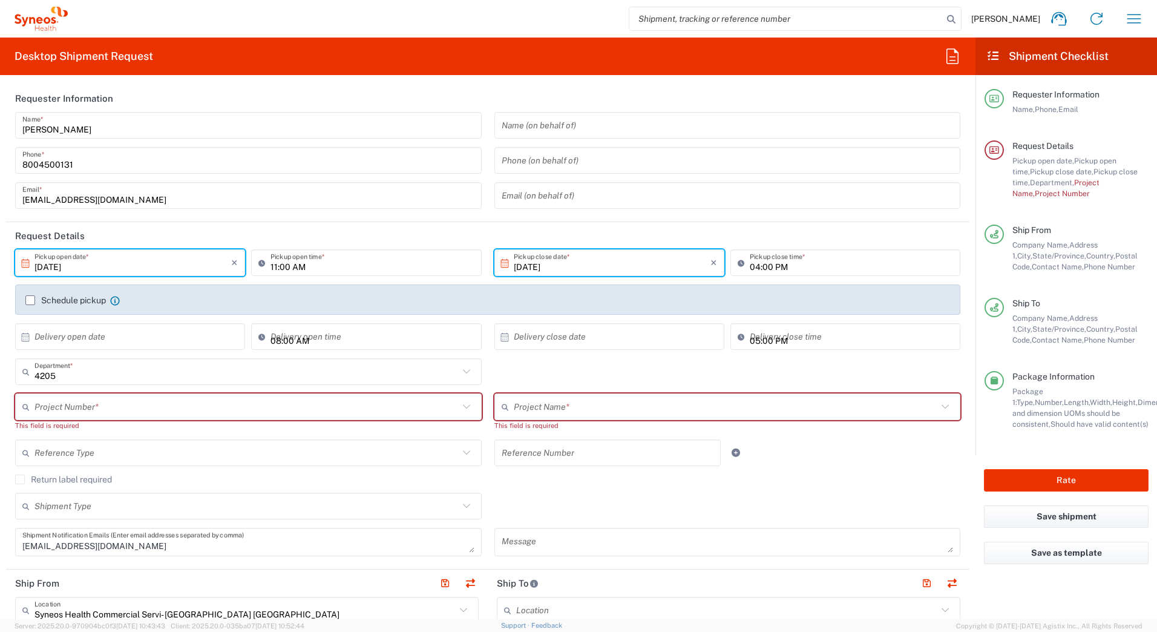
click at [105, 407] on input "text" at bounding box center [247, 407] width 424 height 21
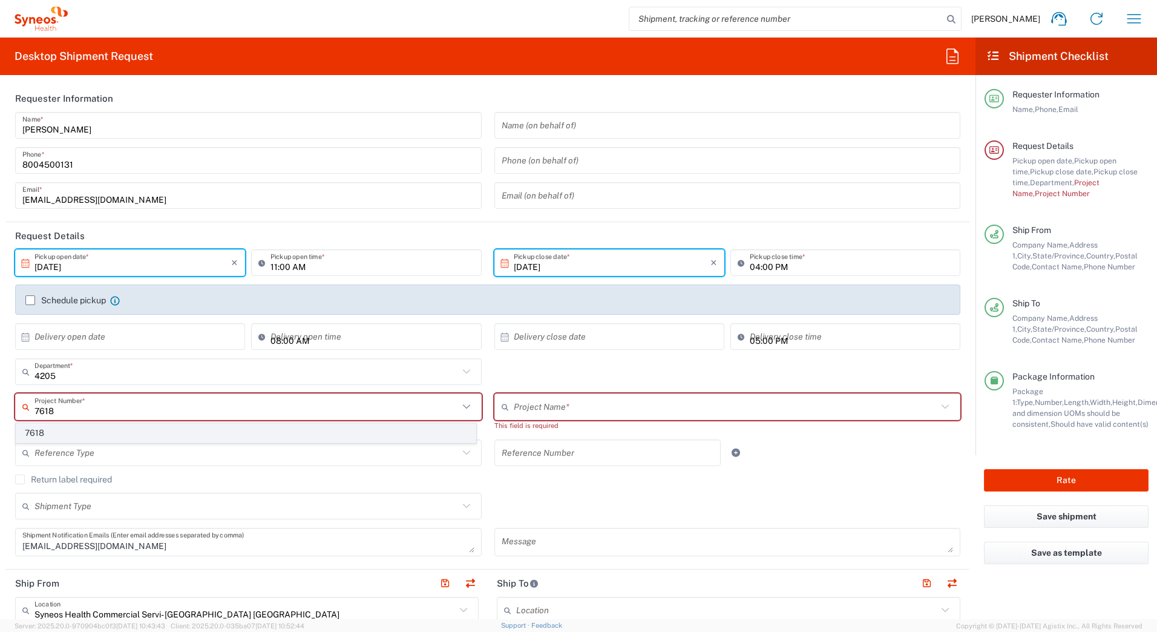
type input "7618"
click at [85, 430] on span "7618" at bounding box center [245, 433] width 459 height 19
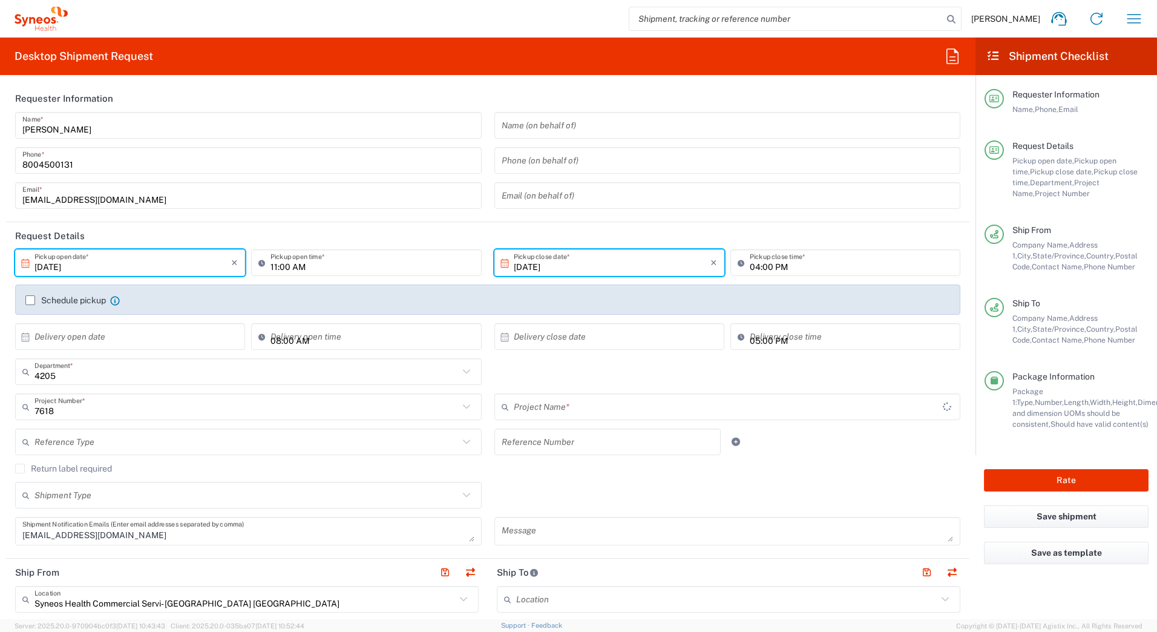
type input "MMS-US - Amgen FAS (7518)"
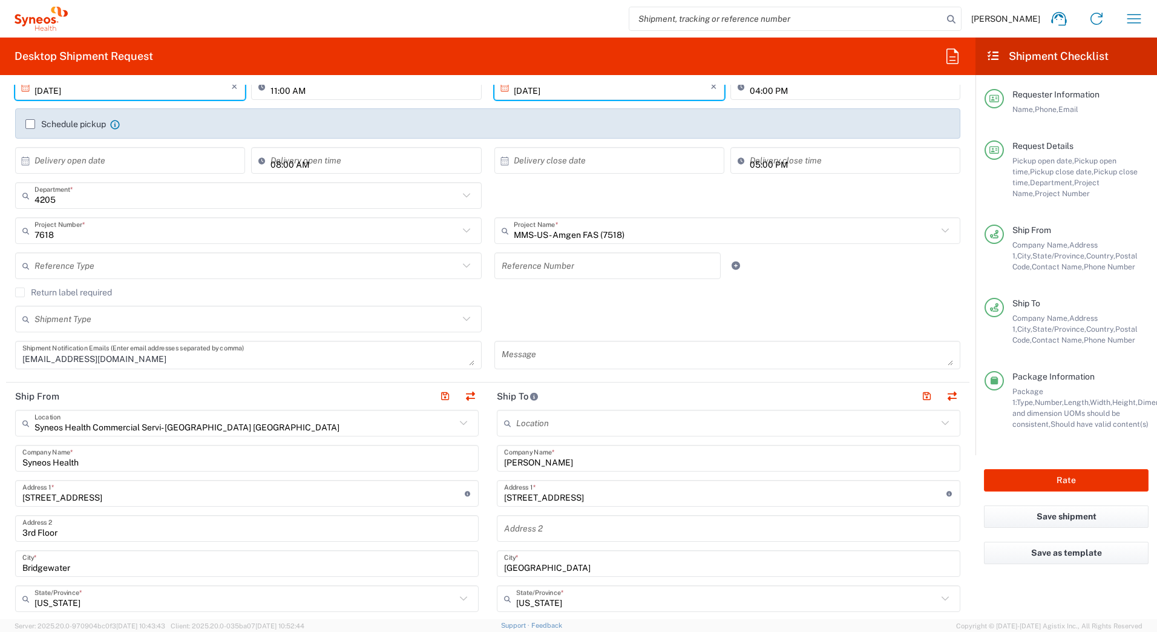
scroll to position [182, 0]
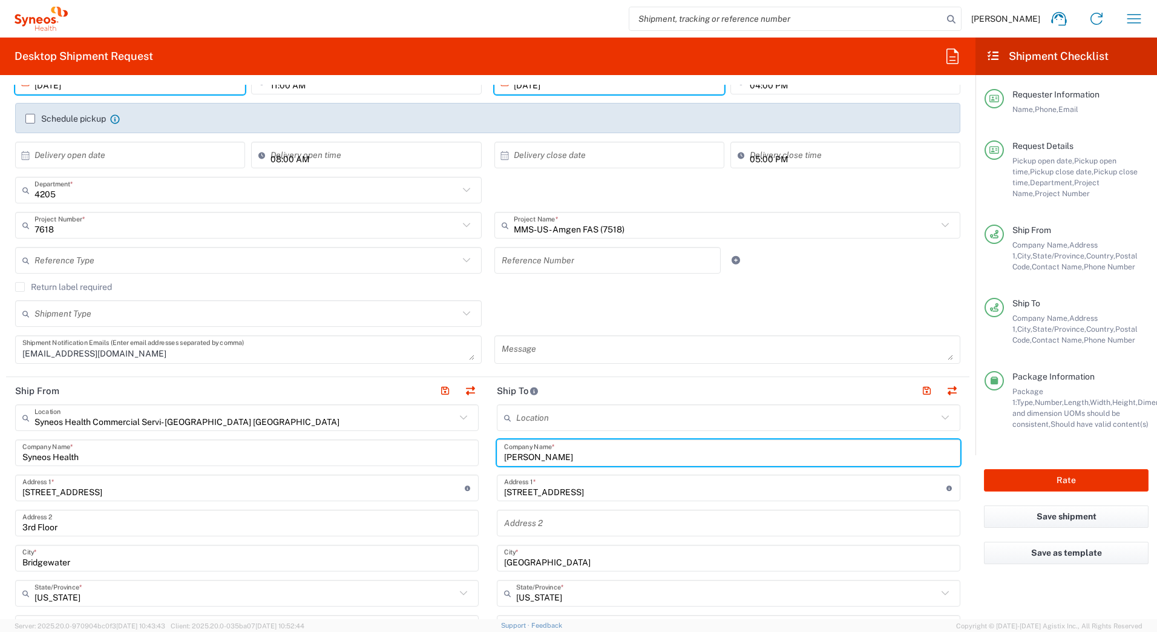
drag, startPoint x: 558, startPoint y: 455, endPoint x: 492, endPoint y: 453, distance: 66.6
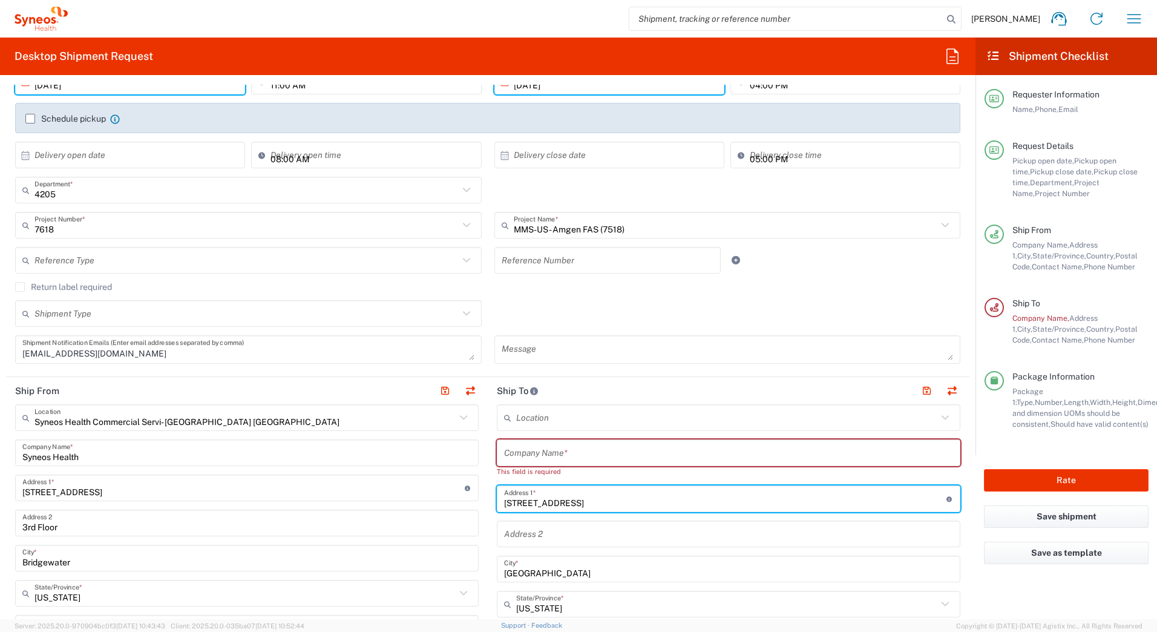
drag, startPoint x: 577, startPoint y: 493, endPoint x: 479, endPoint y: 495, distance: 97.5
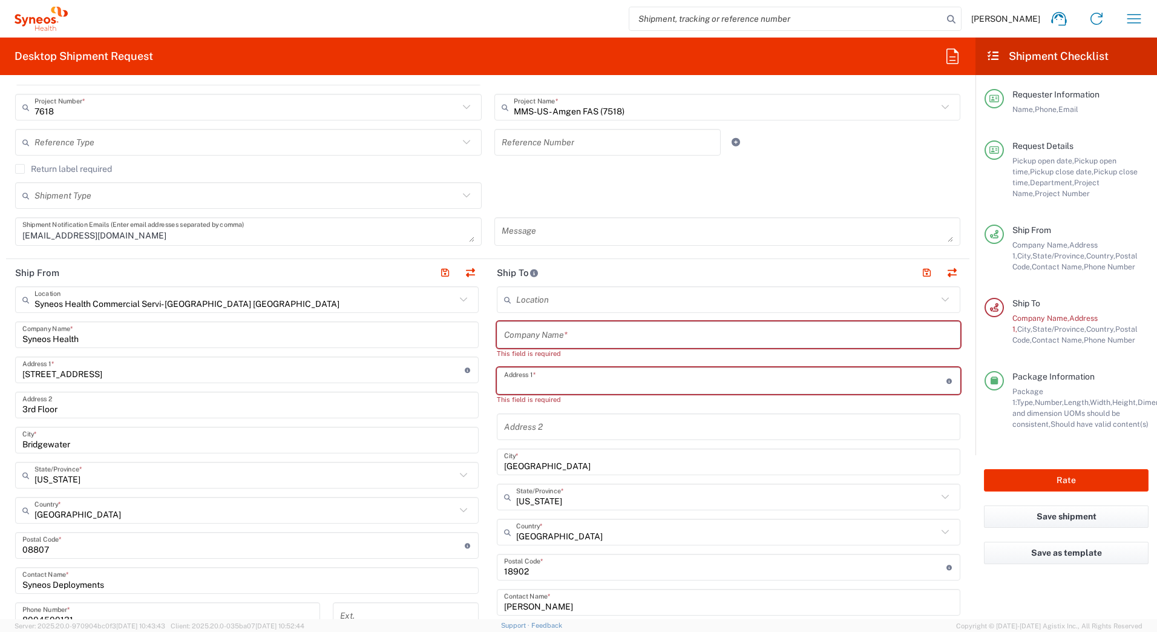
scroll to position [363, 0]
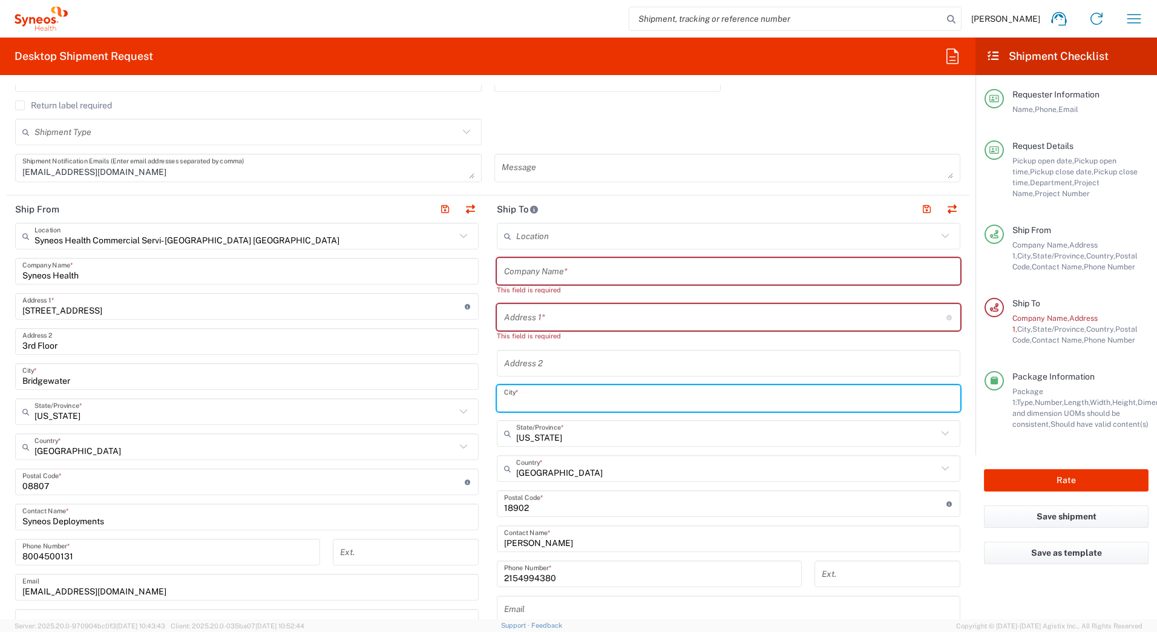
drag, startPoint x: 550, startPoint y: 401, endPoint x: 383, endPoint y: 426, distance: 169.5
click at [406, 401] on div "Ship From Syneos Health Commercial Servi- [GEOGRAPHIC_DATA] [GEOGRAPHIC_DATA] L…" at bounding box center [488, 477] width 964 height 562
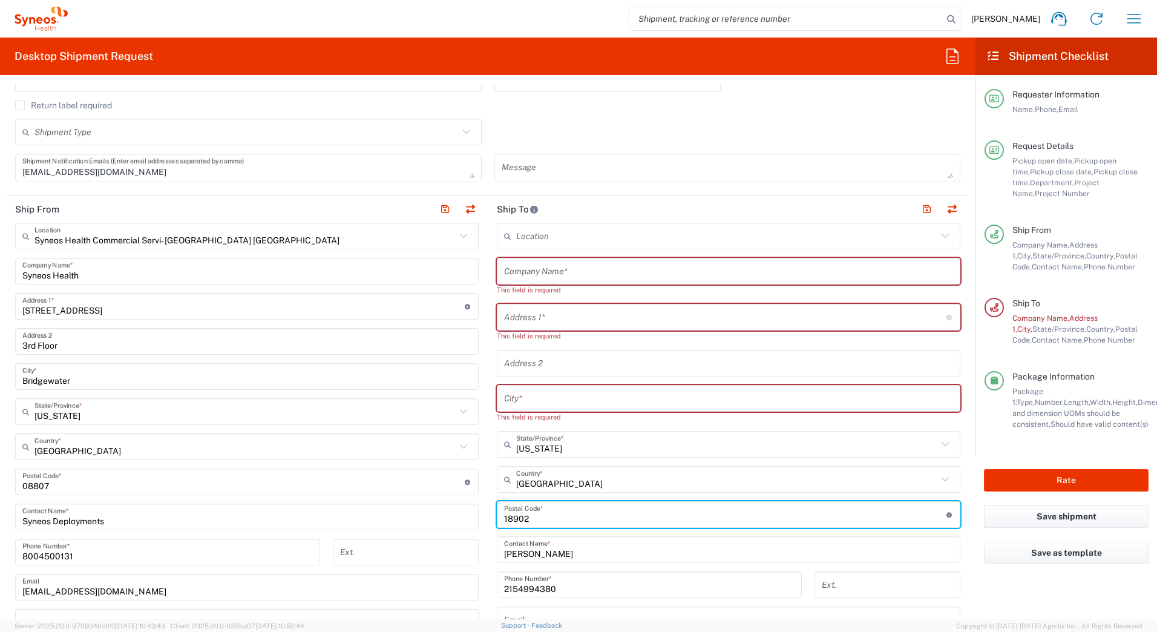
drag, startPoint x: 536, startPoint y: 507, endPoint x: 403, endPoint y: 529, distance: 135.0
click at [401, 521] on div "Ship From Syneos Health Commercial Servi- [GEOGRAPHIC_DATA] [GEOGRAPHIC_DATA] L…" at bounding box center [488, 482] width 964 height 573
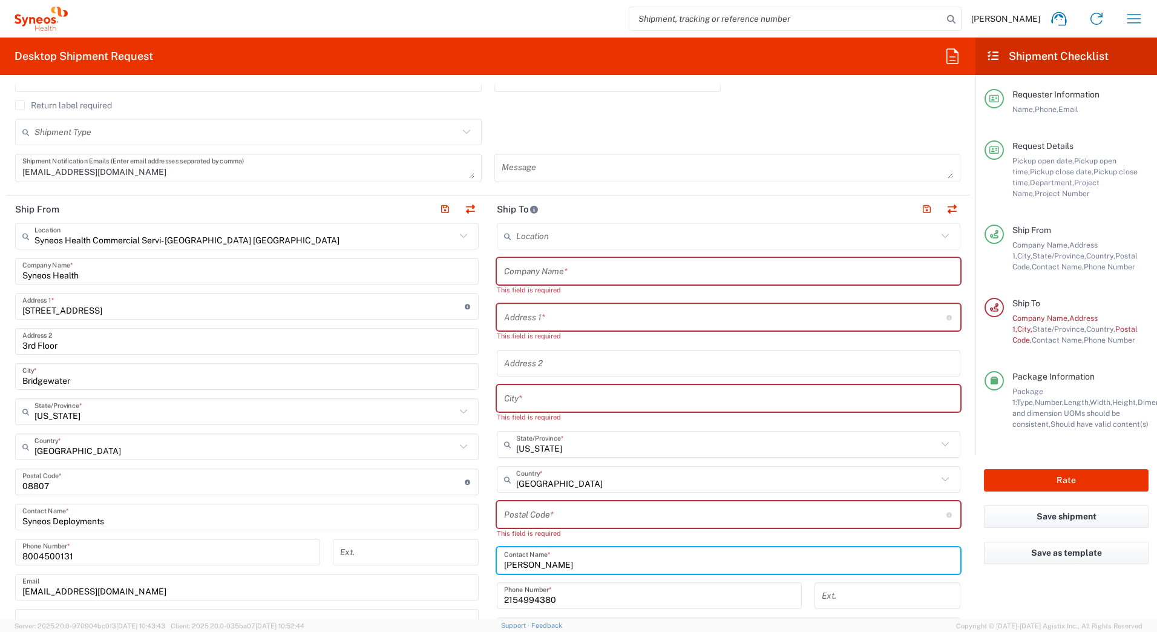
drag, startPoint x: 525, startPoint y: 570, endPoint x: 371, endPoint y: 572, distance: 153.8
click at [370, 575] on div "Ship From Syneos Health Commercial Servi- [GEOGRAPHIC_DATA] [GEOGRAPHIC_DATA] L…" at bounding box center [488, 488] width 964 height 584
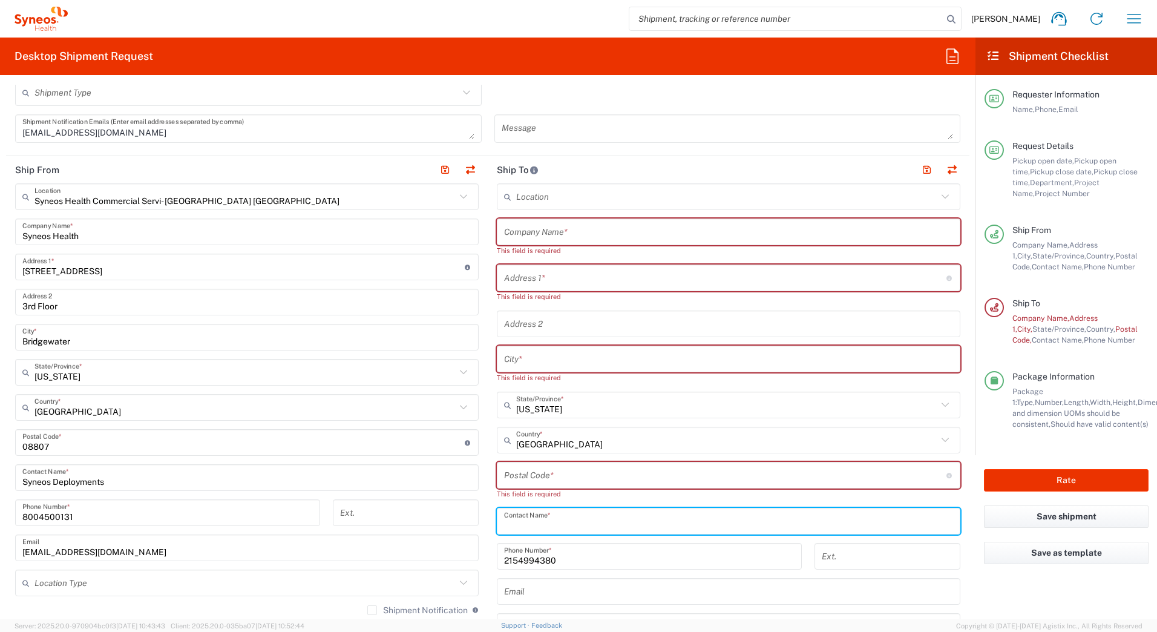
scroll to position [424, 0]
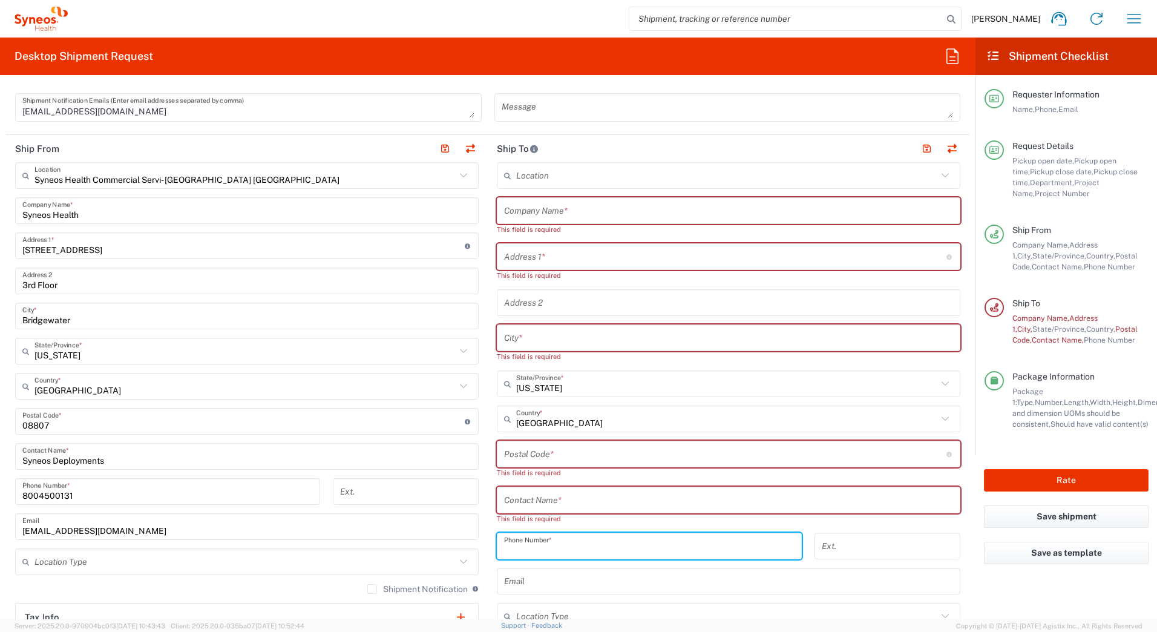
drag, startPoint x: 564, startPoint y: 536, endPoint x: 401, endPoint y: 551, distance: 162.9
click at [403, 551] on div "Ship From Syneos Health Commercial Servi- [GEOGRAPHIC_DATA] [GEOGRAPHIC_DATA] L…" at bounding box center [488, 432] width 964 height 595
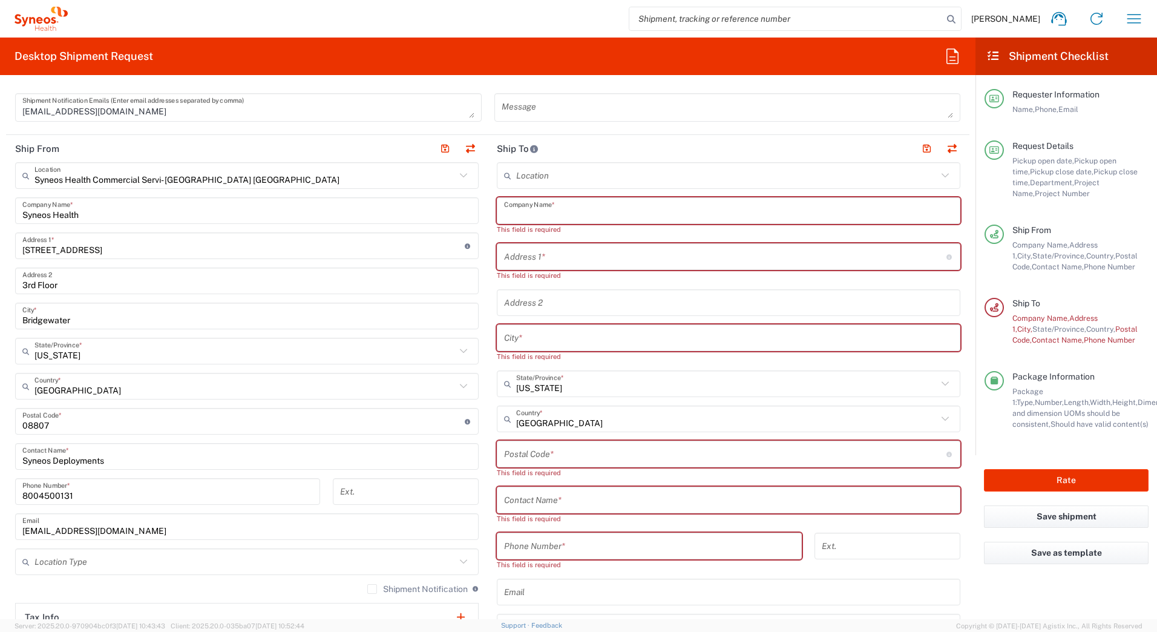
click at [542, 203] on input "text" at bounding box center [728, 210] width 449 height 21
paste input "[PERSON_NAME]"
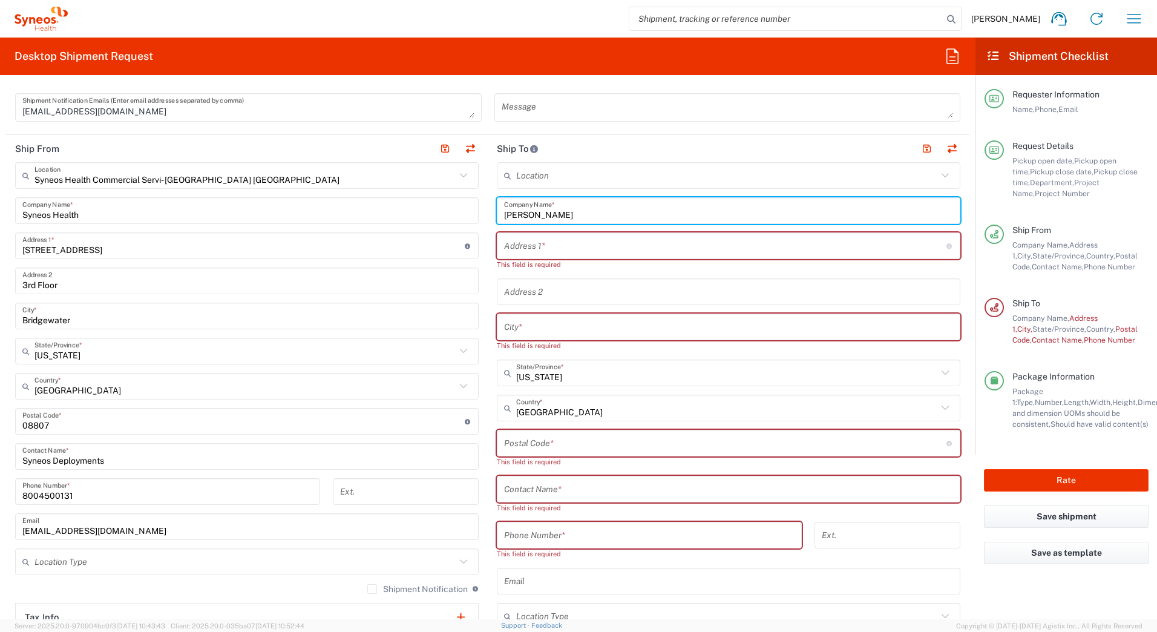
type input "[PERSON_NAME]"
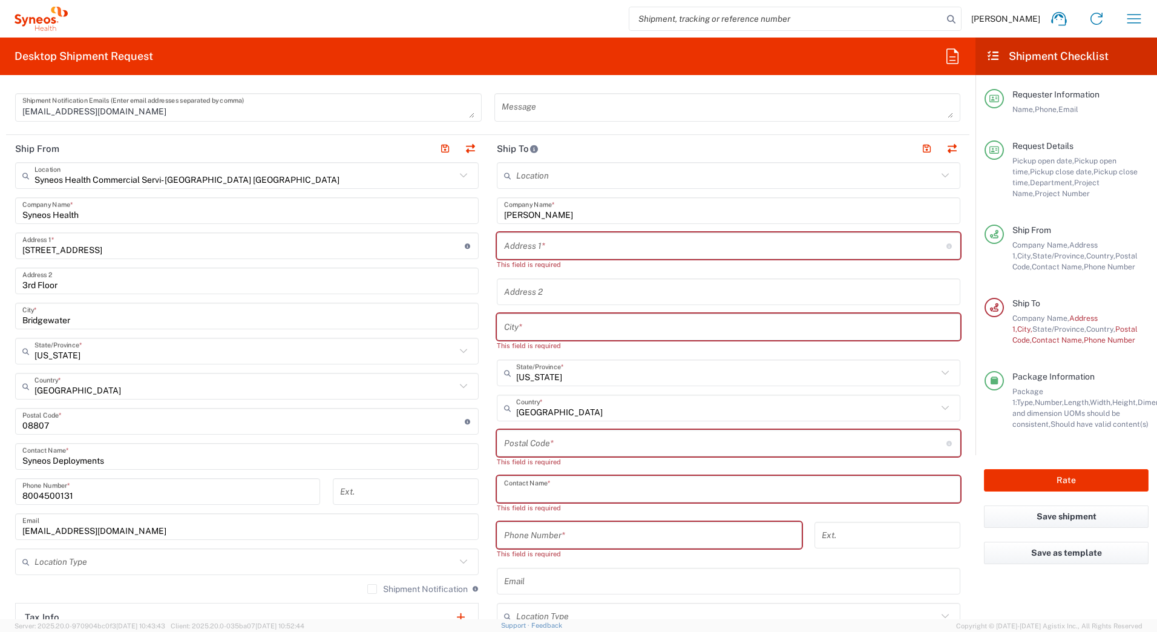
click at [530, 490] on input "text" at bounding box center [728, 489] width 449 height 21
paste input "[PERSON_NAME]"
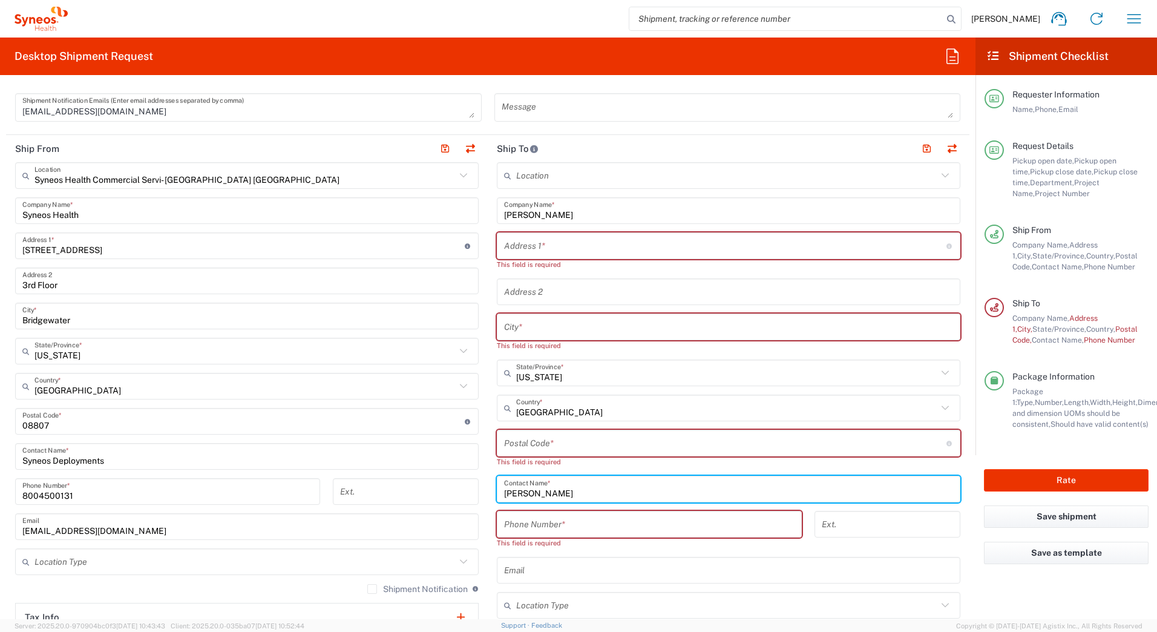
type input "[PERSON_NAME]"
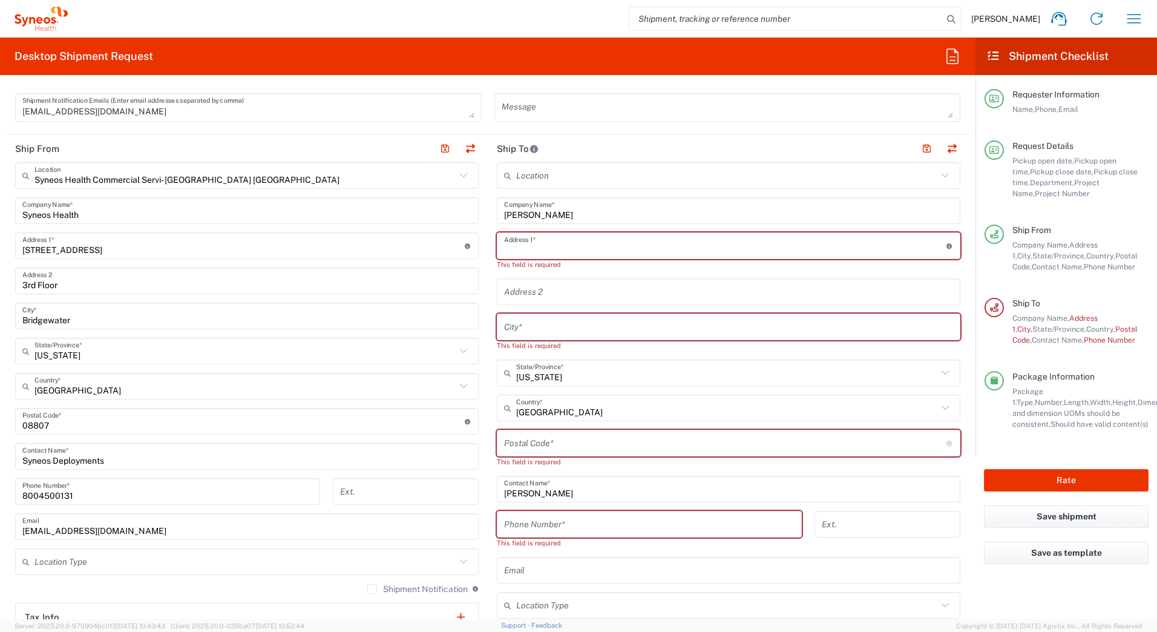
click at [519, 243] on input "text" at bounding box center [725, 245] width 443 height 21
paste input "[STREET_ADDRESS]"
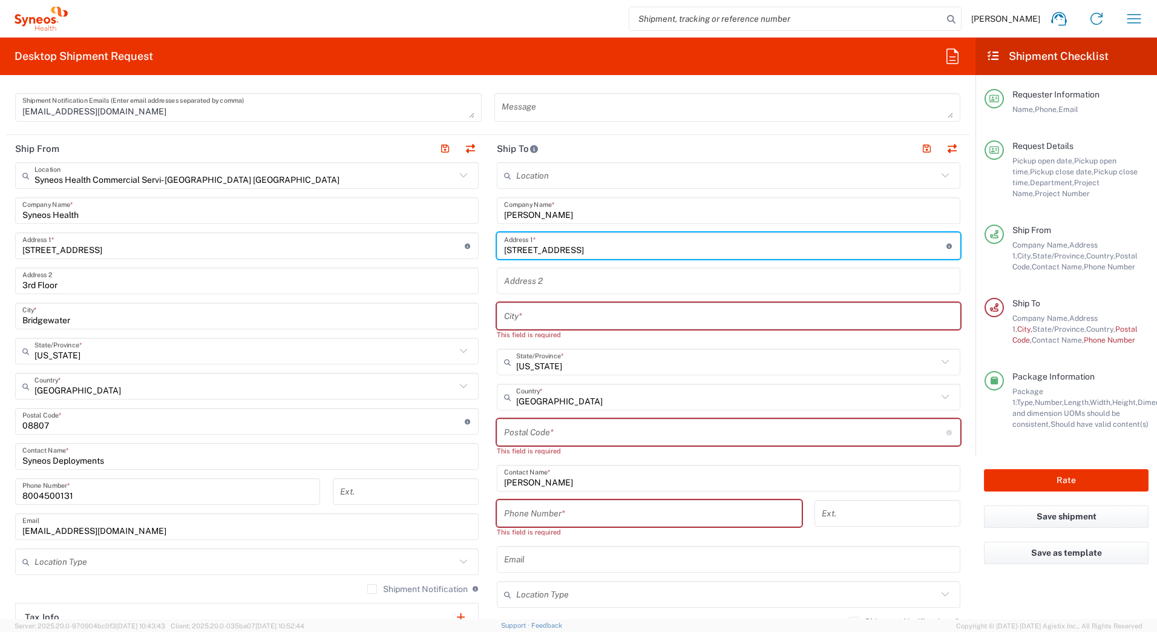
type input "[STREET_ADDRESS]"
click at [543, 315] on input "text" at bounding box center [728, 316] width 449 height 21
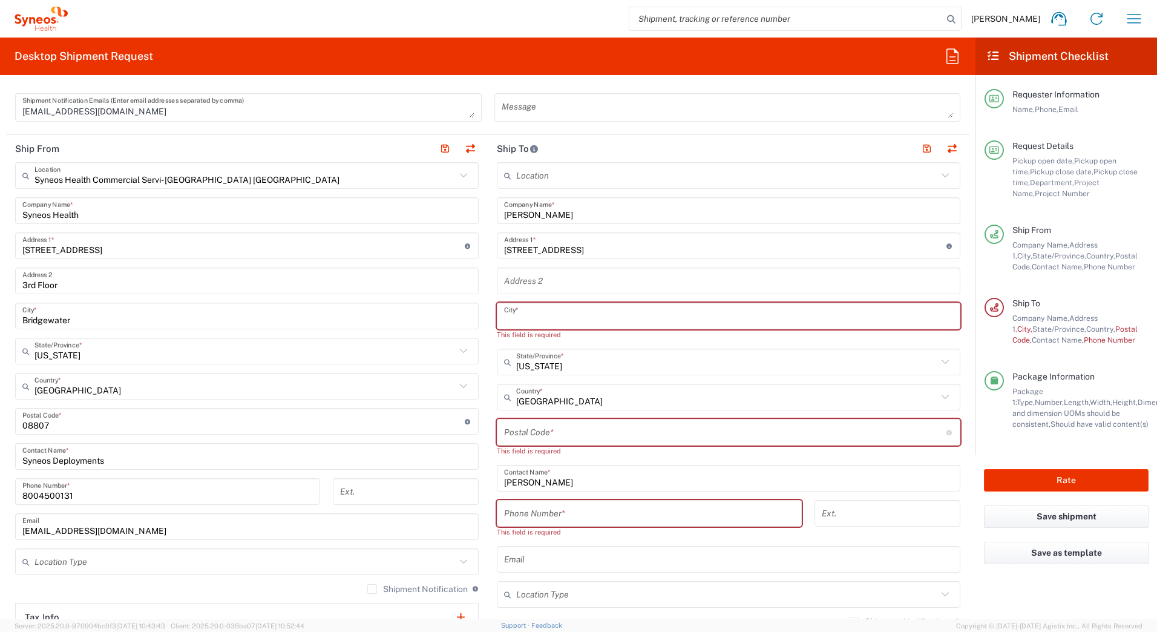
paste input "Buffalo"
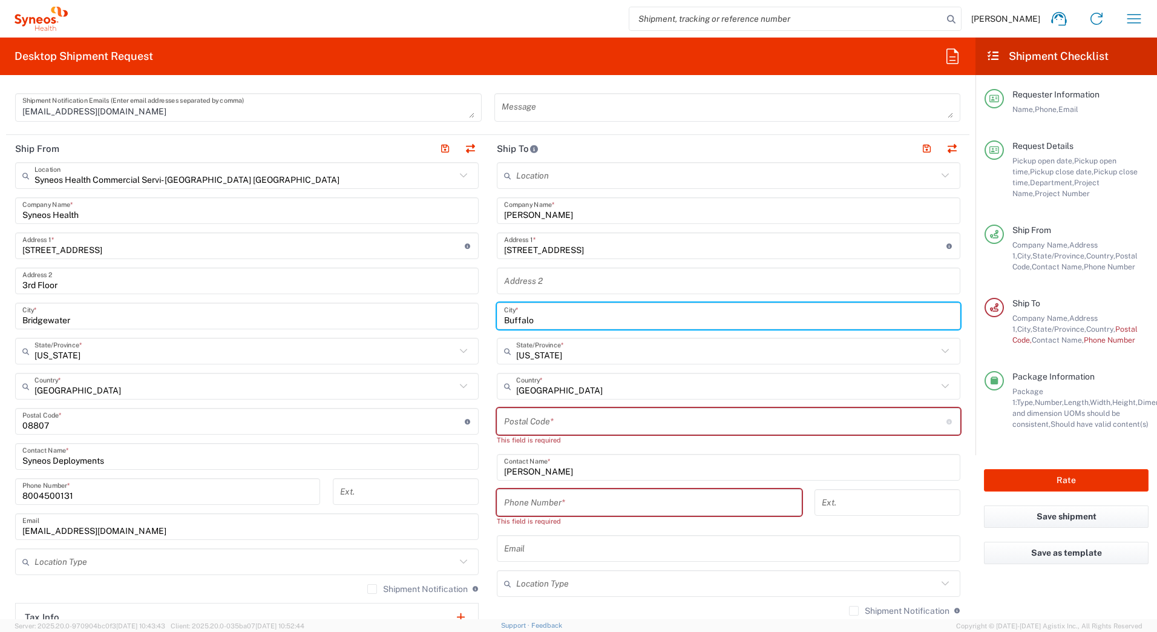
type input "Buffalo"
click at [548, 352] on input "text" at bounding box center [726, 351] width 421 height 21
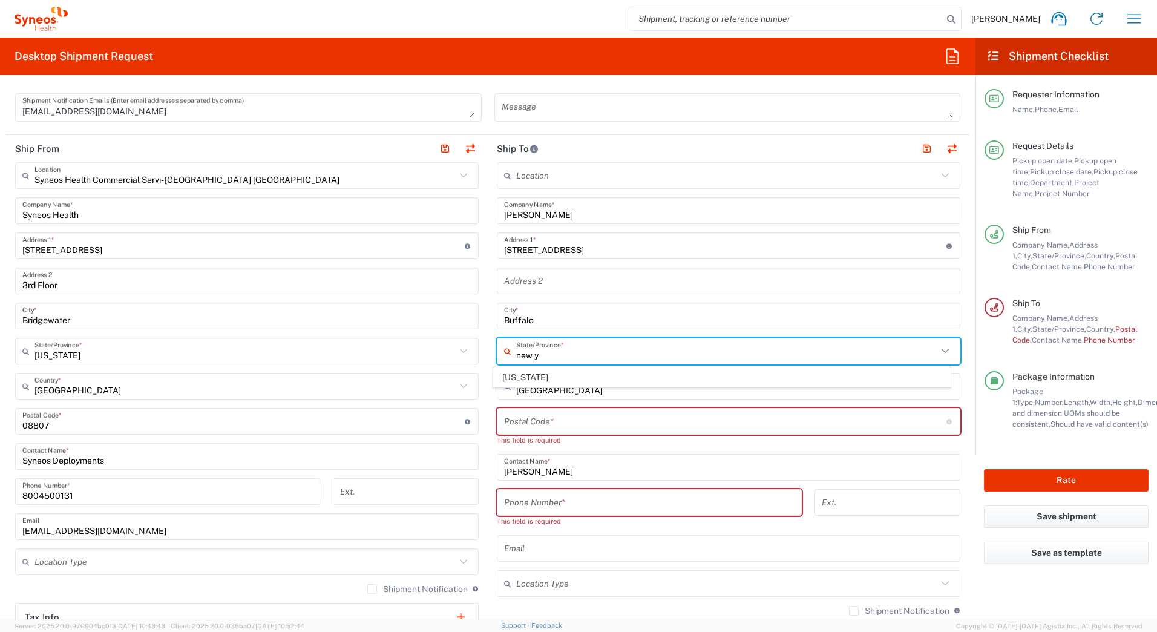
click at [520, 377] on span "[US_STATE]" at bounding box center [722, 377] width 457 height 19
type input "[US_STATE]"
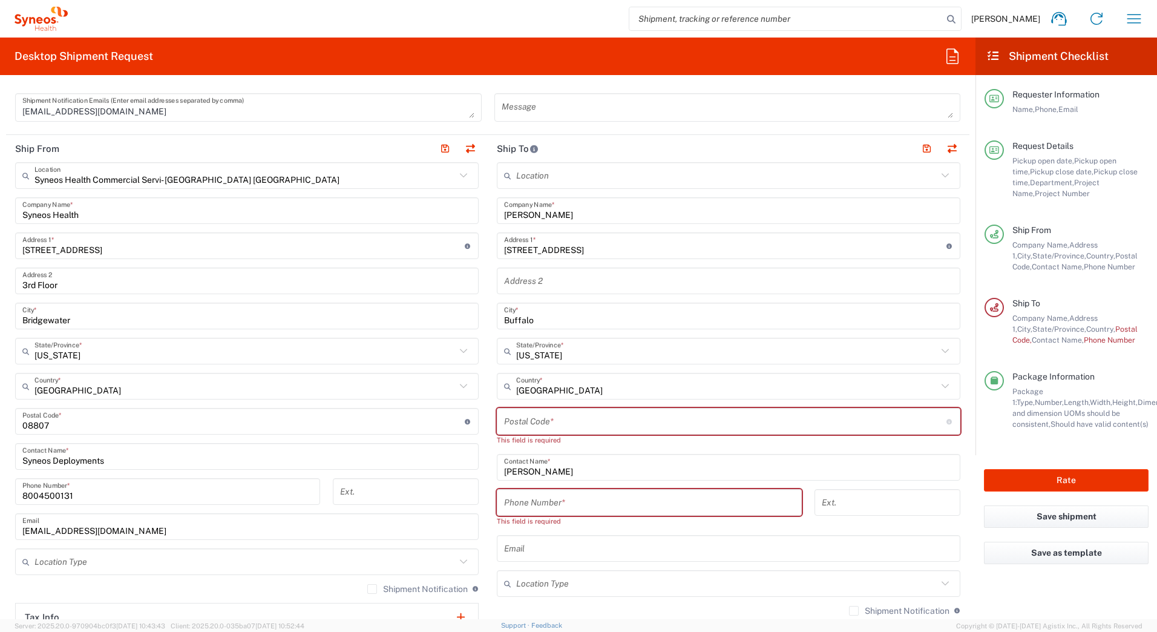
click at [528, 415] on input "undefined" at bounding box center [725, 421] width 443 height 21
paste input "14221"
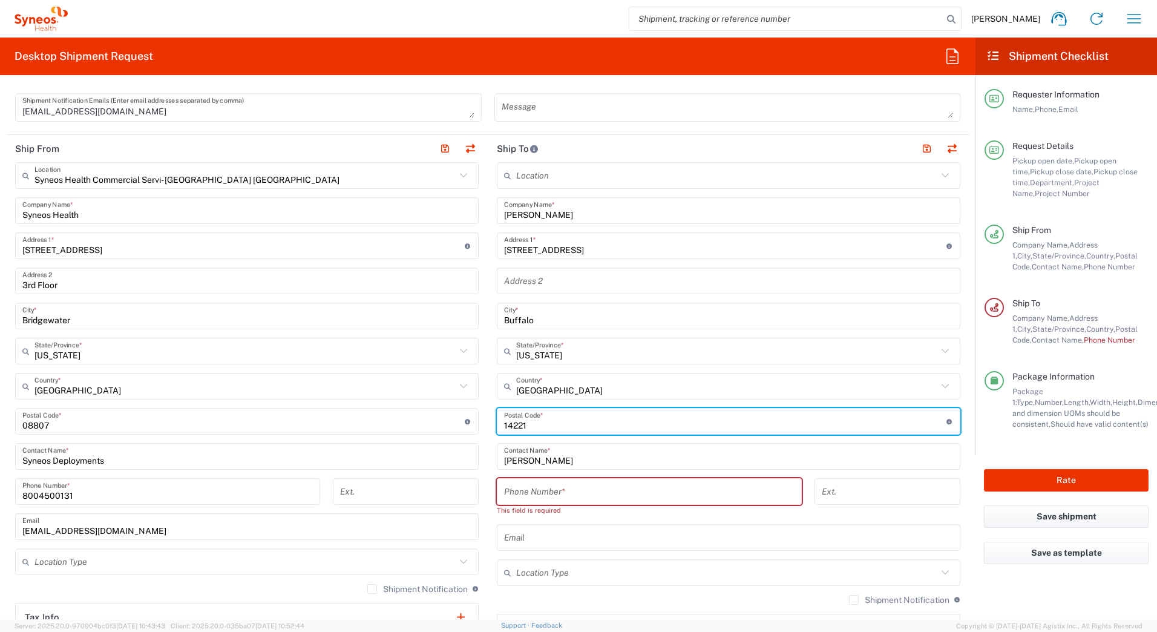
type input "14221"
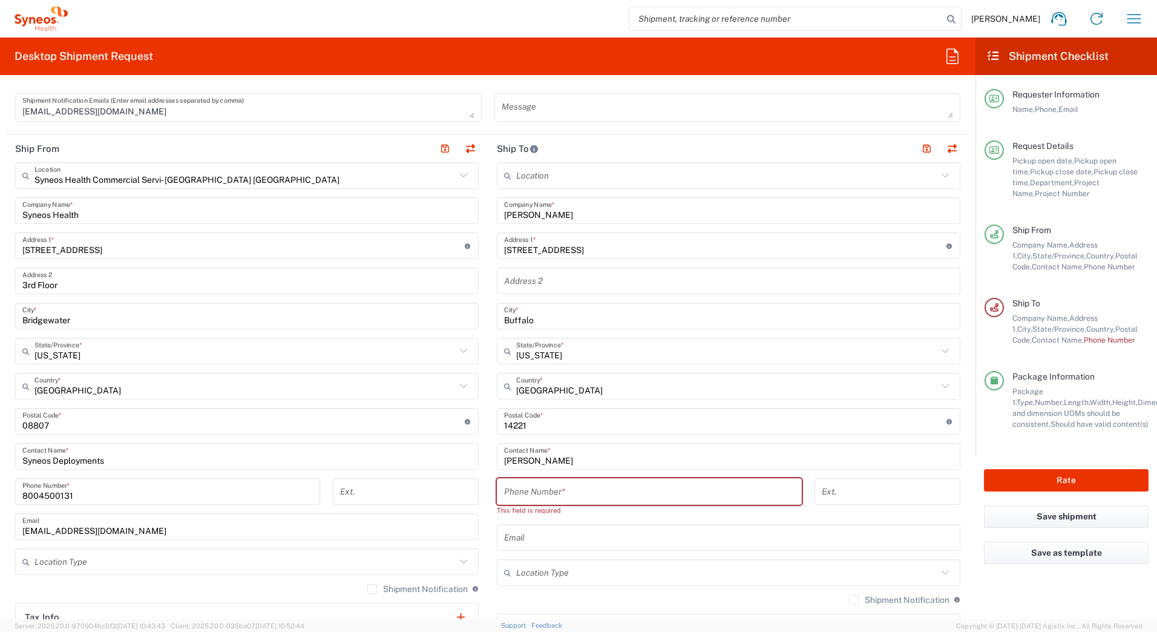
click at [594, 493] on input "tel" at bounding box center [649, 491] width 291 height 21
paste input "7163535092"
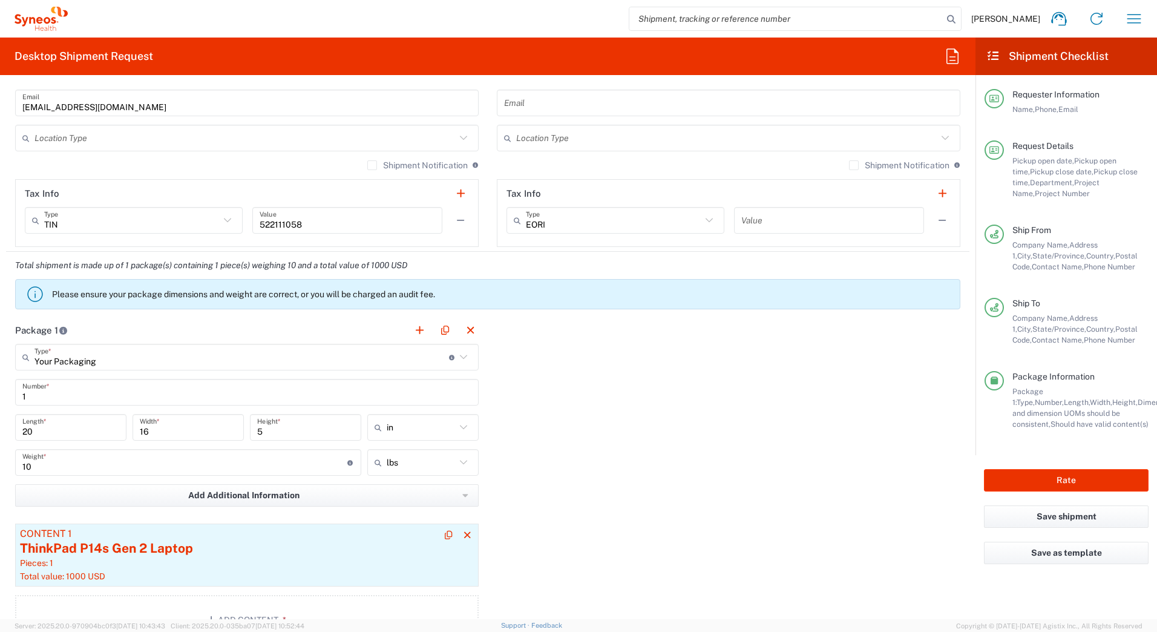
scroll to position [908, 0]
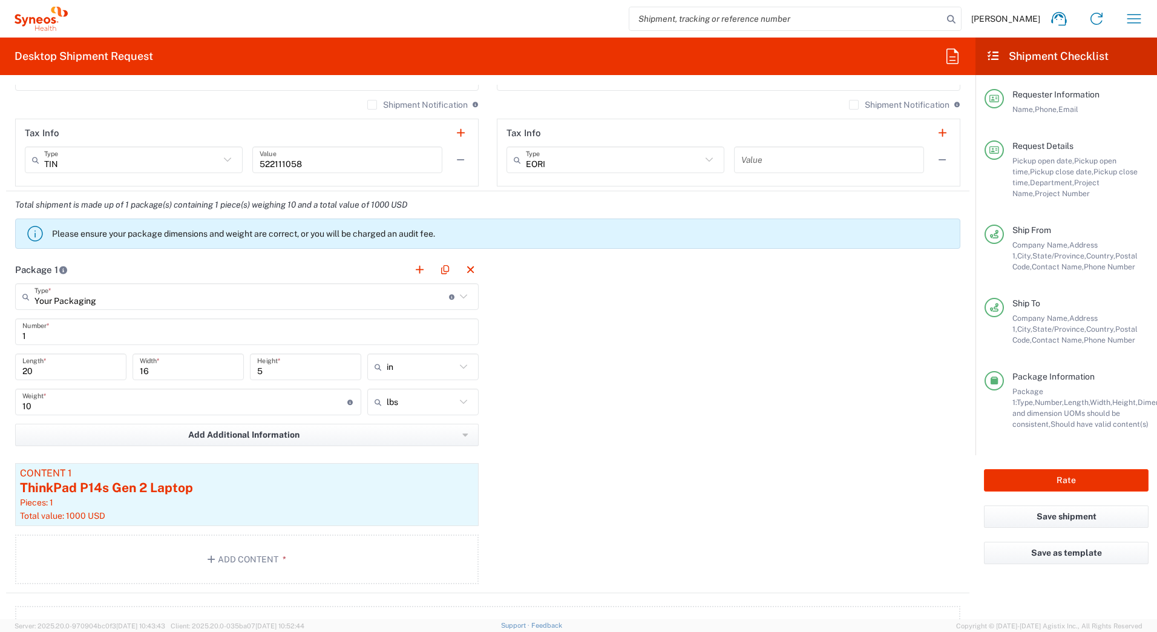
type input "7163535092"
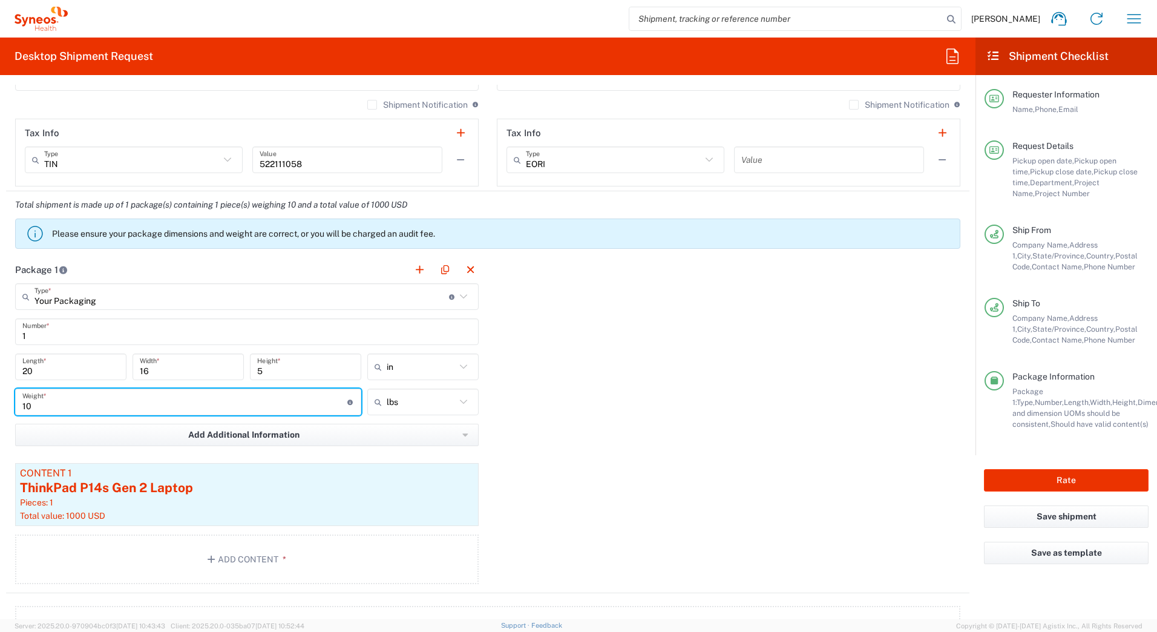
click at [38, 403] on input "10" at bounding box center [184, 402] width 325 height 21
type input "15"
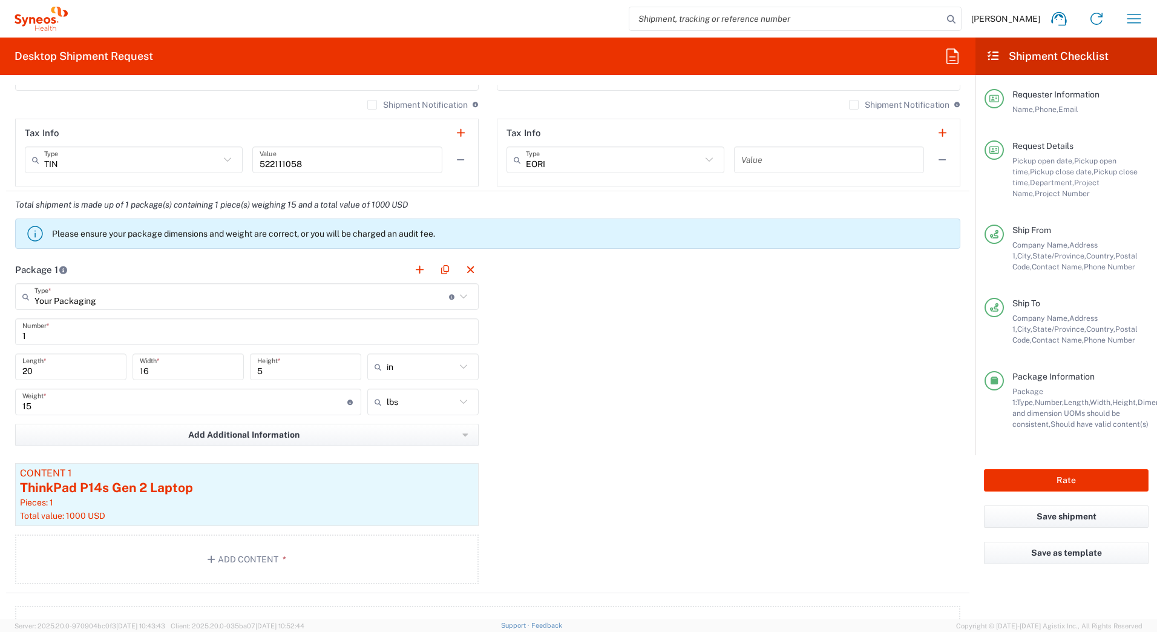
click at [58, 372] on input "20" at bounding box center [70, 367] width 97 height 21
type input "2"
type input "17"
type input "7"
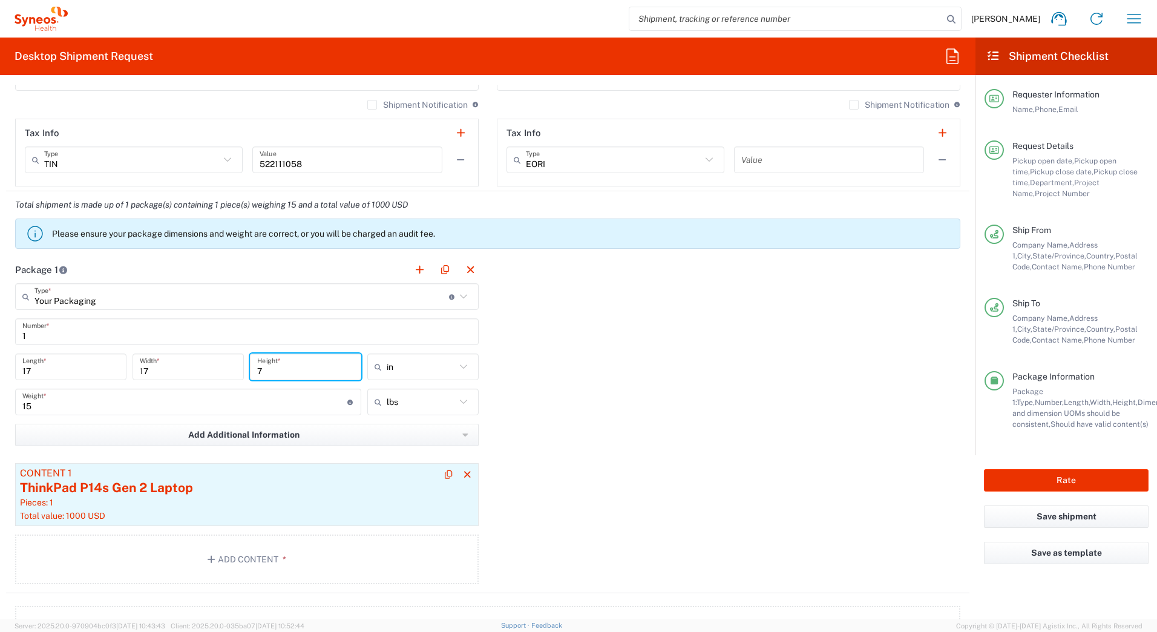
click at [169, 495] on div "ThinkPad P14s Gen 2 Laptop" at bounding box center [247, 488] width 454 height 18
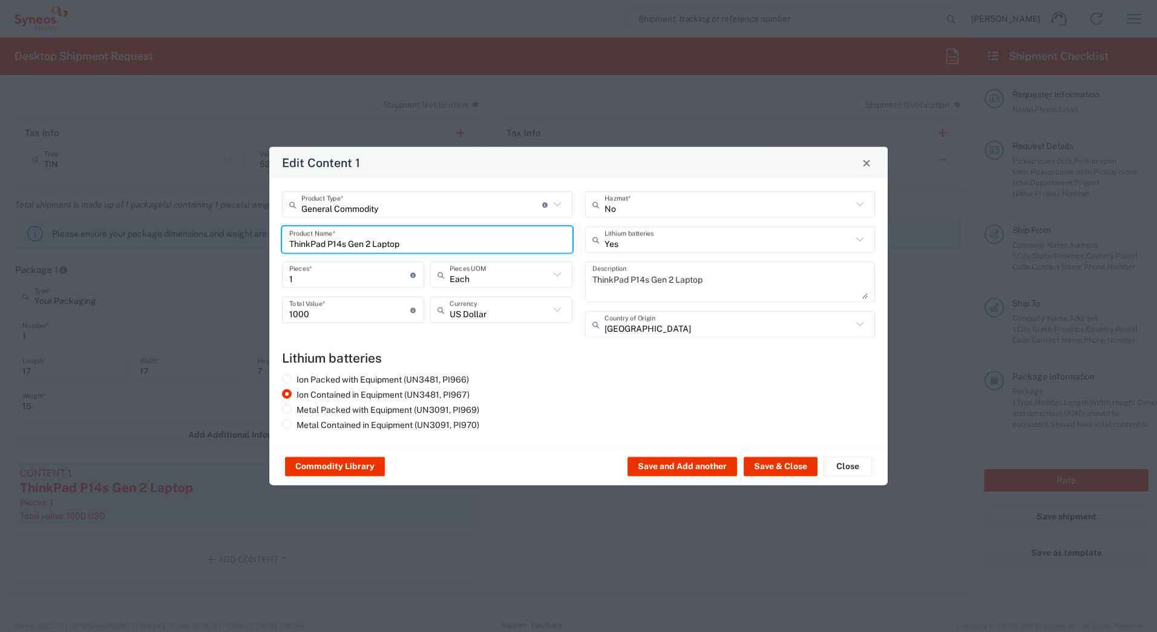
drag, startPoint x: 415, startPoint y: 245, endPoint x: 258, endPoint y: 237, distance: 156.3
click at [258, 237] on div "Edit Content 1 General Commodity Product Type * Document: Paper document genera…" at bounding box center [578, 316] width 1157 height 632
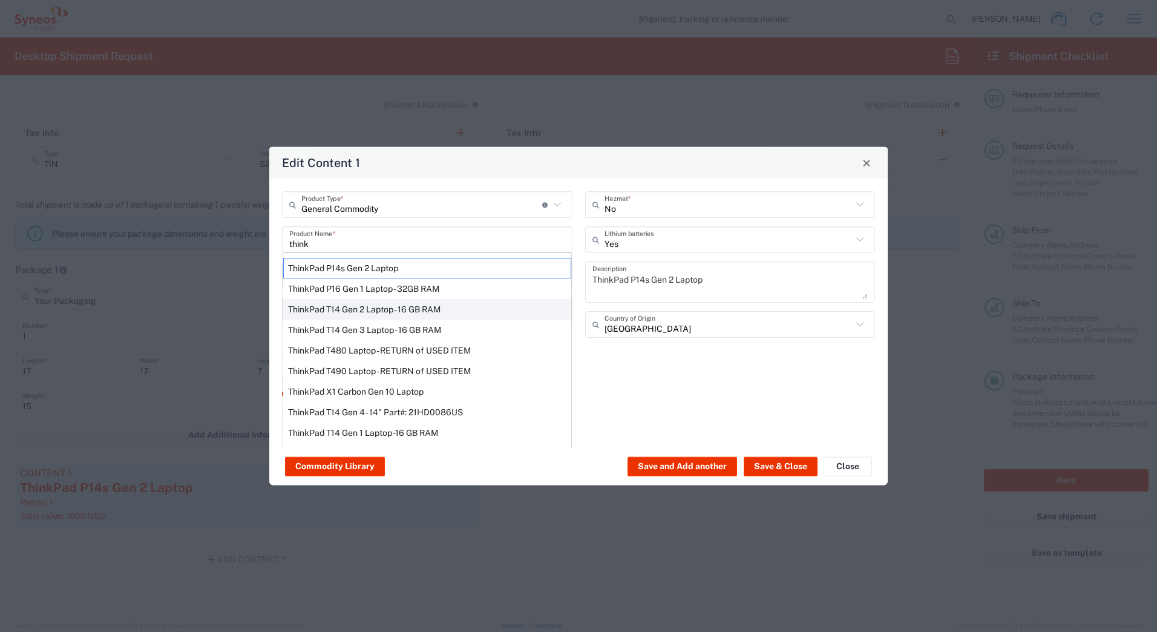
click at [318, 308] on div "ThinkPad T14 Gen 2 Laptop - 16 GB RAM" at bounding box center [427, 309] width 288 height 21
type input "ThinkPad T14 Gen 2 Laptop - 16 GB RAM"
type textarea "Intel Core i7-1156G7 vProÂ® Processor - 14"- 16 GB RAM - 512 GB SSD"
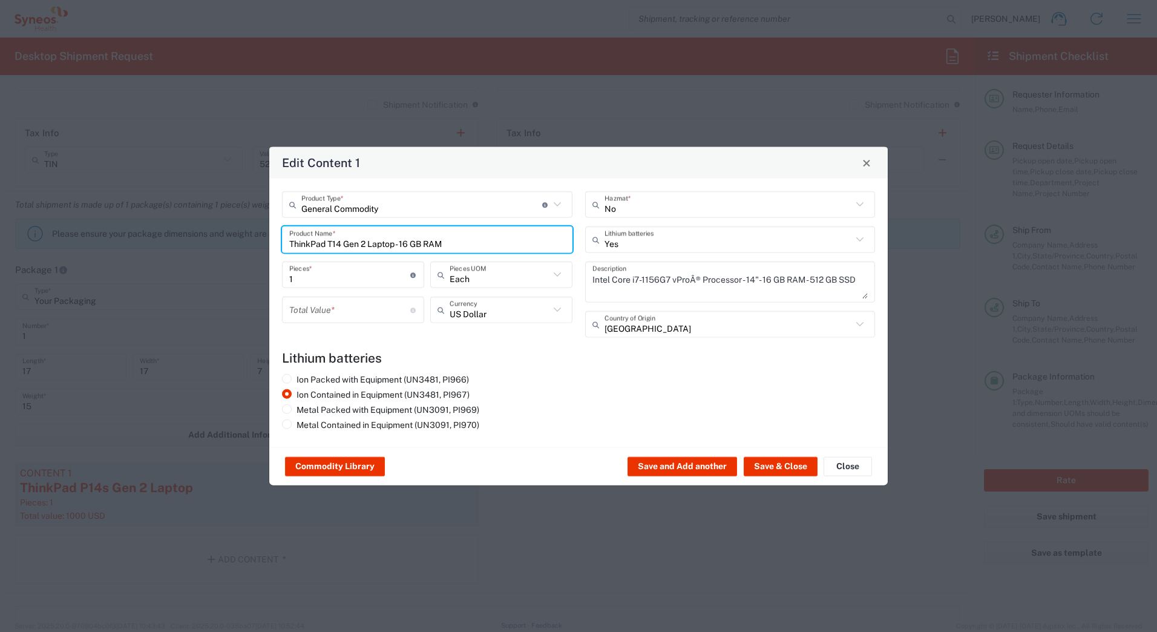
click at [318, 313] on input "number" at bounding box center [349, 309] width 121 height 21
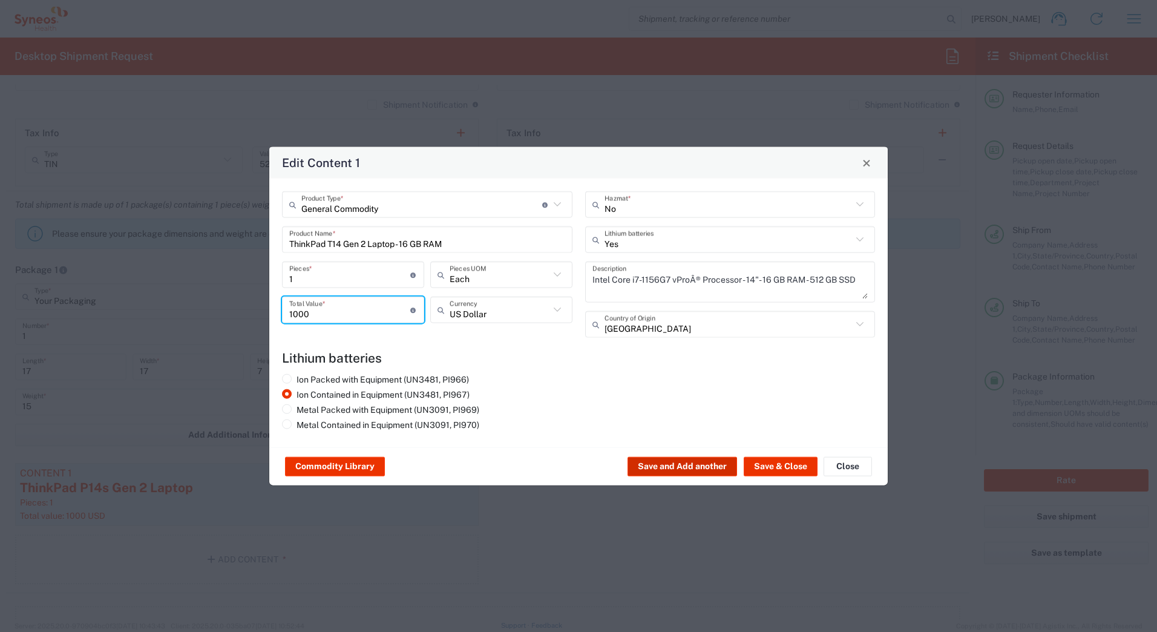
type input "1000"
click at [641, 466] on button "Save and Add another" at bounding box center [683, 466] width 110 height 19
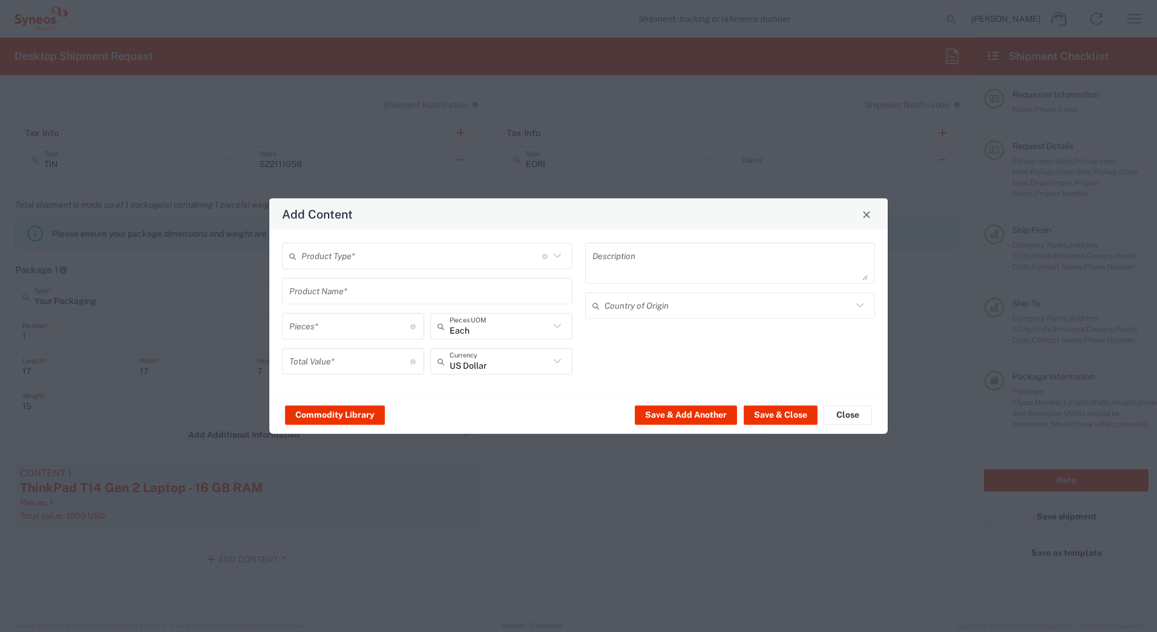
click at [317, 256] on input "text" at bounding box center [421, 255] width 241 height 21
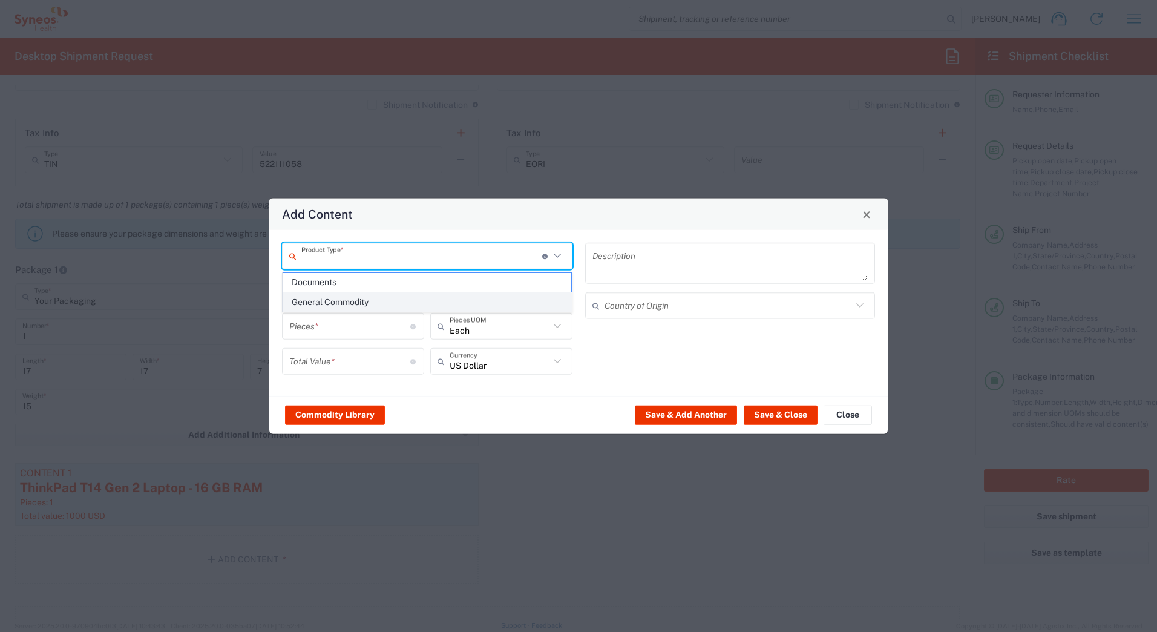
click at [317, 296] on span "General Commodity" at bounding box center [427, 302] width 288 height 19
type input "General Commodity"
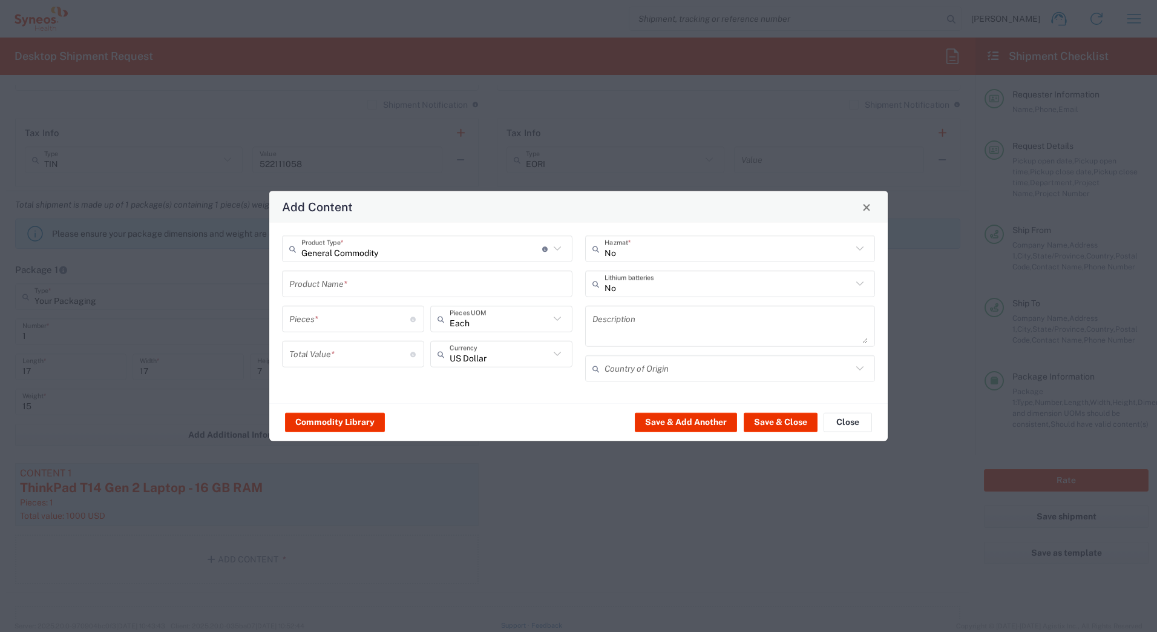
click at [313, 285] on input "text" at bounding box center [427, 283] width 276 height 21
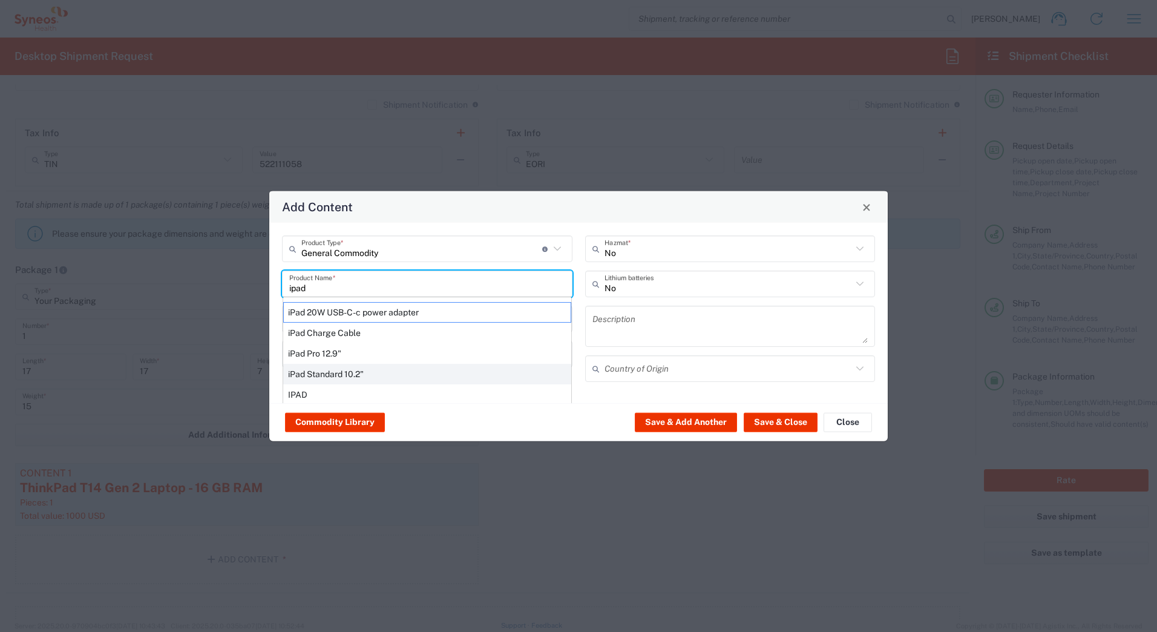
click at [316, 374] on div "iPad Standard 10.2"" at bounding box center [427, 374] width 288 height 21
type input "iPad Standard 10.2""
type input "1"
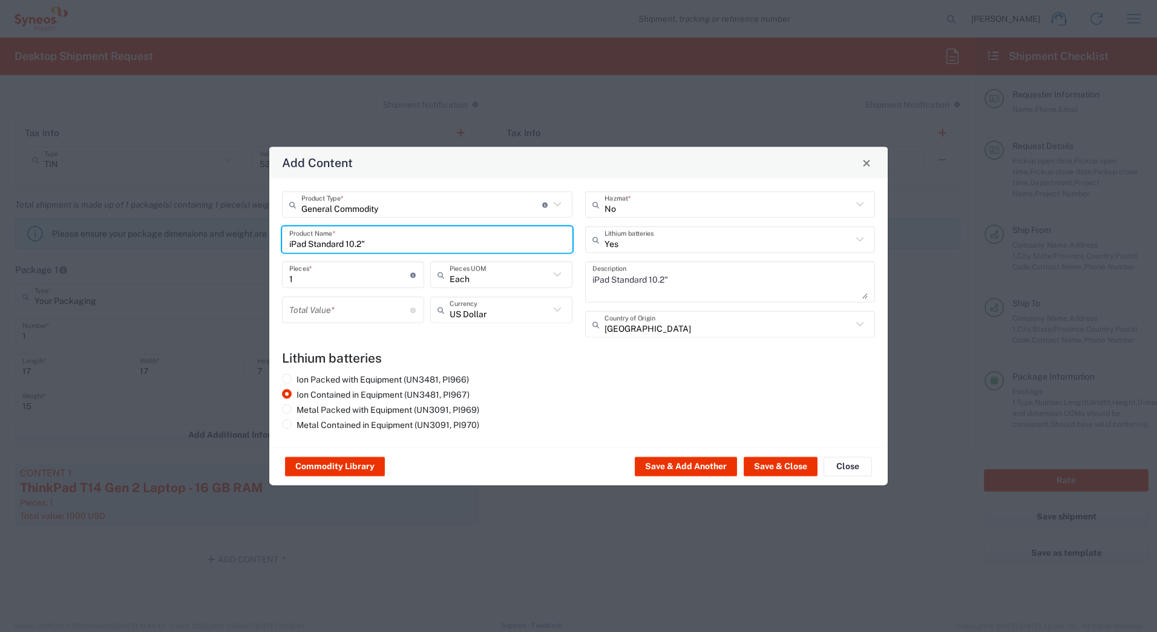
click at [326, 312] on input "number" at bounding box center [349, 309] width 121 height 21
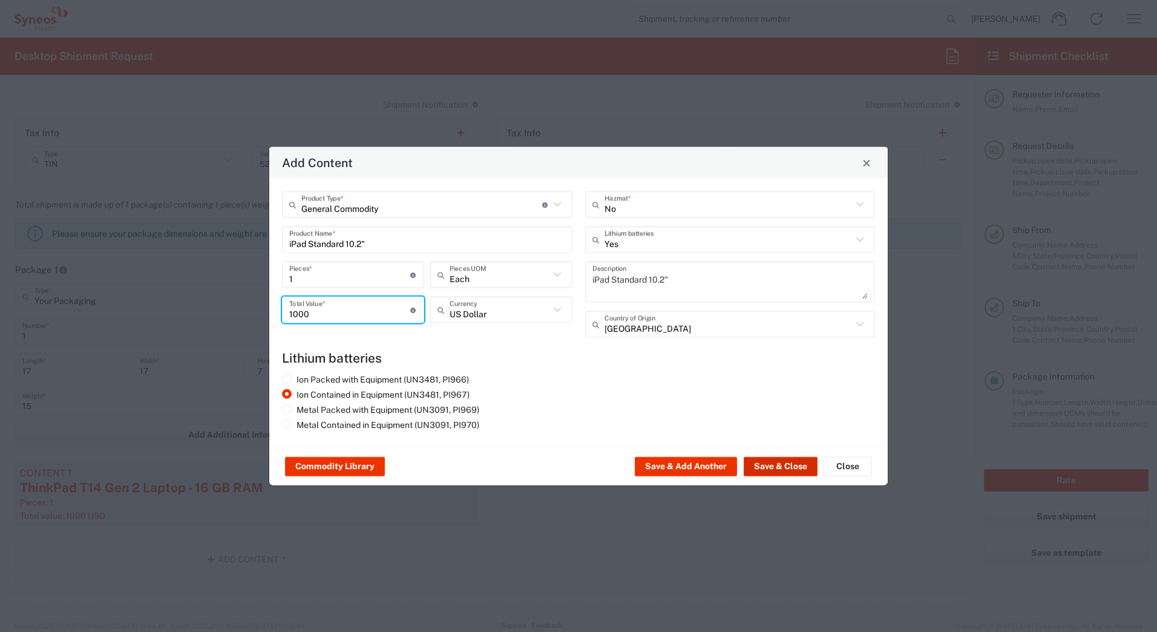
click at [795, 466] on button "Save & Close" at bounding box center [781, 466] width 74 height 19
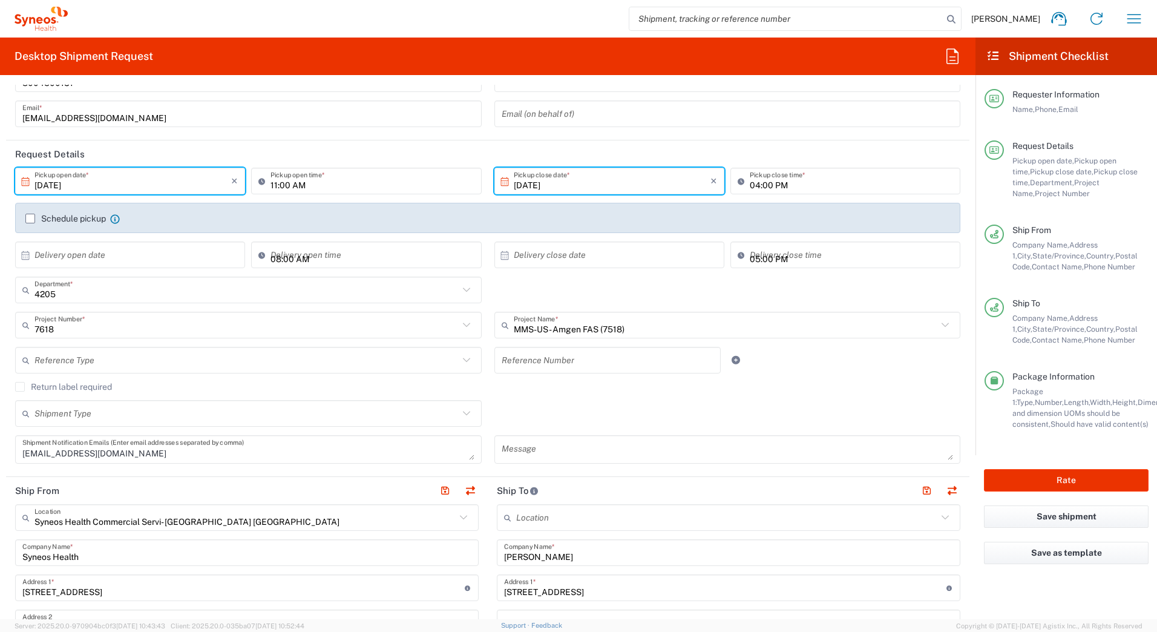
scroll to position [242, 0]
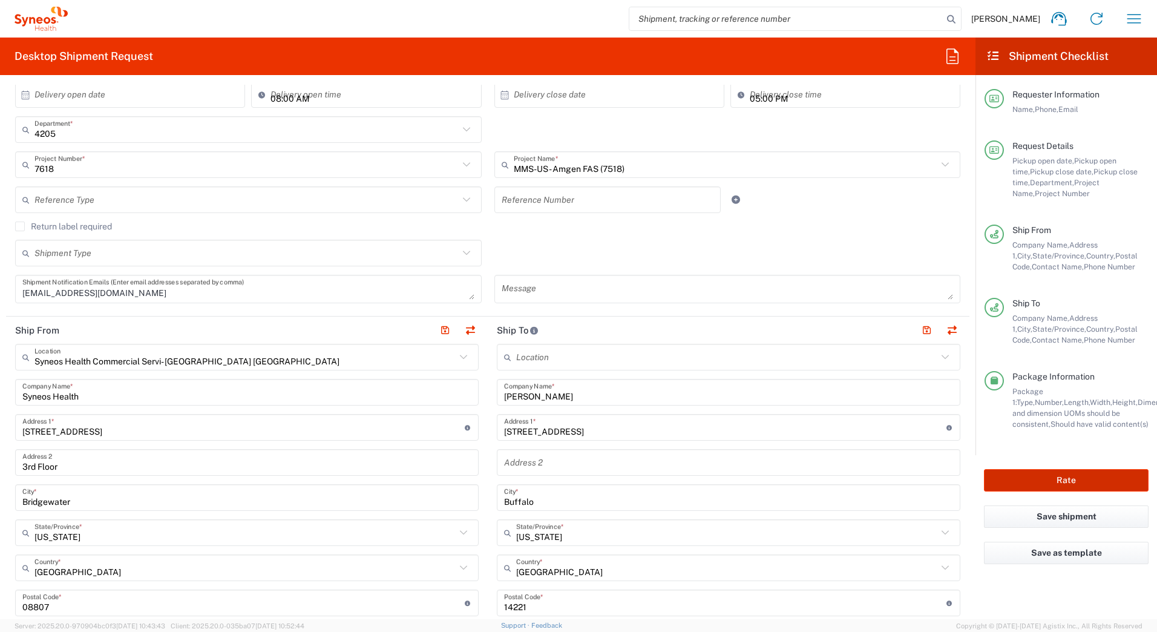
click at [1012, 478] on button "Rate" at bounding box center [1066, 480] width 165 height 22
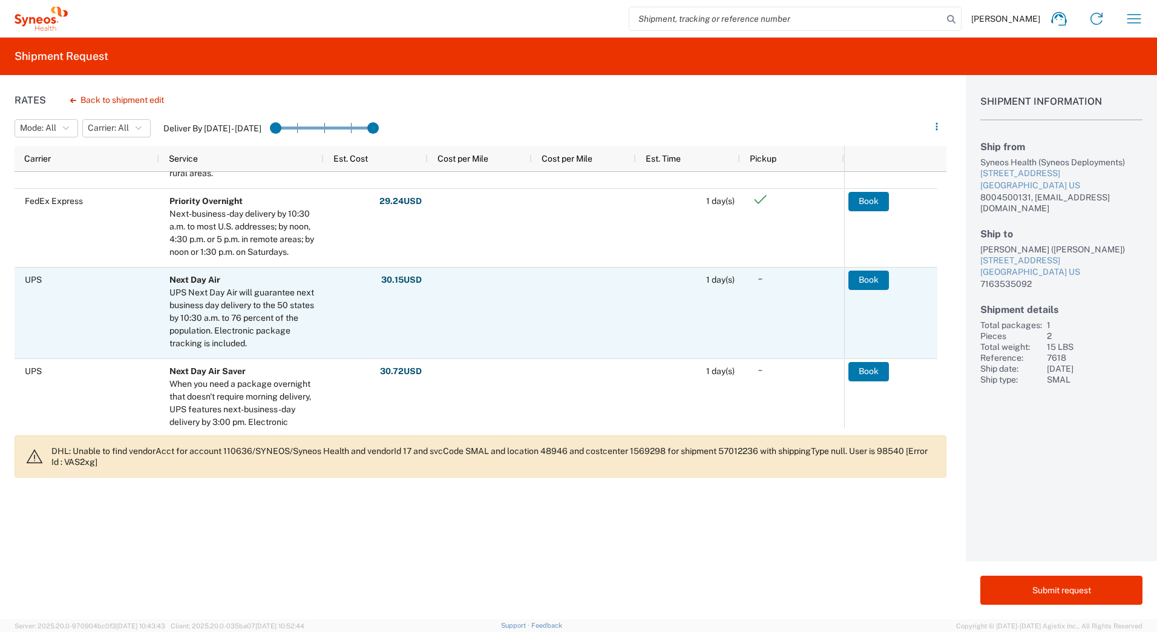
scroll to position [424, 0]
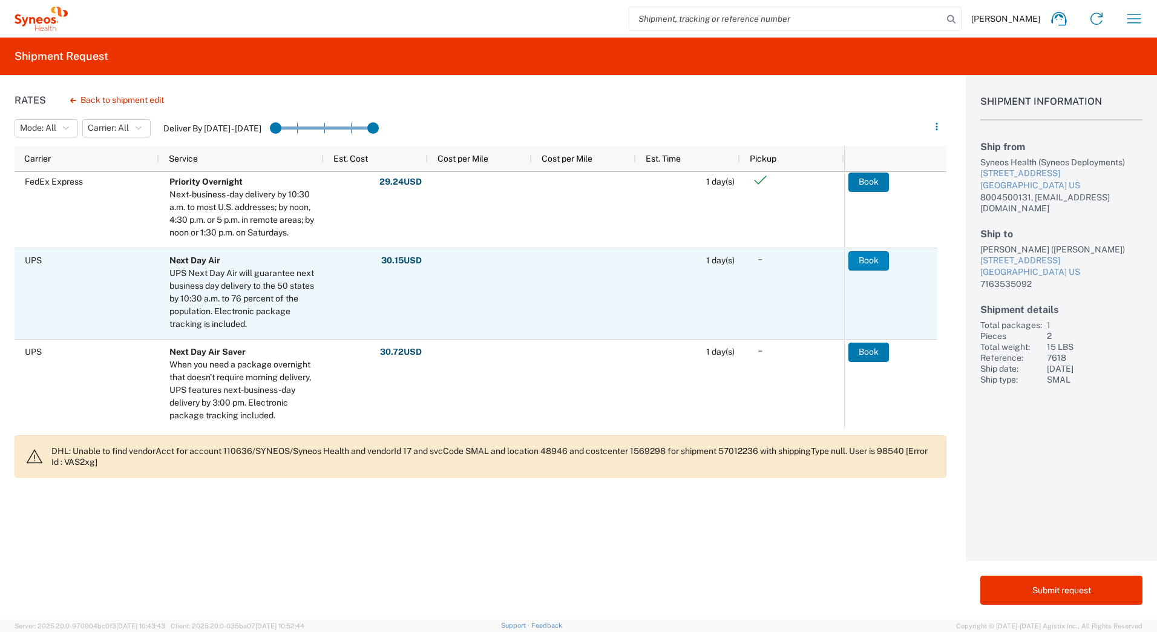
click at [872, 263] on button "Book" at bounding box center [869, 260] width 41 height 19
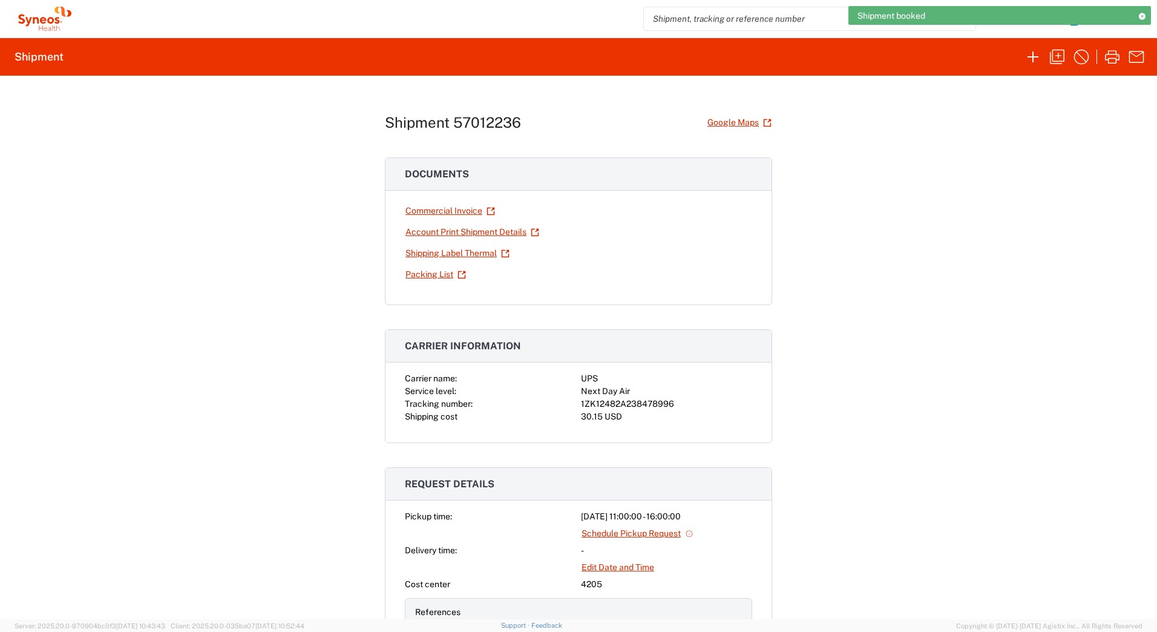
click at [654, 404] on div "1ZK12482A238478996" at bounding box center [666, 404] width 171 height 13
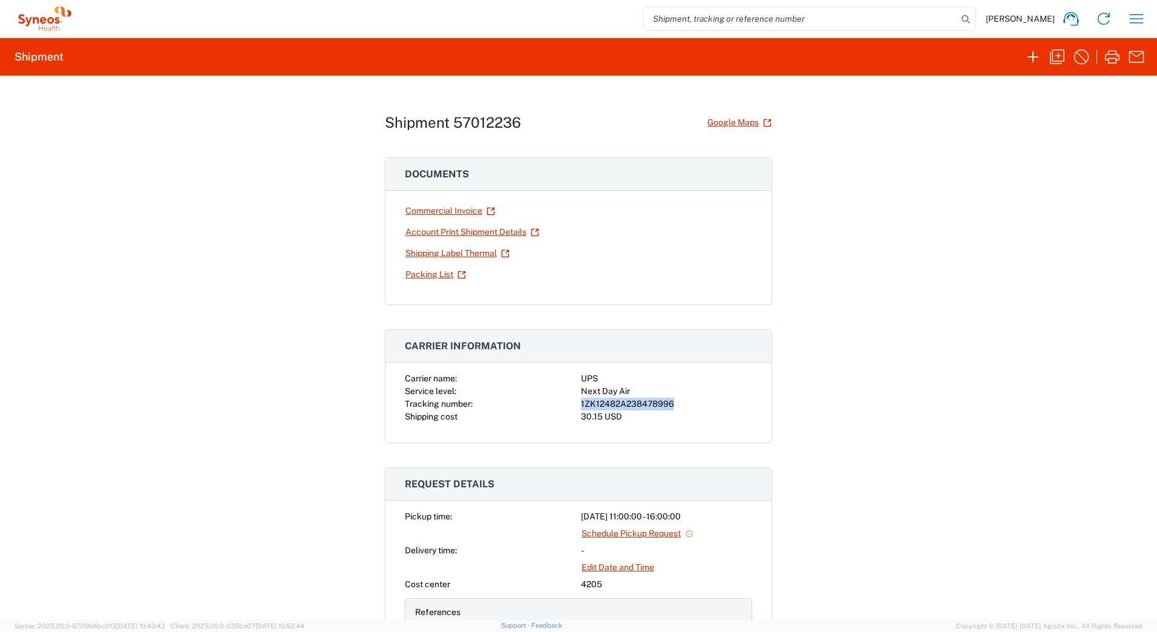
copy div "1ZK12482A238478996"
click at [426, 252] on link "Shipping Label Thermal" at bounding box center [457, 253] width 105 height 21
click at [1056, 55] on icon "button" at bounding box center [1057, 56] width 19 height 19
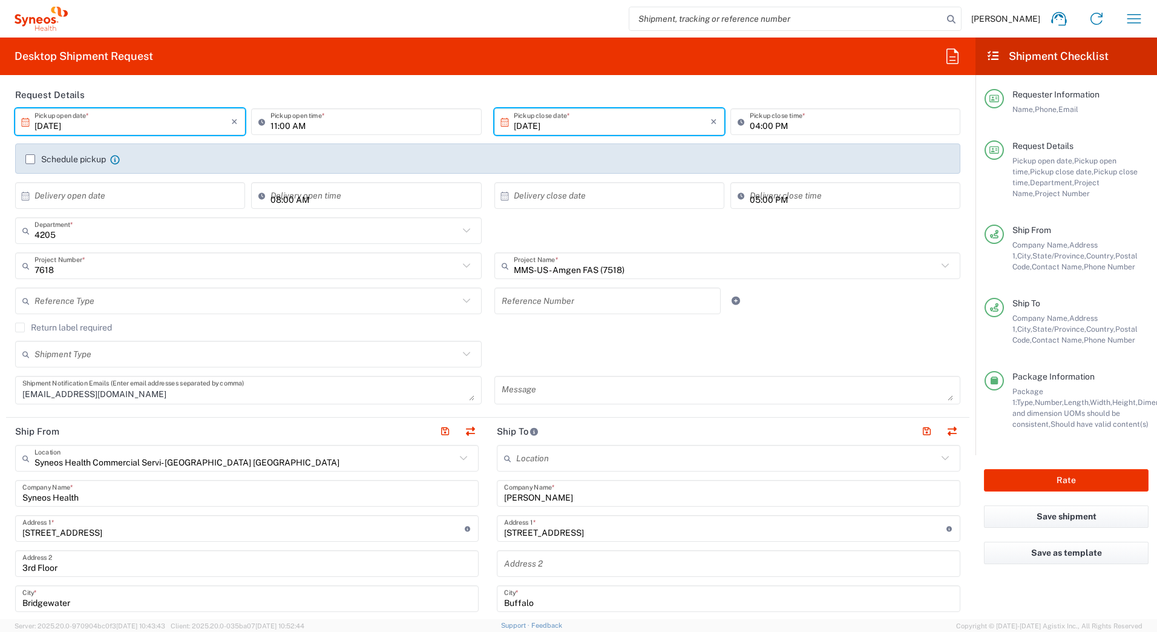
scroll to position [242, 0]
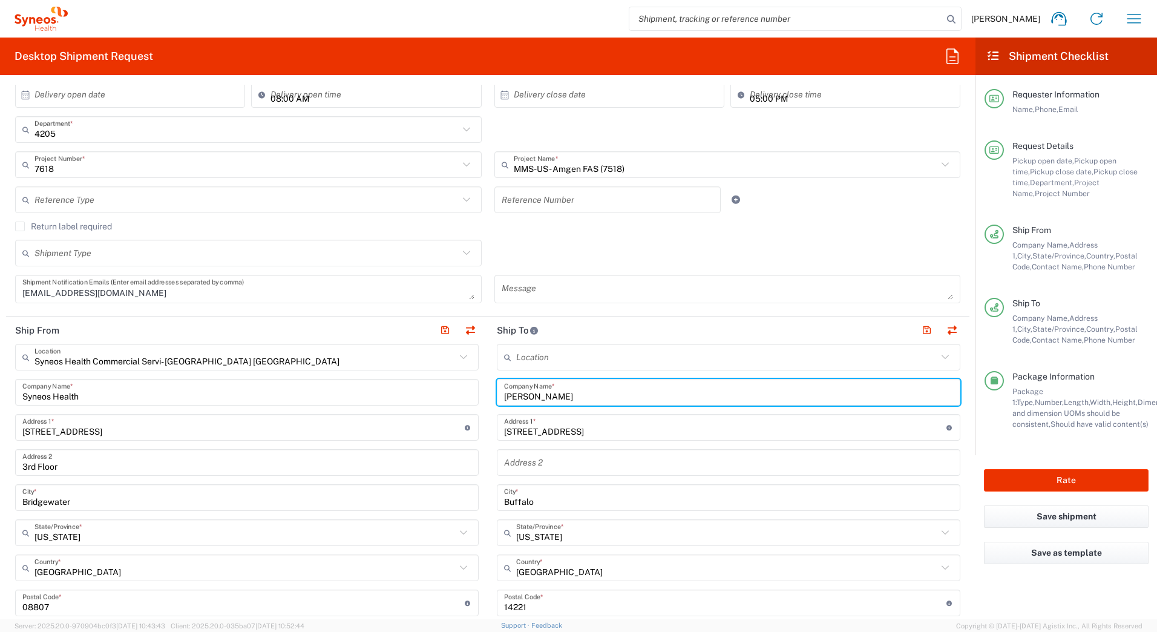
drag, startPoint x: 555, startPoint y: 395, endPoint x: 471, endPoint y: 402, distance: 83.9
click at [471, 402] on div "Ship From Syneos Health Commercial Servi- [GEOGRAPHIC_DATA] [GEOGRAPHIC_DATA] L…" at bounding box center [488, 587] width 964 height 541
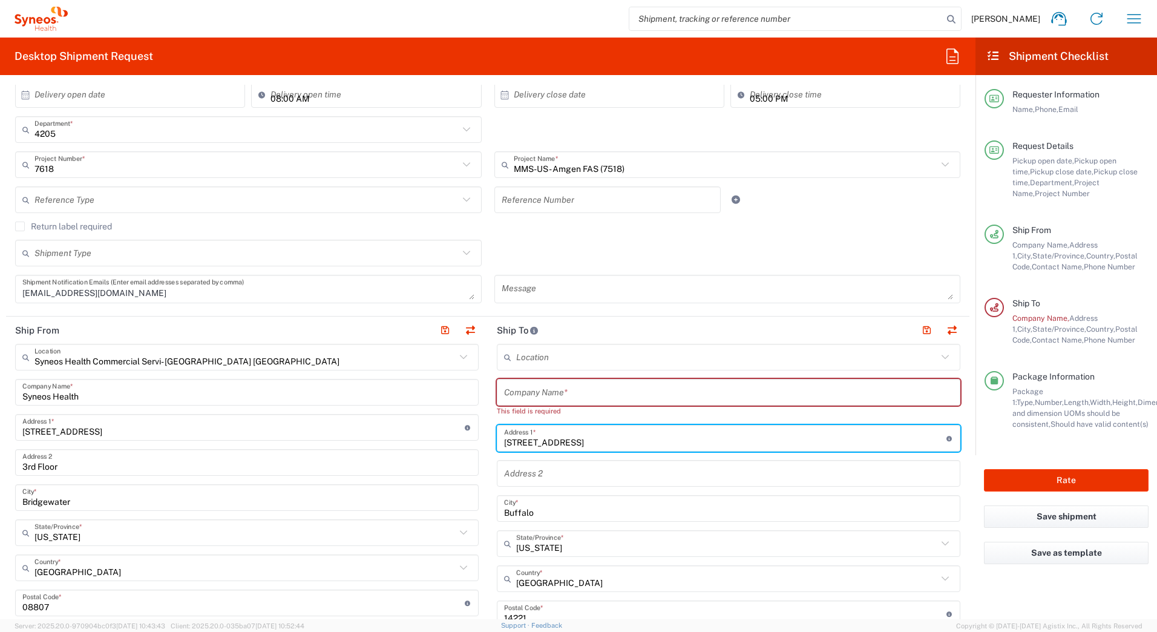
drag, startPoint x: 566, startPoint y: 435, endPoint x: 493, endPoint y: 440, distance: 72.8
click at [497, 441] on div "[STREET_ADDRESS] Address 1 * For cross streets use street names with '&' or 'an…" at bounding box center [729, 438] width 464 height 27
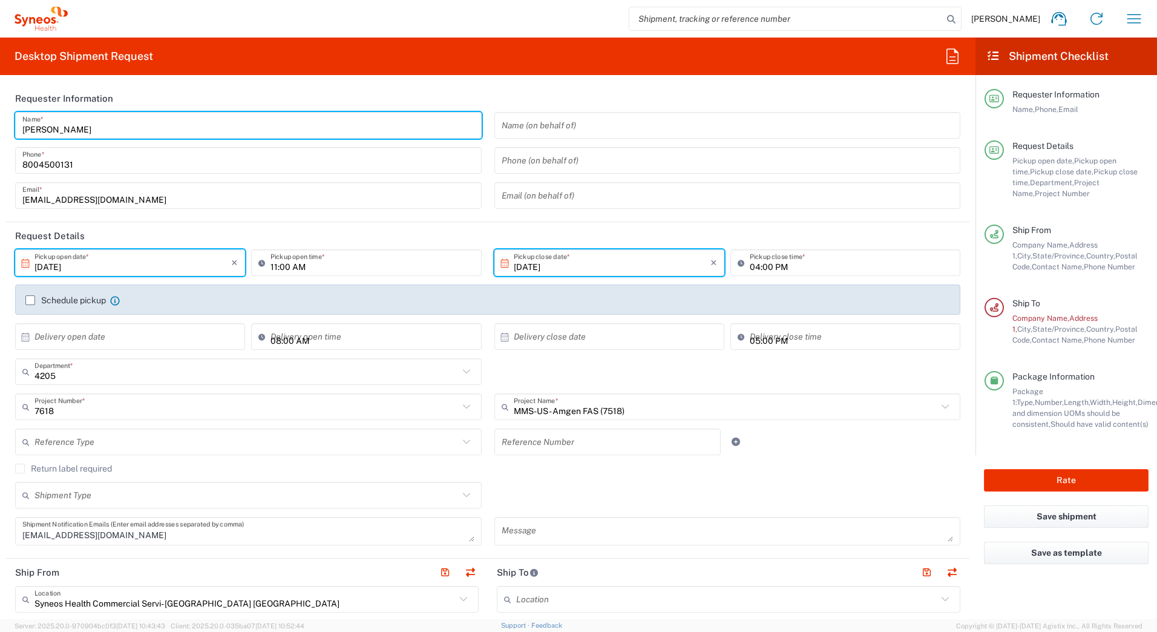
drag, startPoint x: 84, startPoint y: 128, endPoint x: -2, endPoint y: 127, distance: 86.6
click at [0, 127] on html "[PERSON_NAME] Home Shipment estimator Shipment tracking Desktop shipment reques…" at bounding box center [578, 316] width 1157 height 632
paste input "Syneos Deployments"
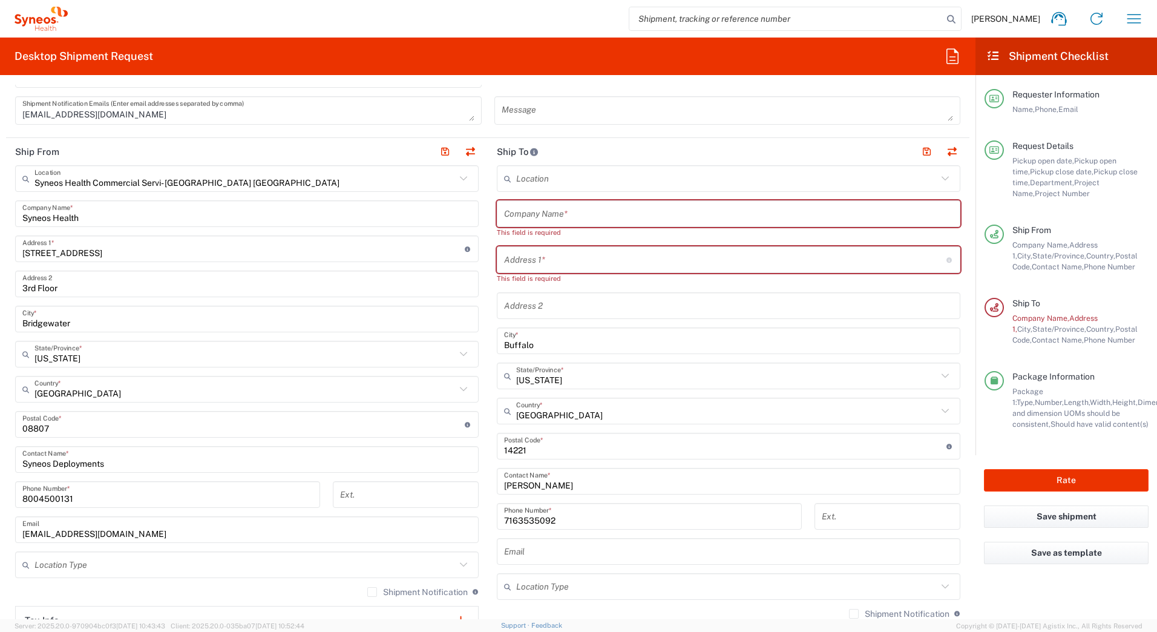
scroll to position [424, 0]
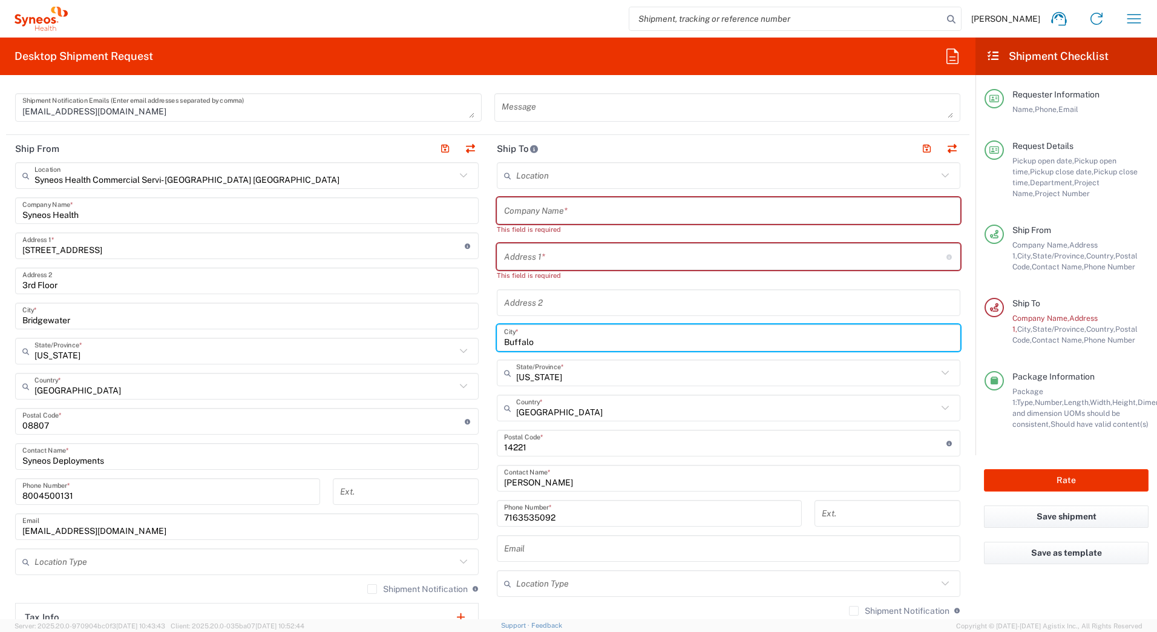
drag, startPoint x: 533, startPoint y: 337, endPoint x: 474, endPoint y: 338, distance: 59.3
click at [474, 338] on div "Ship From Syneos Health Commercial Servi- [GEOGRAPHIC_DATA] [GEOGRAPHIC_DATA] L…" at bounding box center [488, 416] width 964 height 562
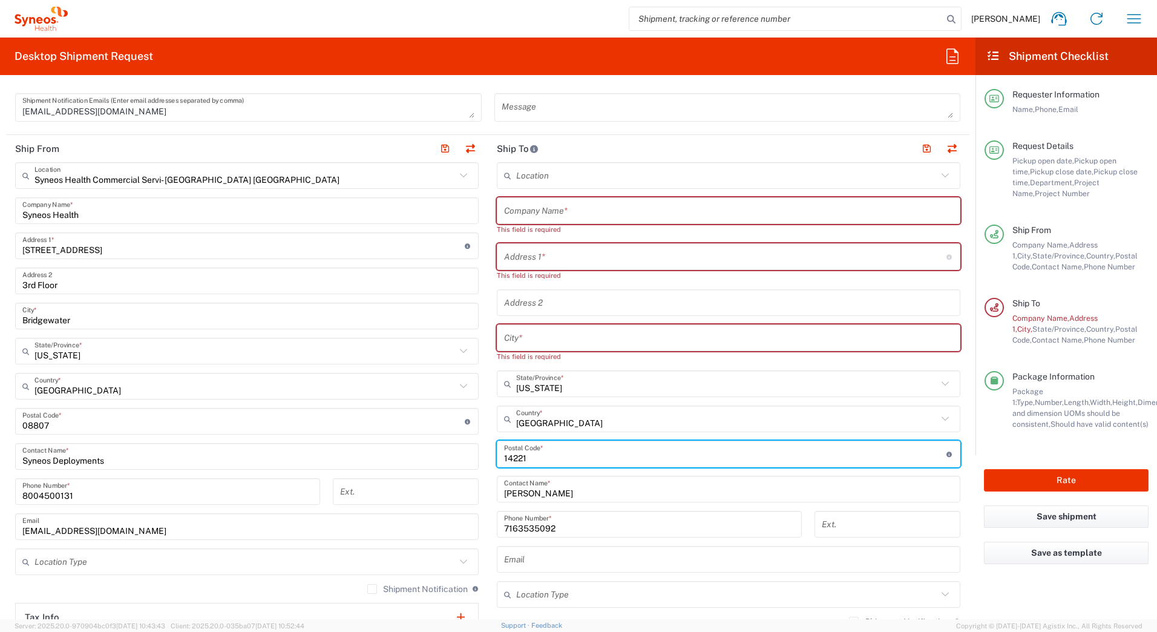
drag, startPoint x: 528, startPoint y: 452, endPoint x: 447, endPoint y: 473, distance: 83.3
click at [429, 466] on div "Ship From Syneos Health Commercial Servi- [GEOGRAPHIC_DATA] [GEOGRAPHIC_DATA] L…" at bounding box center [488, 421] width 964 height 573
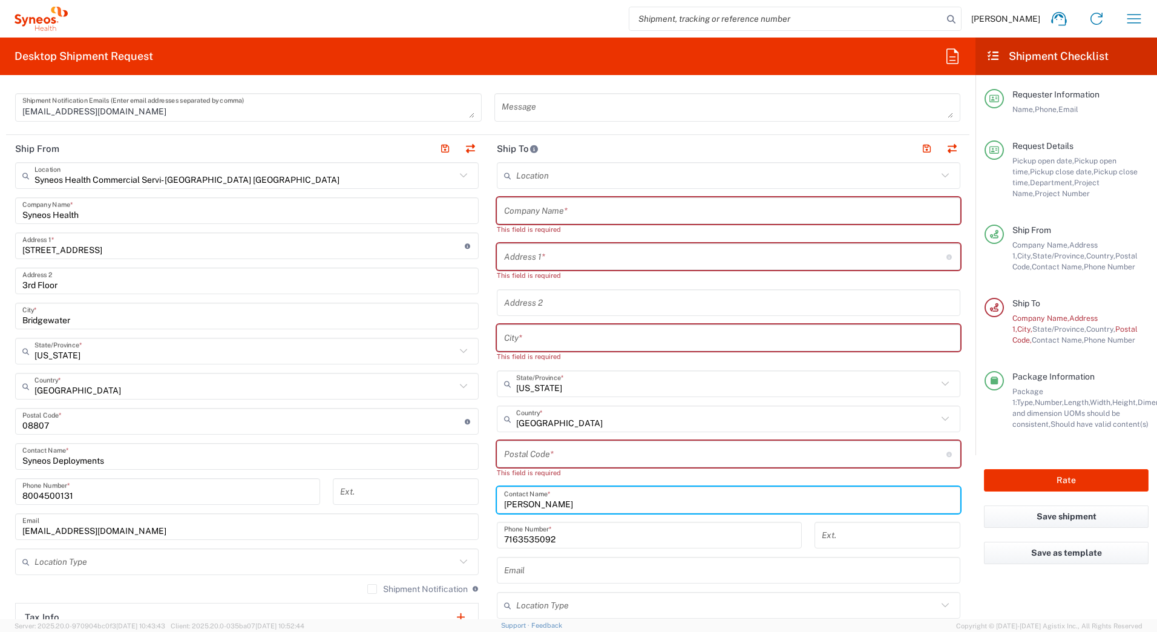
drag, startPoint x: 515, startPoint y: 515, endPoint x: 484, endPoint y: 544, distance: 42.8
click at [426, 525] on div "Ship From Syneos Health Commercial Servi- [GEOGRAPHIC_DATA] [GEOGRAPHIC_DATA] L…" at bounding box center [488, 427] width 964 height 584
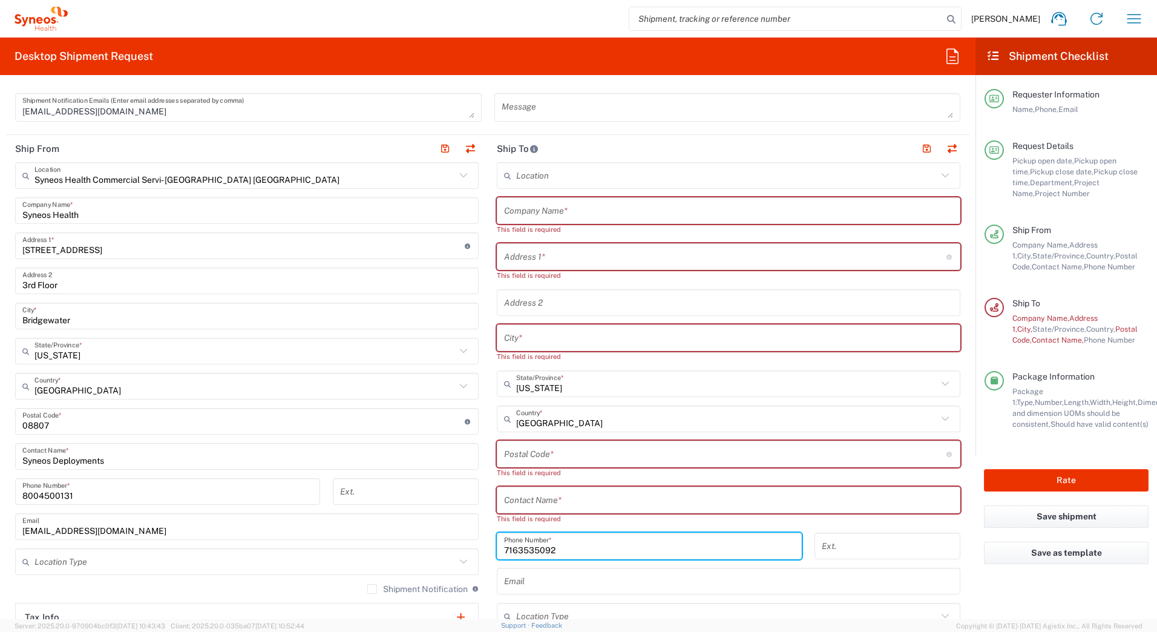
drag, startPoint x: 564, startPoint y: 536, endPoint x: 435, endPoint y: 547, distance: 130.0
click at [443, 548] on div "Ship From Syneos Health Commercial Servi- [GEOGRAPHIC_DATA] [GEOGRAPHIC_DATA] L…" at bounding box center [488, 432] width 964 height 595
click at [519, 260] on input "text" at bounding box center [725, 256] width 443 height 21
paste input "[STREET_ADDRESS]"
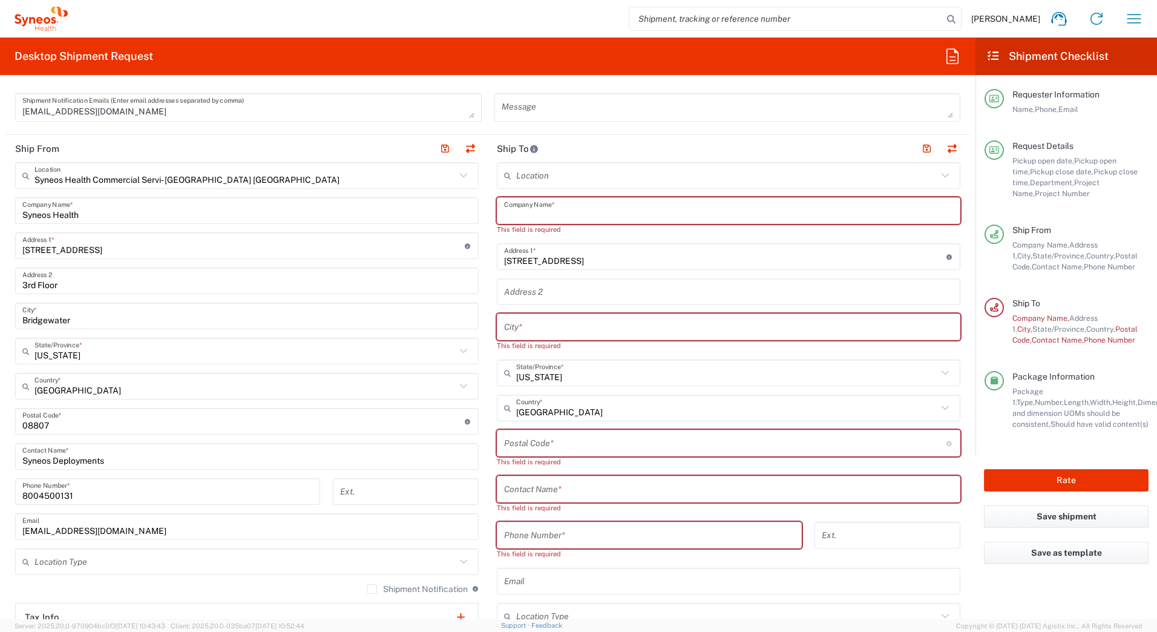
click at [553, 208] on input "text" at bounding box center [728, 210] width 449 height 21
paste input "[PERSON_NAME]"
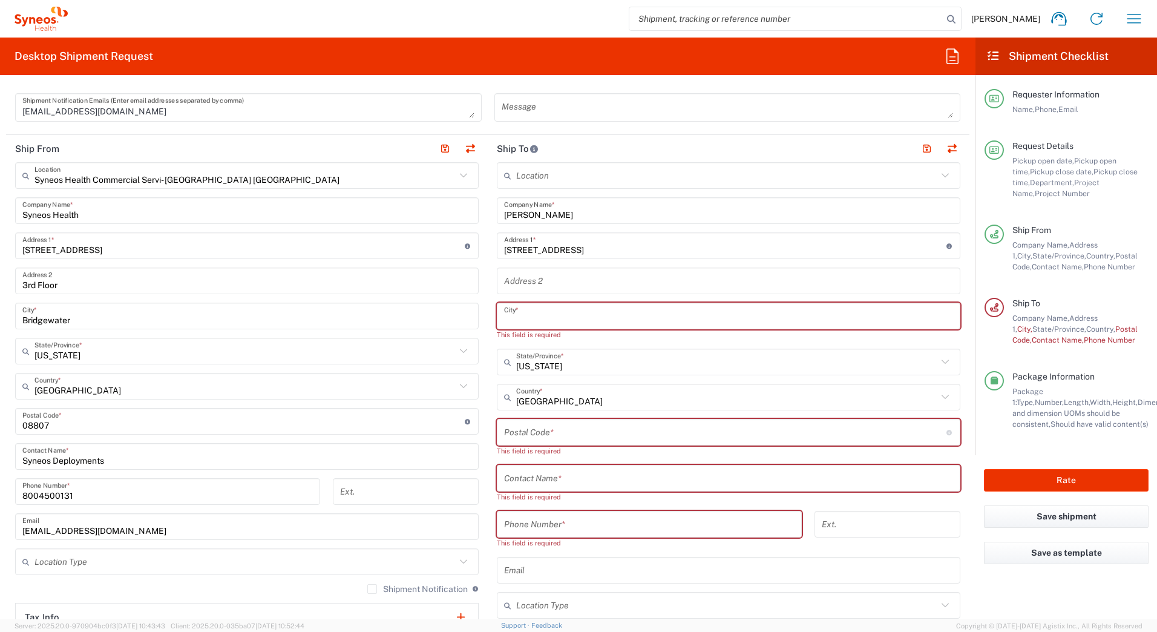
click at [578, 317] on input "text" at bounding box center [728, 316] width 449 height 21
paste input "Huntington"
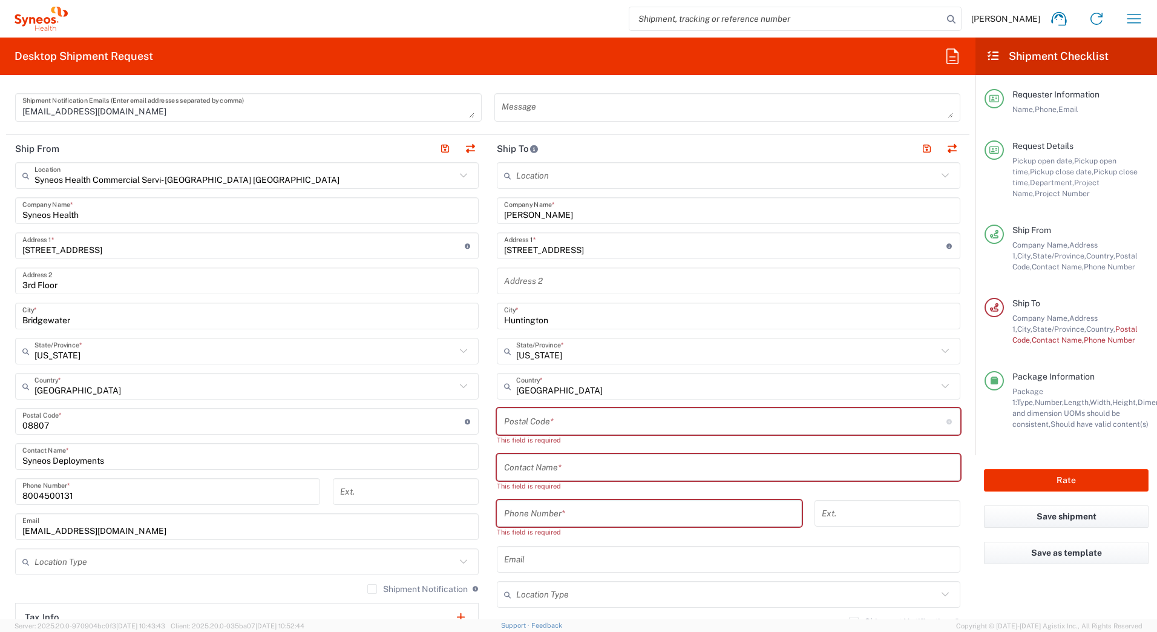
click at [556, 427] on input "undefined" at bounding box center [725, 421] width 443 height 21
paste input "11743"
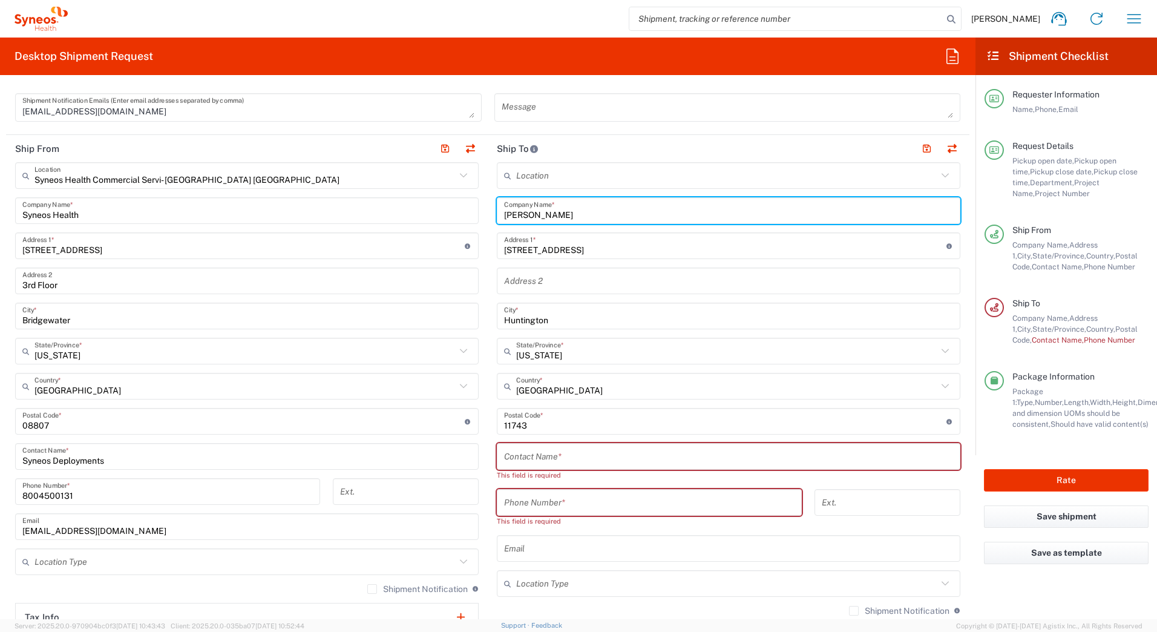
drag, startPoint x: 573, startPoint y: 212, endPoint x: 486, endPoint y: 214, distance: 86.6
click at [488, 214] on main "Location [PERSON_NAME] LLC-[GEOGRAPHIC_DATA] [GEOGRAPHIC_DATA] [GEOGRAPHIC_DATA…" at bounding box center [729, 427] width 482 height 530
click at [522, 458] on input "text" at bounding box center [728, 456] width 449 height 21
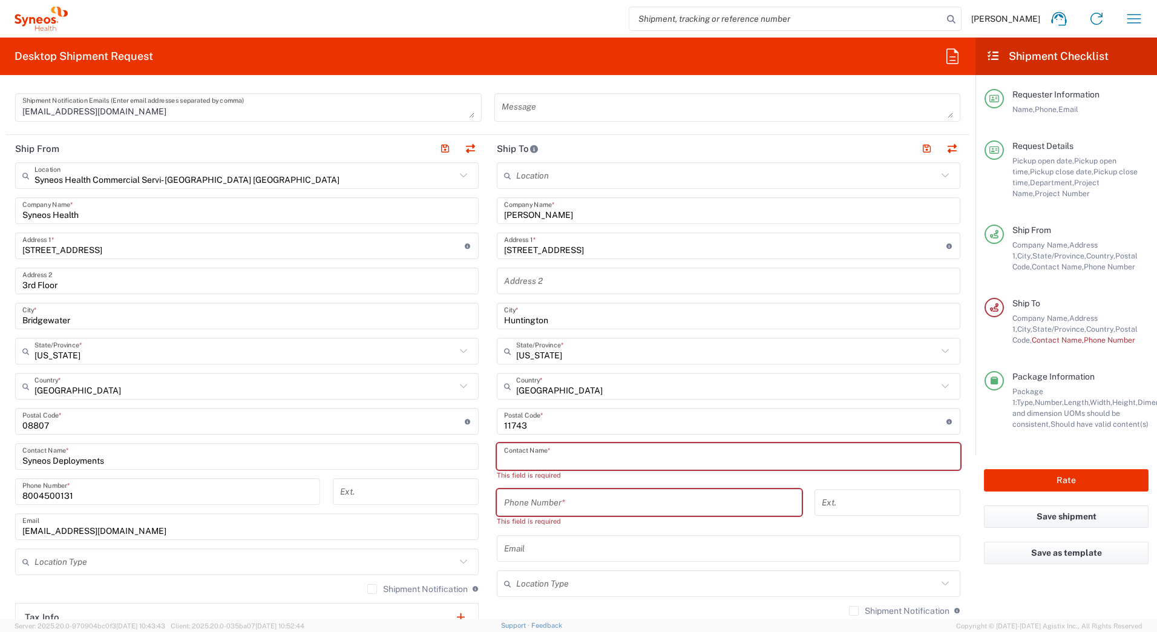
paste input "[PERSON_NAME]"
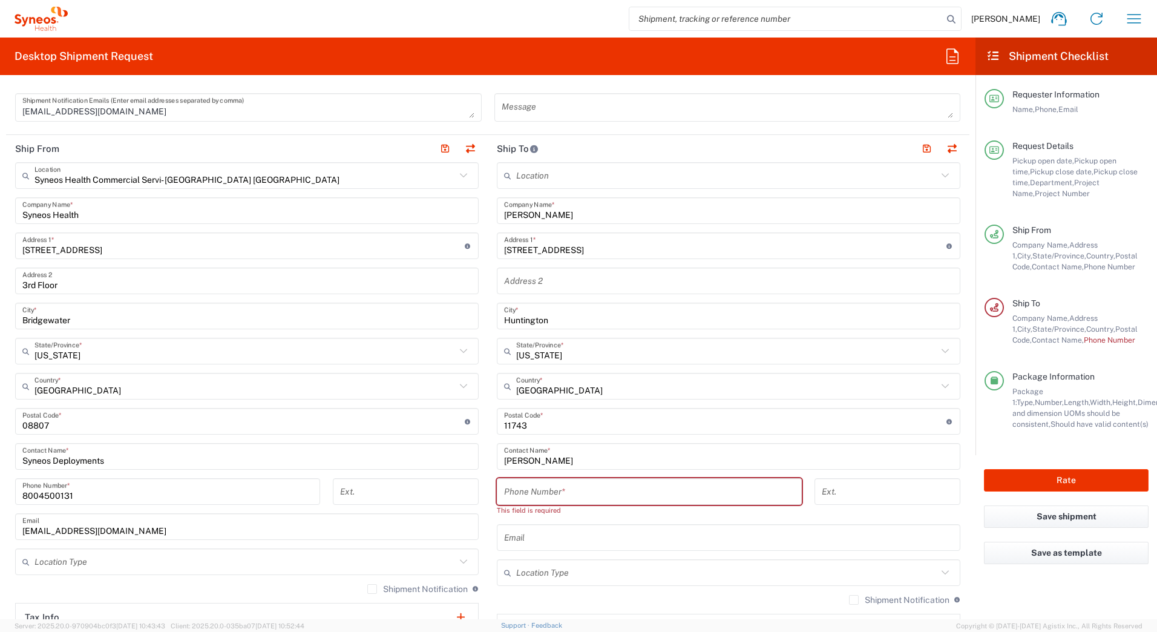
click at [530, 490] on input "tel" at bounding box center [649, 491] width 291 height 21
paste input "5163143109"
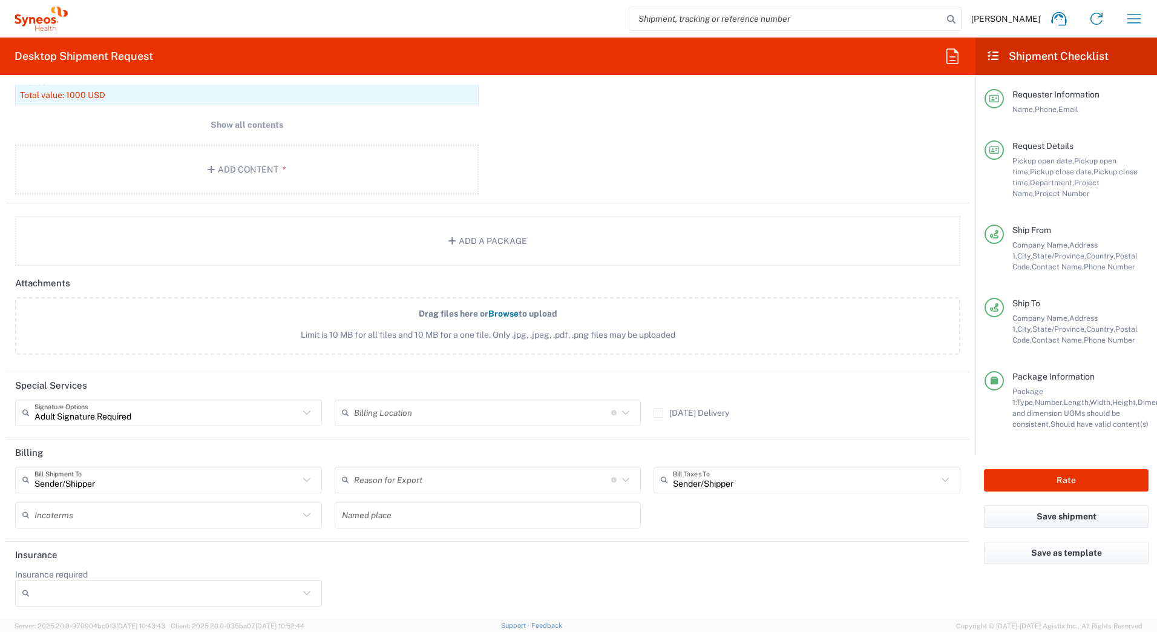
scroll to position [1329, 0]
click at [1012, 474] on button "Rate" at bounding box center [1066, 480] width 165 height 22
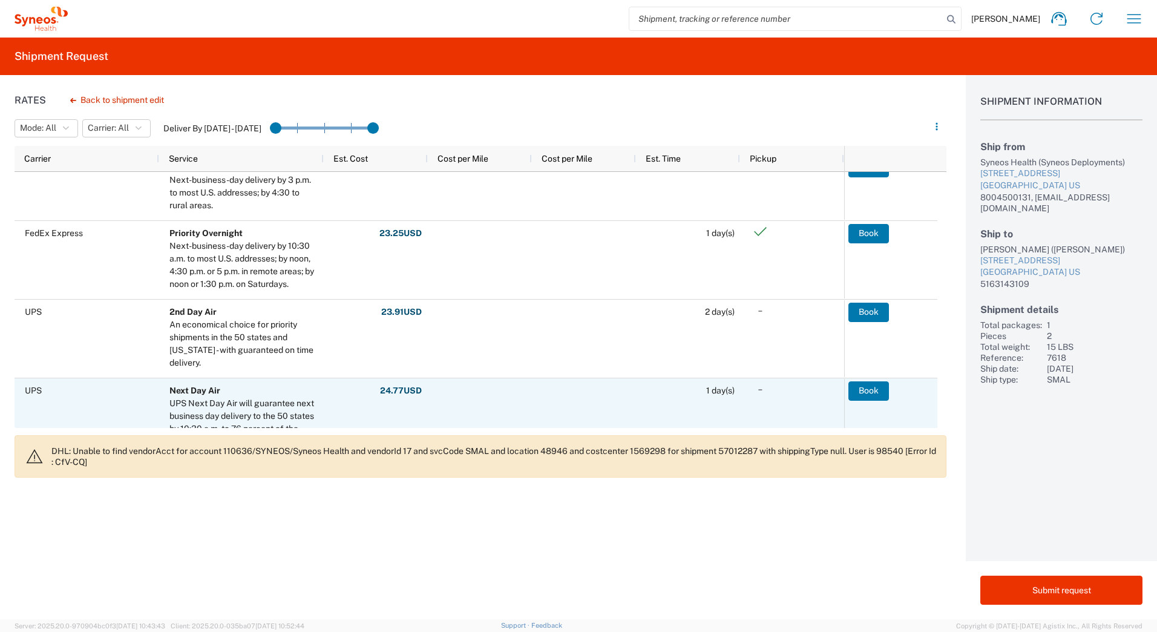
scroll to position [303, 0]
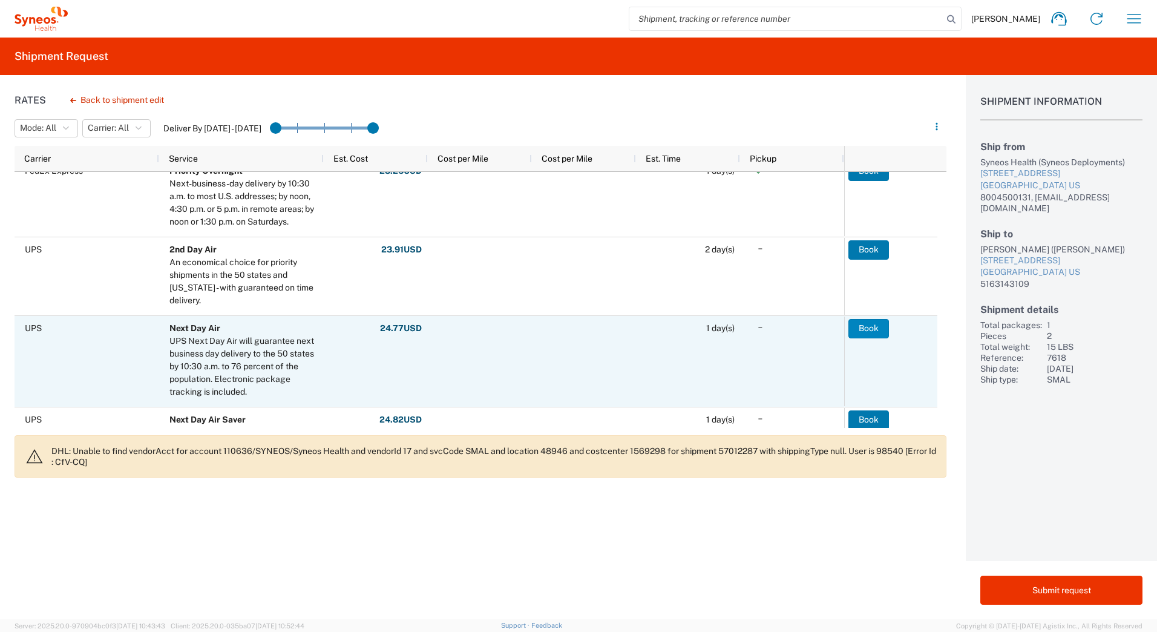
click at [864, 331] on button "Book" at bounding box center [869, 328] width 41 height 19
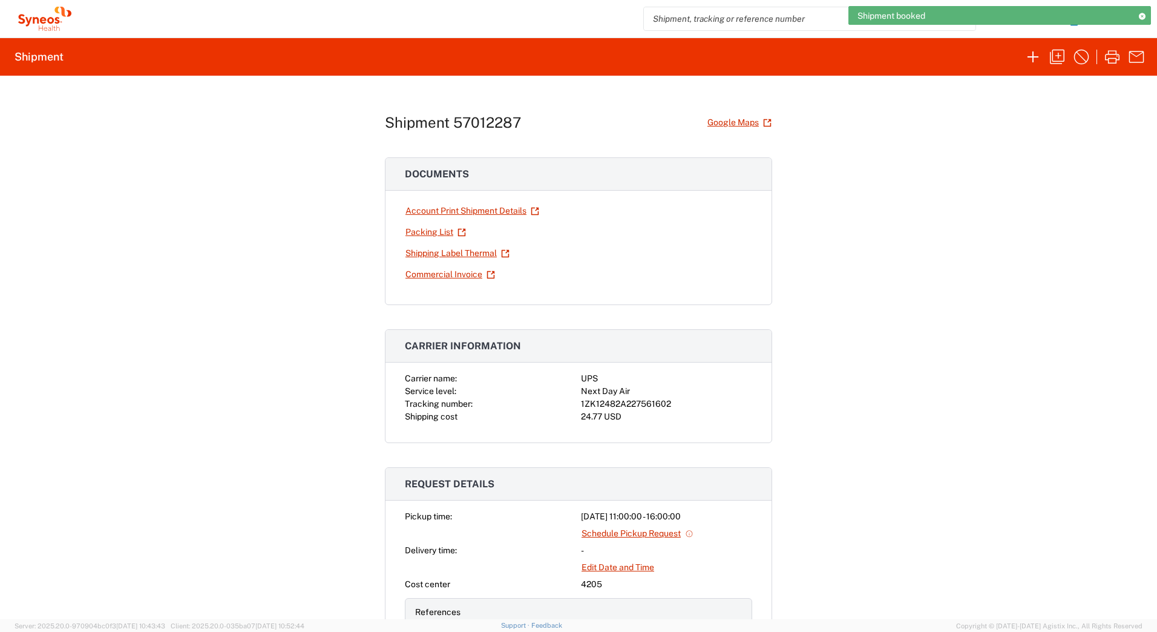
click at [644, 406] on div "1ZK12482A227561602" at bounding box center [666, 404] width 171 height 13
copy div "1ZK12482A227561602"
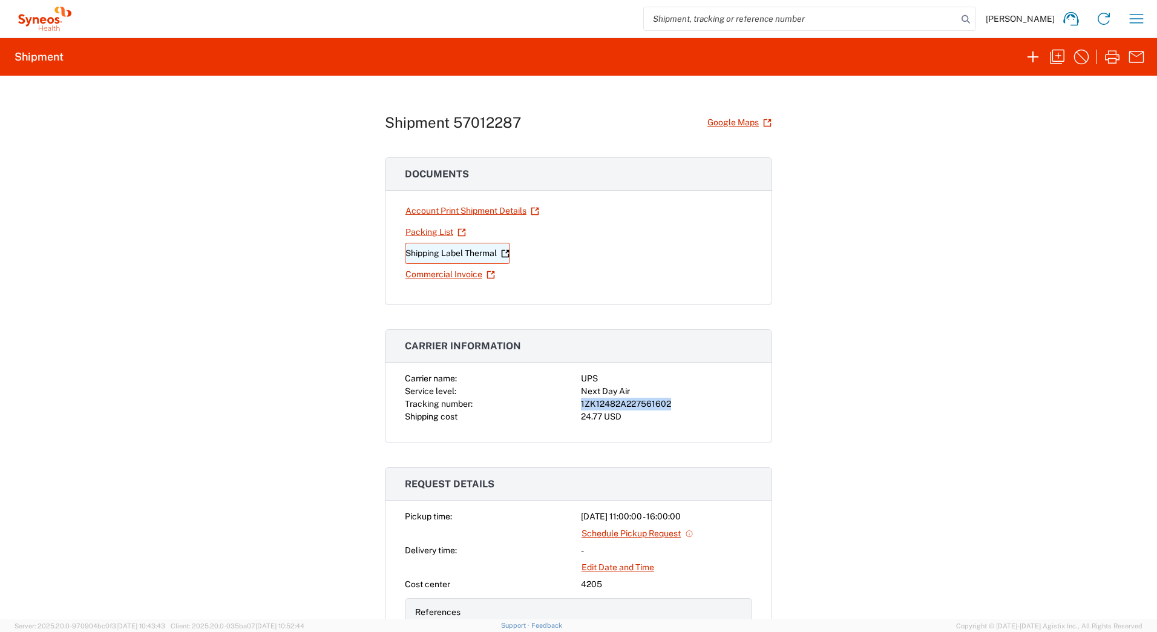
click at [459, 251] on link "Shipping Label Thermal" at bounding box center [457, 253] width 105 height 21
